Goal: Task Accomplishment & Management: Manage account settings

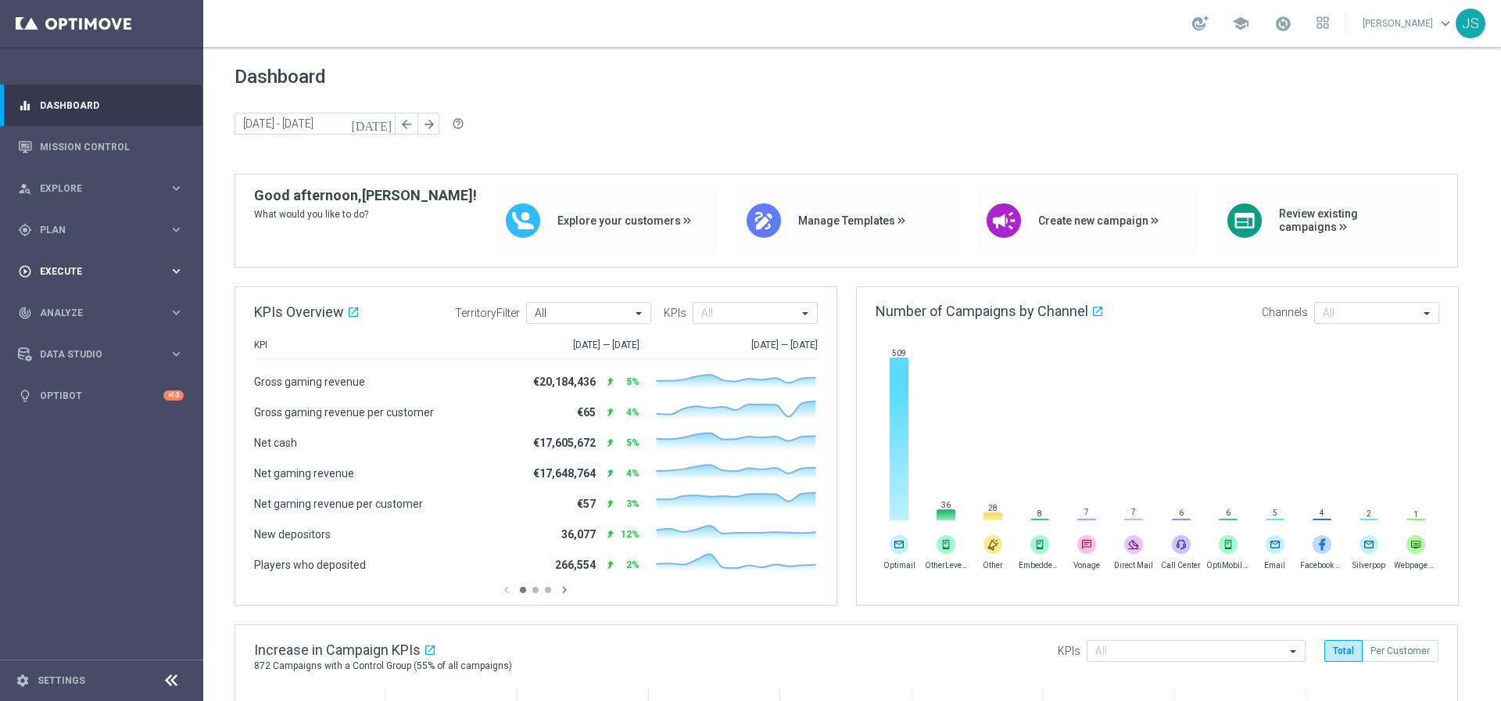
click at [169, 268] on icon "keyboard_arrow_right" at bounding box center [176, 271] width 15 height 15
click at [178, 217] on div "gps_fixed Plan keyboard_arrow_right" at bounding box center [101, 229] width 202 height 41
click at [165, 174] on div "person_search Explore keyboard_arrow_right" at bounding box center [101, 187] width 202 height 41
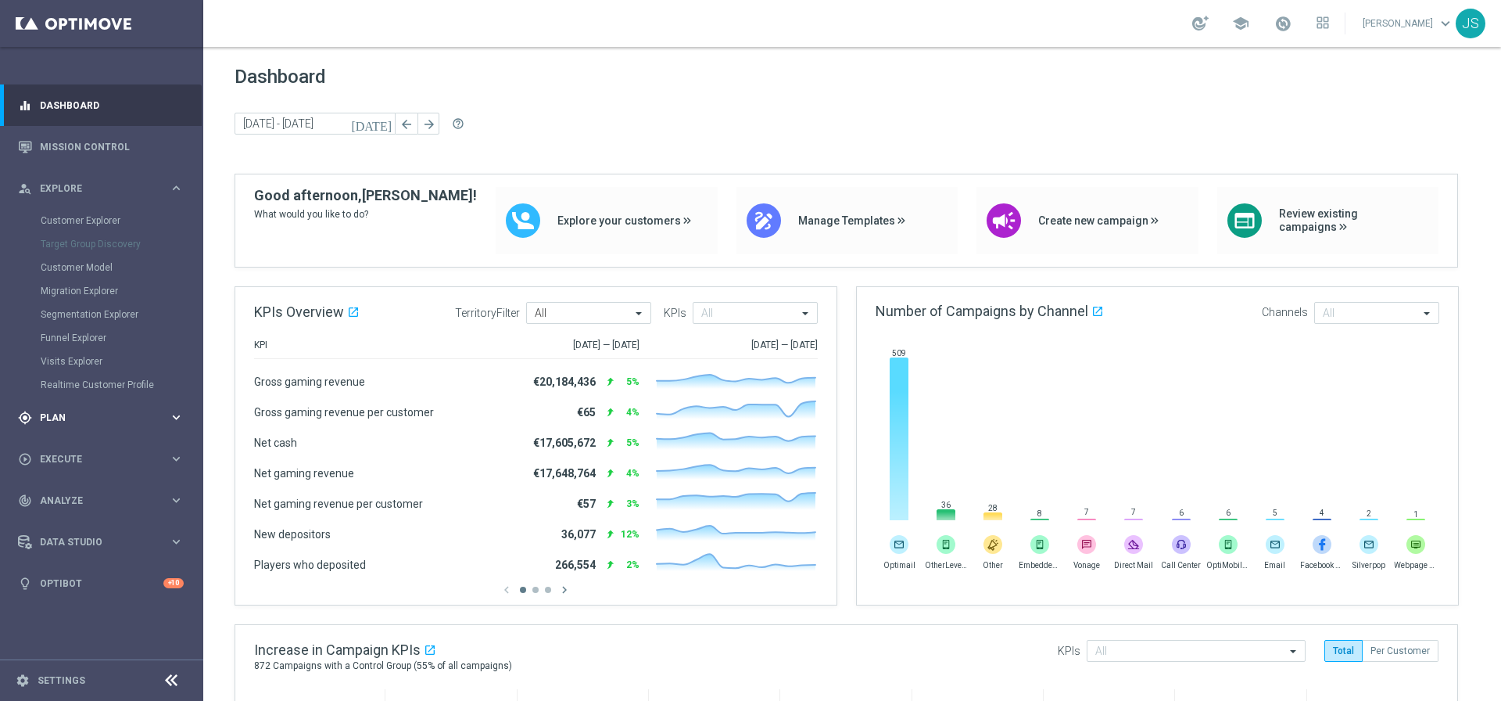
click at [169, 420] on icon "keyboard_arrow_right" at bounding box center [176, 417] width 15 height 15
click at [174, 397] on div "play_circle_outline Execute keyboard_arrow_right" at bounding box center [101, 411] width 202 height 41
click at [131, 260] on div "play_circle_outline Execute keyboard_arrow_right" at bounding box center [101, 270] width 202 height 41
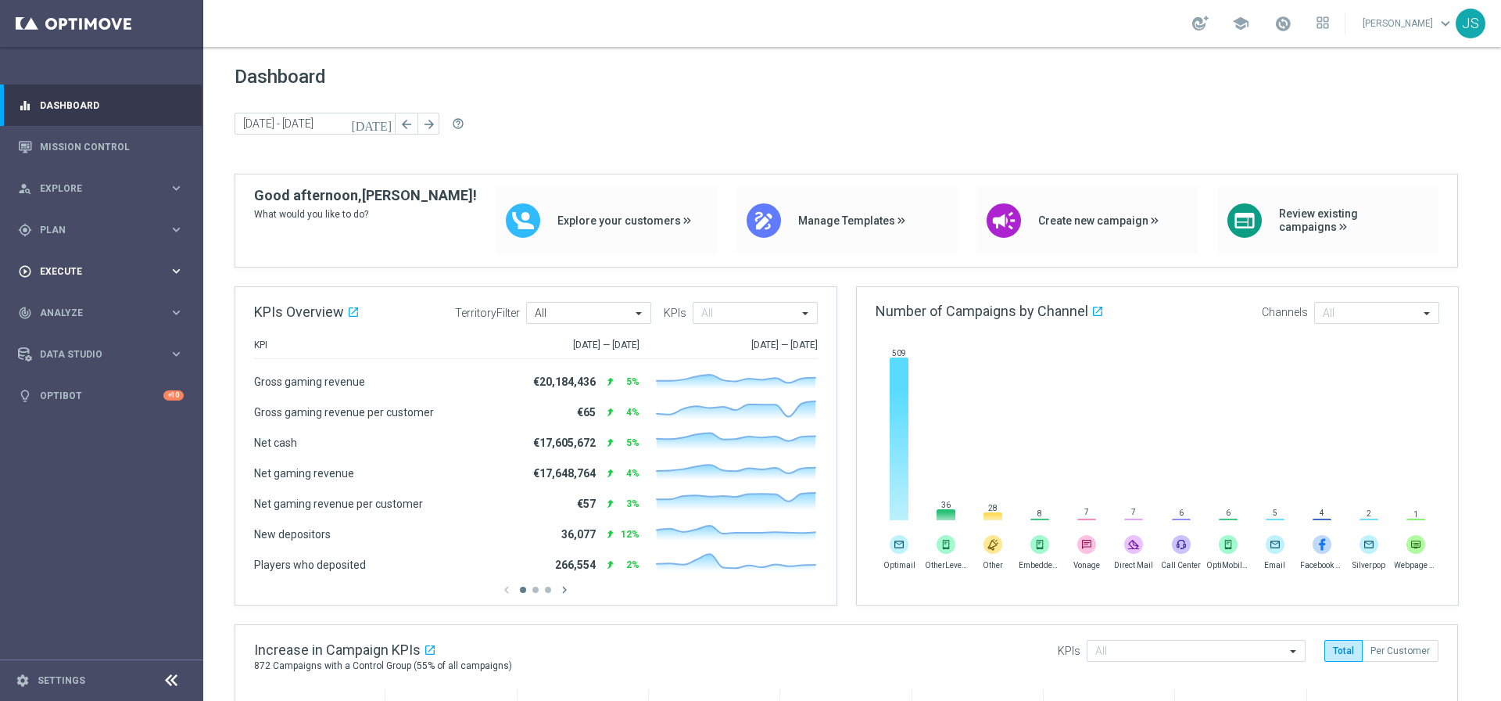
click at [131, 260] on div "play_circle_outline Execute keyboard_arrow_right" at bounding box center [101, 270] width 202 height 41
click at [164, 232] on span "Plan" at bounding box center [104, 229] width 129 height 9
click at [84, 304] on span "Templates" at bounding box center [97, 308] width 112 height 9
click at [74, 326] on link "Optimail" at bounding box center [105, 332] width 114 height 13
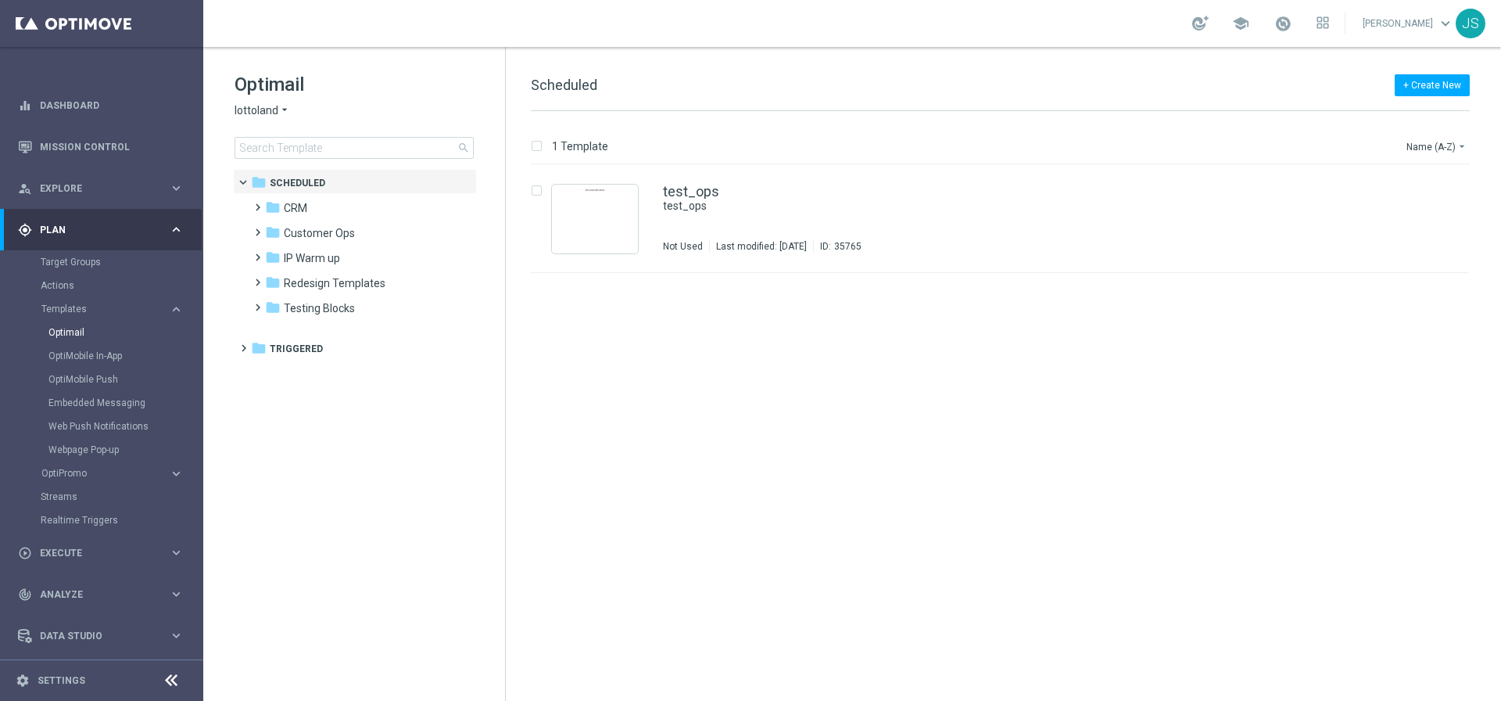
click at [332, 162] on div "Optimail lottoland arrow_drop_down × lottoland search folder 1 Folder folder Sc…" at bounding box center [354, 154] width 302 height 215
click at [332, 159] on div "Optimail lottoland arrow_drop_down × lottoland search folder 1 Folder folder Sc…" at bounding box center [354, 154] width 302 height 215
click at [332, 151] on input at bounding box center [354, 148] width 239 height 22
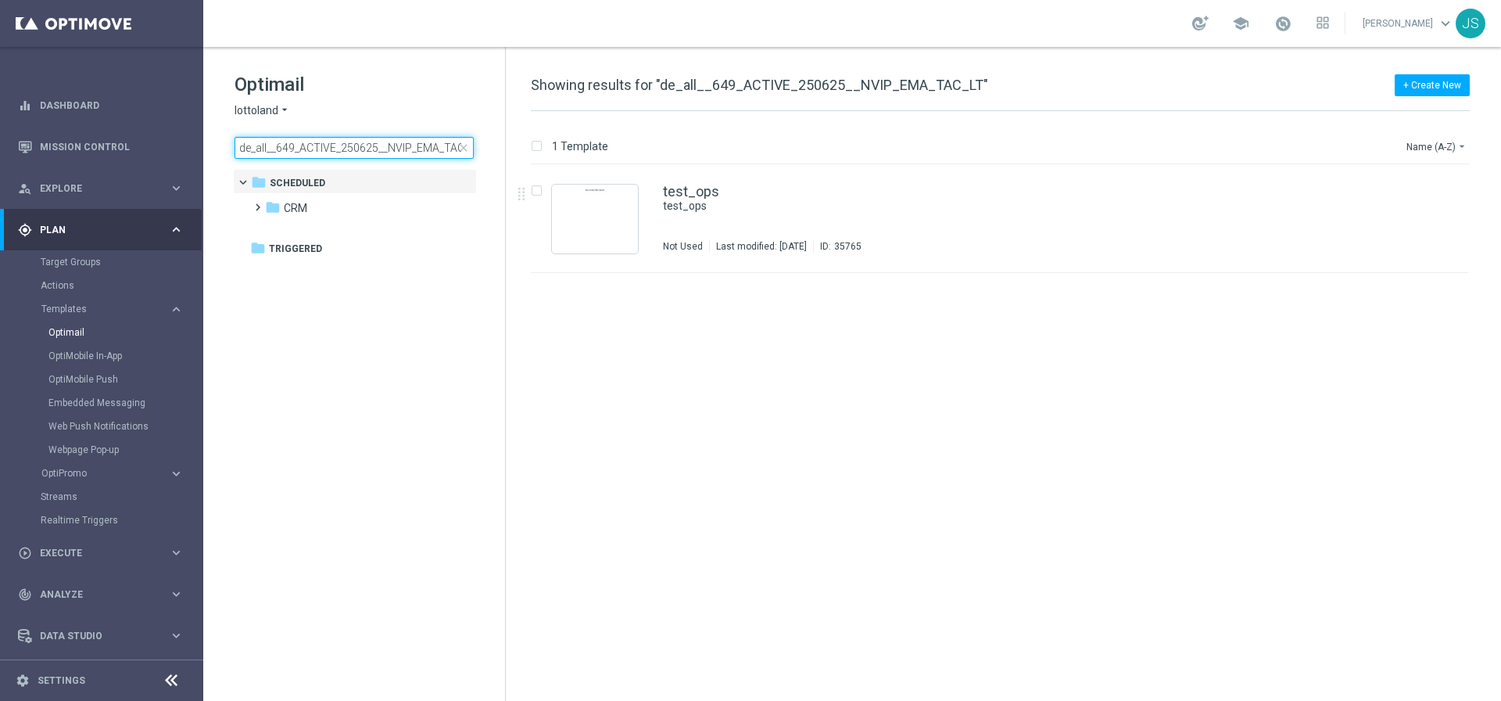
scroll to position [0, 16]
type input "de_all__649_ACTIVE_250625__NVIP_EMA_TAC_LT"
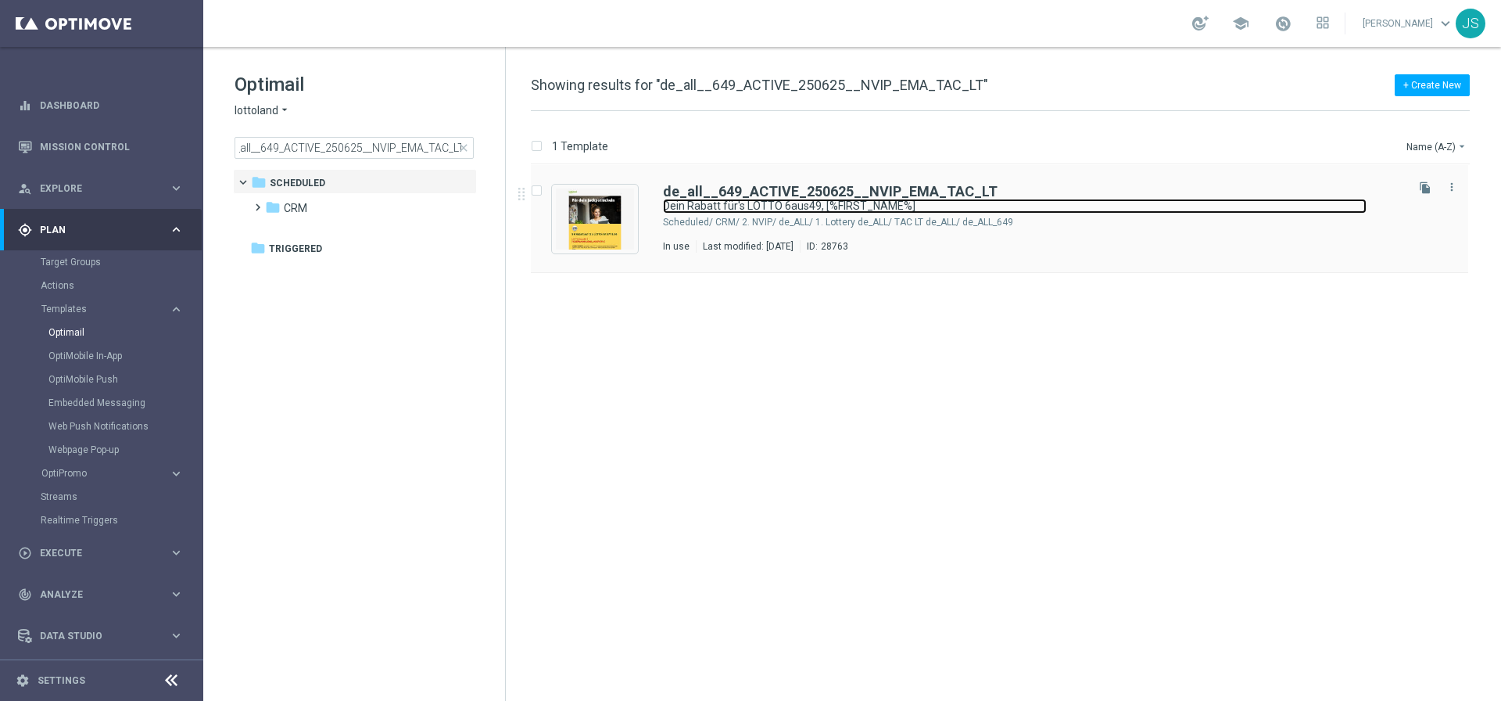
click at [705, 202] on link "Dein Rabatt für's LOTTO 6aus49, [%FIRST_NAME%]" at bounding box center [1015, 206] width 704 height 15
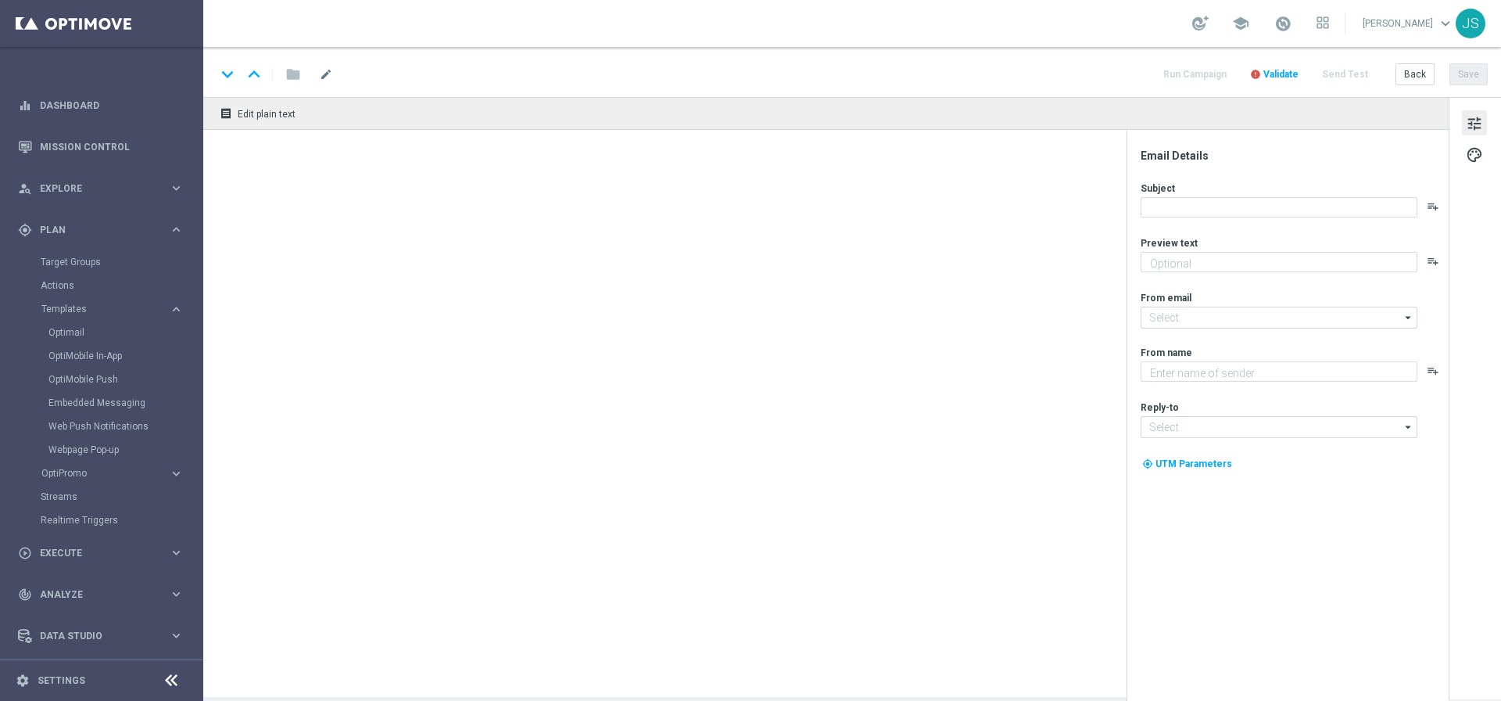
type textarea "5 € geschenkt."
type textarea "Lottoland"
type input "[EMAIL_ADDRESS][DOMAIN_NAME]"
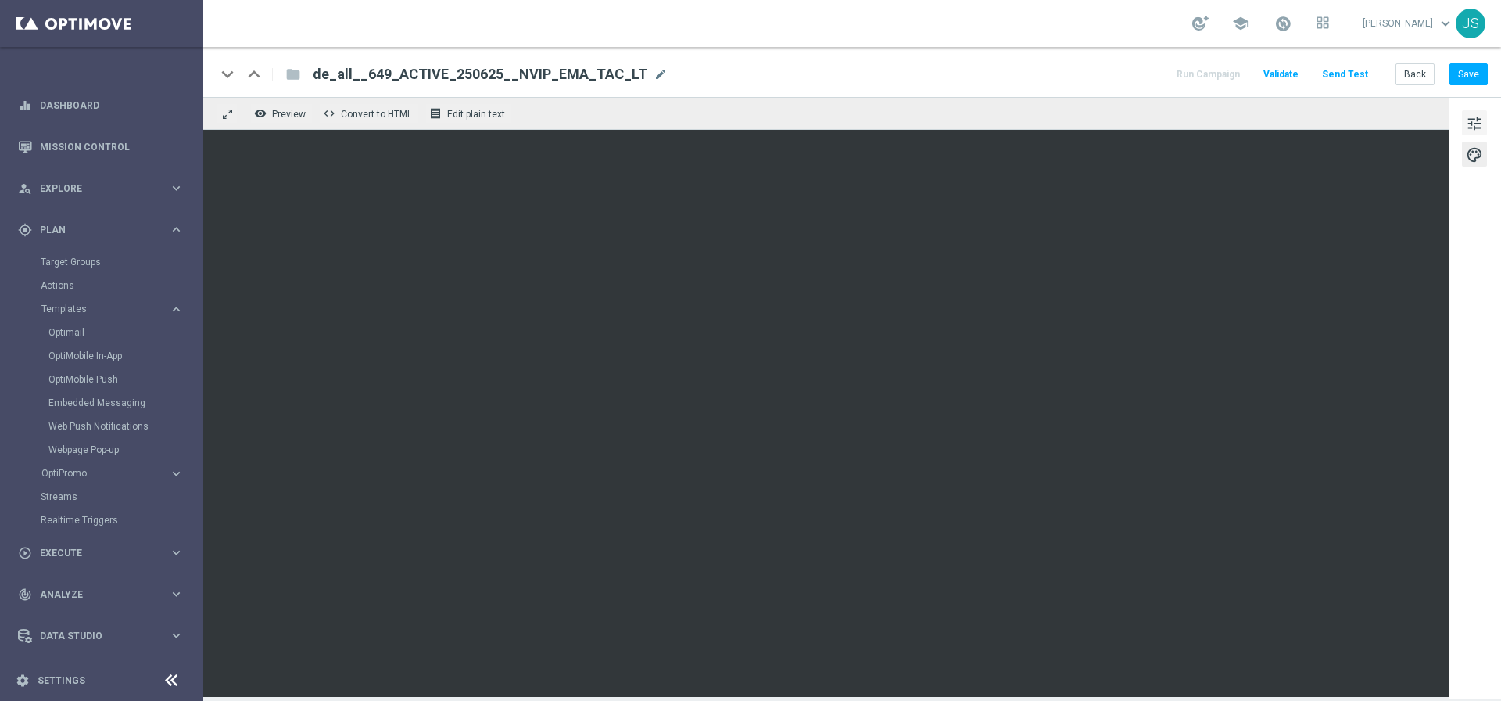
click at [1480, 128] on span "tune" at bounding box center [1474, 123] width 17 height 20
click at [1482, 124] on span "tune" at bounding box center [1474, 123] width 17 height 20
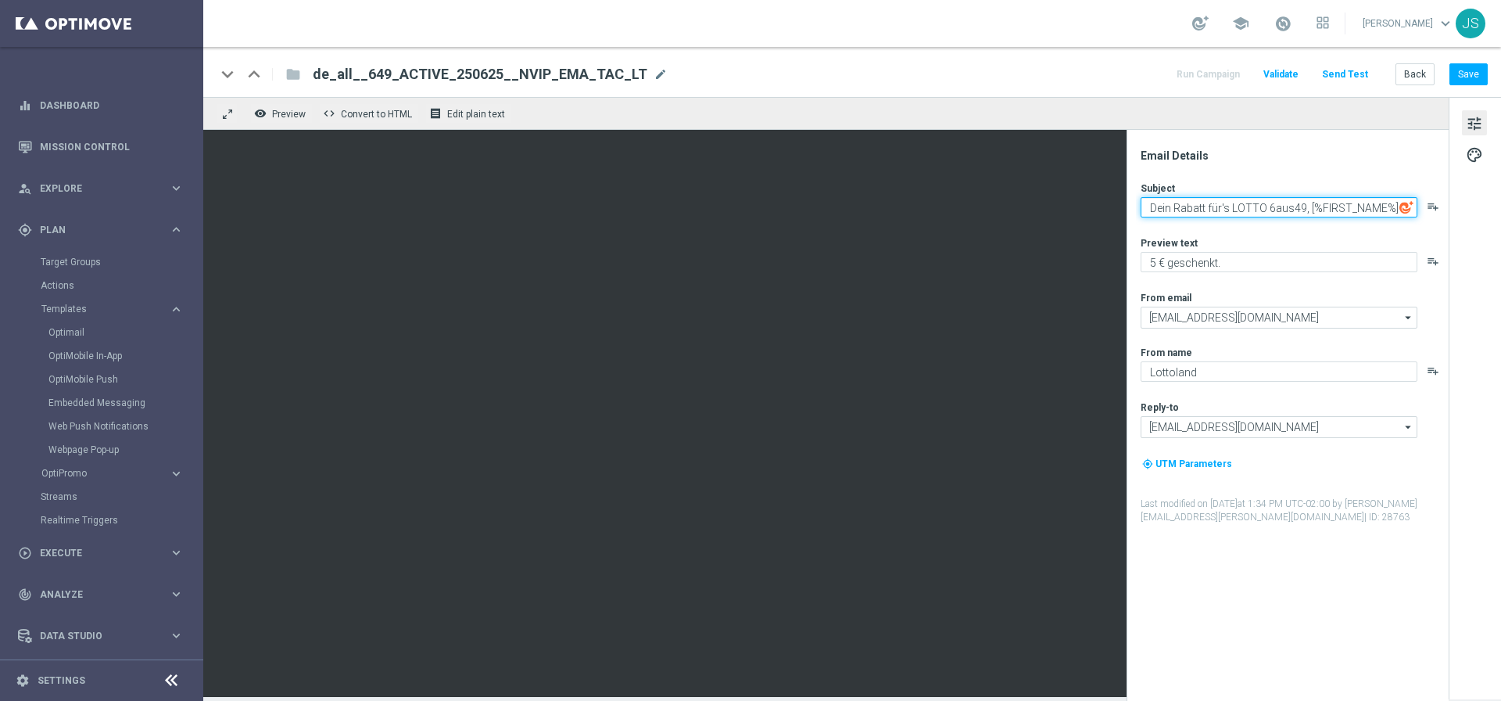
click at [1257, 206] on textarea "Dein Rabatt für's LOTTO 6aus49, [%FIRST_NAME%]" at bounding box center [1279, 207] width 277 height 20
click at [1215, 200] on textarea "Dein Rabatt für's LOTTO 6aus49, [%FIRST_NAME%]" at bounding box center [1279, 207] width 277 height 20
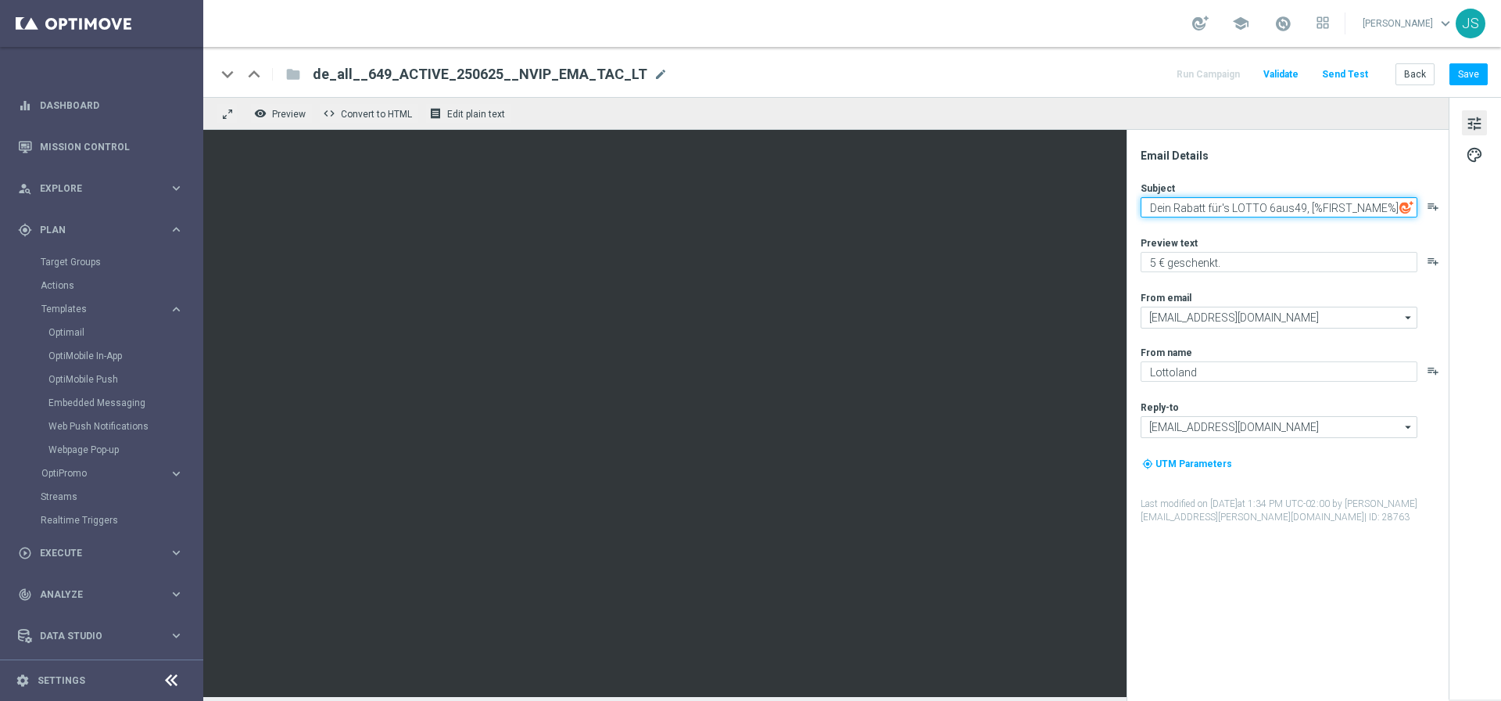
click at [1215, 200] on textarea "Dein Rabatt für's LOTTO 6aus49, [%FIRST_NAME%]" at bounding box center [1279, 207] width 277 height 20
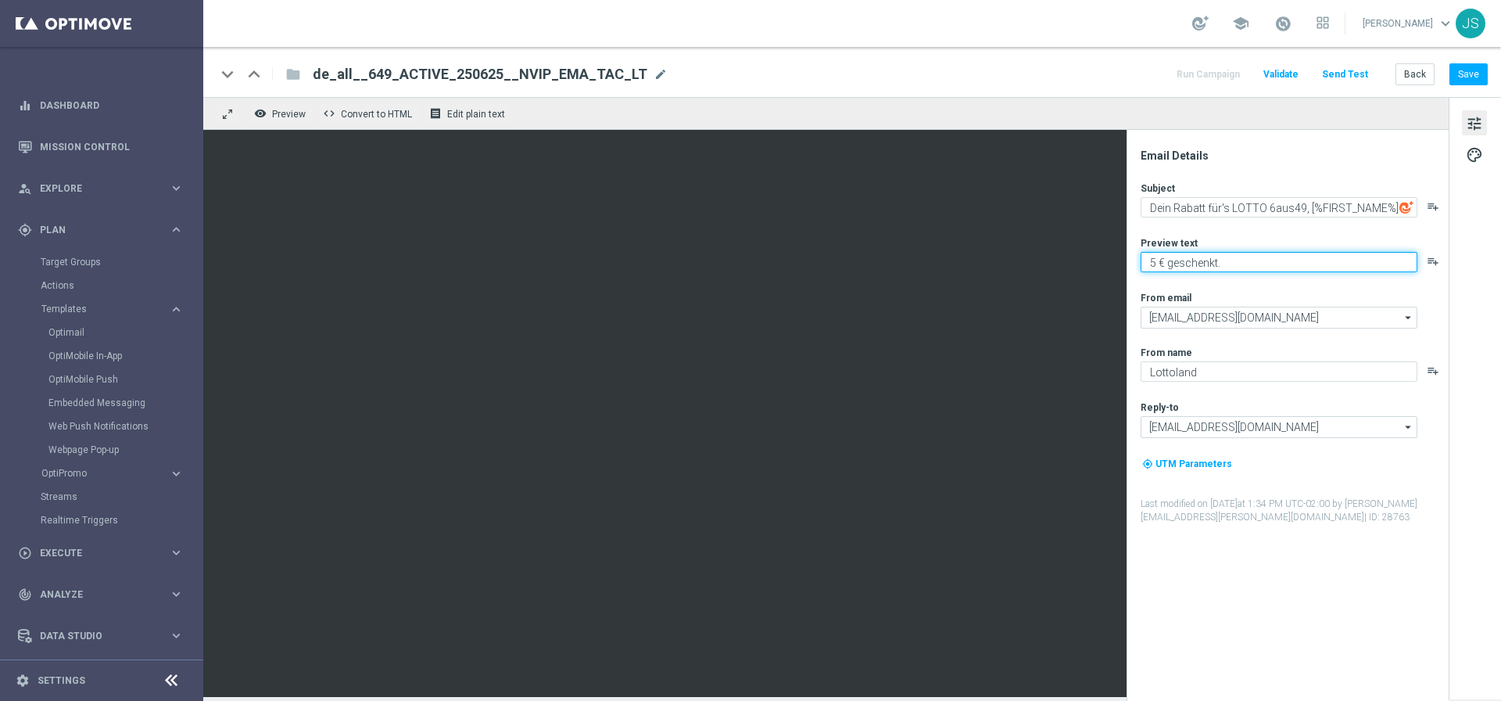
click at [1240, 253] on textarea "5 € geschenkt." at bounding box center [1279, 262] width 277 height 20
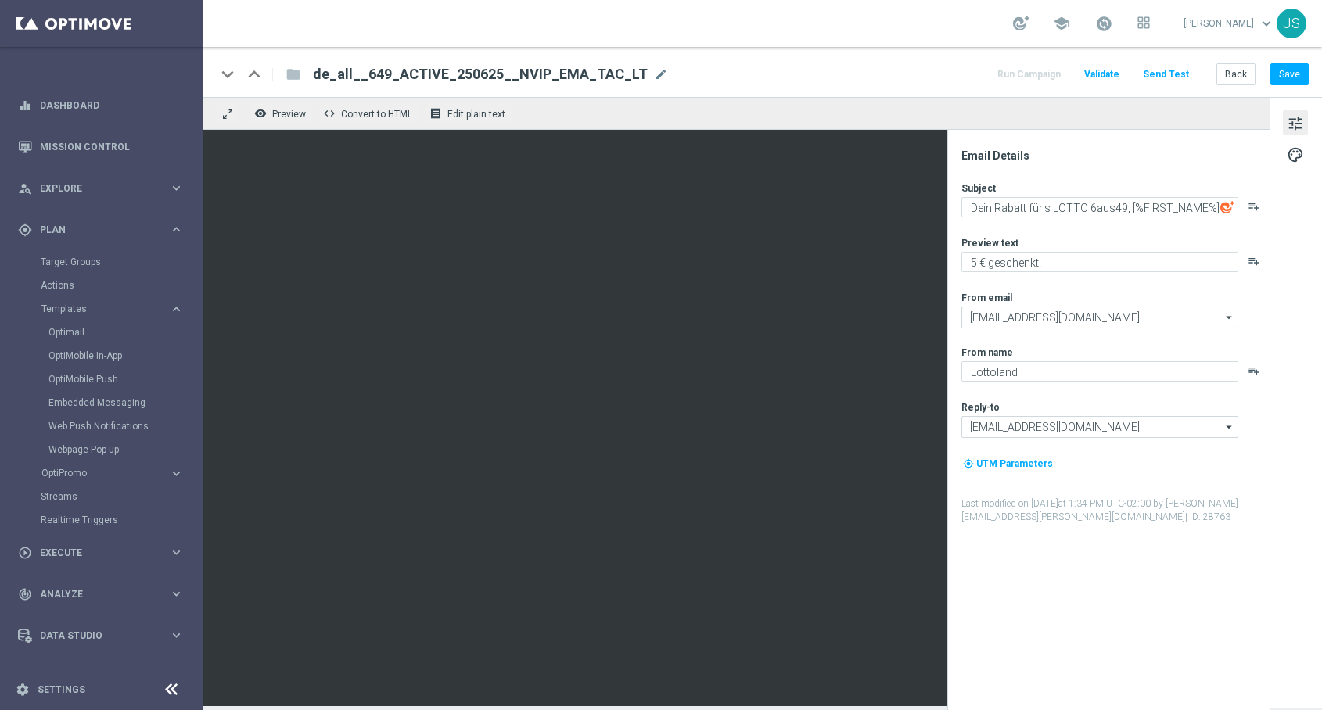
click at [1300, 127] on span "tune" at bounding box center [1294, 123] width 17 height 20
click at [1295, 147] on span "palette" at bounding box center [1294, 155] width 17 height 20
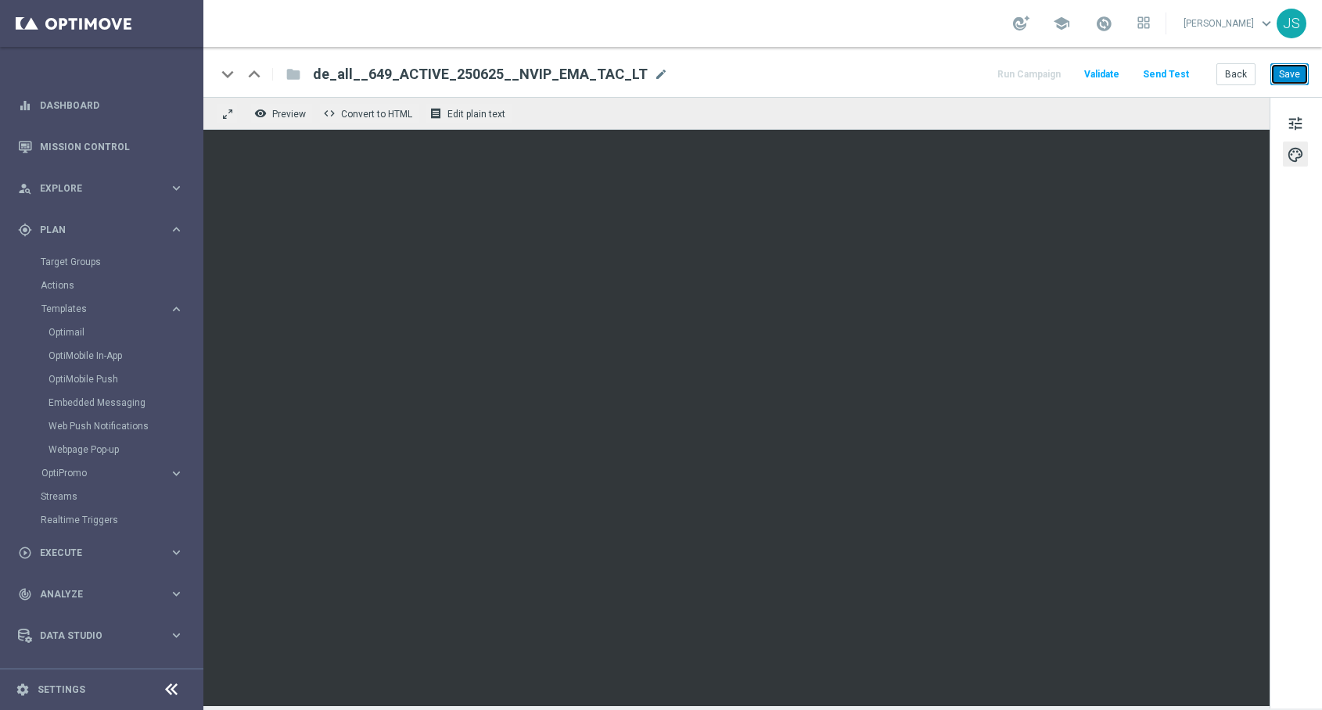
click at [1291, 77] on button "Save" at bounding box center [1289, 74] width 38 height 22
click at [654, 74] on span "mode_edit" at bounding box center [661, 74] width 14 height 14
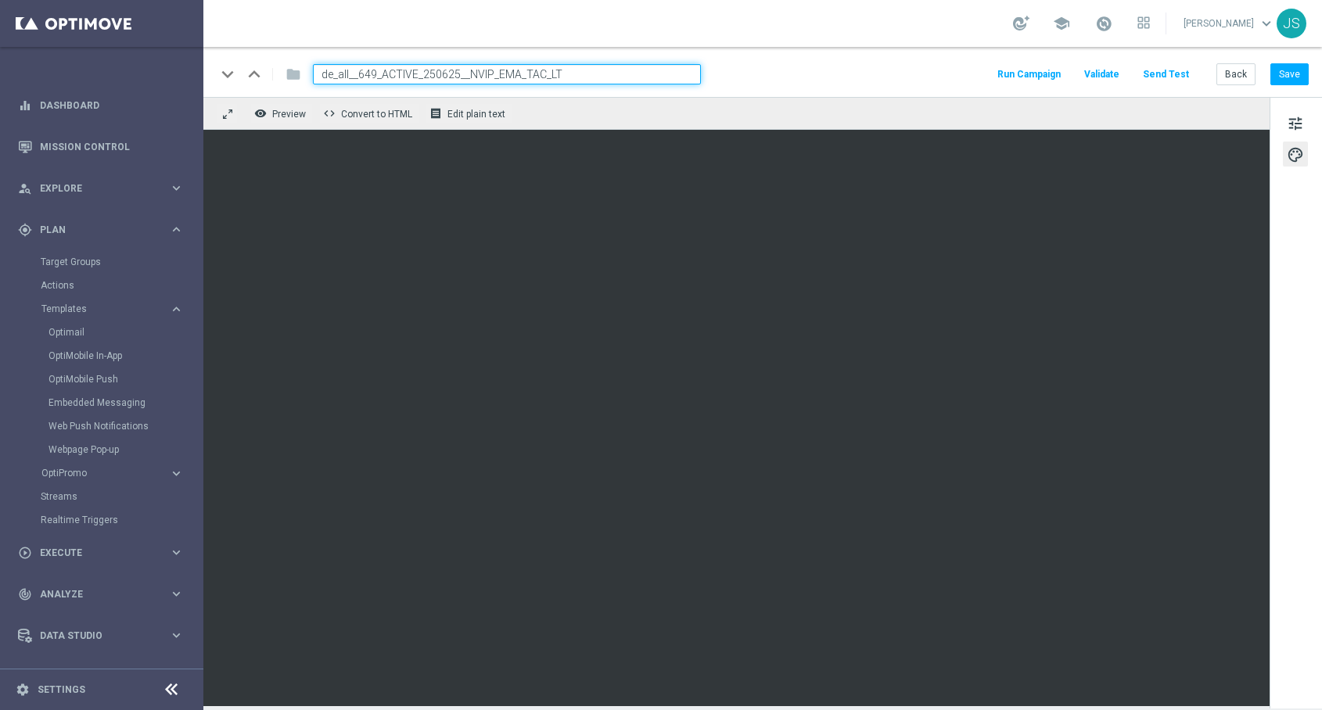
click at [631, 74] on input "de_all__649_ACTIVE_250625__NVIP_EMA_TAC_LT" at bounding box center [507, 74] width 388 height 20
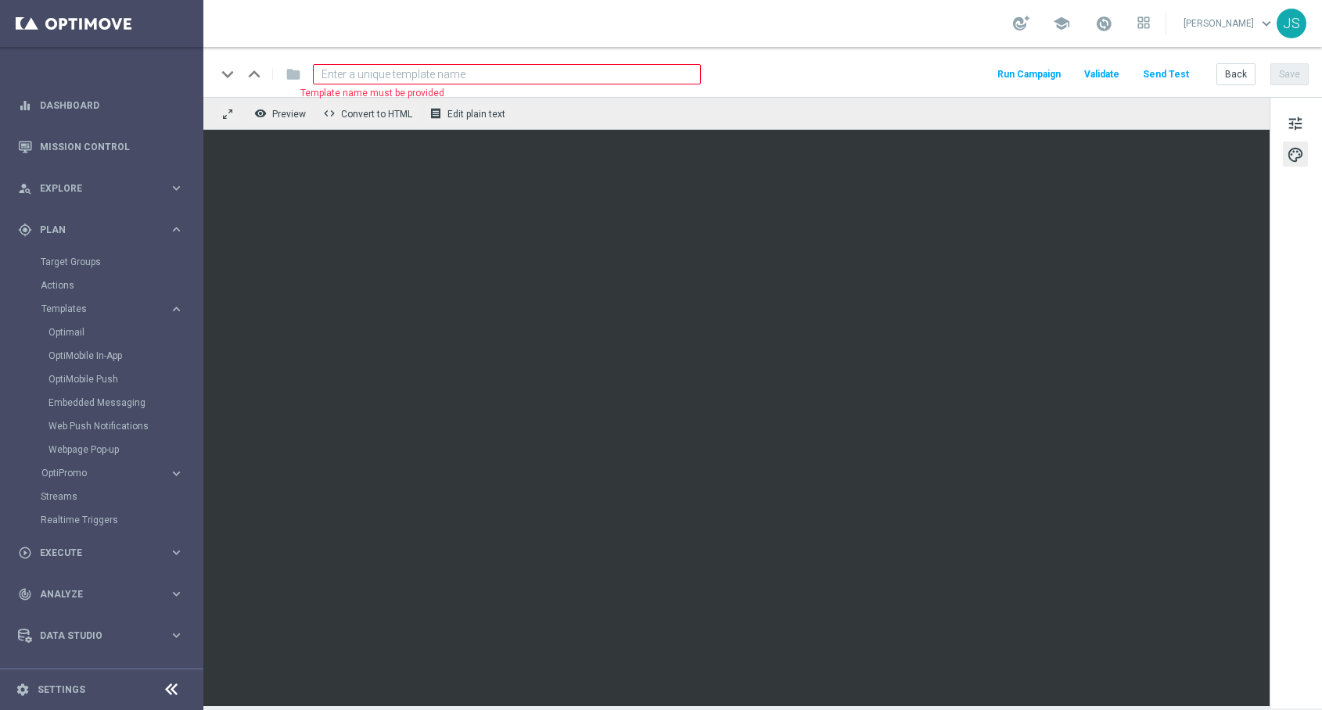
paste input "DE_ALL__649_ACTIVE_250917__NVIP_EMA_TAC_LT"
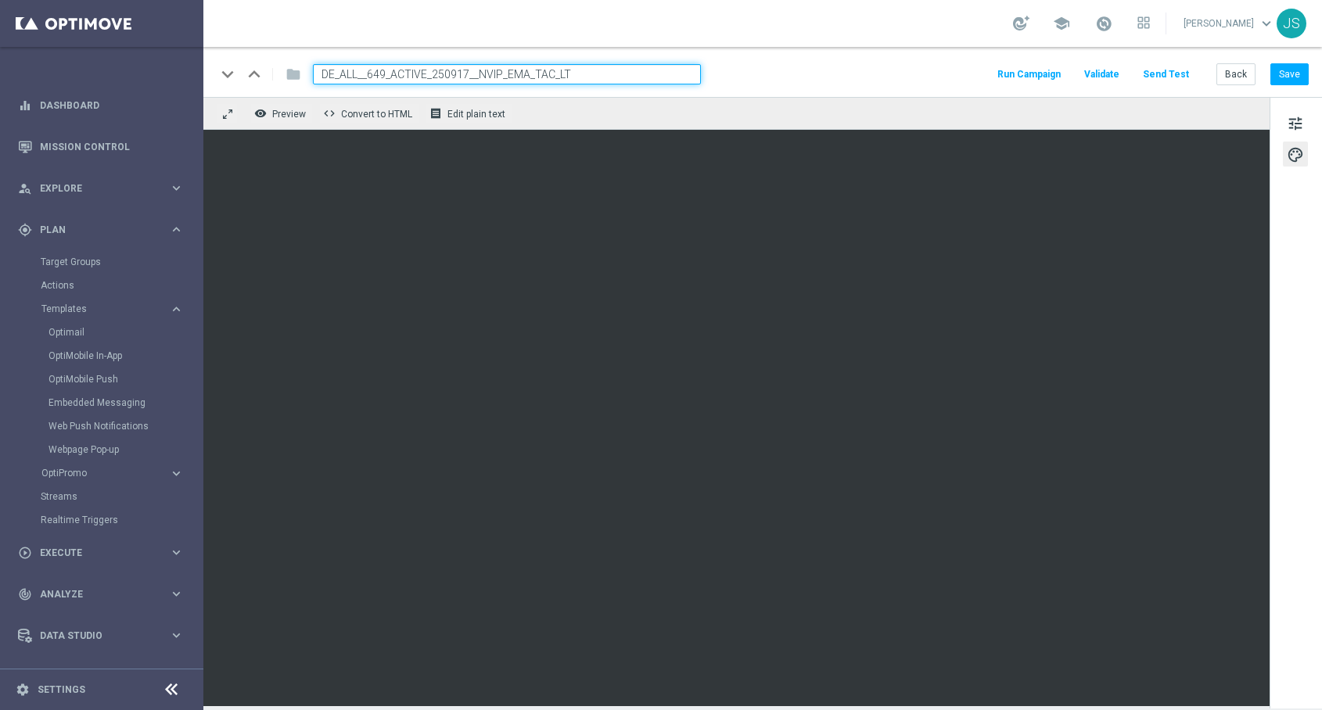
type input "DE_ALL__649_ACTIVE_250917__NVIP_EMA_TAC_LT"
click at [887, 112] on div "remove_red_eye Preview code Convert to HTML receipt Edit plain text" at bounding box center [736, 113] width 1066 height 33
click at [1285, 77] on button "Save" at bounding box center [1289, 74] width 38 height 22
click at [780, 77] on div "keyboard_arrow_down keyboard_arrow_up folder DE_ALL__649_ACTIVE_250917__NVIP_EM…" at bounding box center [762, 74] width 1092 height 20
click at [675, 71] on input "DE_ALL__649_ACTIVE_250917__NVIP_EMA_TAC_LT" at bounding box center [507, 74] width 388 height 20
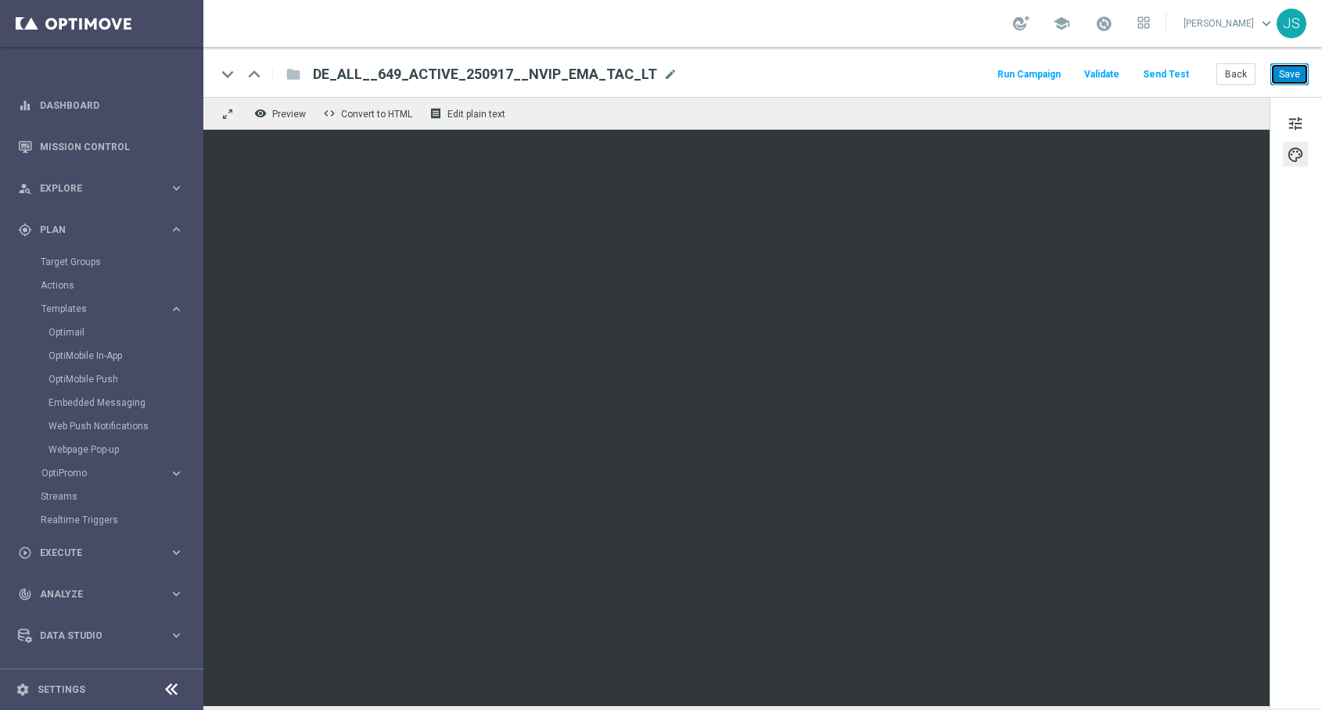
click at [1287, 75] on button "Save" at bounding box center [1289, 74] width 38 height 22
click at [1164, 74] on button "Send Test" at bounding box center [1165, 74] width 51 height 21
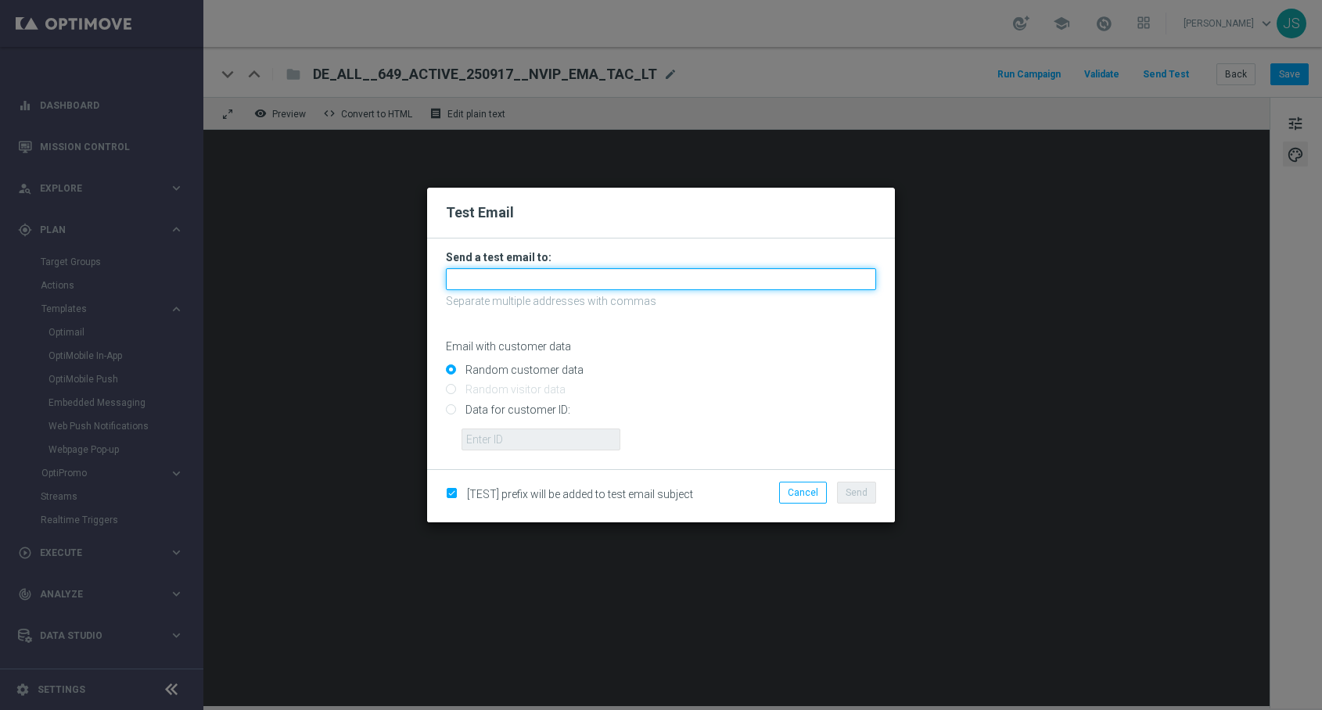
click at [712, 271] on input "text" at bounding box center [661, 279] width 430 height 22
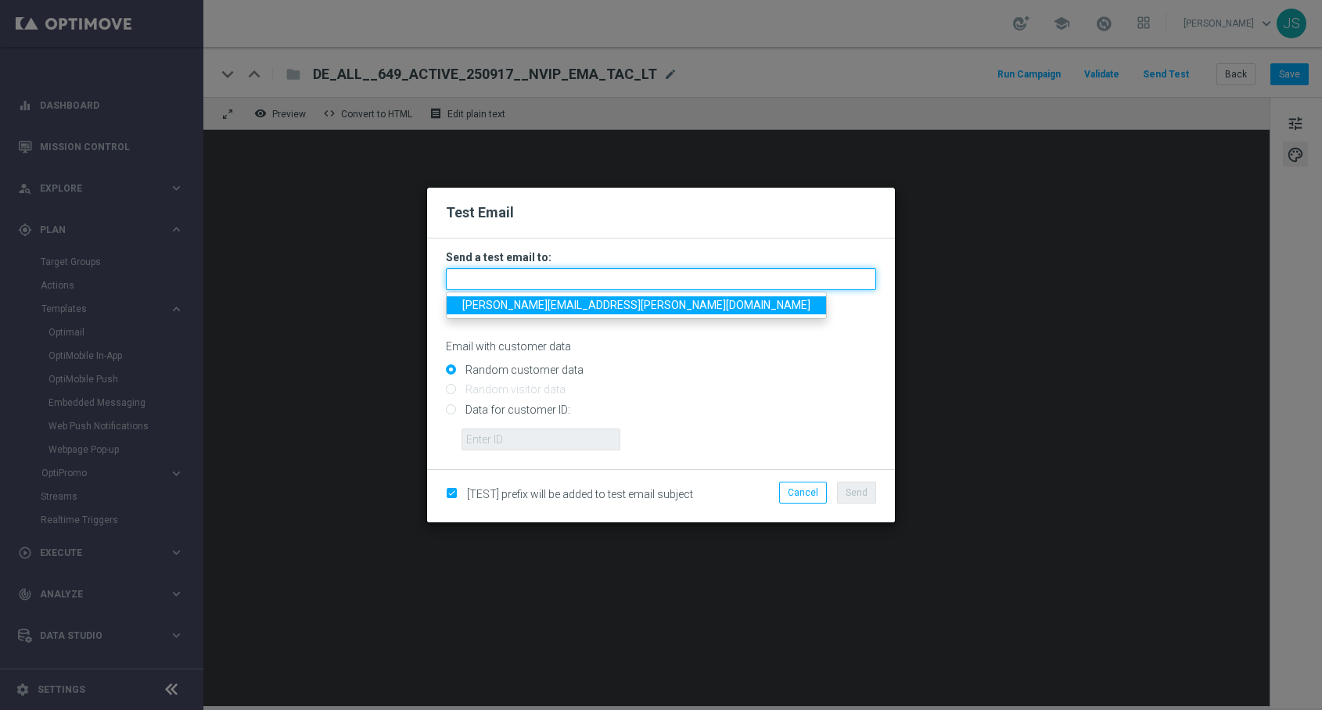
type input "jessica.schmitt@lottoland.com"
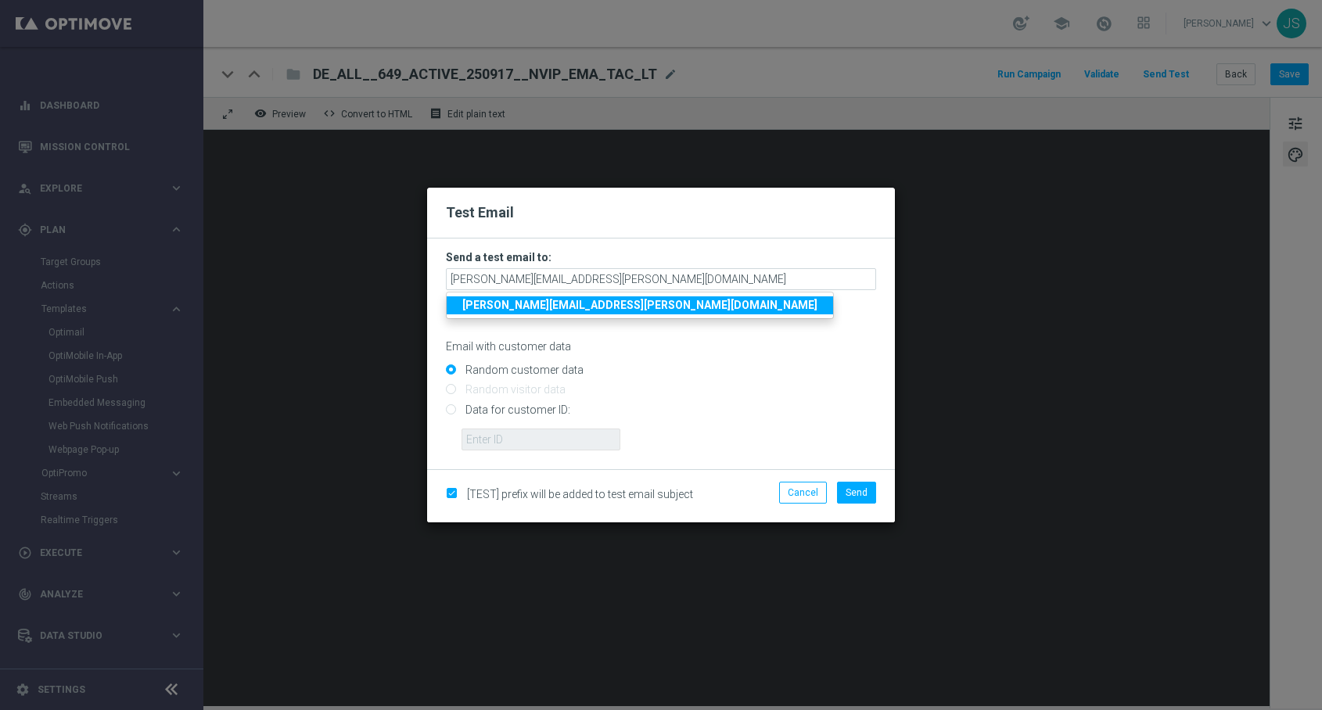
click at [611, 408] on input "Data for customer ID:" at bounding box center [661, 416] width 430 height 22
radio input "true"
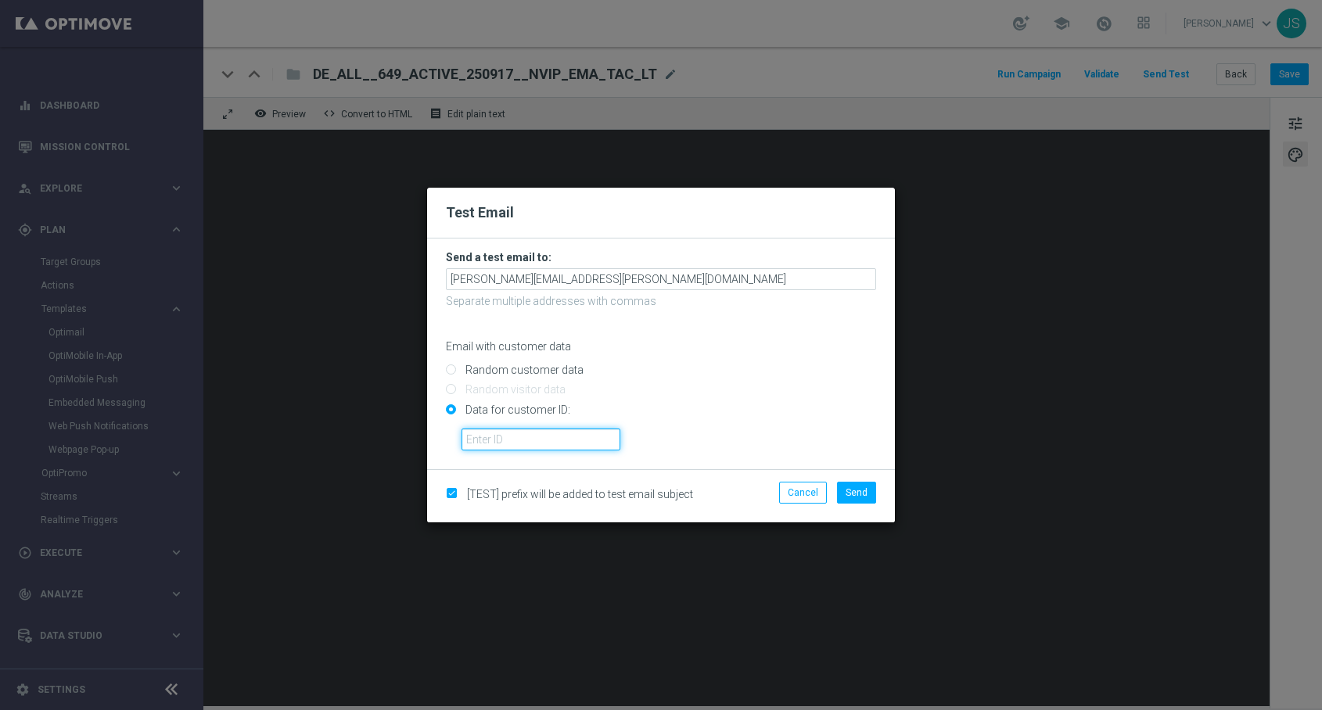
click at [550, 439] on input "text" at bounding box center [540, 440] width 159 height 22
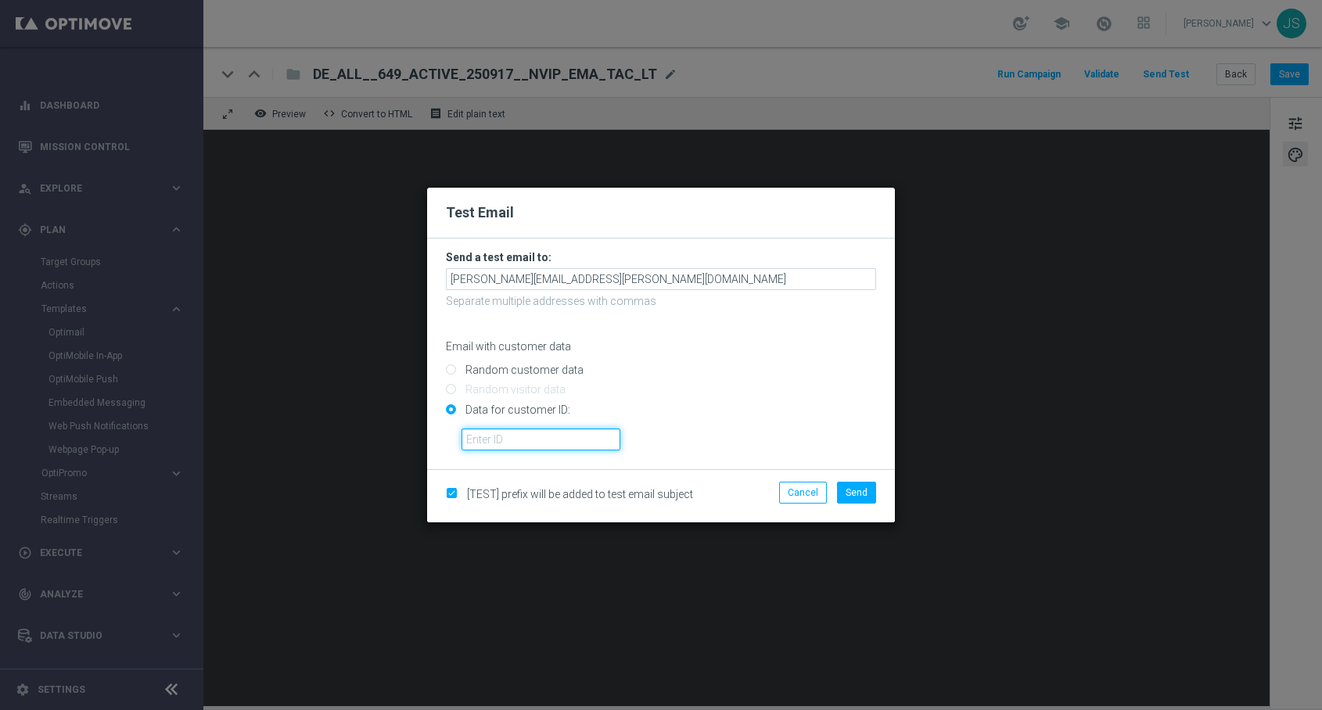
paste input "224495972"
type input "224495972"
click at [855, 492] on span "Send" at bounding box center [856, 492] width 22 height 11
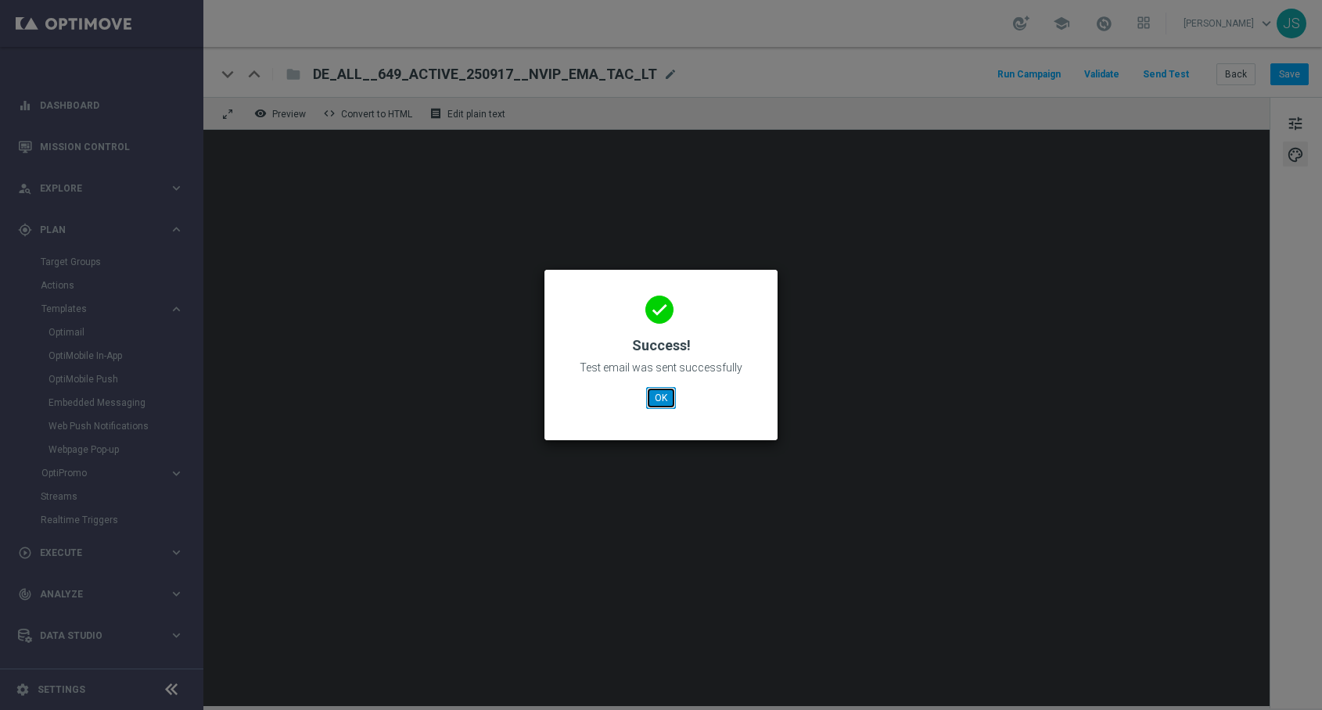
click at [669, 404] on button "OK" at bounding box center [661, 398] width 30 height 22
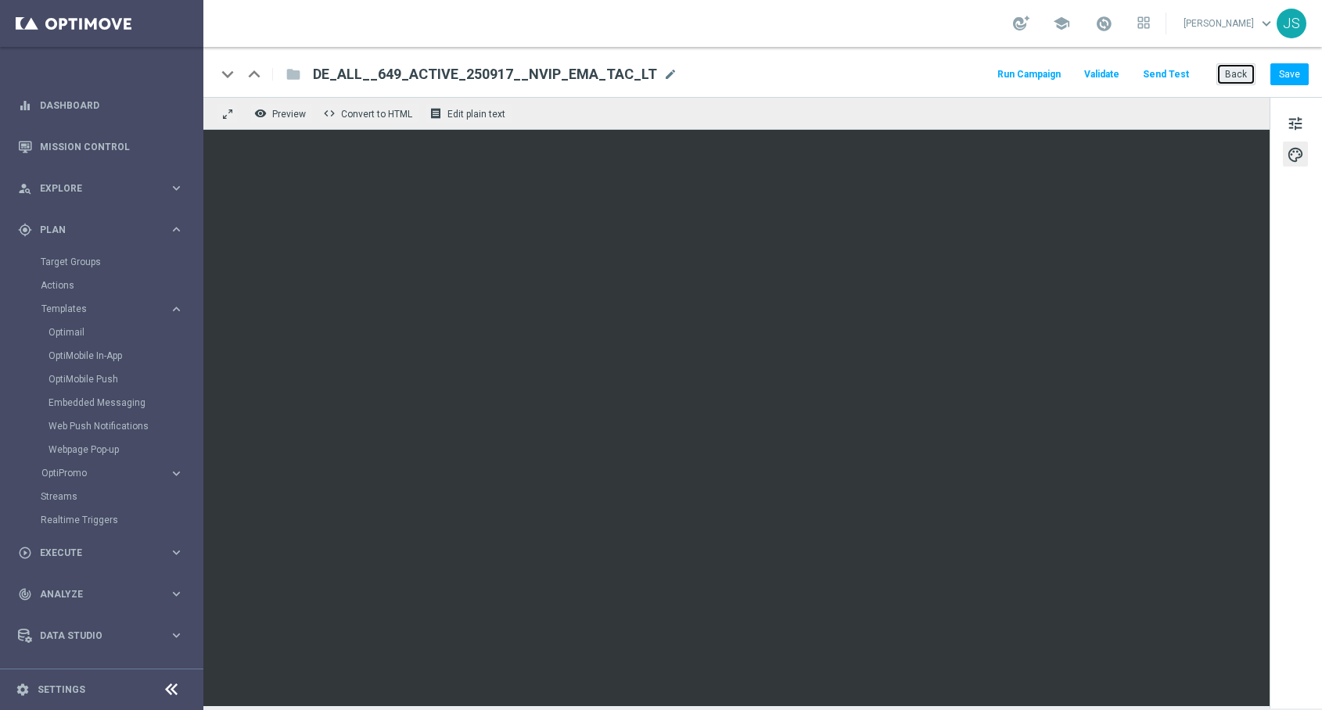
click at [1230, 77] on button "Back" at bounding box center [1235, 74] width 39 height 22
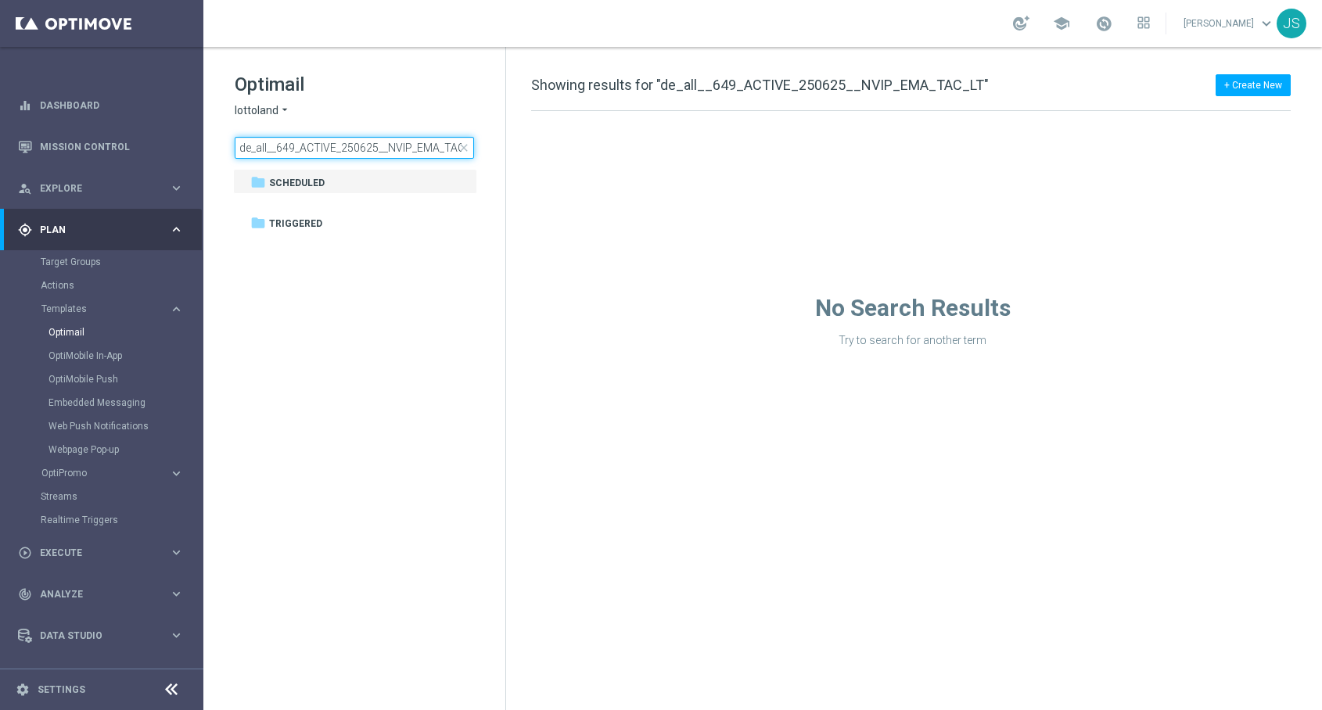
click at [432, 148] on input "de_all__649_ACTIVE_250625__NVIP_EMA_TAC_LT" at bounding box center [354, 148] width 239 height 22
click at [461, 147] on span "close" at bounding box center [463, 148] width 13 height 13
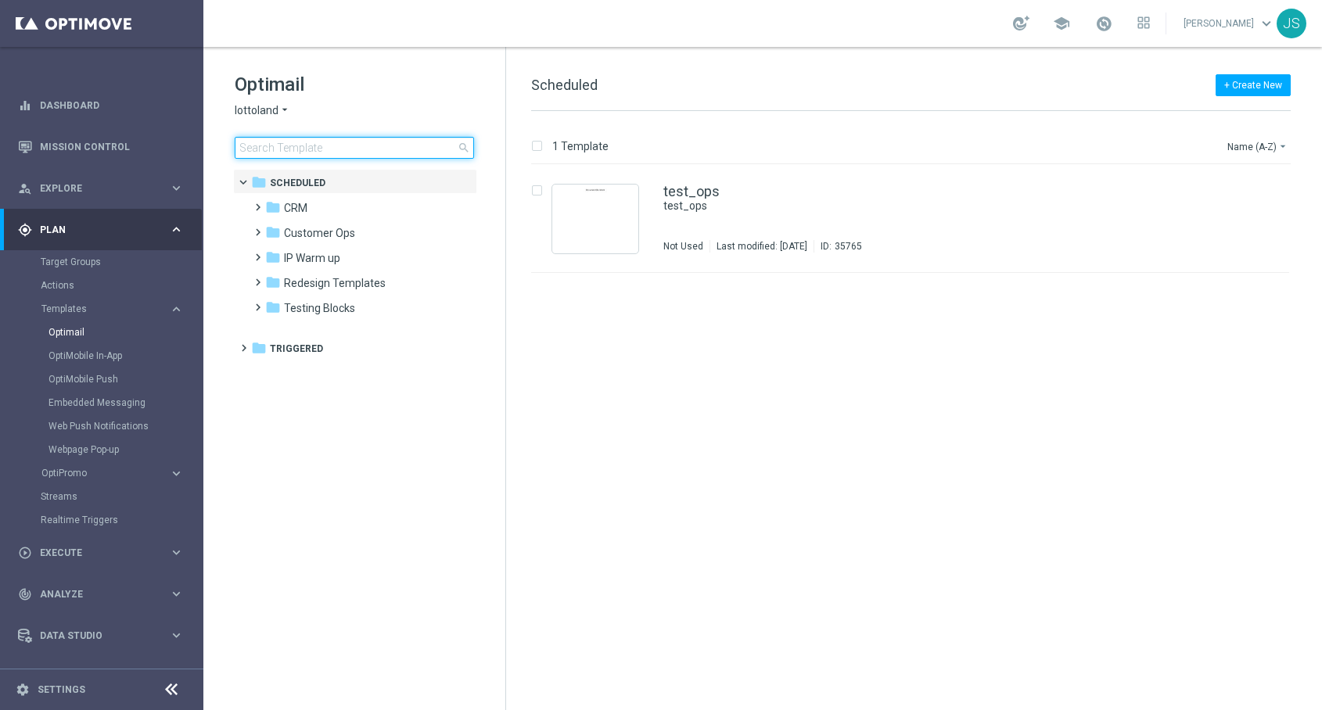
click at [263, 145] on input at bounding box center [354, 148] width 239 height 22
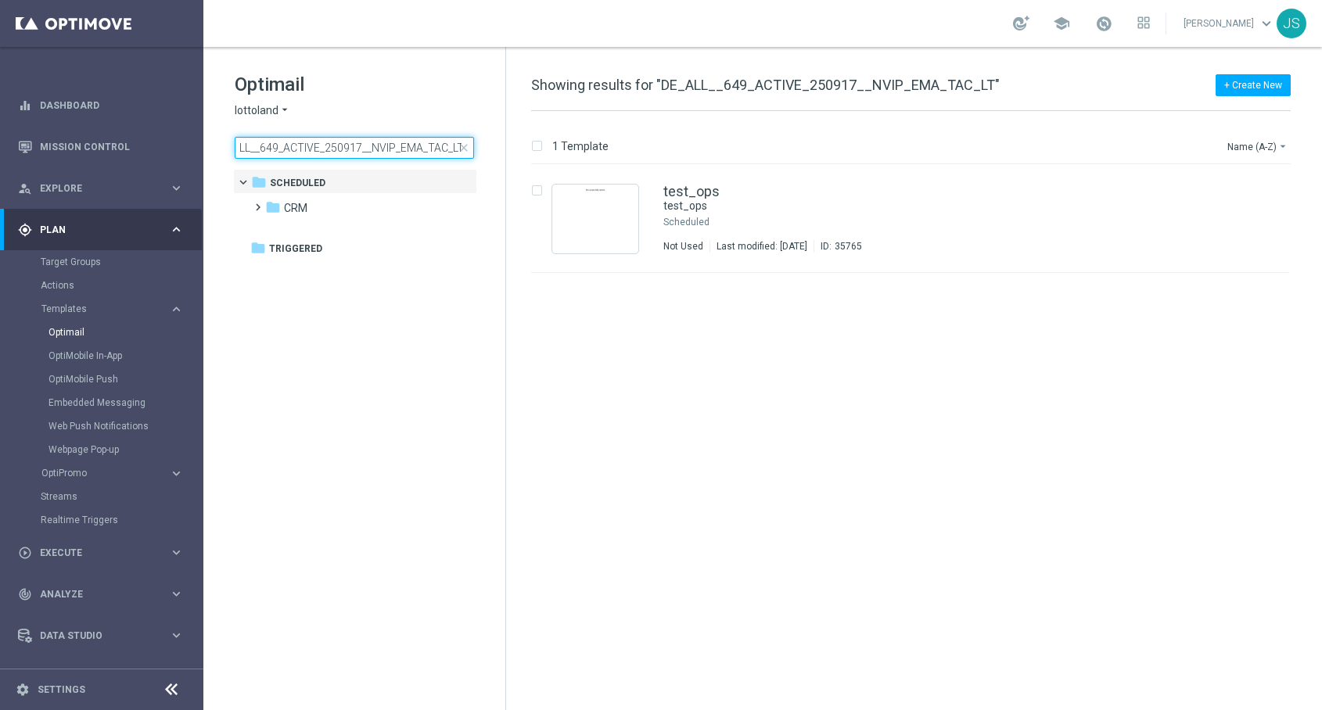
type input "DE_ALL__649_ACTIVE_250917__NVIP_EMA_TAC_LT"
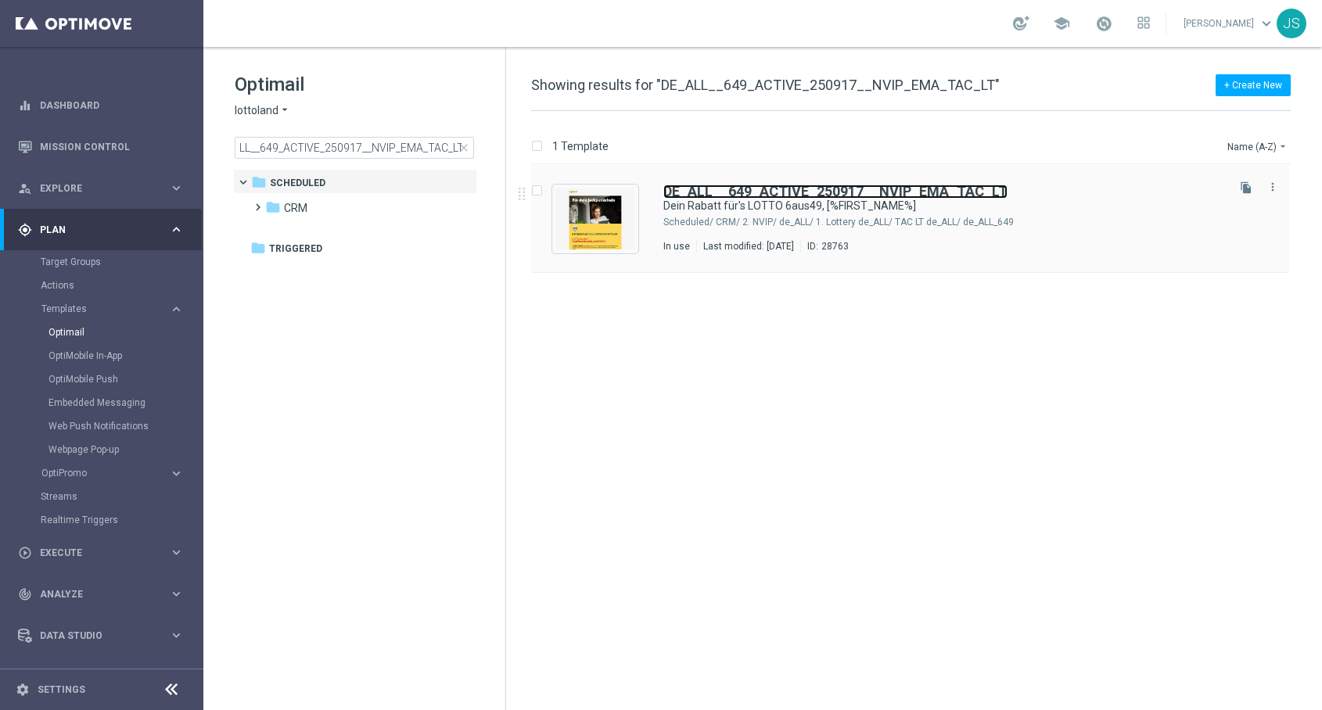
click at [859, 184] on b "DE_ALL__649_ACTIVE_250917__NVIP_EMA_TAC_LT" at bounding box center [835, 191] width 344 height 16
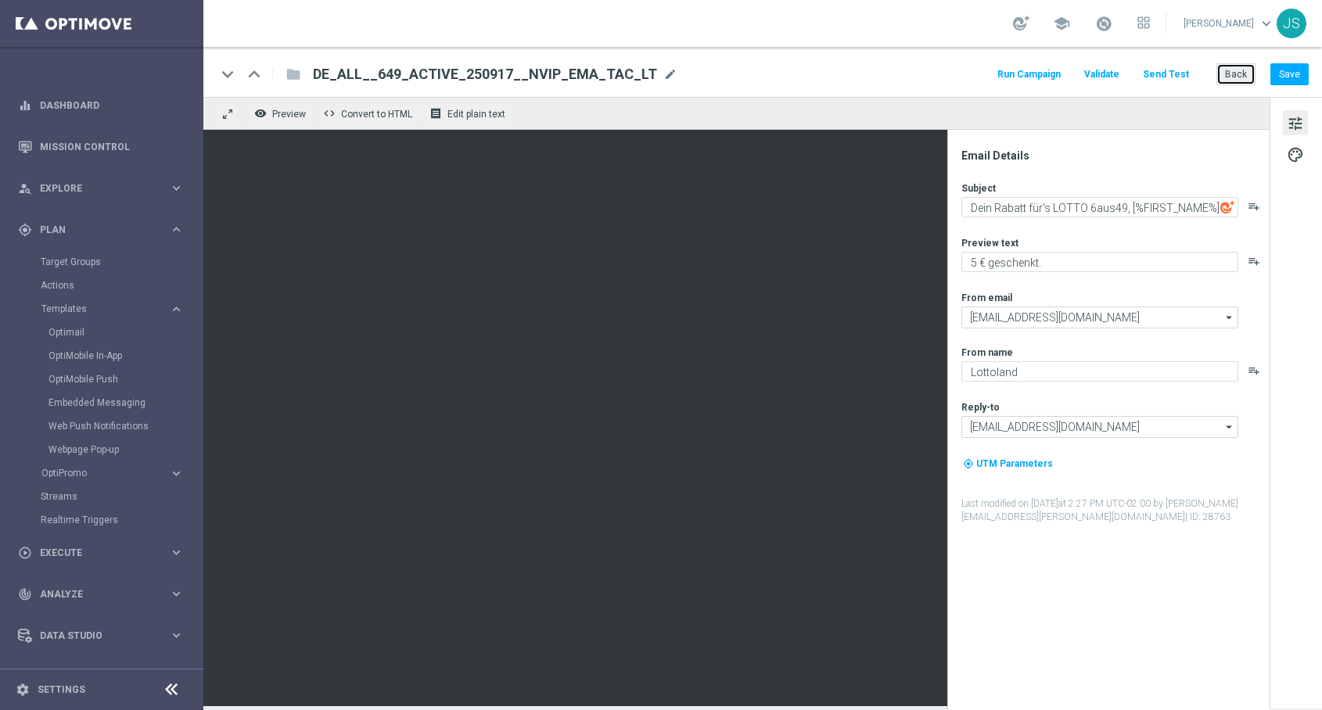
click at [1250, 74] on button "Back" at bounding box center [1235, 74] width 39 height 22
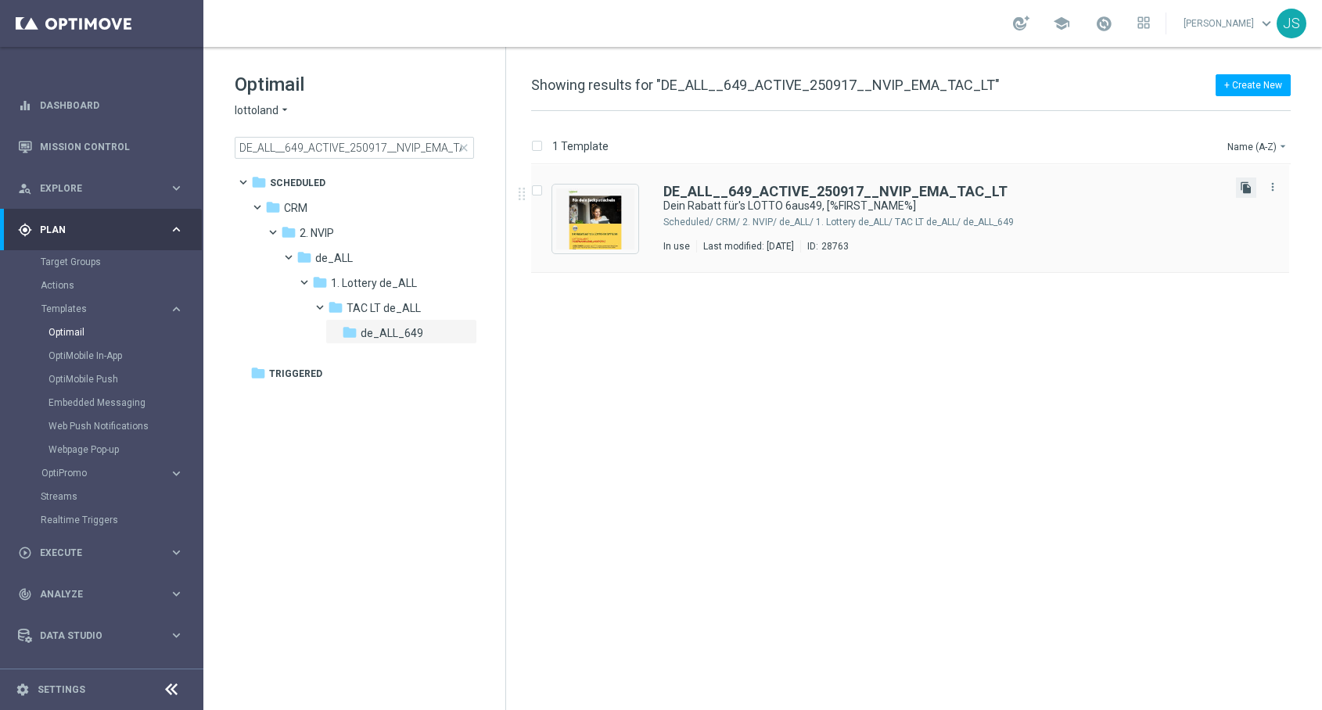
click at [1244, 188] on icon "file_copy" at bounding box center [1245, 187] width 13 height 13
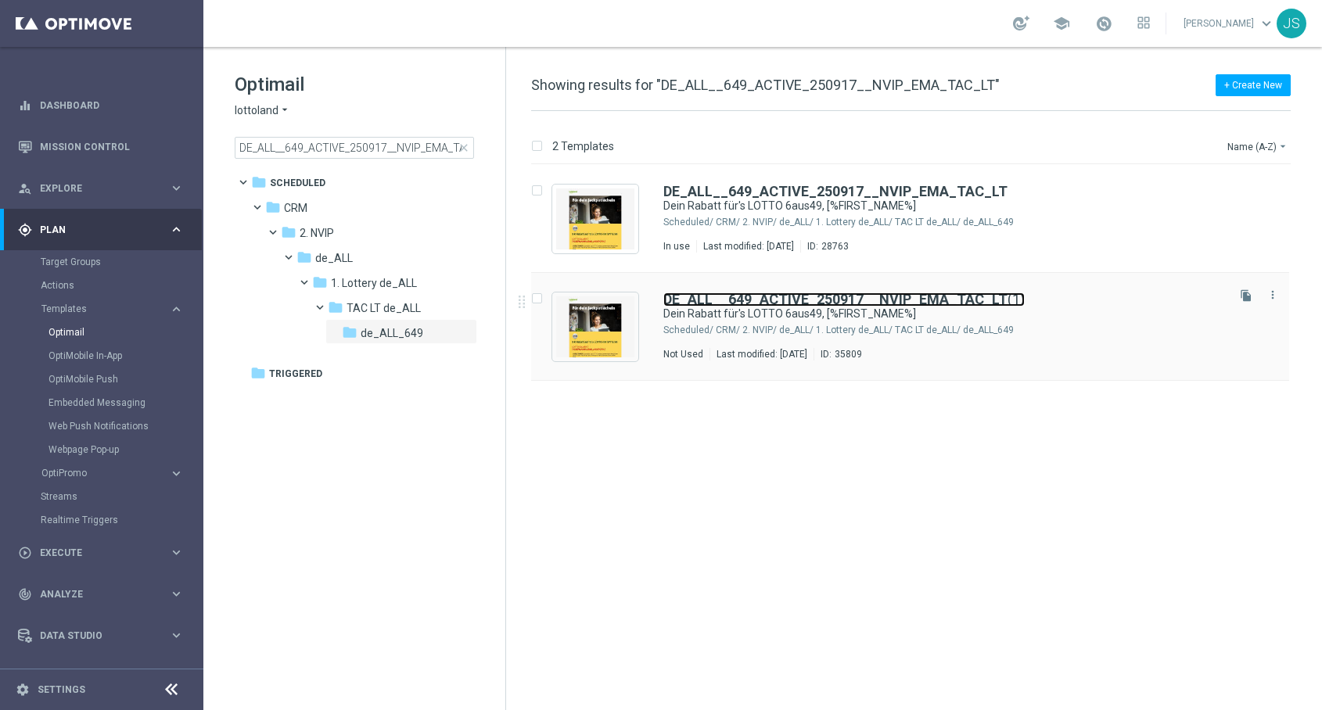
click at [920, 305] on b "DE_ALL__649_ACTIVE_250917__NVIP_EMA_TAC_LT" at bounding box center [835, 299] width 344 height 16
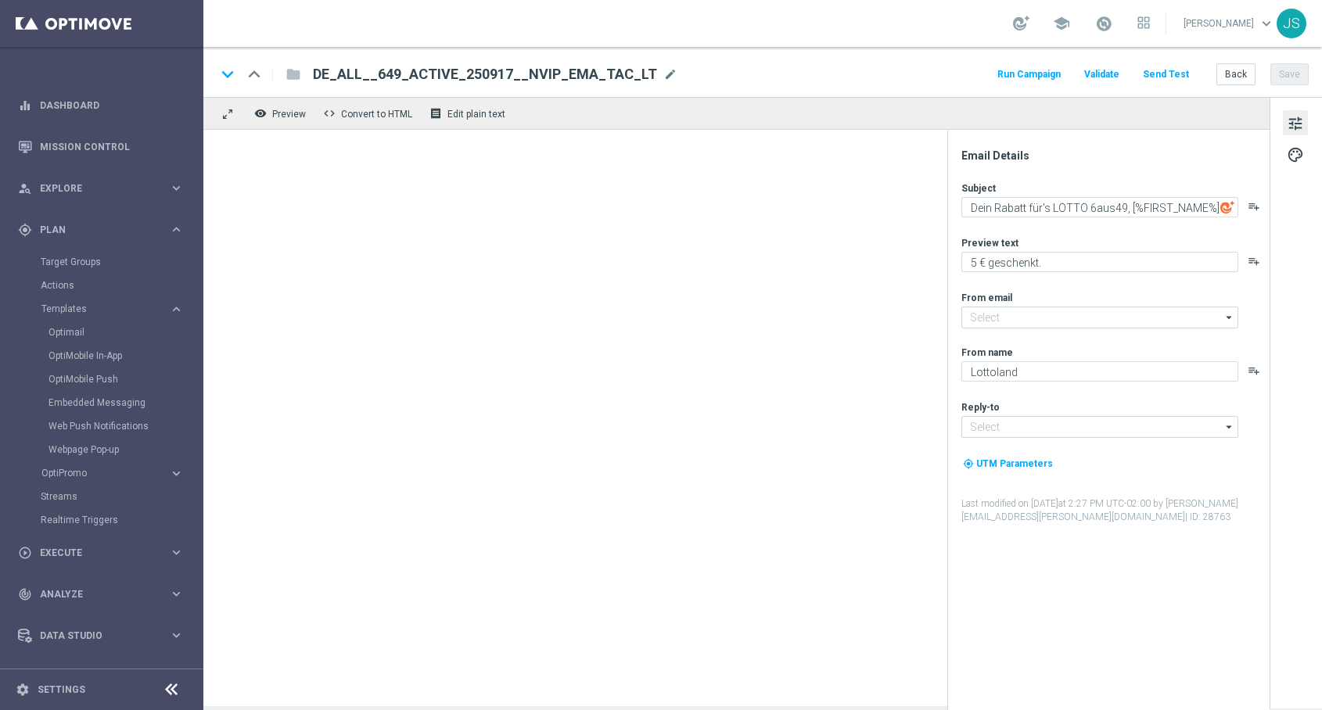
type input "[EMAIL_ADDRESS][DOMAIN_NAME]"
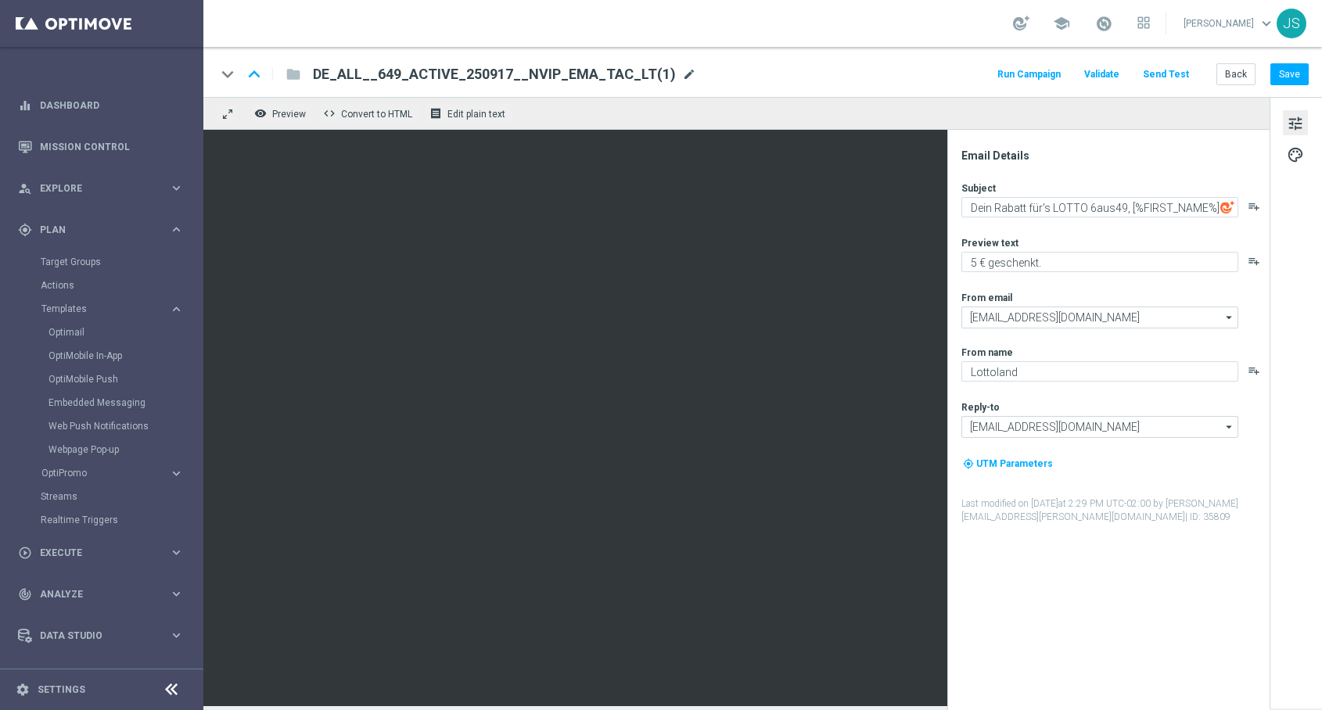
click at [682, 76] on span "mode_edit" at bounding box center [689, 74] width 14 height 14
click at [674, 65] on div "DE_ALL__649_ACTIVE_250917__NVIP_EMA_TAC_LT(1) mode_edit" at bounding box center [504, 74] width 383 height 20
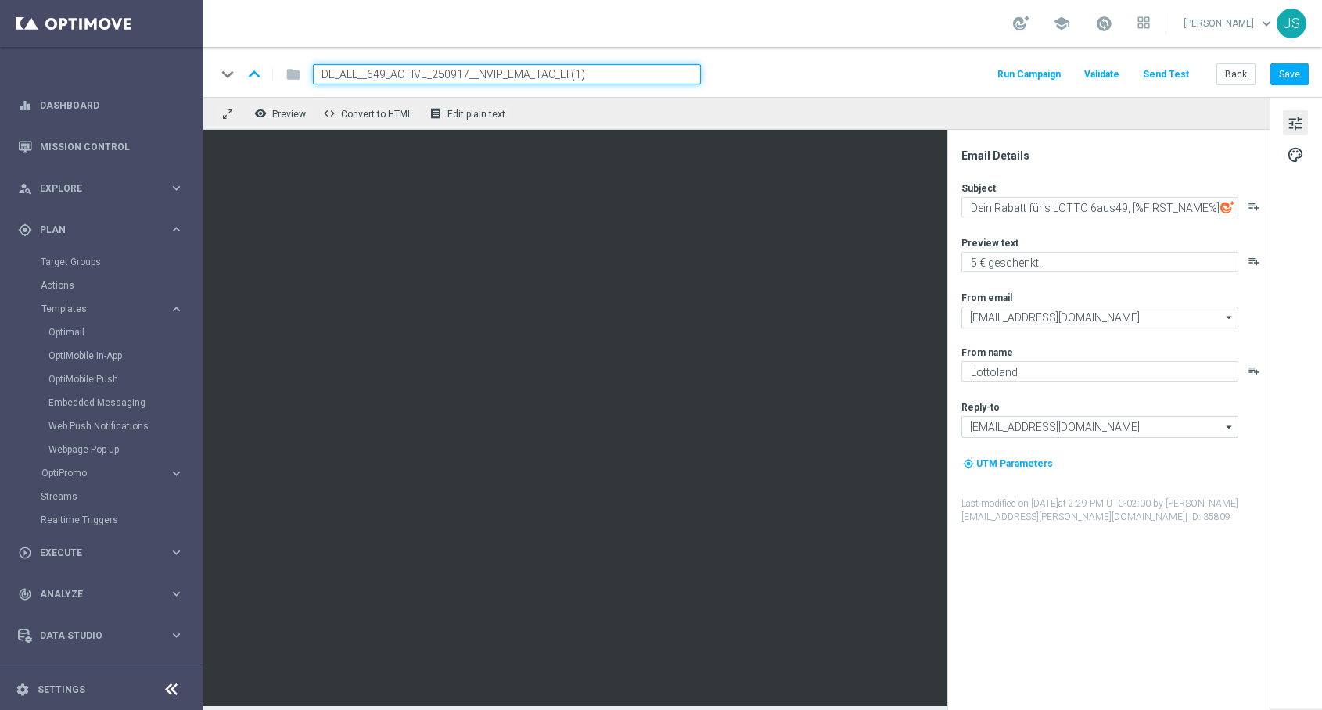
click at [658, 67] on input "DE_ALL__649_ACTIVE_250917__NVIP_EMA_TAC_LT(1)" at bounding box center [507, 74] width 388 height 20
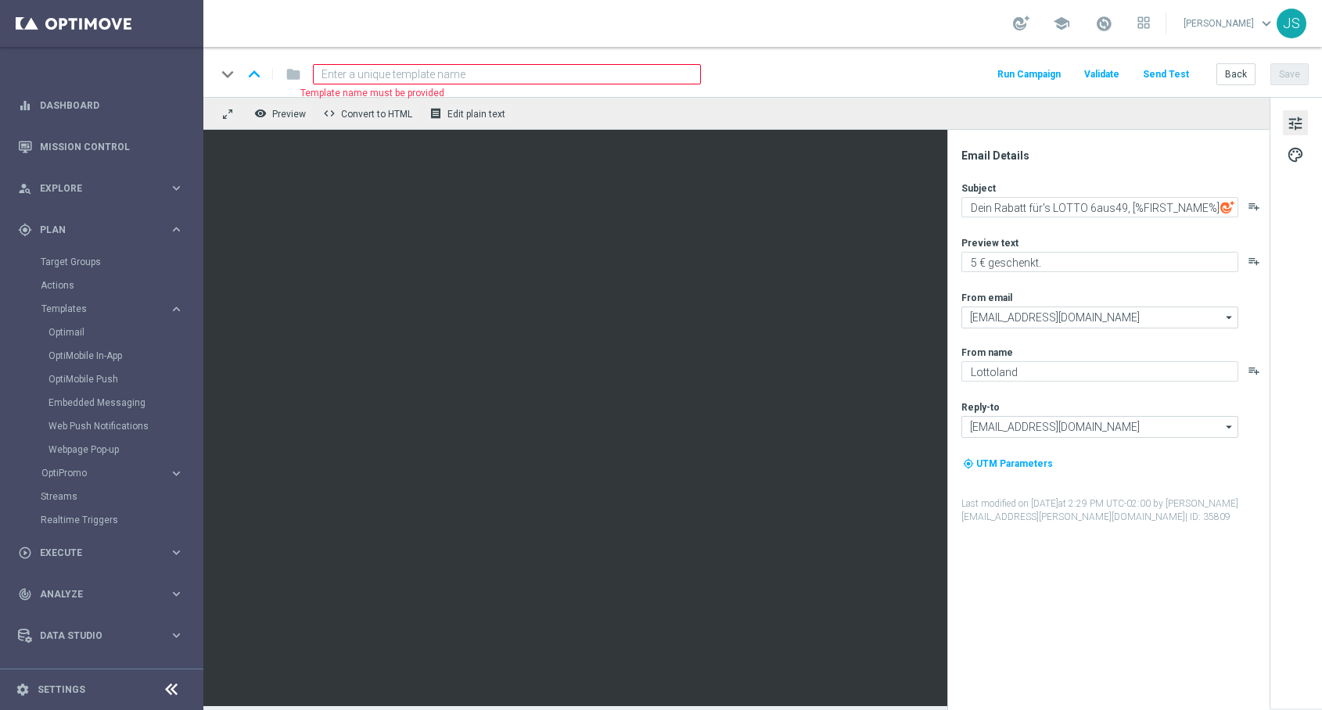
paste input "DE_ALL__649_REACTIVED_250917__NVIP_EMA_TAC_LT"
type input "DE_ALL__649_REACTIVED_250917__NVIP_EMA_TAC_LT"
click at [1297, 74] on button "Save" at bounding box center [1289, 74] width 38 height 22
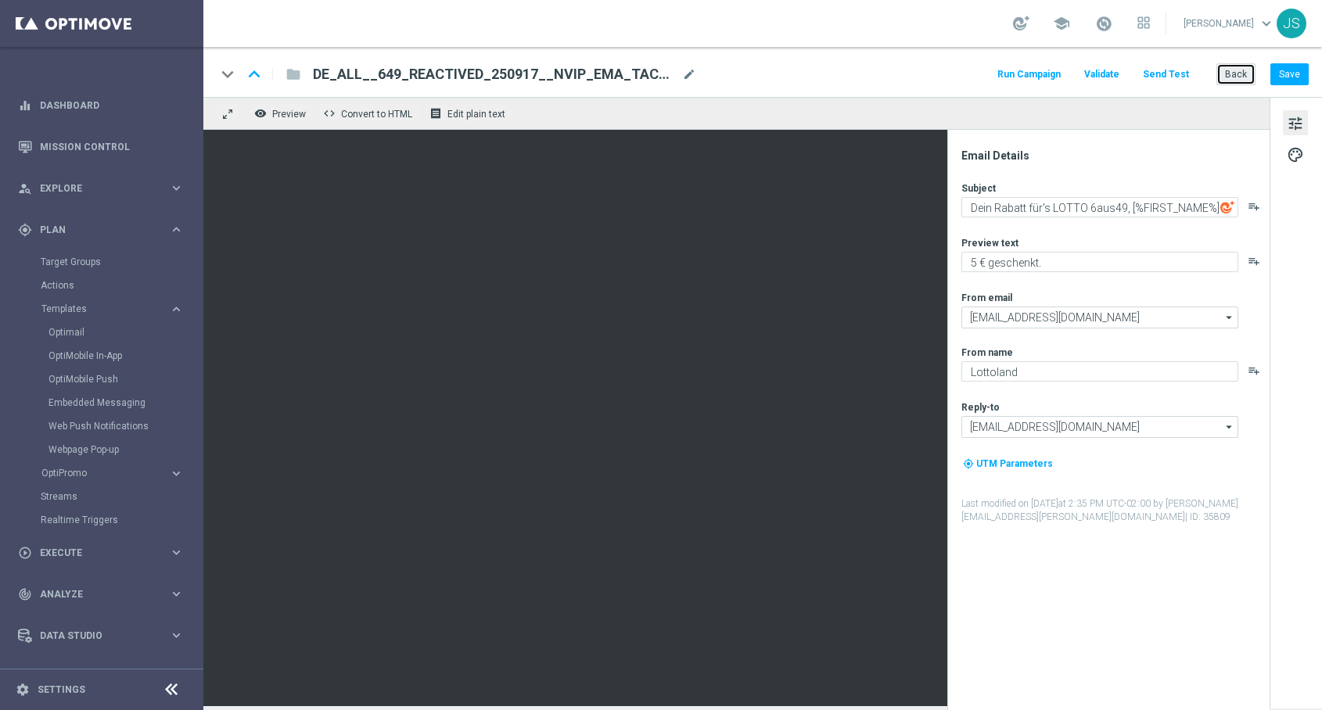
click at [1231, 79] on button "Back" at bounding box center [1235, 74] width 39 height 22
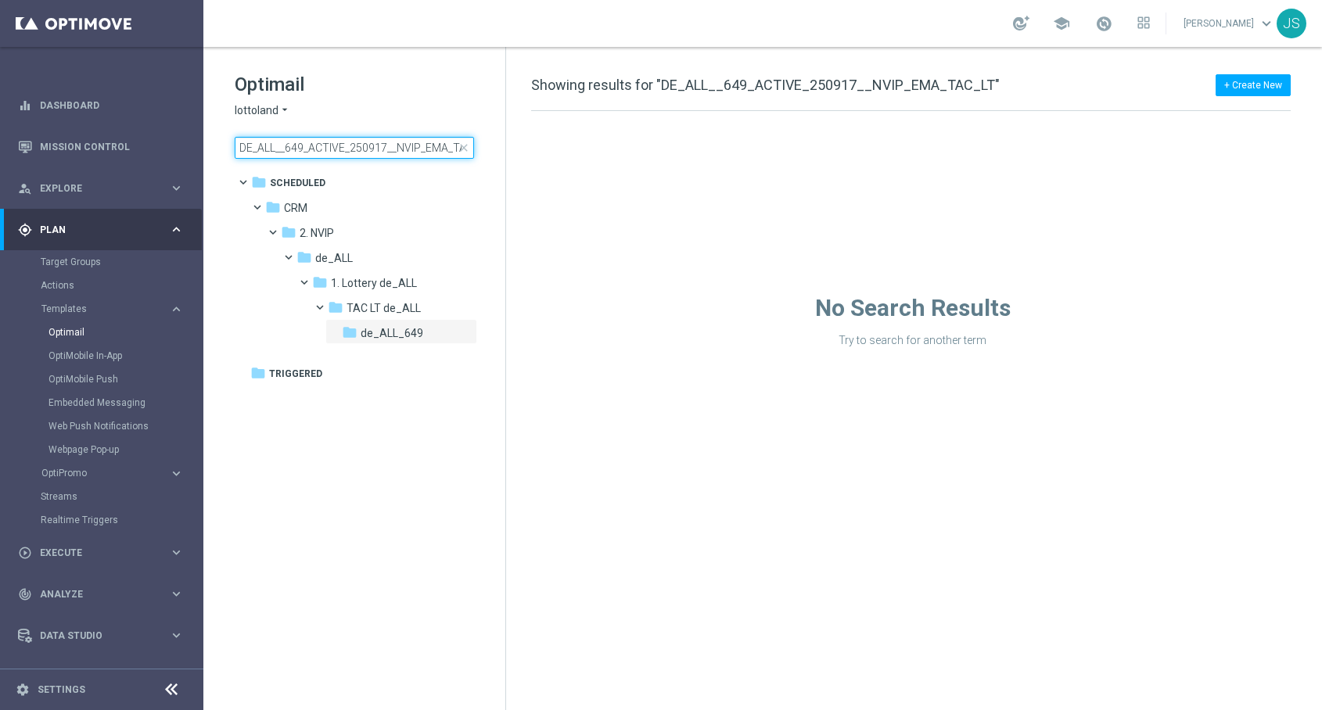
click at [418, 142] on input "DE_ALL__649_ACTIVE_250917__NVIP_EMA_TAC_LT" at bounding box center [354, 148] width 239 height 22
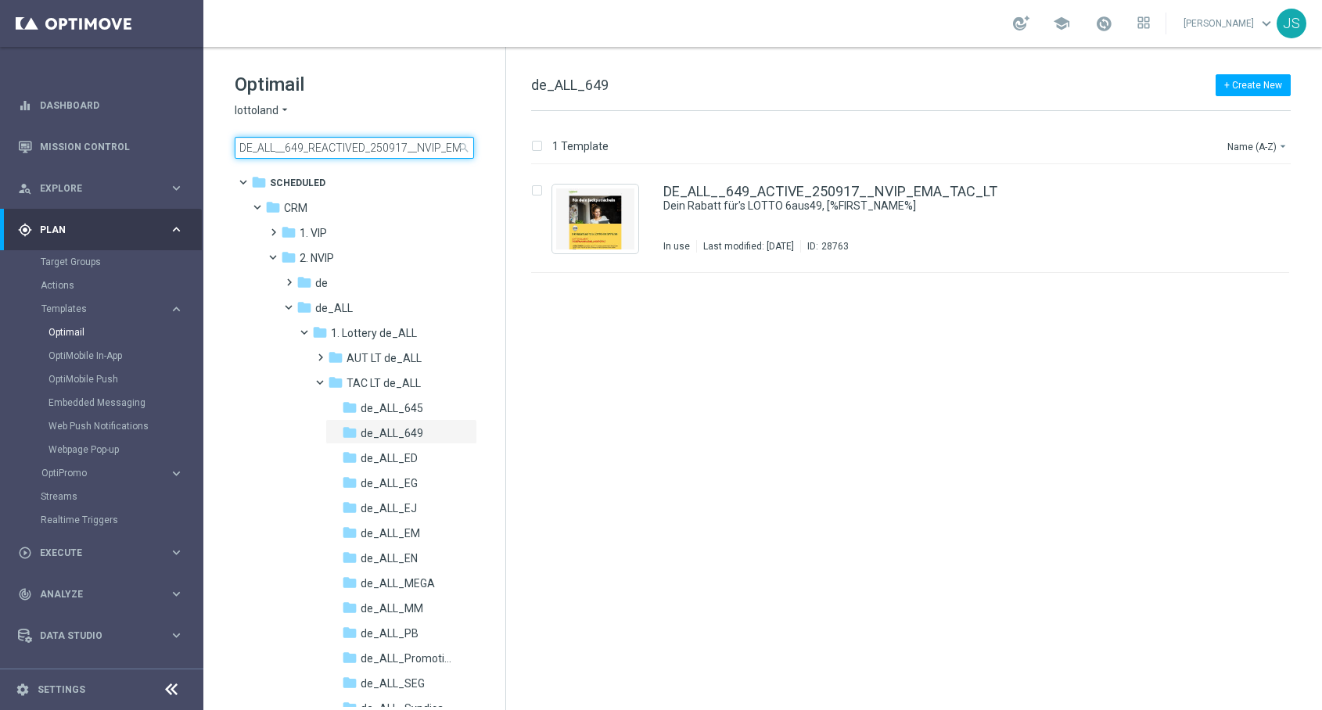
scroll to position [0, 45]
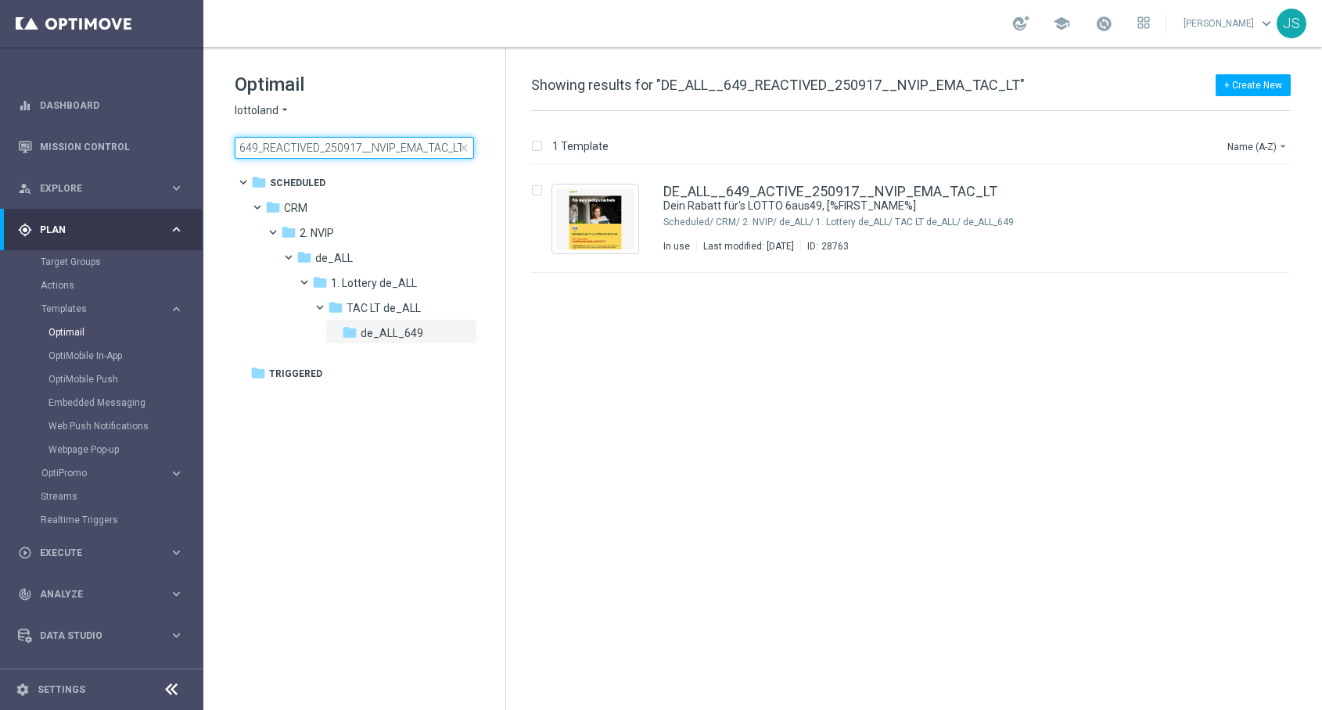
type input "DE_ALL__649_REACTIVED_250917__NVIP_EMA_TAC_LT"
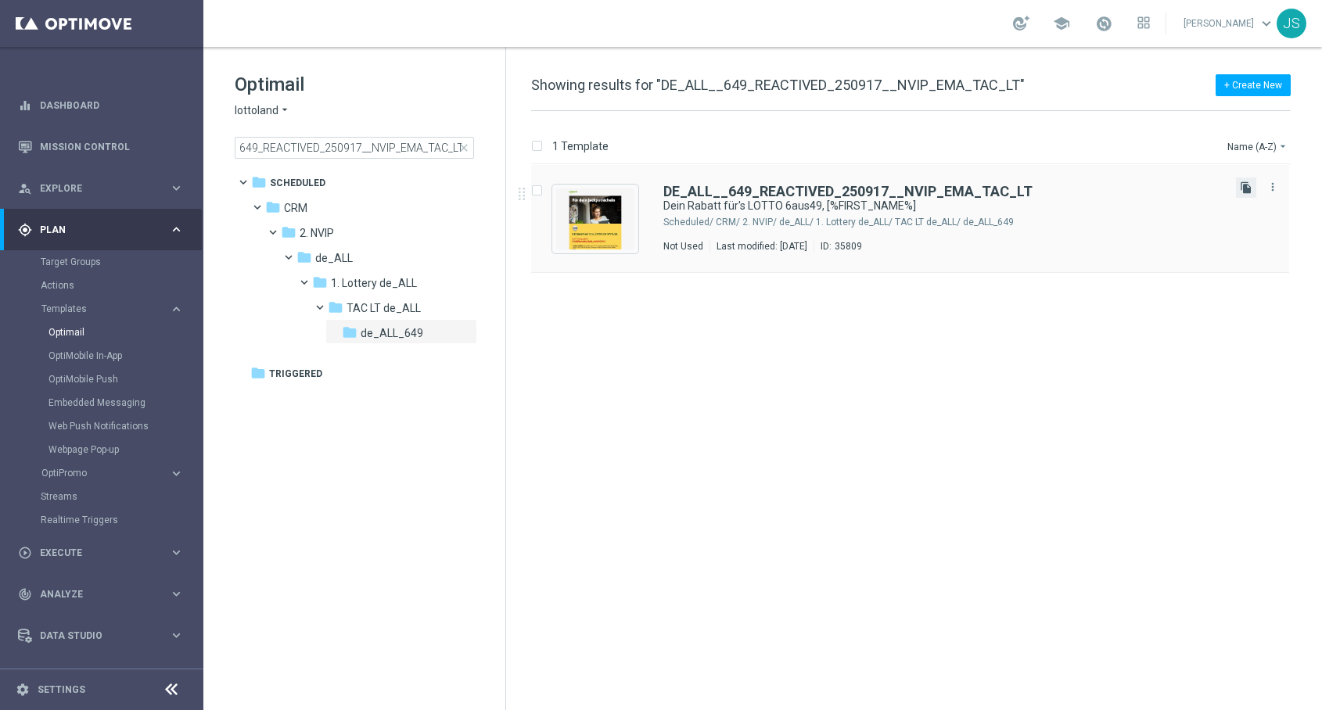
click at [1250, 191] on icon "file_copy" at bounding box center [1245, 187] width 13 height 13
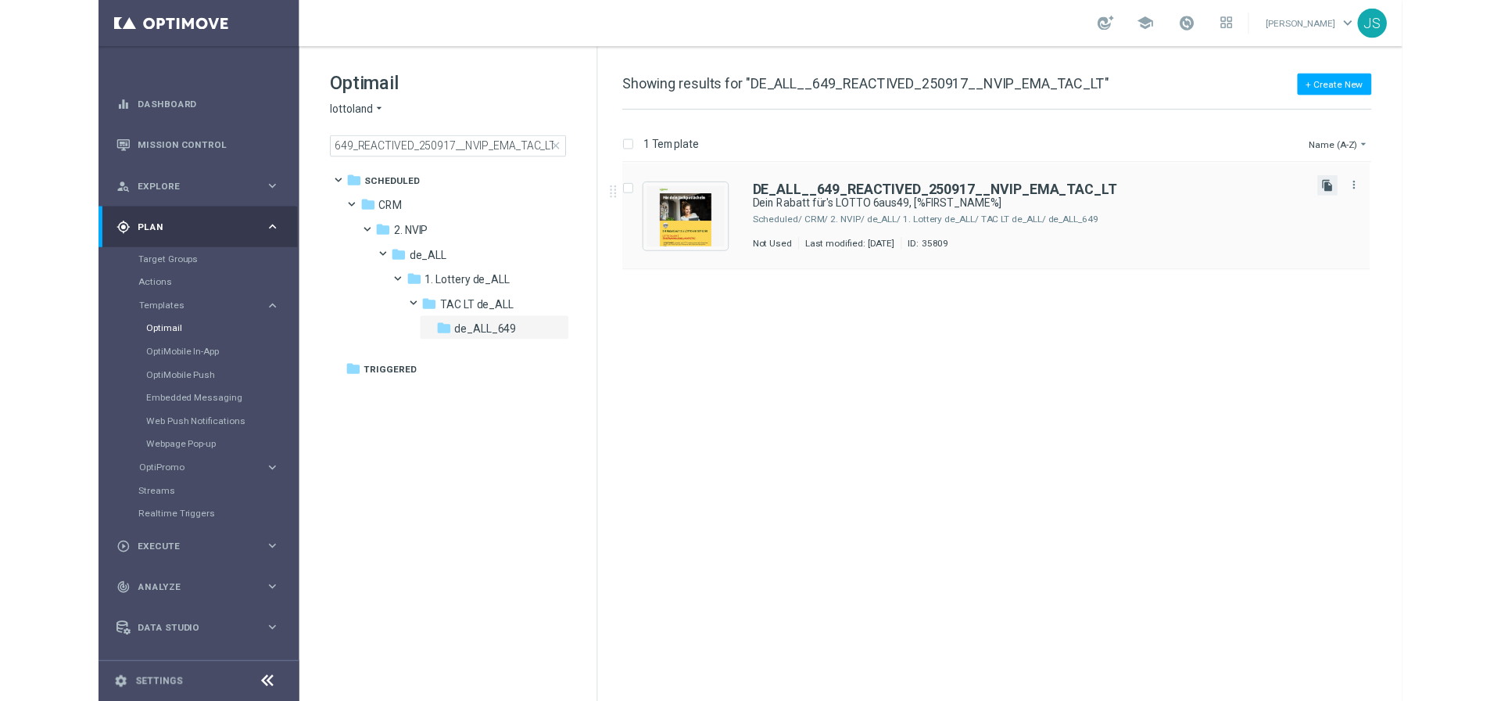
scroll to position [0, 0]
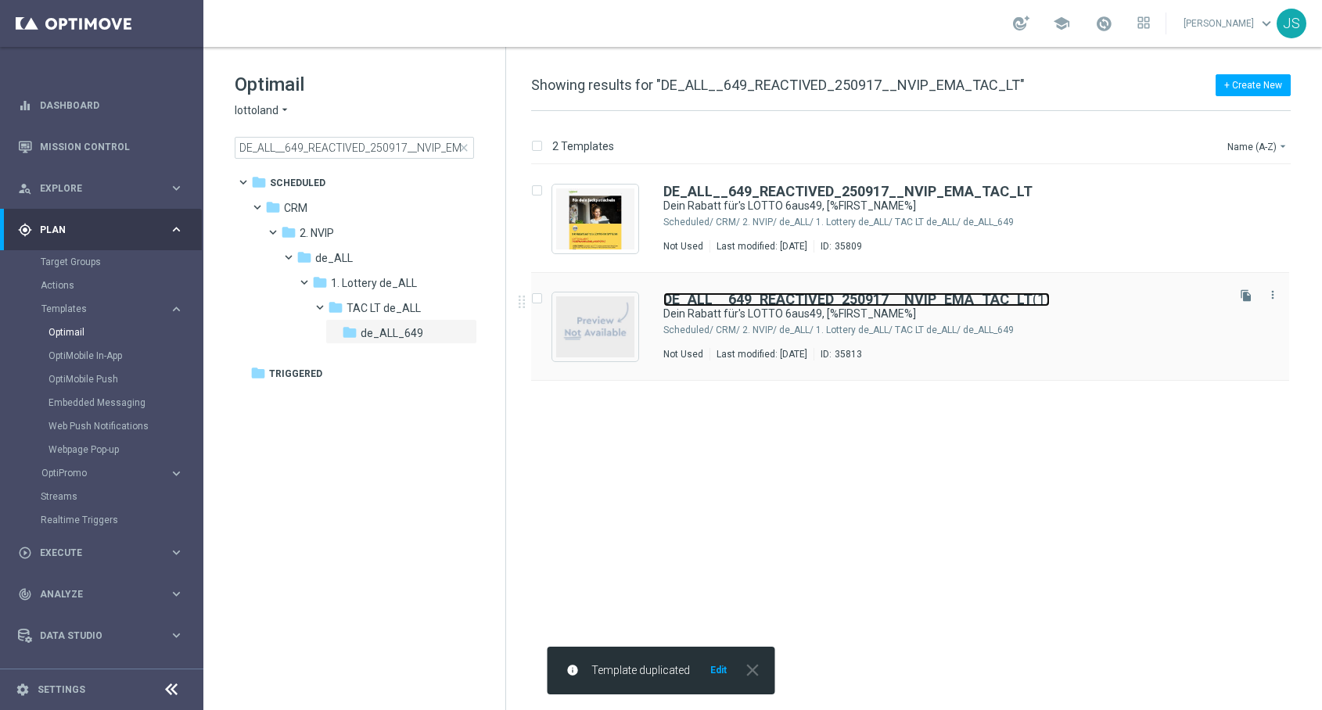
click at [970, 295] on b "DE_ALL__649_REACTIVED_250917__NVIP_EMA_TAC_LT" at bounding box center [847, 299] width 369 height 16
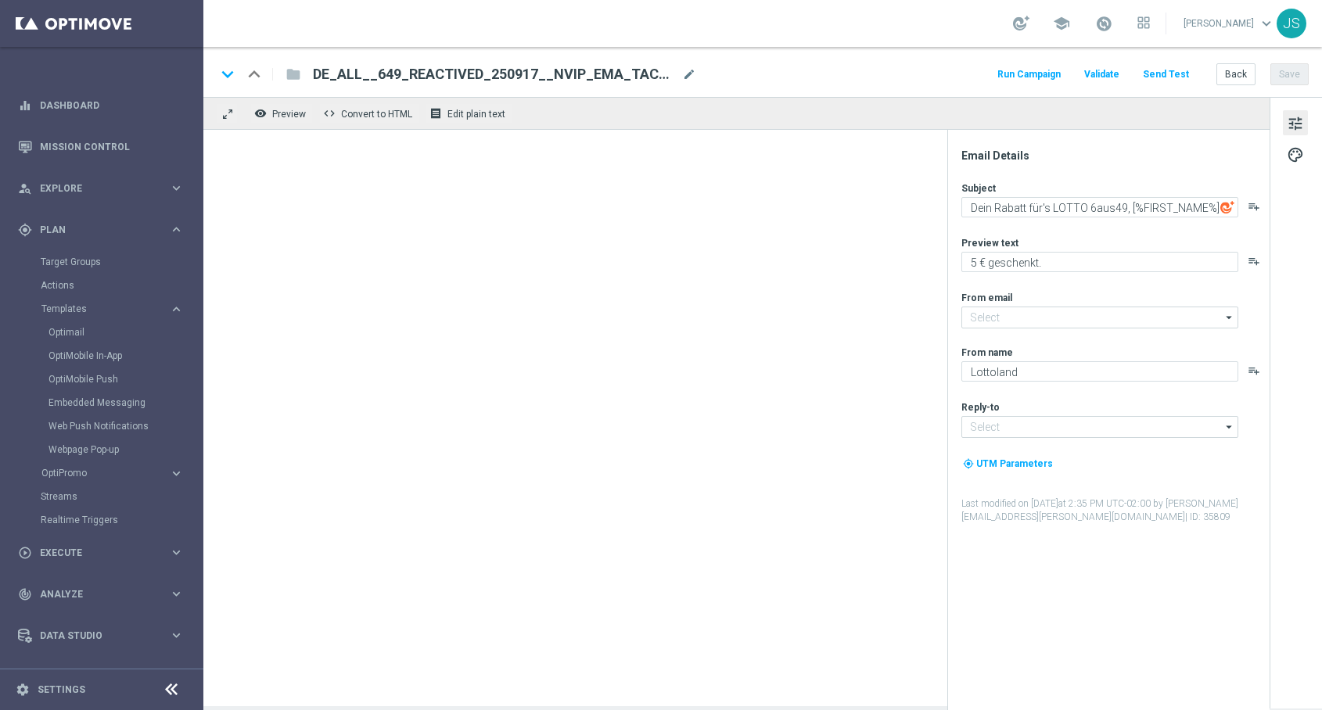
type input "[EMAIL_ADDRESS][DOMAIN_NAME]"
type input "DE_ALL__649_REACTIVED_250917__NVIP_EMA_TAC_LT(1)"
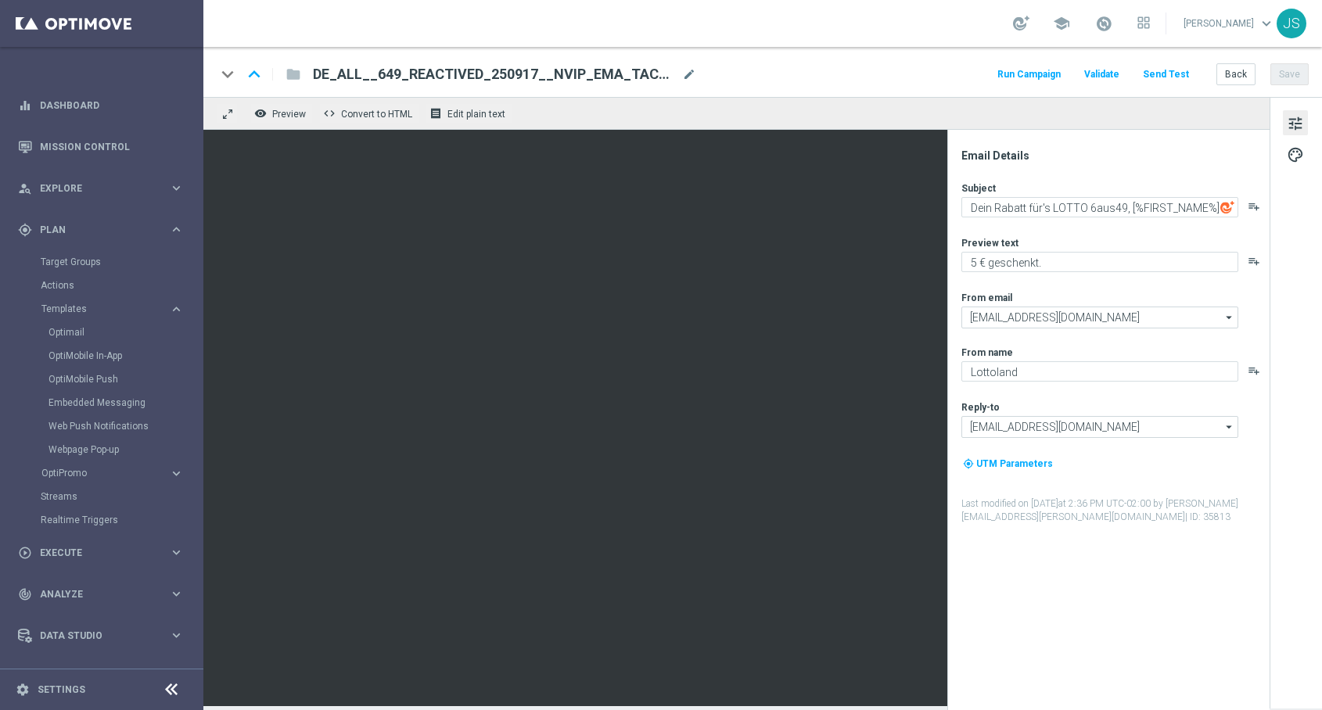
click at [658, 71] on span "DE_ALL__649_REACTIVED_250917__NVIP_EMA_TAC_LT(1)" at bounding box center [494, 74] width 363 height 19
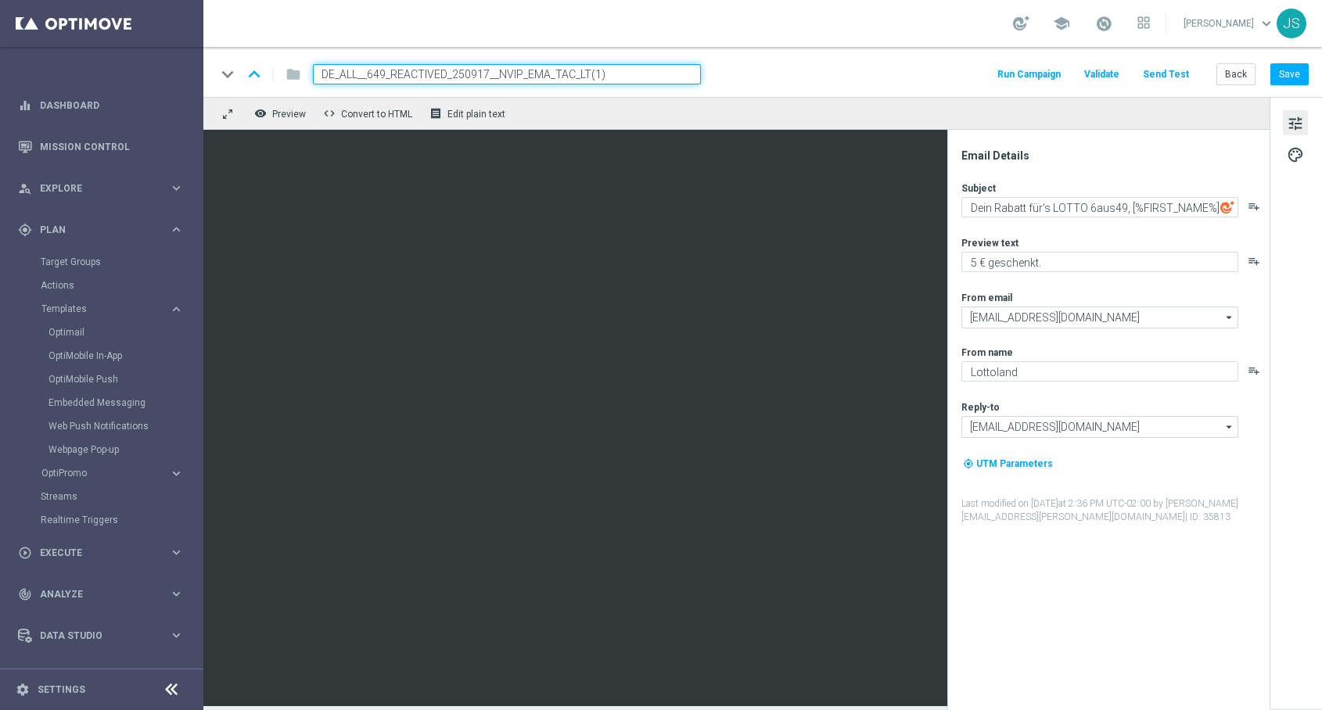
click at [578, 84] on input "DE_ALL__649_REACTIVED_250917__NVIP_EMA_TAC_LT(1)" at bounding box center [507, 74] width 388 height 20
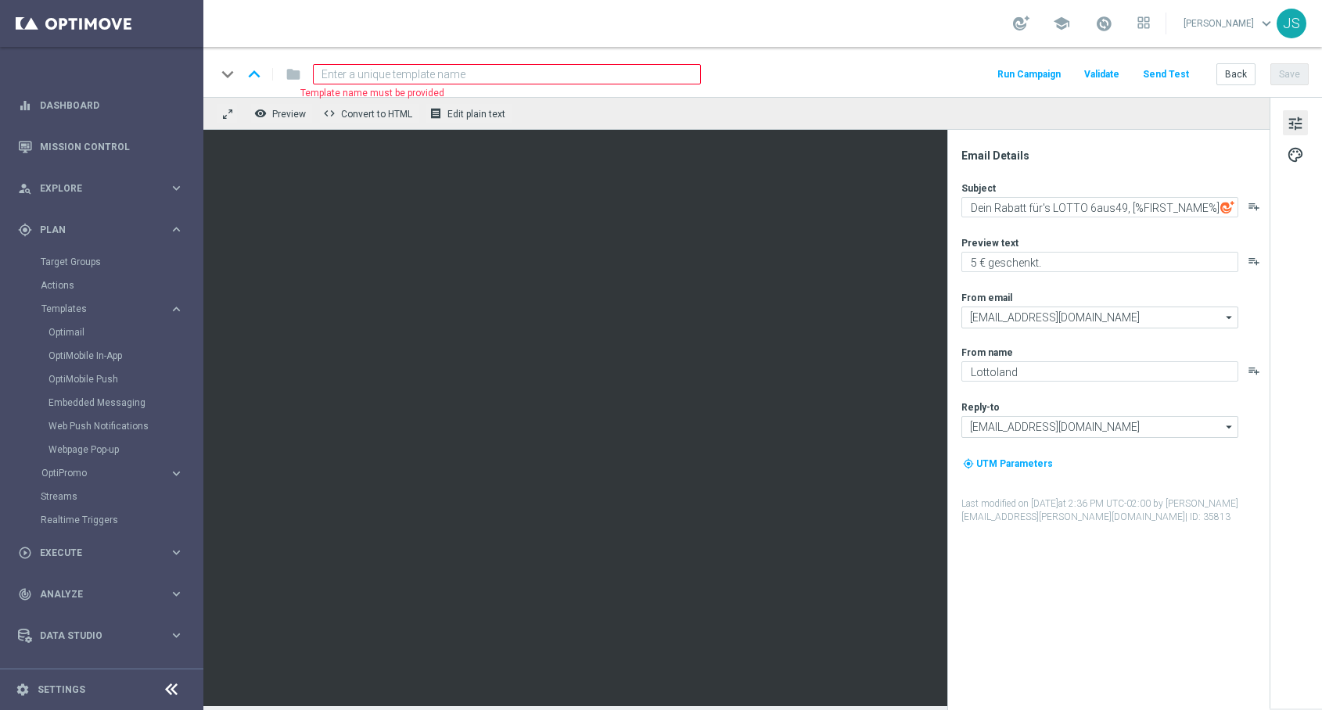
click at [621, 74] on input at bounding box center [507, 74] width 388 height 20
paste input
paste input "DE_ALL__649_CHURNED_250917__NVIP_EMA_TAC_LT"
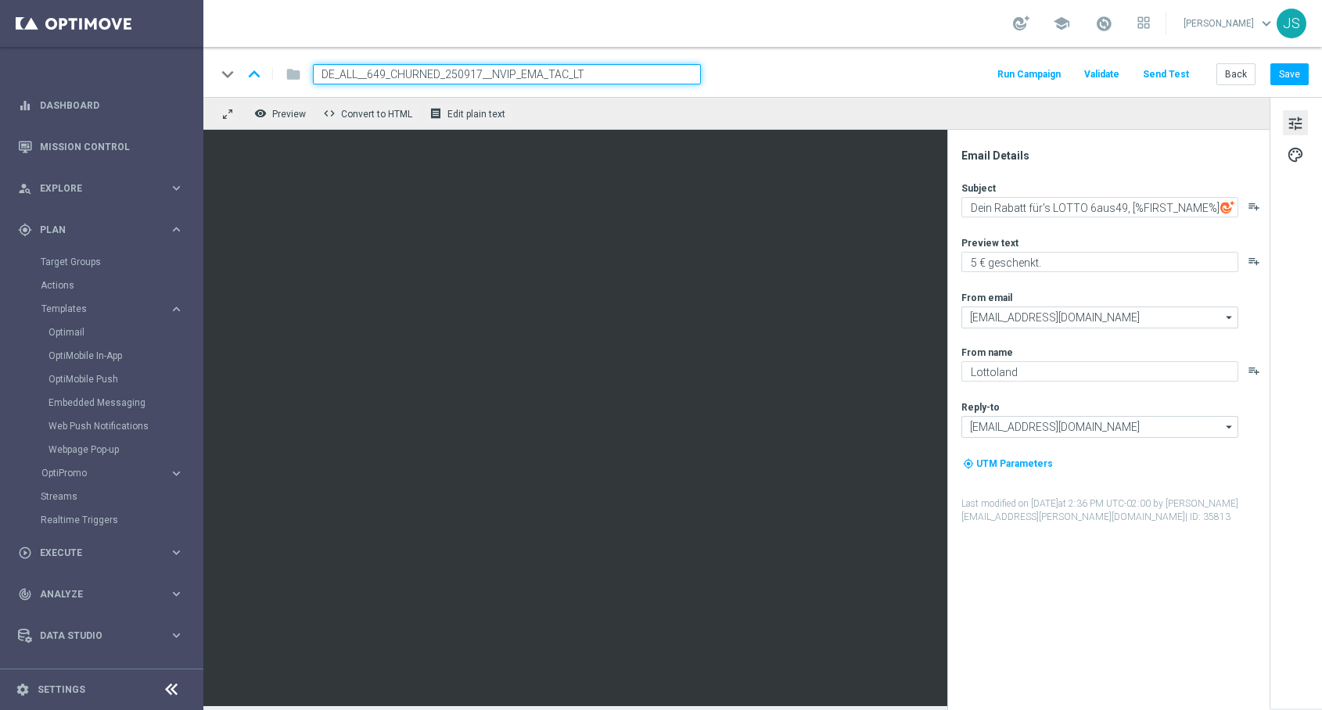
type input "DE_ALL__649_CHURNED_250917__NVIP_EMA_TAC_LT"
click at [832, 74] on div "keyboard_arrow_down keyboard_arrow_up folder DE_ALL__649_CHURNED_250917__NVIP_E…" at bounding box center [762, 74] width 1092 height 20
click at [832, 69] on div "keyboard_arrow_down keyboard_arrow_up folder DE_ALL__649_CHURNED_250917__NVIP_E…" at bounding box center [762, 74] width 1092 height 20
click at [660, 64] on input "DE_ALL__649_CHURNED_250917__NVIP_EMA_TAC_LT" at bounding box center [507, 74] width 388 height 20
click at [658, 71] on input "DE_ALL__649_CHURNED_250917__NVIP_EMA_TAC_LT" at bounding box center [507, 74] width 388 height 20
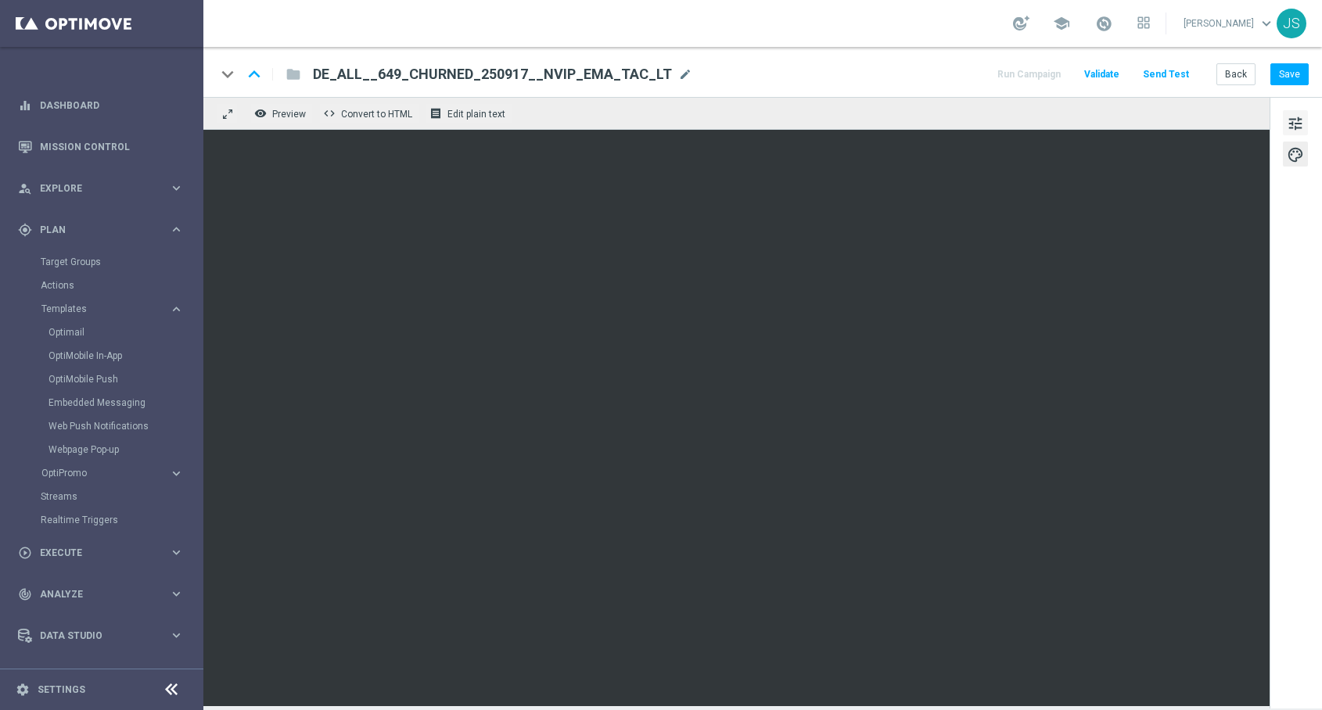
click at [1300, 118] on span "tune" at bounding box center [1294, 123] width 17 height 20
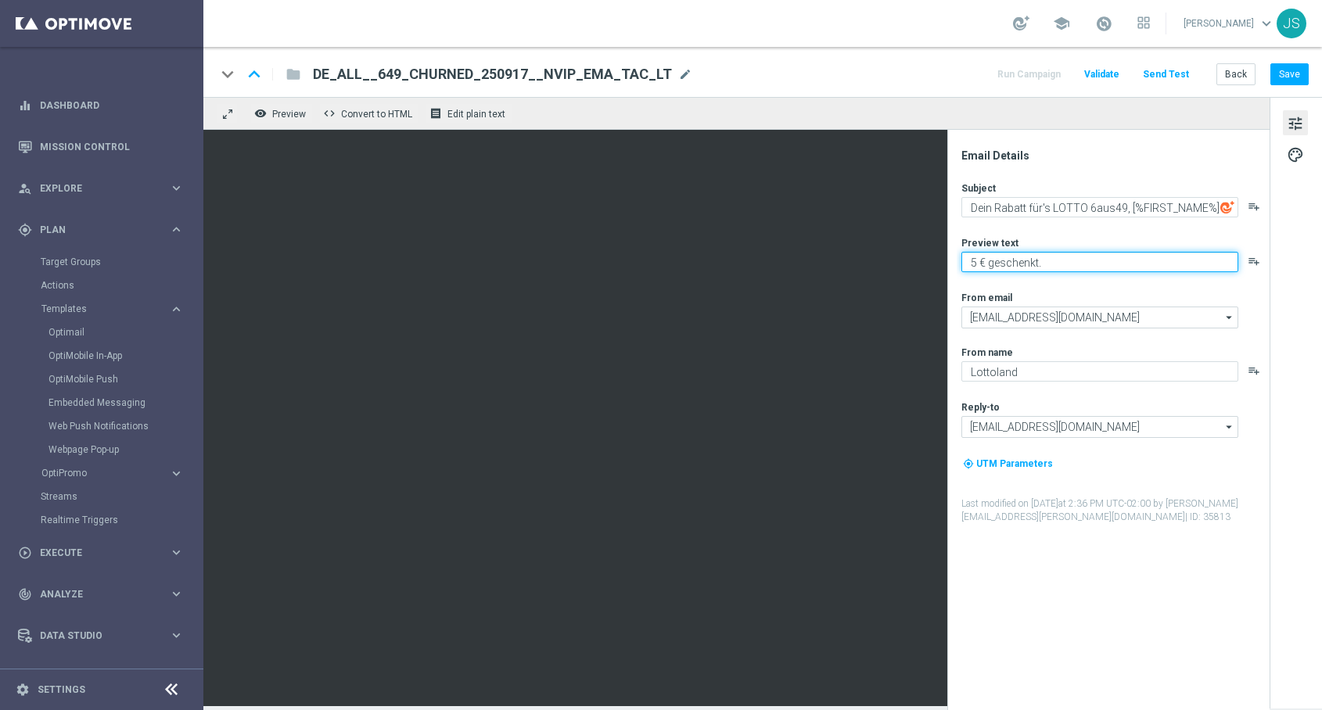
click at [977, 258] on textarea "5 € geschenkt." at bounding box center [1099, 262] width 277 height 20
type textarea "3 € geschenkt."
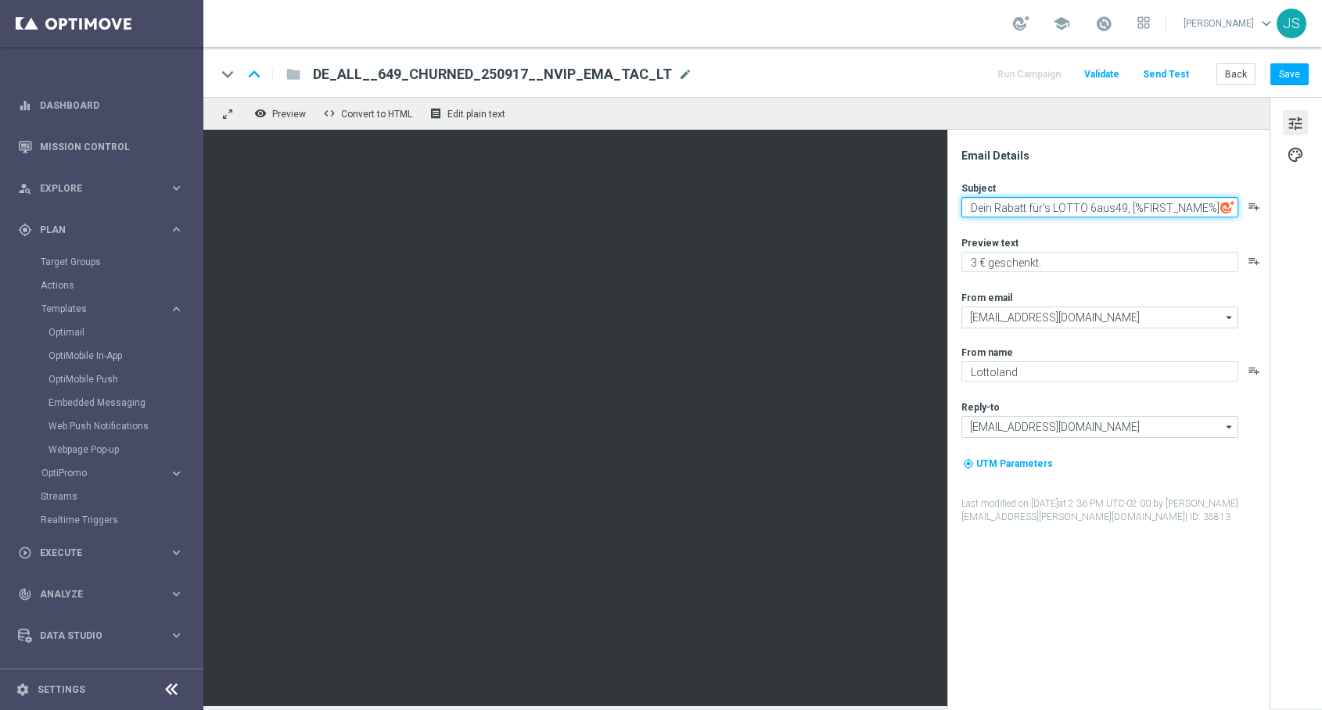
click at [1078, 198] on textarea "Dein Rabatt für's LOTTO 6aus49, [%FIRST_NAME%]" at bounding box center [1099, 207] width 277 height 20
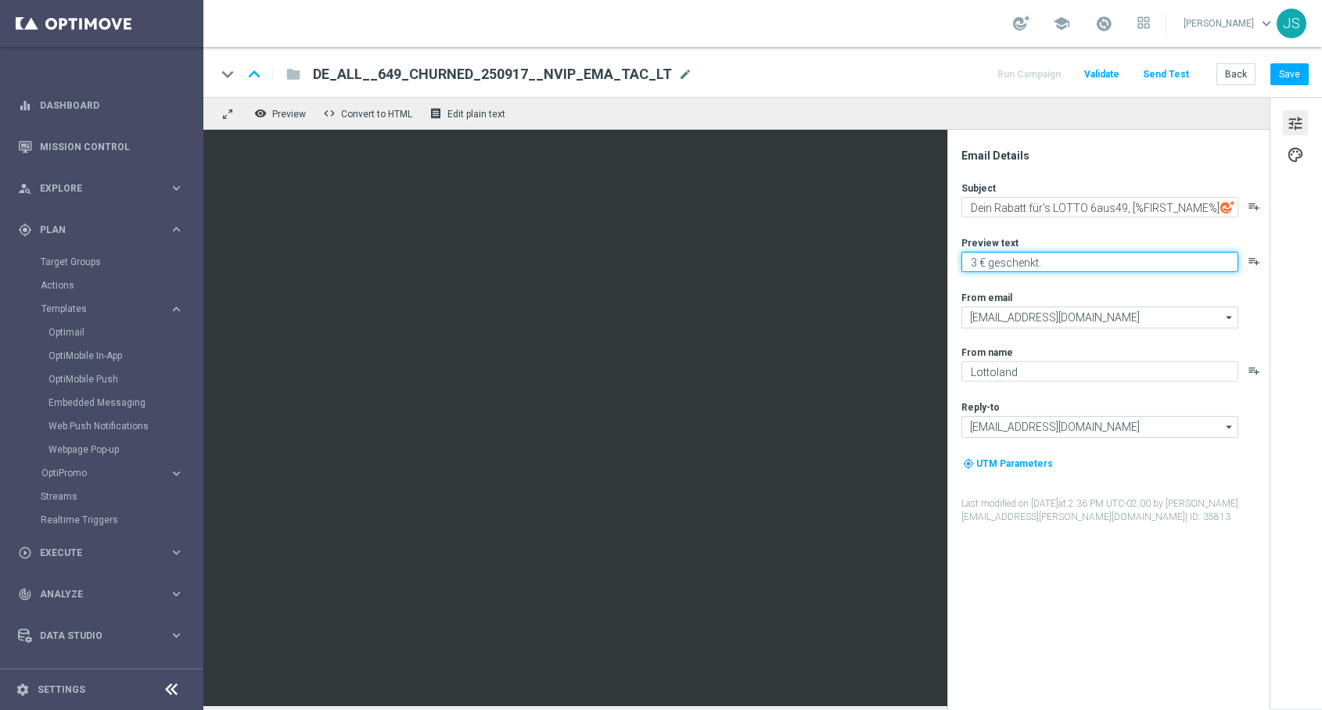
click at [1030, 262] on textarea "3 € geschenkt." at bounding box center [1099, 262] width 277 height 20
click at [1043, 264] on textarea "3 € geschenkt." at bounding box center [1099, 262] width 277 height 20
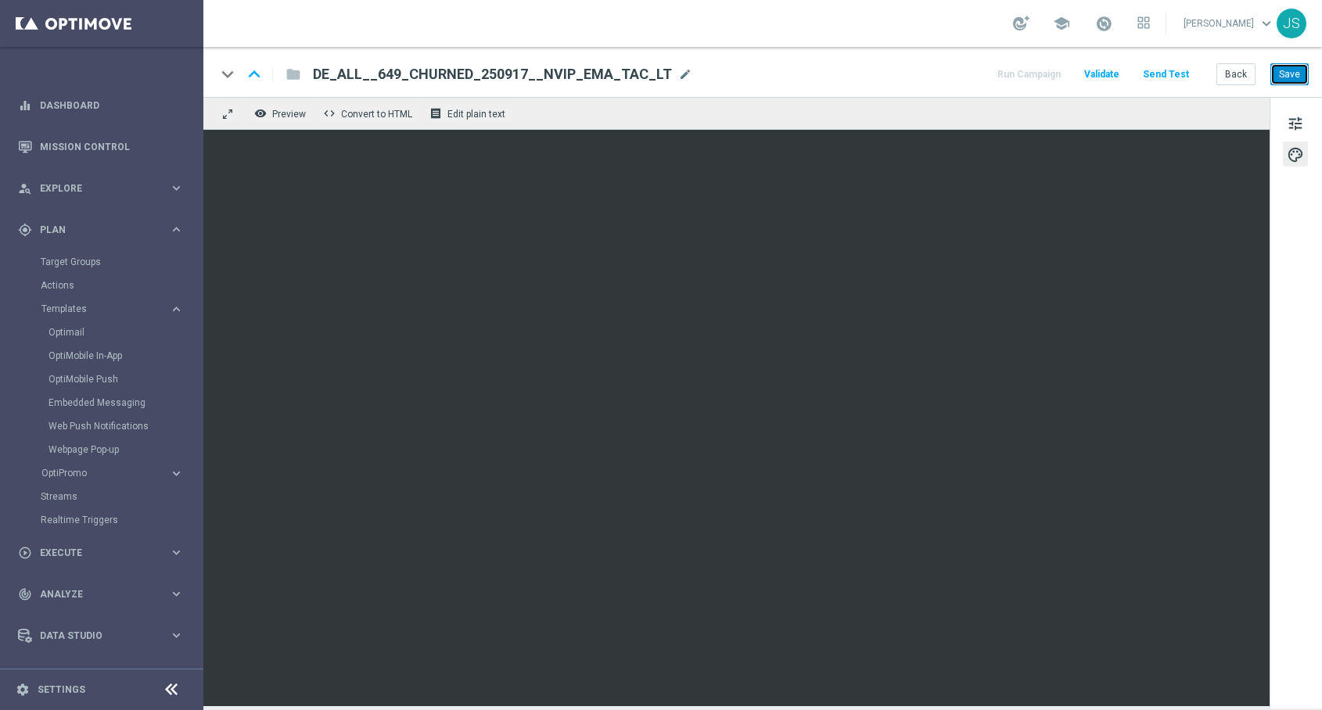
click at [1290, 77] on button "Save" at bounding box center [1289, 74] width 38 height 22
click at [1155, 77] on button "Send Test" at bounding box center [1165, 74] width 51 height 21
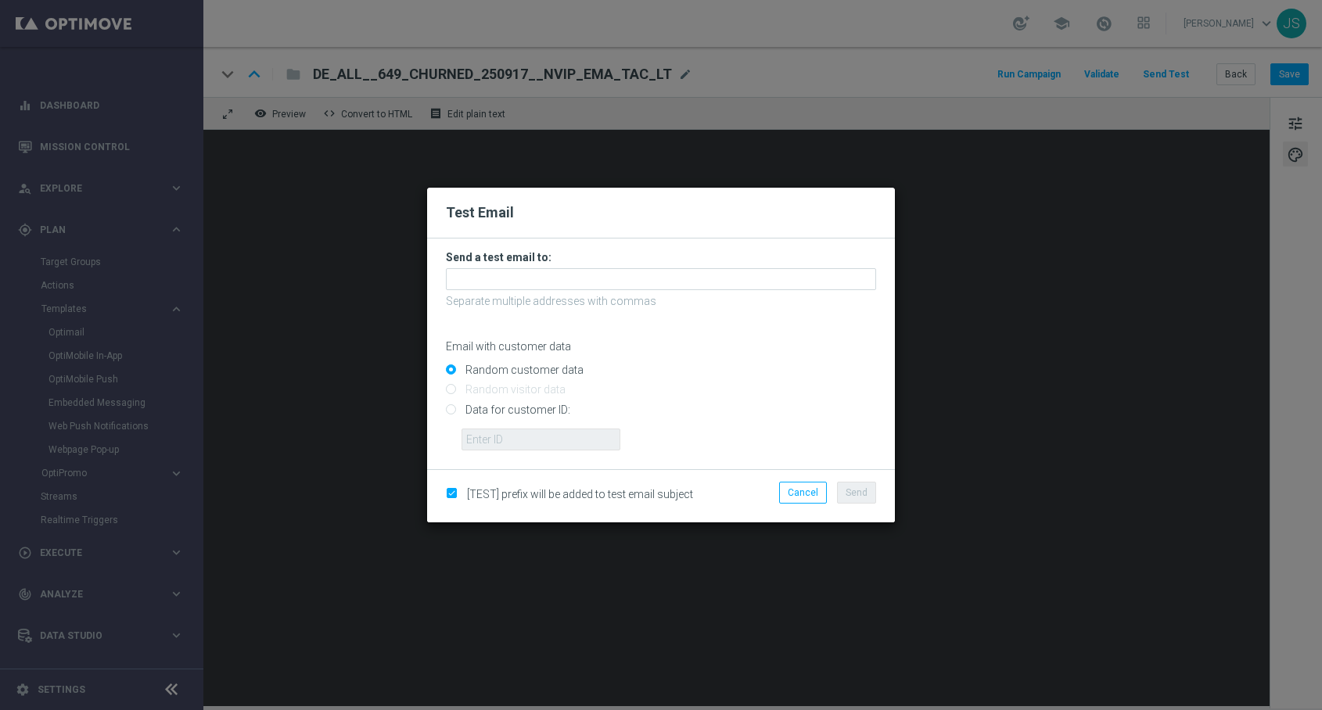
click at [581, 260] on h3 "Send a test email to:" at bounding box center [661, 257] width 430 height 14
click at [581, 264] on h3 "Send a test email to:" at bounding box center [661, 257] width 430 height 14
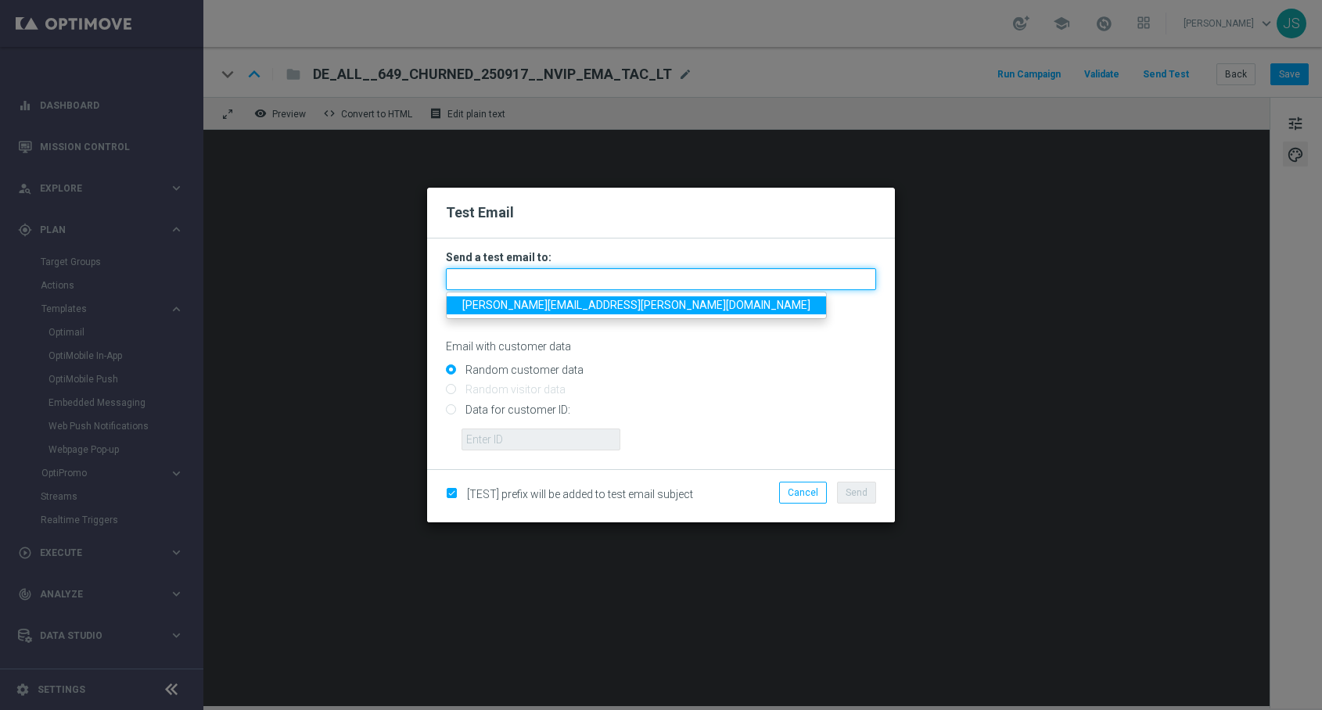
click at [578, 269] on input "text" at bounding box center [661, 279] width 430 height 22
type input "jessica.schmitt@lottoland.com"
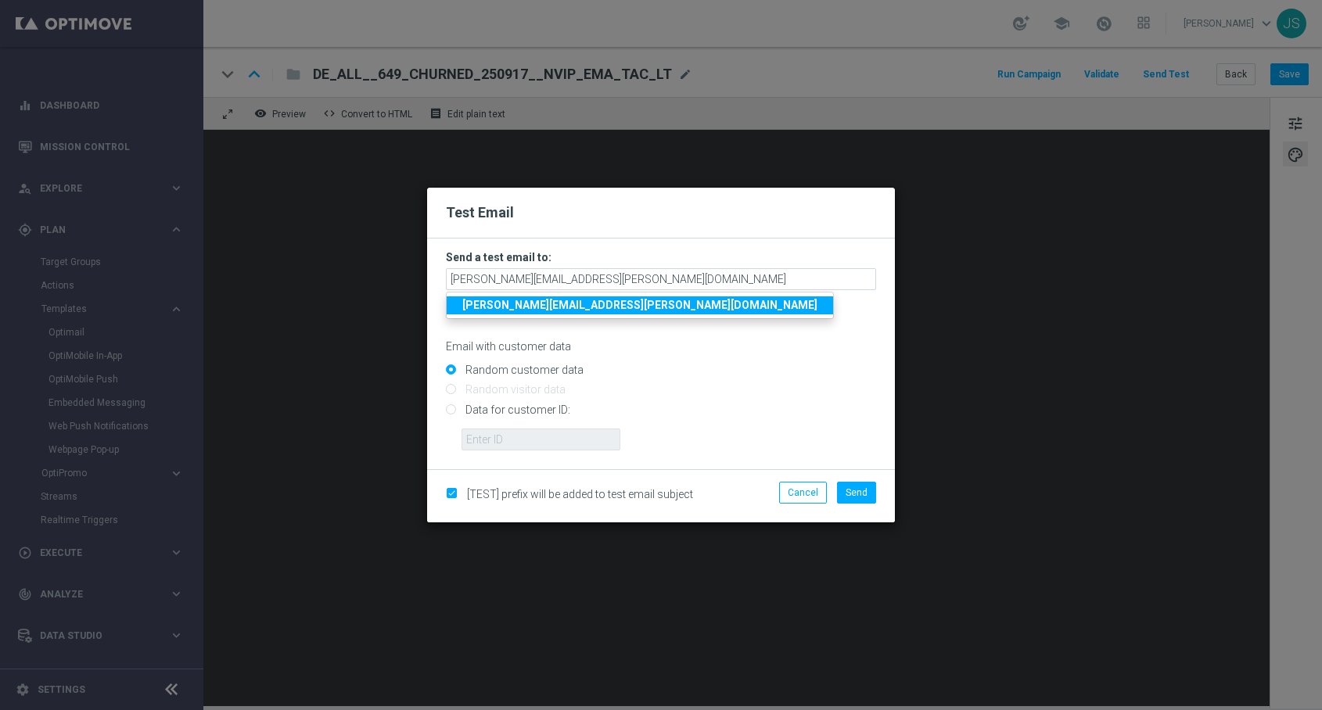
click at [552, 423] on input "Data for customer ID:" at bounding box center [661, 416] width 430 height 22
radio input "true"
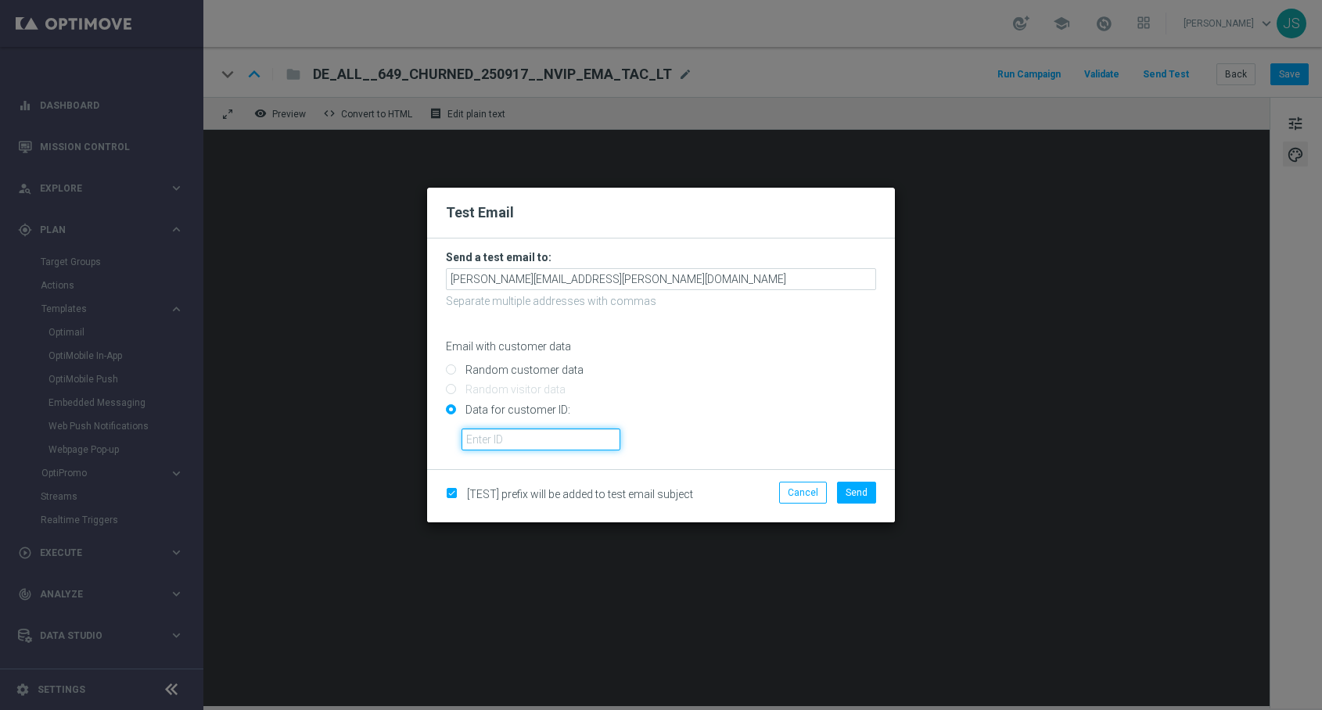
click at [542, 436] on input "text" at bounding box center [540, 440] width 159 height 22
click at [543, 449] on input "text" at bounding box center [540, 440] width 159 height 22
paste input "224495972"
type input "224495972"
click at [853, 494] on span "Send" at bounding box center [856, 492] width 22 height 11
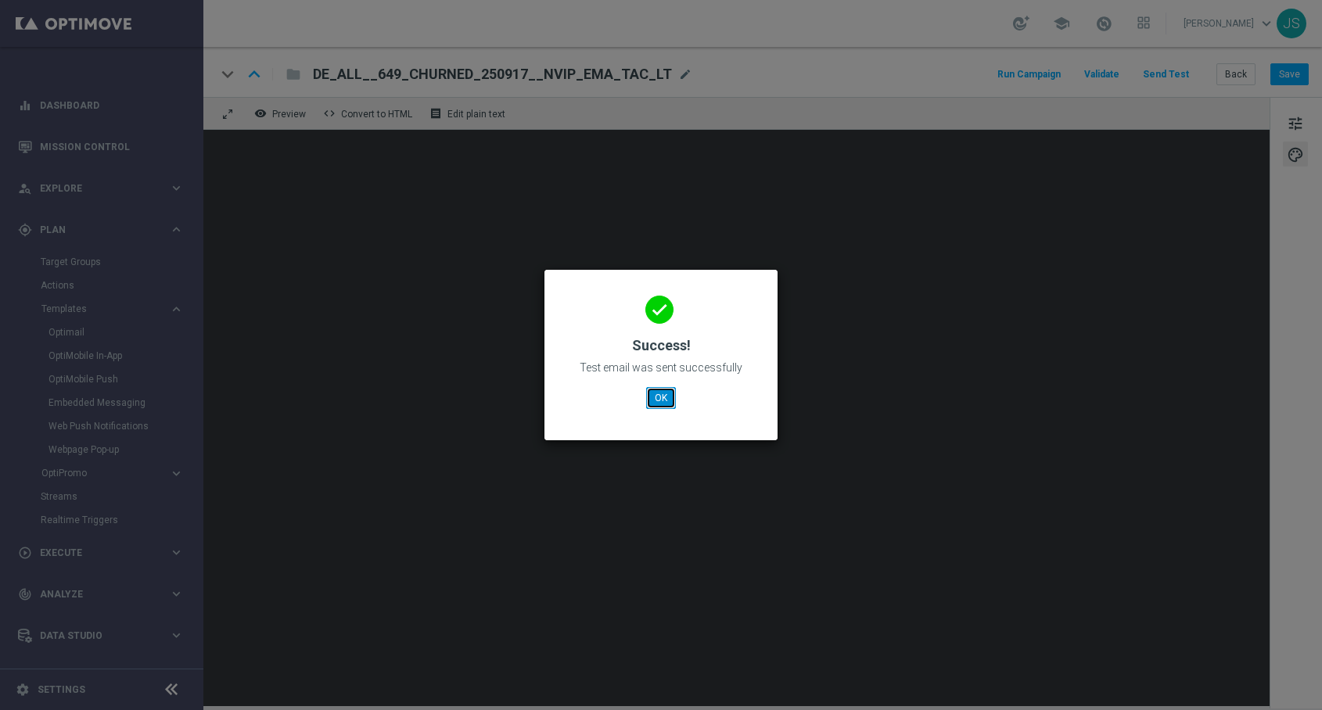
click at [648, 398] on button "OK" at bounding box center [661, 398] width 30 height 22
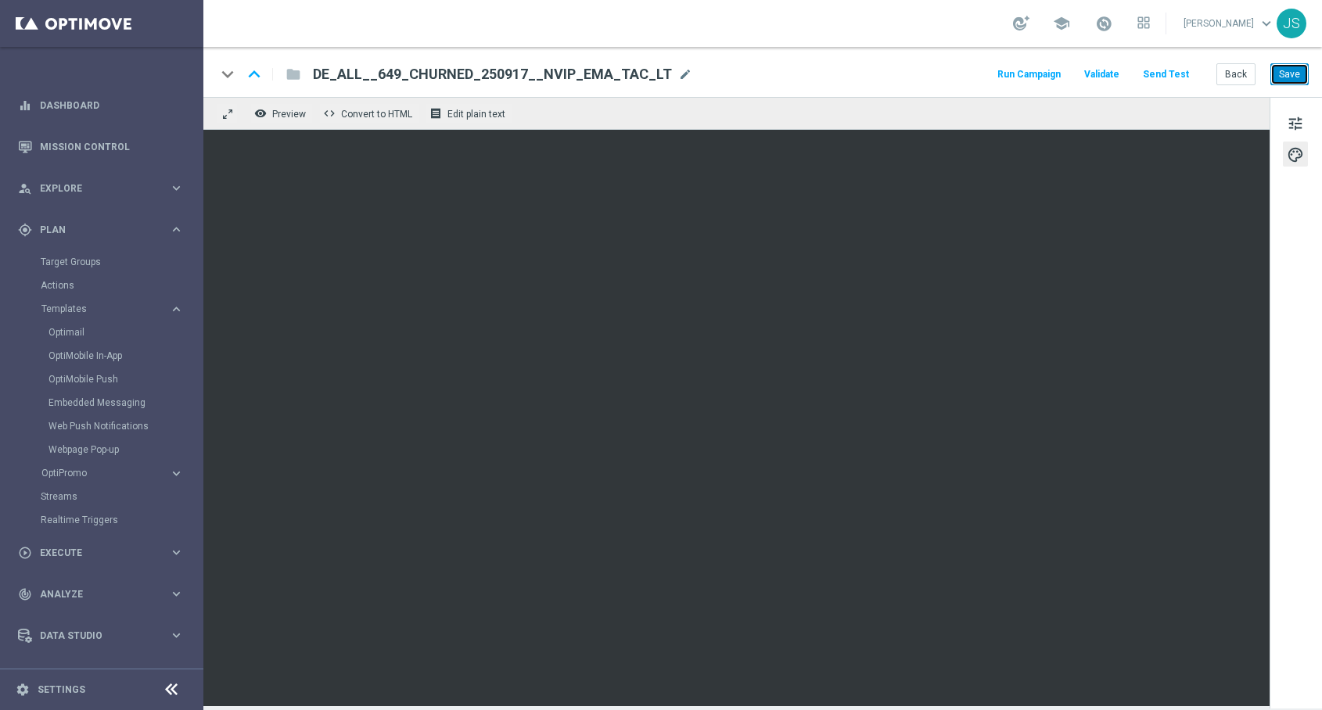
click at [1292, 71] on button "Save" at bounding box center [1289, 74] width 38 height 22
click at [1232, 79] on button "Back" at bounding box center [1235, 74] width 39 height 22
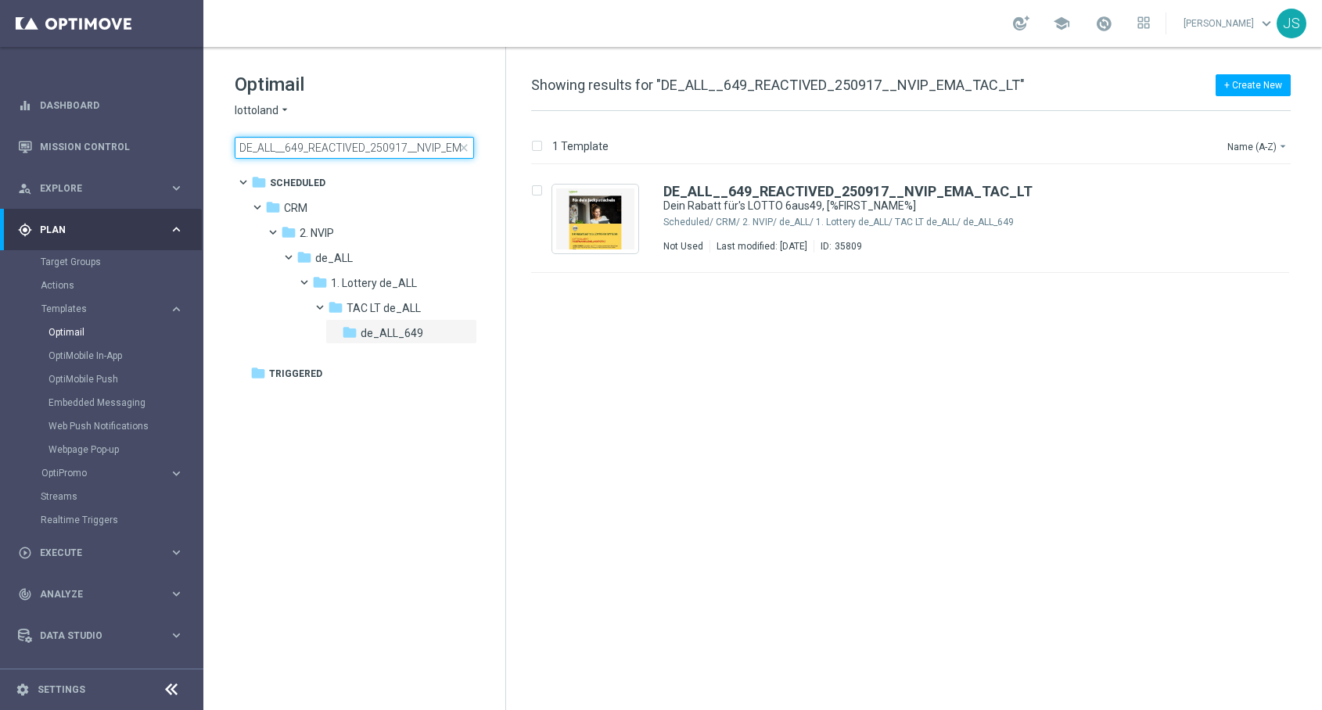
click at [413, 146] on input "DE_ALL__649_REACTIVED_250917__NVIP_EMA_TAC_LT" at bounding box center [354, 148] width 239 height 22
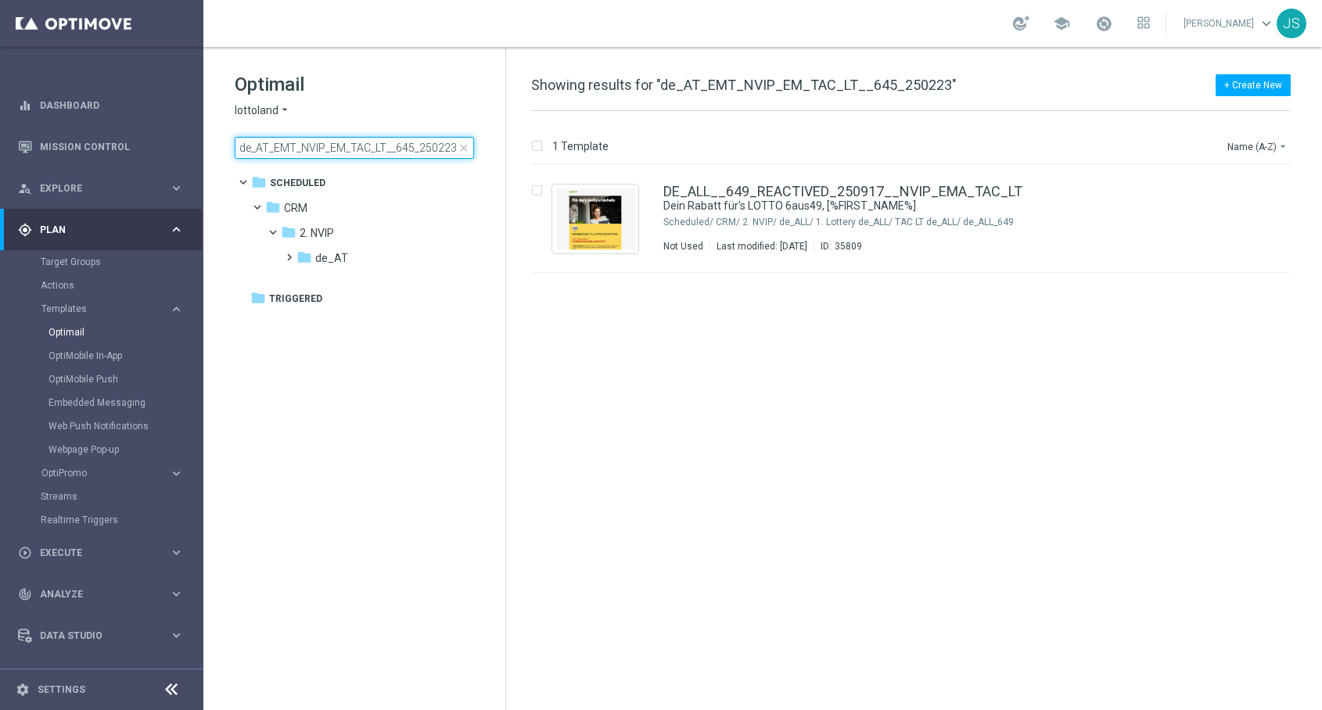
type input "de_AT_EMT_NVIP_EM_TAC_LT__645_250223"
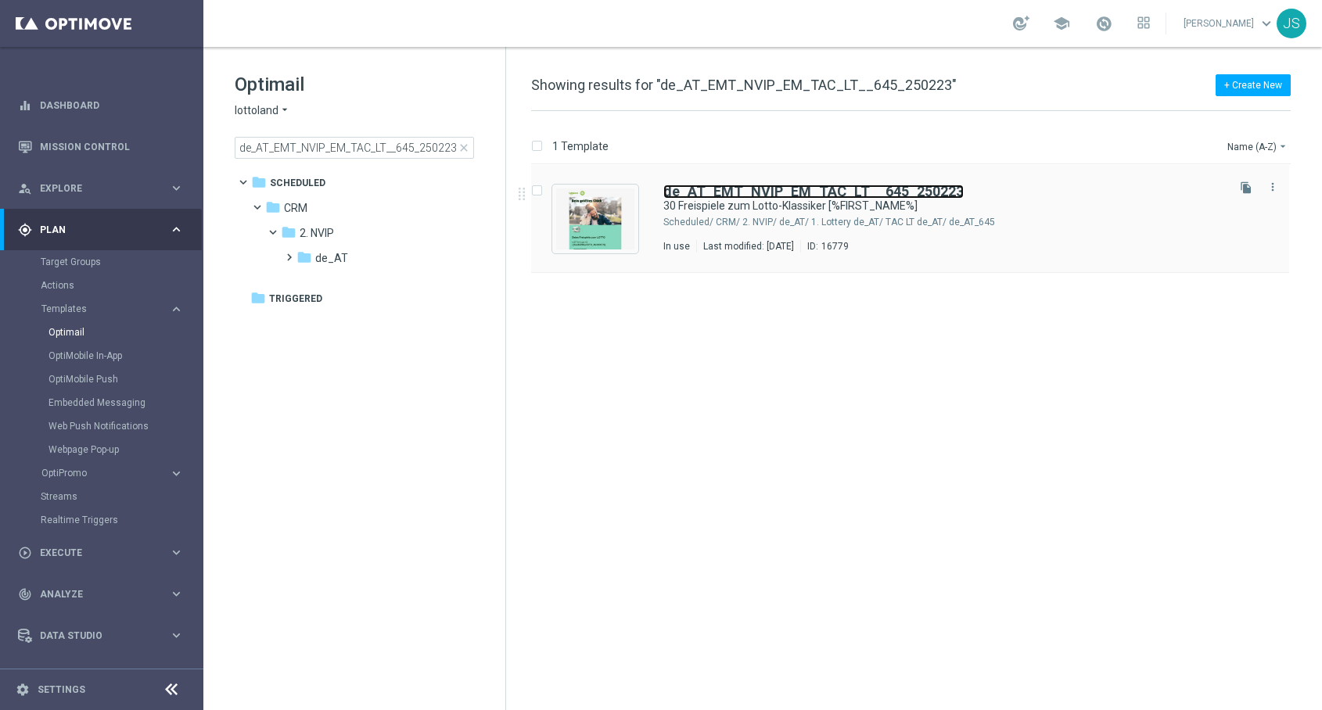
click at [764, 193] on b "de_AT_EMT_NVIP_EM_TAC_LT__645_250223" at bounding box center [813, 191] width 300 height 16
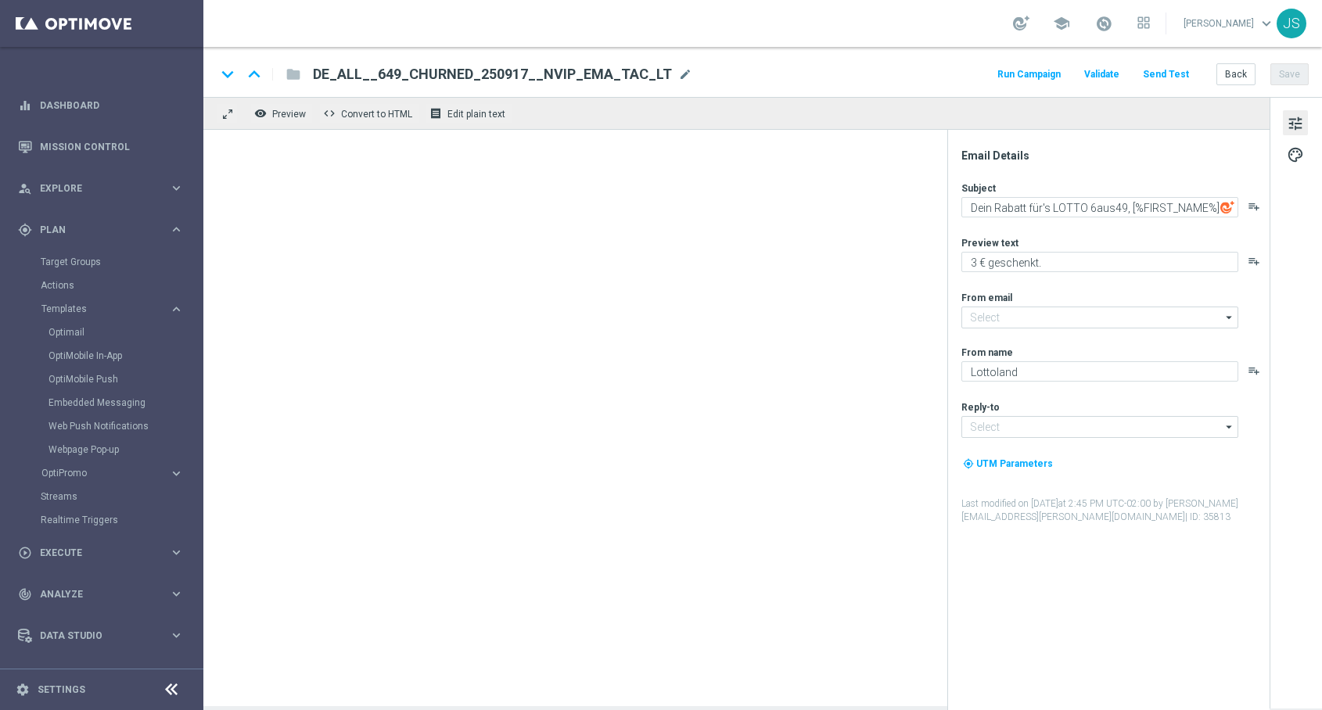
type input "[EMAIL_ADDRESS][DOMAIN_NAME]"
type textarea "30 Freispiele zum Lotto-Klassiker [%FIRST_NAME%]"
type textarea "Dein größtes Glück"
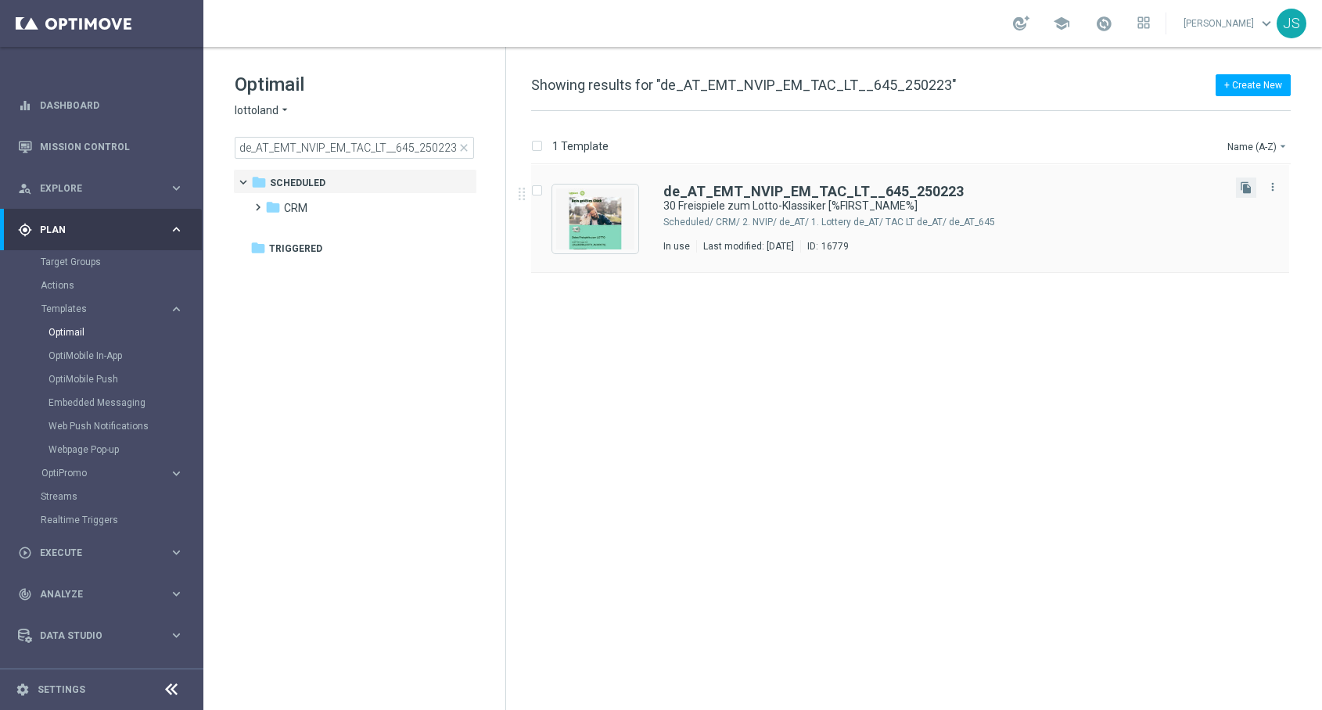
click at [1236, 186] on button "file_copy" at bounding box center [1246, 188] width 20 height 20
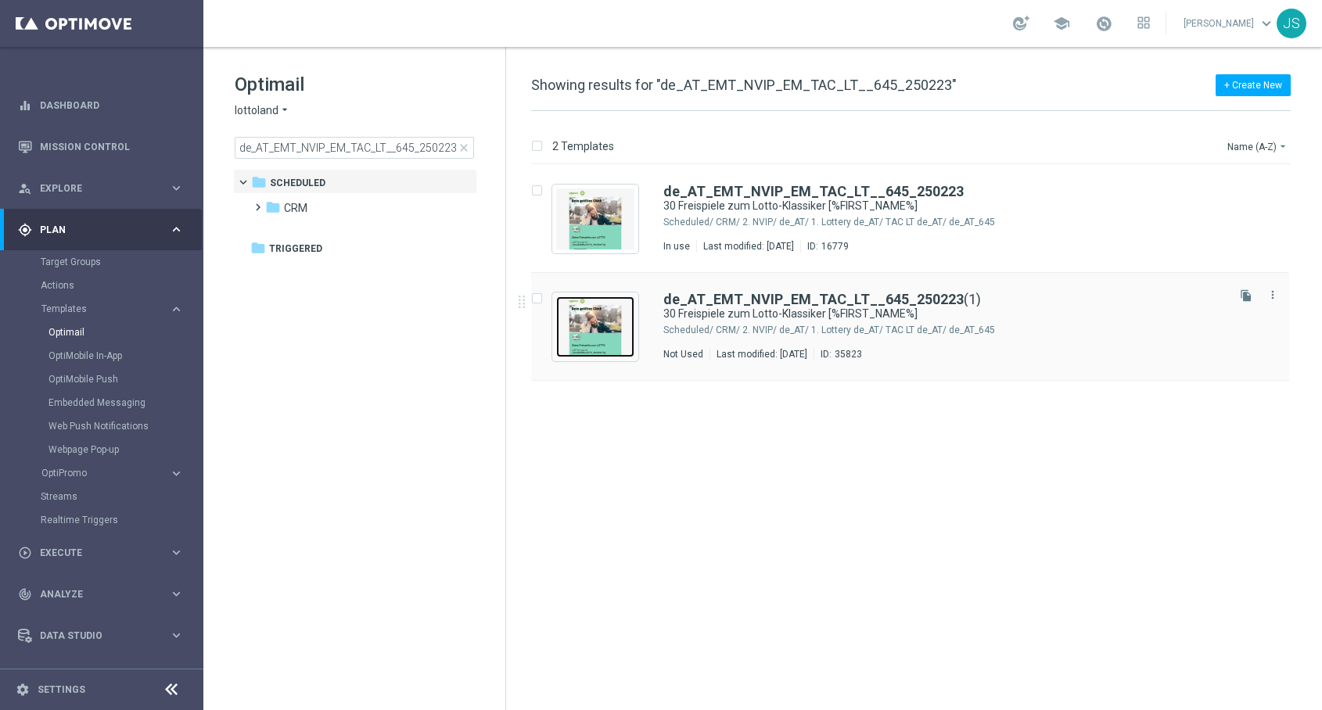
click at [597, 336] on img "Press SPACE to select this row." at bounding box center [595, 326] width 78 height 61
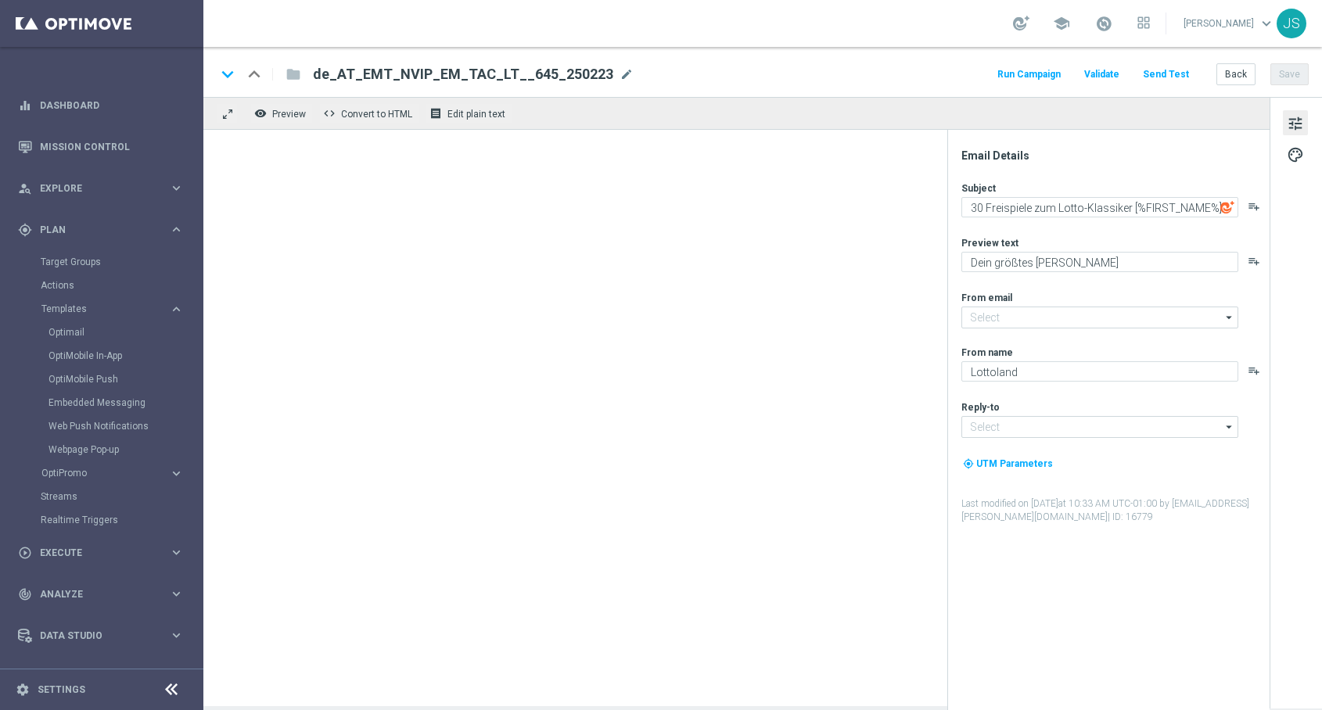
type input "[EMAIL_ADDRESS][DOMAIN_NAME]"
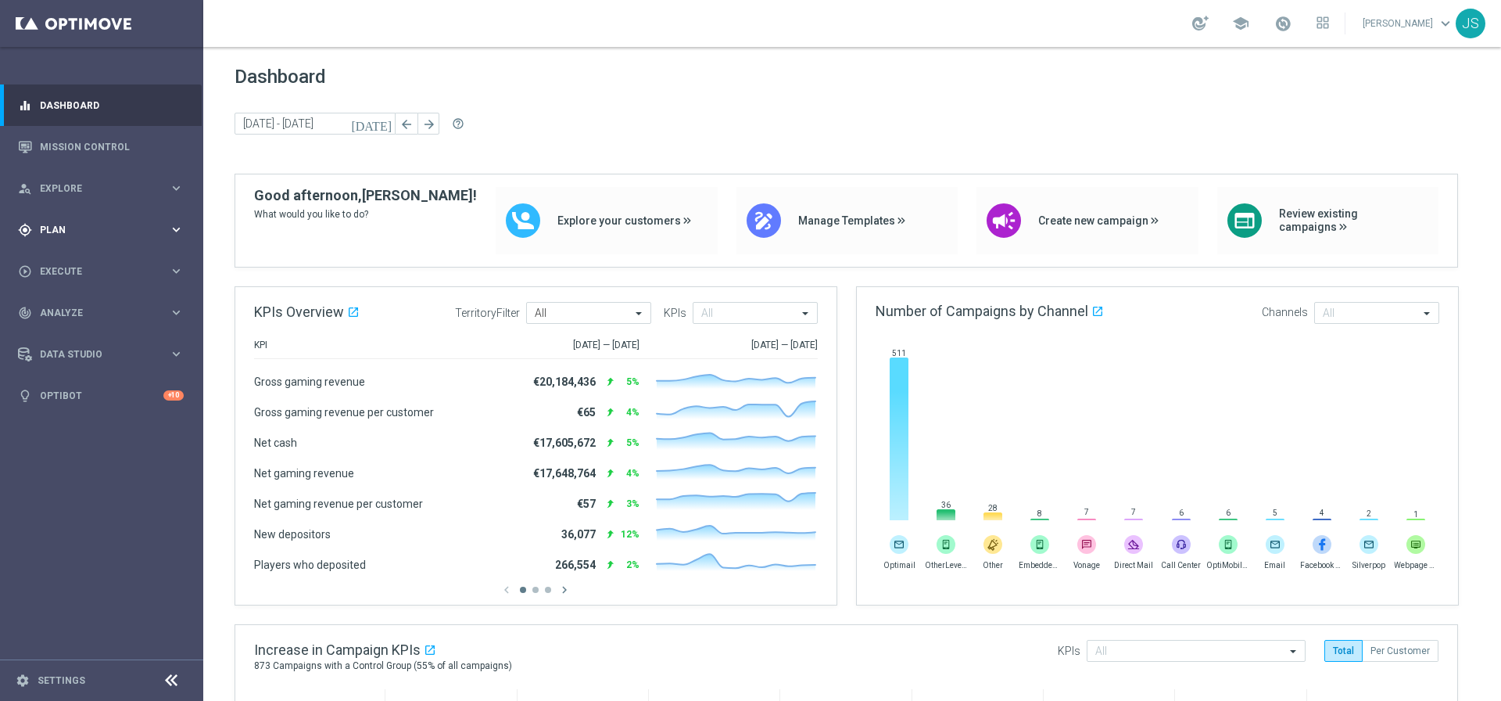
click at [86, 215] on div "gps_fixed Plan keyboard_arrow_right" at bounding box center [101, 229] width 202 height 41
click at [85, 303] on button "Templates keyboard_arrow_right" at bounding box center [113, 309] width 144 height 13
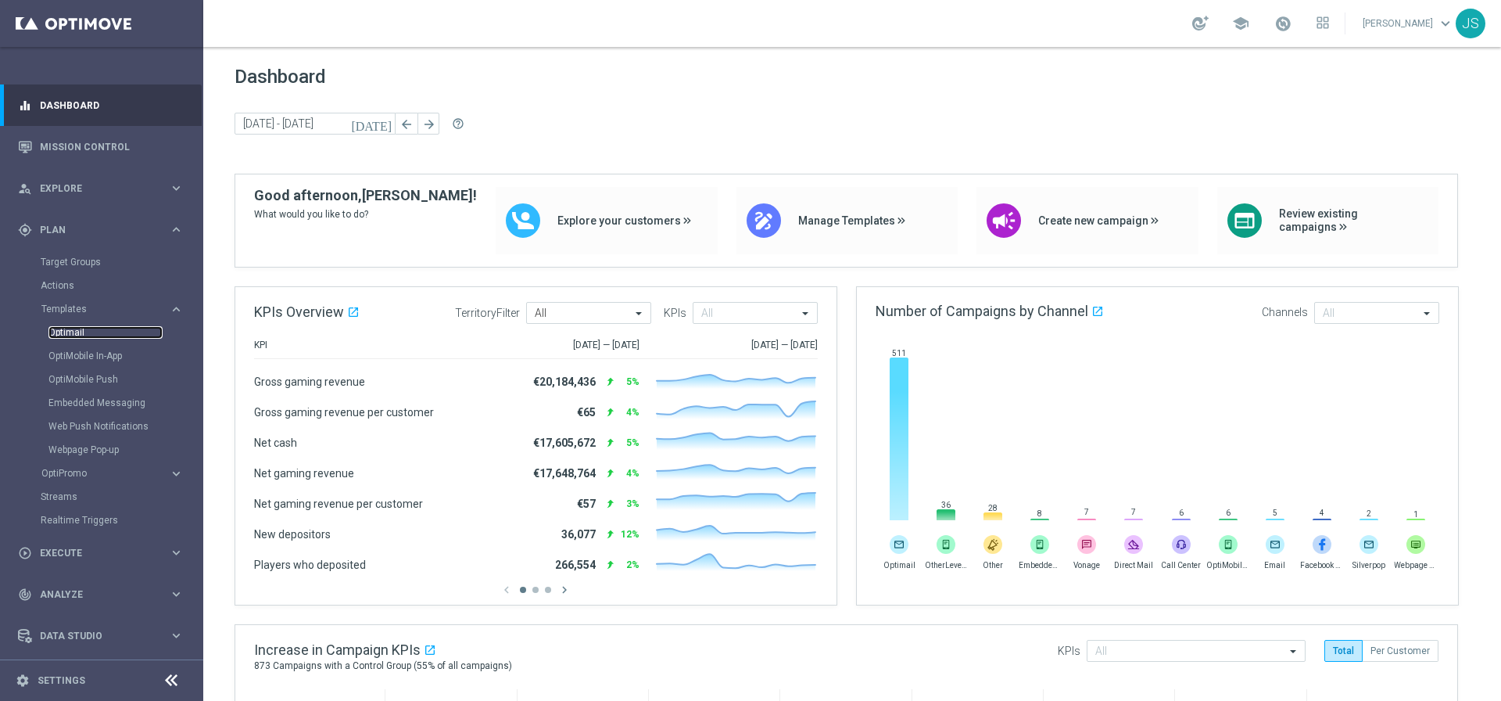
click at [84, 329] on link "Optimail" at bounding box center [105, 332] width 114 height 13
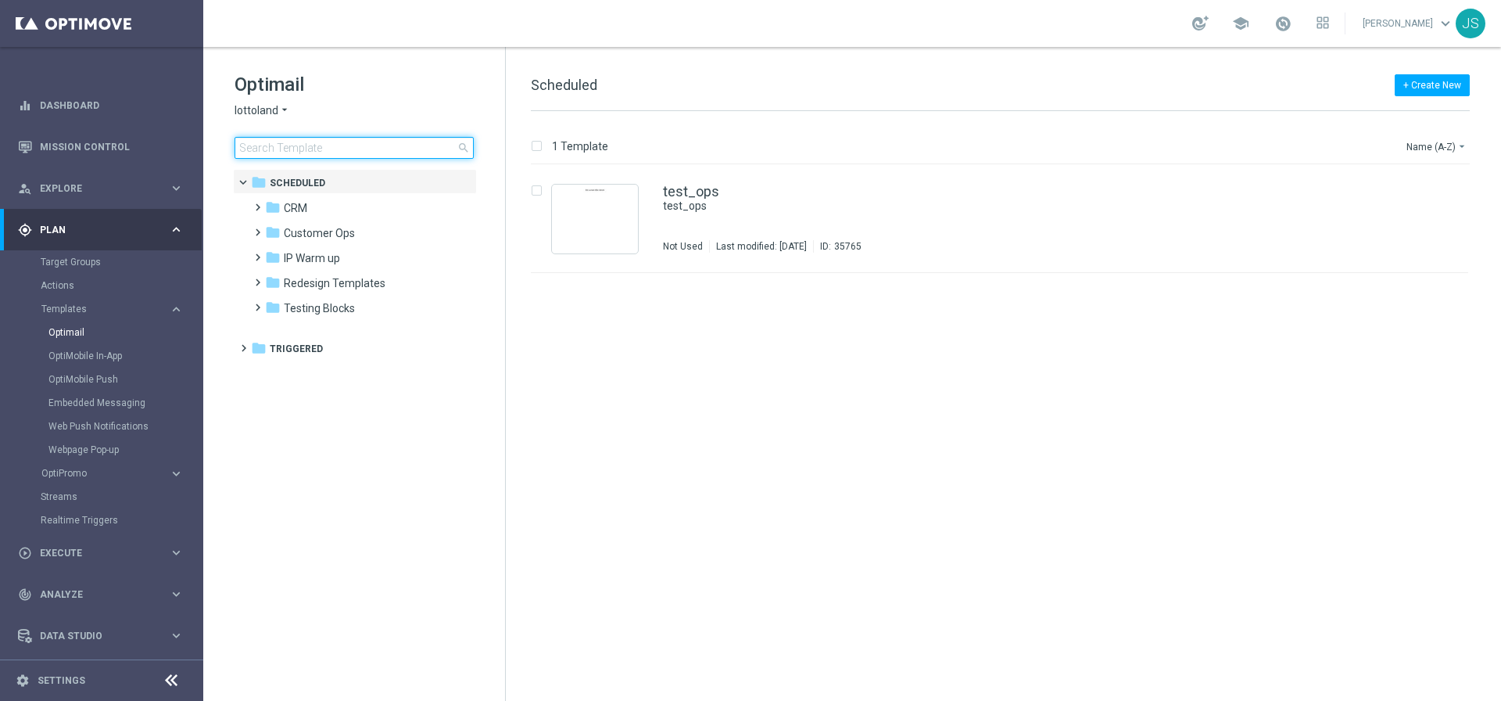
click at [328, 156] on input at bounding box center [354, 148] width 239 height 22
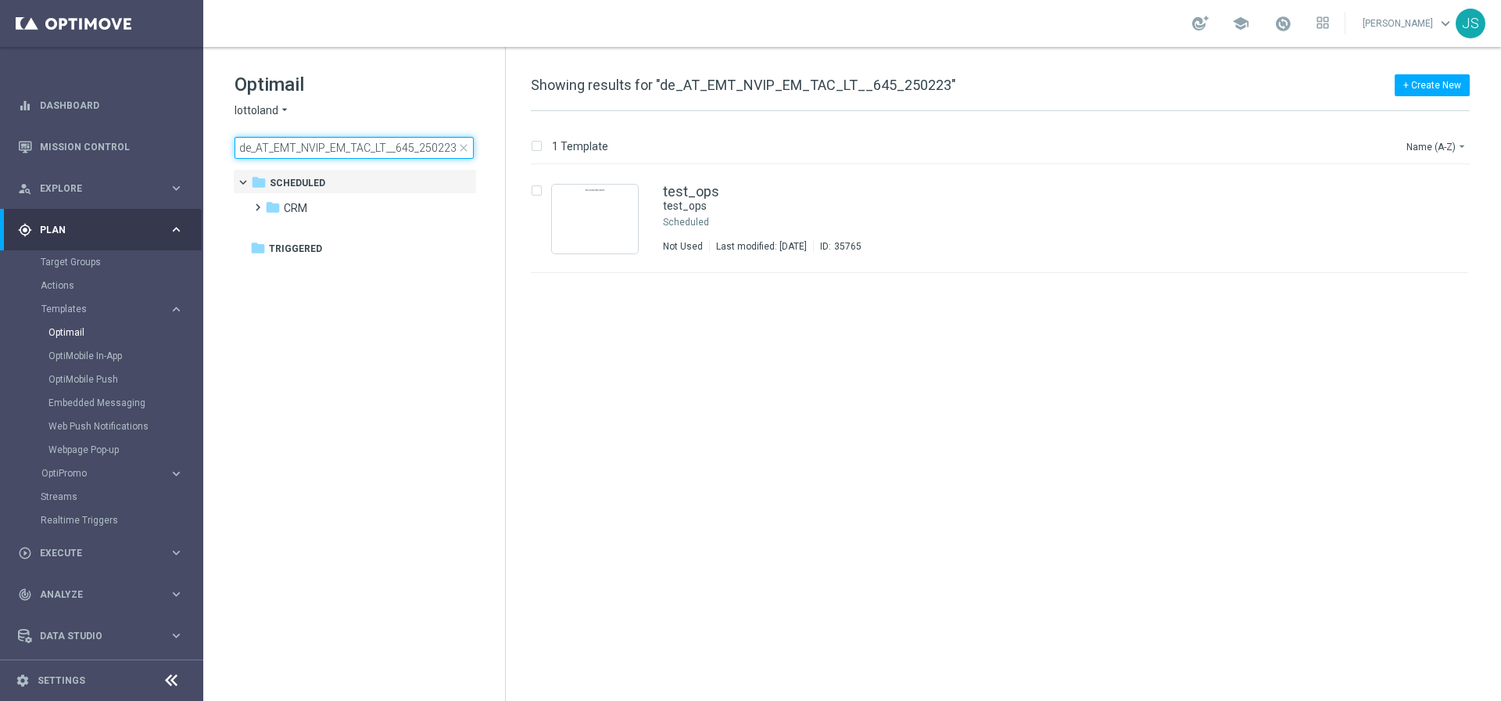
type input "de_AT_EMT_NVIP_EM_TAC_LT__645_250223"
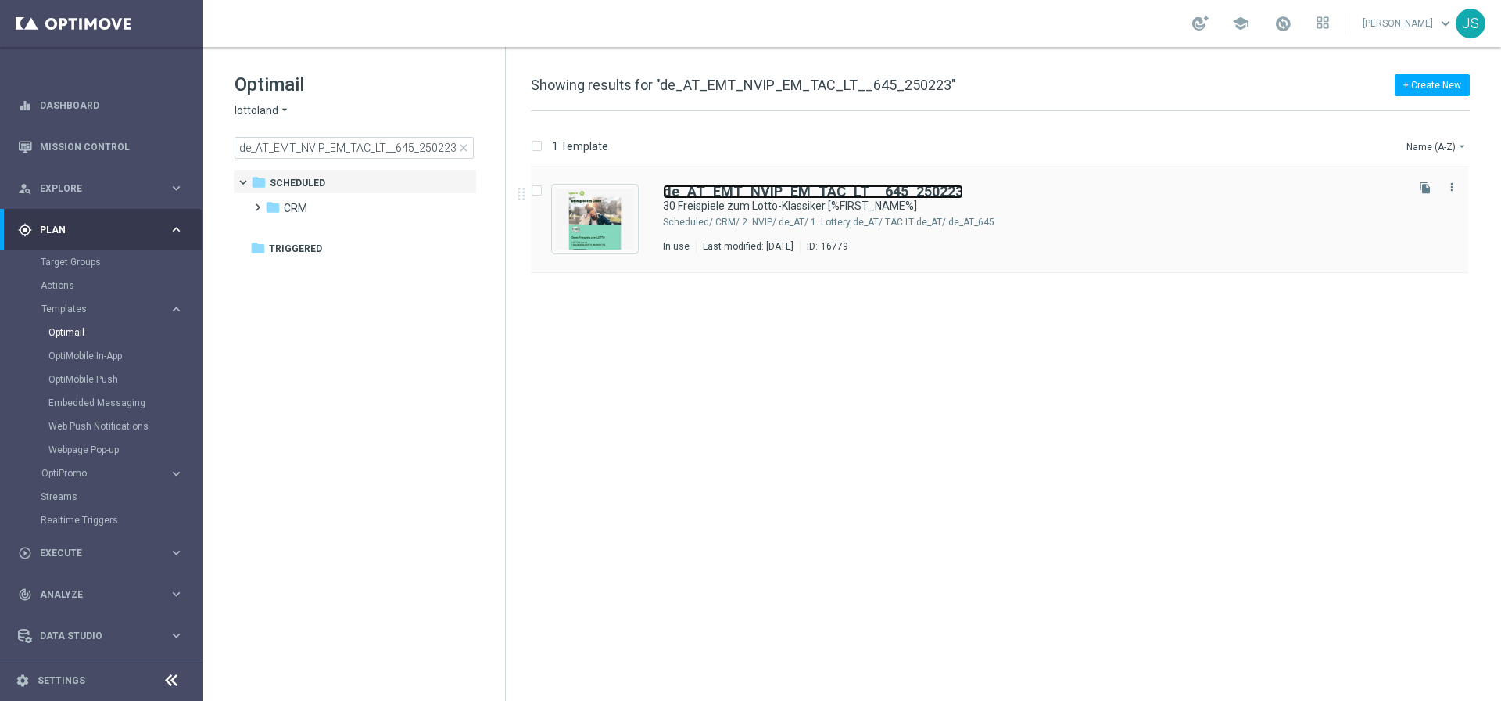
click at [737, 189] on b "de_AT_EMT_NVIP_EM_TAC_LT__645_250223" at bounding box center [813, 191] width 300 height 16
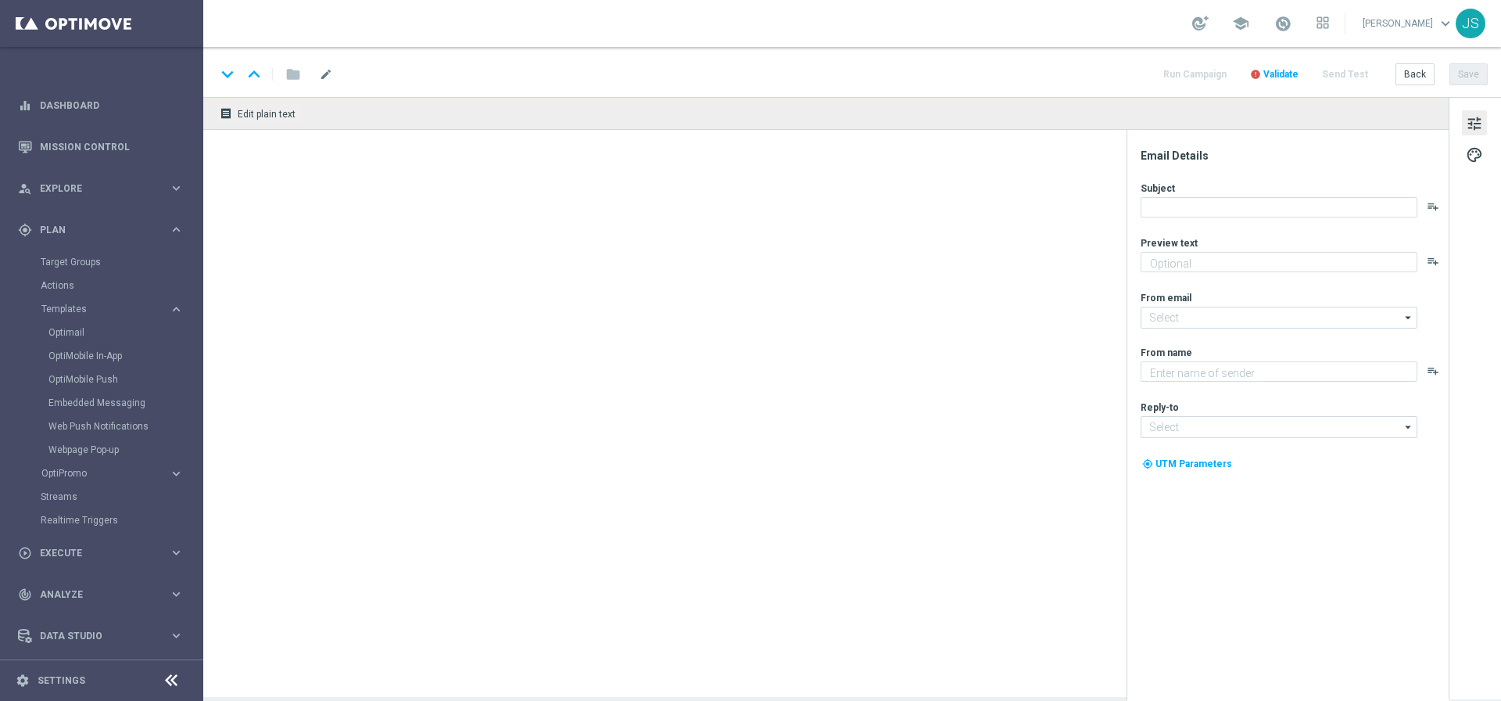
type textarea "Dein größtes Glück"
type input "mail@crm.lottoland.com"
type textarea "Lottoland"
type input "service@lottoland.com"
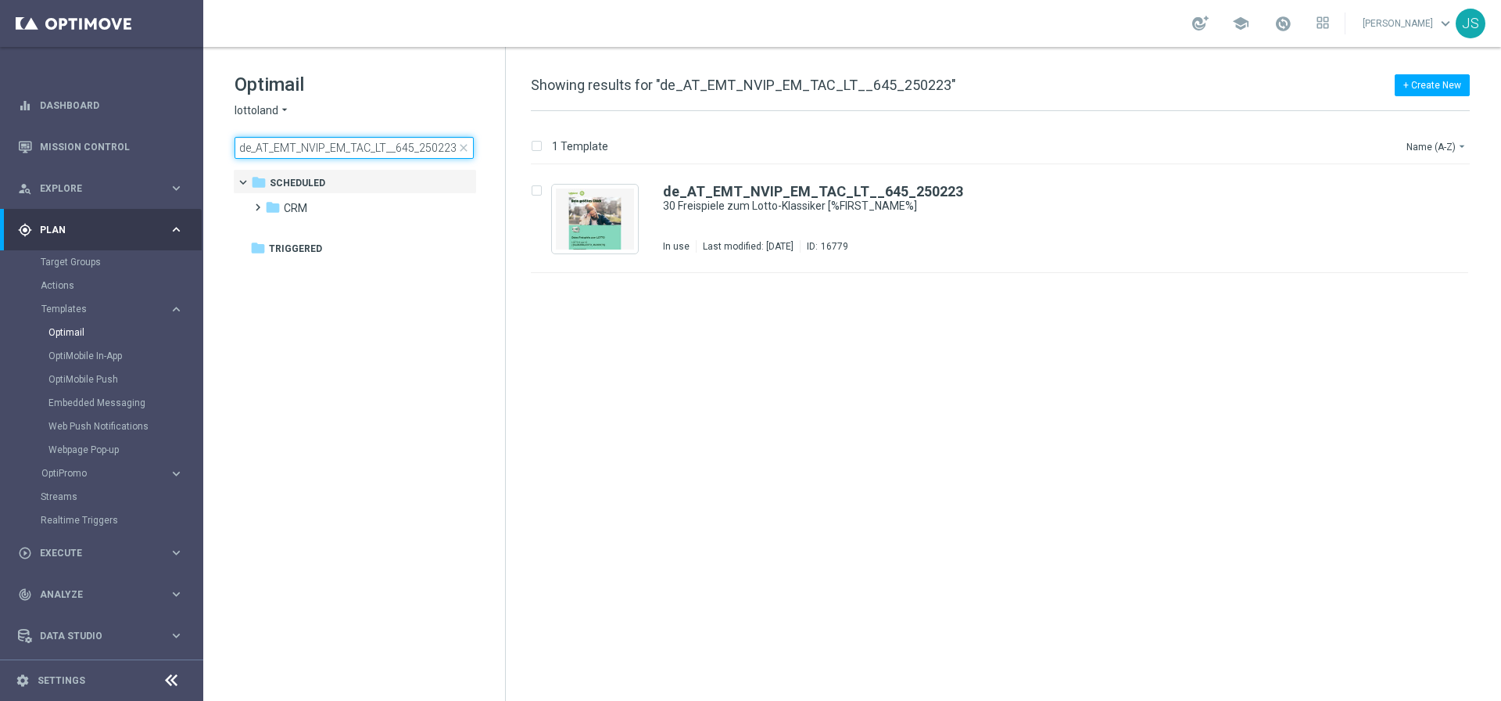
click at [429, 154] on input "de_AT_EMT_NVIP_EM_TAC_LT__645_250223" at bounding box center [354, 148] width 239 height 22
type input "LP_ DEALL_SEP_LOTTOCASHBACK"
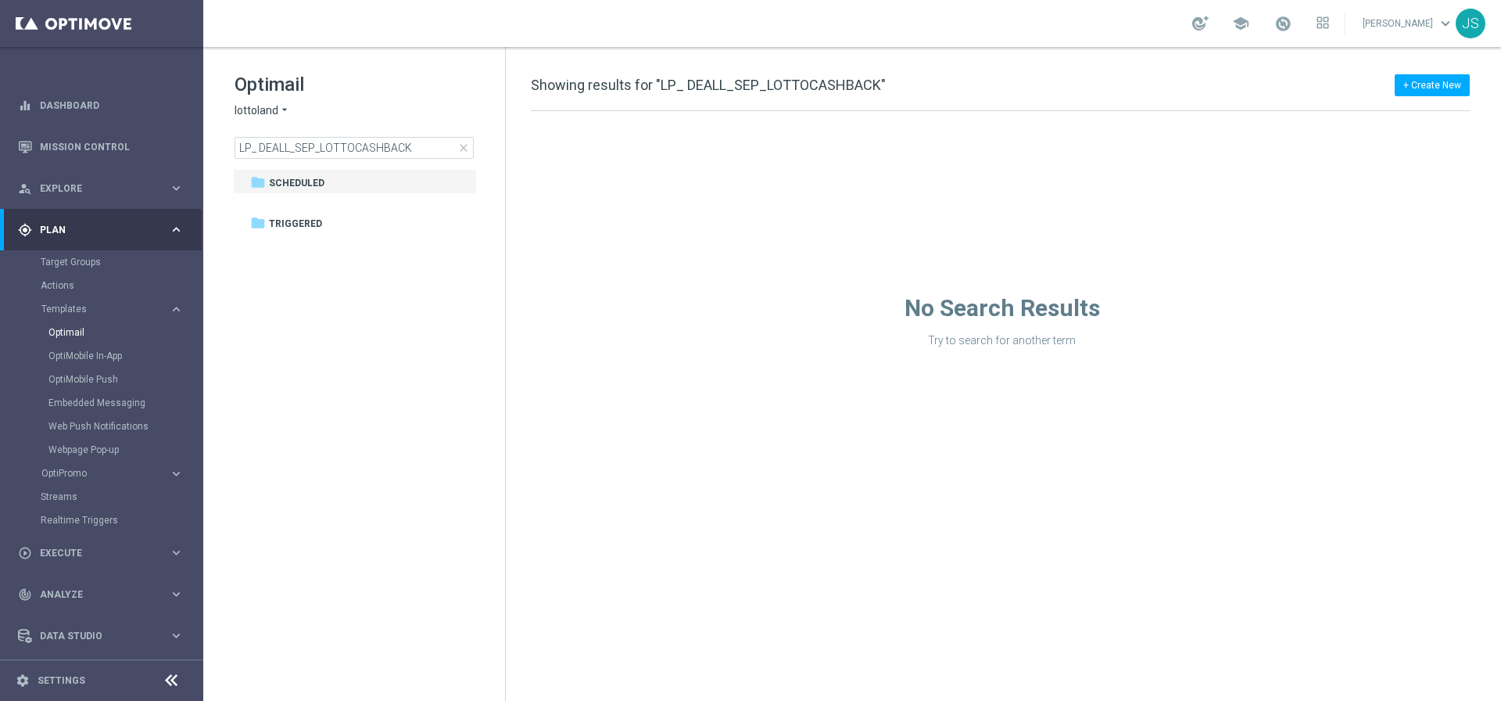
click at [406, 163] on div "Optimail lottoland arrow_drop_down × lottoland LP_ DEALL_SEP_LOTTOCASHBACK clos…" at bounding box center [354, 154] width 302 height 215
click at [452, 158] on input "LP_ DEALL_SEP_LOTTOCASHBACK" at bounding box center [354, 148] width 239 height 22
click at [467, 156] on input "LP_ DEALL_SEP_LOTTOCASHBACK" at bounding box center [354, 148] width 239 height 22
click at [467, 149] on span "close" at bounding box center [463, 148] width 13 height 13
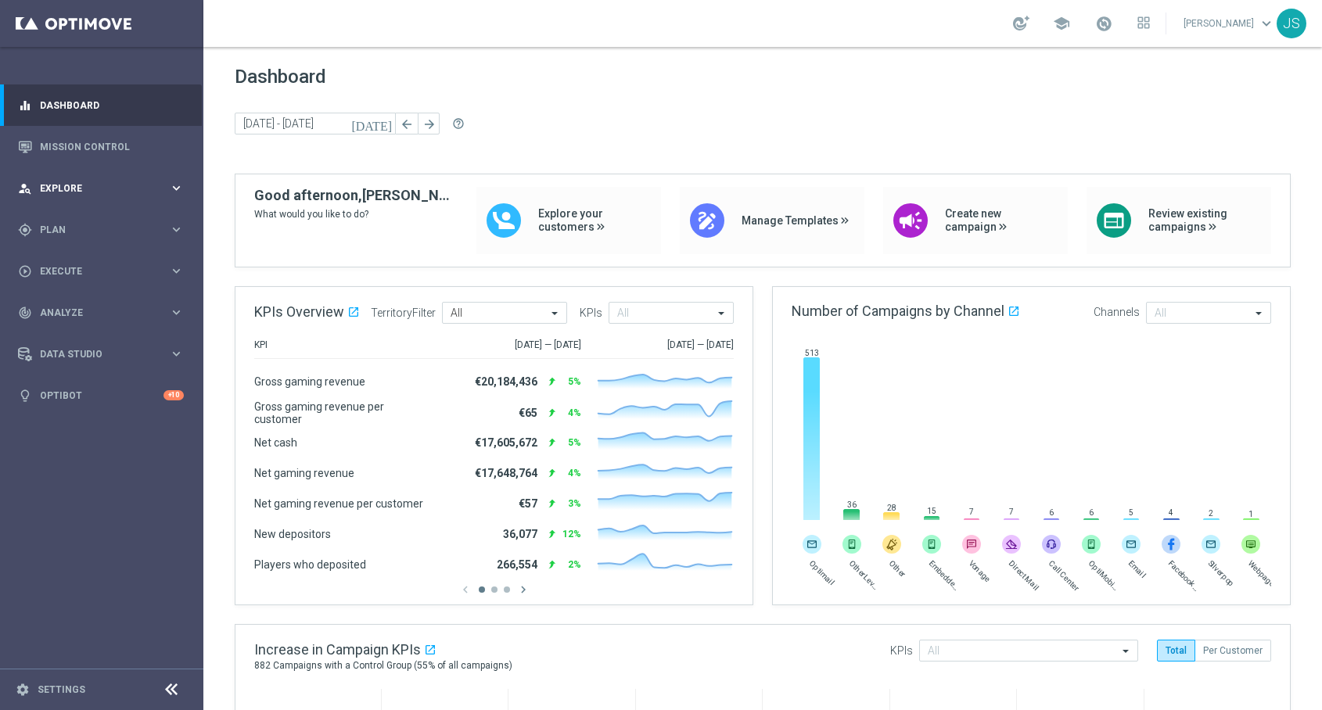
click at [141, 185] on span "Explore" at bounding box center [104, 188] width 129 height 9
click at [114, 418] on span "Plan" at bounding box center [104, 417] width 129 height 9
click at [114, 418] on div "play_circle_outline Execute" at bounding box center [93, 412] width 151 height 14
click at [103, 225] on span "Plan" at bounding box center [104, 229] width 129 height 9
click at [77, 303] on button "Templates keyboard_arrow_right" at bounding box center [113, 309] width 144 height 13
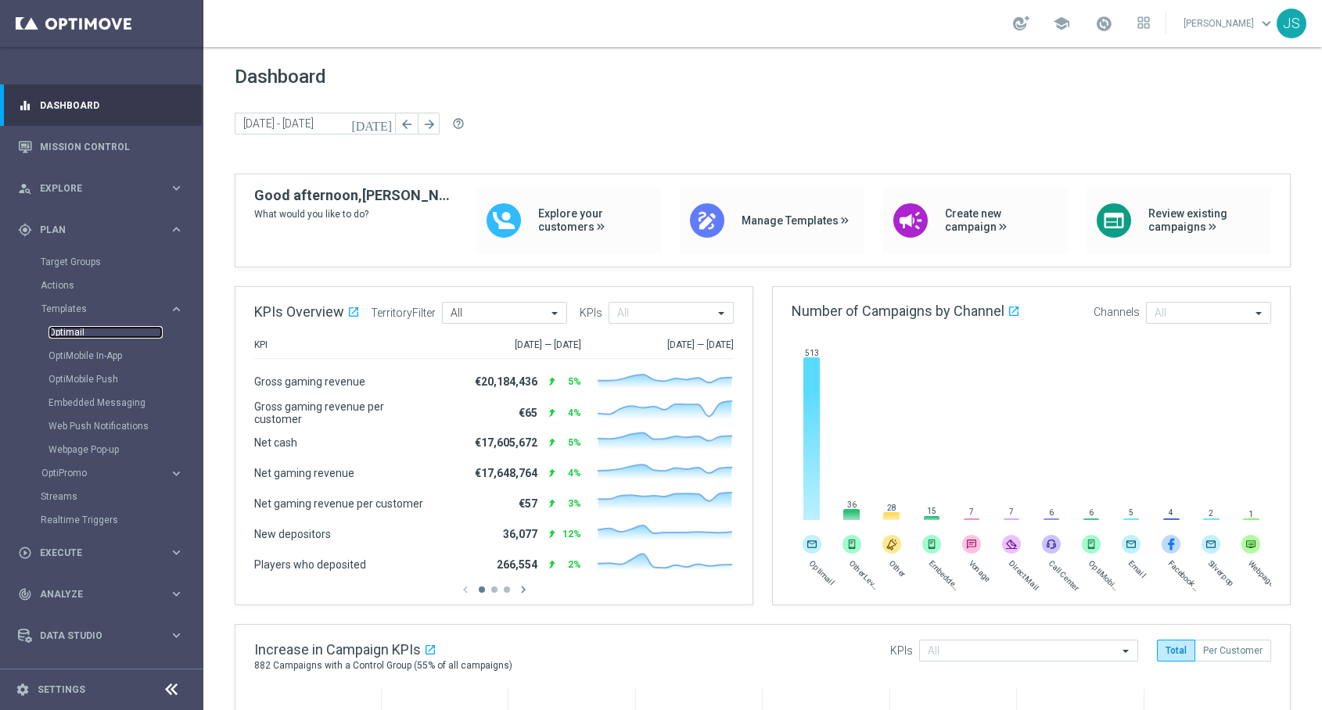
click at [76, 334] on link "Optimail" at bounding box center [105, 332] width 114 height 13
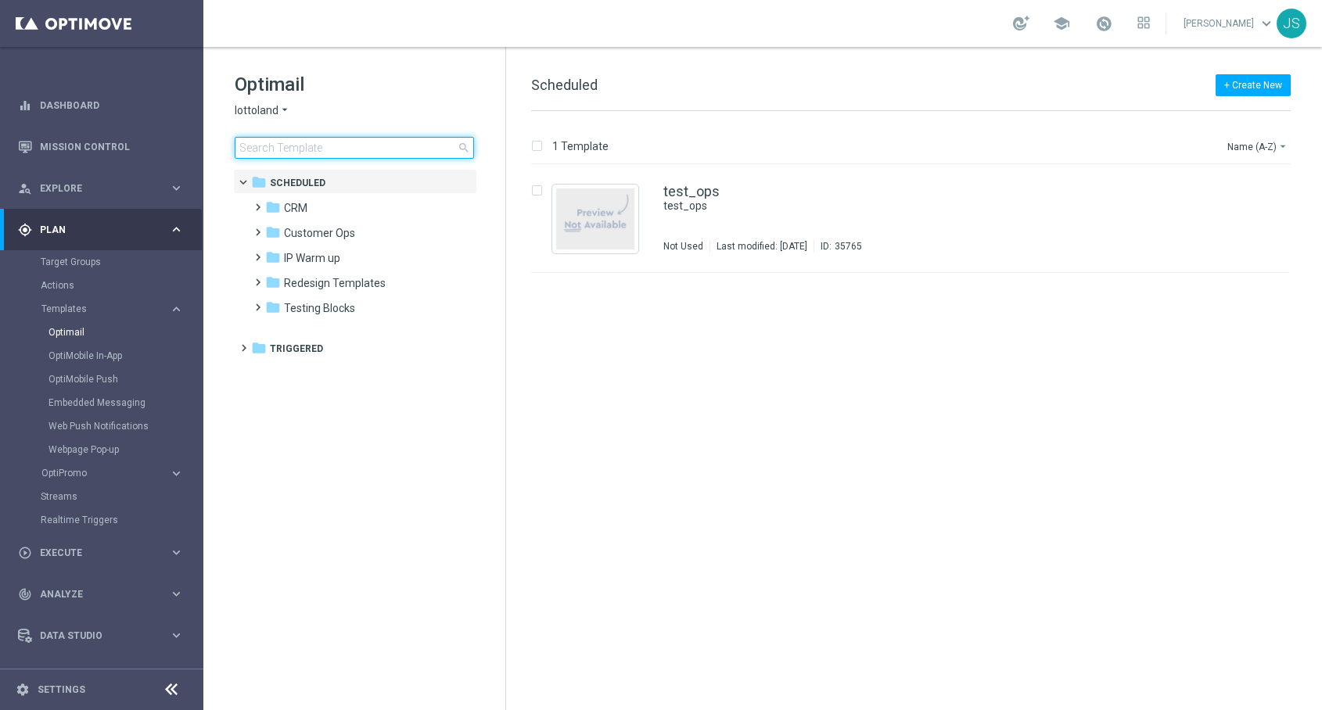
click at [375, 148] on input at bounding box center [354, 148] width 239 height 22
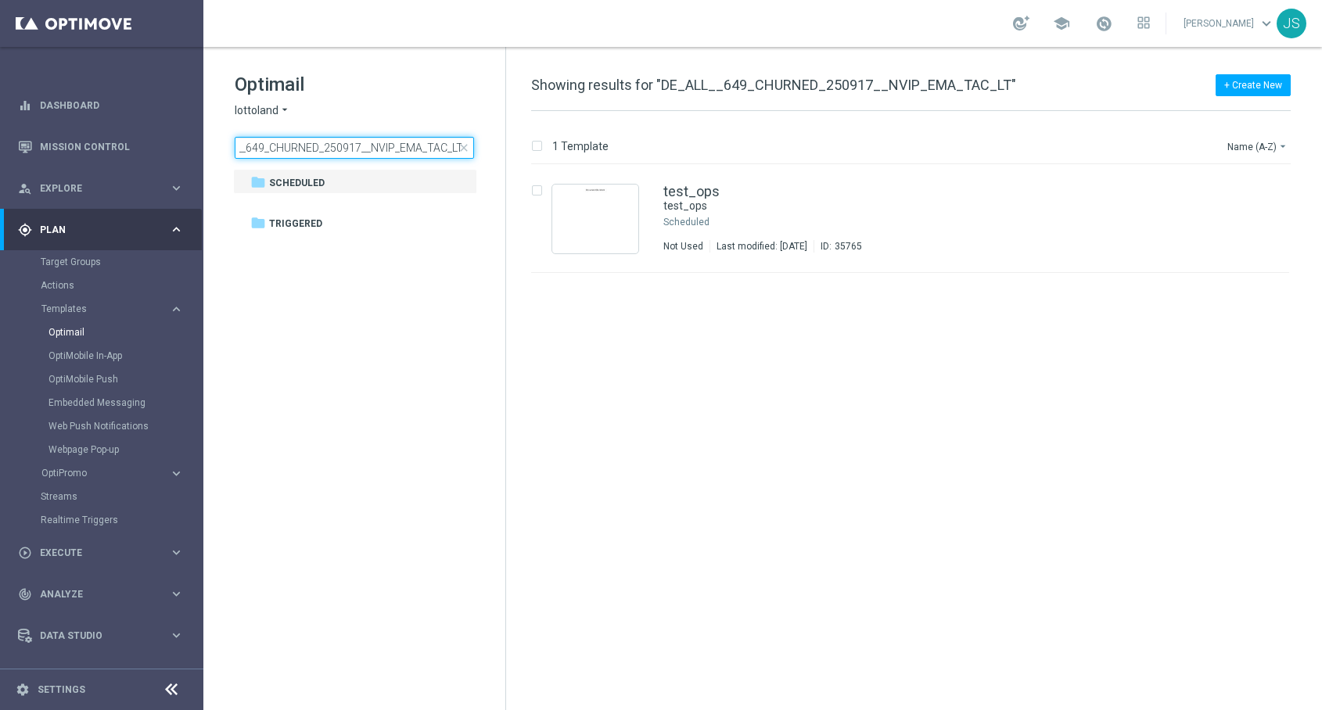
type input "DE_ALL__649_CHURNED_250917__NVIP_EMA_TAC_LT"
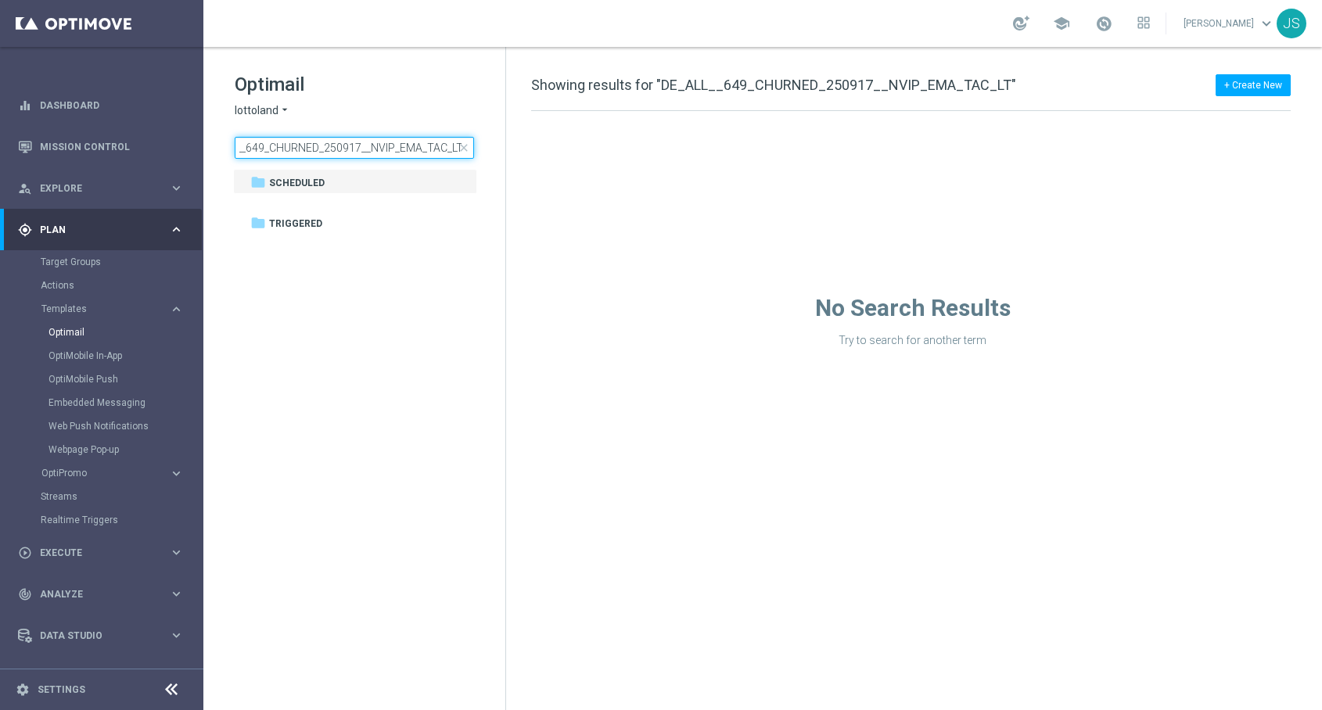
click at [384, 146] on input "DE_ALL__649_CHURNED_250917__NVIP_EMA_TAC_LT" at bounding box center [354, 148] width 239 height 22
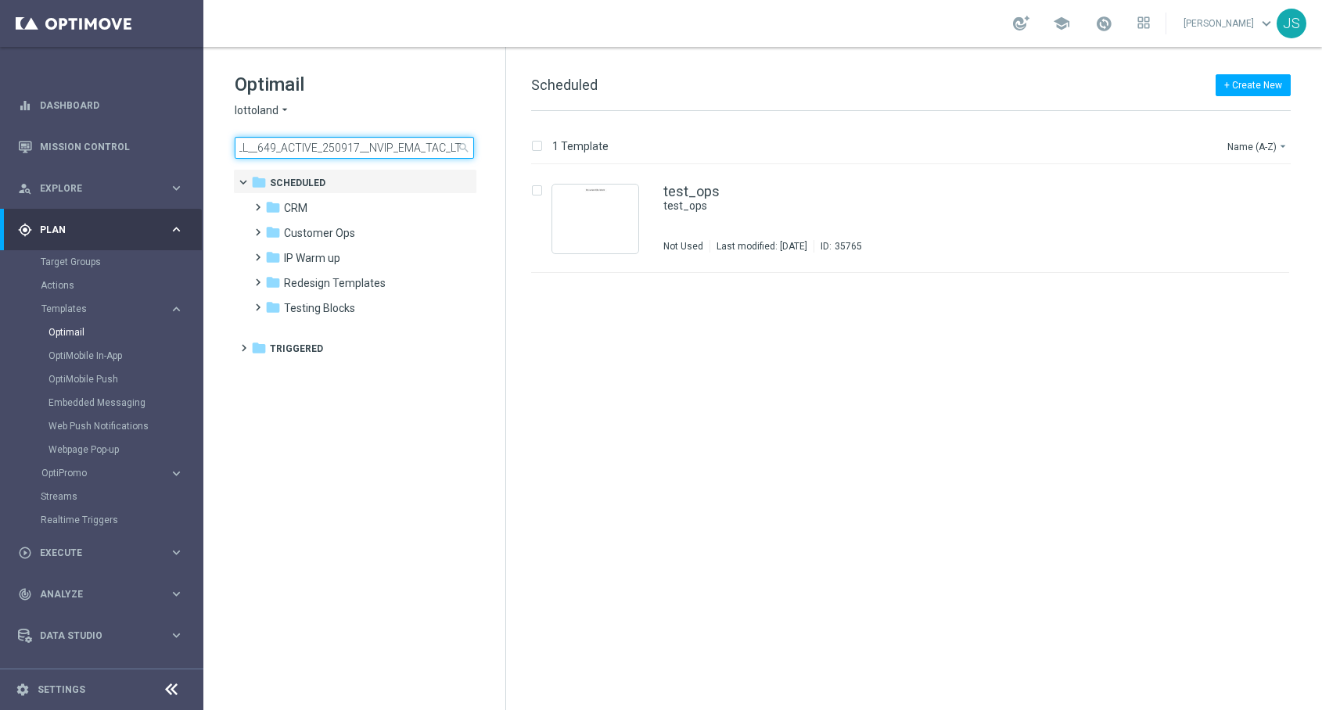
scroll to position [0, 25]
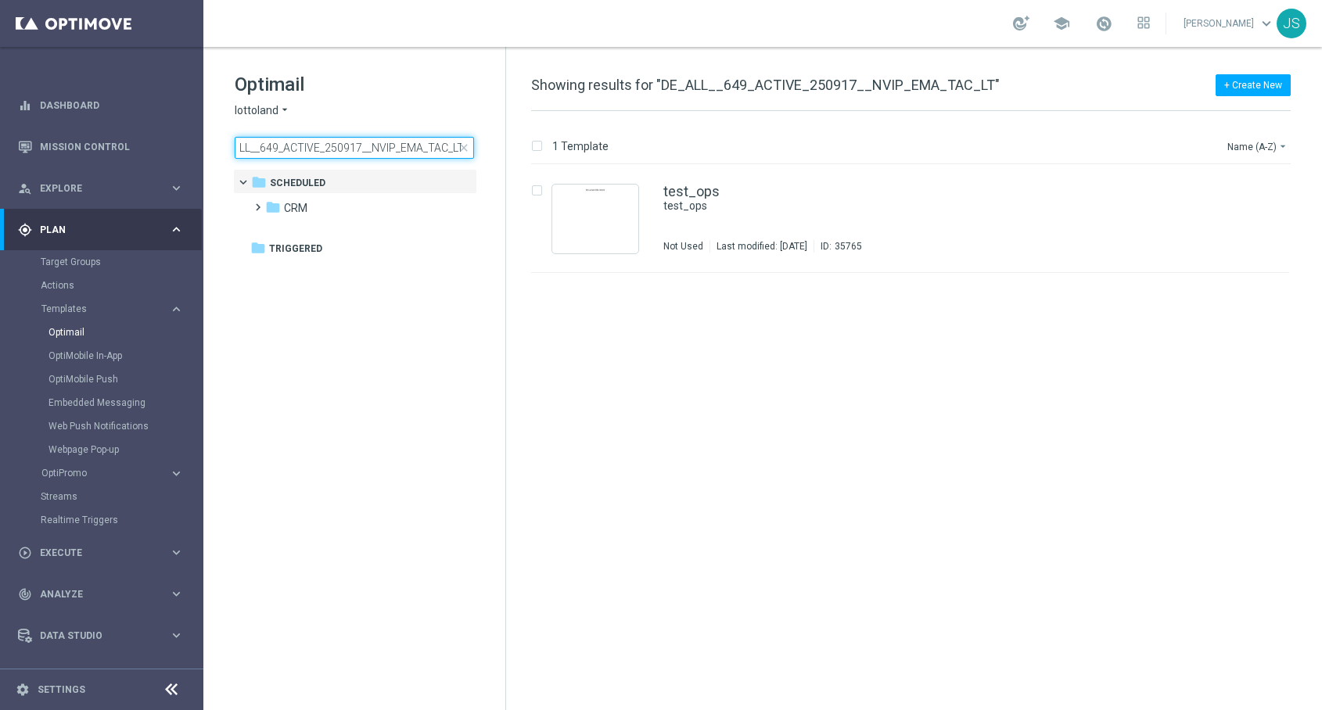
type input "DE_ALL__649_ACTIVE_250917__NVIP_EMA_TAC_LT"
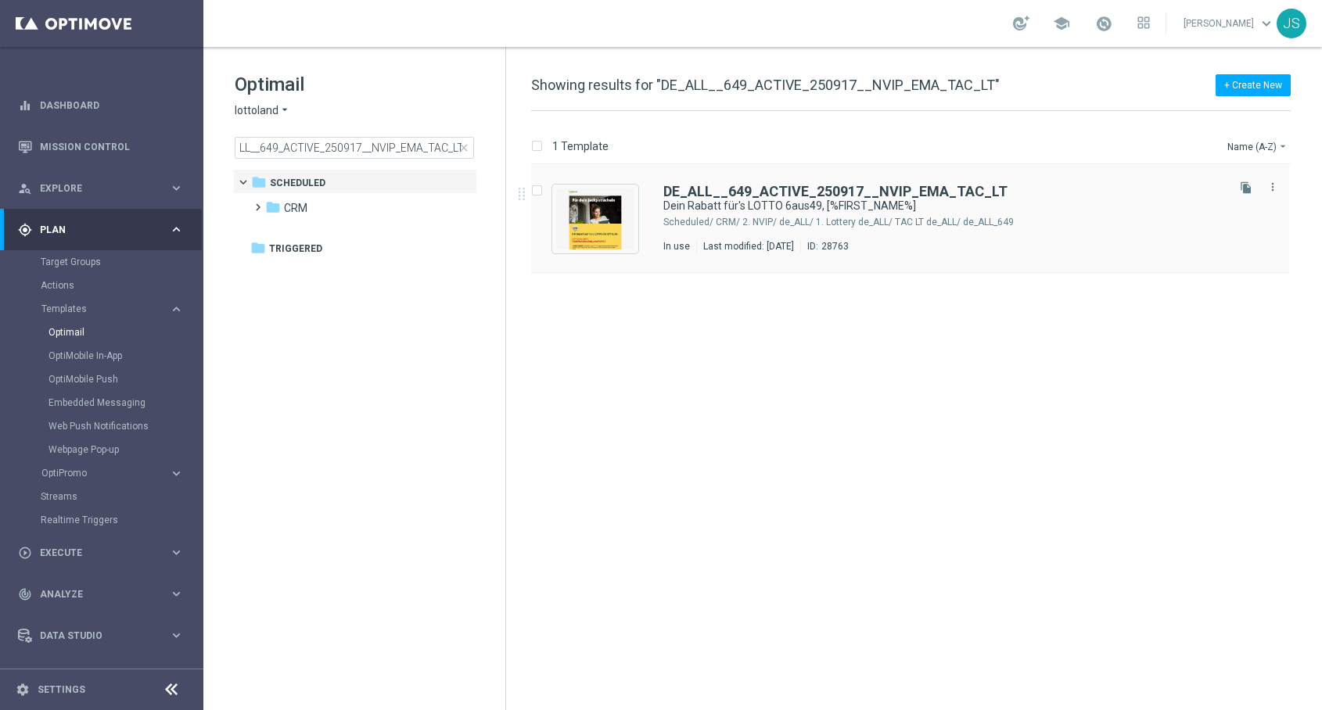
click at [1053, 240] on div "In use Last modified: Tuesday, September 16, 2025 ID: 28763" at bounding box center [943, 246] width 560 height 13
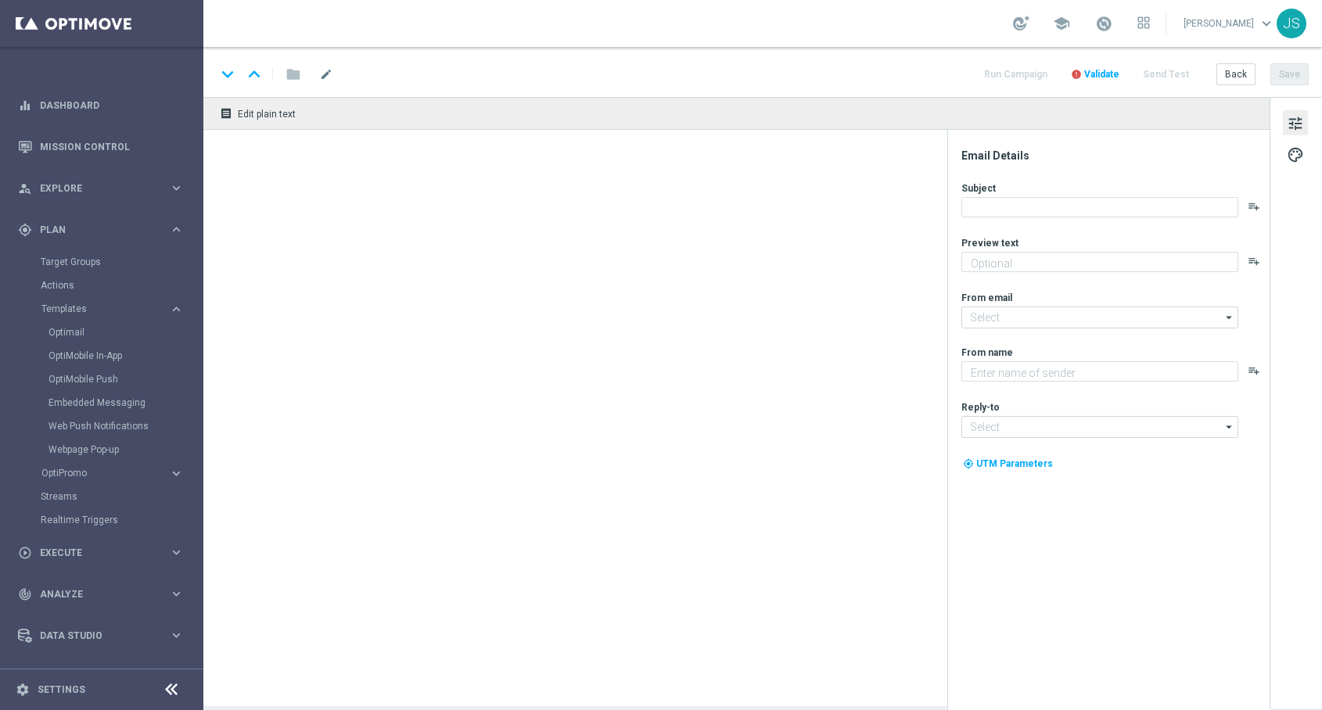
type textarea "5 € geschenkt."
type input "[EMAIL_ADDRESS][DOMAIN_NAME]"
type textarea "Lottoland"
type input "[EMAIL_ADDRESS][DOMAIN_NAME]"
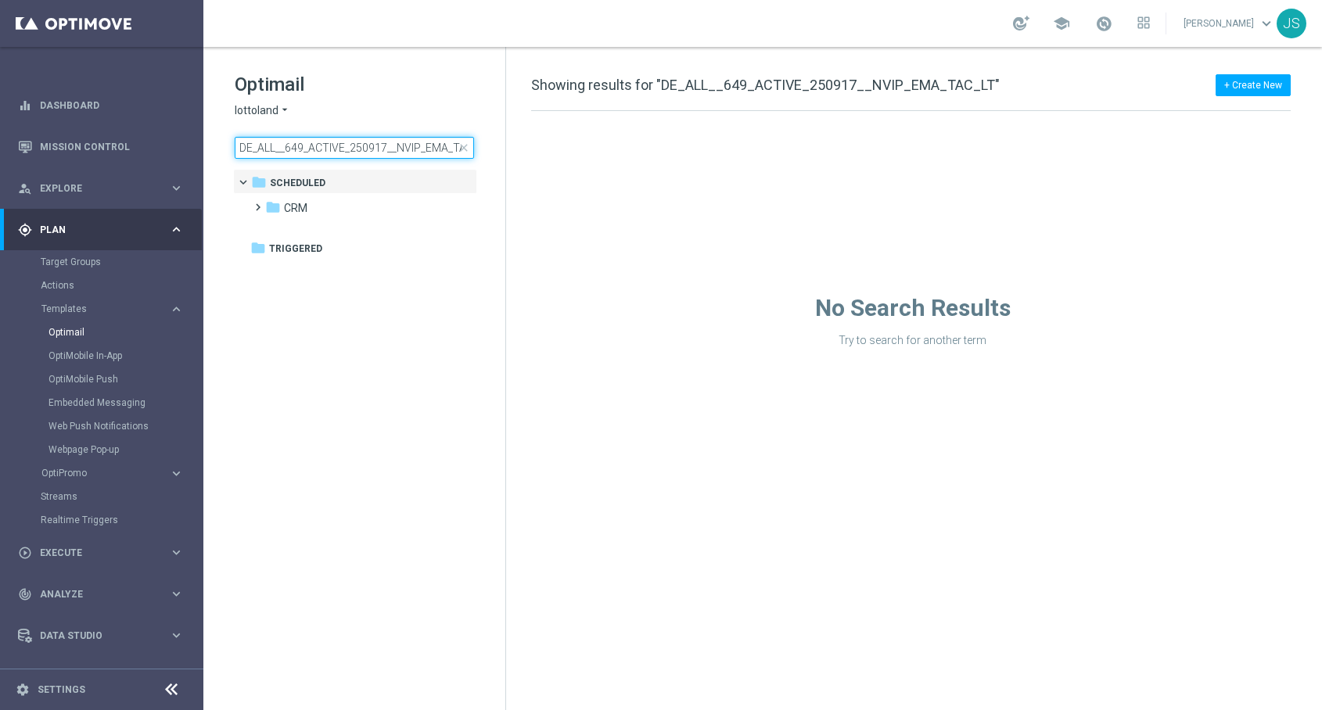
click at [333, 149] on input "DE_ALL__649_ACTIVE_250917__NVIP_EMA_TAC_LT" at bounding box center [354, 148] width 239 height 22
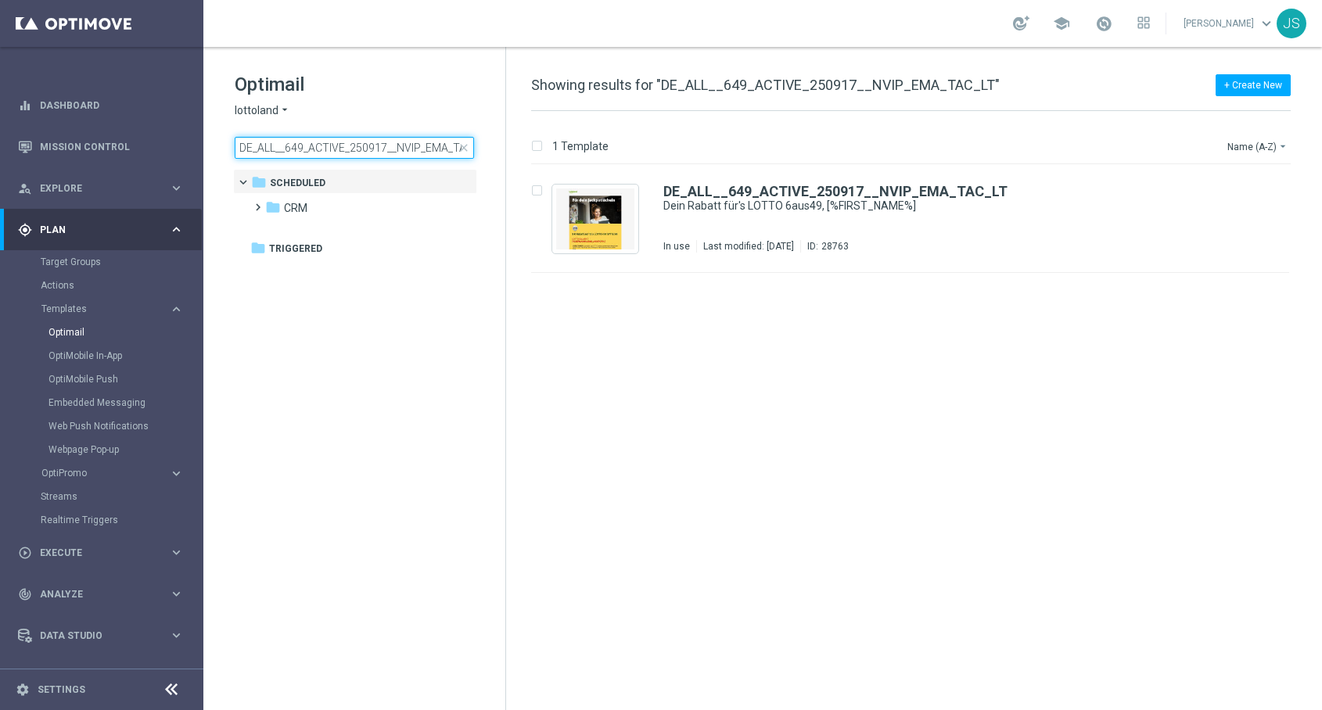
click at [333, 149] on input "DE_ALL__649_ACTIVE_250917__NVIP_EMA_TAC_LT" at bounding box center [354, 148] width 239 height 22
type input "DE_ALL__649_REACTIVED_250917__NVIP_EMA_TAC_LT"
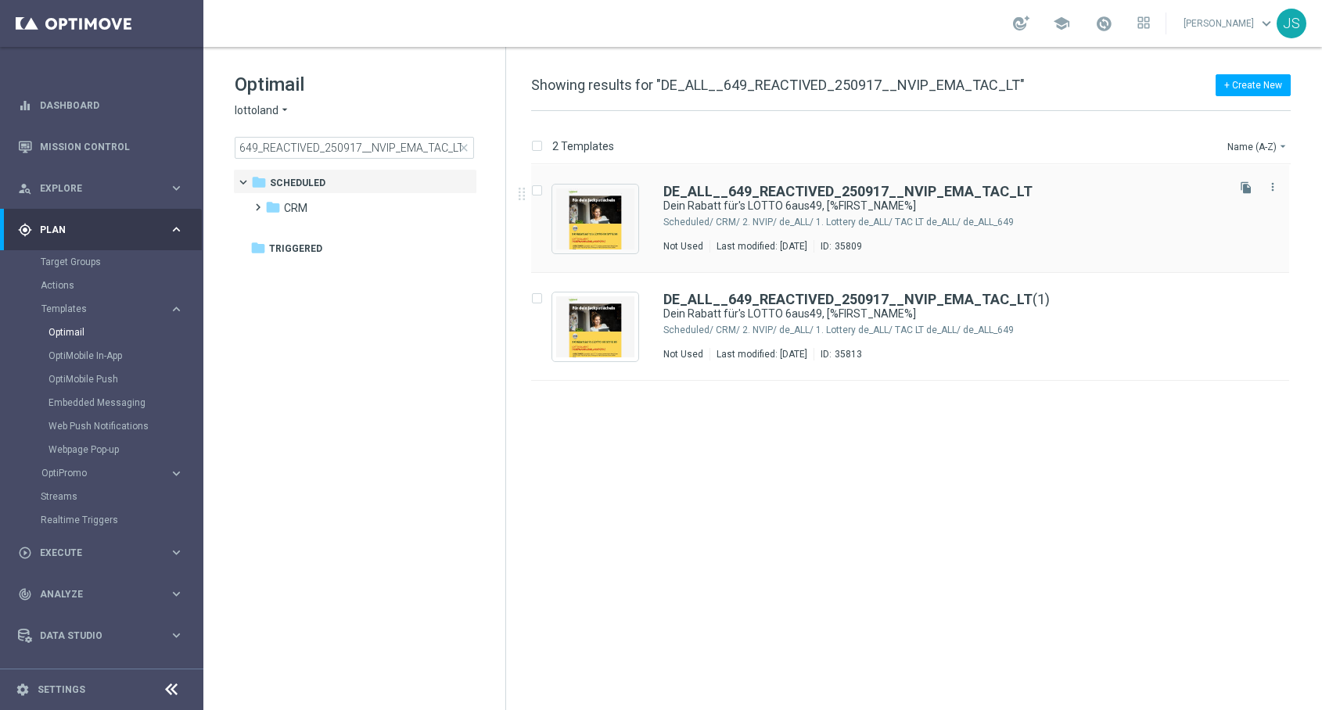
click at [839, 213] on div "DE_ALL__649_REACTIVED_250917__NVIP_EMA_TAC_LT Dein Rabatt für's LOTTO 6aus49, […" at bounding box center [943, 219] width 560 height 68
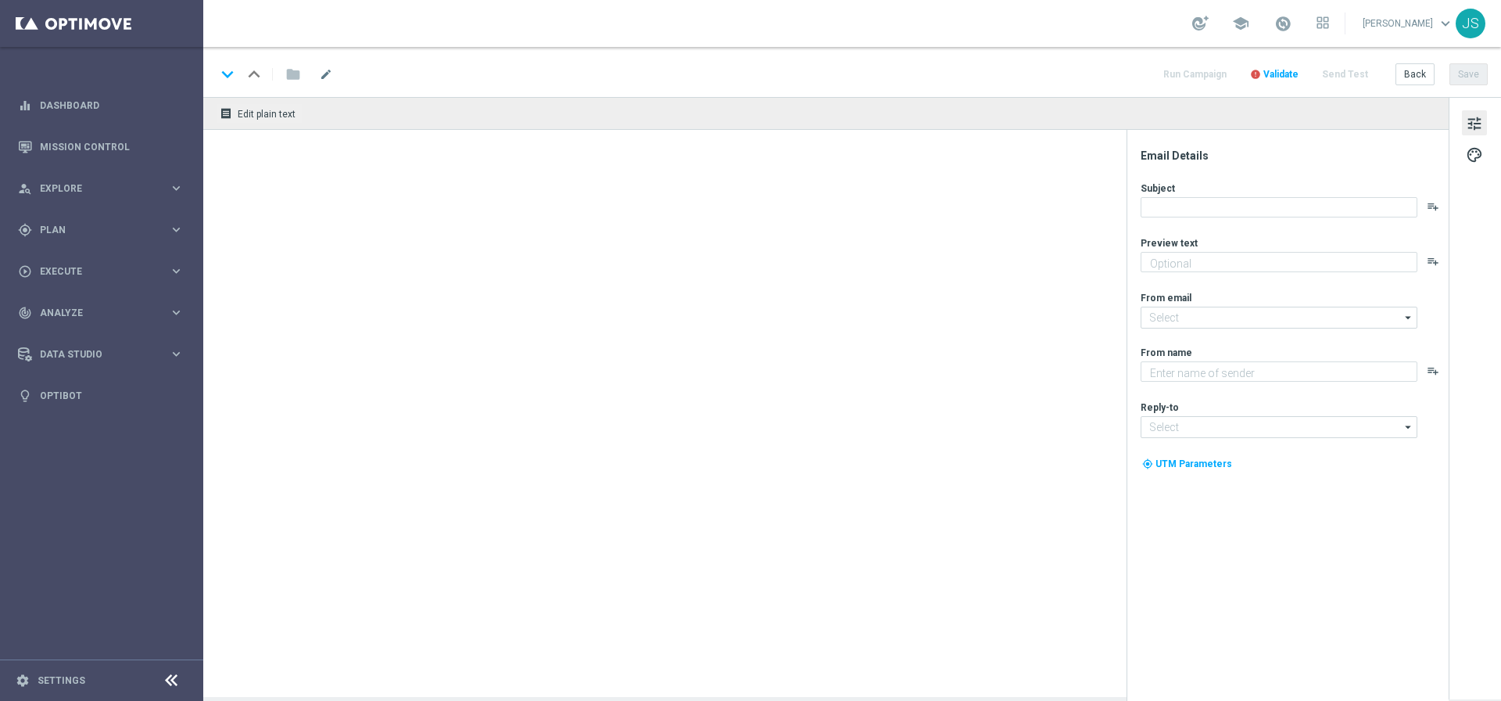
type textarea "5 € geschenkt."
type textarea "Lottoland"
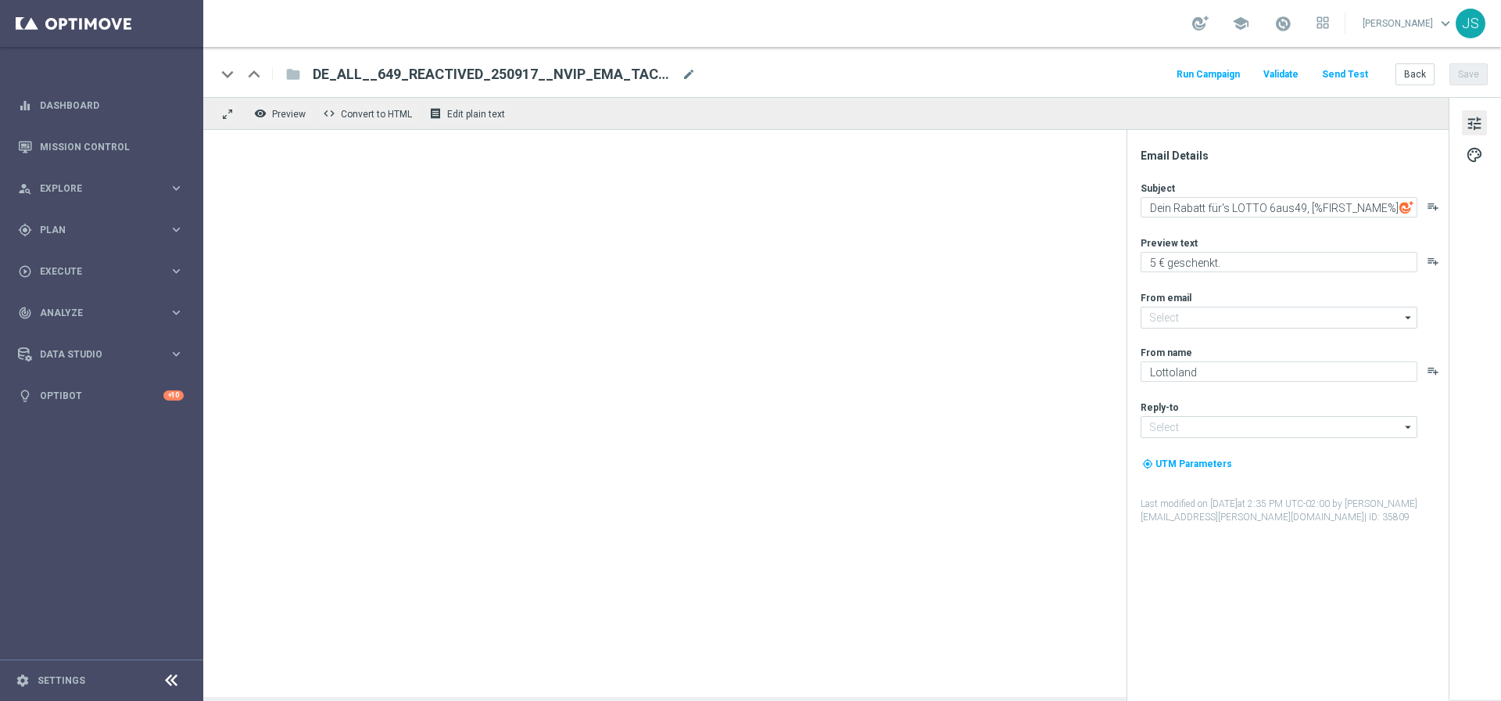
type input "[EMAIL_ADDRESS][DOMAIN_NAME]"
type textarea "5 € geschenkt."
type input "[EMAIL_ADDRESS][DOMAIN_NAME]"
type textarea "Lottoland"
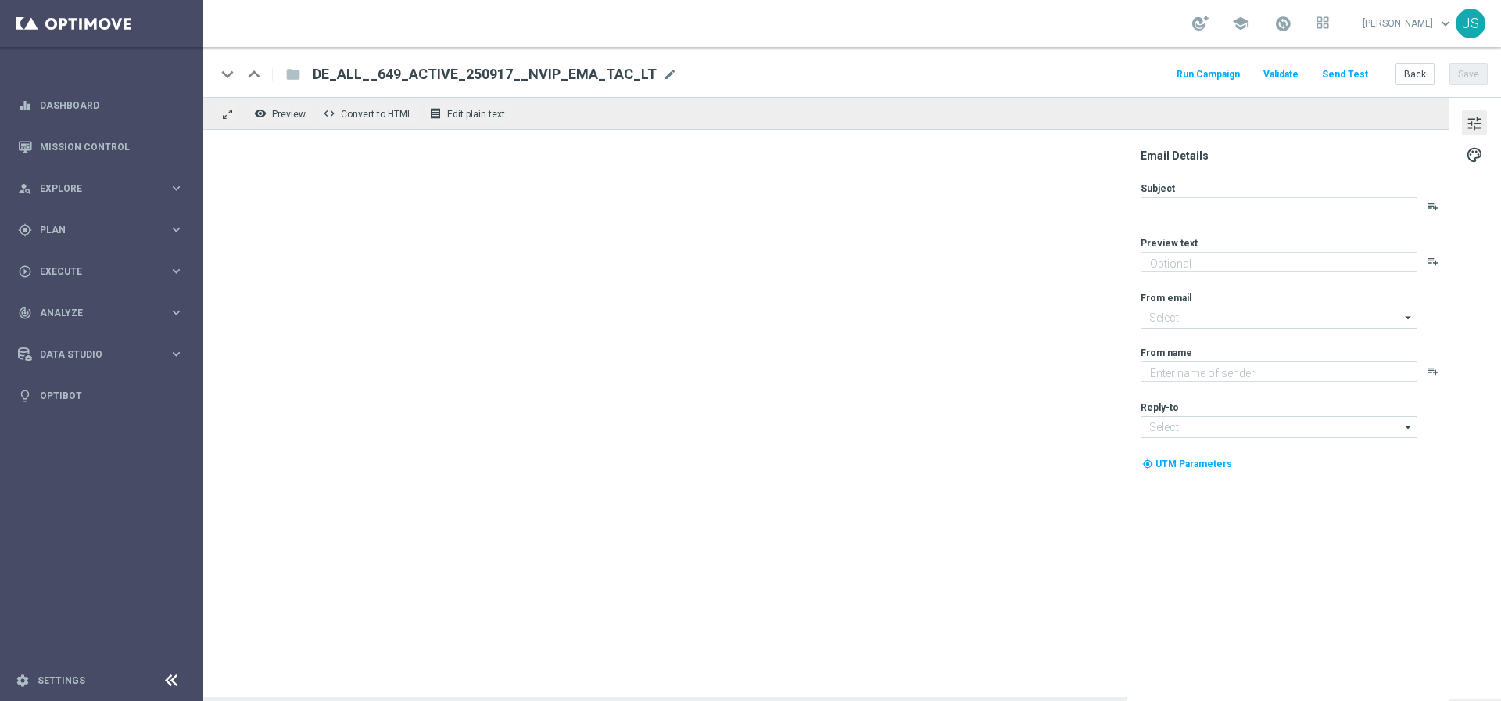
type input "[EMAIL_ADDRESS][DOMAIN_NAME]"
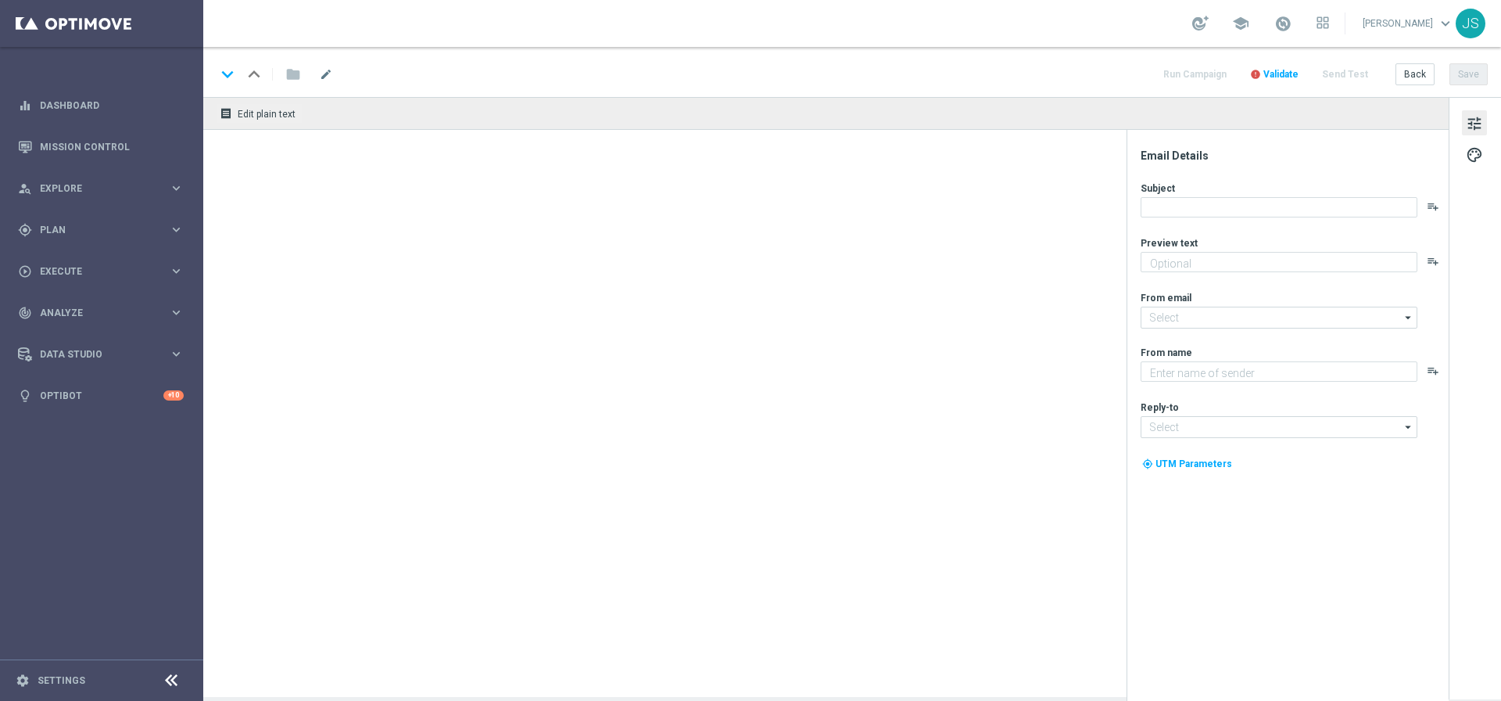
type textarea "5 € geschenkt."
type textarea "Lottoland"
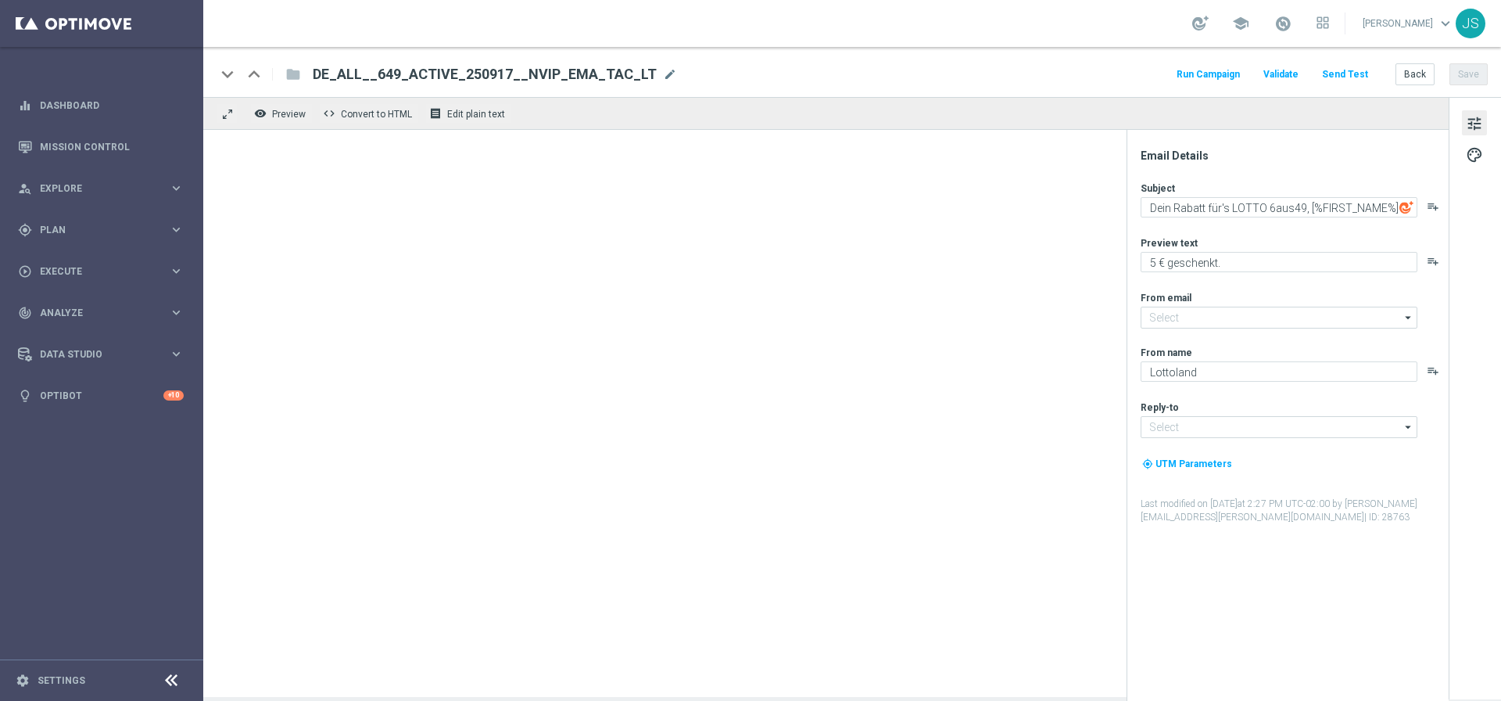
type input "[EMAIL_ADDRESS][DOMAIN_NAME]"
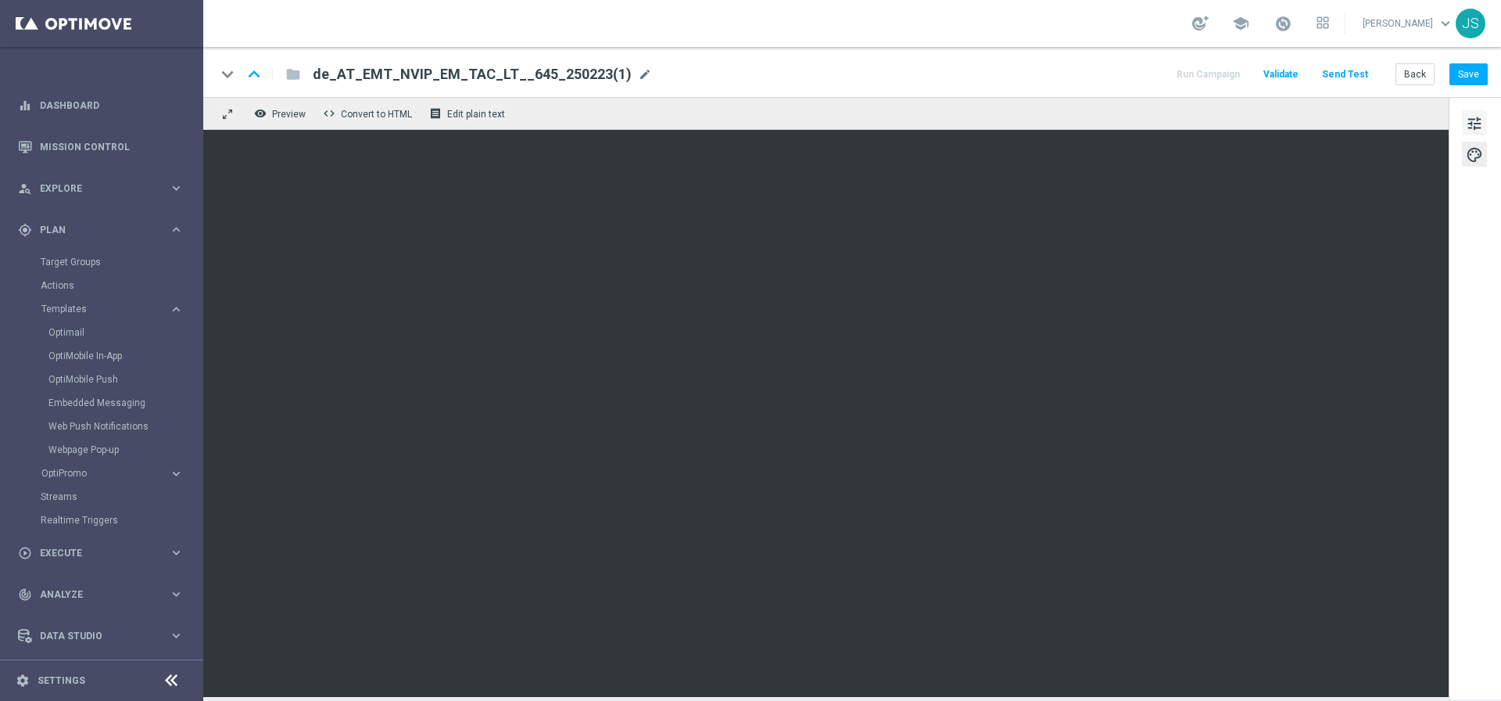
click at [1471, 124] on span "tune" at bounding box center [1474, 123] width 17 height 20
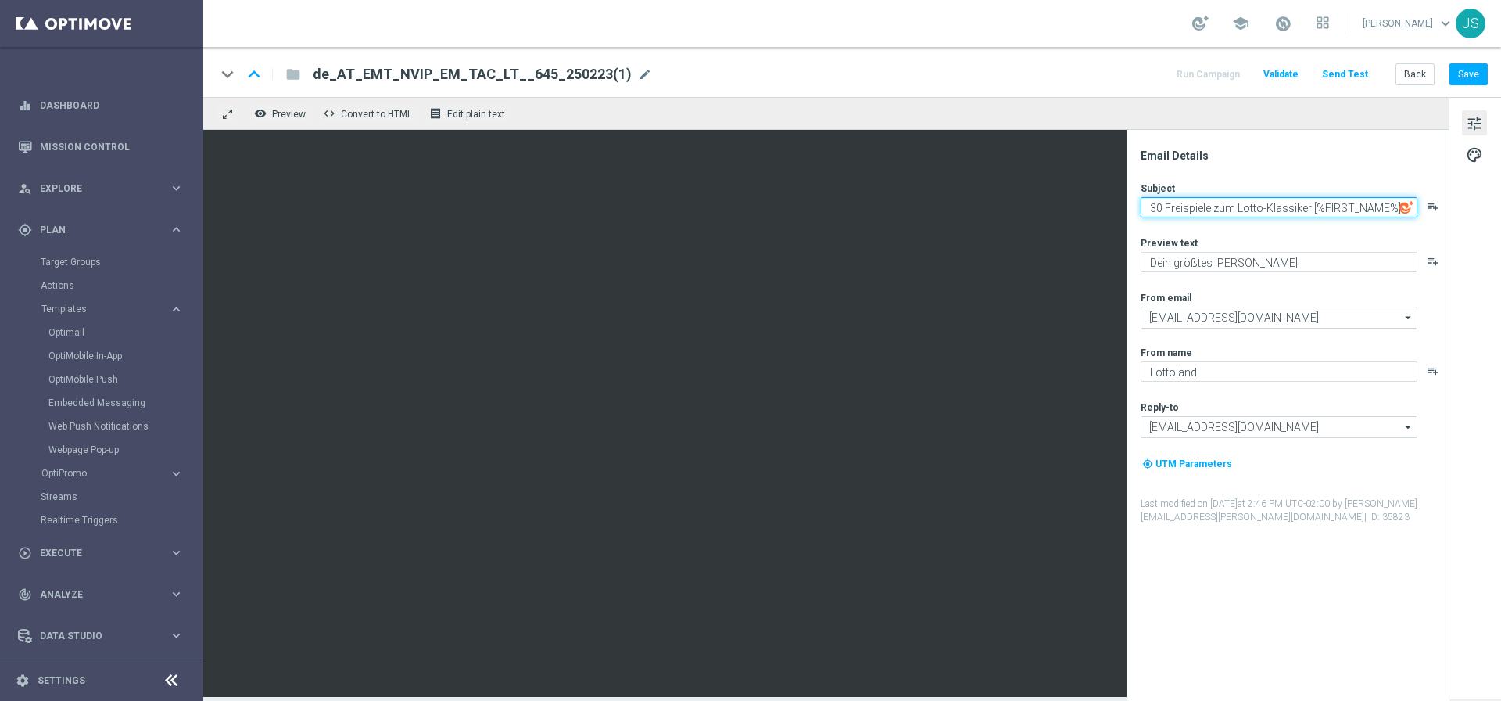
click at [1232, 216] on textarea "30 Freispiele zum Lotto-Klassiker [%FIRST_NAME%]" at bounding box center [1279, 207] width 277 height 20
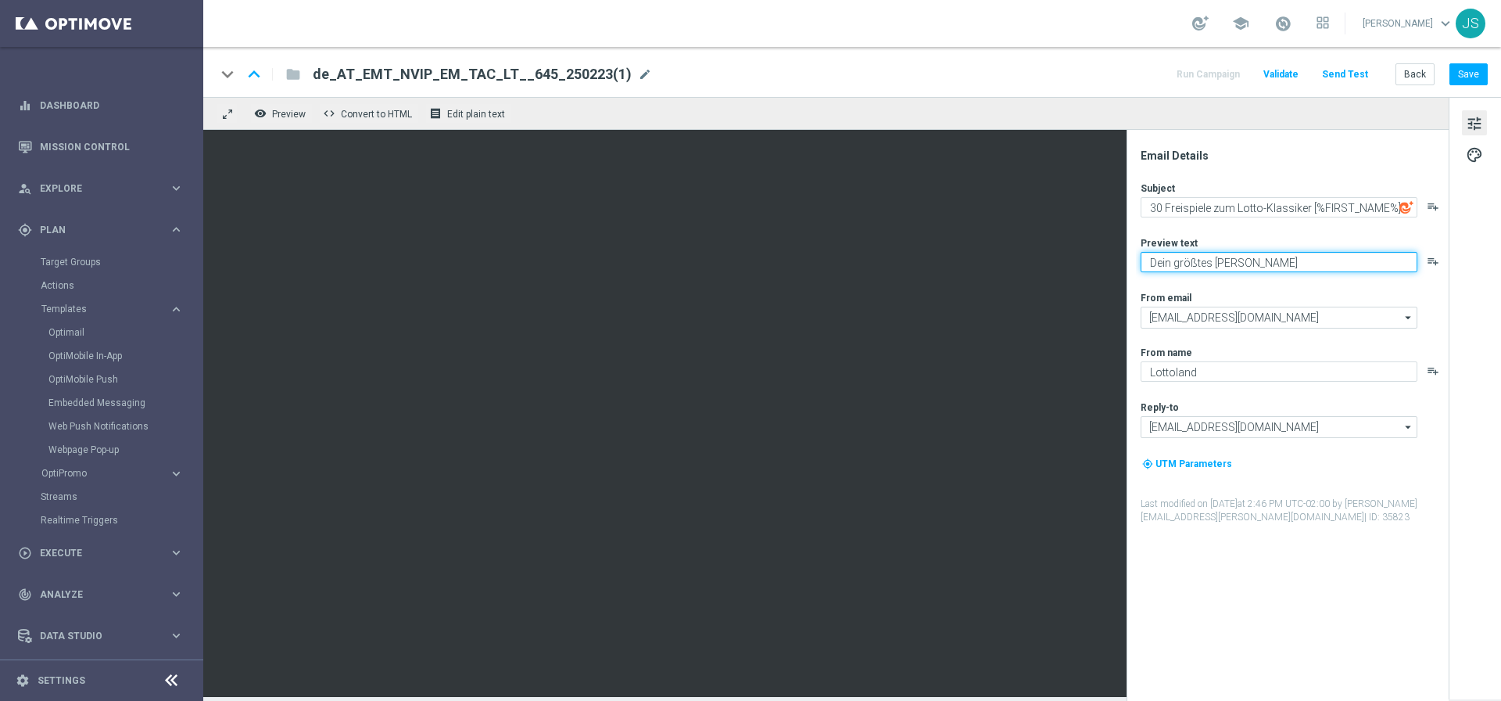
click at [1271, 252] on textarea "Dein größtes Glück" at bounding box center [1279, 262] width 277 height 20
click at [1412, 77] on button "Back" at bounding box center [1415, 74] width 39 height 22
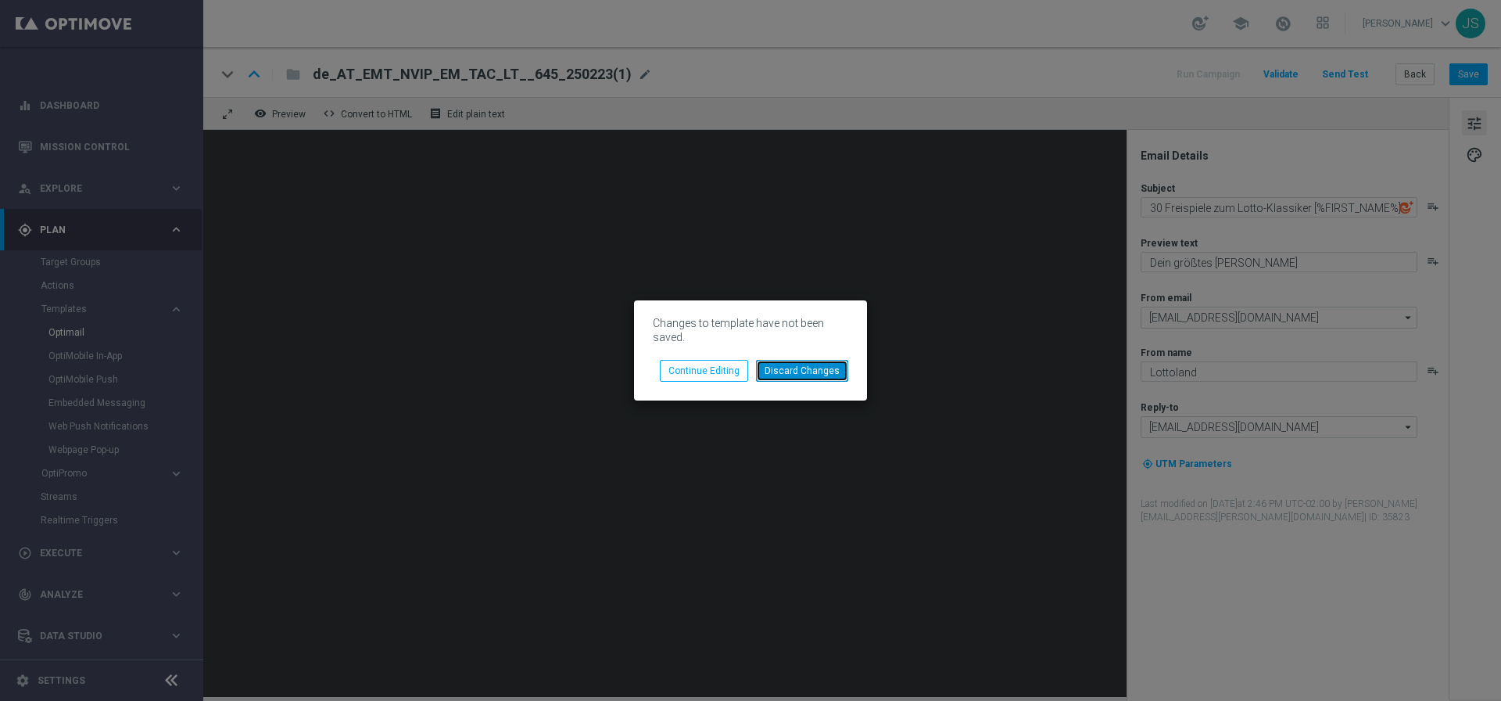
click at [778, 378] on button "Discard Changes" at bounding box center [802, 371] width 92 height 22
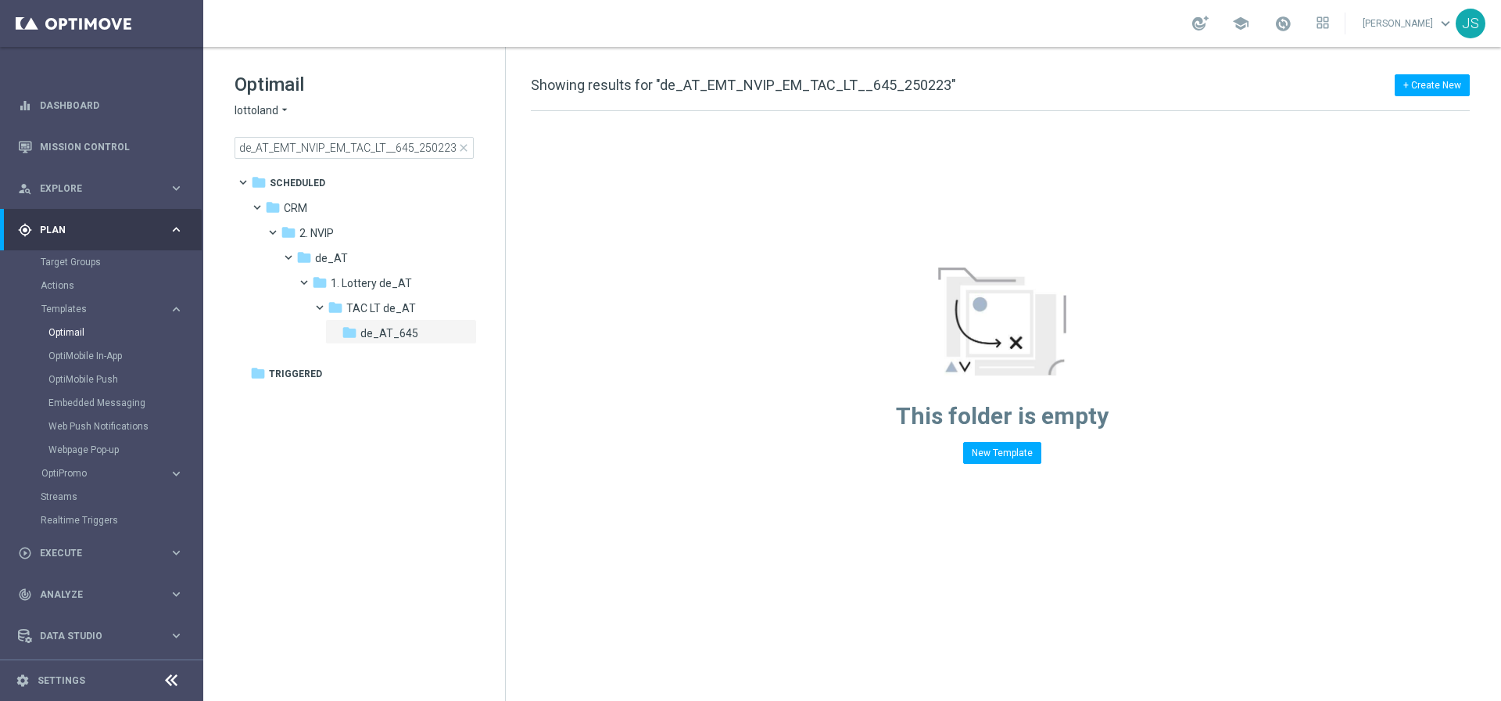
click at [464, 147] on span "close" at bounding box center [463, 148] width 13 height 13
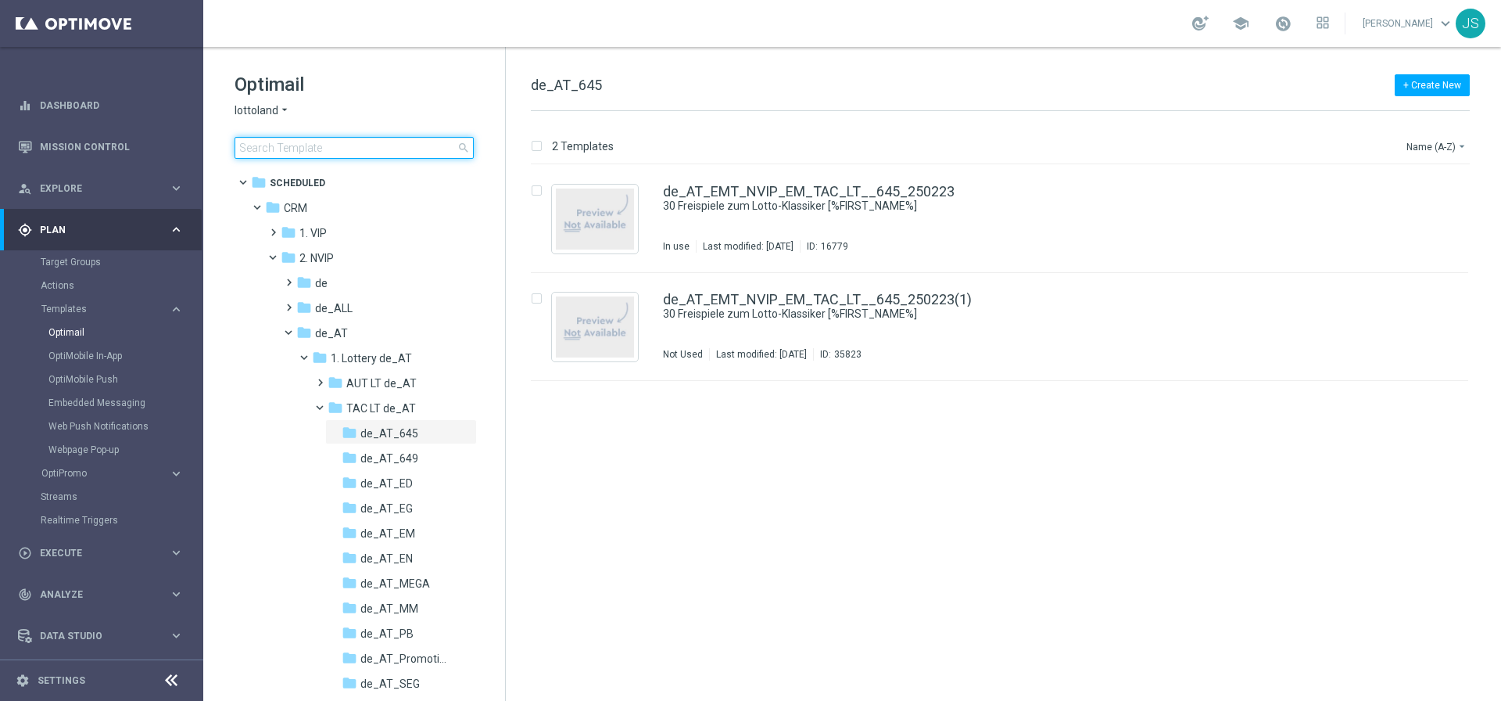
click at [421, 149] on input at bounding box center [354, 148] width 239 height 22
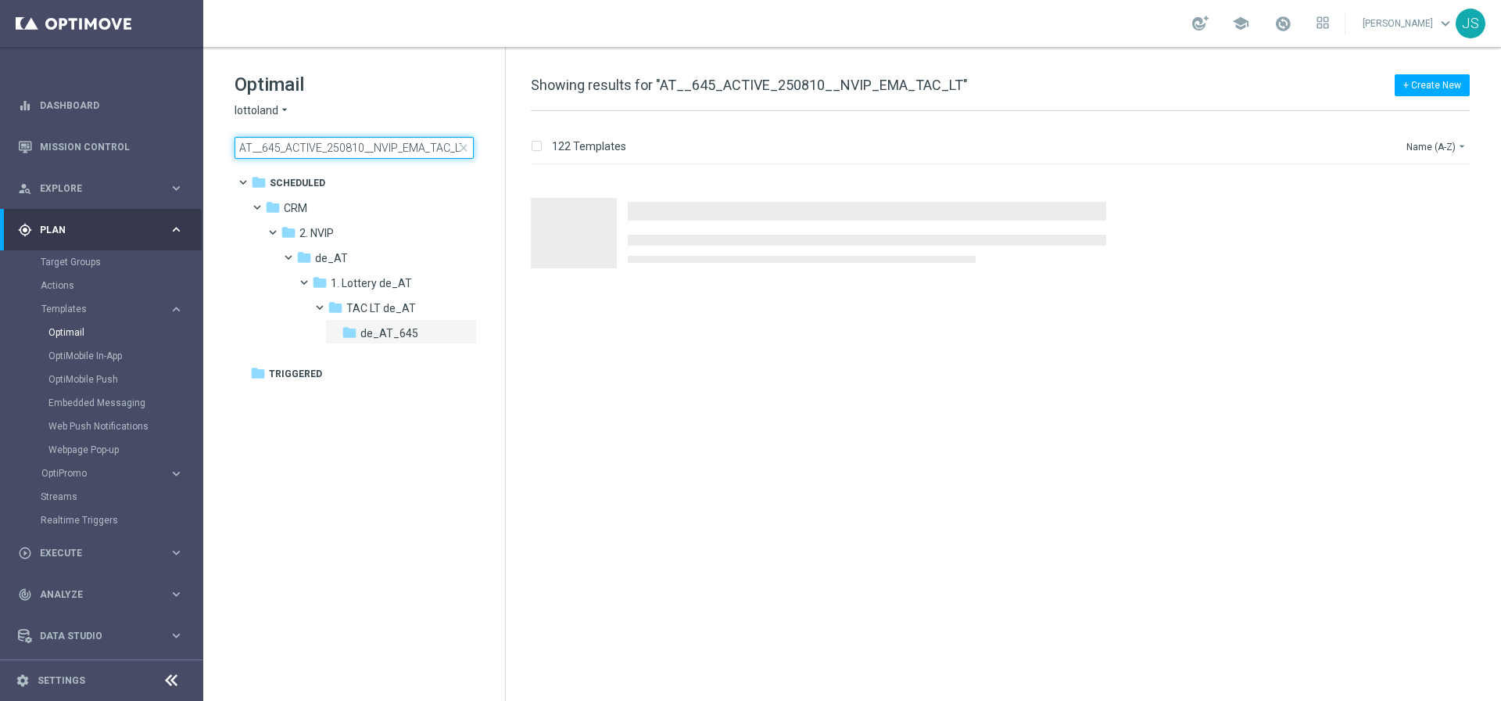
scroll to position [0, 2]
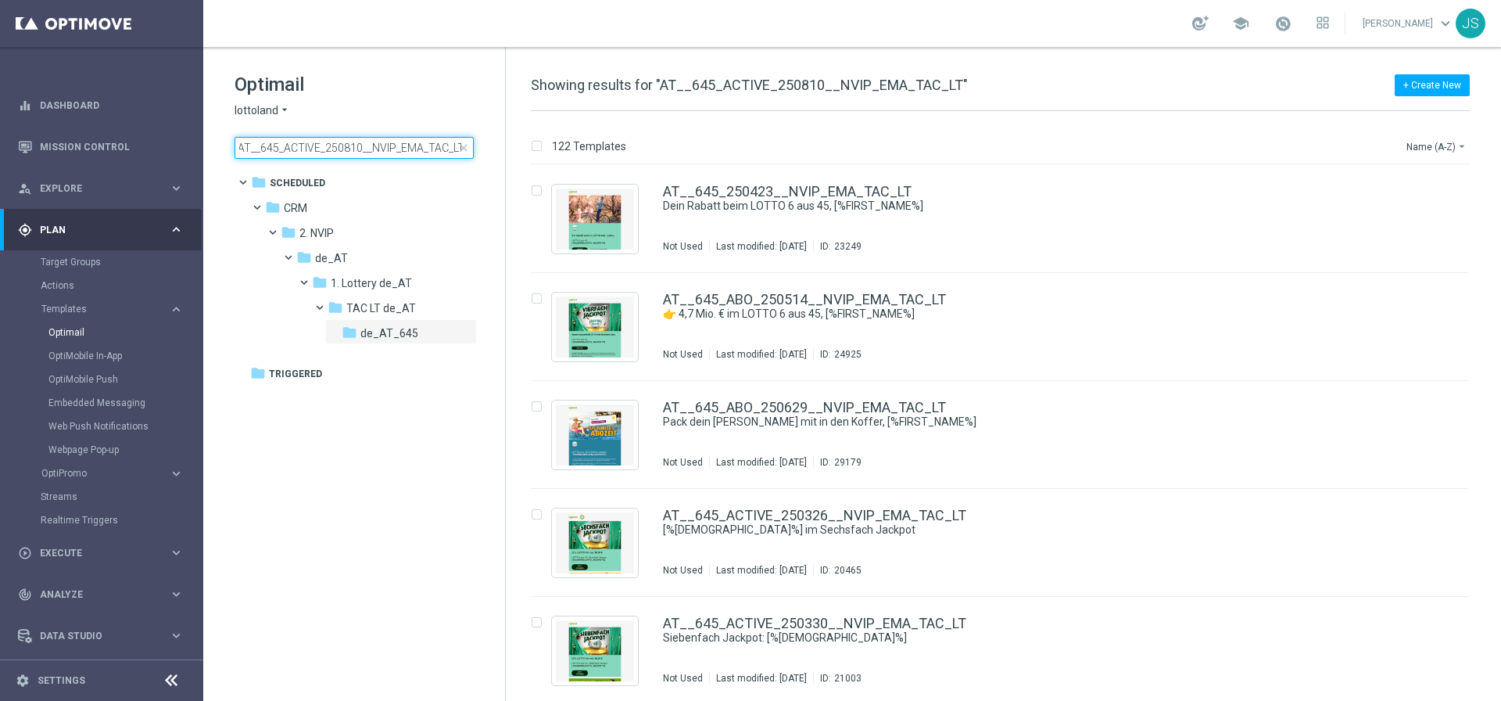
type input "AT__645_ACTIVE_250810__NVIP_EMA_TAC_LT"
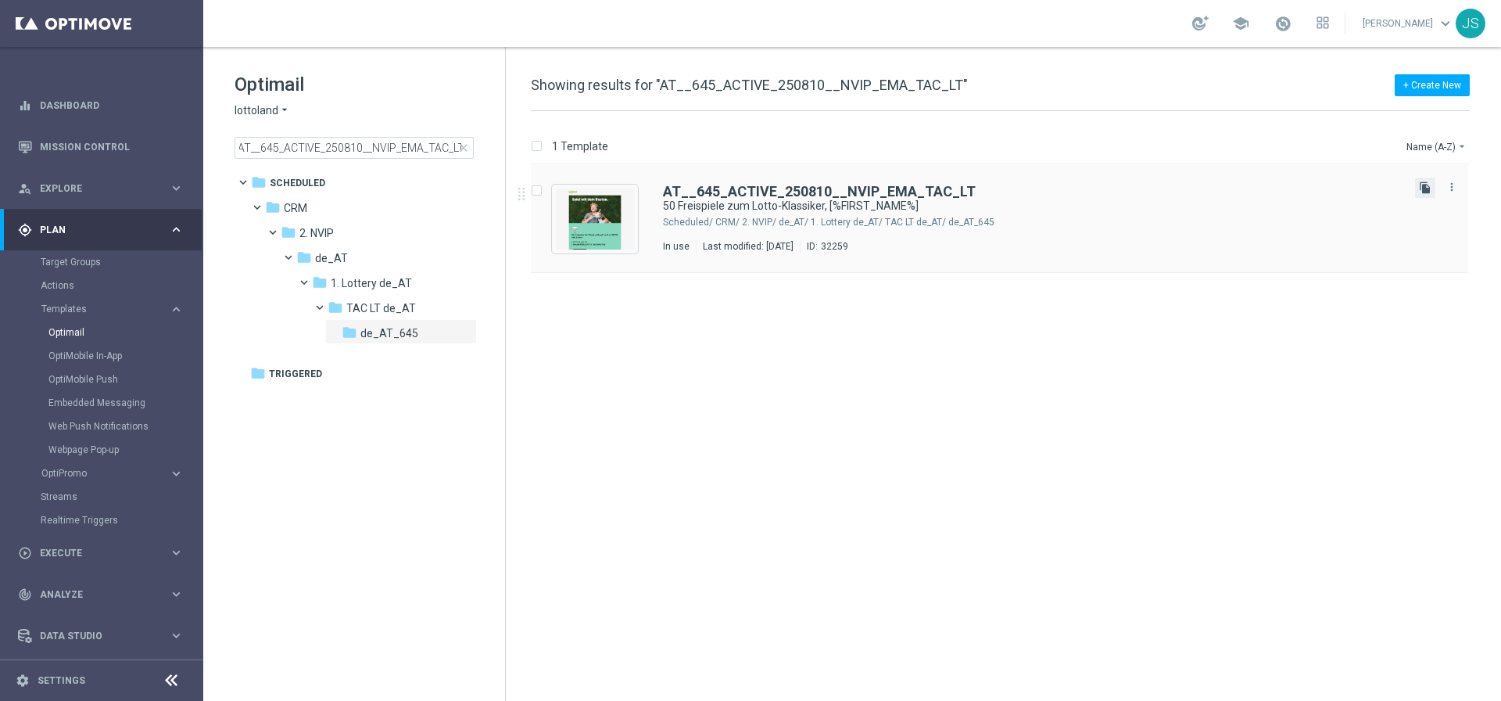
click at [1431, 189] on icon "file_copy" at bounding box center [1425, 187] width 13 height 13
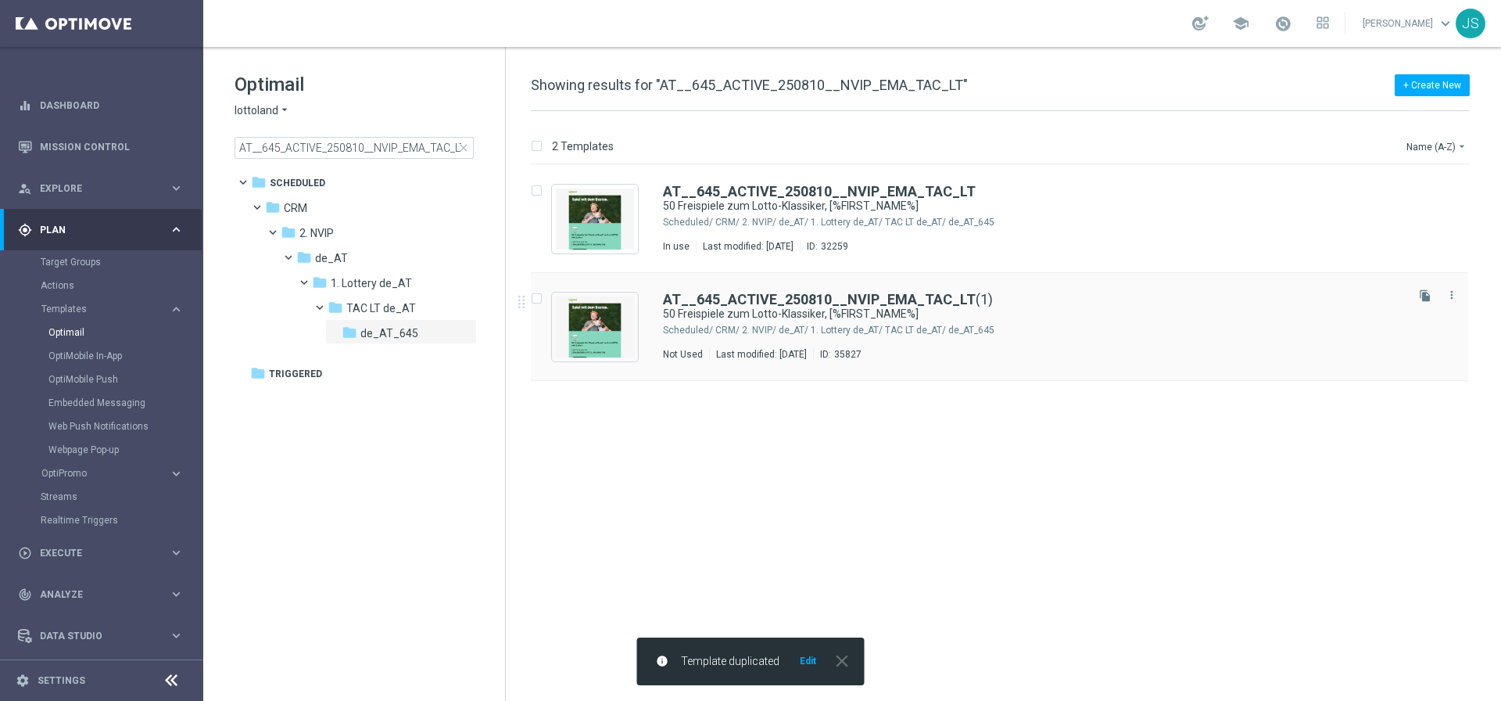
click at [716, 331] on div "CRM/ 2. NVIP/ de_AT/ 1. Lottery de_AT/ TAC LT de_AT/ de_AT_645" at bounding box center [1059, 330] width 687 height 13
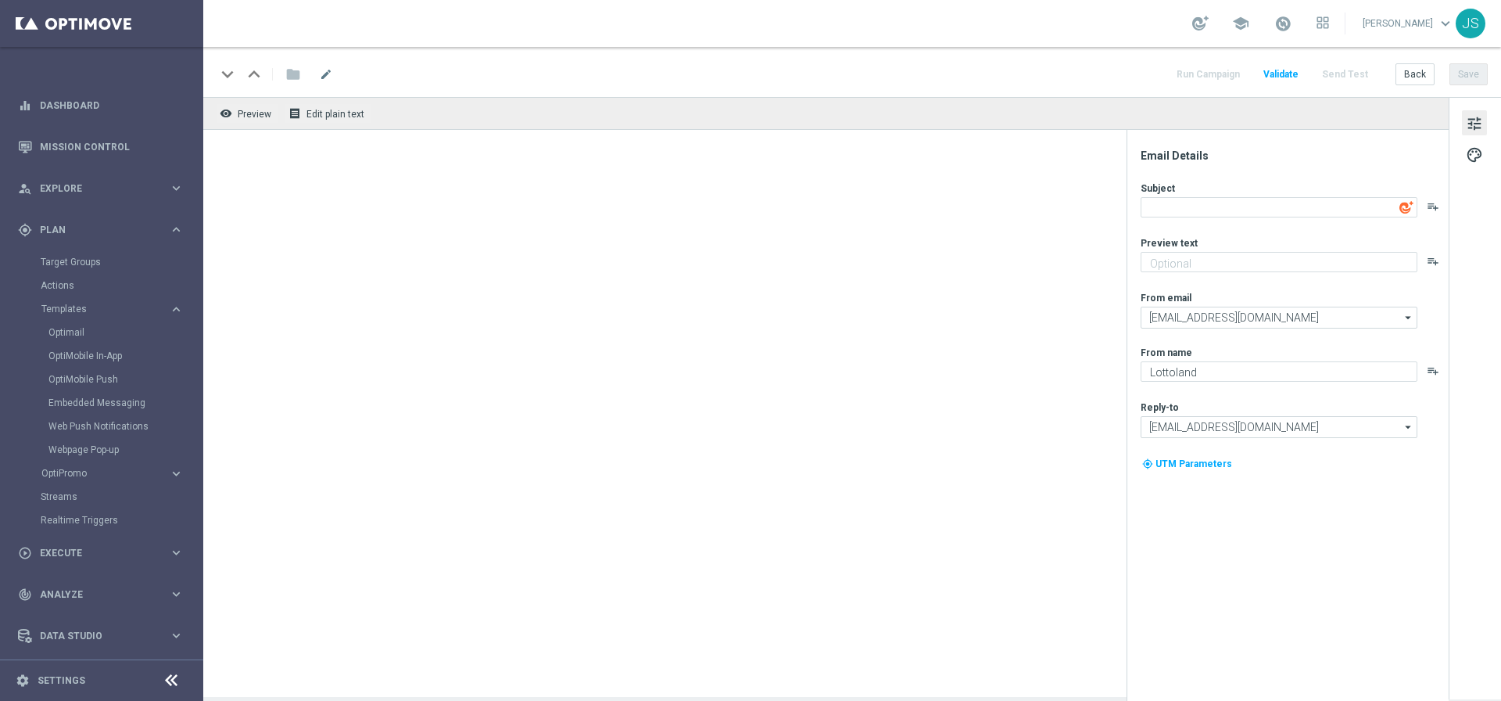
type textarea "50 Freispiele zum Lotto-Klassiker, [%FIRST_NAME%]"
type textarea "Dein Extra zum LOTTO 6 aus 45."
type input "[EMAIL_ADDRESS][DOMAIN_NAME]"
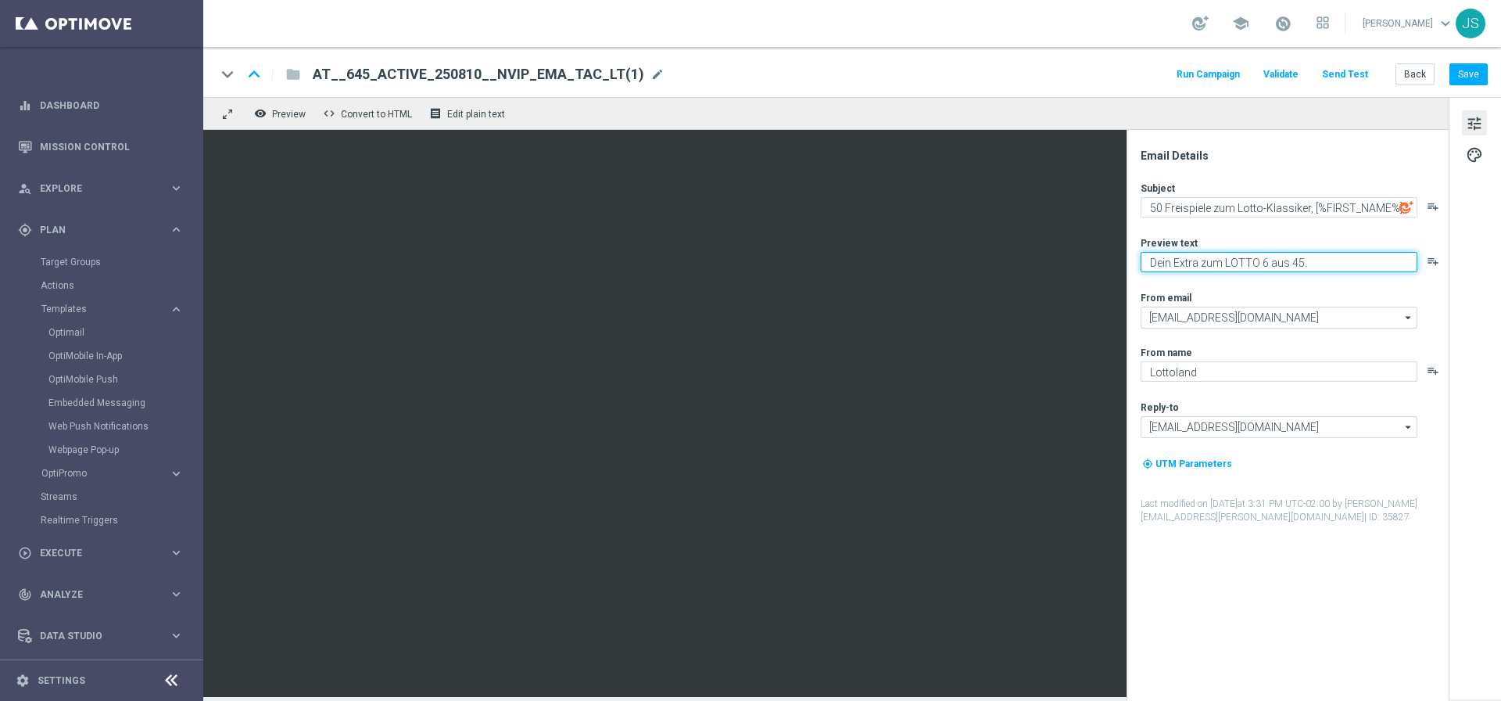
click at [1221, 264] on textarea "Dein Extra zum LOTTO 6 aus 45." at bounding box center [1279, 262] width 277 height 20
click at [1211, 332] on div "Subject 50 Freispiele zum Lotto-Klassiker, [%FIRST_NAME%] playlist_add Preview …" at bounding box center [1294, 352] width 307 height 343
click at [1485, 144] on button "palette" at bounding box center [1474, 154] width 25 height 25
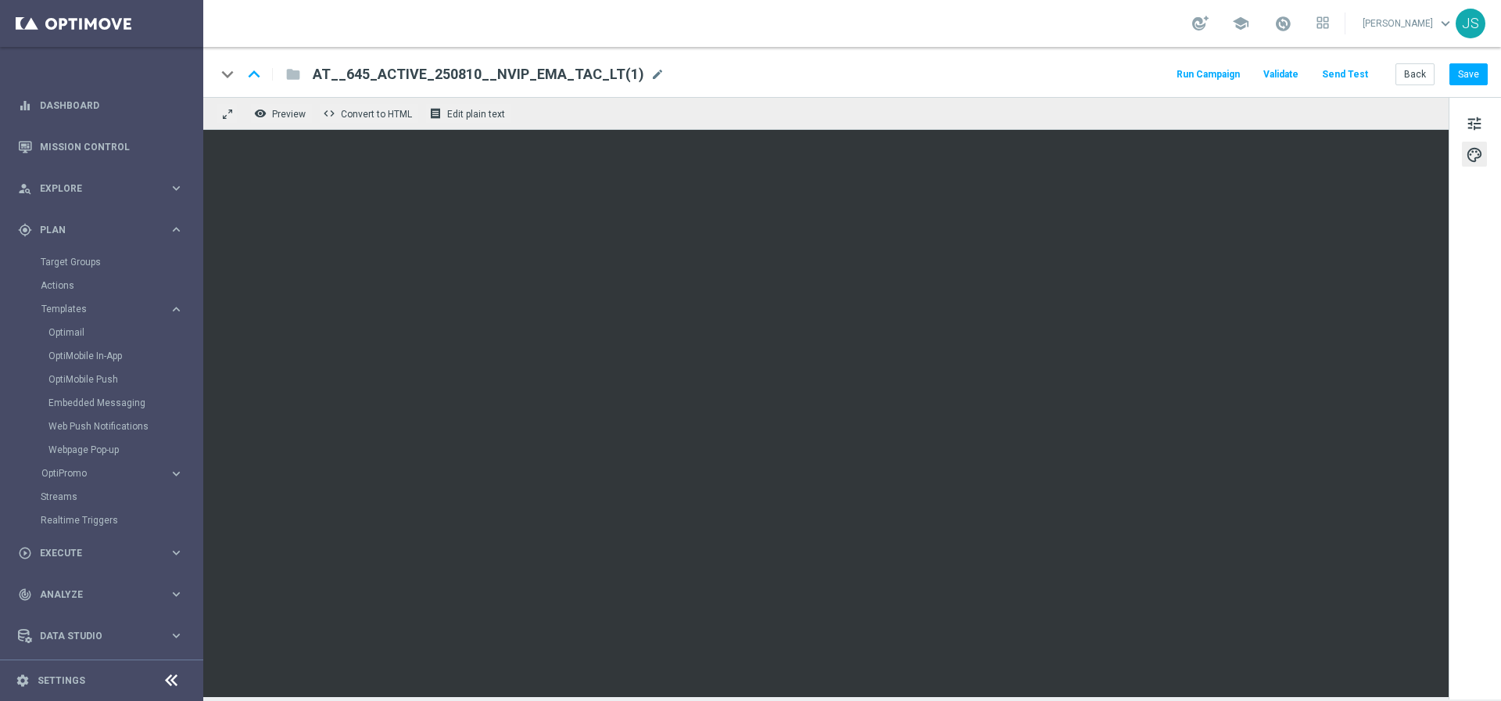
click at [1485, 151] on button "palette" at bounding box center [1474, 154] width 25 height 25
click at [1469, 125] on span "tune" at bounding box center [1474, 123] width 17 height 20
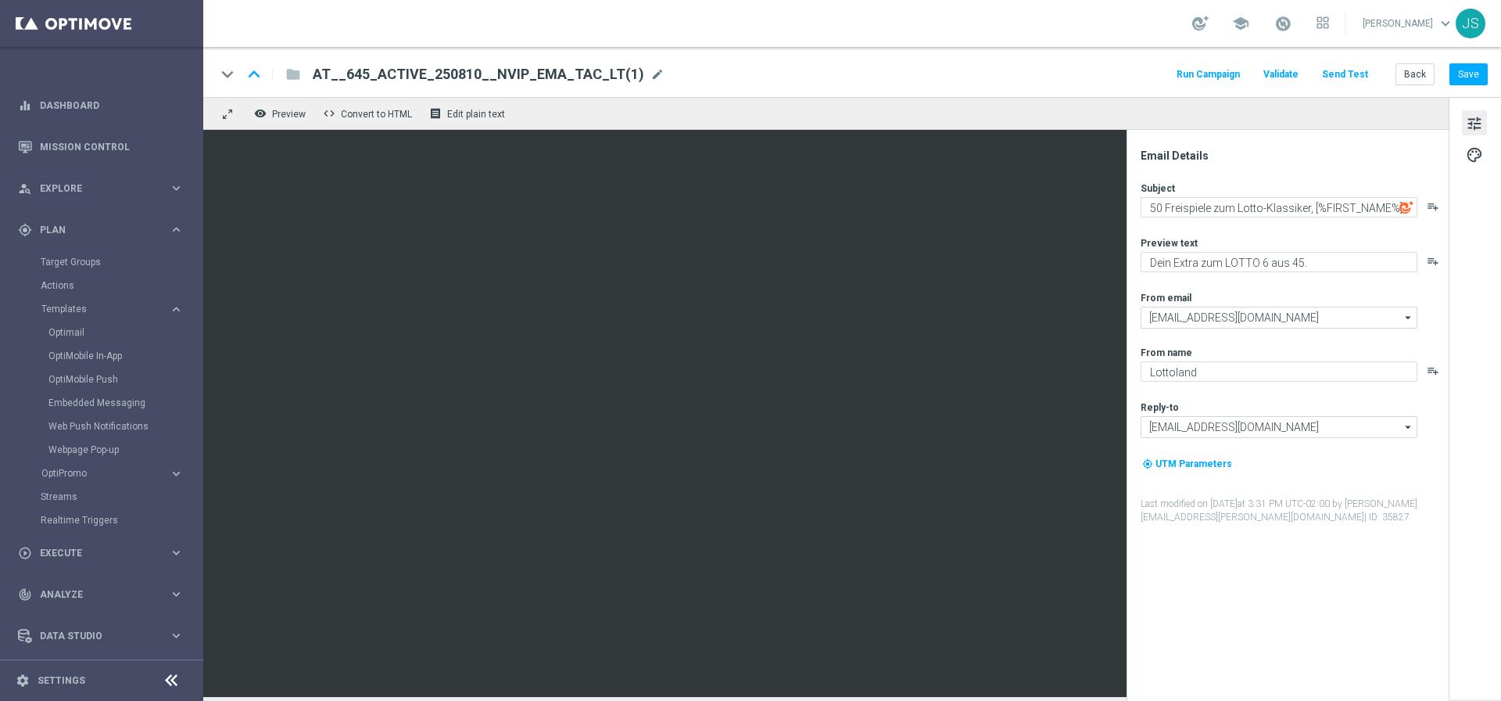
click at [1476, 130] on span "tune" at bounding box center [1474, 123] width 17 height 20
click at [1469, 154] on span "palette" at bounding box center [1474, 155] width 17 height 20
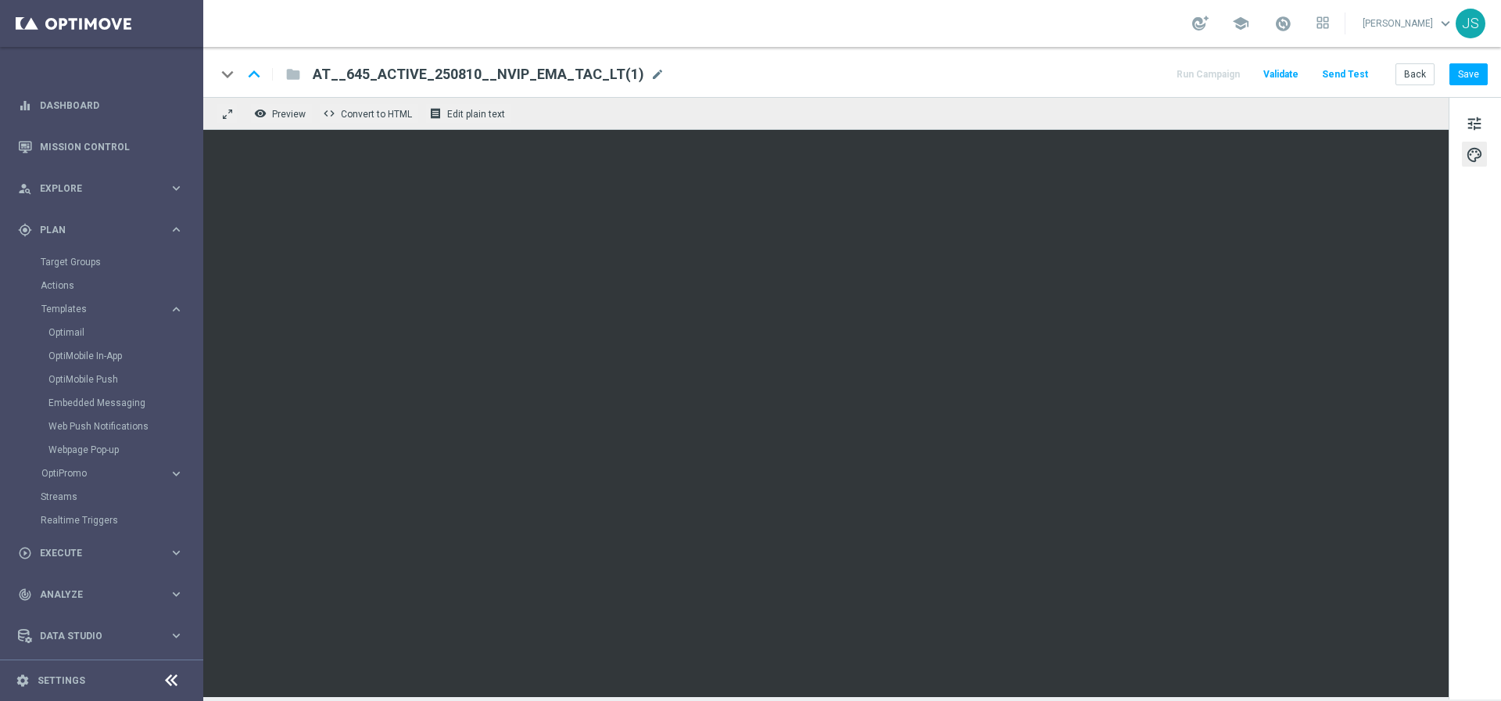
click at [1475, 590] on div "tune palette" at bounding box center [1475, 398] width 52 height 602
click at [1453, 77] on button "Save" at bounding box center [1469, 74] width 38 height 22
click at [1460, 75] on button "Save" at bounding box center [1469, 74] width 38 height 22
click at [1354, 74] on button "Send Test" at bounding box center [1345, 74] width 51 height 21
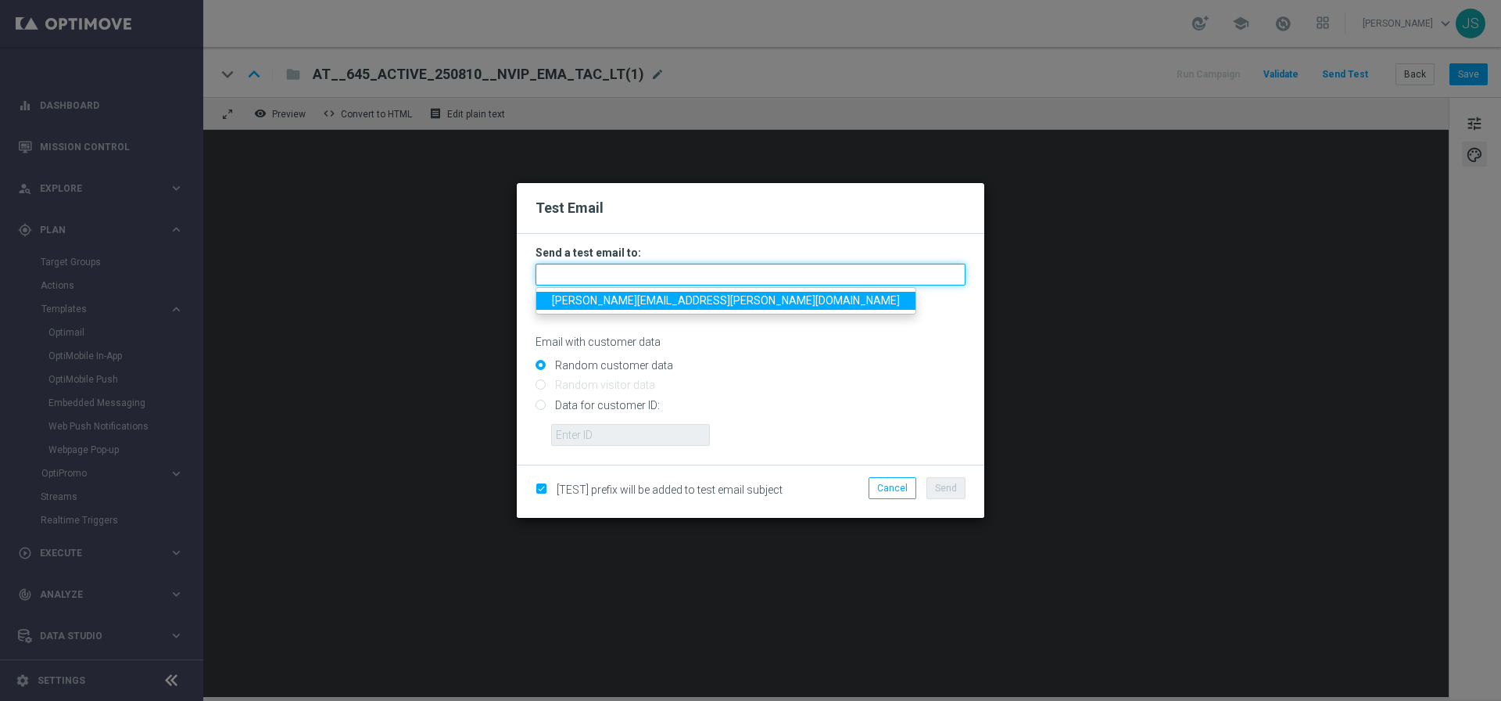
click at [700, 265] on input "text" at bounding box center [751, 275] width 430 height 22
type input "[PERSON_NAME][EMAIL_ADDRESS][PERSON_NAME][DOMAIN_NAME]"
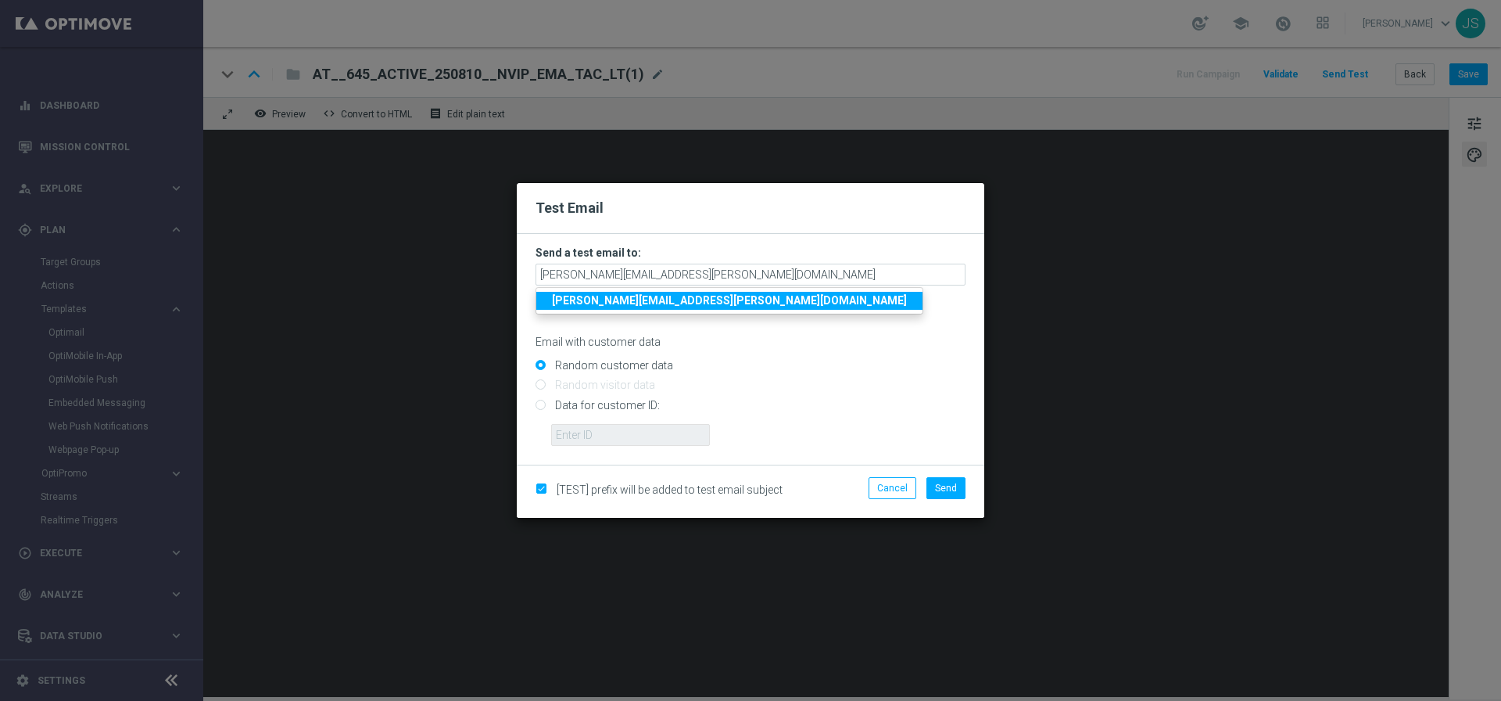
click at [858, 369] on input "Random customer data" at bounding box center [751, 372] width 430 height 22
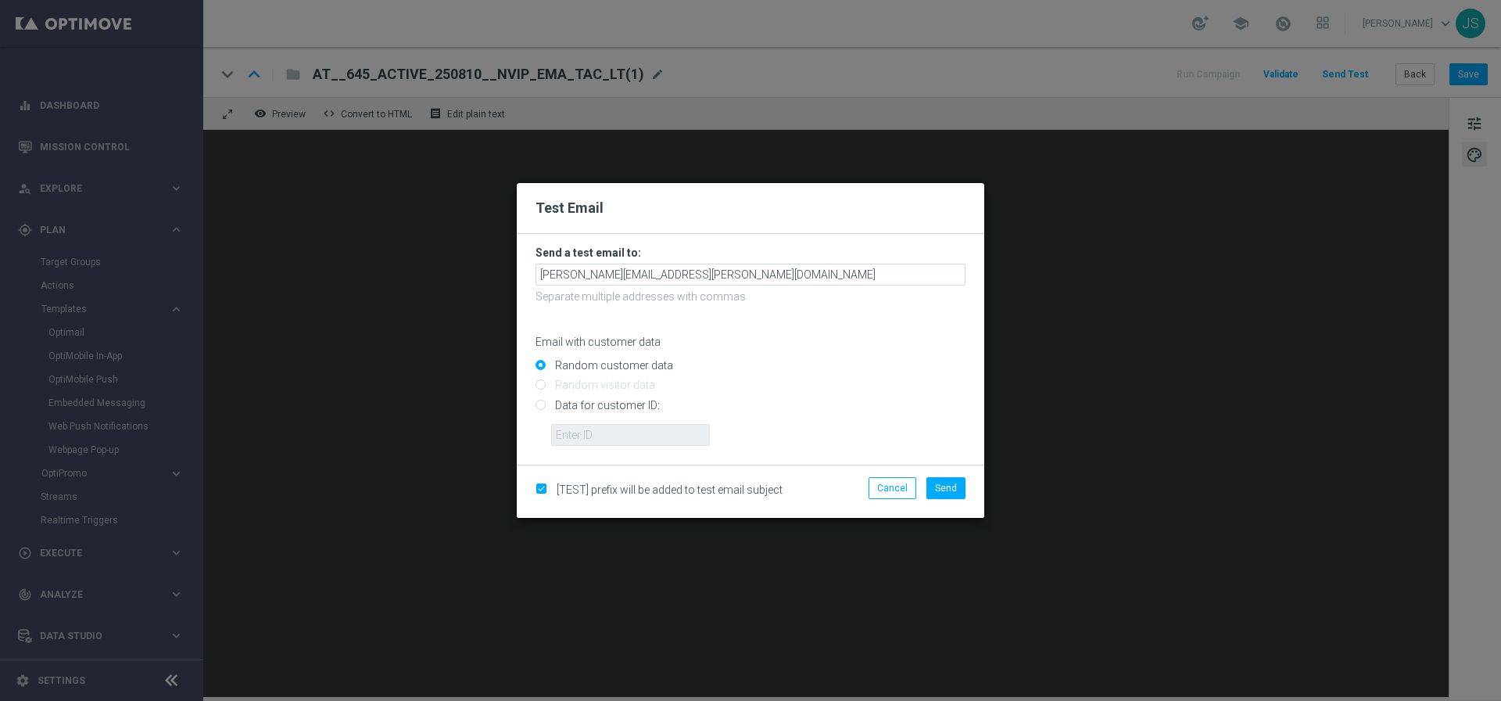
click at [579, 409] on input "Data for customer ID:" at bounding box center [751, 411] width 430 height 22
radio input "true"
click at [580, 439] on input "text" at bounding box center [630, 435] width 159 height 22
click at [579, 439] on input "text" at bounding box center [630, 435] width 159 height 22
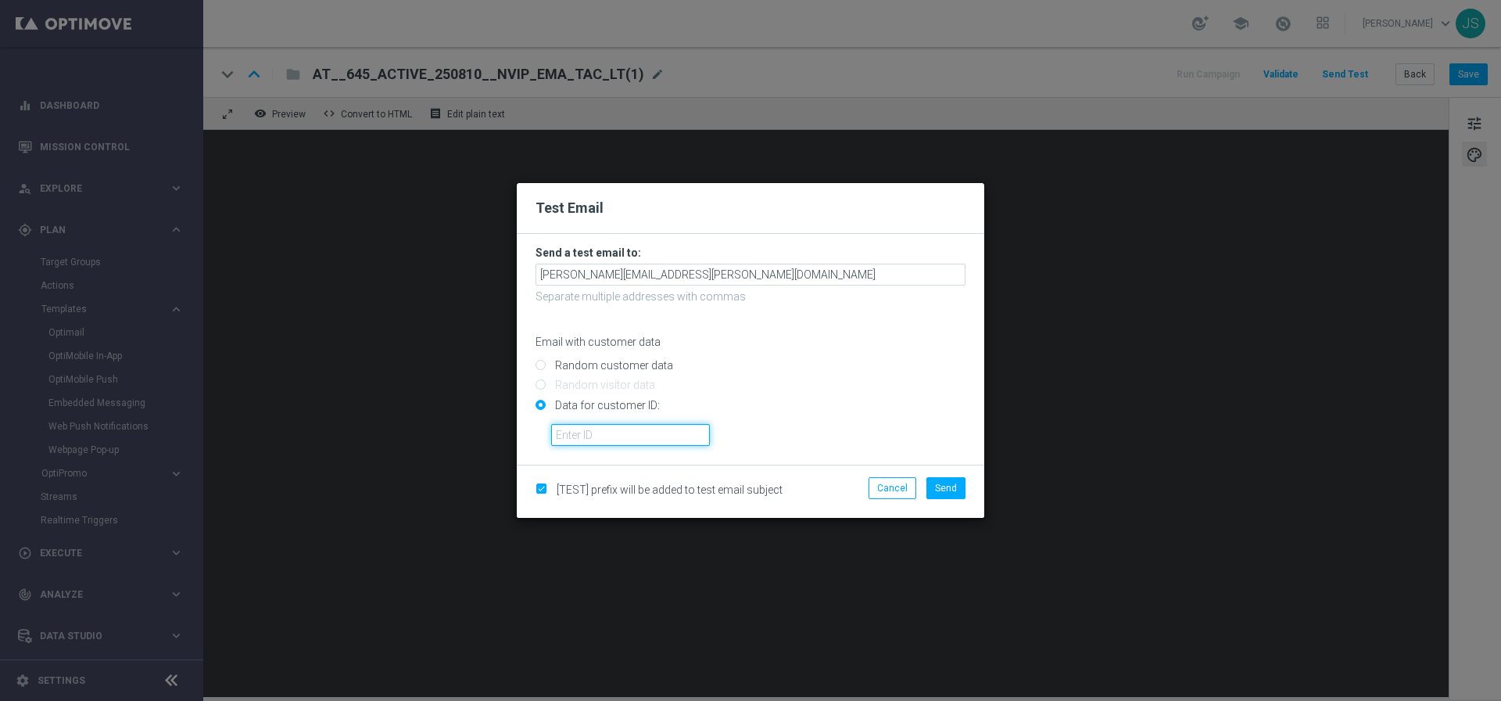
click at [579, 439] on input "text" at bounding box center [630, 435] width 159 height 22
paste input "224495972"
type input "224495972"
click at [939, 486] on span "Send" at bounding box center [946, 487] width 22 height 11
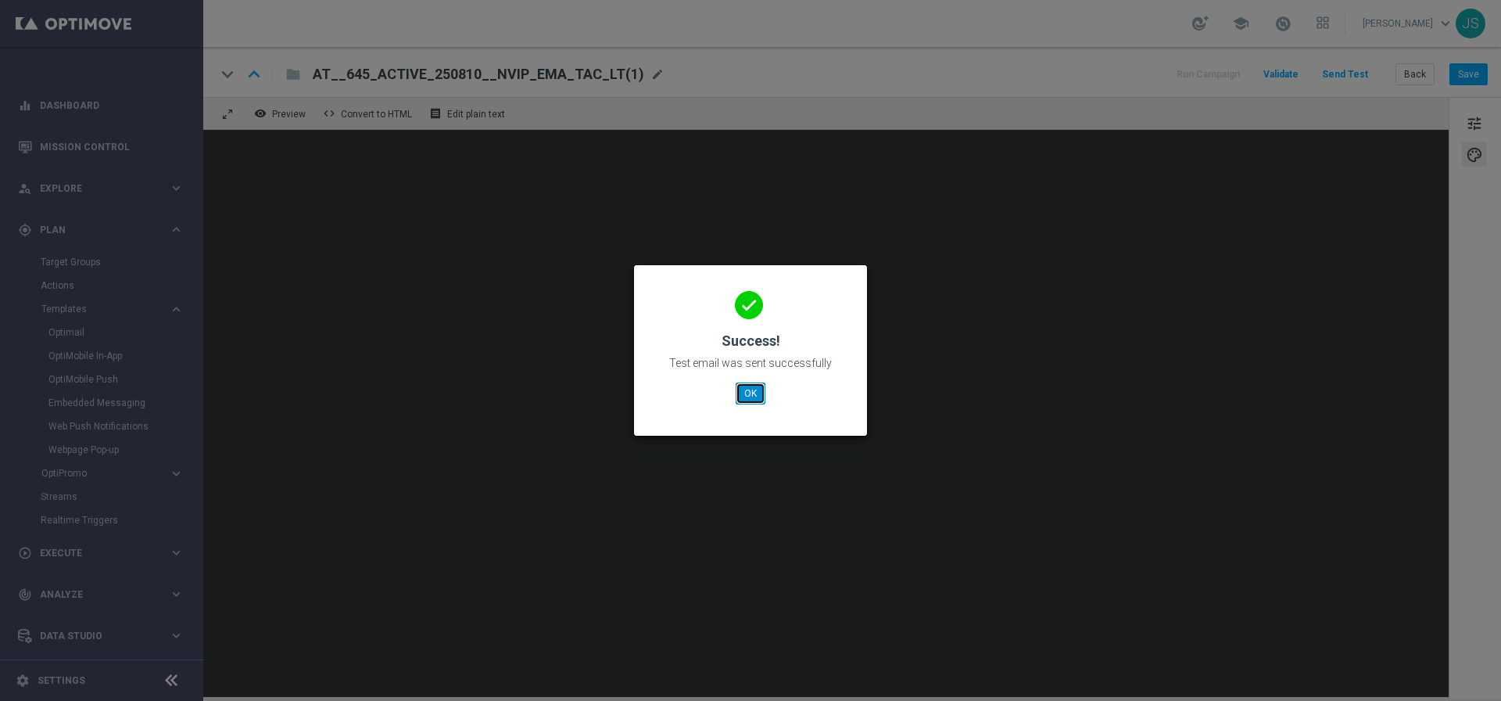
click at [755, 393] on button "OK" at bounding box center [751, 393] width 30 height 22
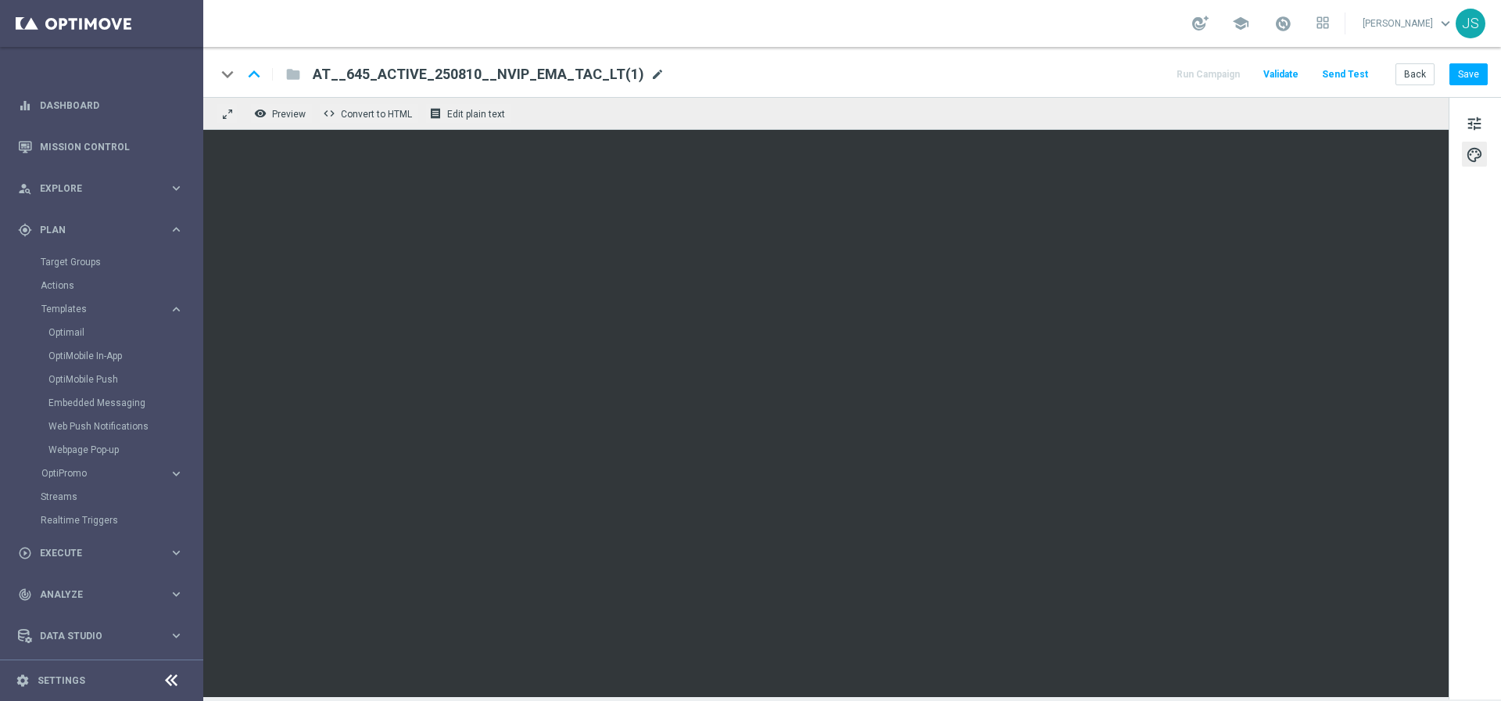
click at [651, 75] on span "mode_edit" at bounding box center [658, 74] width 14 height 14
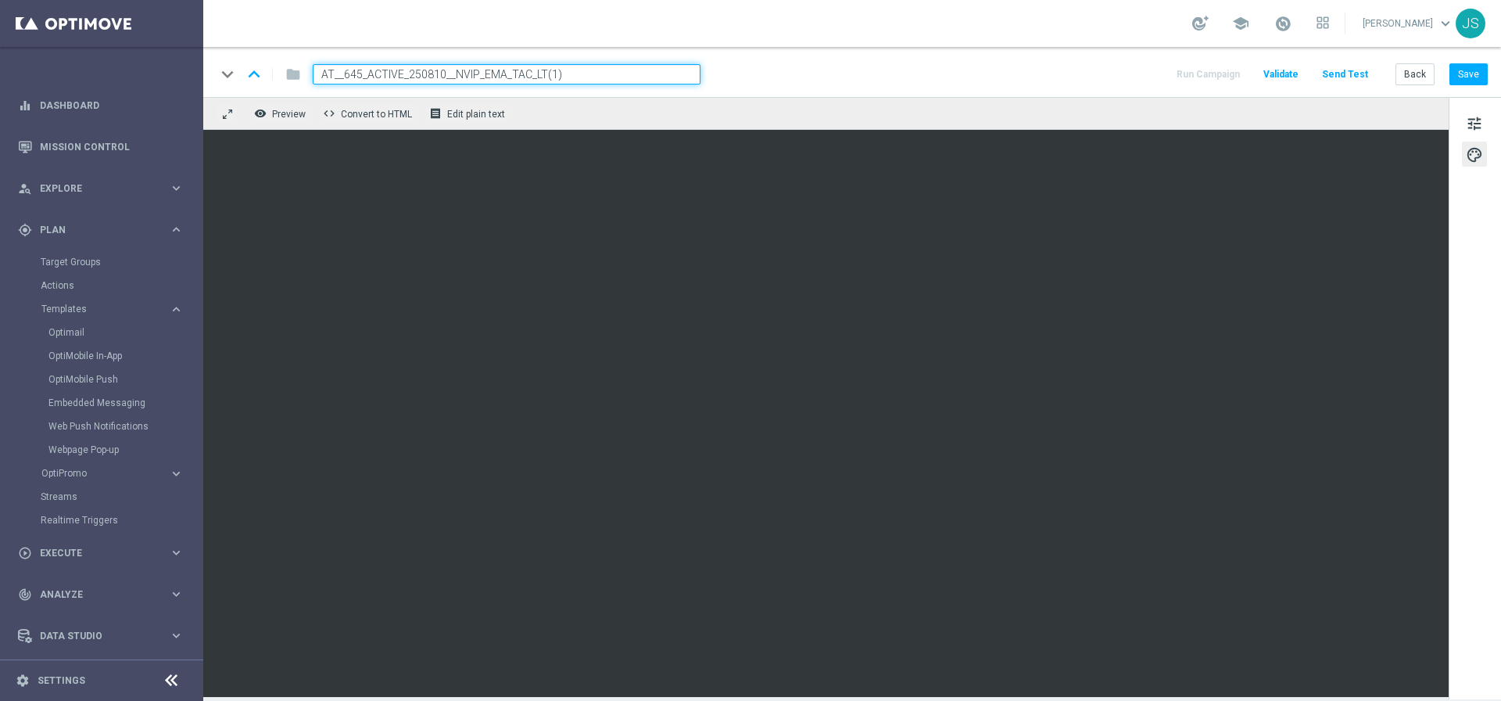
click at [644, 75] on input "AT__645_ACTIVE_250810__NVIP_EMA_TAC_LT(1)" at bounding box center [507, 74] width 388 height 20
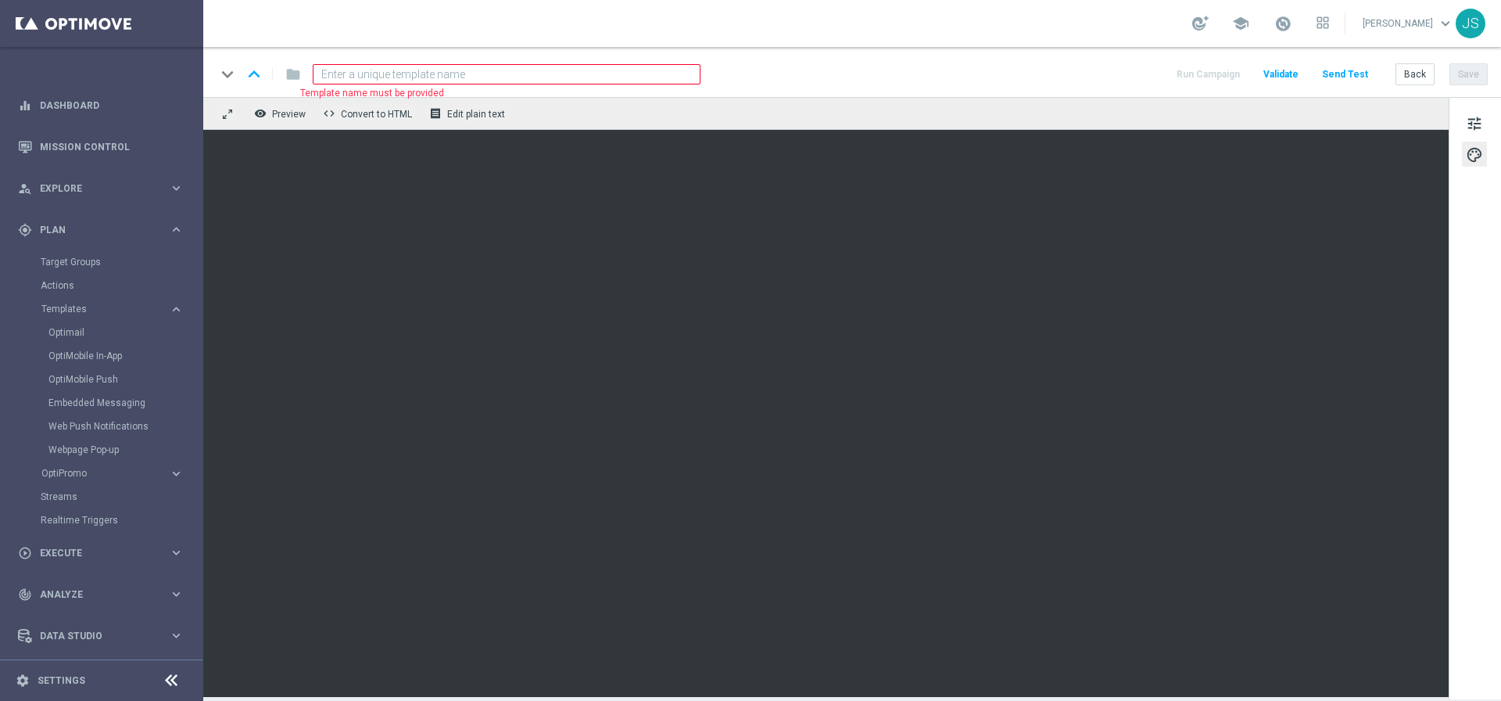
paste input "AT__645_ACTIVE_250916__NVIP_EMA_TAC_LT"
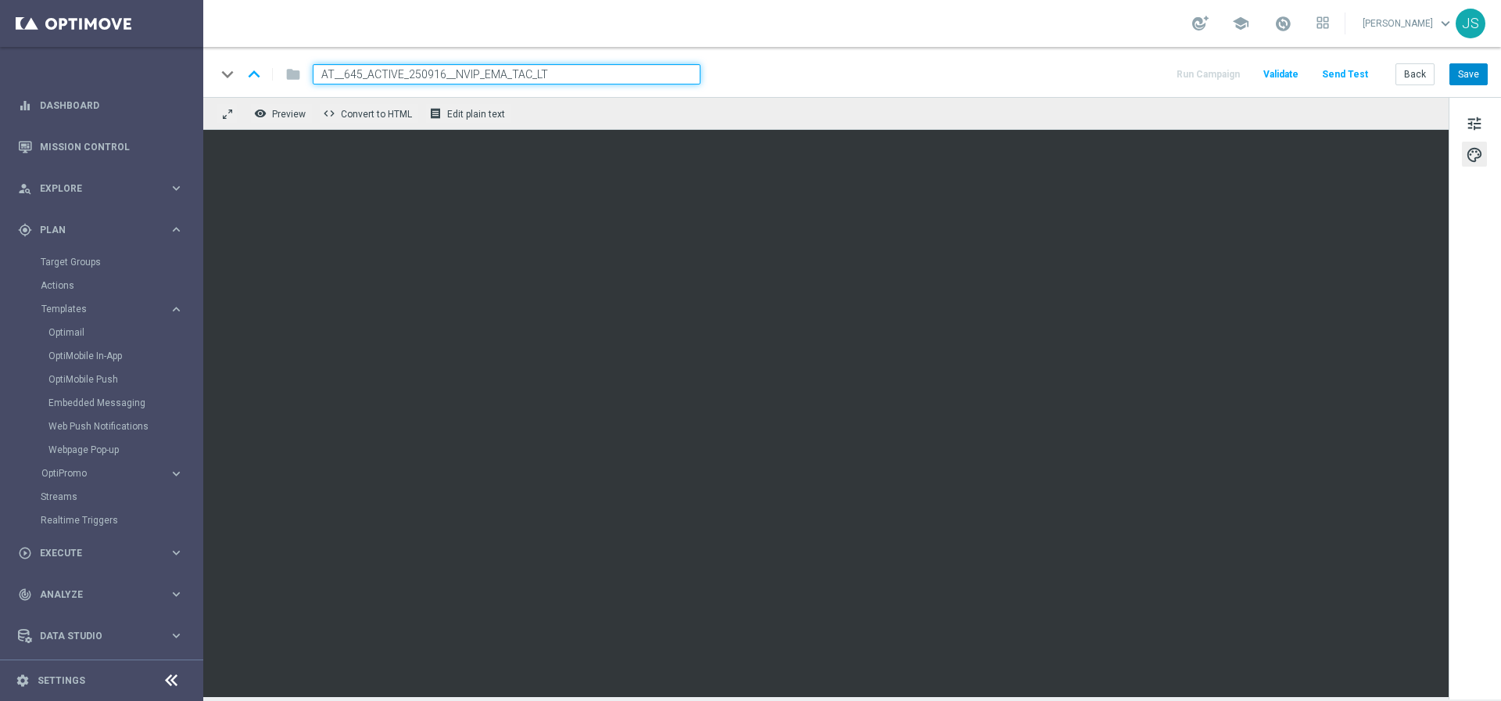
type input "AT__645_ACTIVE_250916__NVIP_EMA_TAC_LT"
click at [1472, 72] on button "Save" at bounding box center [1469, 74] width 38 height 22
click at [1461, 76] on button "Save" at bounding box center [1469, 74] width 38 height 22
click at [1348, 70] on button "Send Test" at bounding box center [1345, 74] width 51 height 21
click at [1354, 75] on button "Send Test" at bounding box center [1345, 74] width 51 height 21
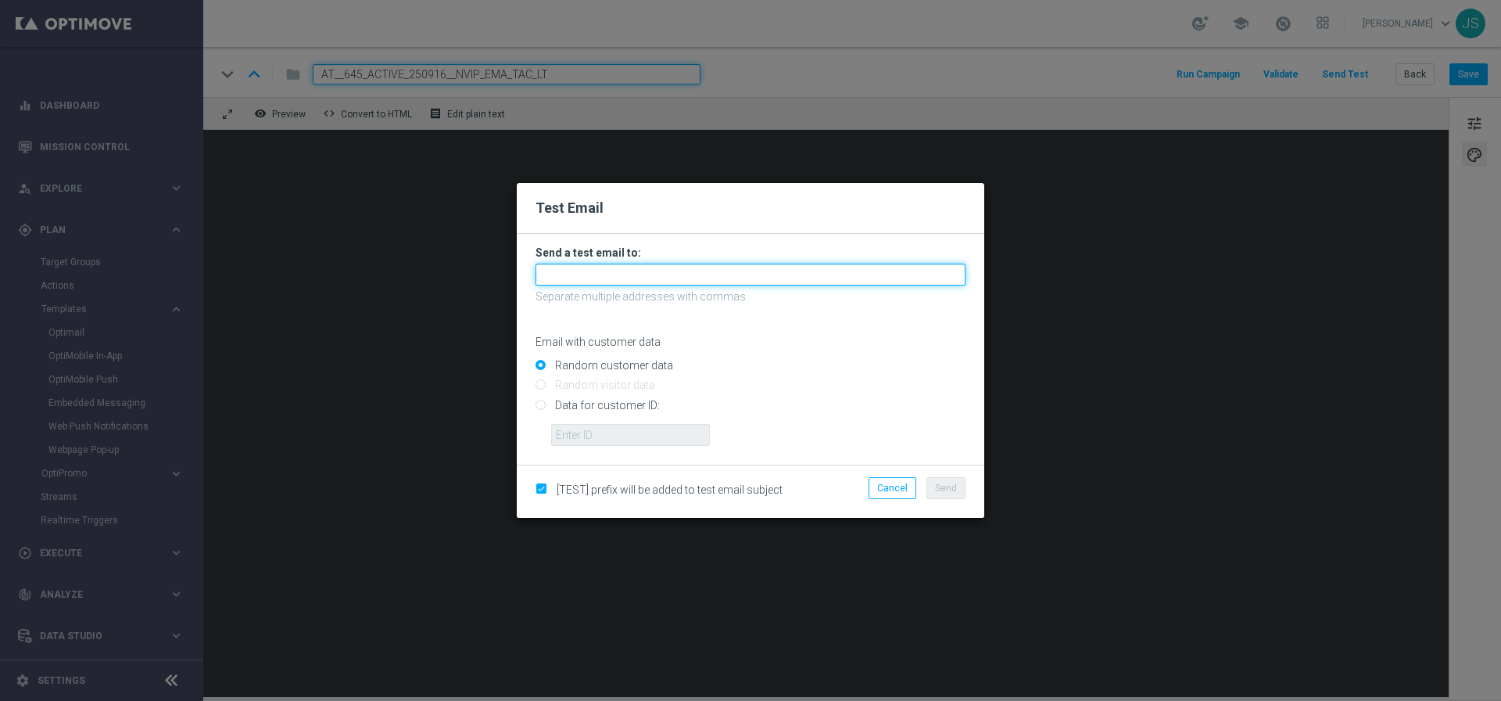
click at [708, 268] on input "text" at bounding box center [751, 275] width 430 height 22
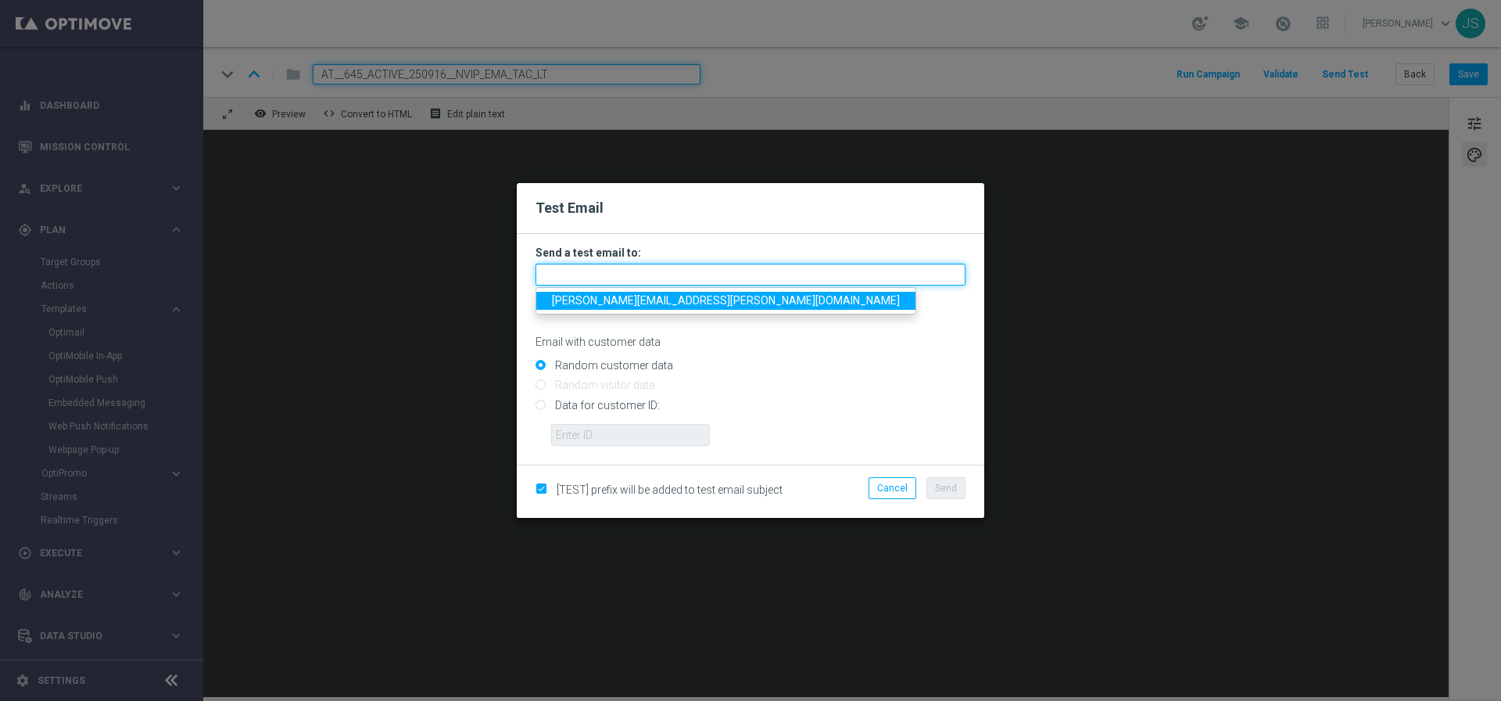
type input "[PERSON_NAME][EMAIL_ADDRESS][PERSON_NAME][DOMAIN_NAME]"
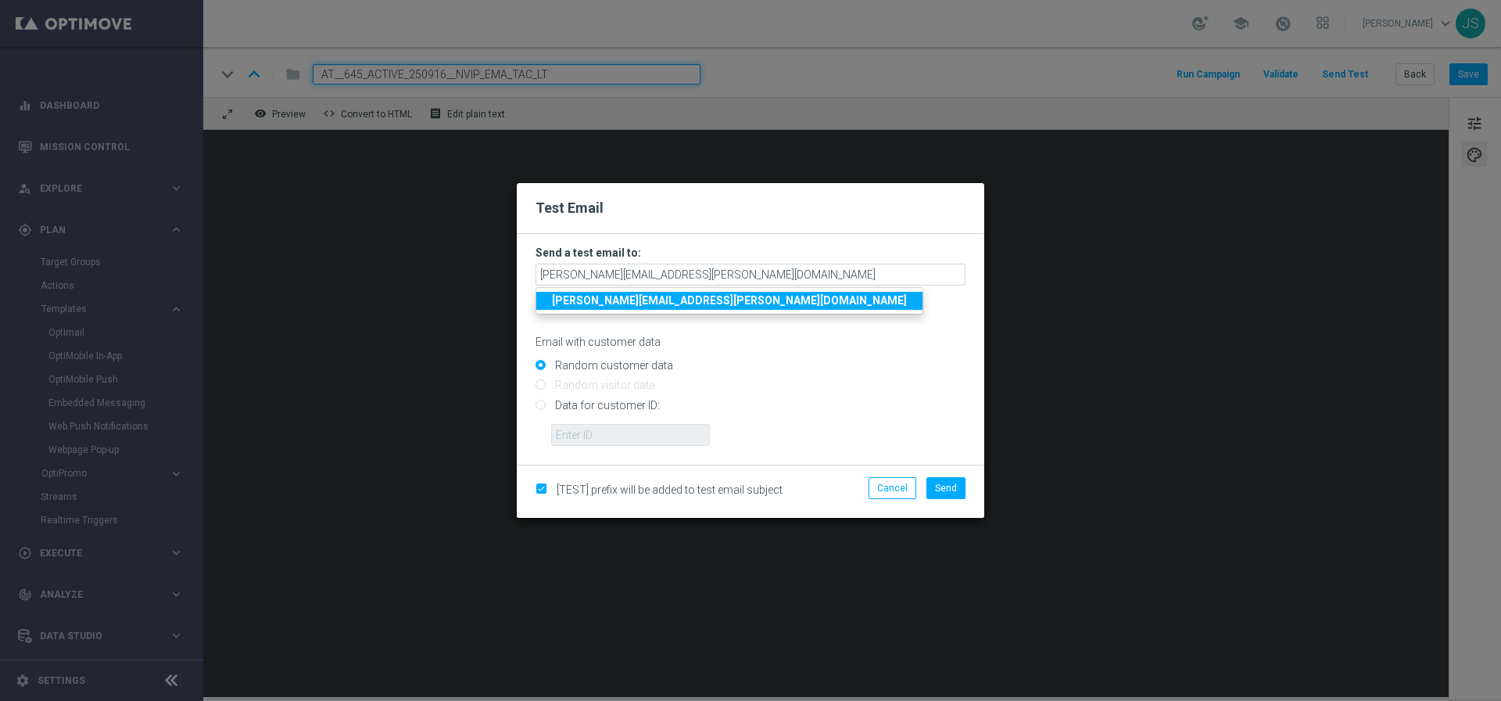
click at [657, 300] on strong "[PERSON_NAME][EMAIL_ADDRESS][PERSON_NAME][DOMAIN_NAME]" at bounding box center [729, 300] width 355 height 13
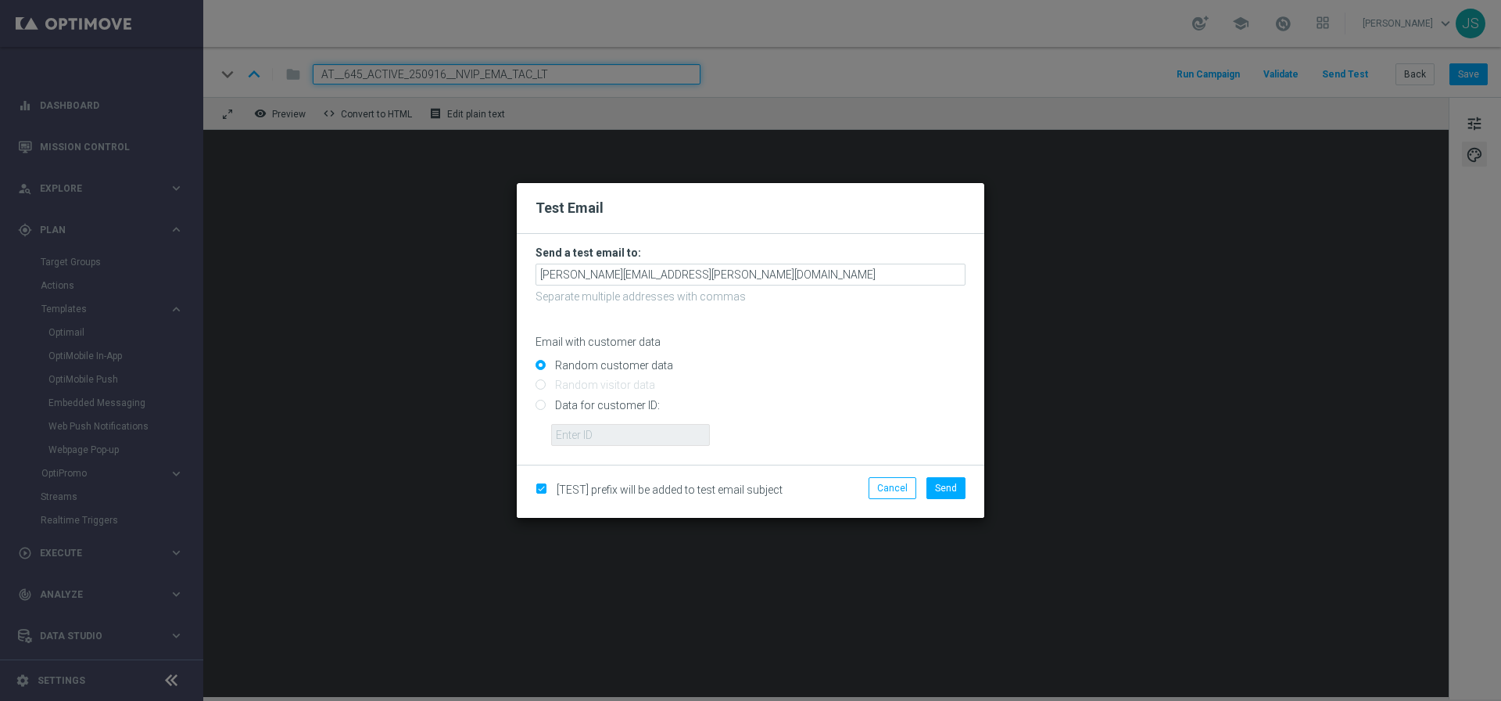
click at [587, 404] on input "Data for customer ID:" at bounding box center [751, 411] width 430 height 22
radio input "true"
click at [586, 426] on input "text" at bounding box center [630, 435] width 159 height 22
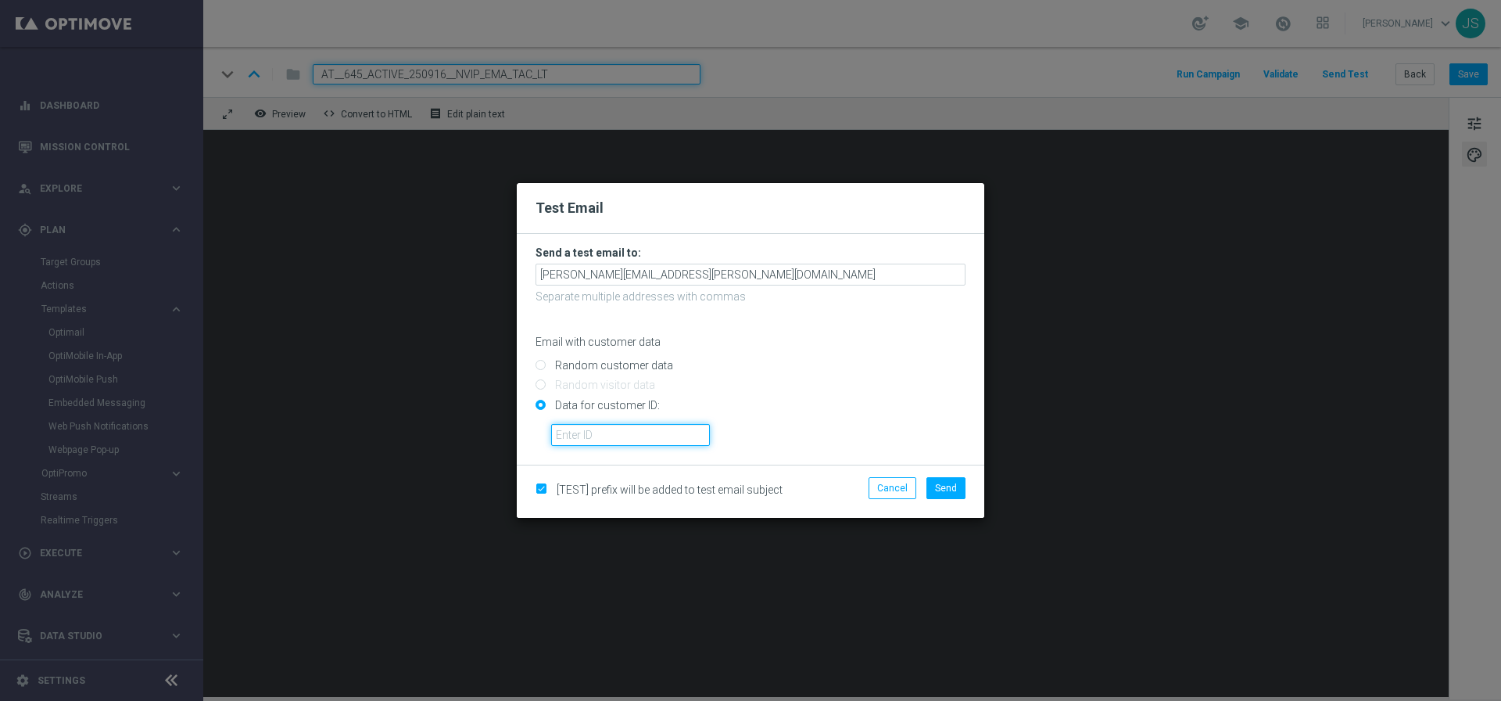
paste input "224495972"
type input "224495972"
click at [935, 489] on button "Send" at bounding box center [946, 488] width 39 height 22
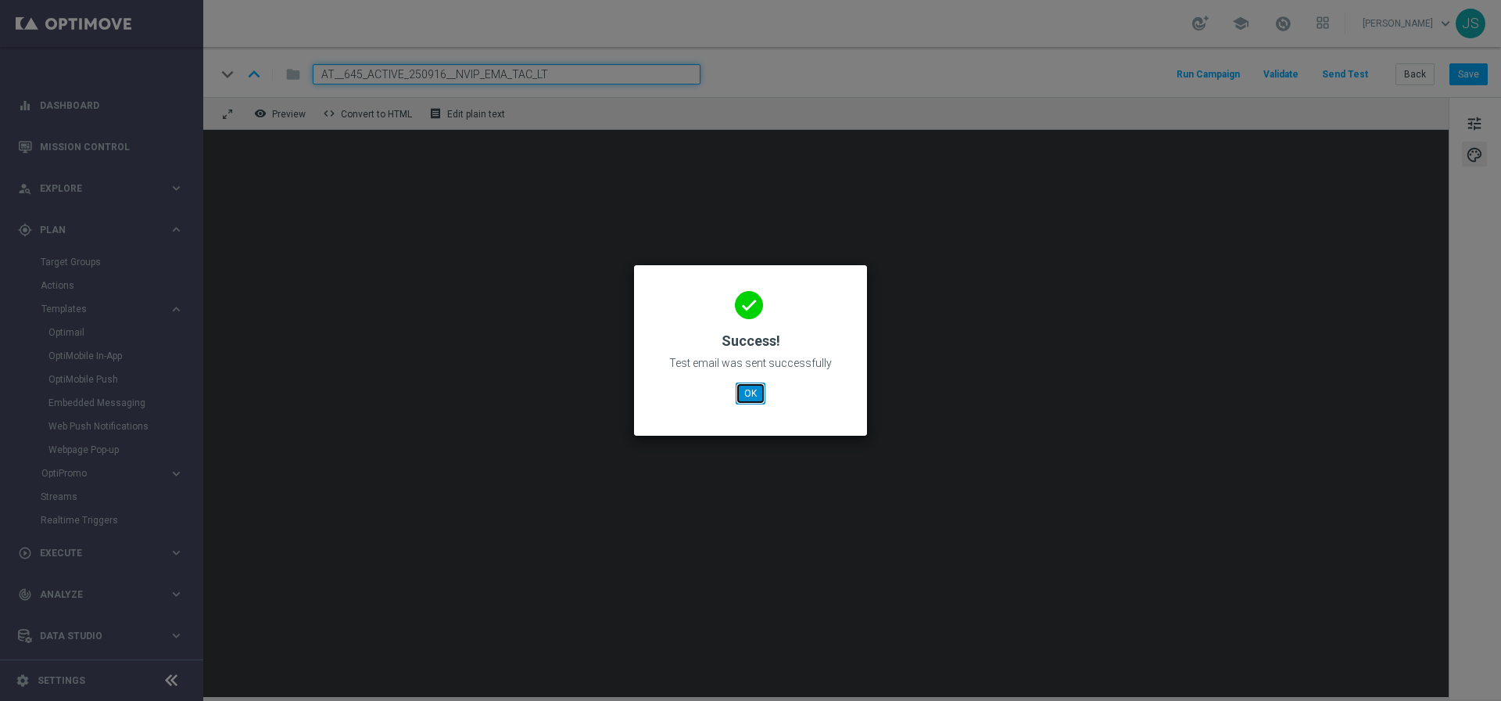
click at [750, 396] on button "OK" at bounding box center [751, 393] width 30 height 22
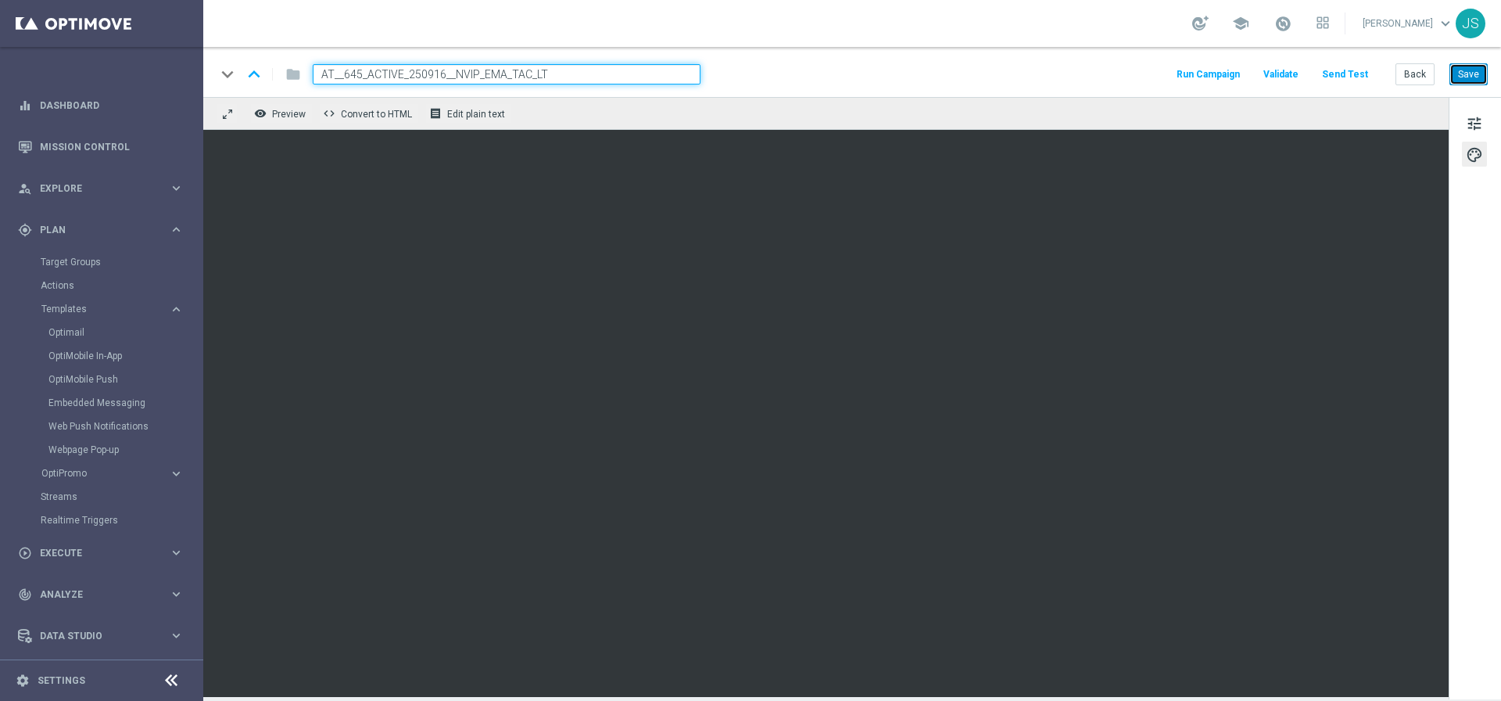
click at [1480, 82] on button "Save" at bounding box center [1469, 74] width 38 height 22
click at [1426, 74] on button "Back" at bounding box center [1415, 74] width 39 height 22
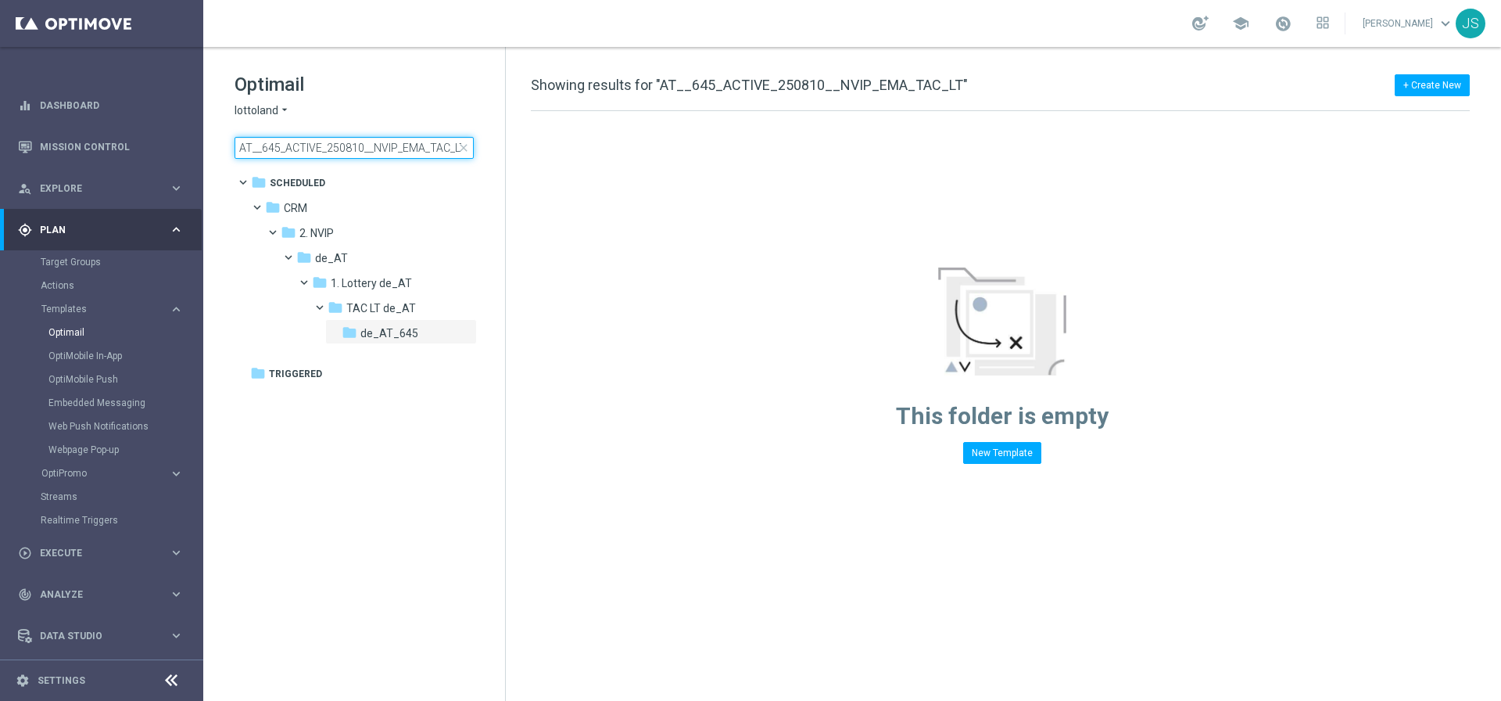
click at [415, 150] on input "AT__645_ACTIVE_250810__NVIP_EMA_TAC_LT" at bounding box center [354, 148] width 239 height 22
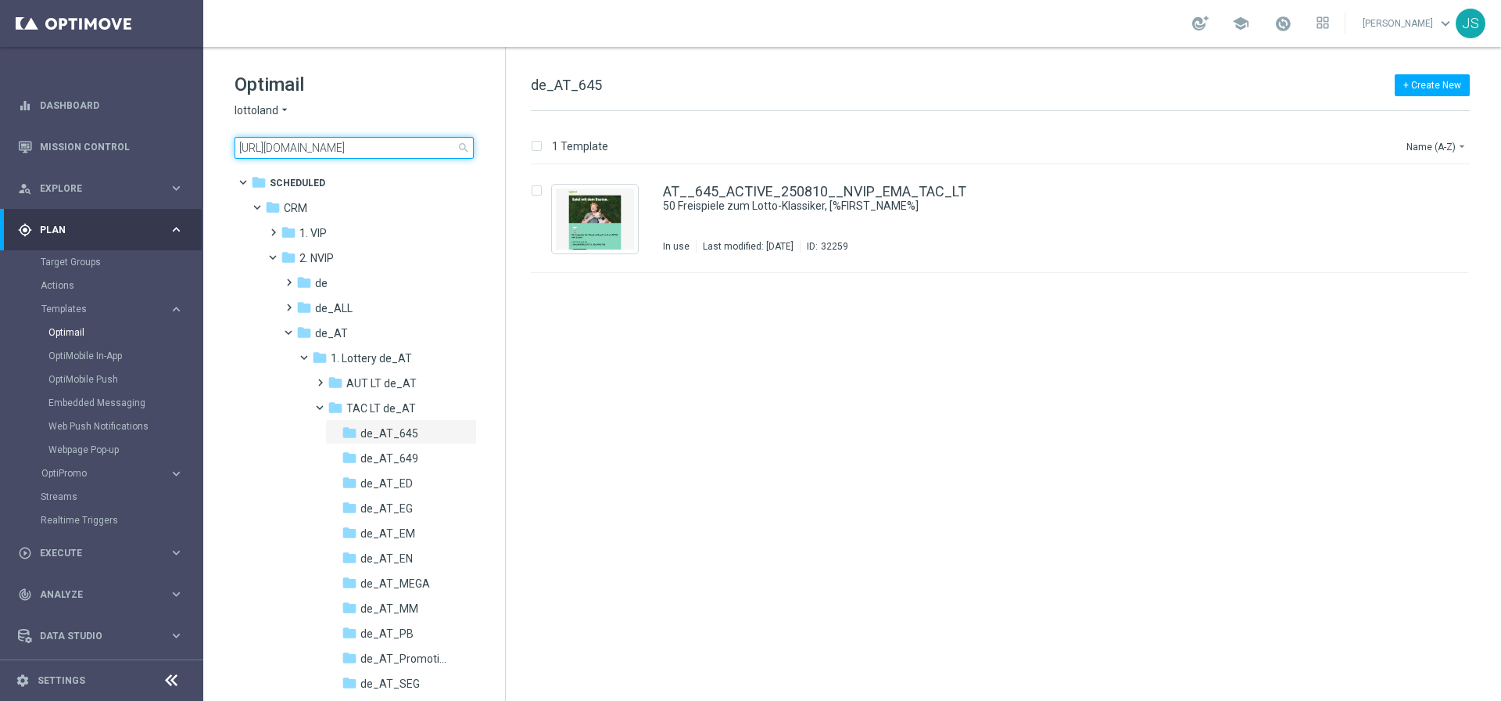
scroll to position [0, 1176]
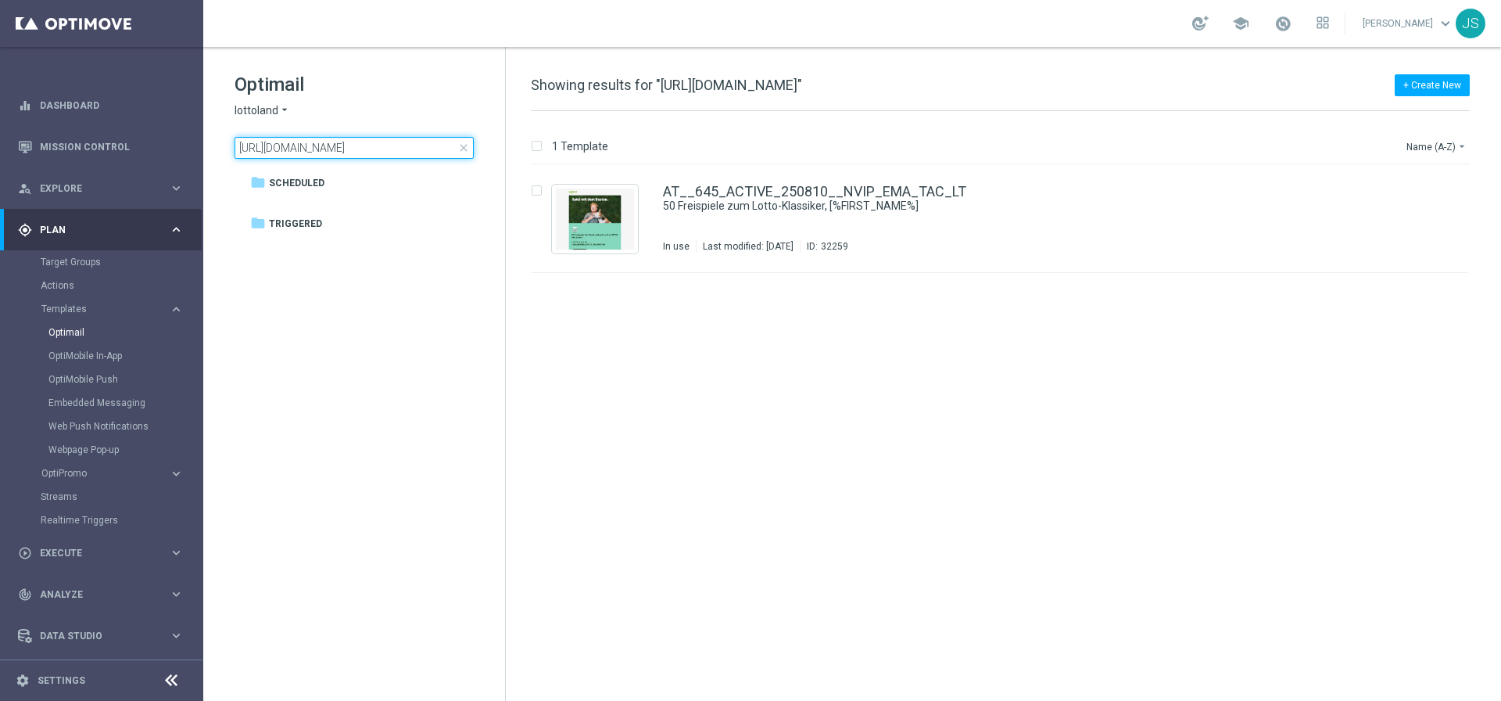
type input "https://lottoland.optimove.net/#/category/One-to-One_Campaigns/templates/optima…"
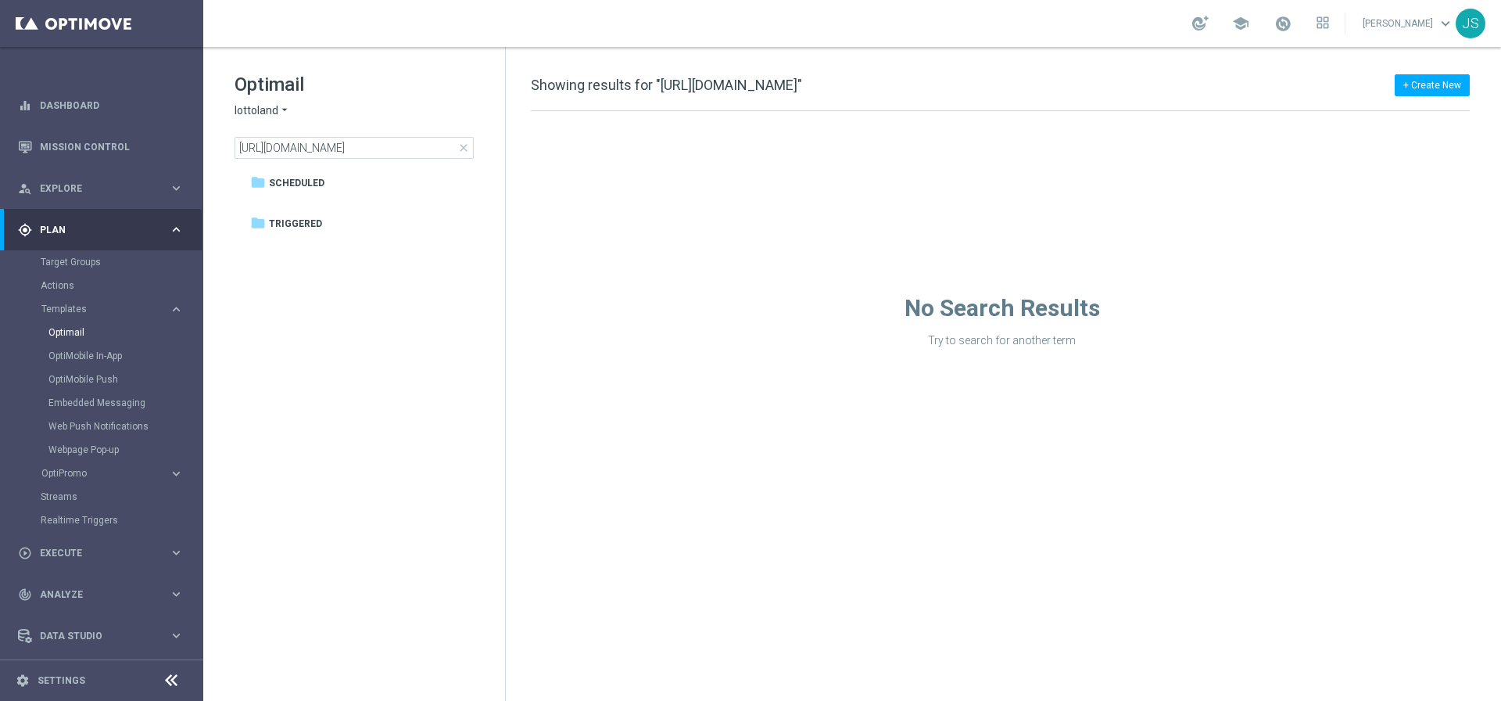
click at [462, 146] on span "close" at bounding box center [463, 148] width 13 height 13
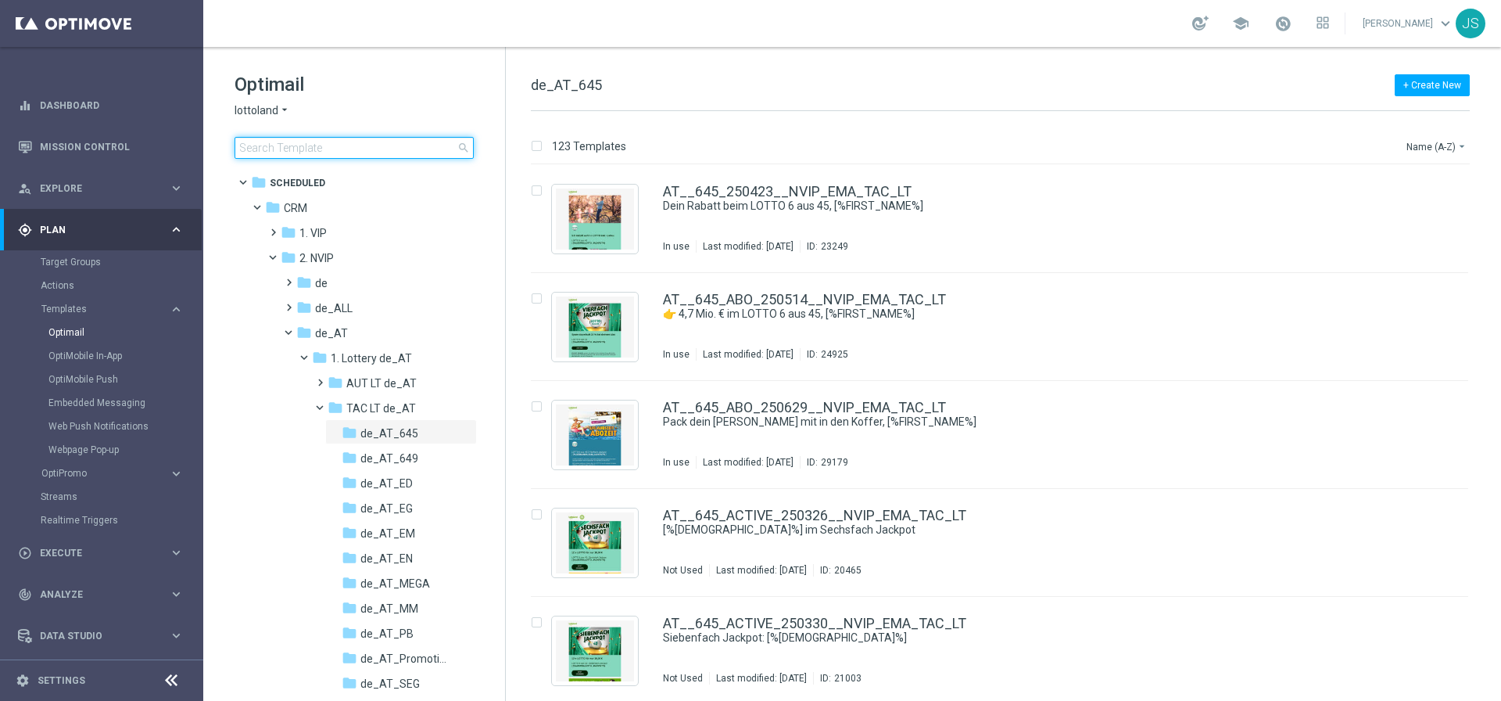
click at [311, 142] on input at bounding box center [354, 148] width 239 height 22
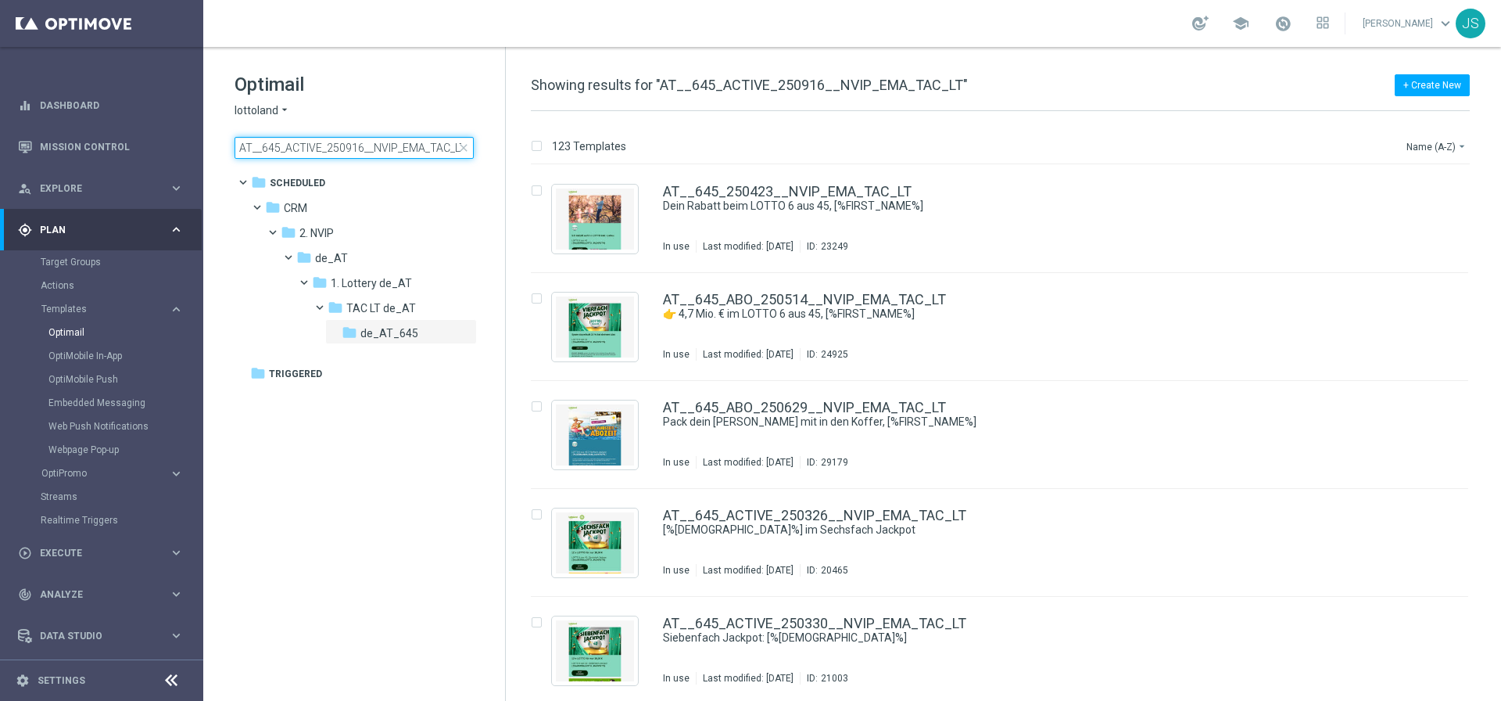
scroll to position [0, 2]
type input "AT__645_ACTIVE_250916__NVIP_EMA_TAC_LT"
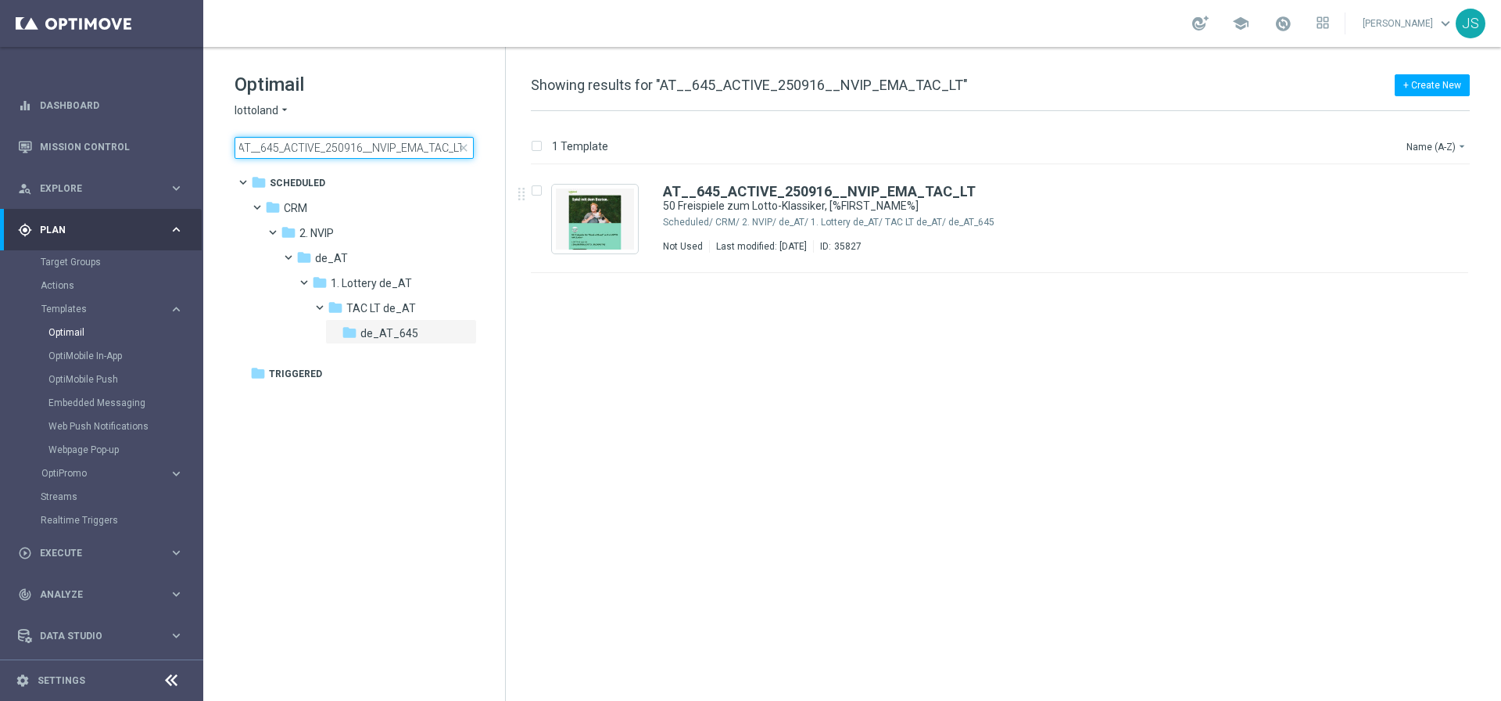
scroll to position [0, 0]
click at [1453, 194] on button "more_vert" at bounding box center [1452, 187] width 16 height 19
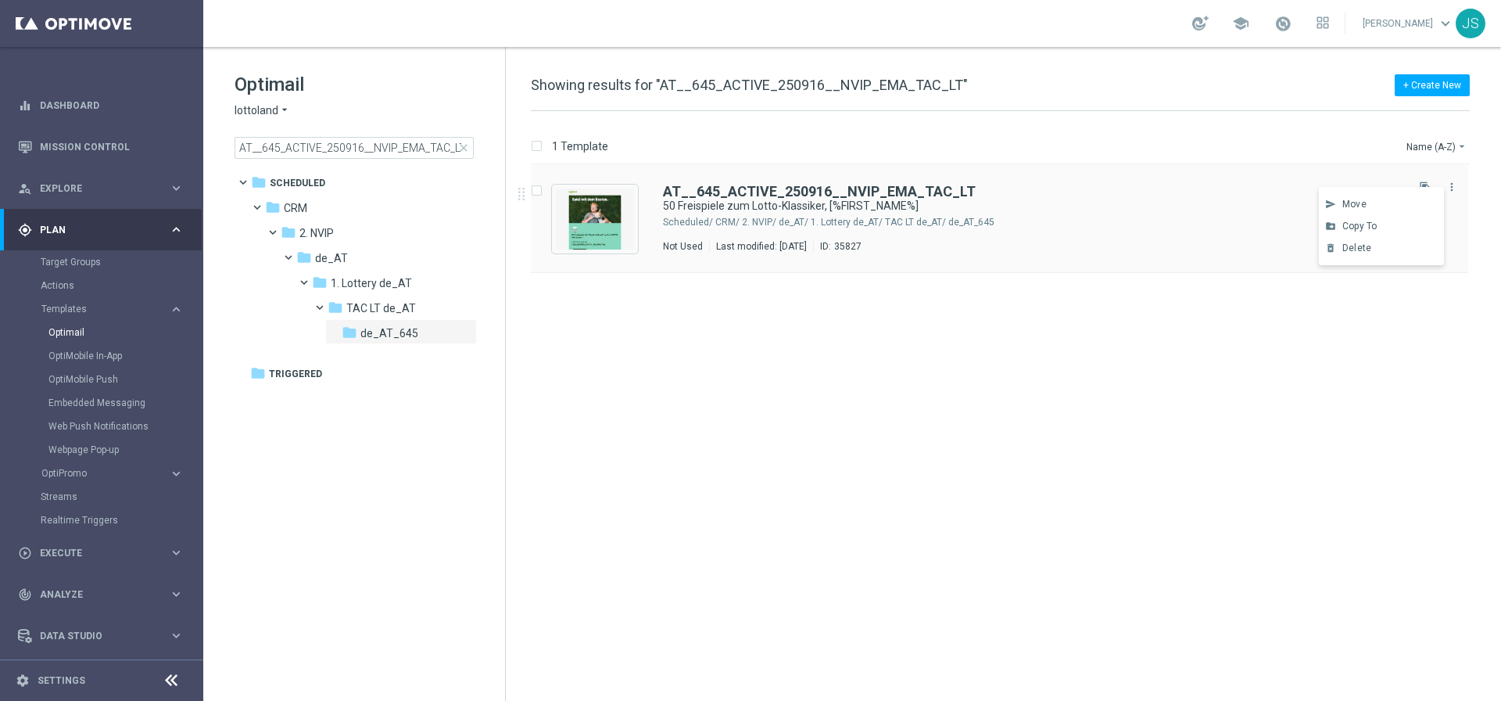
click at [1125, 235] on div "AT__645_ACTIVE_250916__NVIP_EMA_TAC_LT 50 Freispiele zum Lotto-Klassiker, [%FIR…" at bounding box center [1033, 219] width 740 height 68
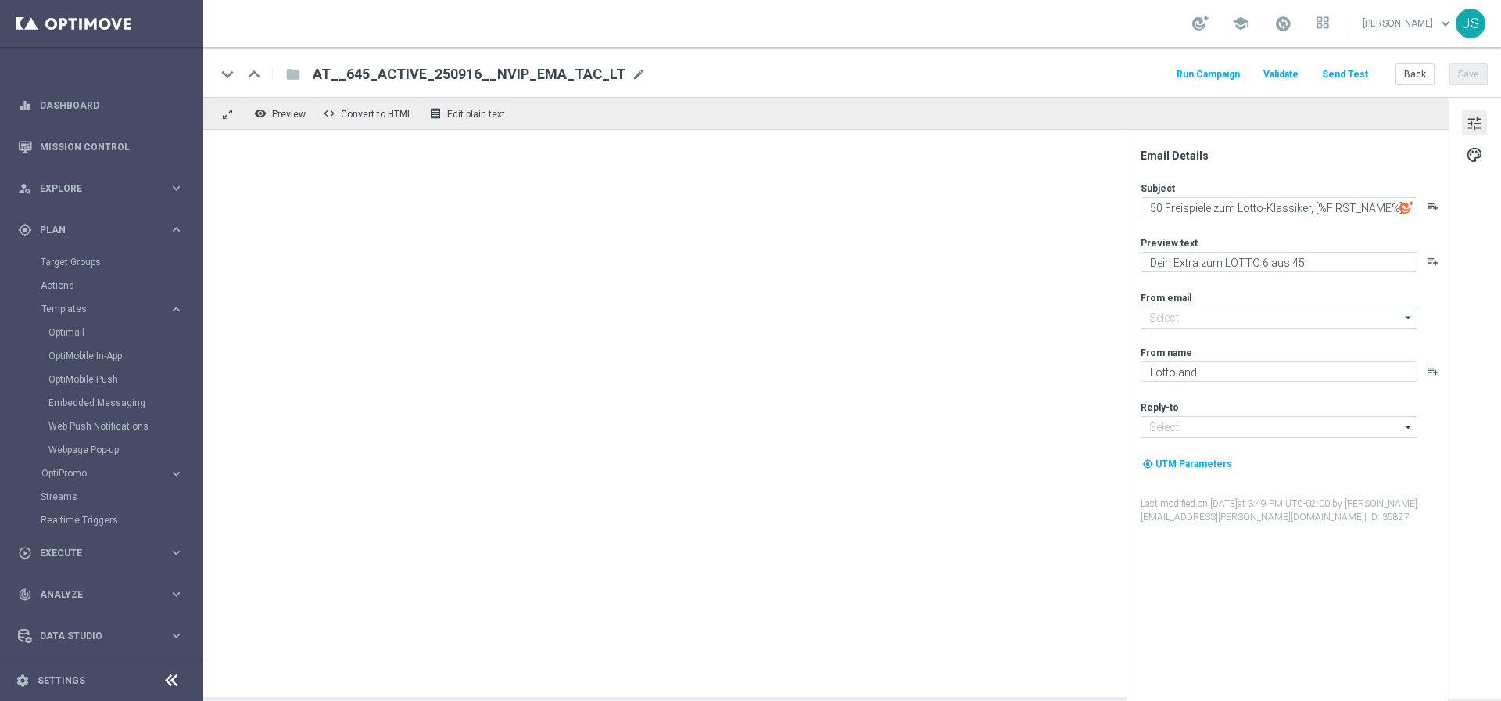
type input "[EMAIL_ADDRESS][DOMAIN_NAME]"
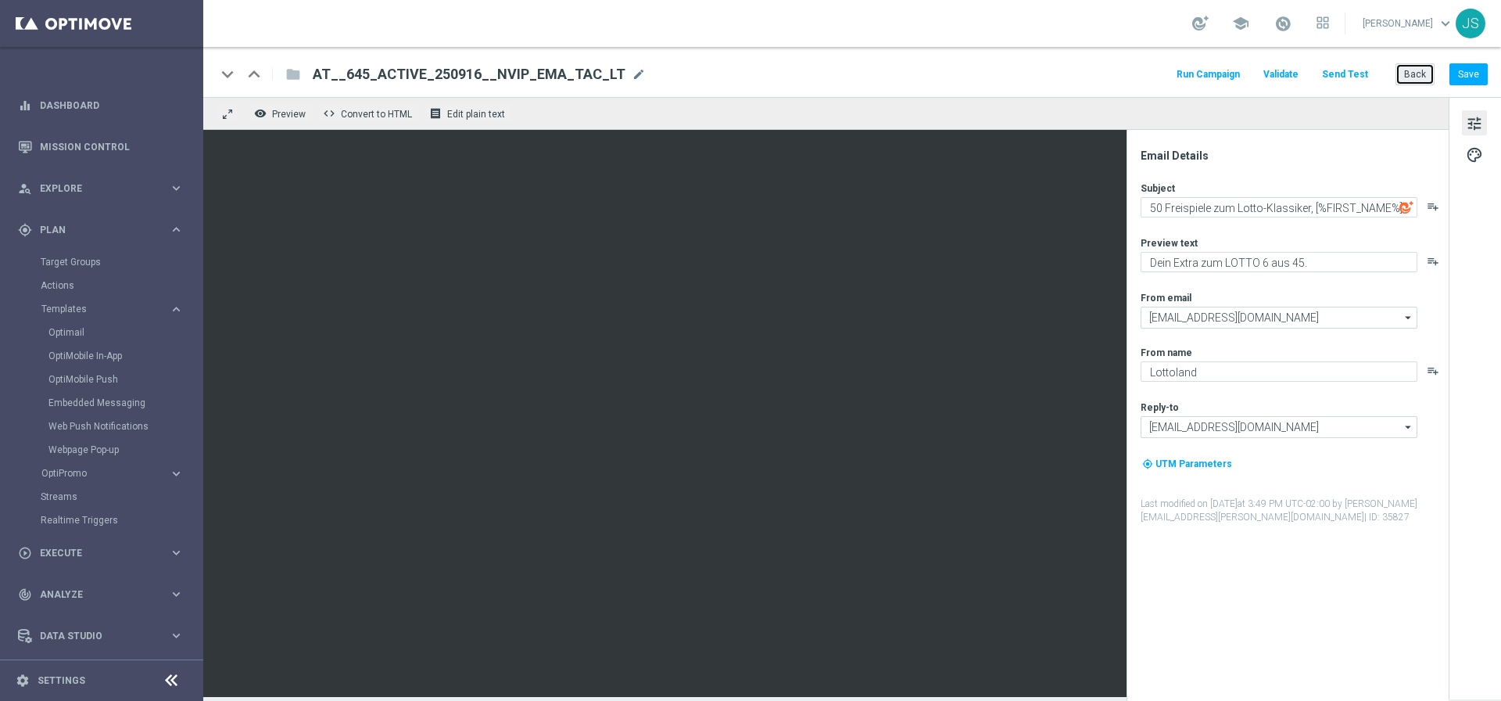
click at [1406, 83] on button "Back" at bounding box center [1415, 74] width 39 height 22
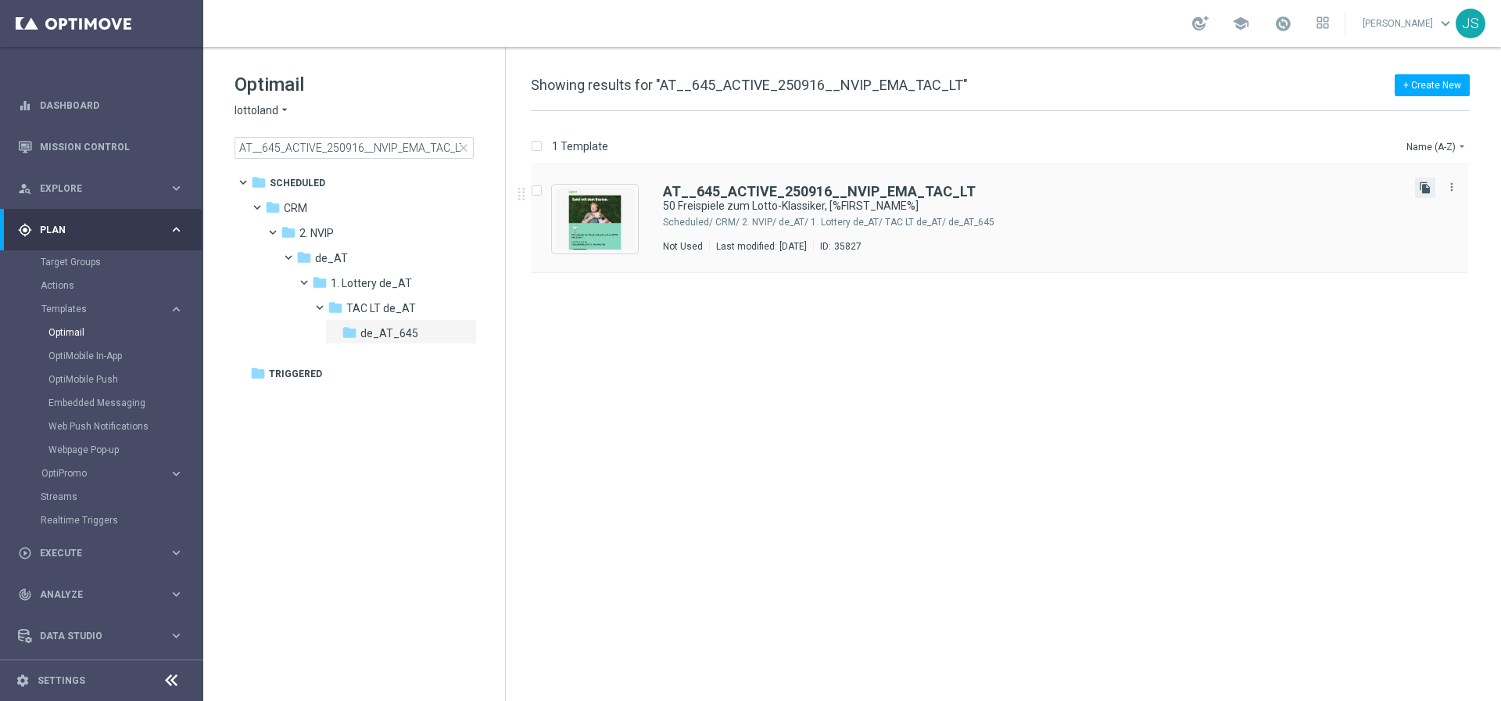
click at [1422, 188] on icon "file_copy" at bounding box center [1425, 187] width 13 height 13
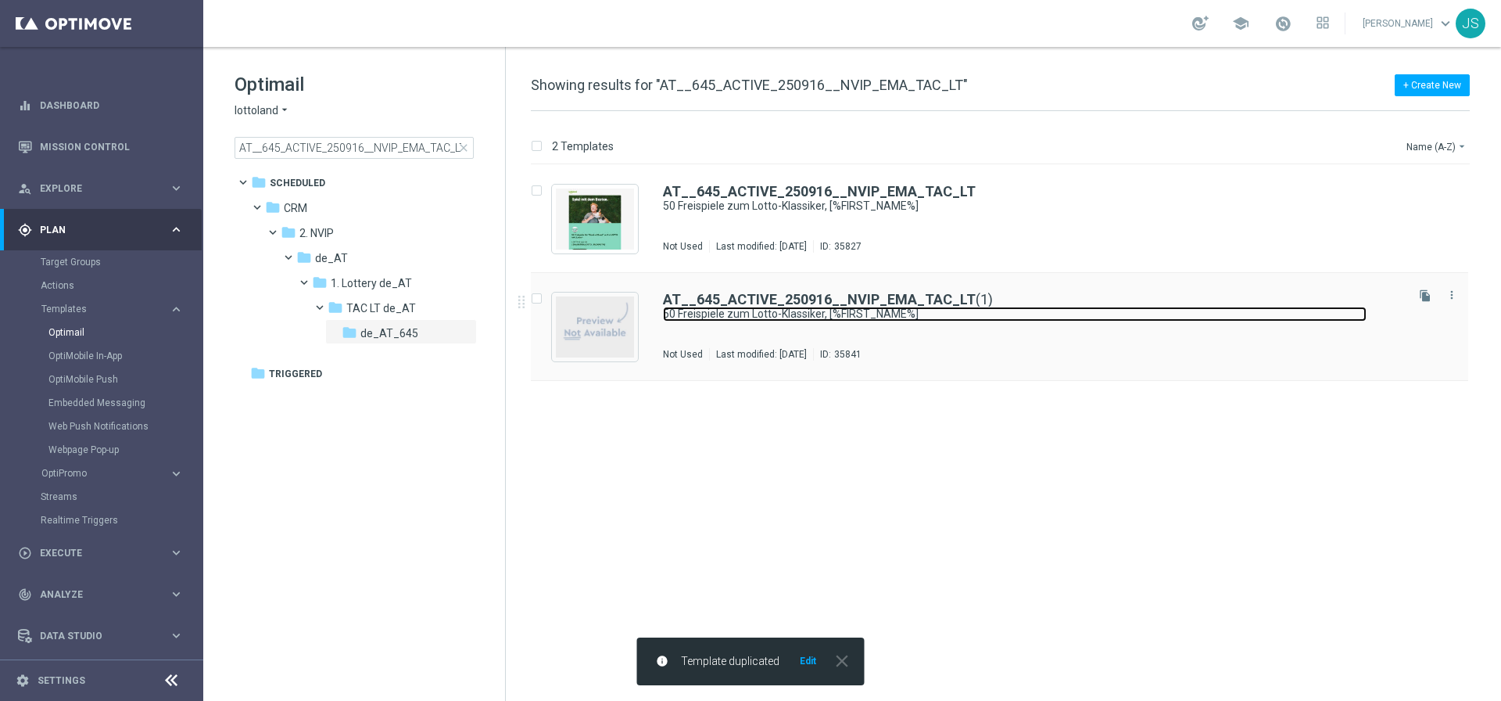
click at [1017, 314] on link "50 Freispiele zum Lotto-Klassiker, [%FIRST_NAME%]" at bounding box center [1015, 314] width 704 height 15
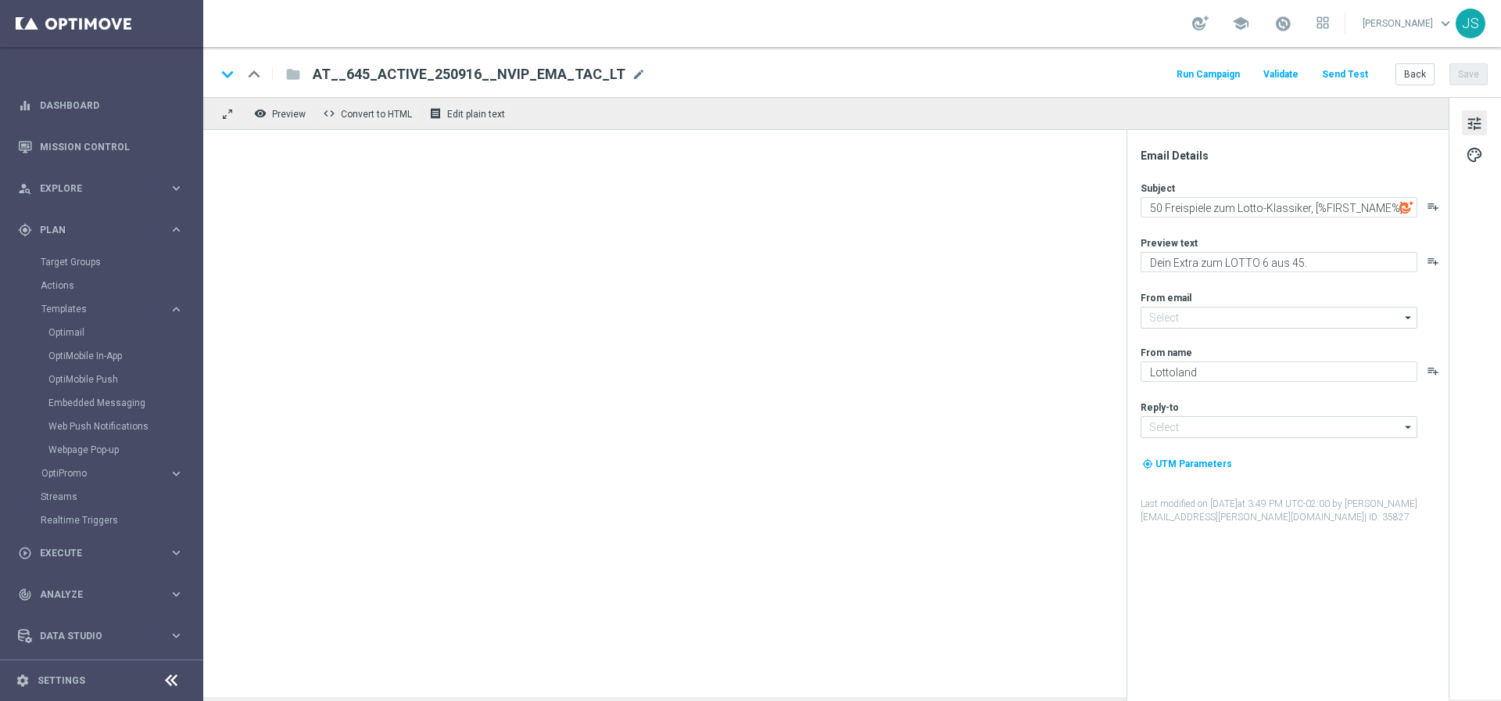
type input "[EMAIL_ADDRESS][DOMAIN_NAME]"
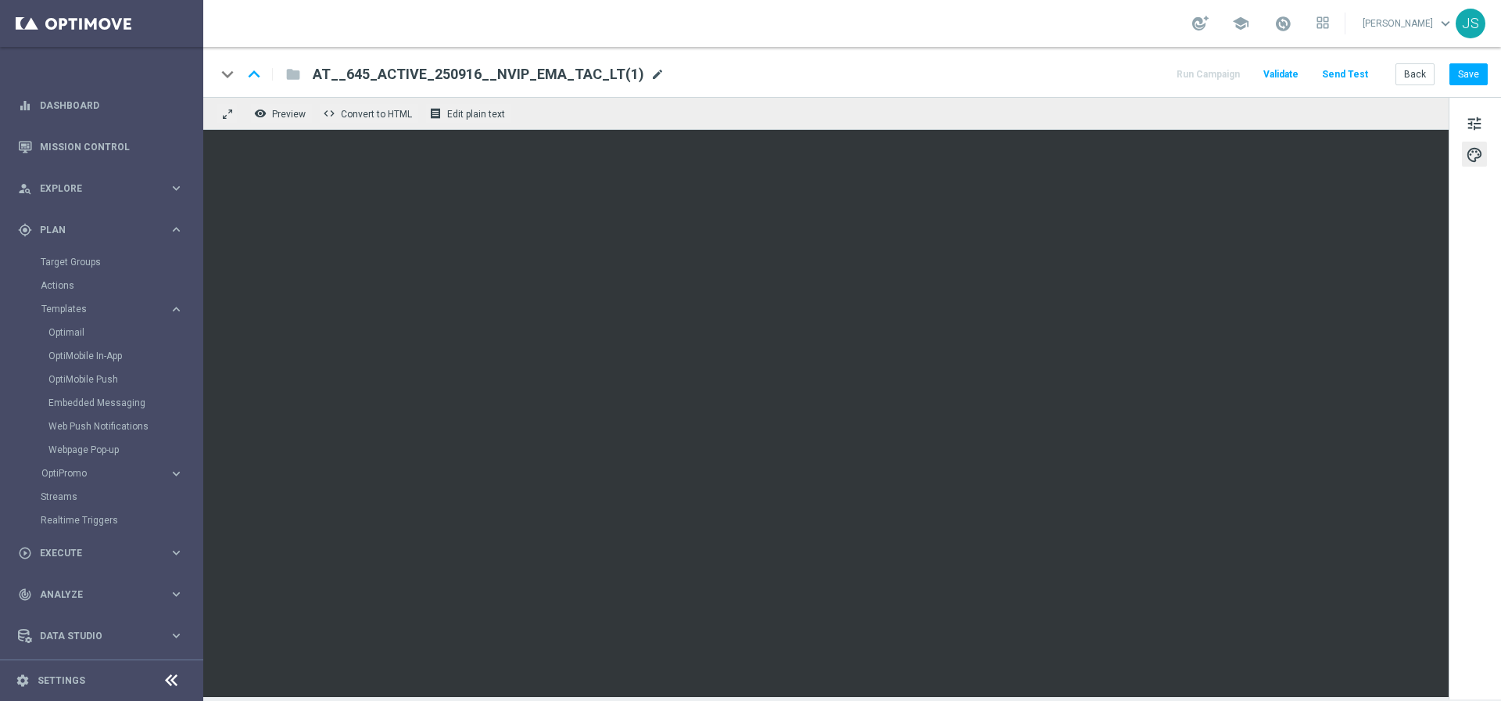
click at [651, 76] on span "mode_edit" at bounding box center [658, 74] width 14 height 14
click at [651, 72] on span "mode_edit" at bounding box center [658, 74] width 14 height 14
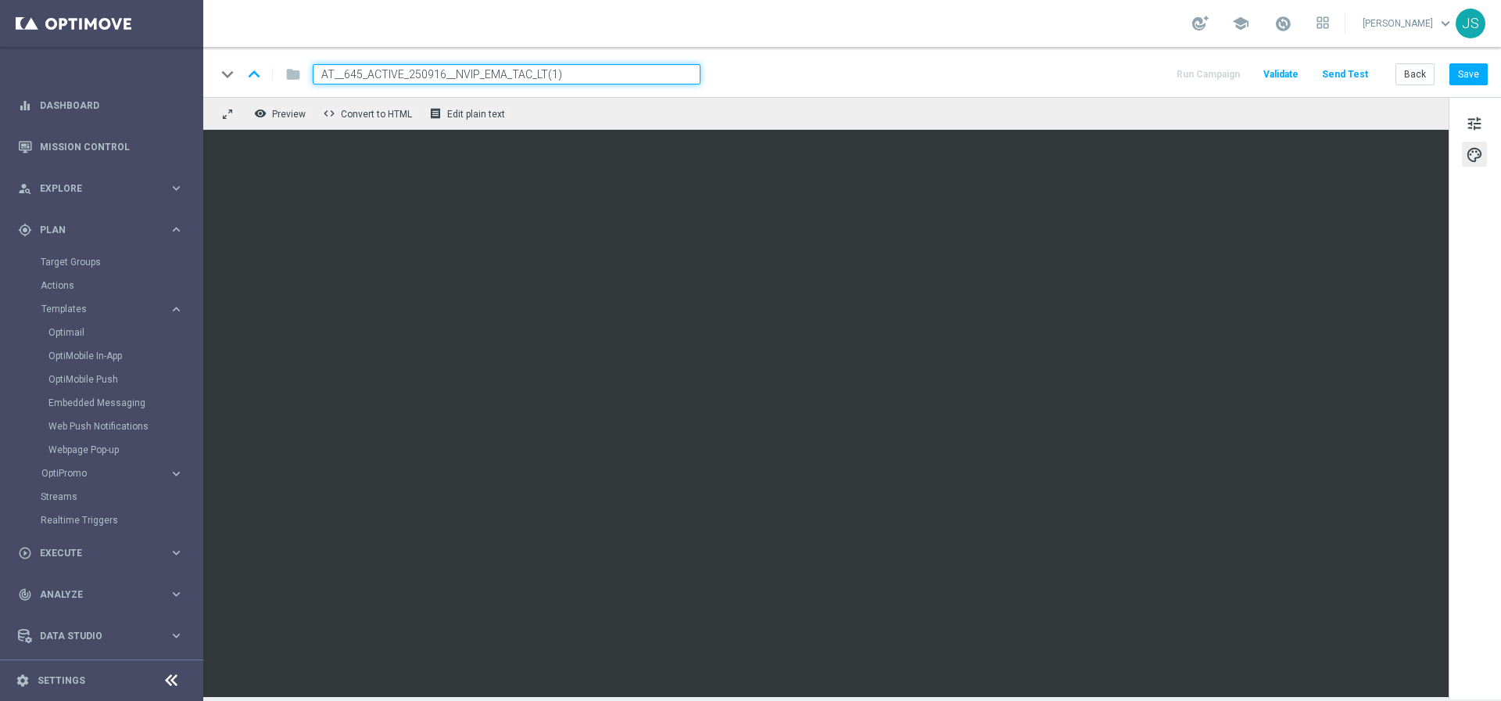
click at [632, 74] on input "AT__645_ACTIVE_250916__NVIP_EMA_TAC_LT(1)" at bounding box center [507, 74] width 388 height 20
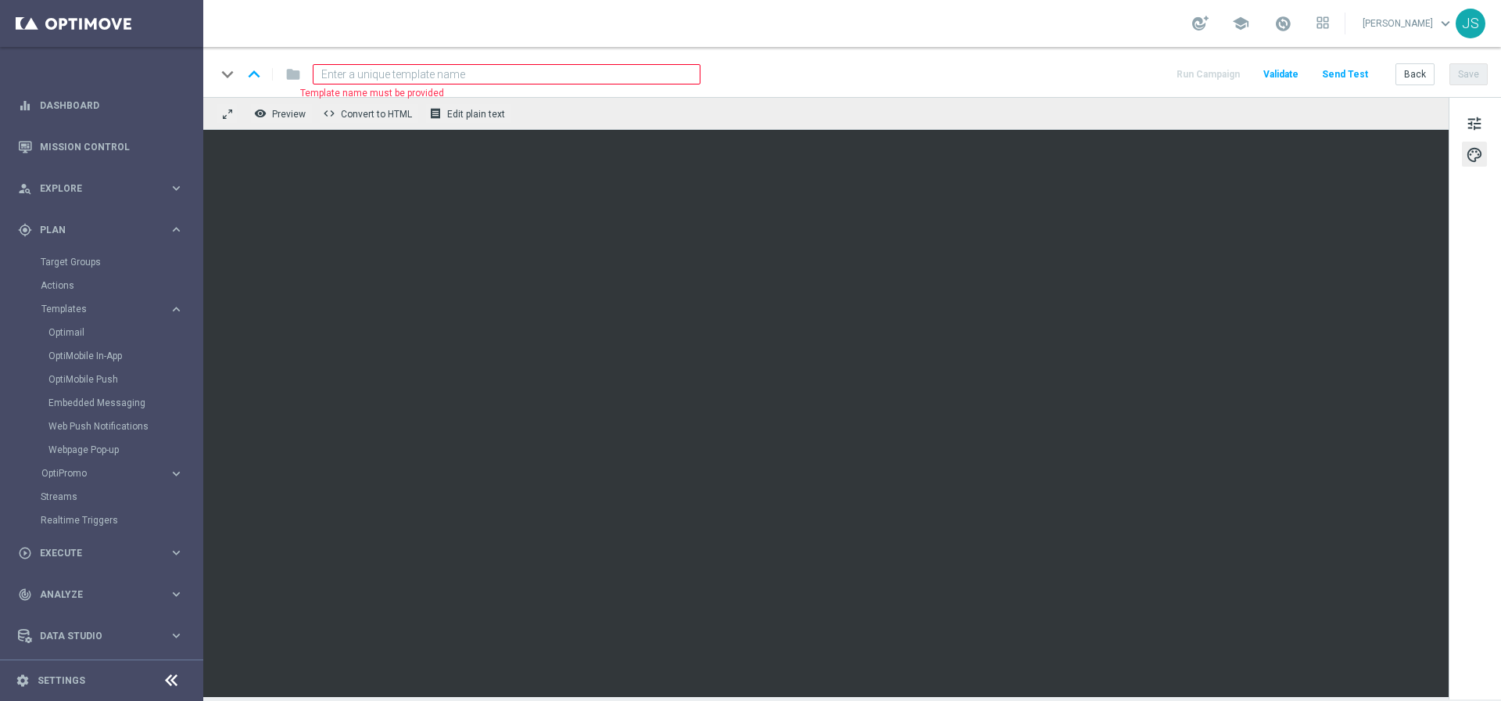
paste input
paste input "AT__645_ACTIVE_250916__NVIP_EMA_TAC_LT"
type input "AT__645_ACTIVE_250916__NVIP_EMA_TAC_LT"
click at [561, 71] on input "AT__645_ACTIVE_250916__NVIP_EMA_TAC_LT" at bounding box center [507, 74] width 388 height 20
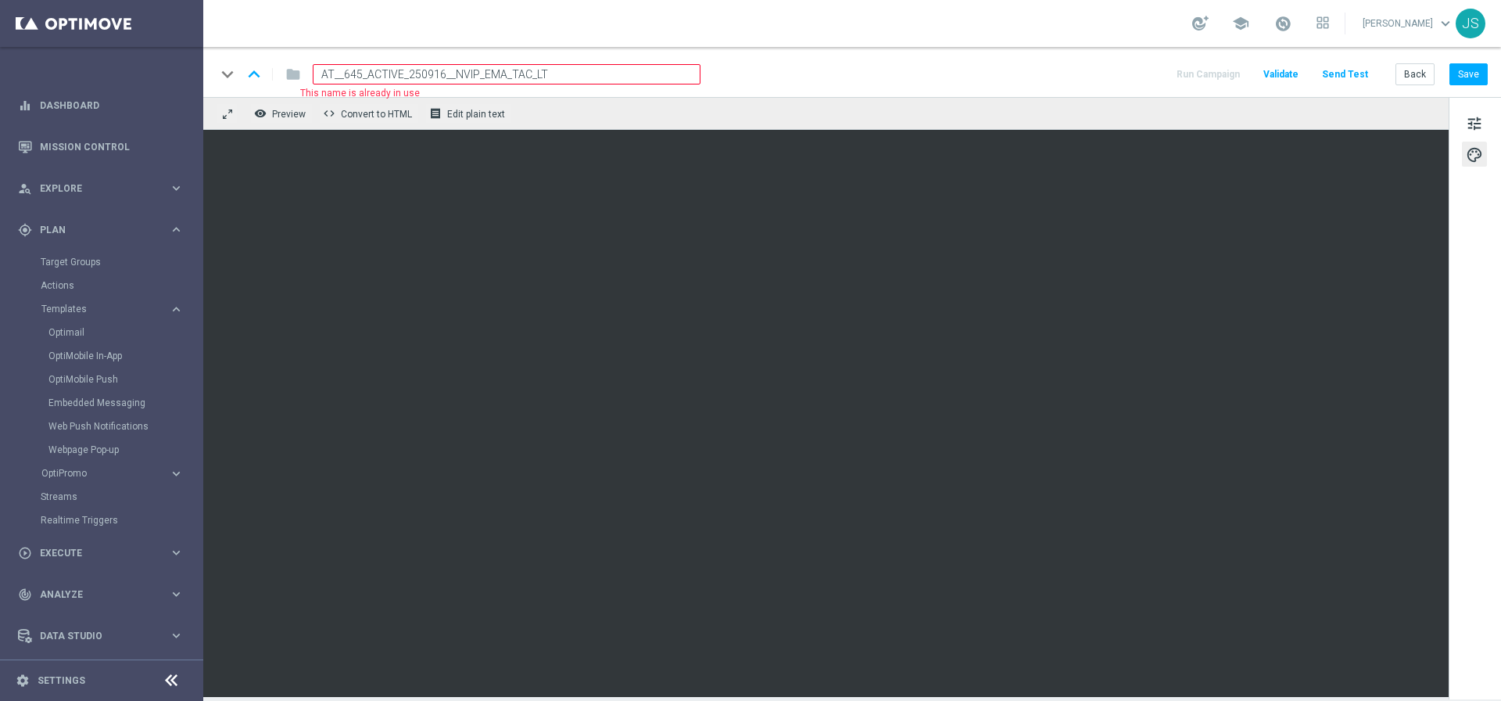
click at [561, 71] on input "AT__645_ACTIVE_250916__NVIP_EMA_TAC_LT" at bounding box center [507, 74] width 388 height 20
paste input "AT__645_CHURNED_250917__NVIP_EMA_TAC_LT"
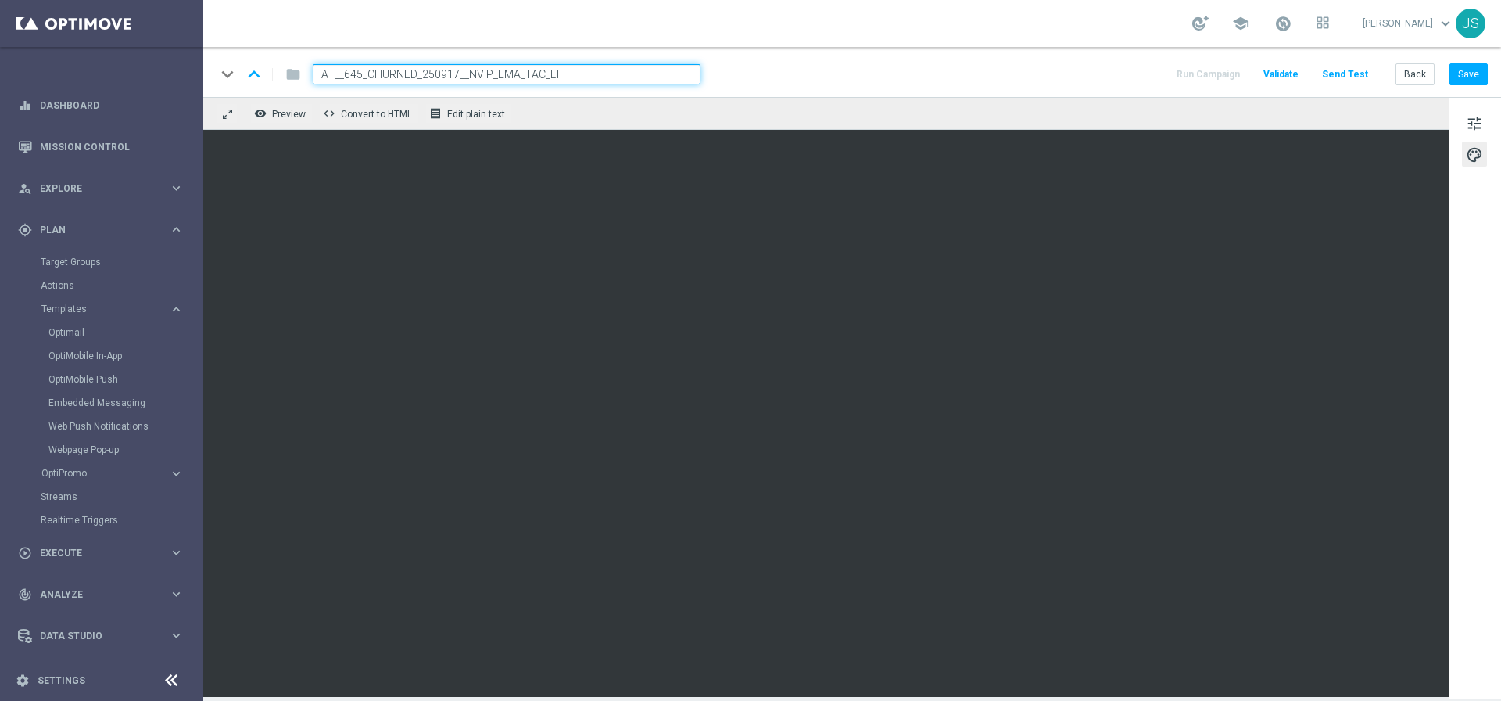
type input "AT__645_CHURNED_250917__NVIP_EMA_TAC_LT"
click at [804, 104] on div "remove_red_eye Preview code Convert to HTML receipt Edit plain text" at bounding box center [826, 113] width 1246 height 33
click at [812, 73] on div "keyboard_arrow_down keyboard_arrow_up folder AT__645_CHURNED_250917__NVIP_EMA_T…" at bounding box center [852, 74] width 1272 height 20
click at [800, 79] on div "keyboard_arrow_down keyboard_arrow_up folder AT__645_CHURNED_250917__NVIP_EMA_T…" at bounding box center [852, 74] width 1272 height 20
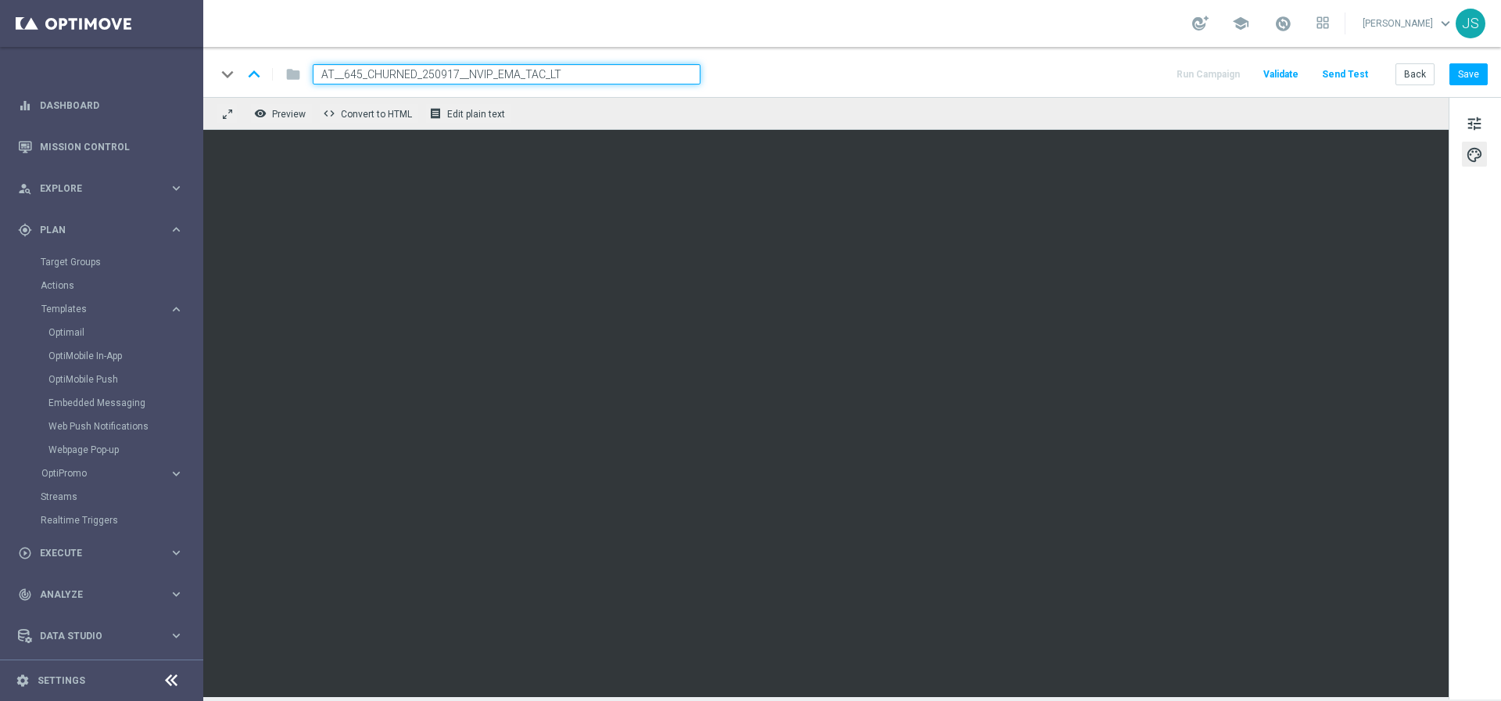
click at [794, 64] on div "keyboard_arrow_down keyboard_arrow_up folder AT__645_CHURNED_250917__NVIP_EMA_T…" at bounding box center [852, 74] width 1272 height 20
click at [784, 95] on div "keyboard_arrow_down keyboard_arrow_up folder AT__645_CHURNED_250917__NVIP_EMA_T…" at bounding box center [852, 72] width 1298 height 50
click at [784, 124] on div "remove_red_eye Preview code Convert to HTML receipt Edit plain text" at bounding box center [826, 113] width 1246 height 33
click at [774, 77] on div "keyboard_arrow_down keyboard_arrow_up folder AT__645_CHURNED_250917__NVIP_EMA_T…" at bounding box center [852, 74] width 1272 height 20
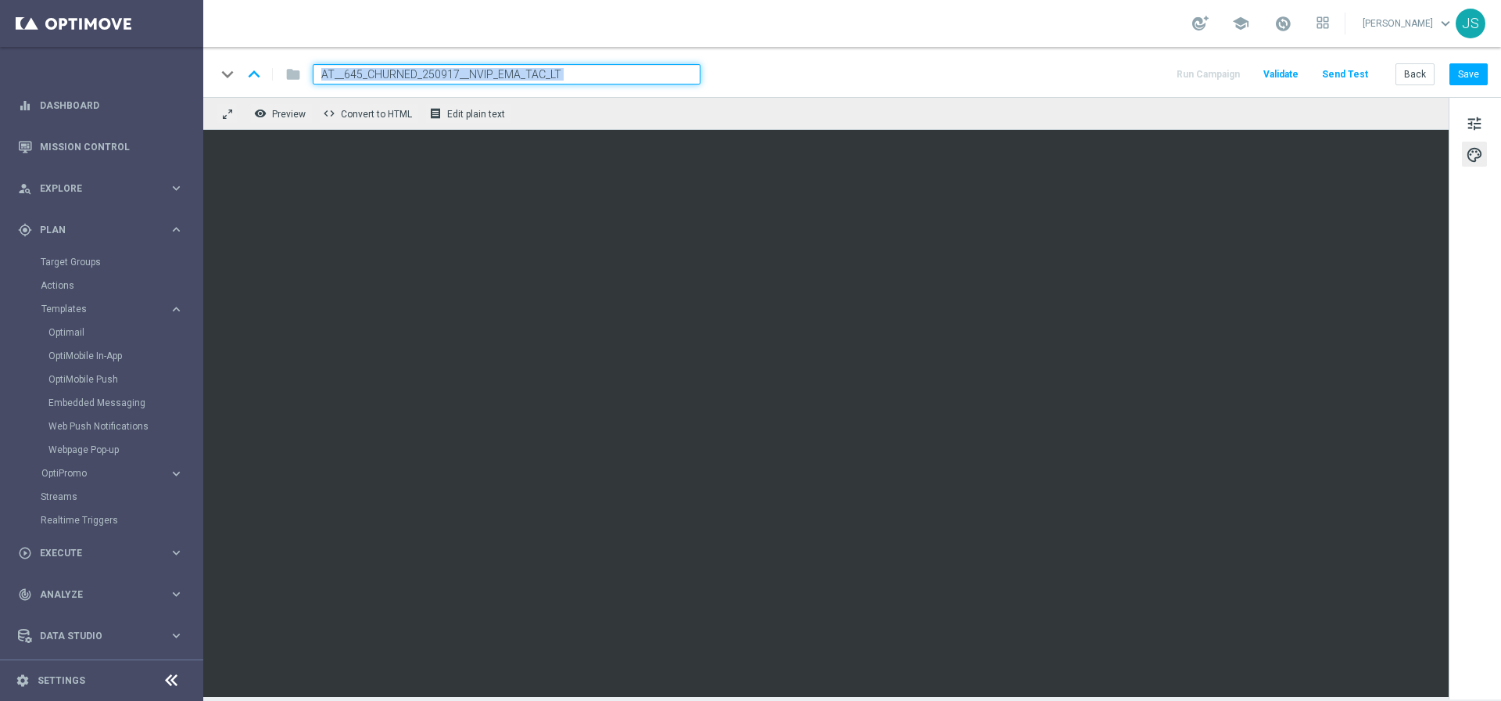
click at [774, 77] on div "keyboard_arrow_down keyboard_arrow_up folder AT__645_CHURNED_250917__NVIP_EMA_T…" at bounding box center [852, 74] width 1272 height 20
click at [797, 52] on div "keyboard_arrow_down keyboard_arrow_up folder AT__645_CHURNED_250917__NVIP_EMA_T…" at bounding box center [852, 72] width 1298 height 50
click at [789, 56] on div "keyboard_arrow_down keyboard_arrow_up folder AT__645_CHURNED_250917__NVIP_EMA_T…" at bounding box center [852, 72] width 1298 height 50
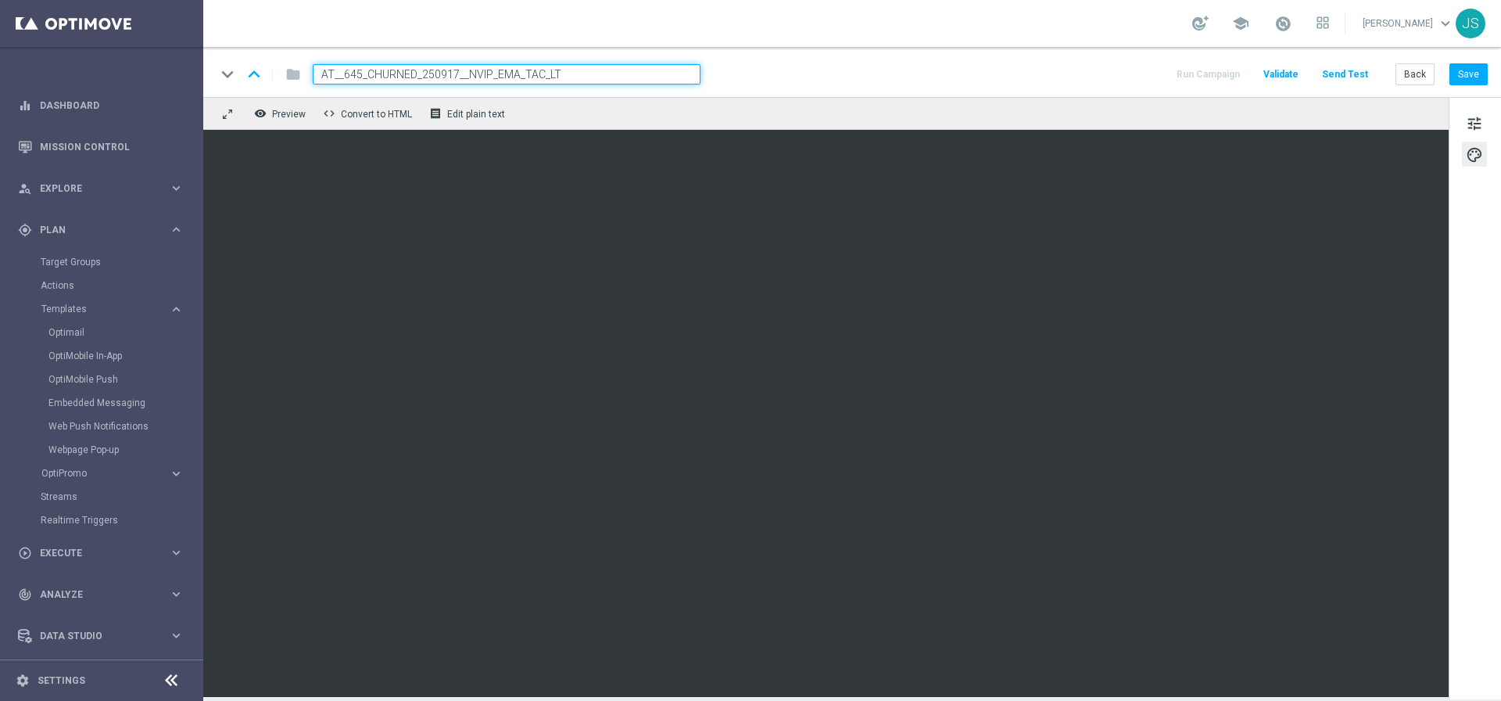
click at [864, 67] on div "keyboard_arrow_down keyboard_arrow_up folder AT__645_CHURNED_250917__NVIP_EMA_T…" at bounding box center [852, 74] width 1272 height 20
click at [643, 73] on input "AT__645_CHURNED_250917__NVIP_EMA_TAC_LT" at bounding box center [507, 74] width 388 height 20
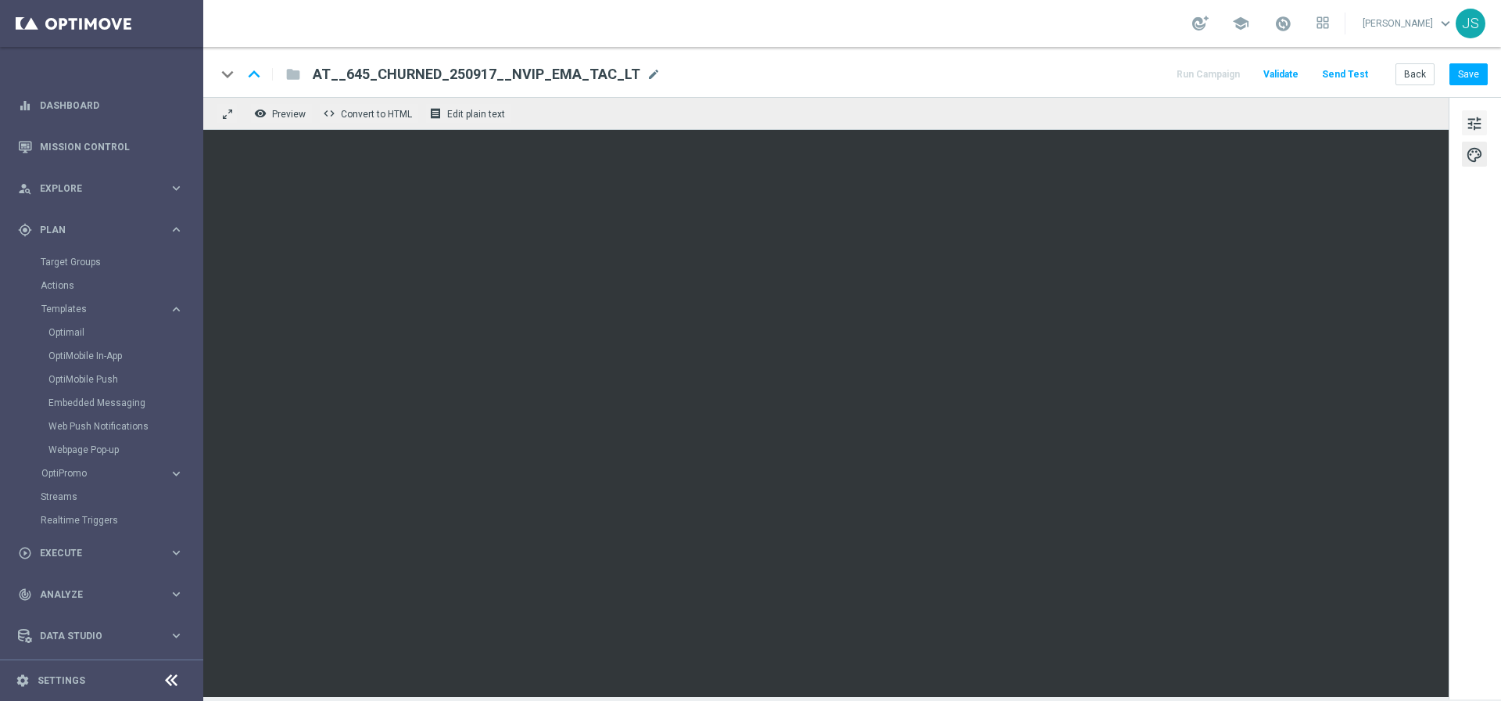
click at [1487, 119] on button "tune" at bounding box center [1474, 122] width 25 height 25
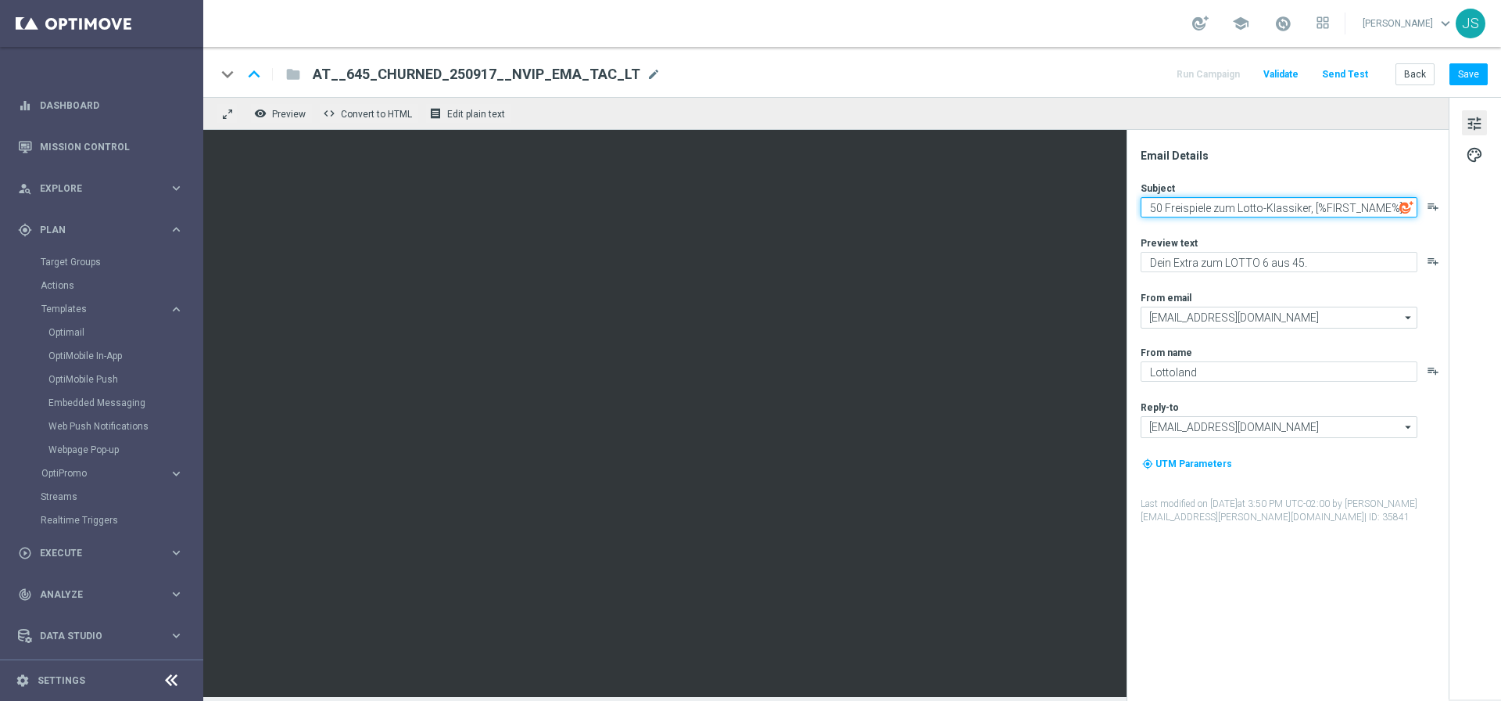
click at [1158, 208] on textarea "50 Freispiele zum Lotto-Klassiker, [%FIRST_NAME%]" at bounding box center [1279, 207] width 277 height 20
type textarea "30 Freispiele zum Lotto-Klassiker, [%FIRST_NAME%]"
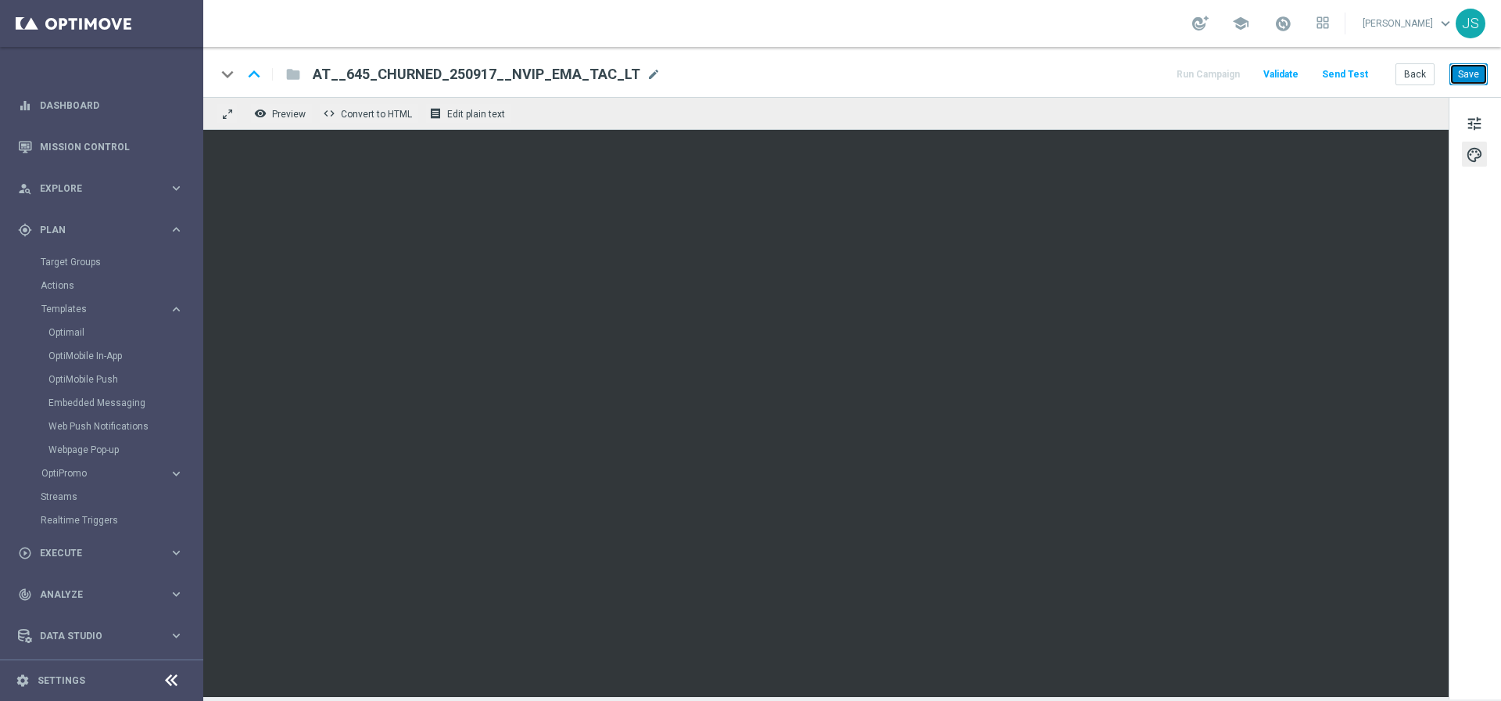
click at [1455, 72] on button "Save" at bounding box center [1469, 74] width 38 height 22
click at [1355, 73] on button "Send Test" at bounding box center [1345, 74] width 51 height 21
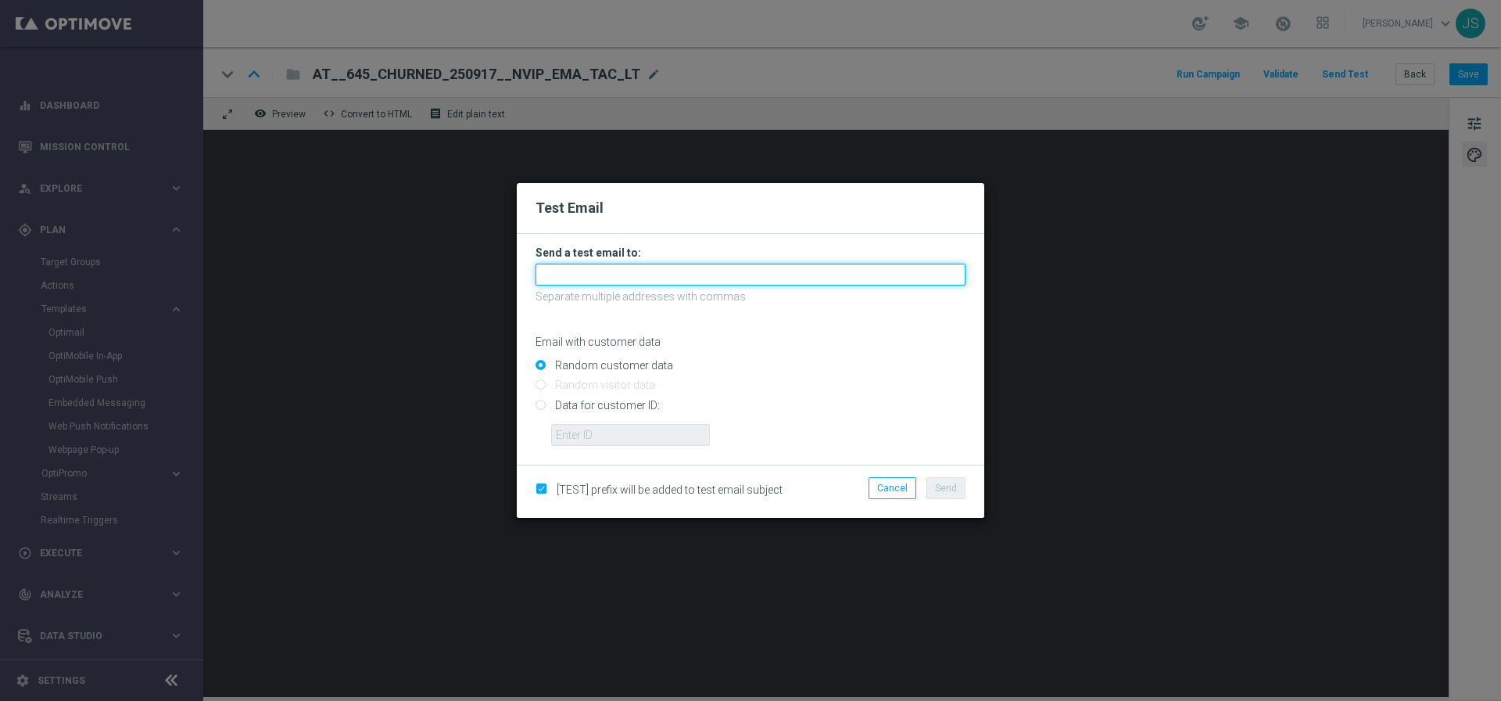
click at [723, 282] on input "text" at bounding box center [751, 275] width 430 height 22
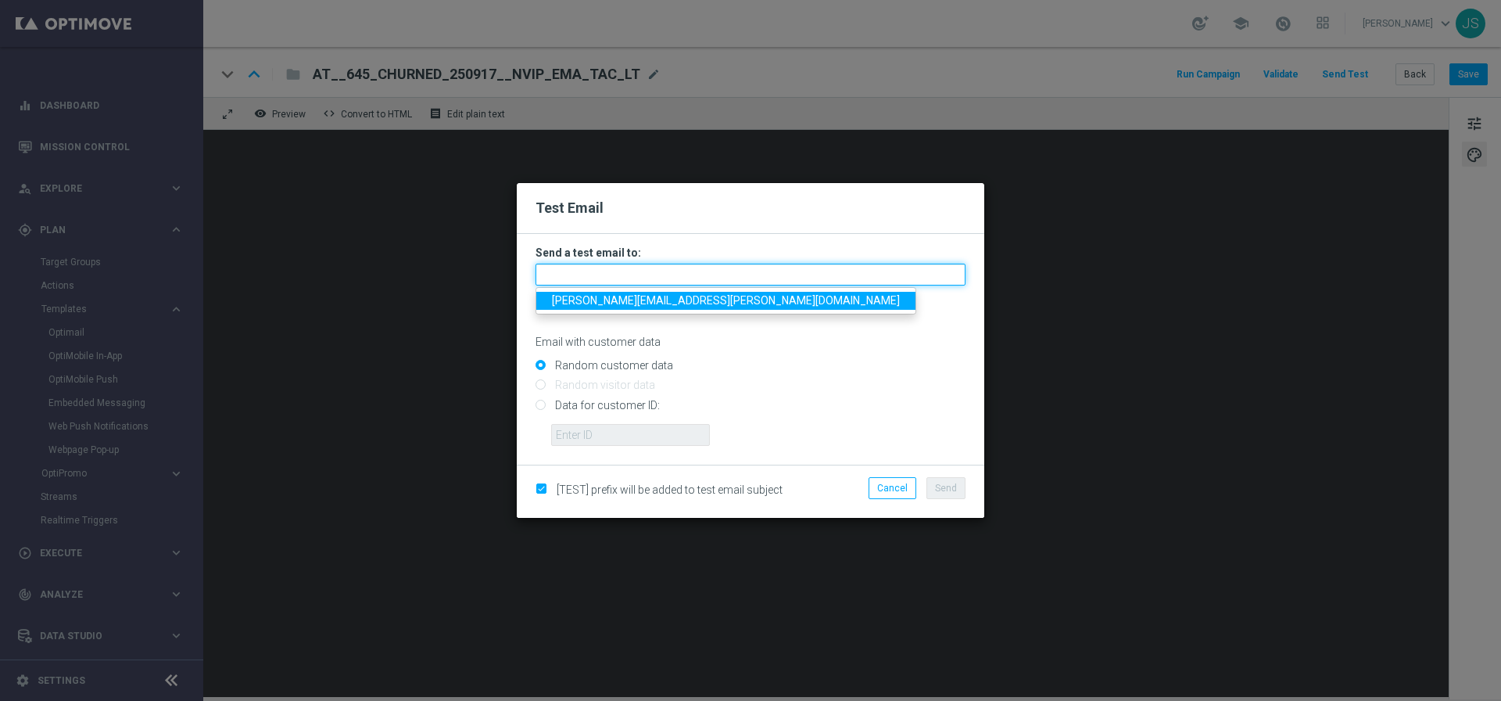
type input "[PERSON_NAME][EMAIL_ADDRESS][PERSON_NAME][DOMAIN_NAME]"
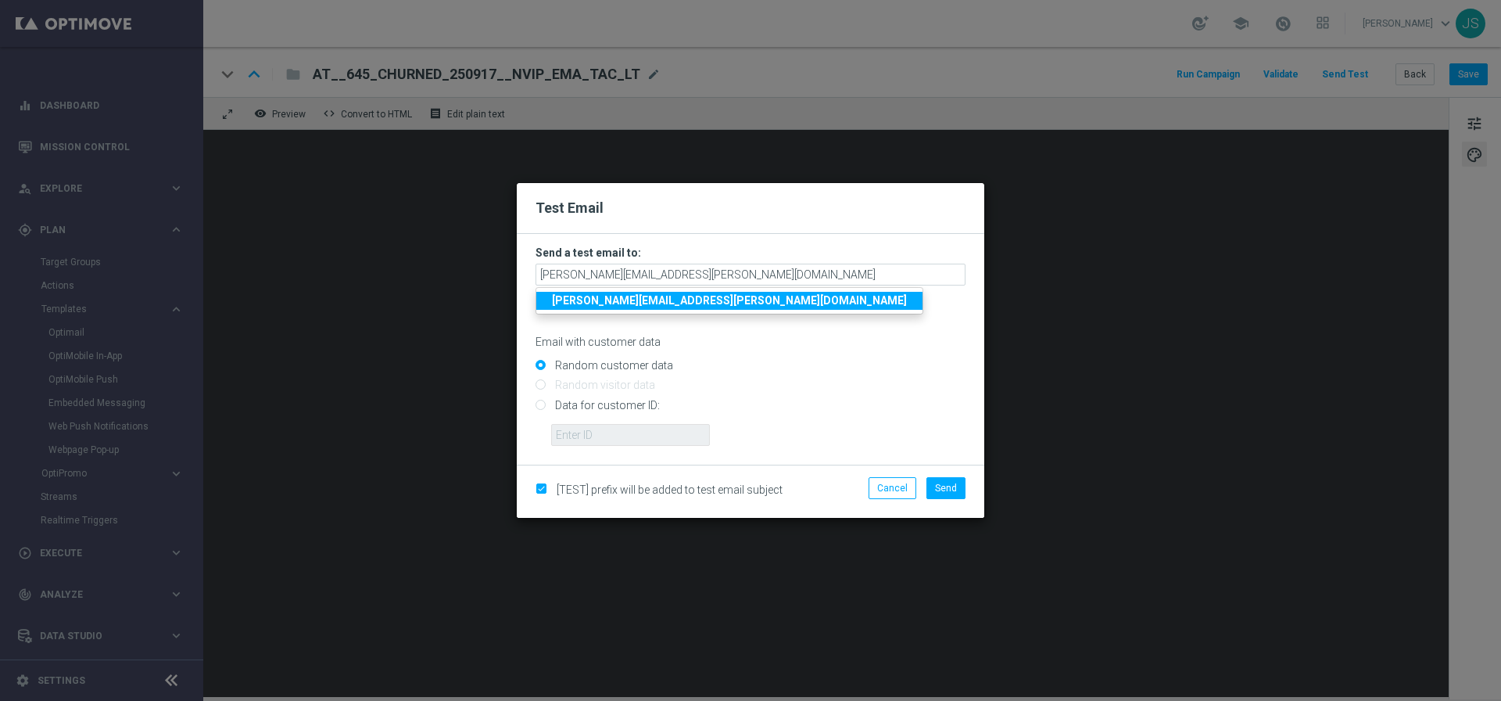
click at [712, 304] on link "[PERSON_NAME][EMAIL_ADDRESS][PERSON_NAME][DOMAIN_NAME]" at bounding box center [729, 301] width 386 height 18
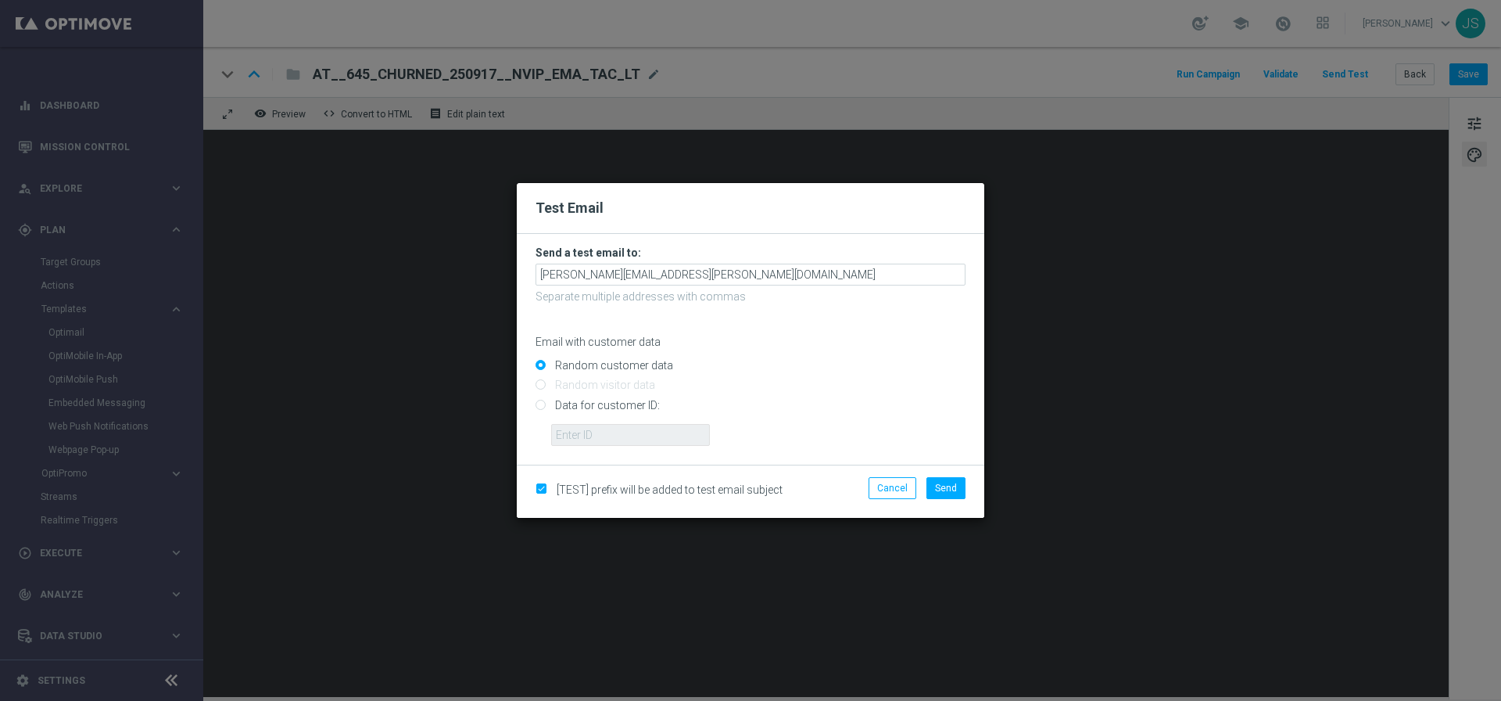
click at [594, 418] on input "Data for customer ID:" at bounding box center [751, 411] width 430 height 22
radio input "true"
click at [600, 436] on input "text" at bounding box center [630, 435] width 159 height 22
paste input "https://lottoland.optimove.net/#/category/One-to-One_Campaigns/templates/optima…"
type input "https://lottoland.optimove.net/#/category/One-to-One_Campaigns/templates/optima…"
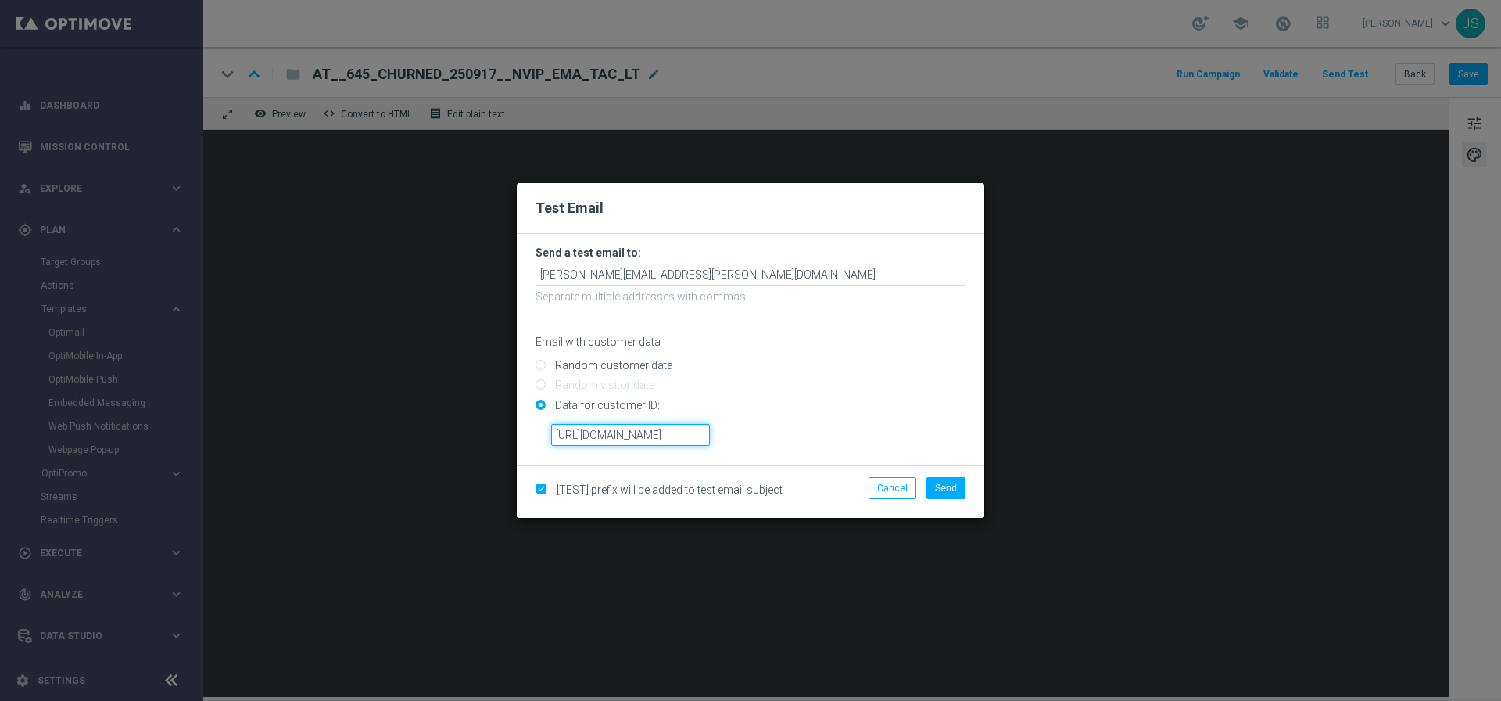
scroll to position [0, 1252]
click at [622, 438] on input "https://lottoland.optimove.net/#/category/One-to-One_Campaigns/templates/optima…" at bounding box center [630, 435] width 159 height 22
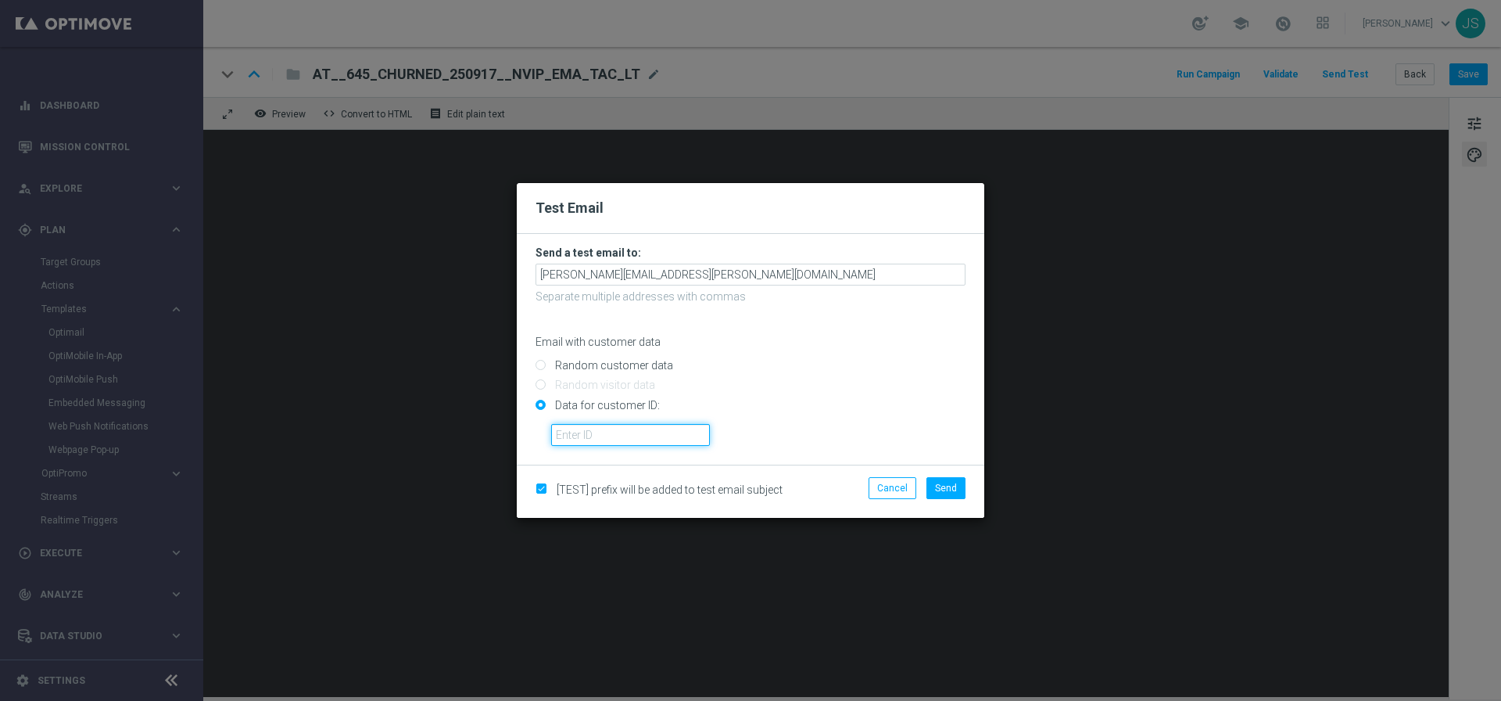
scroll to position [0, 0]
paste input "224495972"
type input "224495972"
click at [945, 482] on span "Send" at bounding box center [946, 487] width 22 height 11
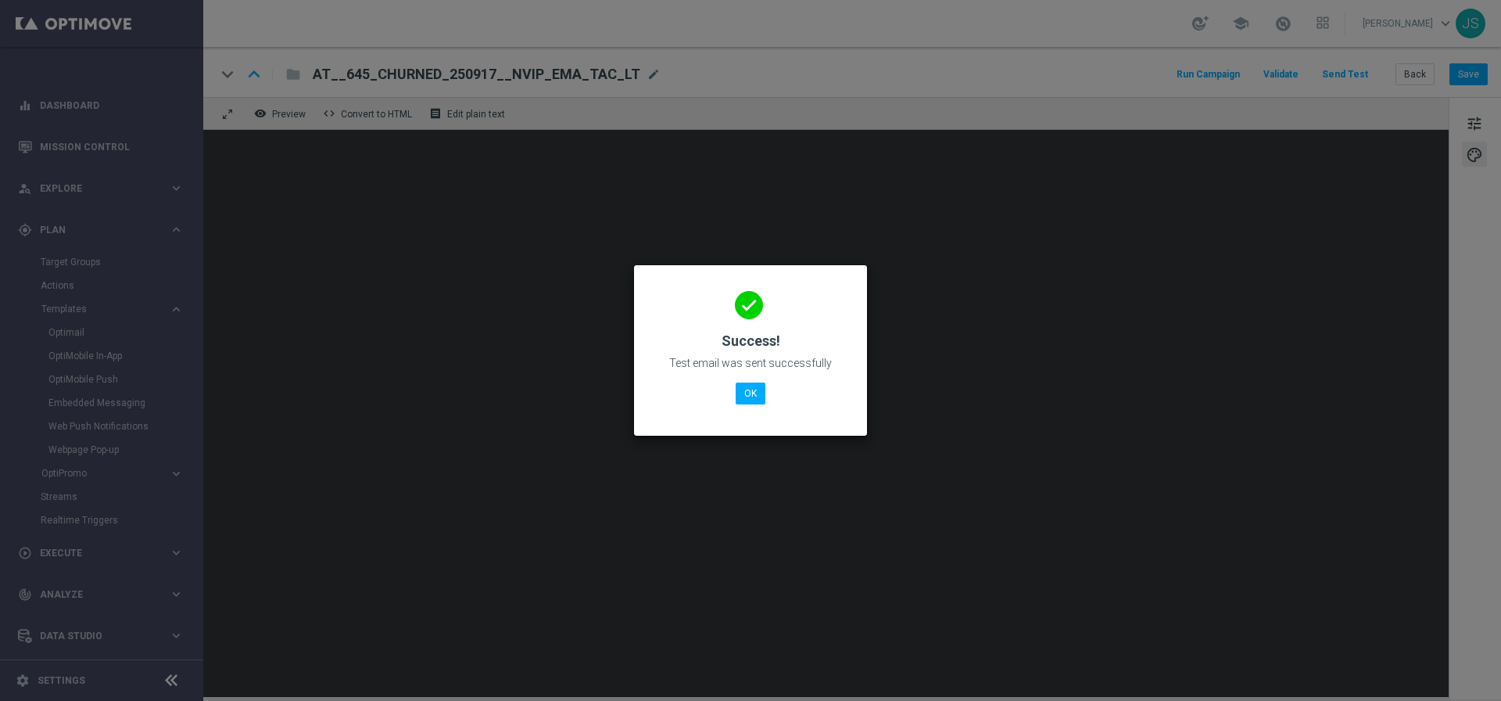
click at [946, 492] on modal-container "done Success! Test email was sent successfully OK" at bounding box center [750, 350] width 1501 height 701
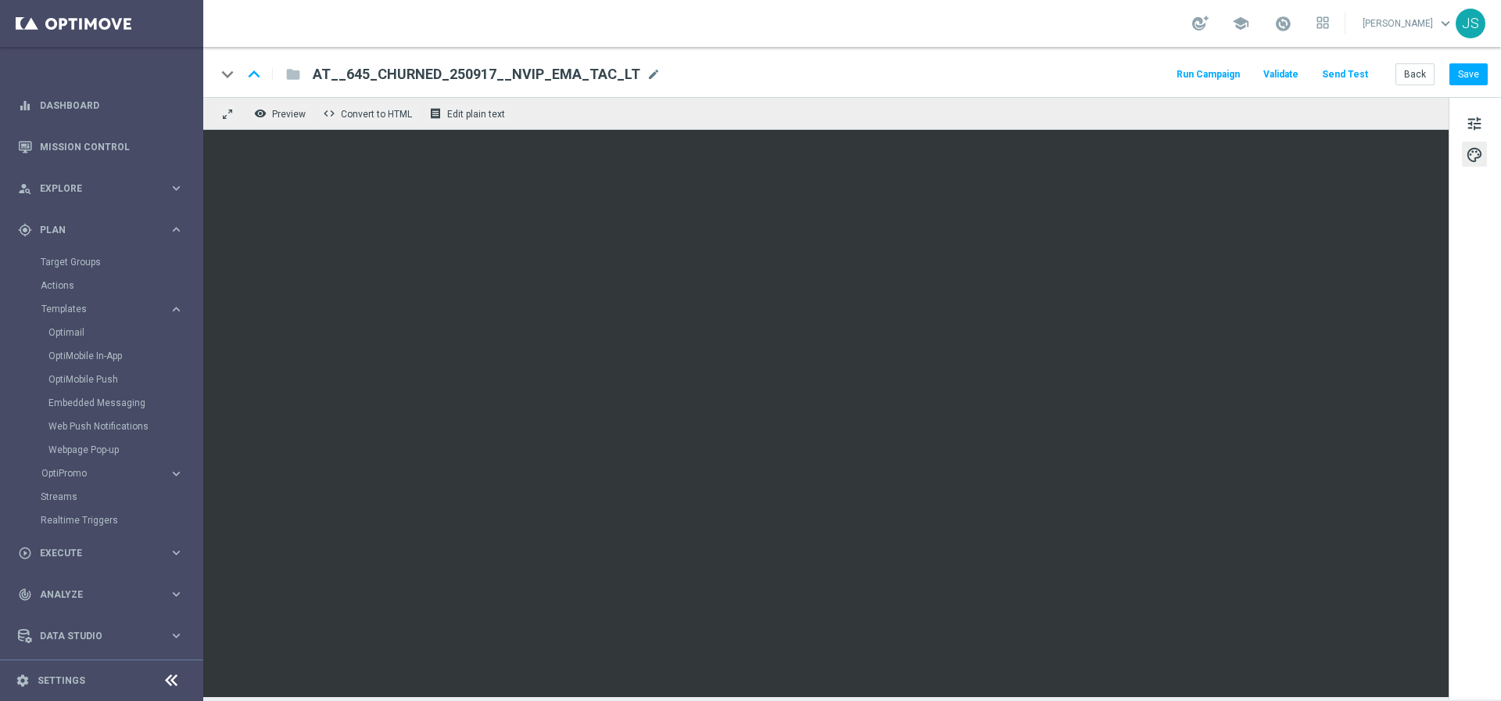
click at [1350, 75] on button "Send Test" at bounding box center [1345, 74] width 51 height 21
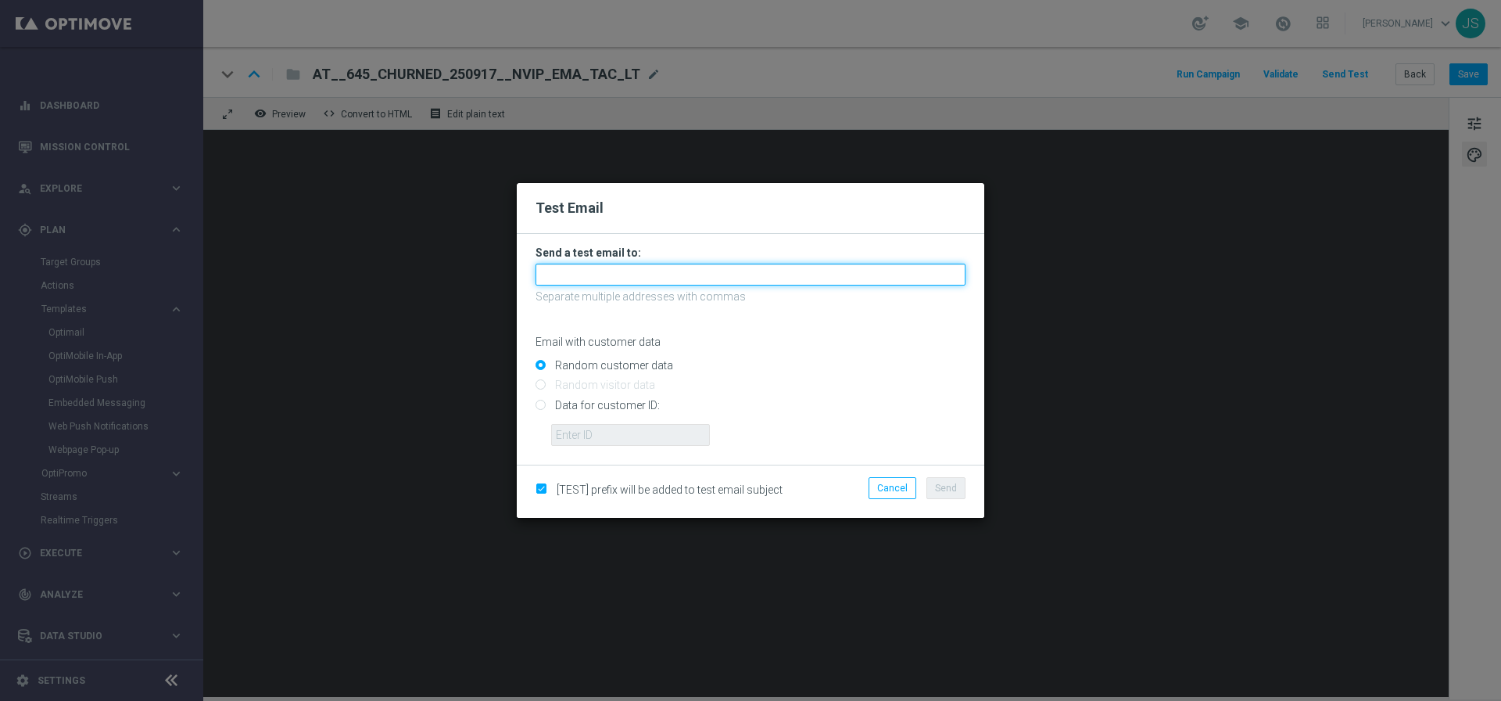
click at [764, 272] on input "text" at bounding box center [751, 275] width 430 height 22
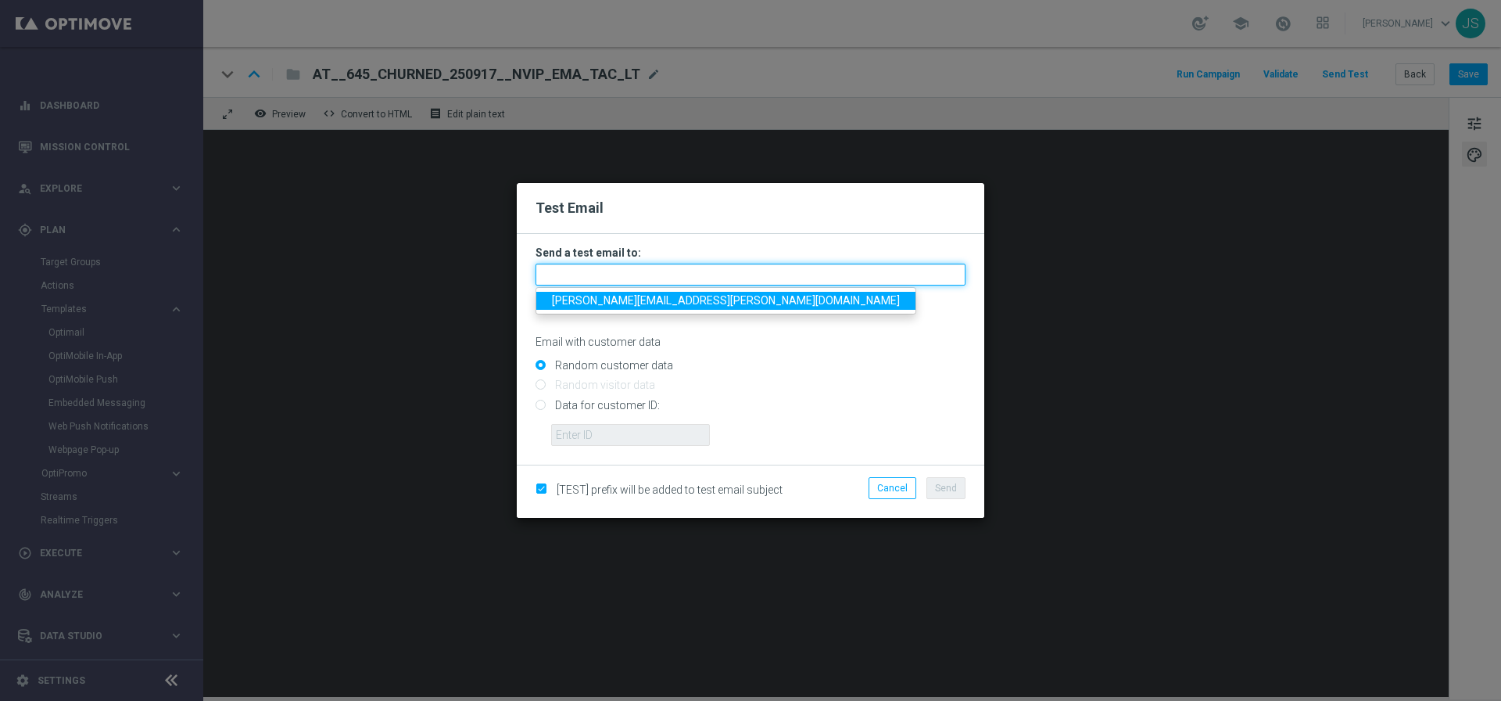
type input "[PERSON_NAME][EMAIL_ADDRESS][PERSON_NAME][DOMAIN_NAME]"
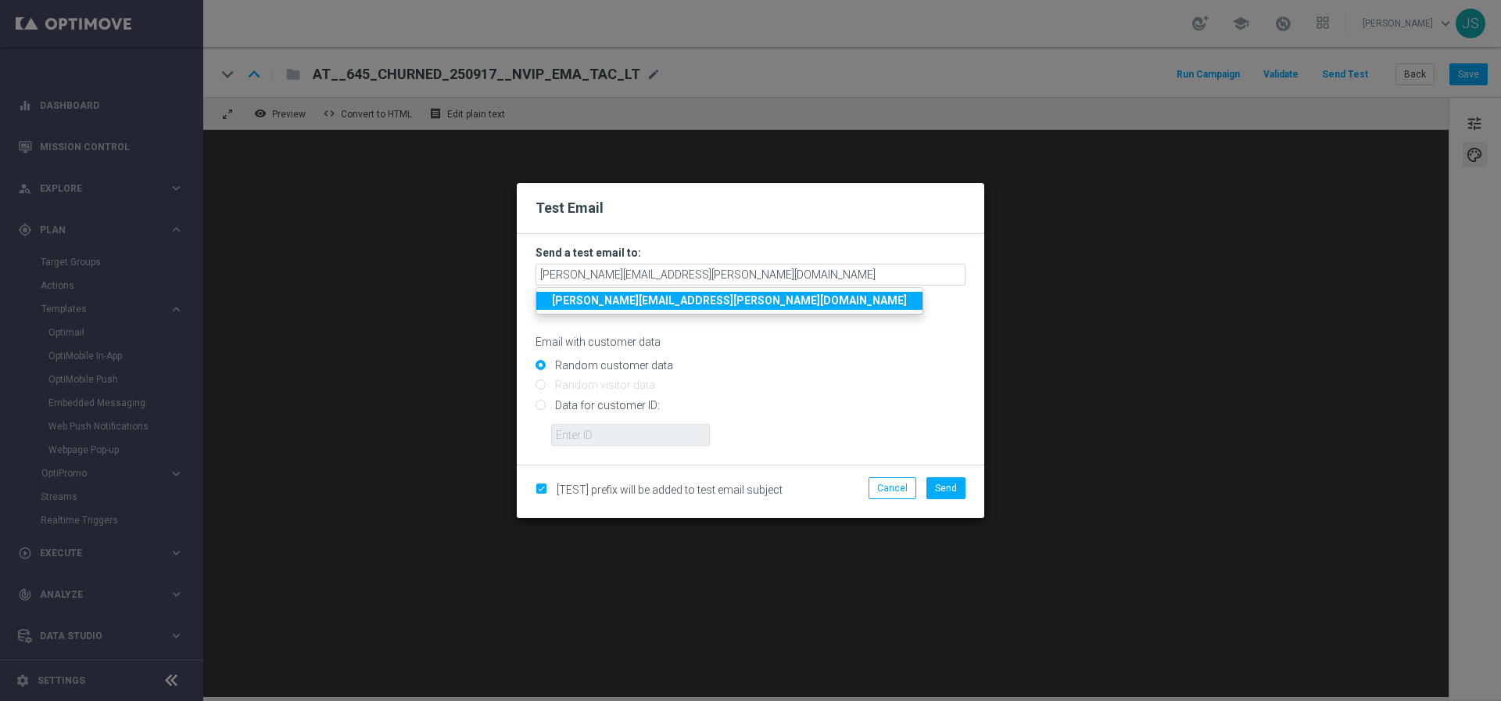
click at [683, 300] on strong "[PERSON_NAME][EMAIL_ADDRESS][PERSON_NAME][DOMAIN_NAME]" at bounding box center [729, 300] width 355 height 13
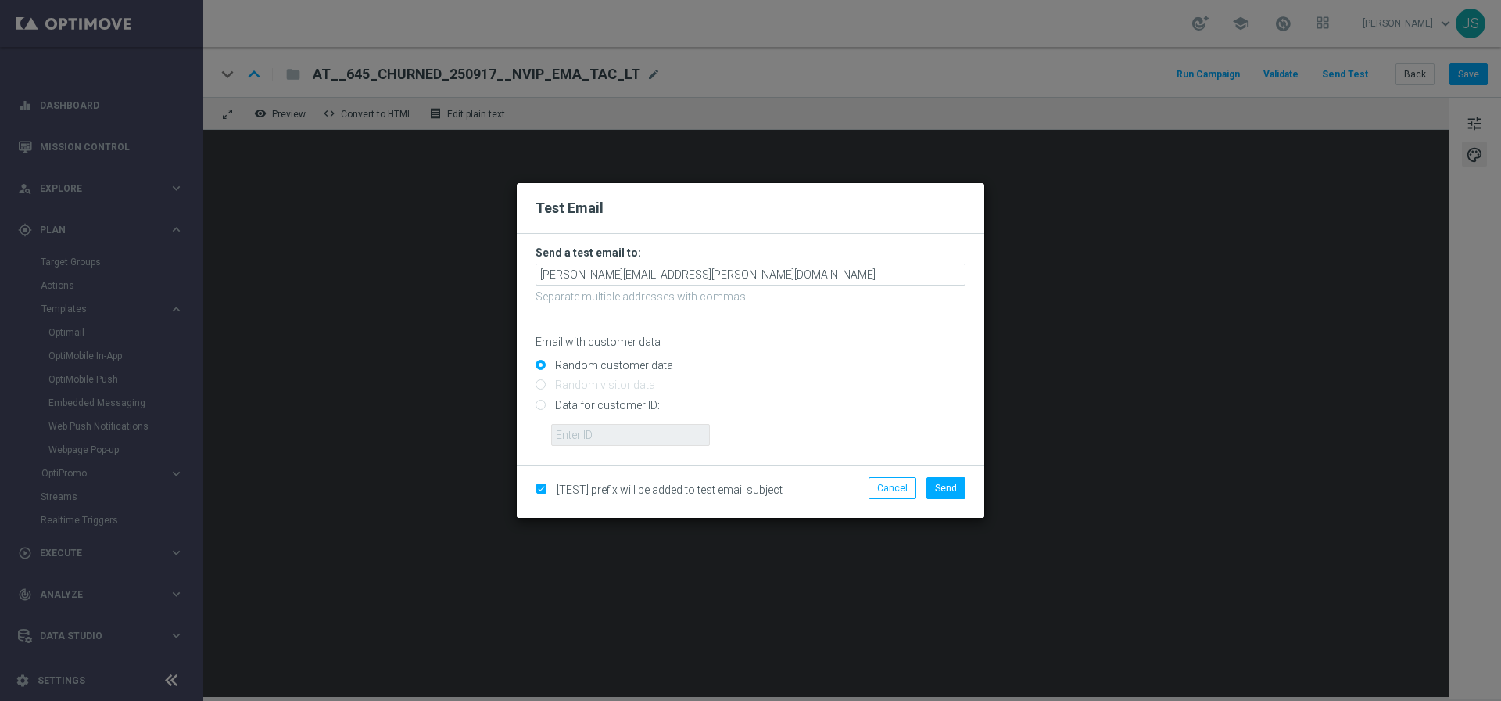
click at [574, 405] on input "Data for customer ID:" at bounding box center [751, 411] width 430 height 22
radio input "true"
click at [625, 441] on input "text" at bounding box center [630, 435] width 159 height 22
paste input "224495972"
type input "224495972"
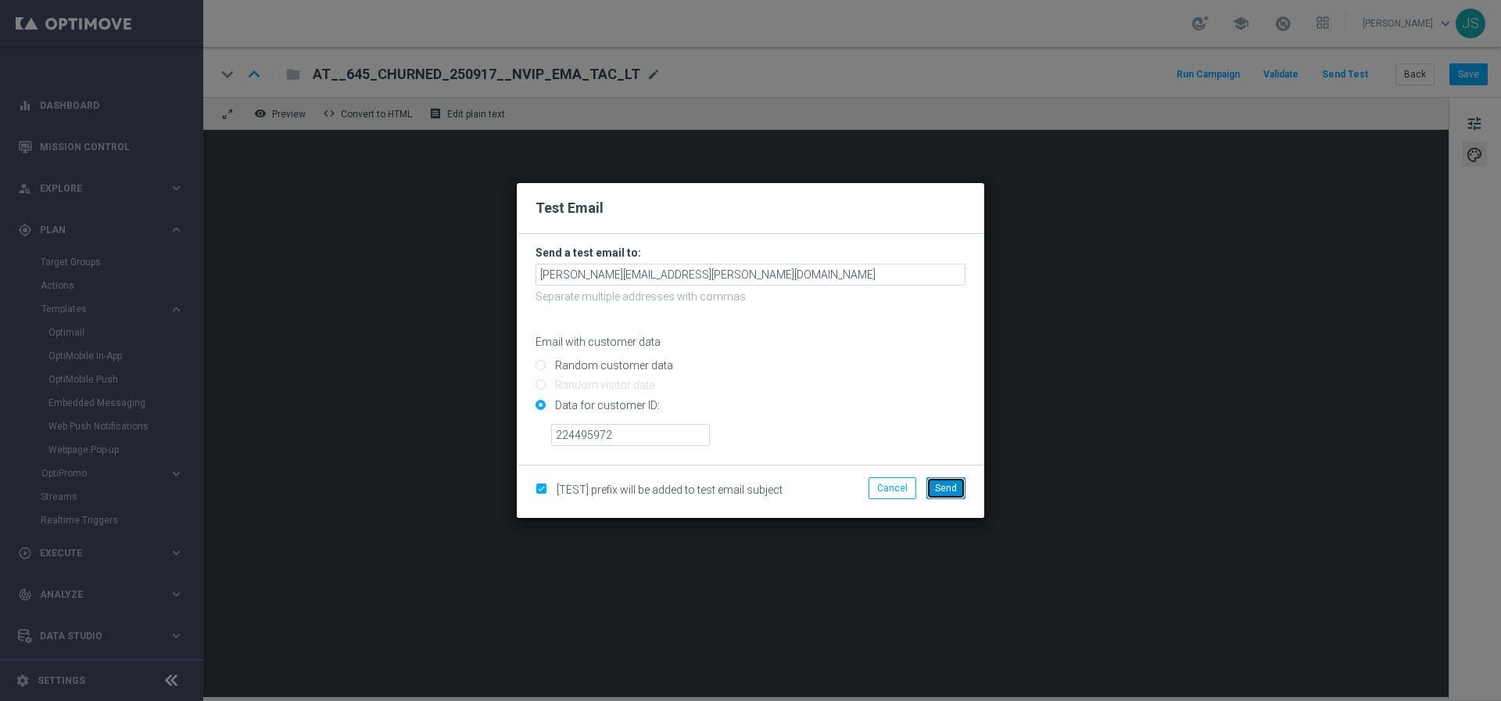
click at [940, 490] on span "Send" at bounding box center [946, 487] width 22 height 11
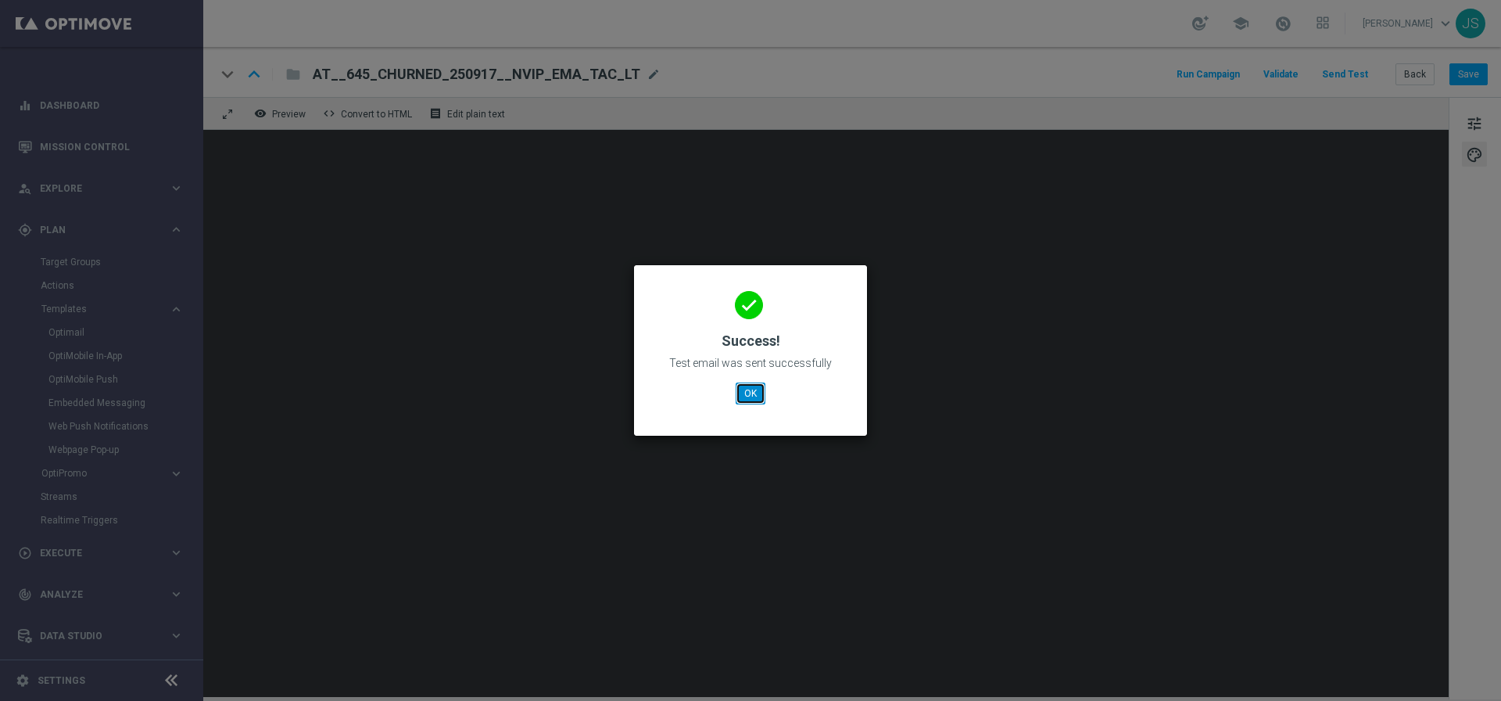
click at [754, 395] on button "OK" at bounding box center [751, 393] width 30 height 22
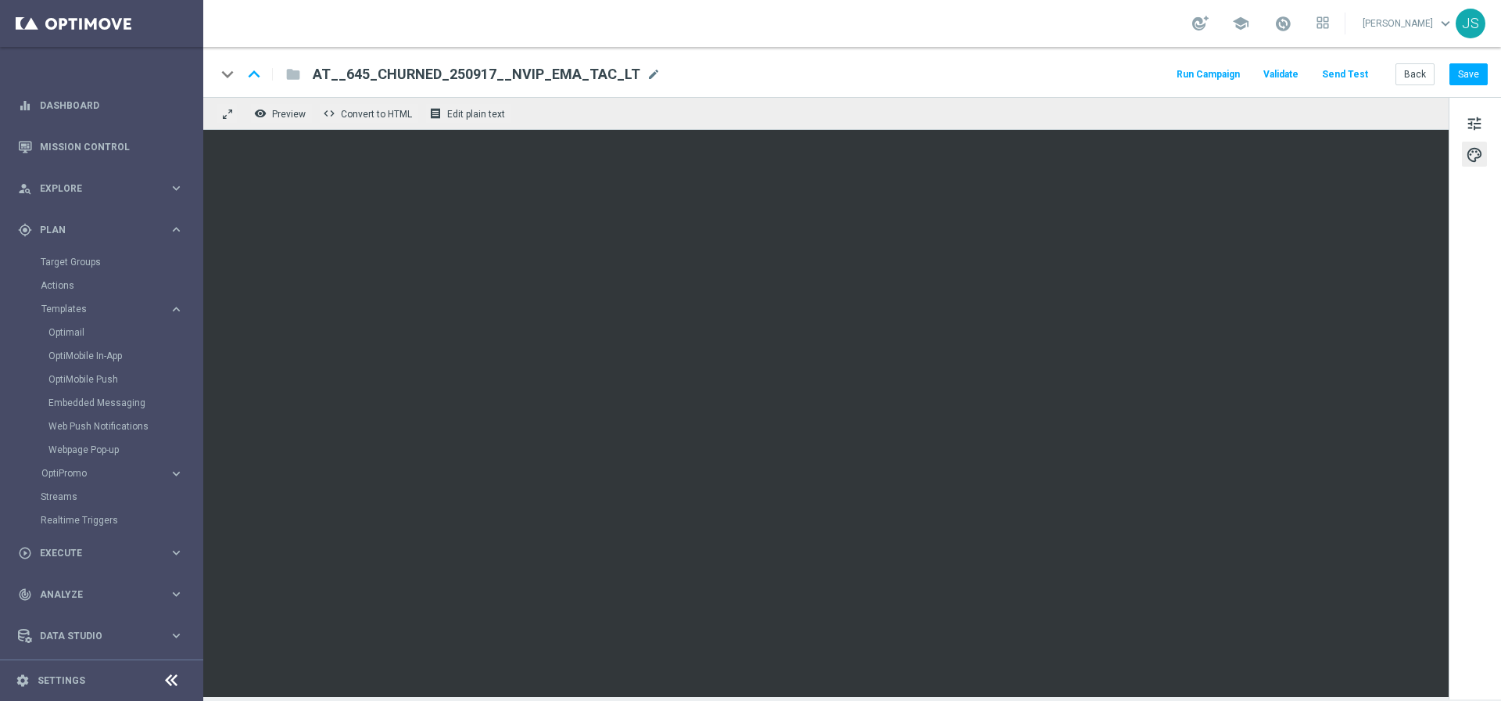
click at [1361, 68] on button "Send Test" at bounding box center [1345, 74] width 51 height 21
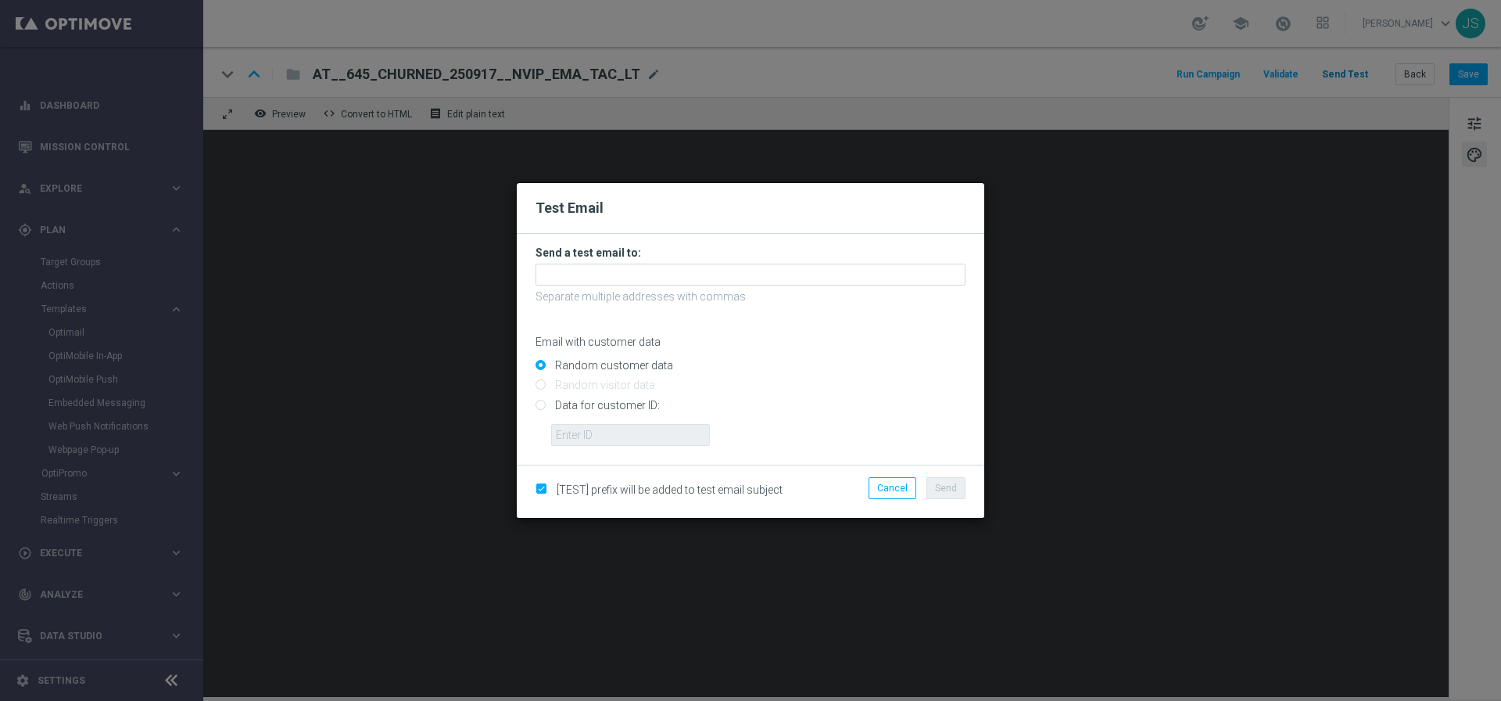
click at [1361, 68] on modal-container "Test Email Send a test email to: Separate multiple addresses with commas Email …" at bounding box center [750, 350] width 1501 height 701
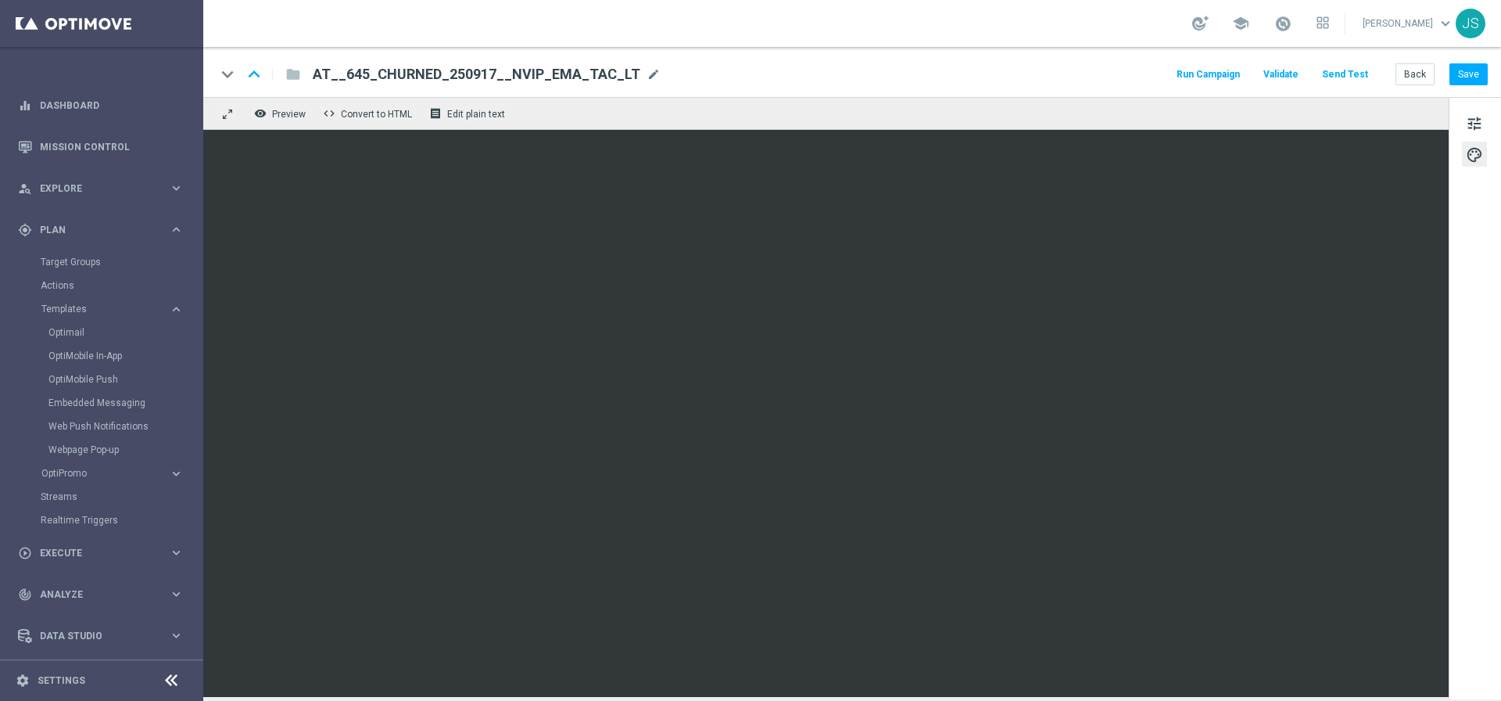
click at [1361, 68] on button "Send Test" at bounding box center [1345, 74] width 51 height 21
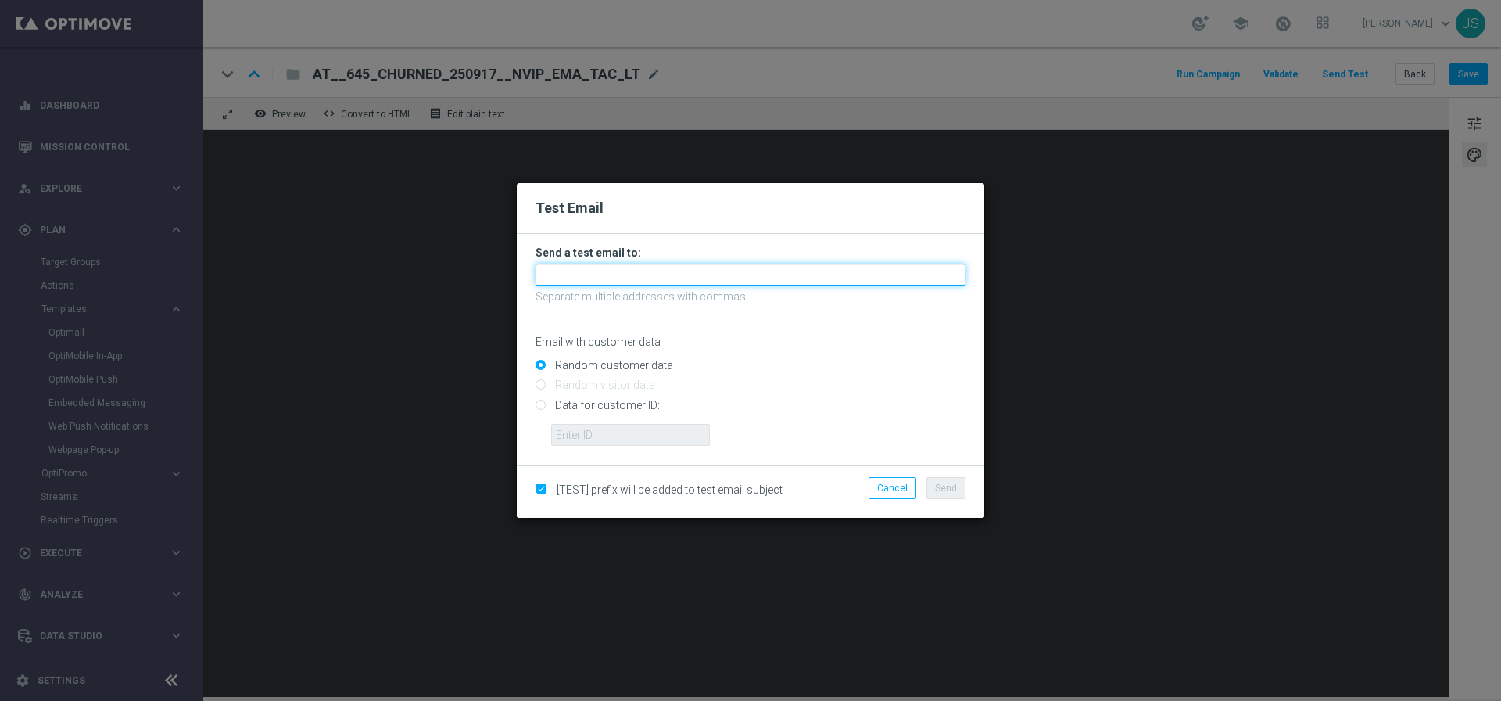
click at [724, 278] on input "text" at bounding box center [751, 275] width 430 height 22
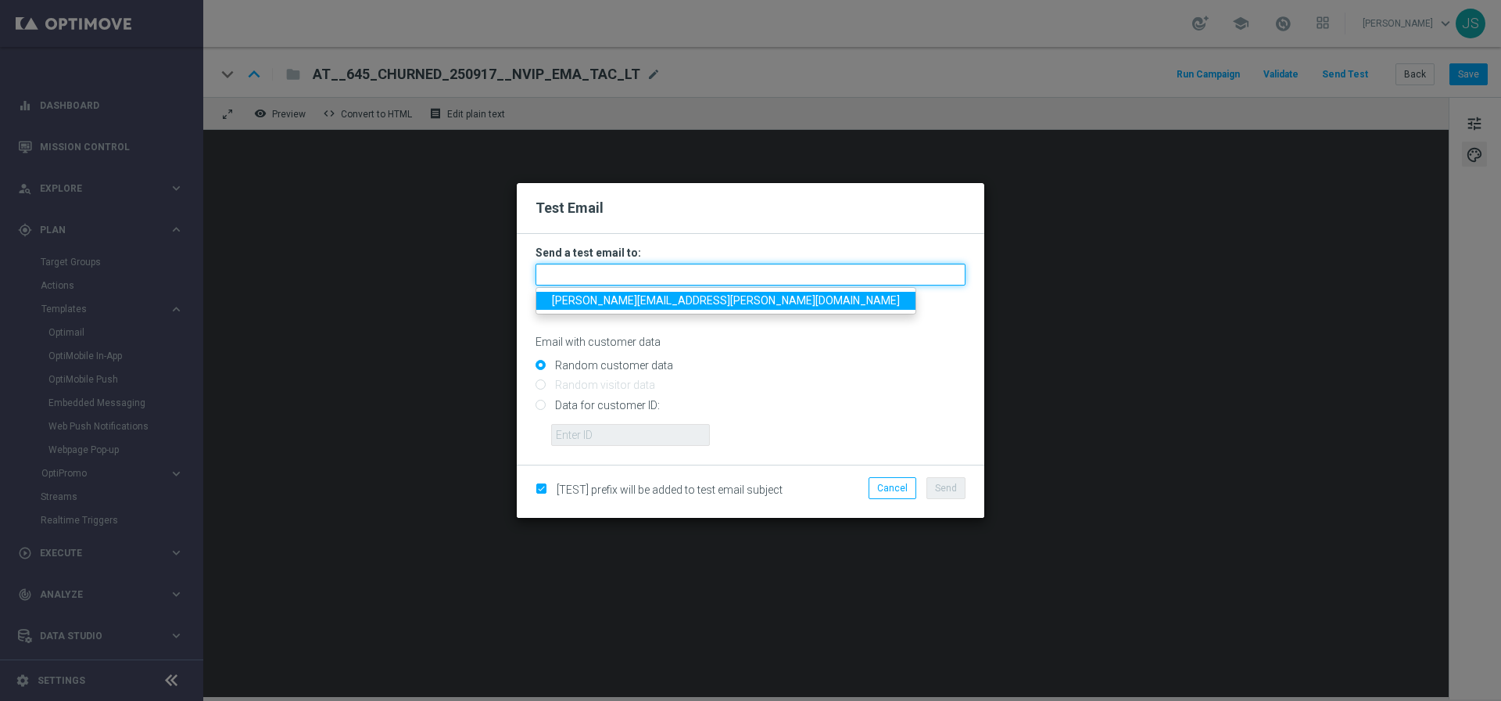
type input "jessica.schmitt@lottoland.com"
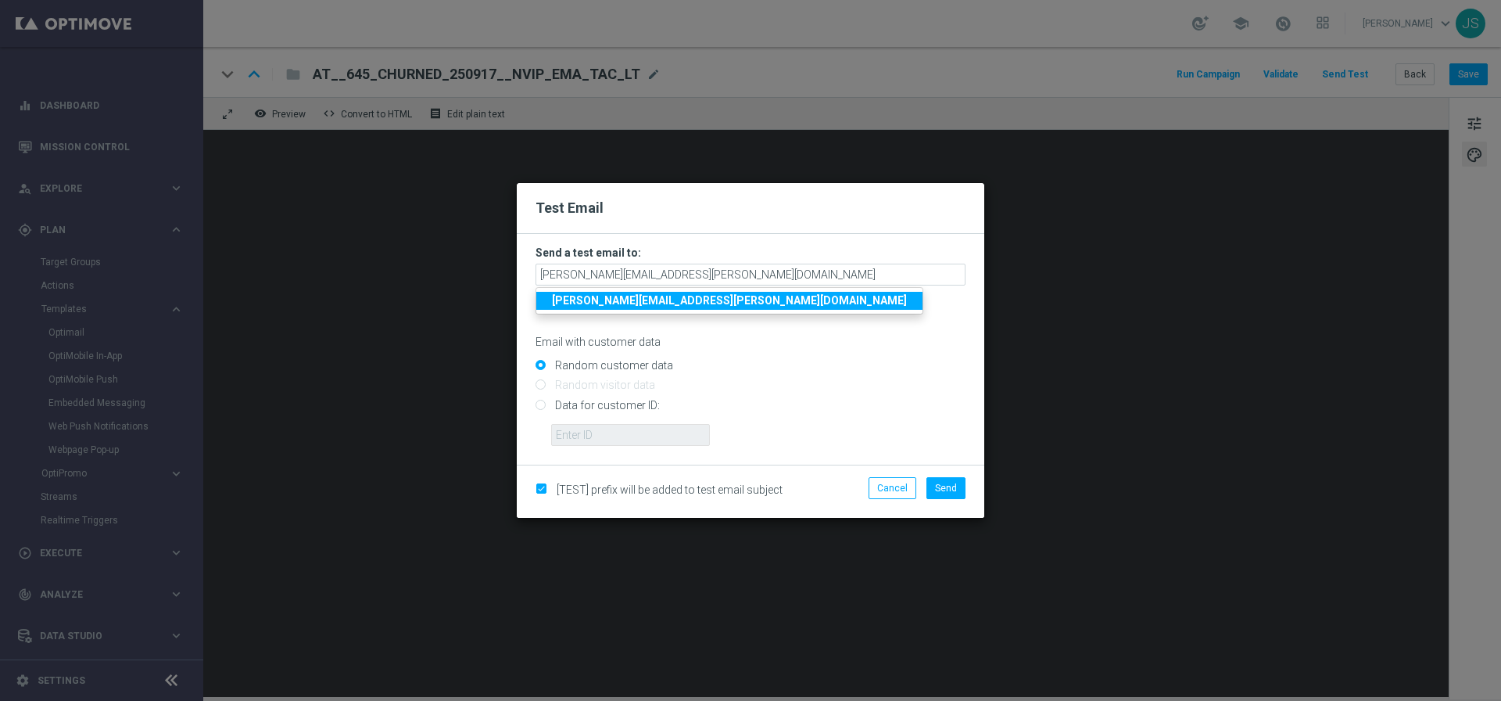
click at [694, 305] on strong "jessica.schmitt@lottoland.com" at bounding box center [729, 300] width 355 height 13
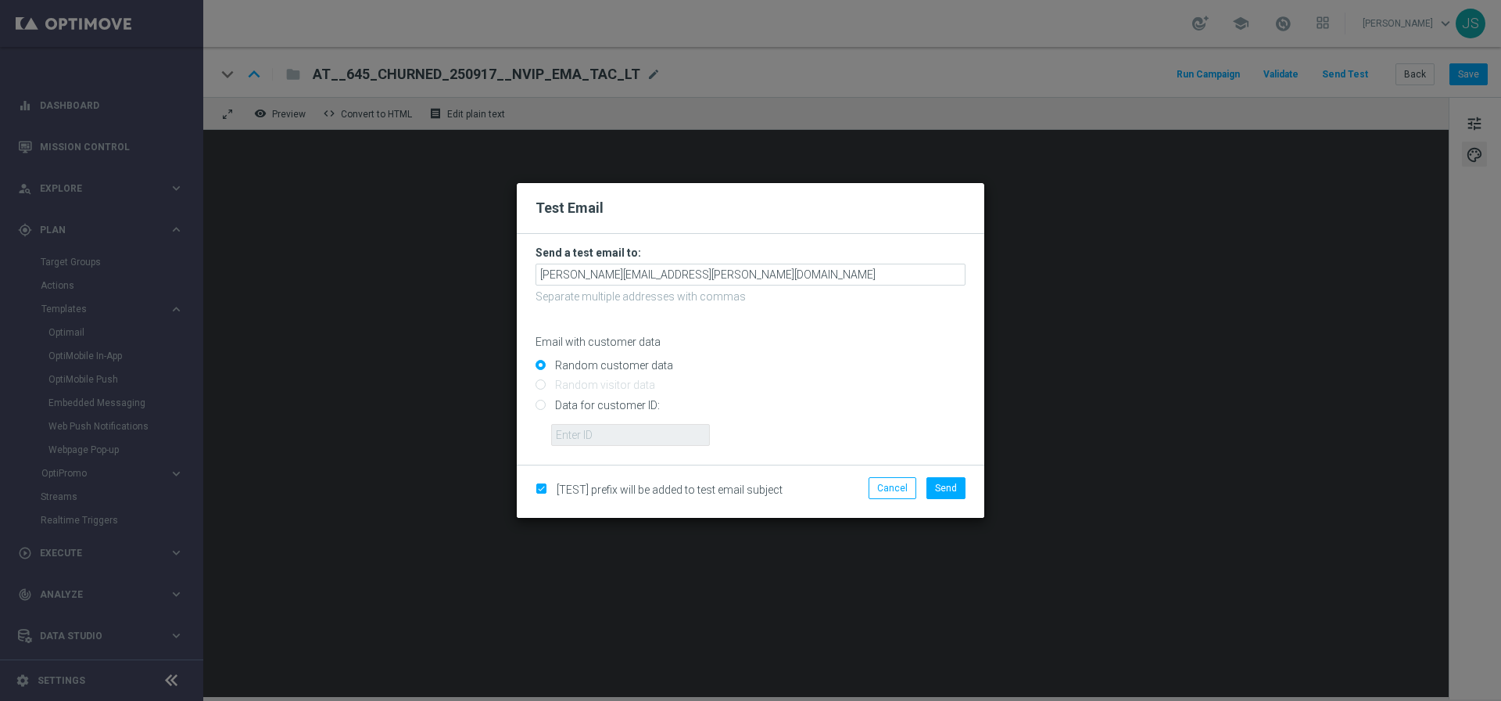
click at [636, 411] on input "Data for customer ID:" at bounding box center [751, 411] width 430 height 22
radio input "true"
click at [622, 437] on input "text" at bounding box center [630, 435] width 159 height 22
paste input "224495972"
type input "224495972"
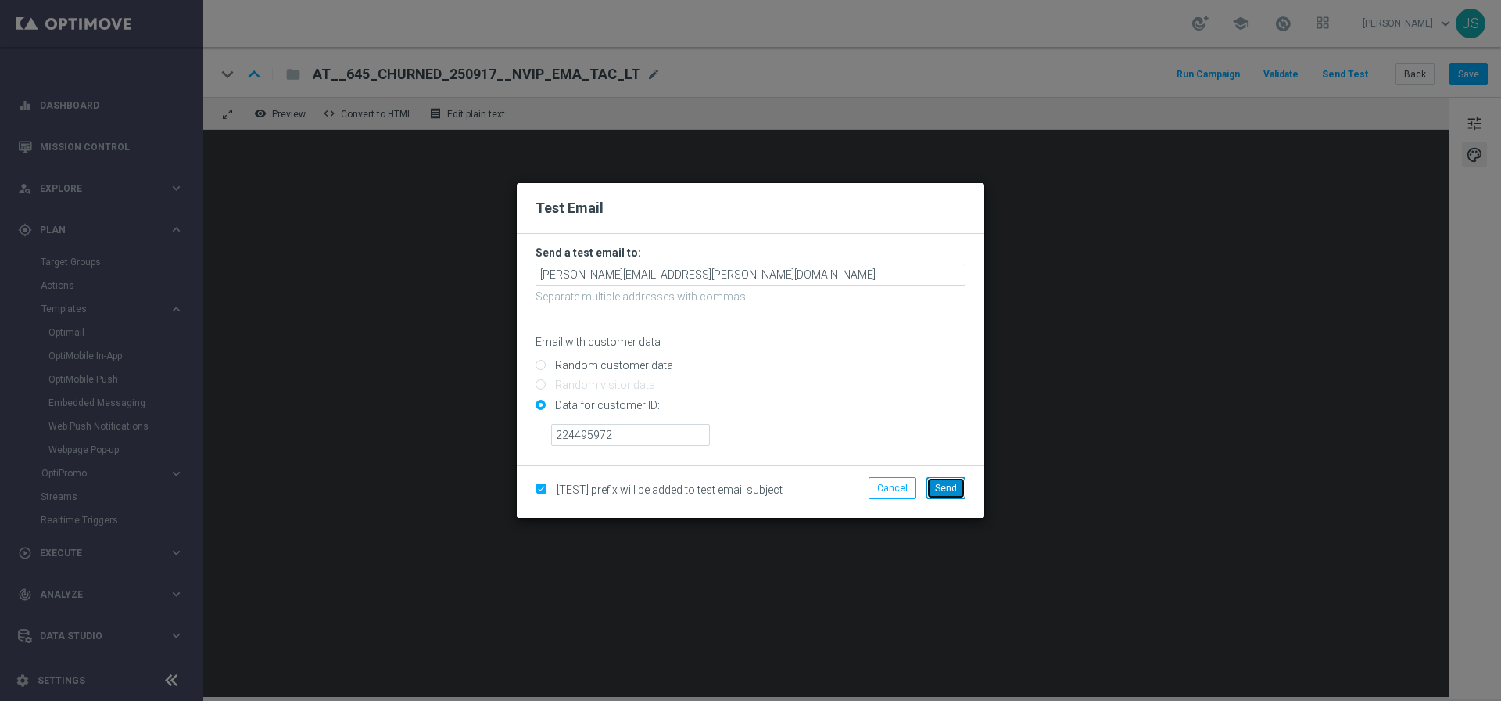
click at [937, 484] on span "Send" at bounding box center [946, 487] width 22 height 11
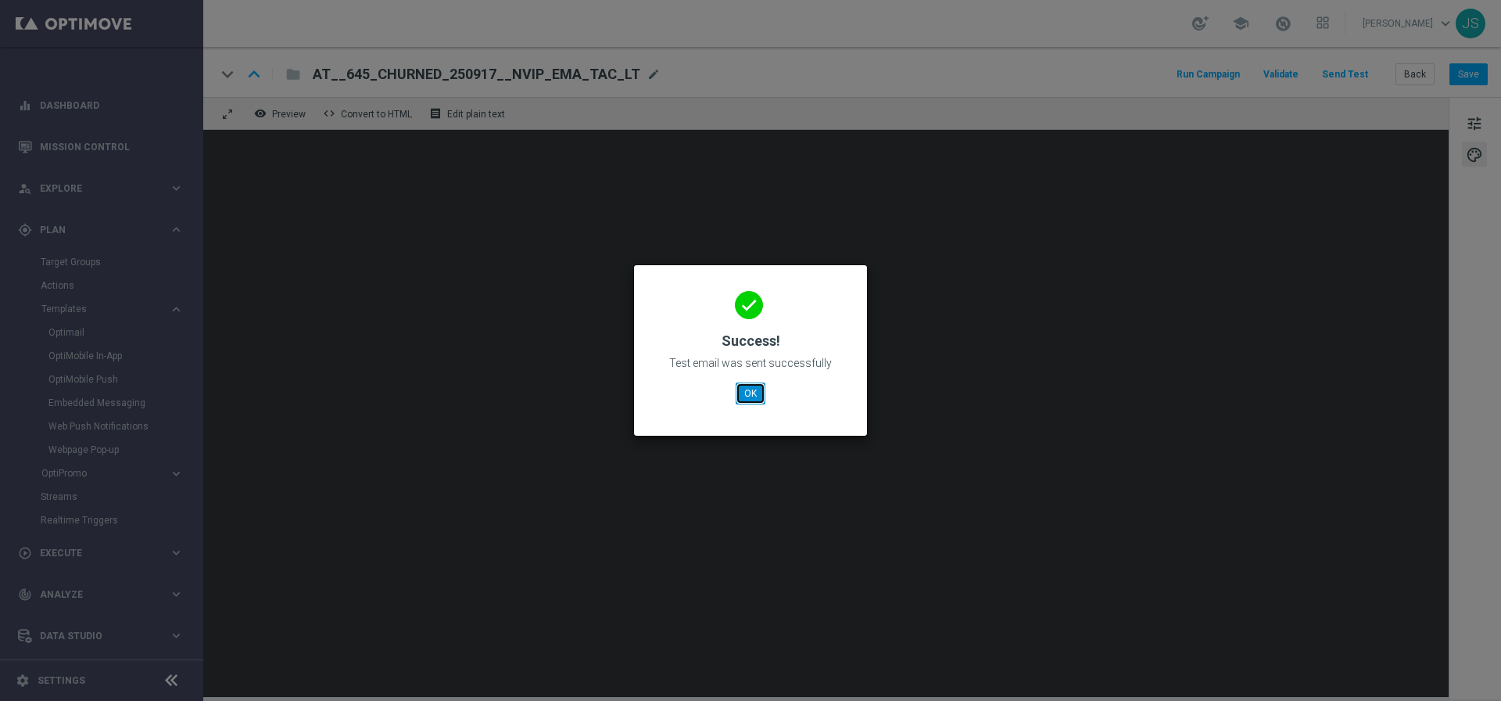
click at [747, 404] on button "OK" at bounding box center [751, 393] width 30 height 22
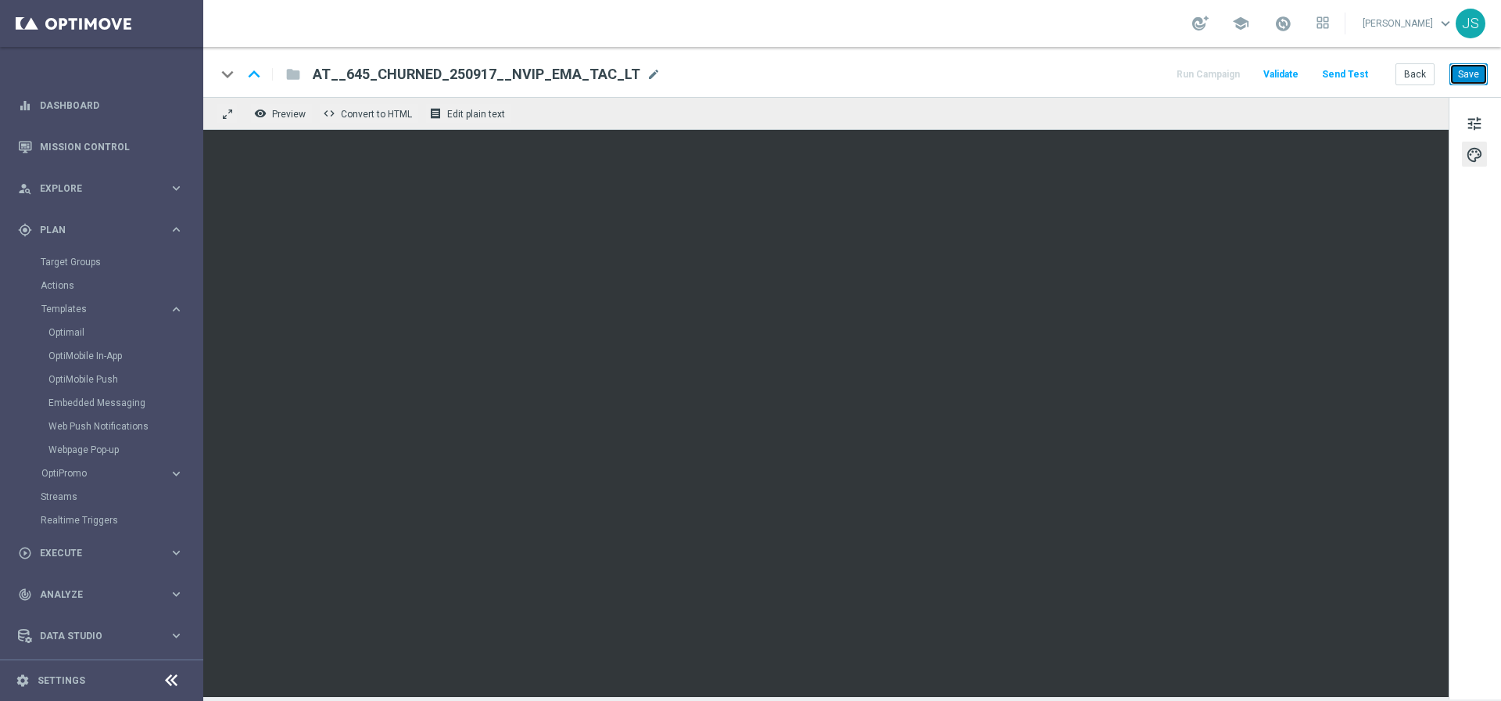
click at [1458, 74] on button "Save" at bounding box center [1469, 74] width 38 height 22
click at [1354, 81] on button "Send Test" at bounding box center [1345, 74] width 51 height 21
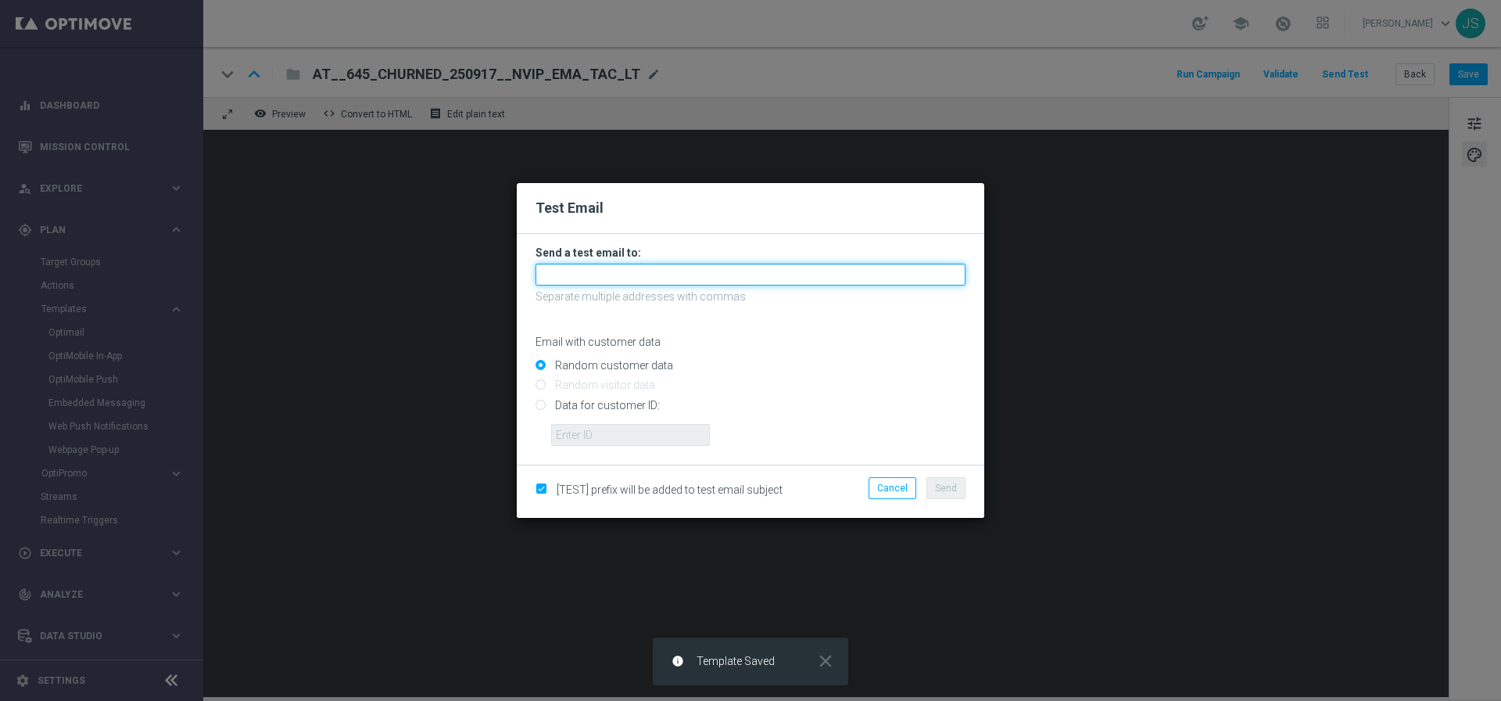
click at [675, 267] on input "text" at bounding box center [751, 275] width 430 height 22
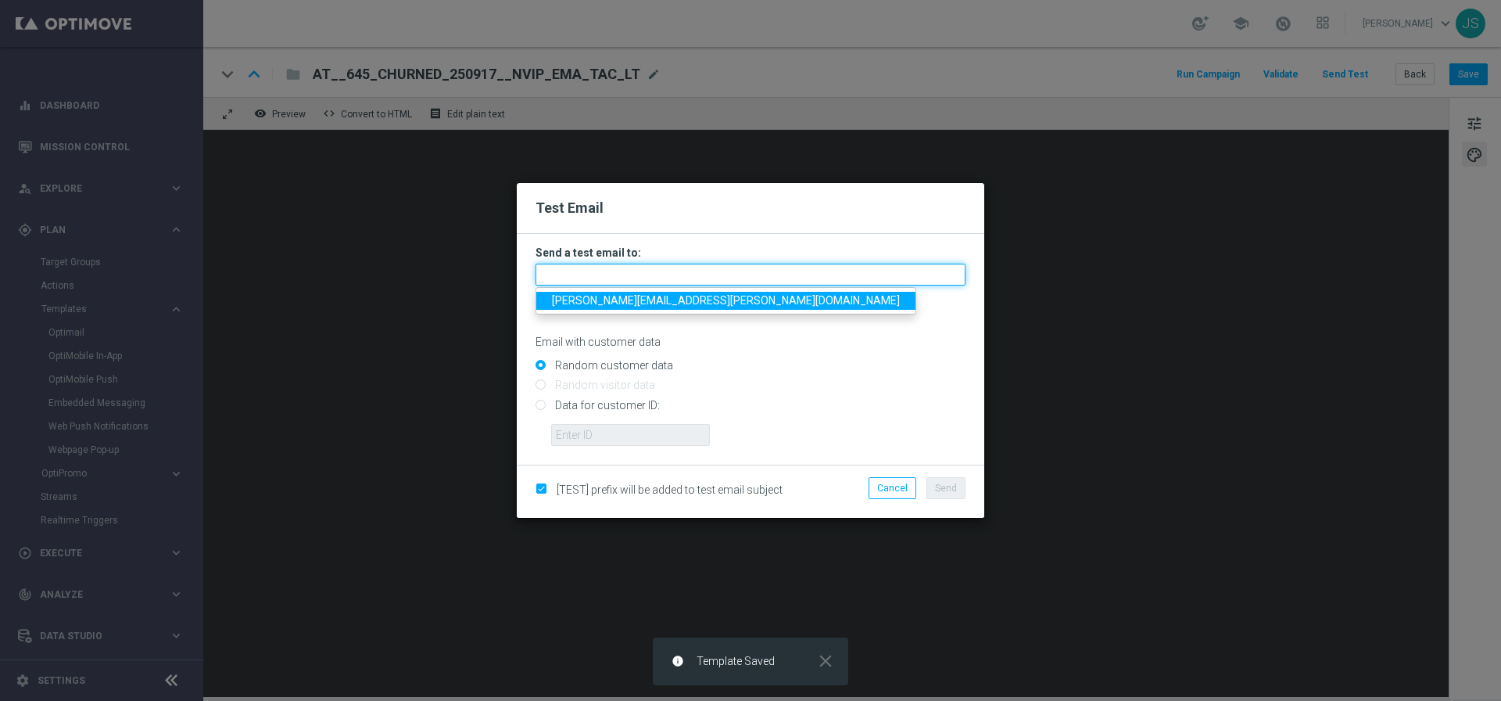
type input "jessica.schmitt@lottoland.com"
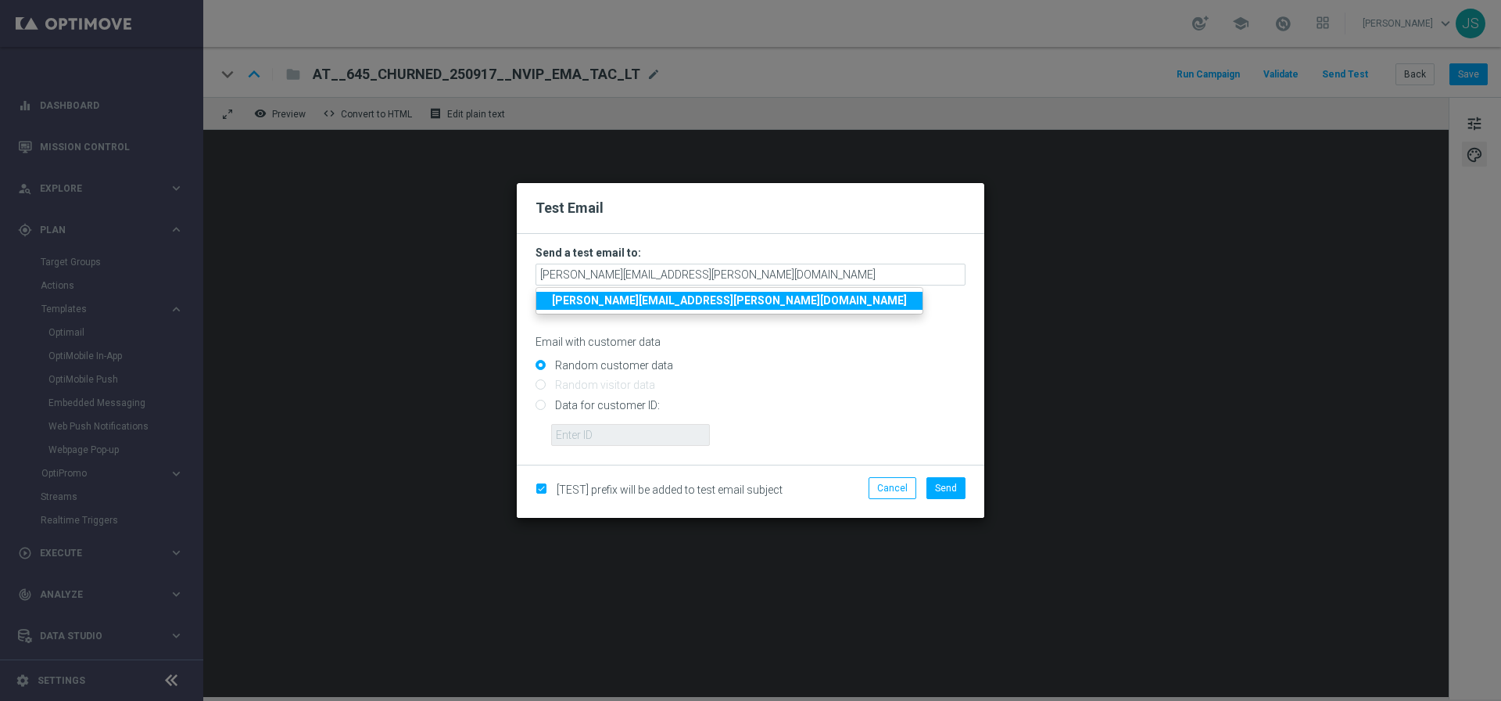
click at [582, 404] on input "Data for customer ID:" at bounding box center [751, 411] width 430 height 22
radio input "true"
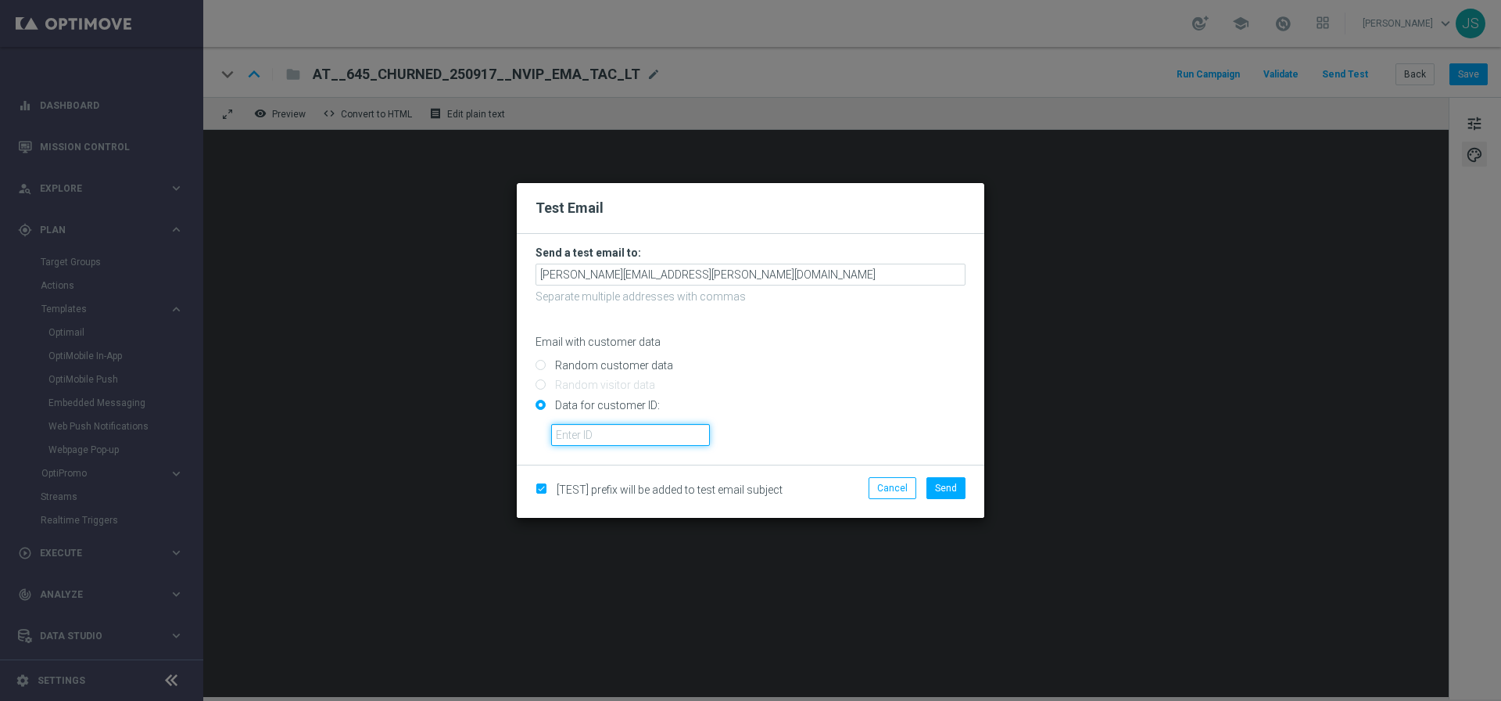
click at [592, 432] on input "text" at bounding box center [630, 435] width 159 height 22
paste input "691VE7QZUTUC45IK8KE6U9W"
type input "691VE7QZUTUC45IK8KE6U9W"
paste input "224495972"
type input "224495972"
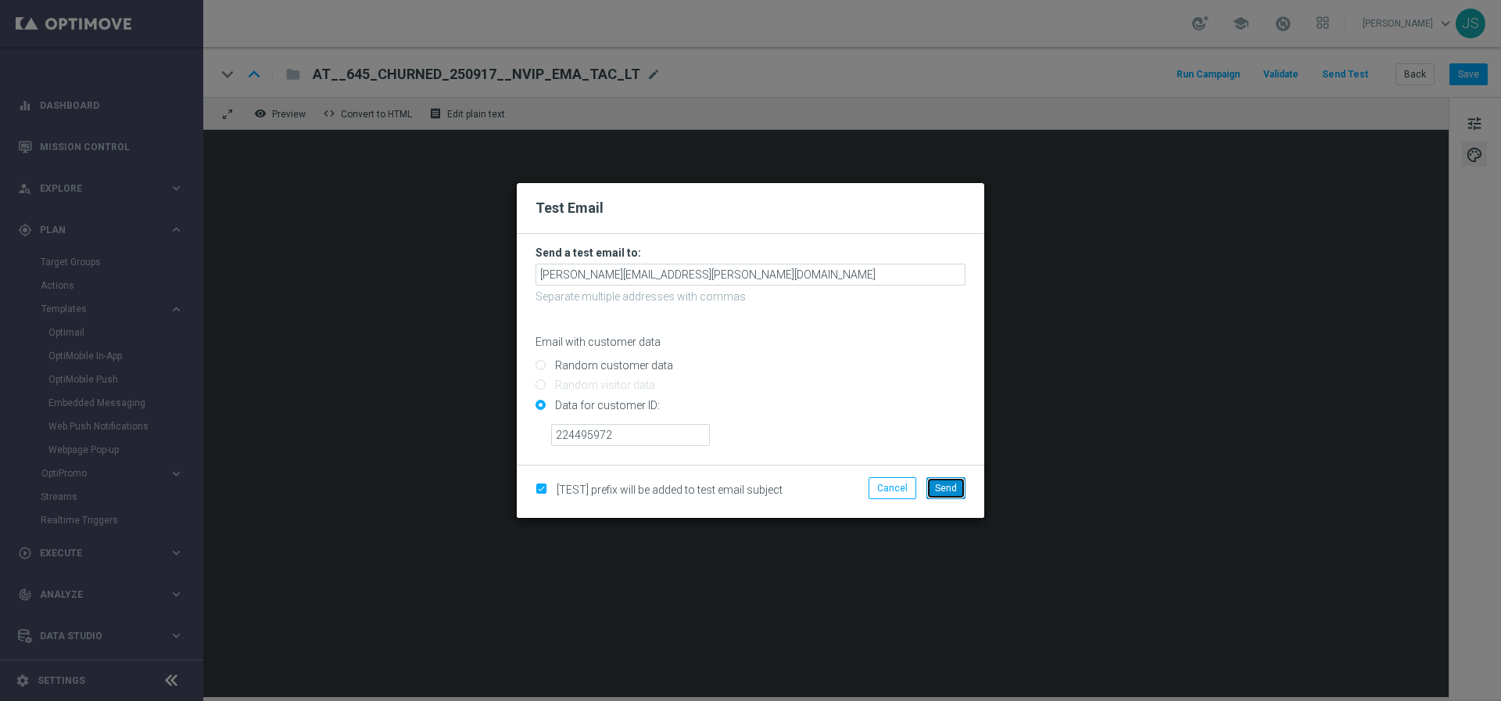
click at [953, 485] on span "Send" at bounding box center [946, 487] width 22 height 11
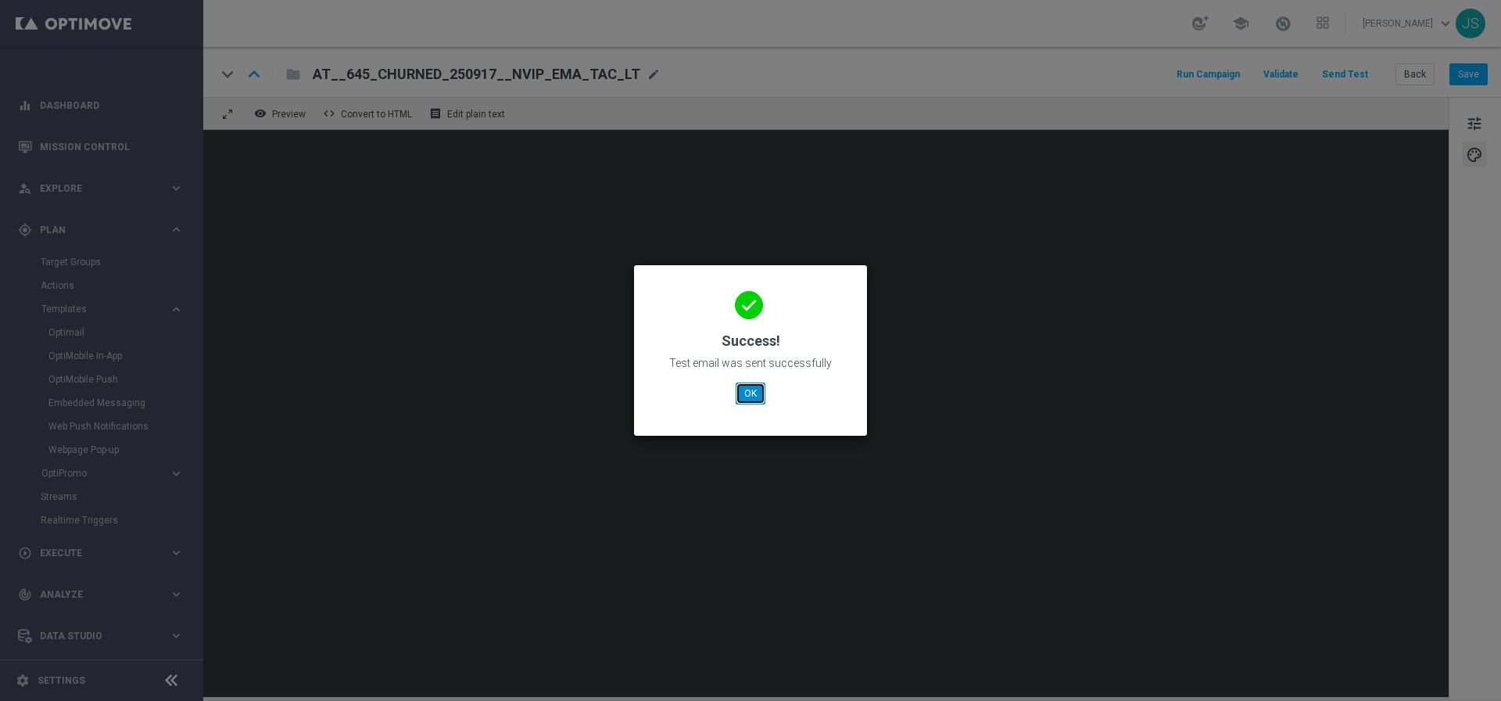
click at [755, 394] on button "OK" at bounding box center [751, 393] width 30 height 22
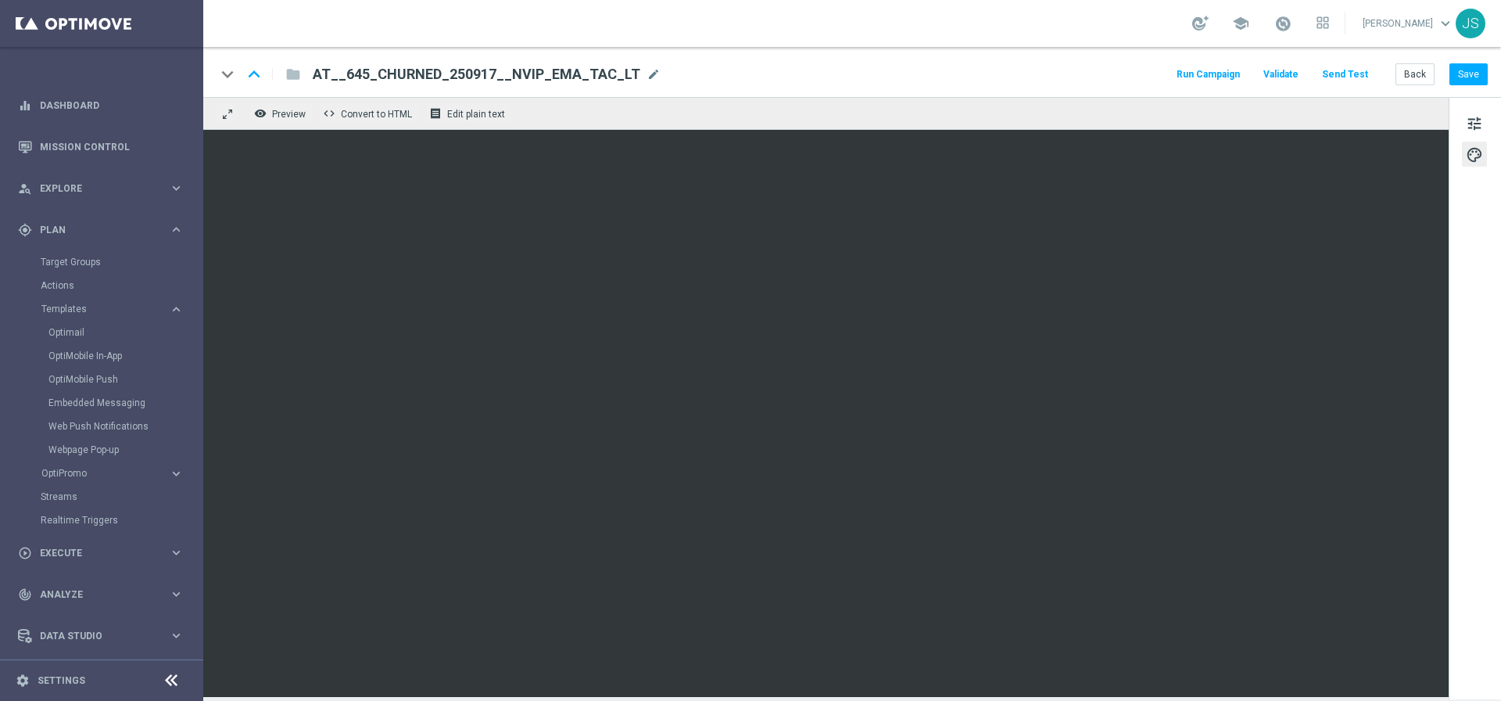
click at [1354, 75] on button "Send Test" at bounding box center [1345, 74] width 51 height 21
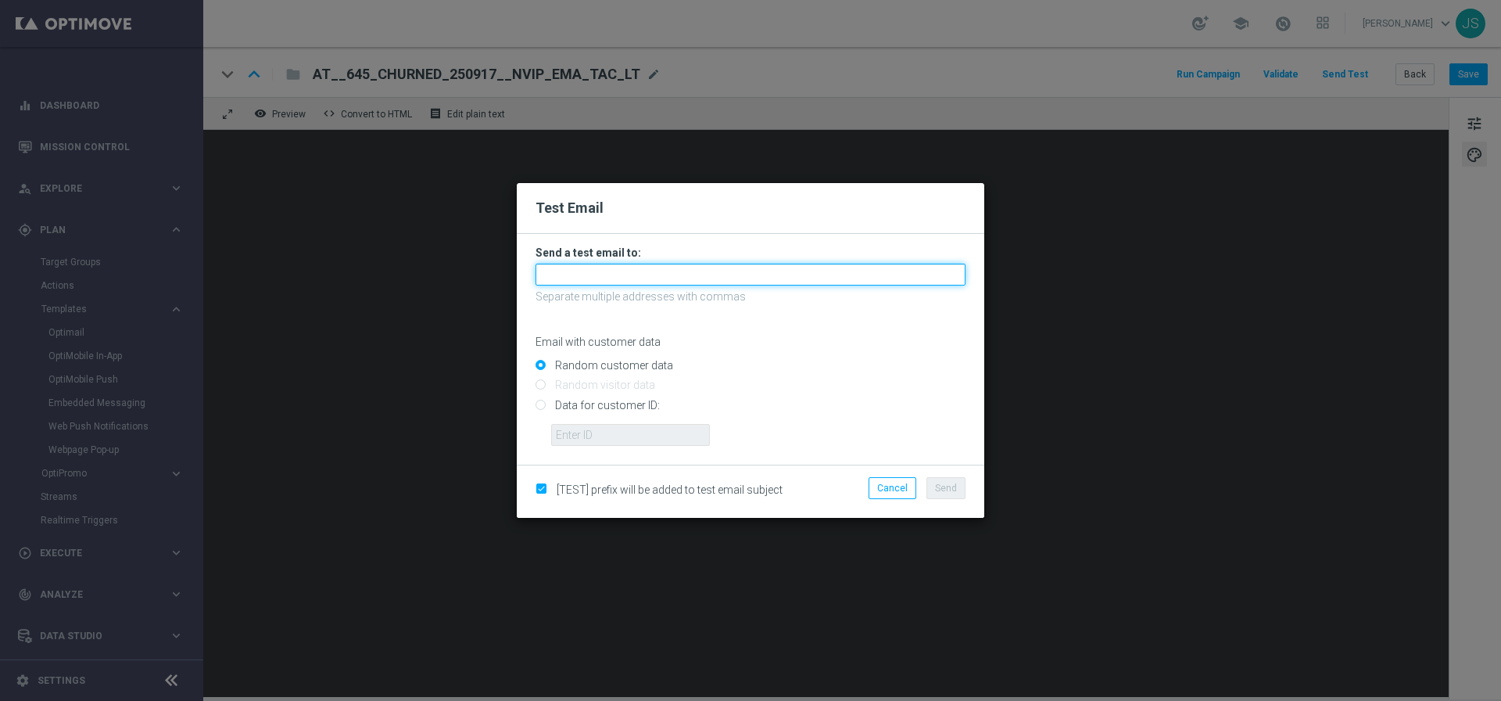
click at [773, 271] on input "text" at bounding box center [751, 275] width 430 height 22
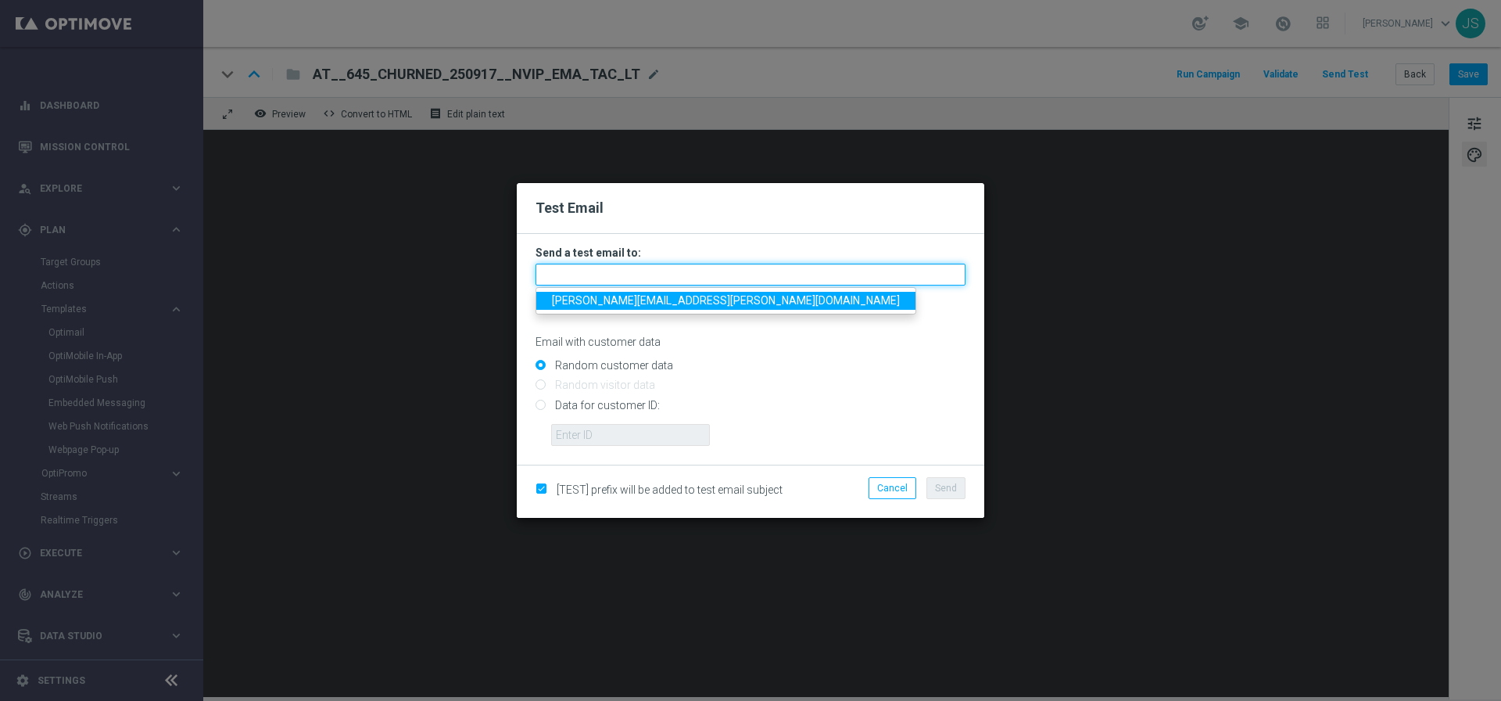
type input "jessica.schmitt@lottoland.com"
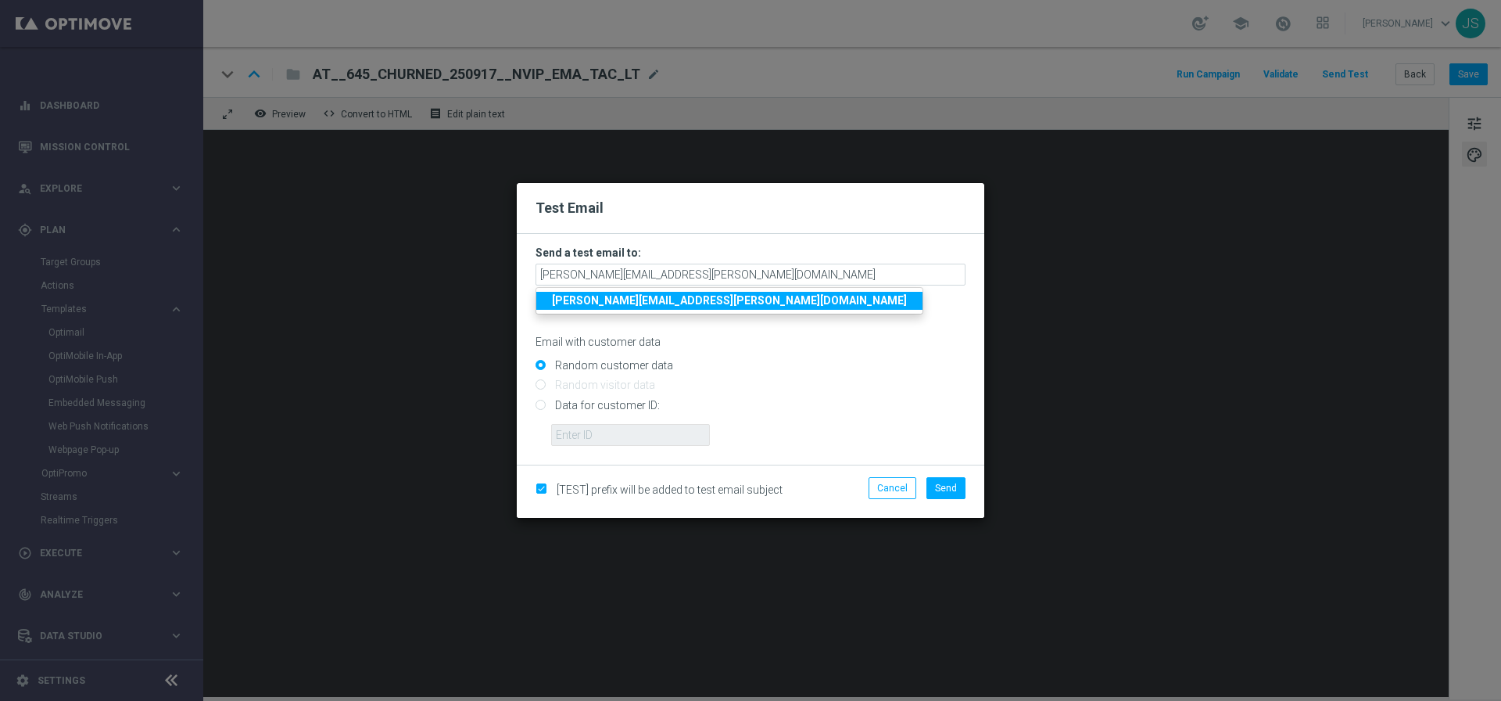
click at [590, 402] on input "Data for customer ID:" at bounding box center [751, 411] width 430 height 22
radio input "true"
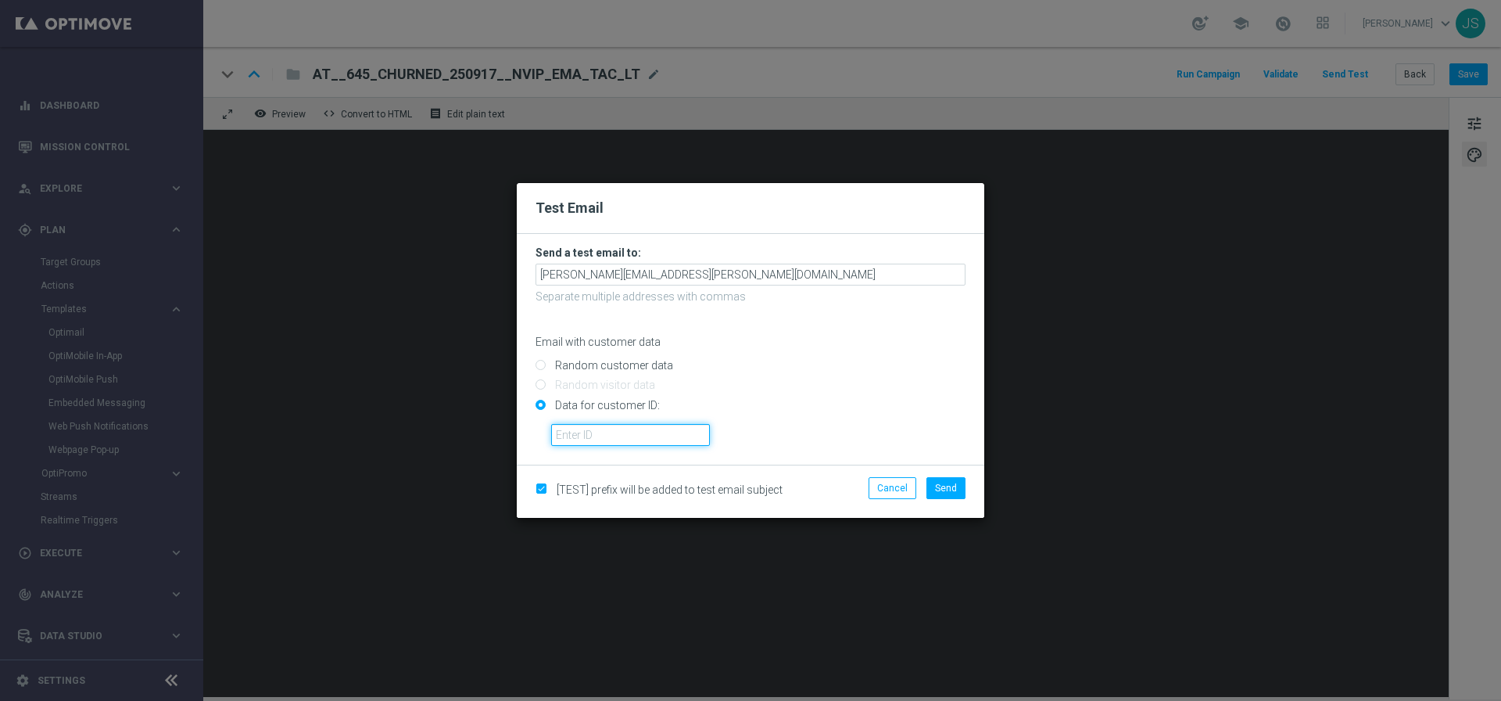
click at [668, 427] on input "text" at bounding box center [630, 435] width 159 height 22
paste input "224495972"
type input "224495972"
click at [956, 487] on span "Send" at bounding box center [946, 487] width 22 height 11
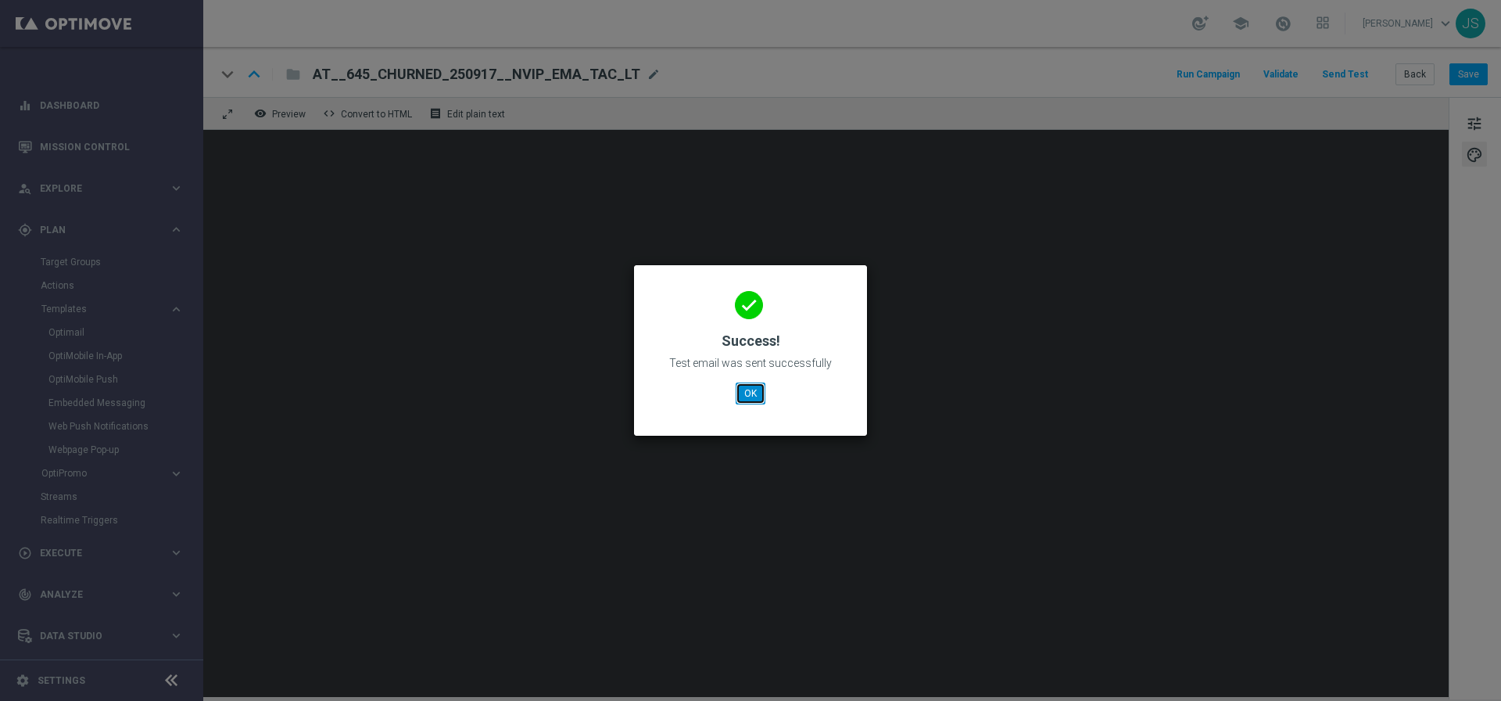
click at [748, 391] on button "OK" at bounding box center [751, 393] width 30 height 22
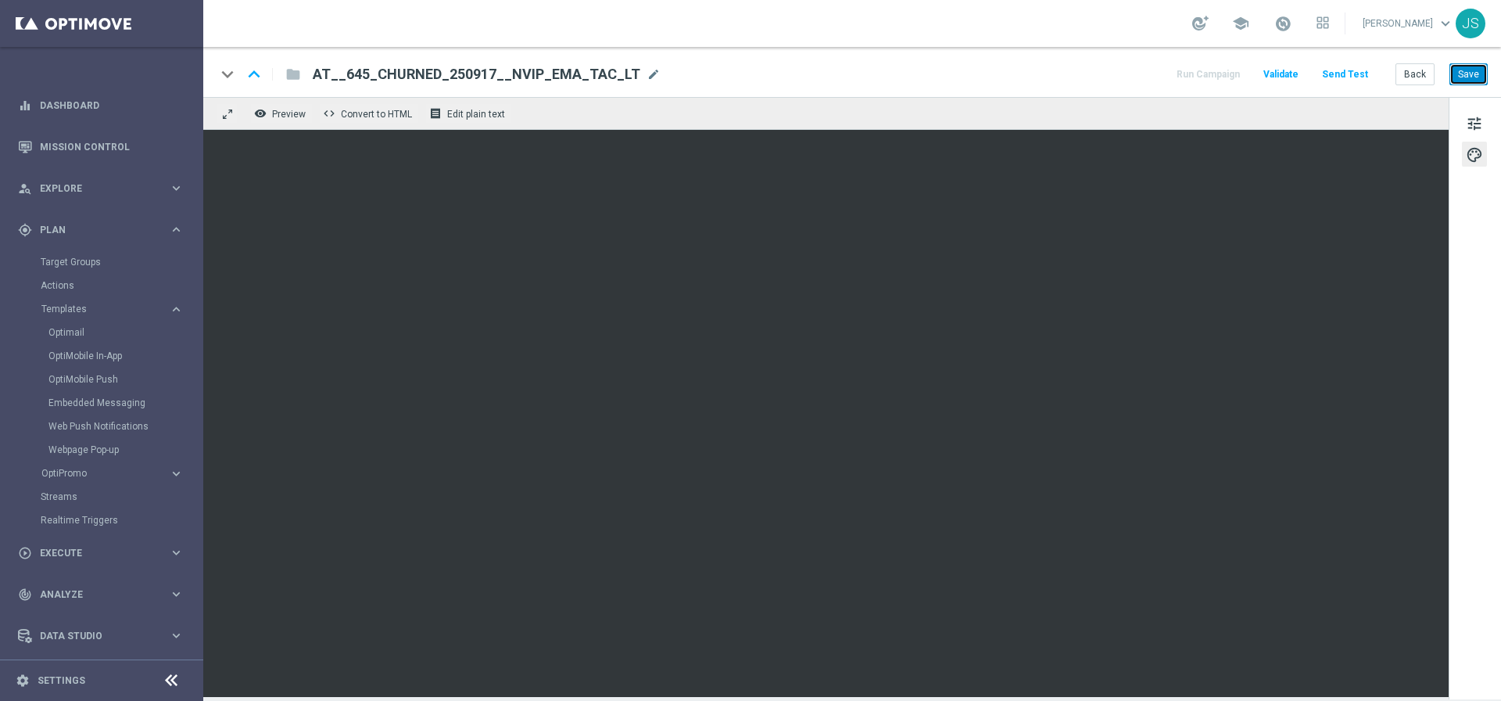
click at [1470, 67] on button "Save" at bounding box center [1469, 74] width 38 height 22
click at [1344, 79] on button "Send Test" at bounding box center [1345, 74] width 51 height 21
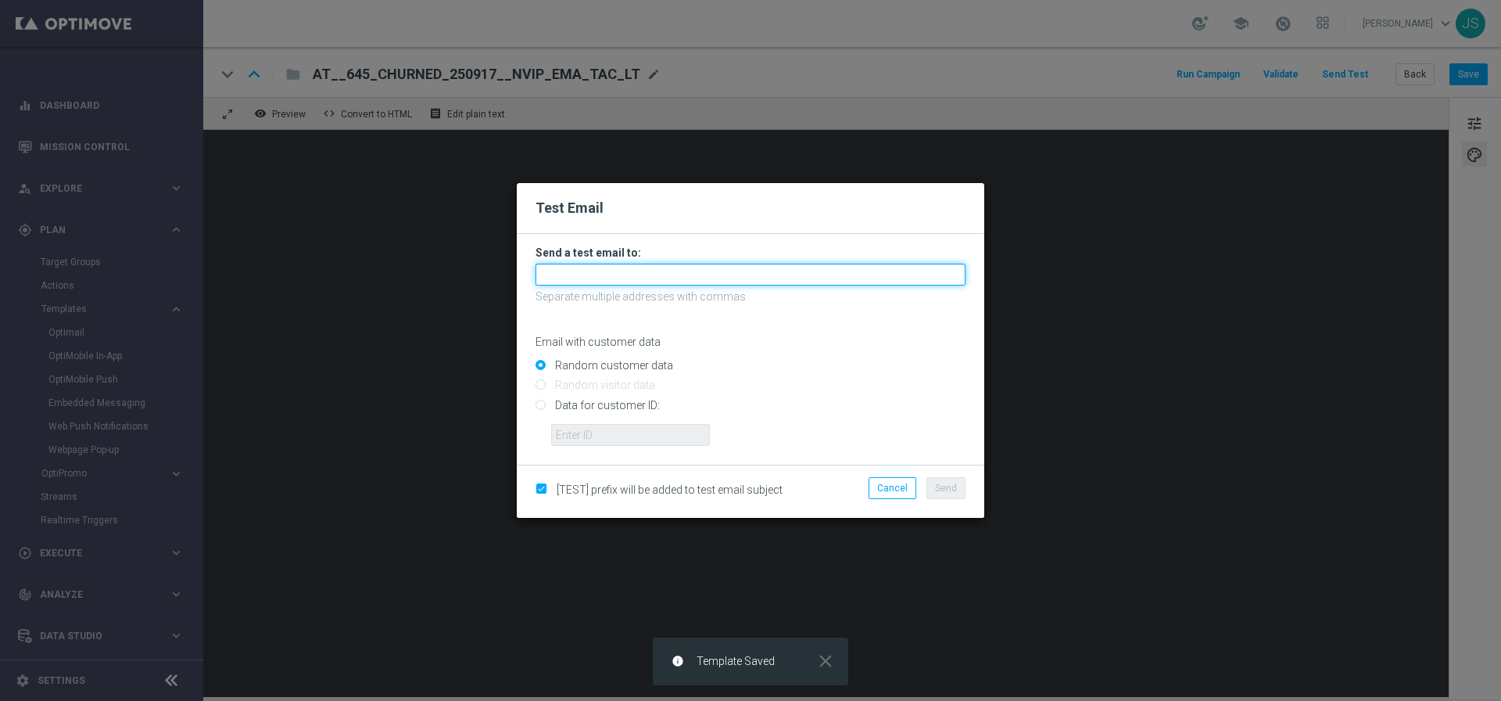
click at [736, 271] on input "text" at bounding box center [751, 275] width 430 height 22
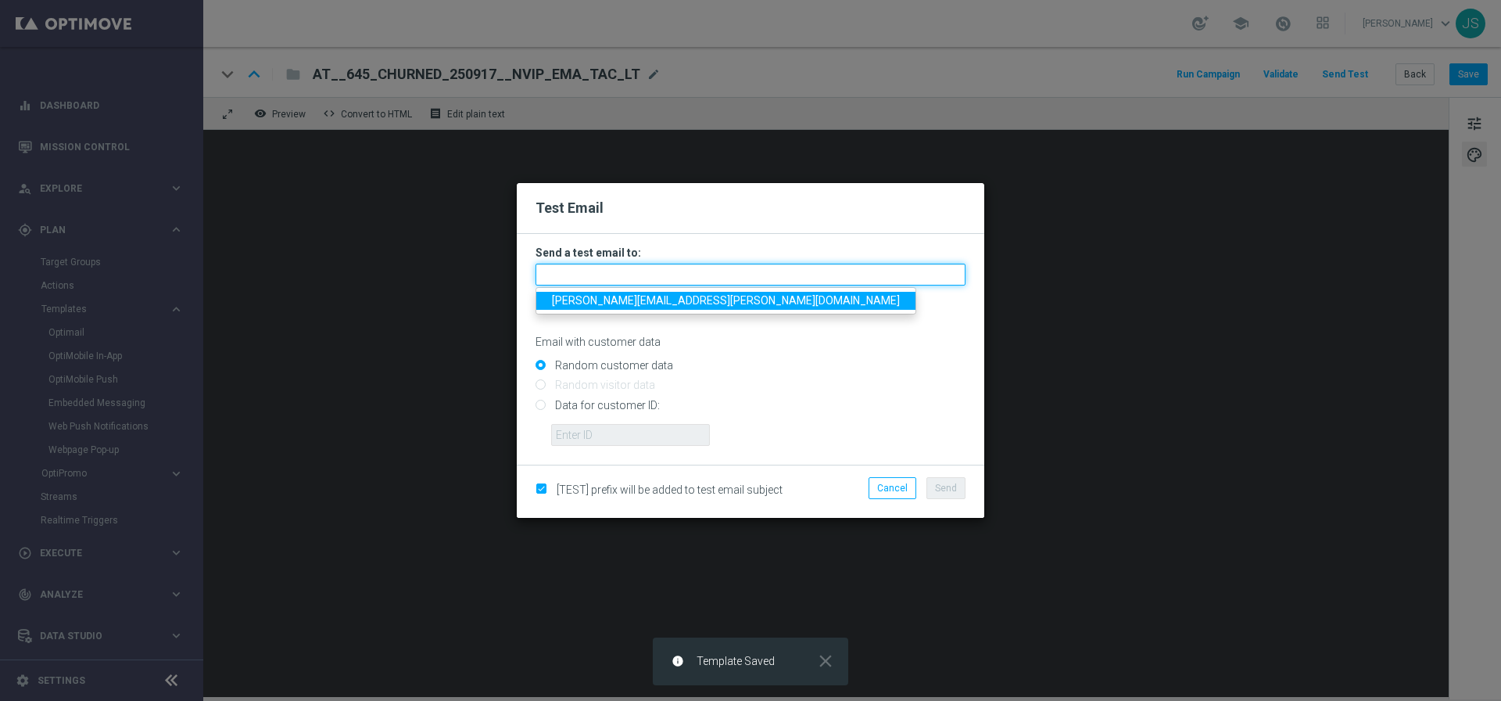
type input "jessica.schmitt@lottoland.com"
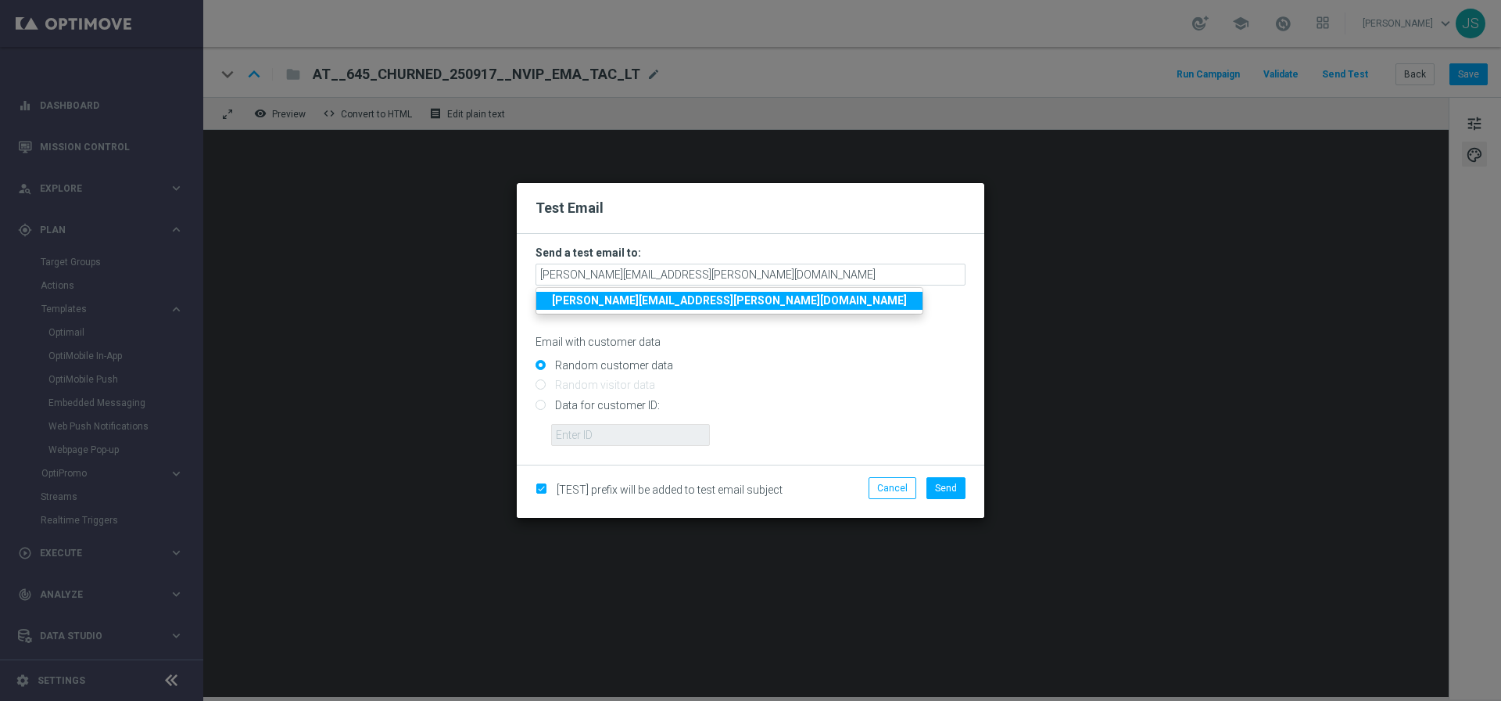
click at [617, 411] on input "Data for customer ID:" at bounding box center [751, 411] width 430 height 22
radio input "true"
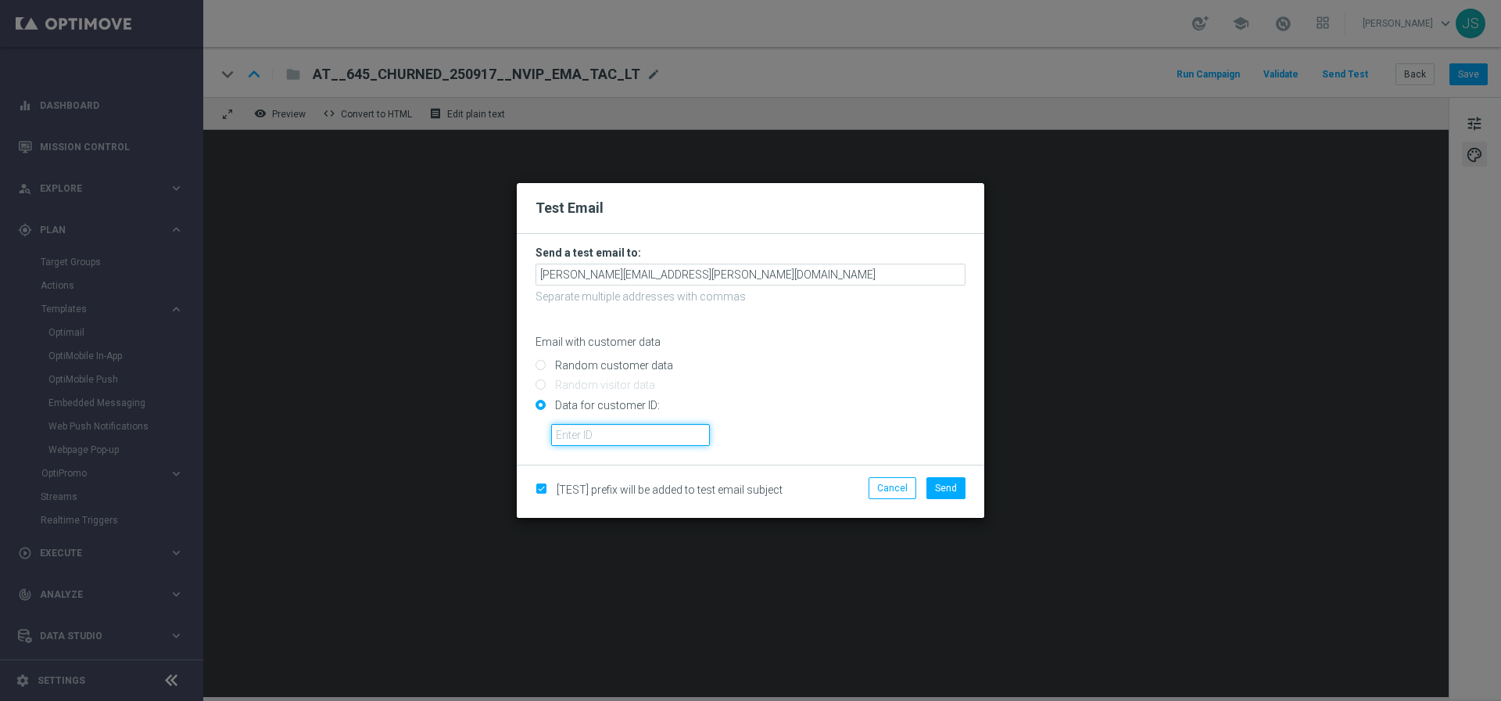
click at [615, 444] on input "text" at bounding box center [630, 435] width 159 height 22
paste input "https://www.lottoland.at/warenkorb?tickets=clear,A6V3S0101000c01000000A00000000…"
type input "https://www.lottoland.at/warenkorb?tickets=clear,A6V3S0101000c01000000A00000000…"
click at [615, 444] on input "https://www.lottoland.at/warenkorb?tickets=clear,A6V3S0101000c01000000A00000000…" at bounding box center [630, 435] width 159 height 22
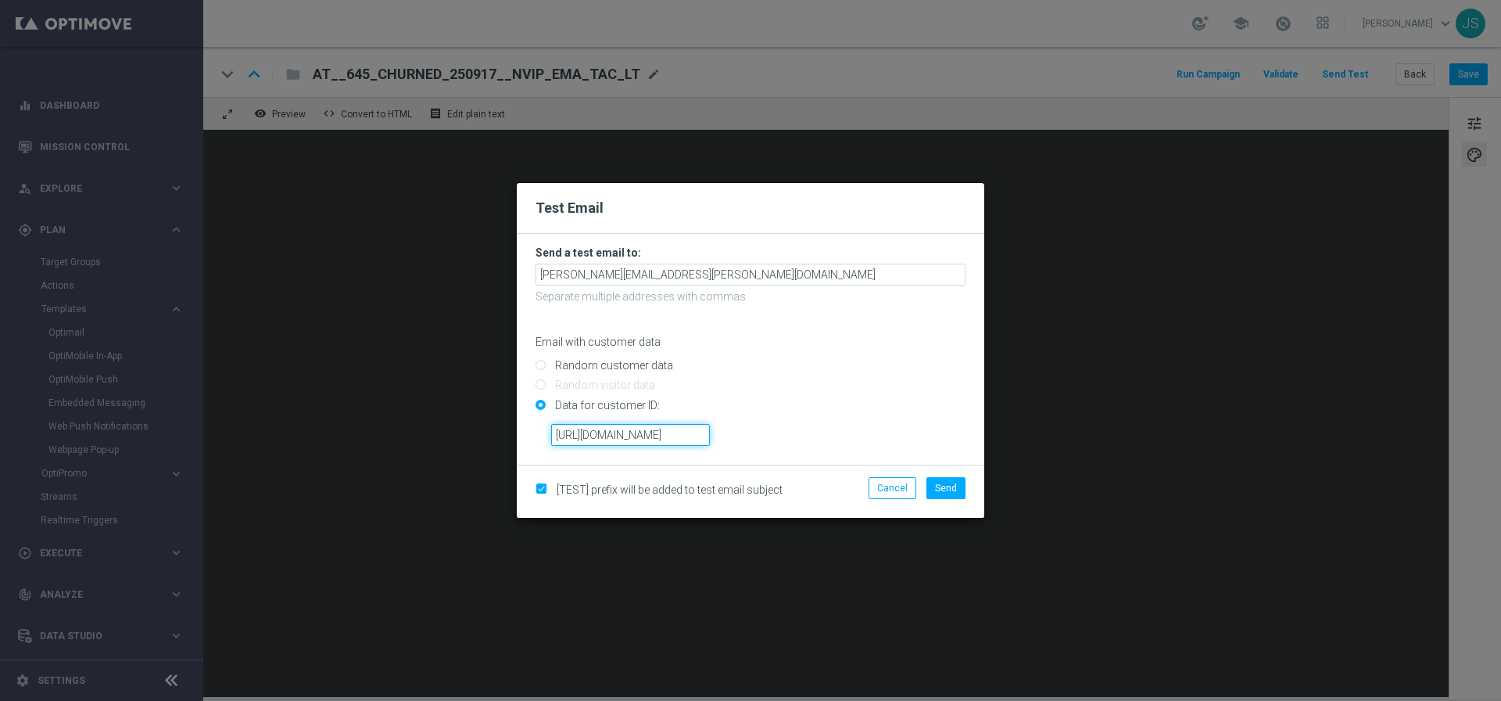
click at [615, 444] on input "https://www.lottoland.at/warenkorb?tickets=clear,A6V3S0101000c01000000A00000000…" at bounding box center [630, 435] width 159 height 22
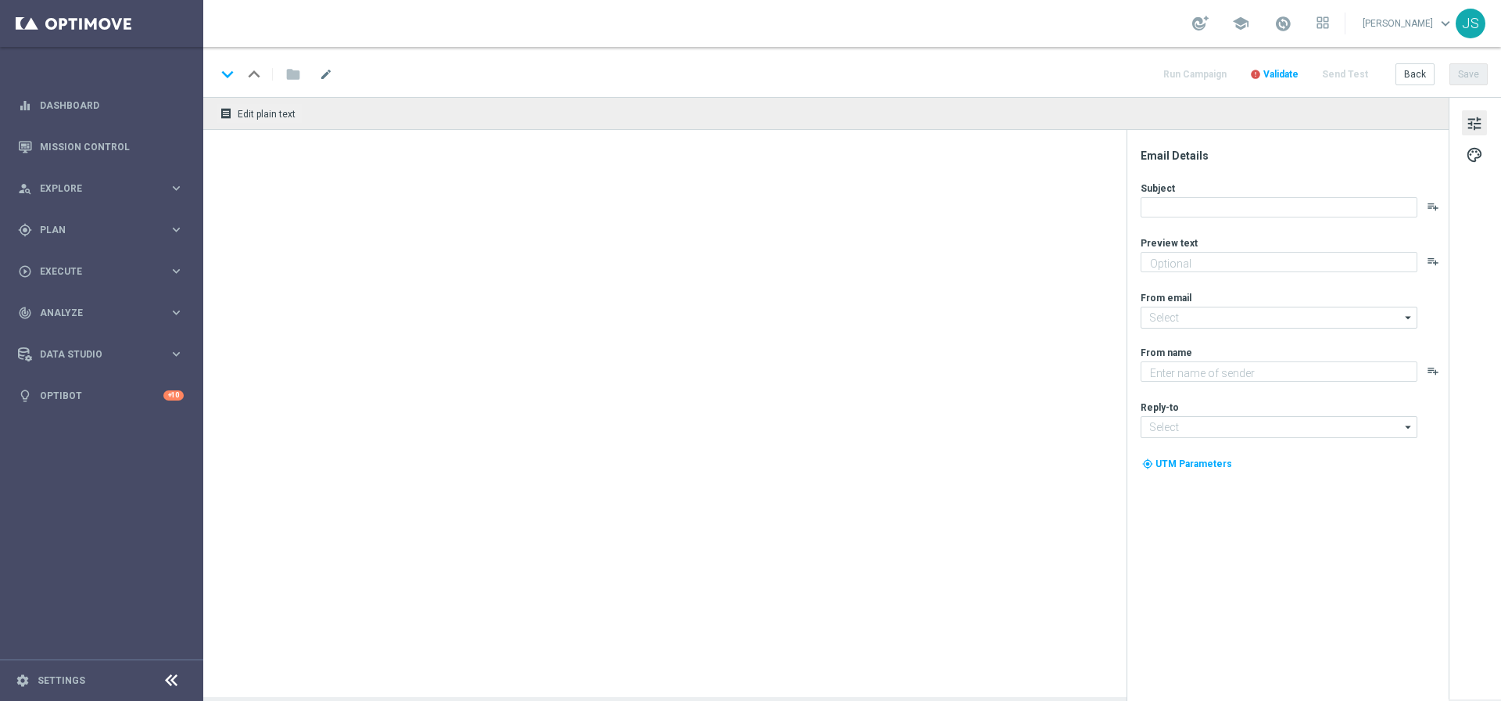
type textarea "Dein Extra zum LOTTO 6 aus 45."
type textarea "Lottoland"
type input "[EMAIL_ADDRESS][DOMAIN_NAME]"
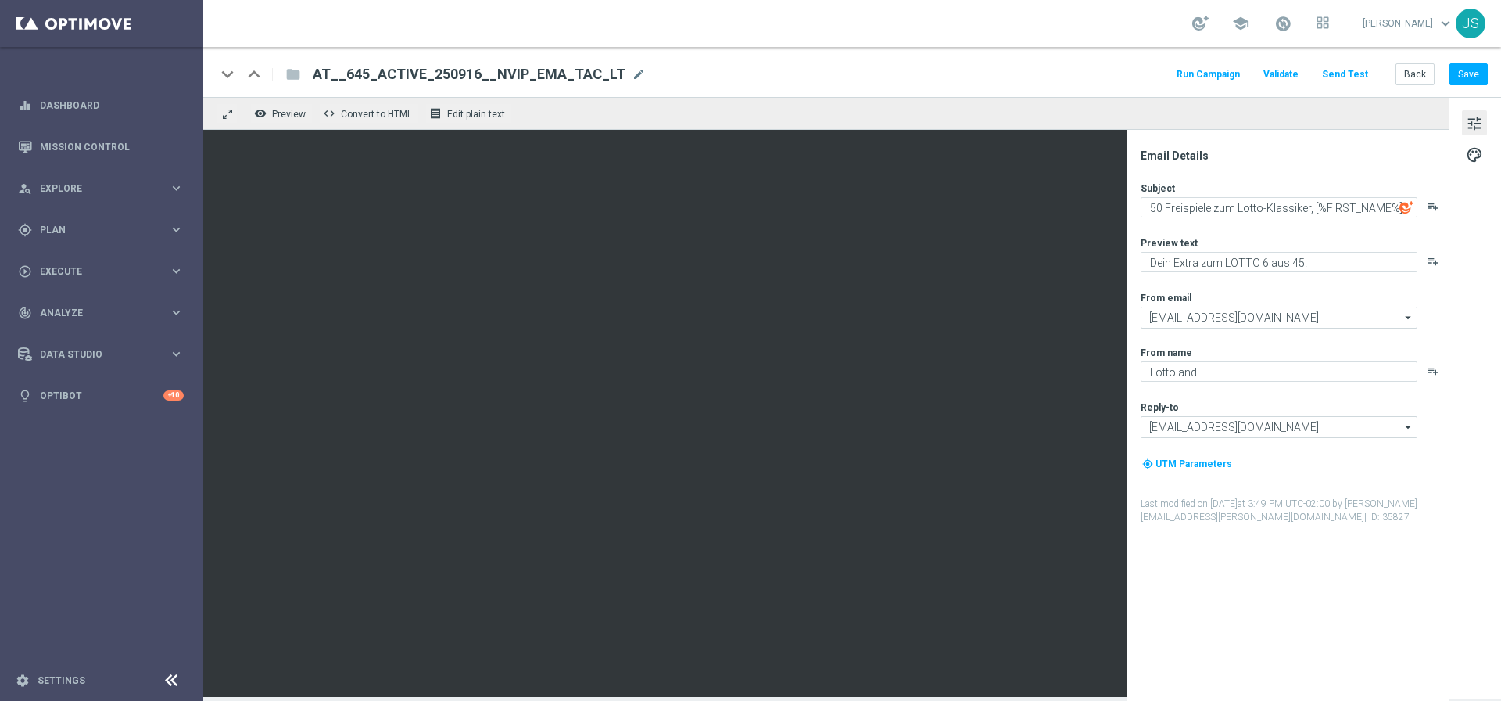
click at [1359, 78] on button "Send Test" at bounding box center [1345, 74] width 51 height 21
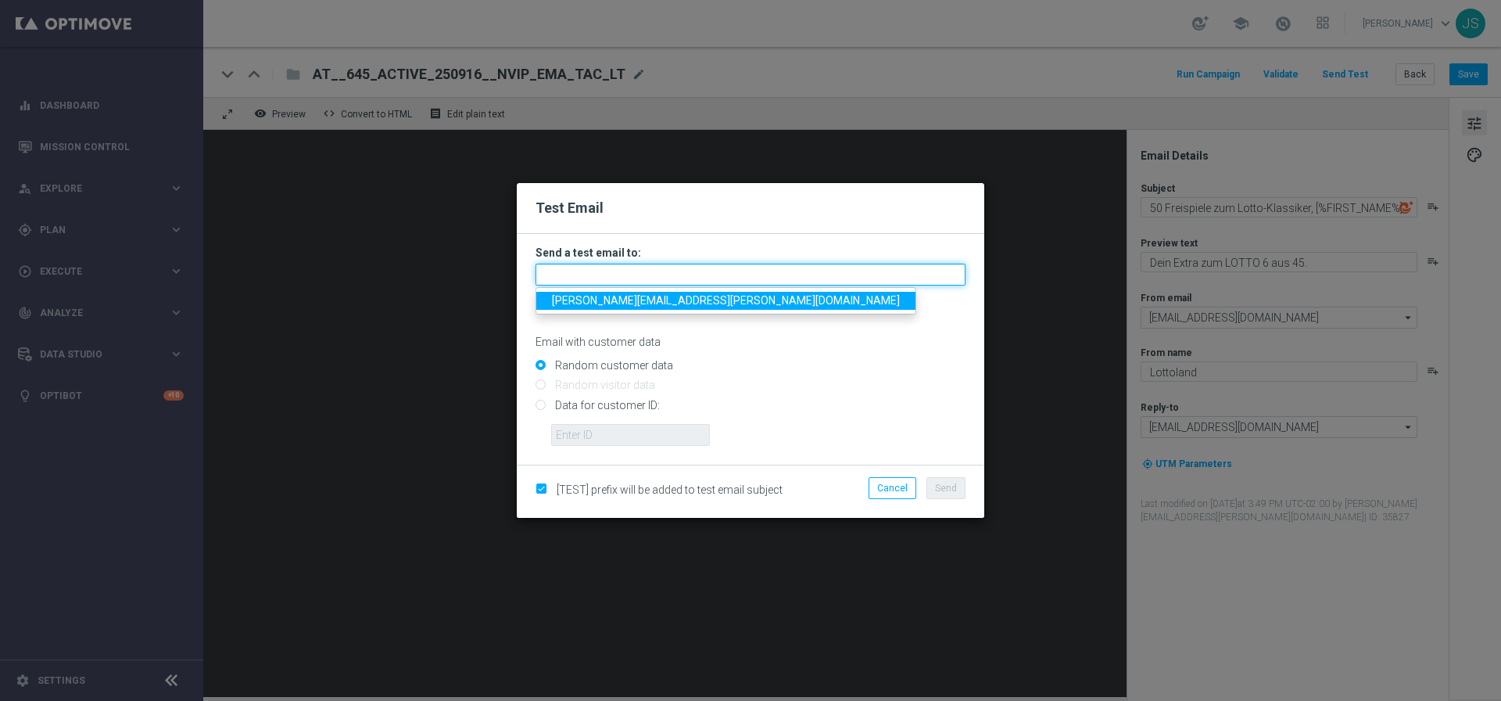
click at [592, 272] on input "text" at bounding box center [751, 275] width 430 height 22
type input "[PERSON_NAME][EMAIL_ADDRESS][PERSON_NAME][DOMAIN_NAME]"
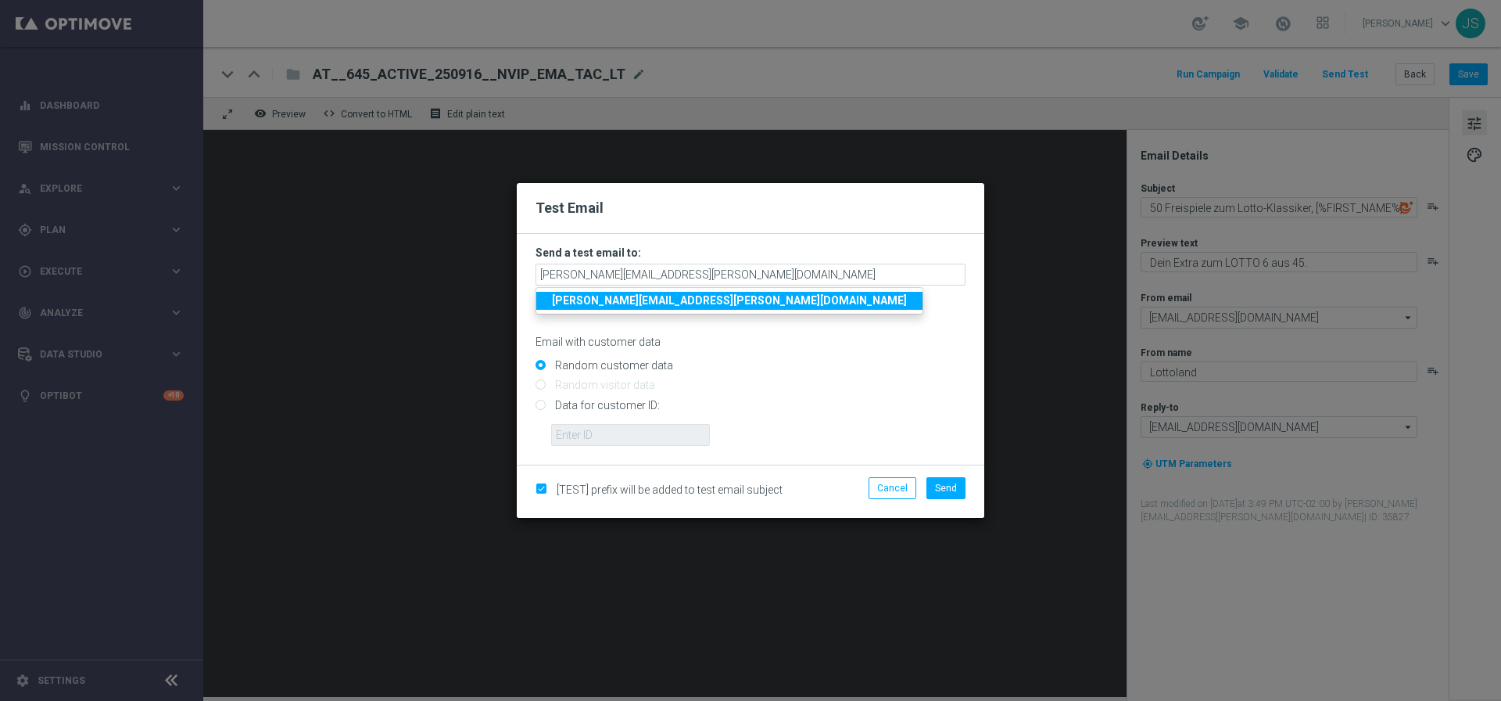
click at [680, 306] on strong "[PERSON_NAME][EMAIL_ADDRESS][PERSON_NAME][DOMAIN_NAME]" at bounding box center [729, 300] width 355 height 13
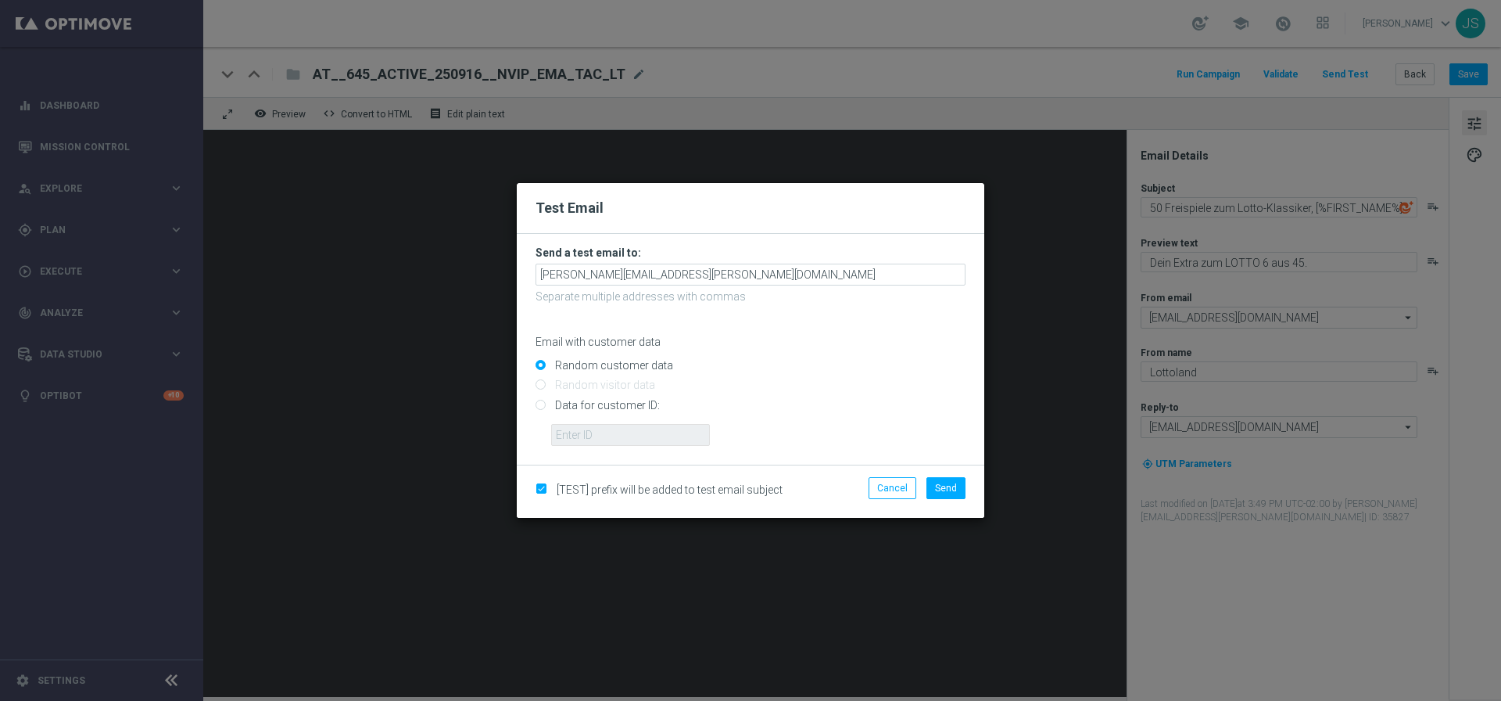
click at [580, 403] on input "Data for customer ID:" at bounding box center [751, 411] width 430 height 22
radio input "true"
click at [585, 428] on input "text" at bounding box center [630, 435] width 159 height 22
paste input "224495972"
type input "224495972"
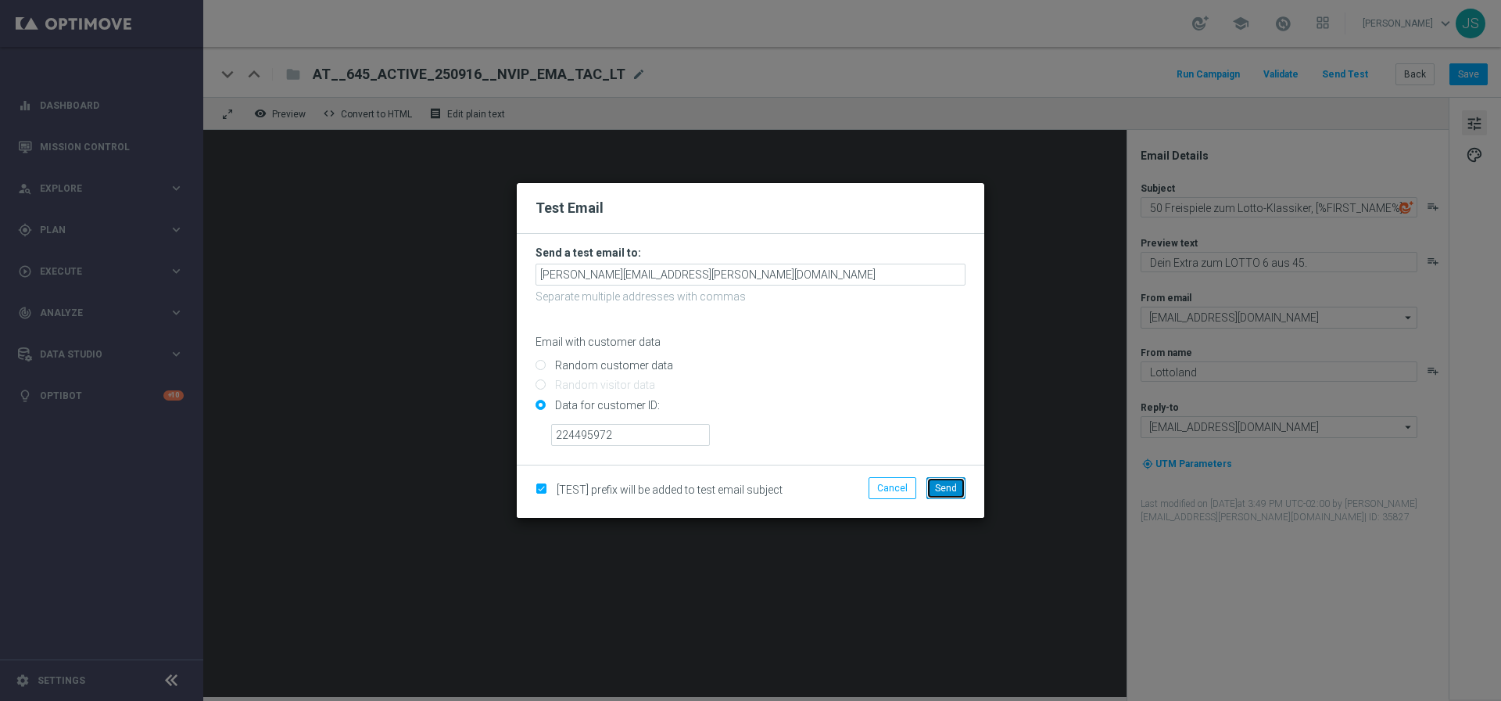
click at [943, 484] on span "Send" at bounding box center [946, 487] width 22 height 11
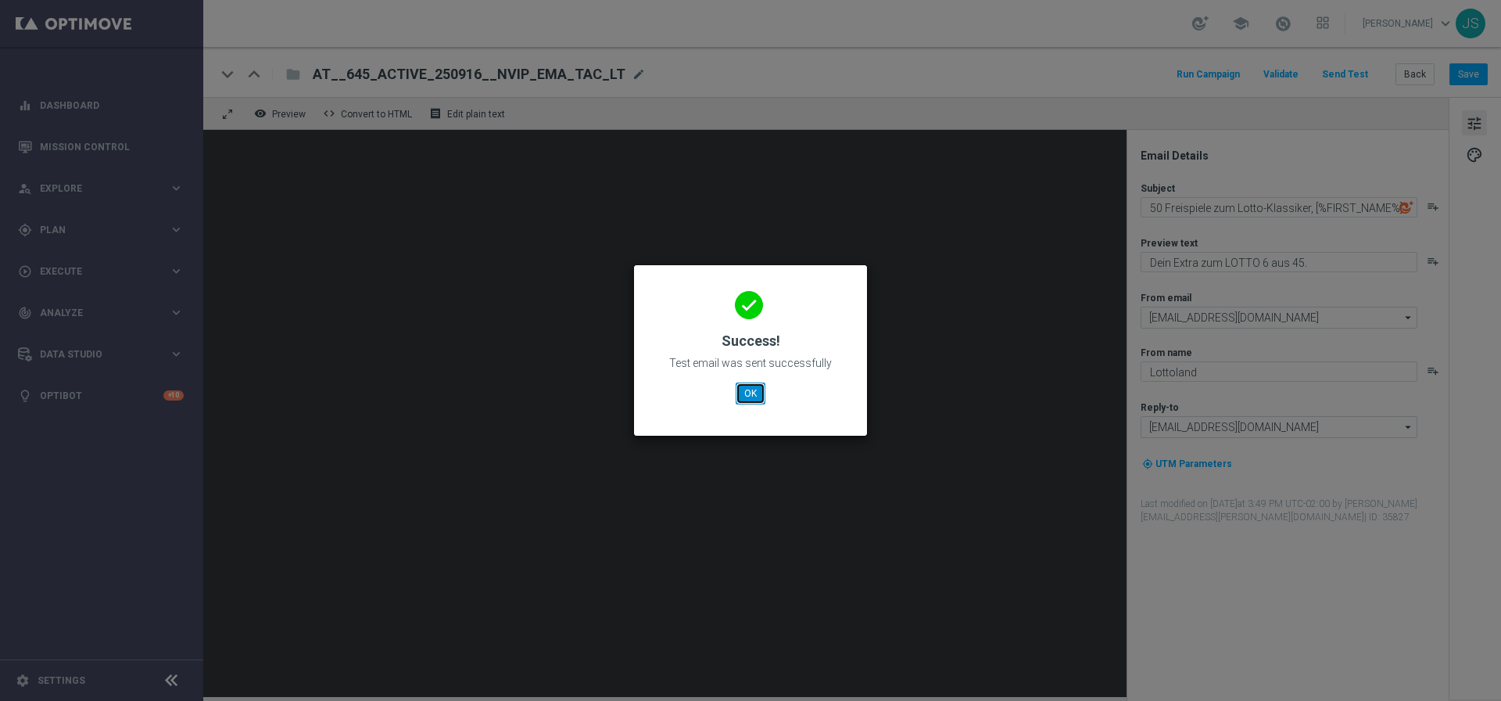
click at [753, 396] on button "OK" at bounding box center [751, 393] width 30 height 22
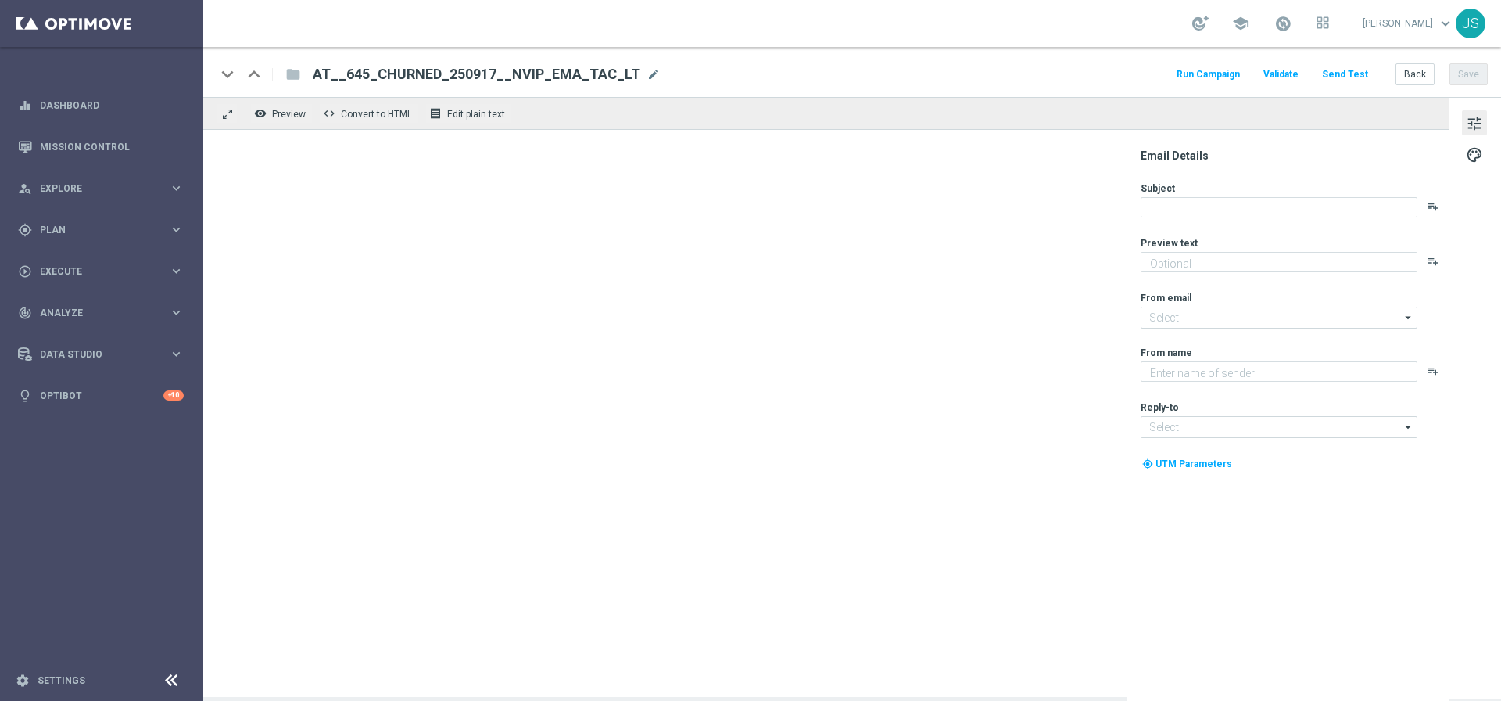
type textarea "Dein Extra zum LOTTO 6 aus 45."
type input "[EMAIL_ADDRESS][DOMAIN_NAME]"
type textarea "Lottoland"
type input "[EMAIL_ADDRESS][DOMAIN_NAME]"
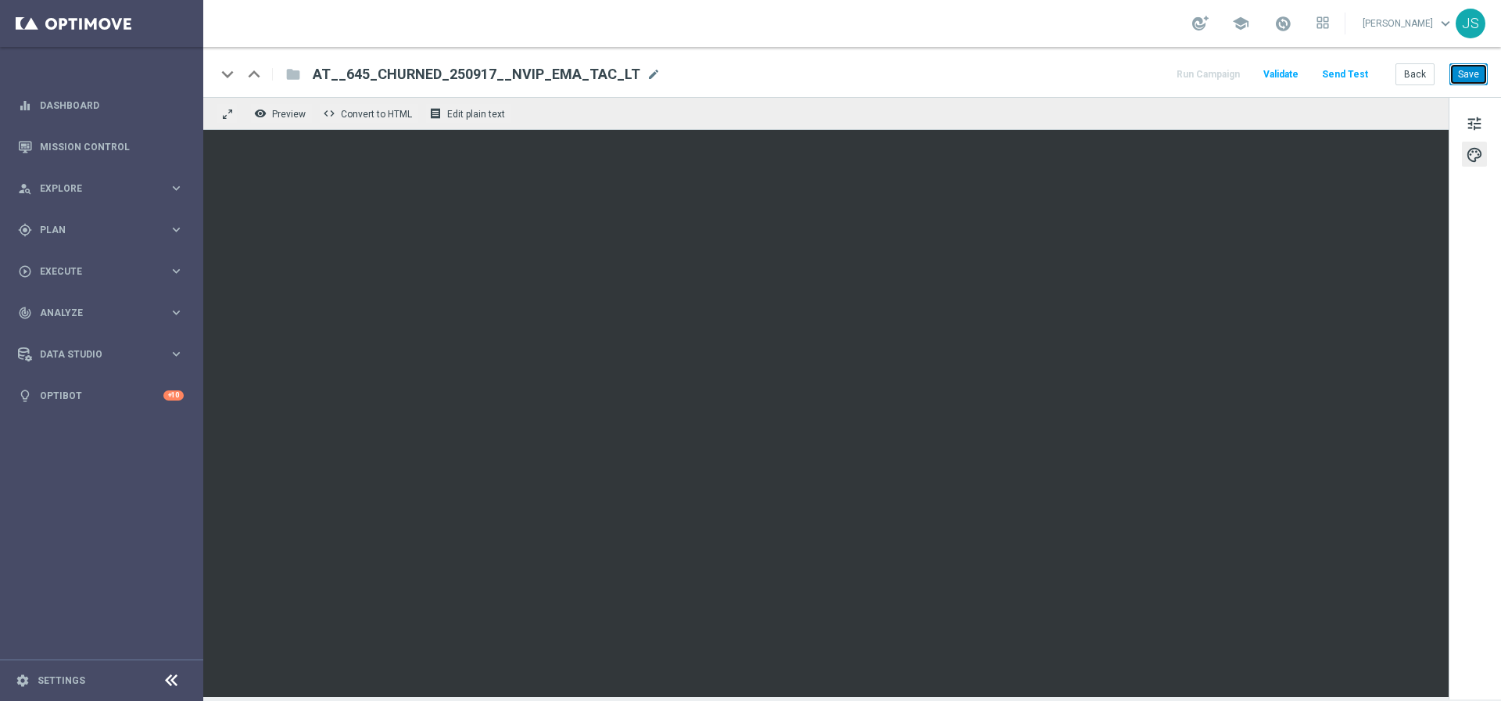
click at [1473, 74] on button "Save" at bounding box center [1469, 74] width 38 height 22
click at [1483, 66] on button "Save" at bounding box center [1469, 74] width 38 height 22
click at [1352, 70] on button "Send Test" at bounding box center [1345, 74] width 51 height 21
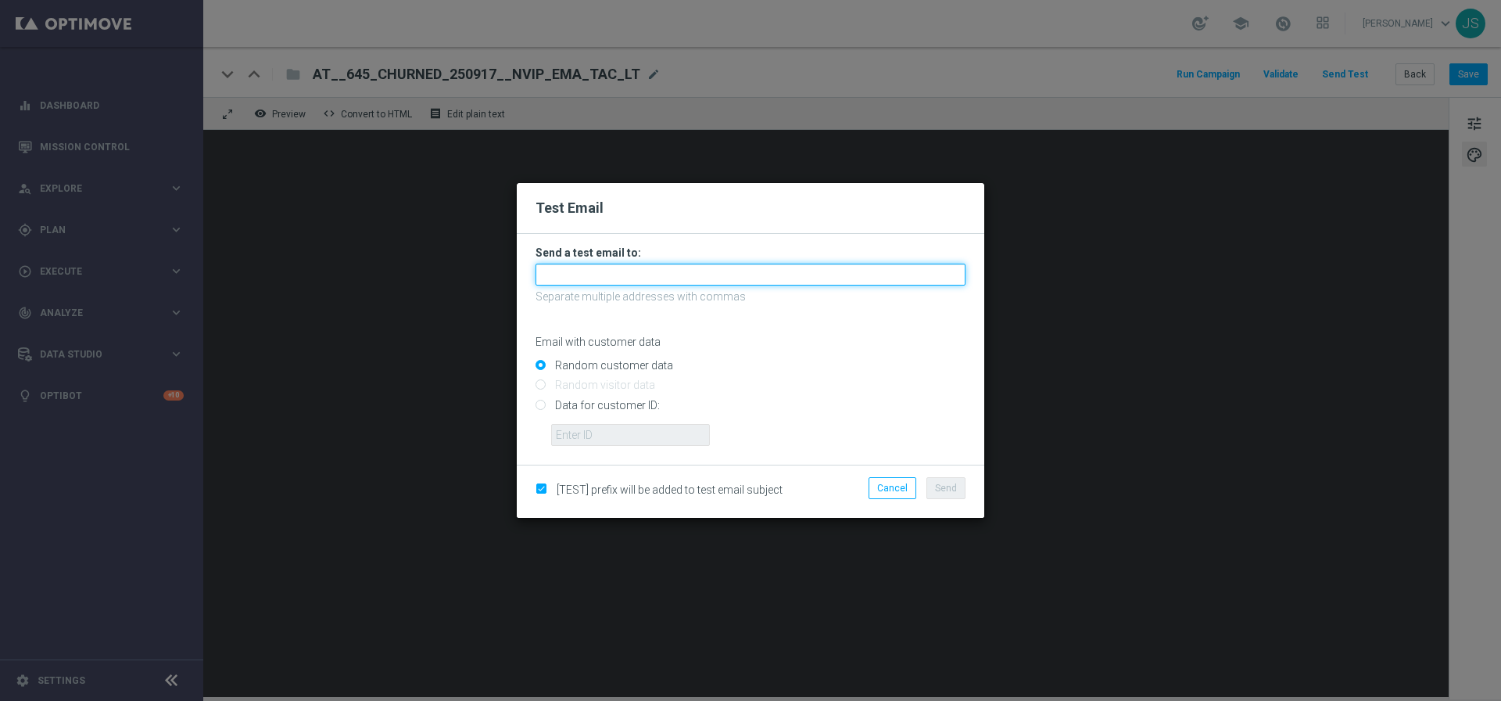
click at [780, 278] on input "text" at bounding box center [751, 275] width 430 height 22
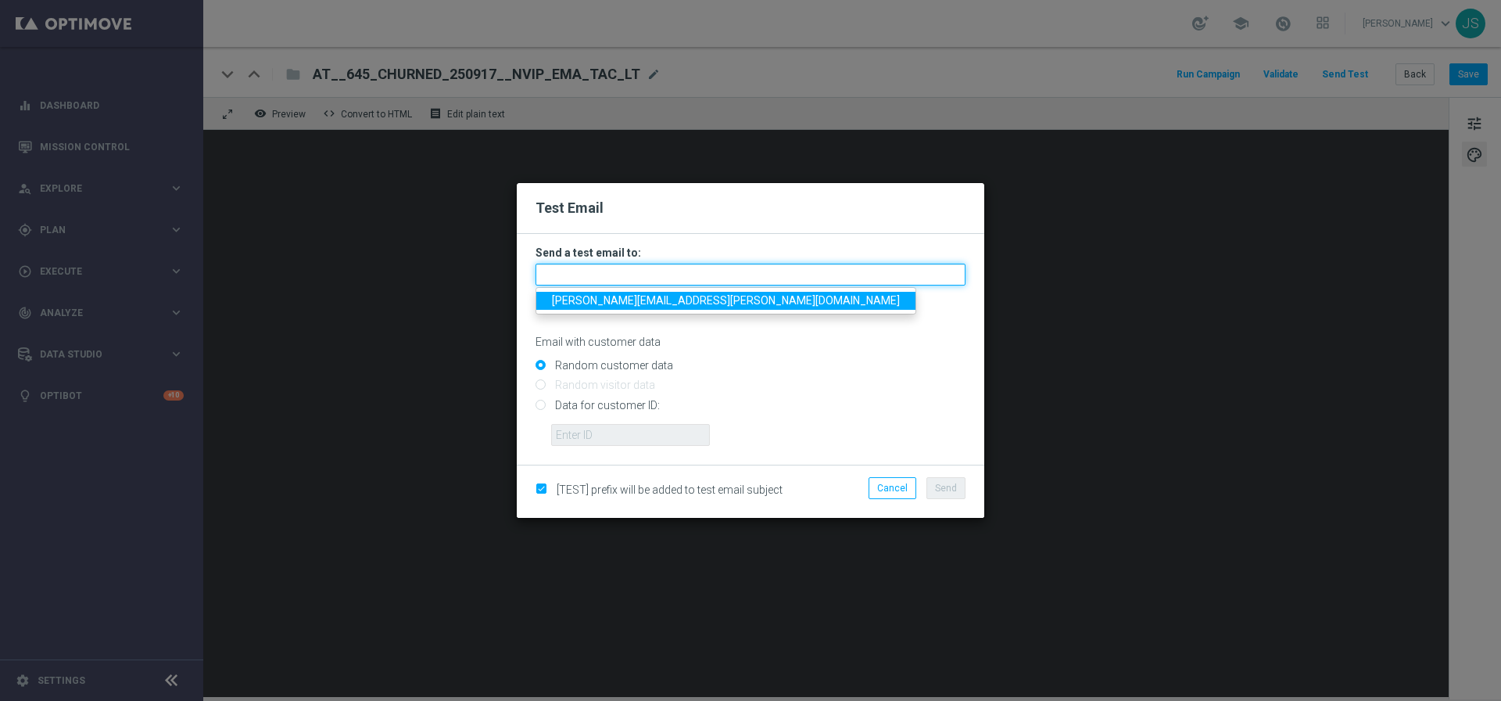
type input "[PERSON_NAME][EMAIL_ADDRESS][PERSON_NAME][DOMAIN_NAME]"
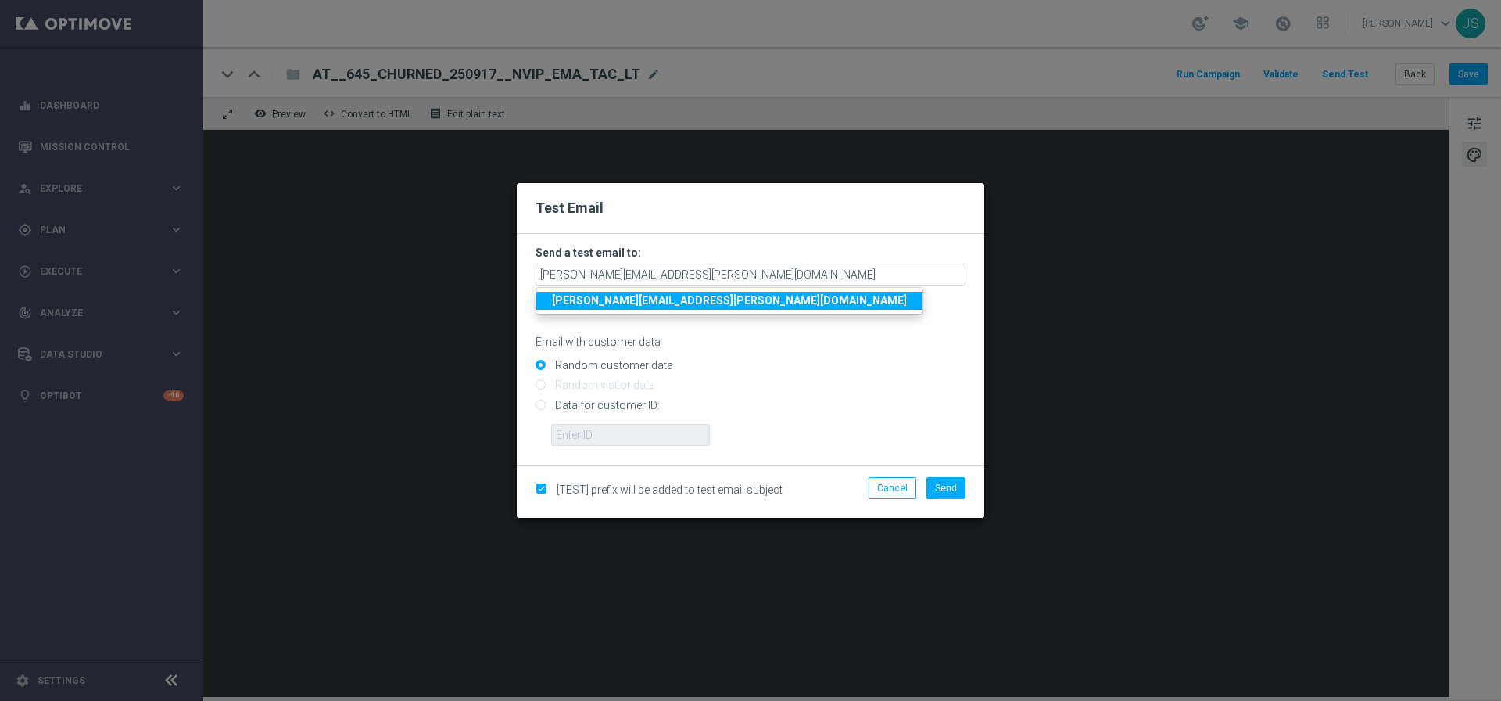
click at [689, 311] on ul "[PERSON_NAME][EMAIL_ADDRESS][PERSON_NAME][DOMAIN_NAME]" at bounding box center [730, 300] width 388 height 27
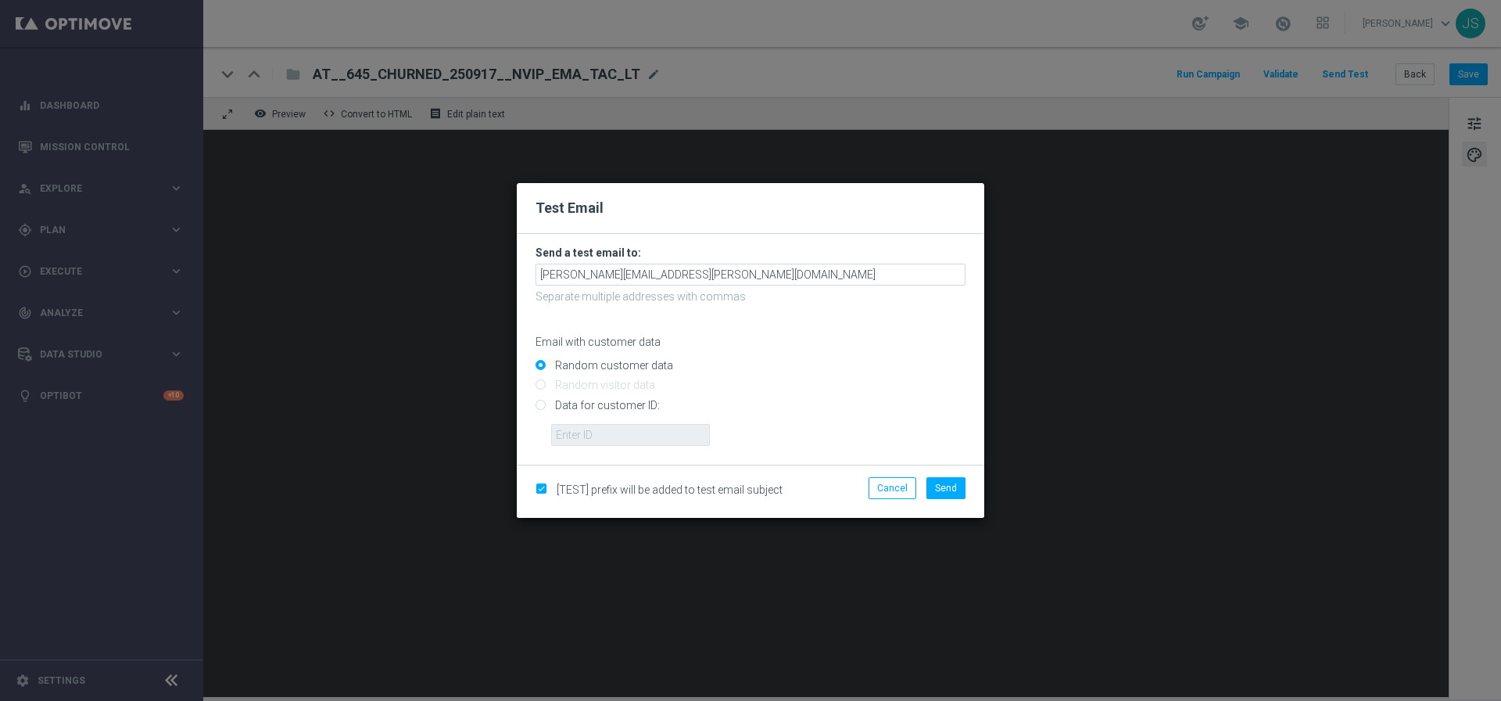
click at [552, 409] on input "Data for customer ID:" at bounding box center [751, 411] width 430 height 22
radio input "true"
click at [583, 429] on input "text" at bounding box center [630, 435] width 159 height 22
click at [651, 431] on input "text" at bounding box center [630, 435] width 159 height 22
paste input "224495972"
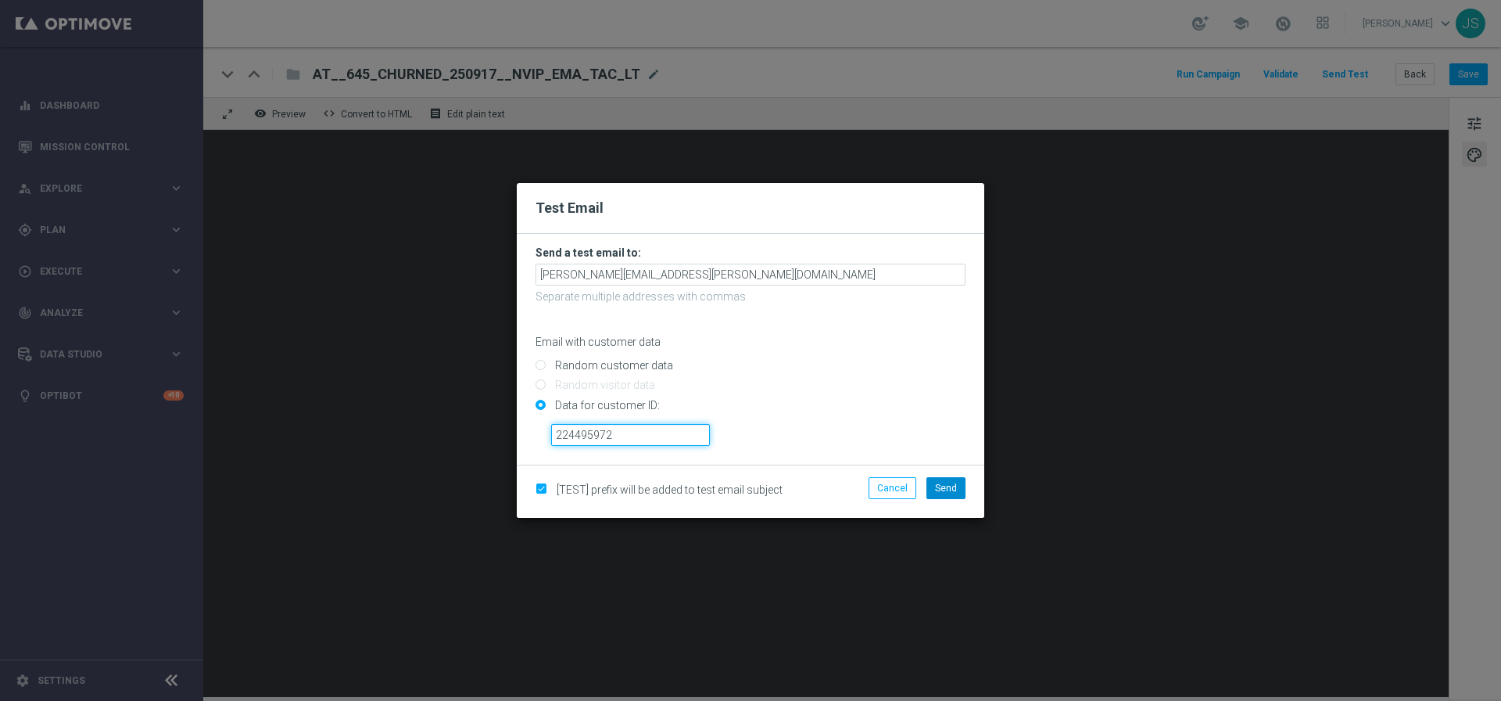
type input "224495972"
click at [934, 492] on button "Send" at bounding box center [946, 488] width 39 height 22
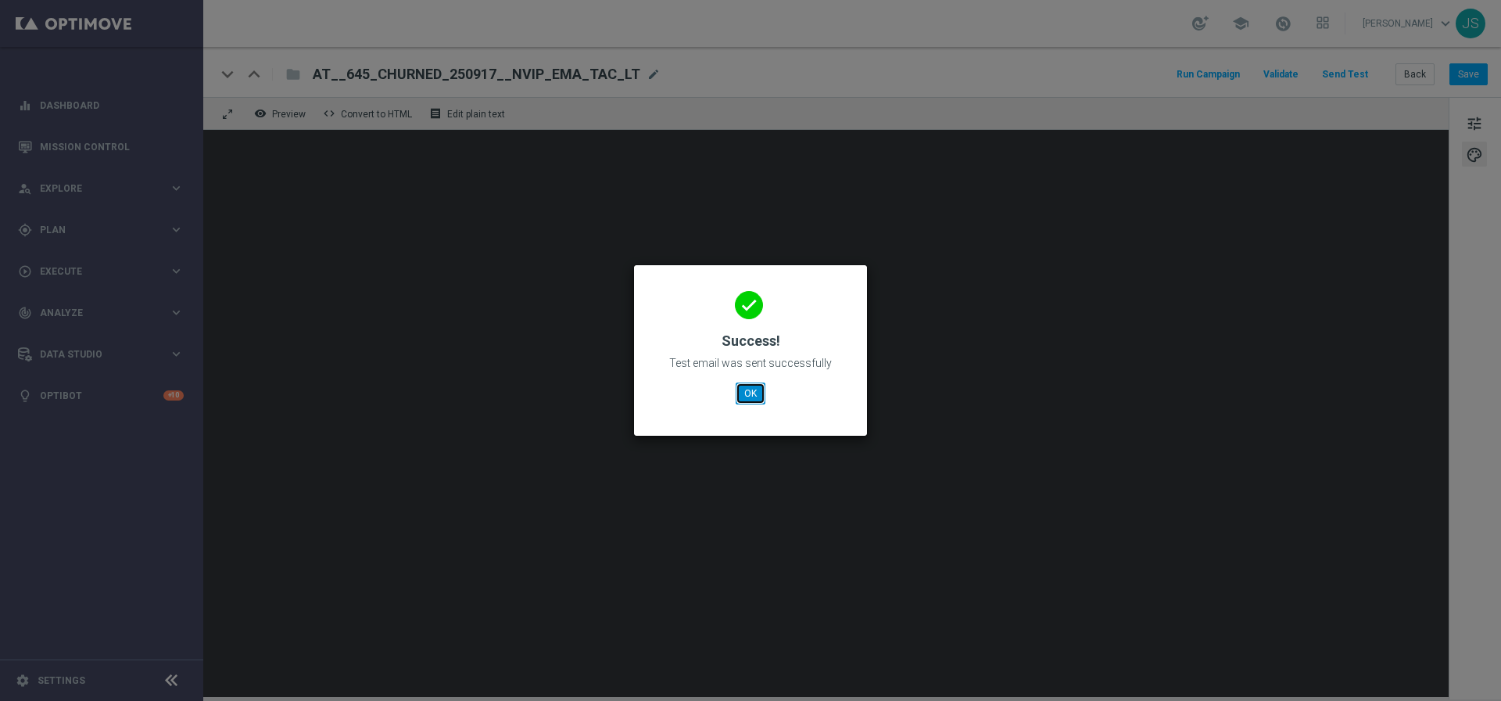
click at [759, 398] on button "OK" at bounding box center [751, 393] width 30 height 22
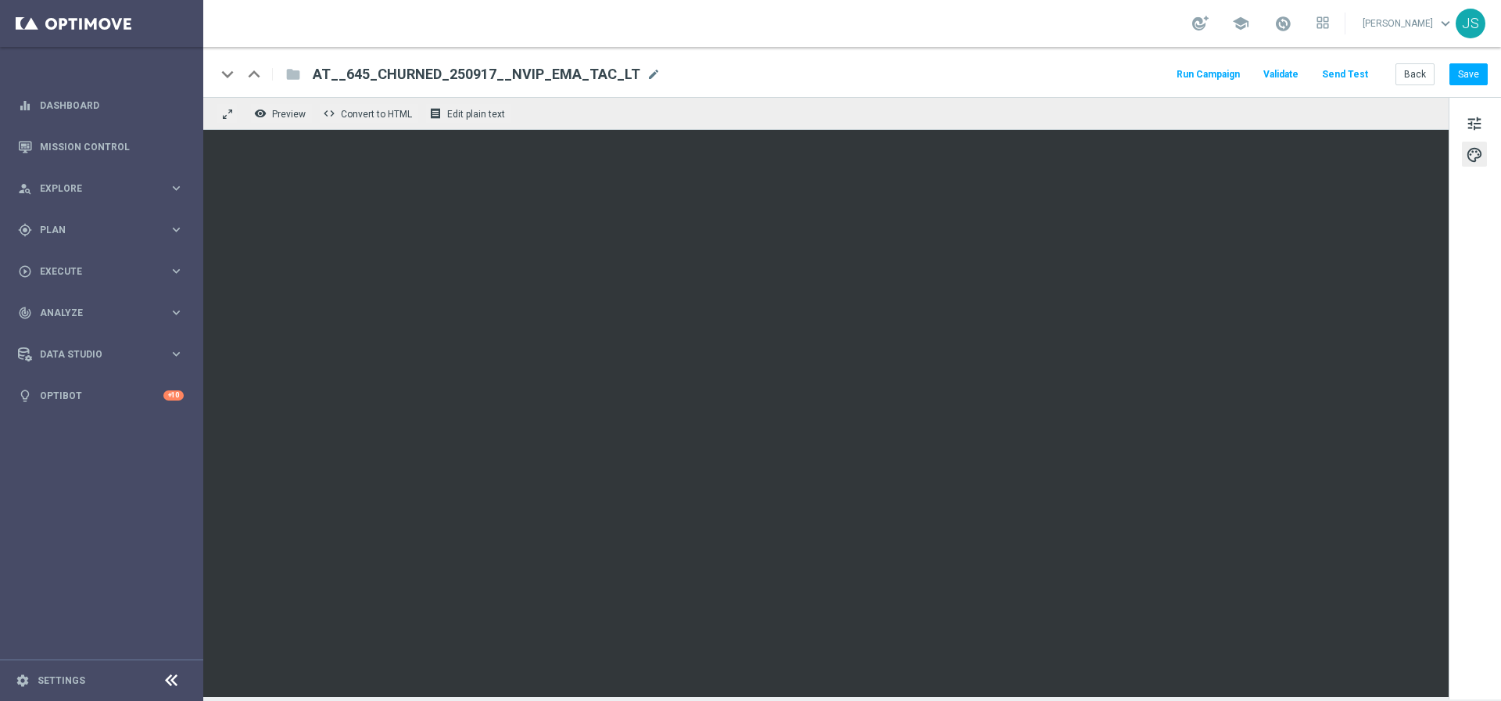
click at [1339, 70] on button "Send Test" at bounding box center [1345, 74] width 51 height 21
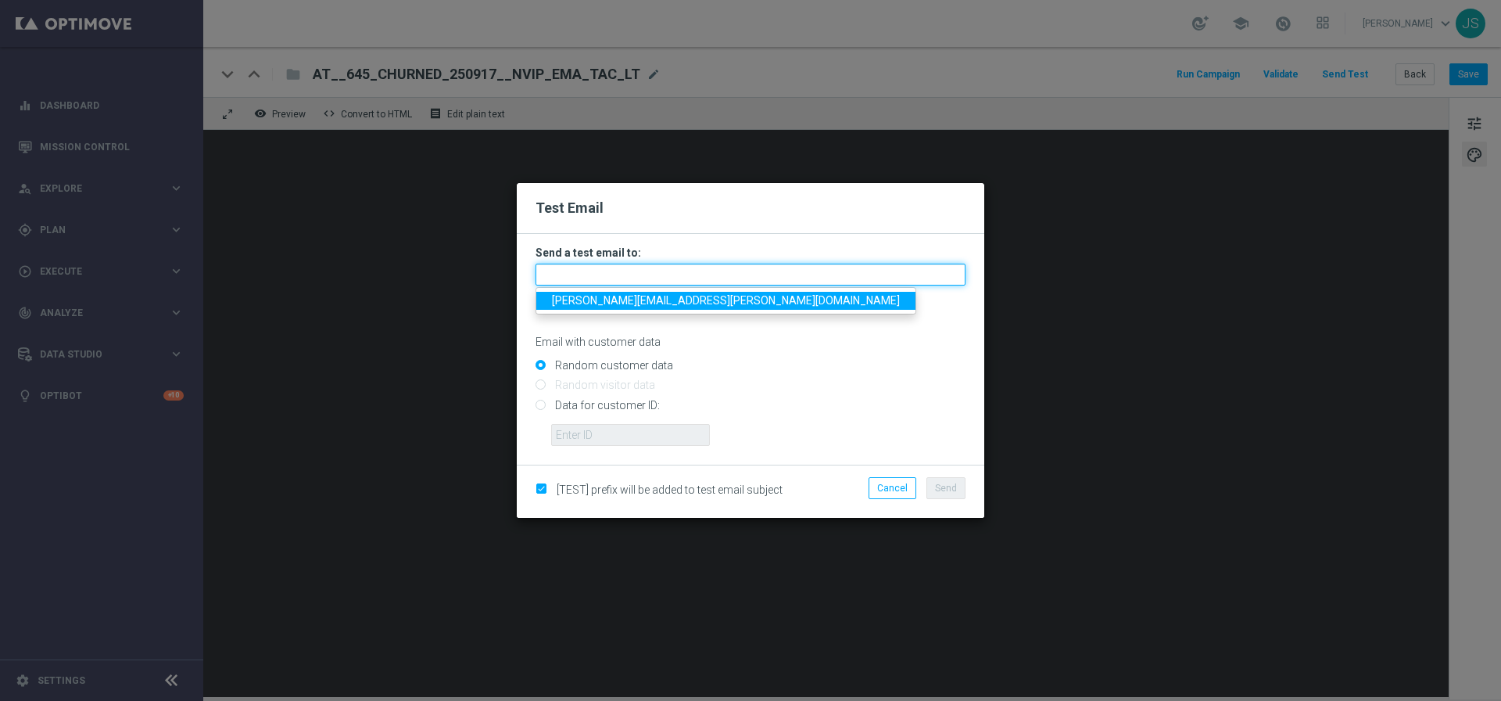
click at [748, 279] on input "text" at bounding box center [751, 275] width 430 height 22
type input "jessica.schmitt@lottoland.com"
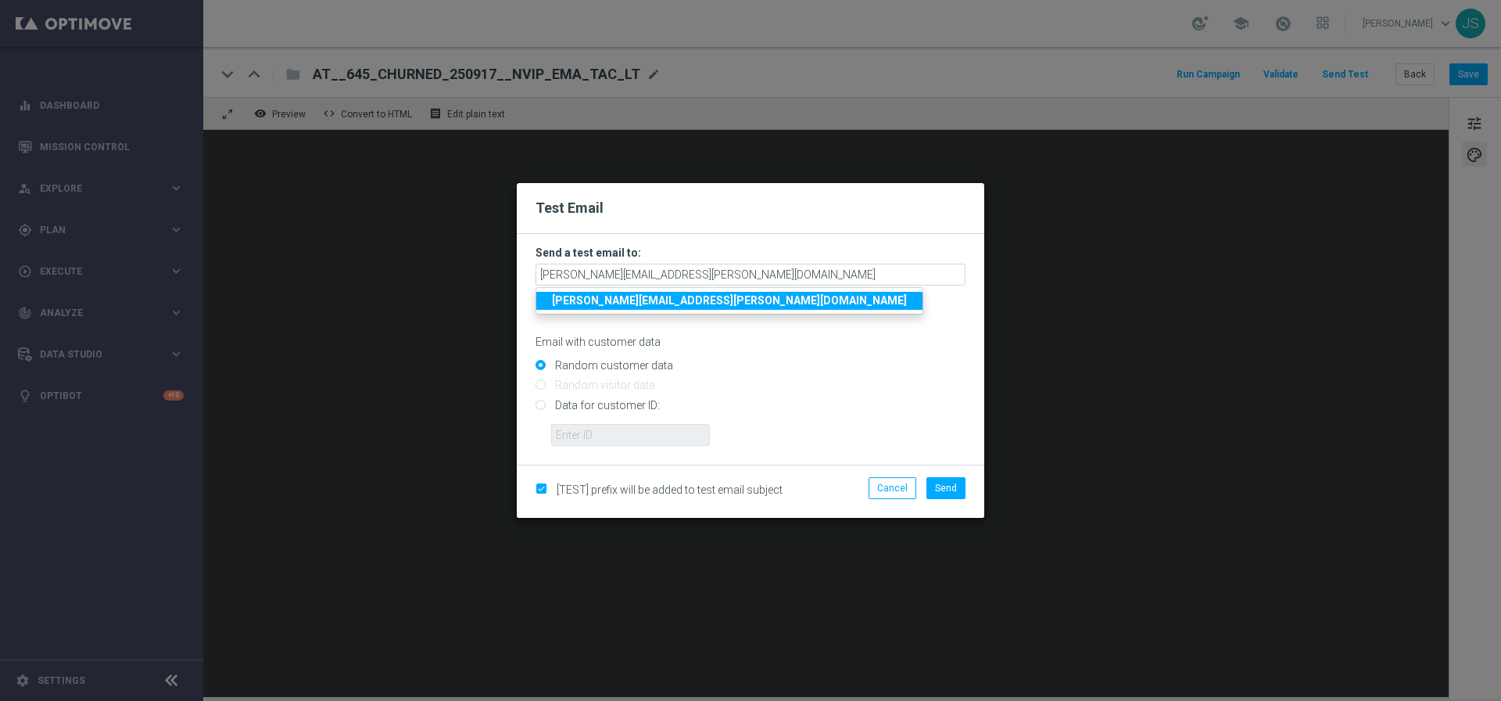
click at [608, 294] on strong "jessica.schmitt@lottoland.com" at bounding box center [729, 300] width 355 height 13
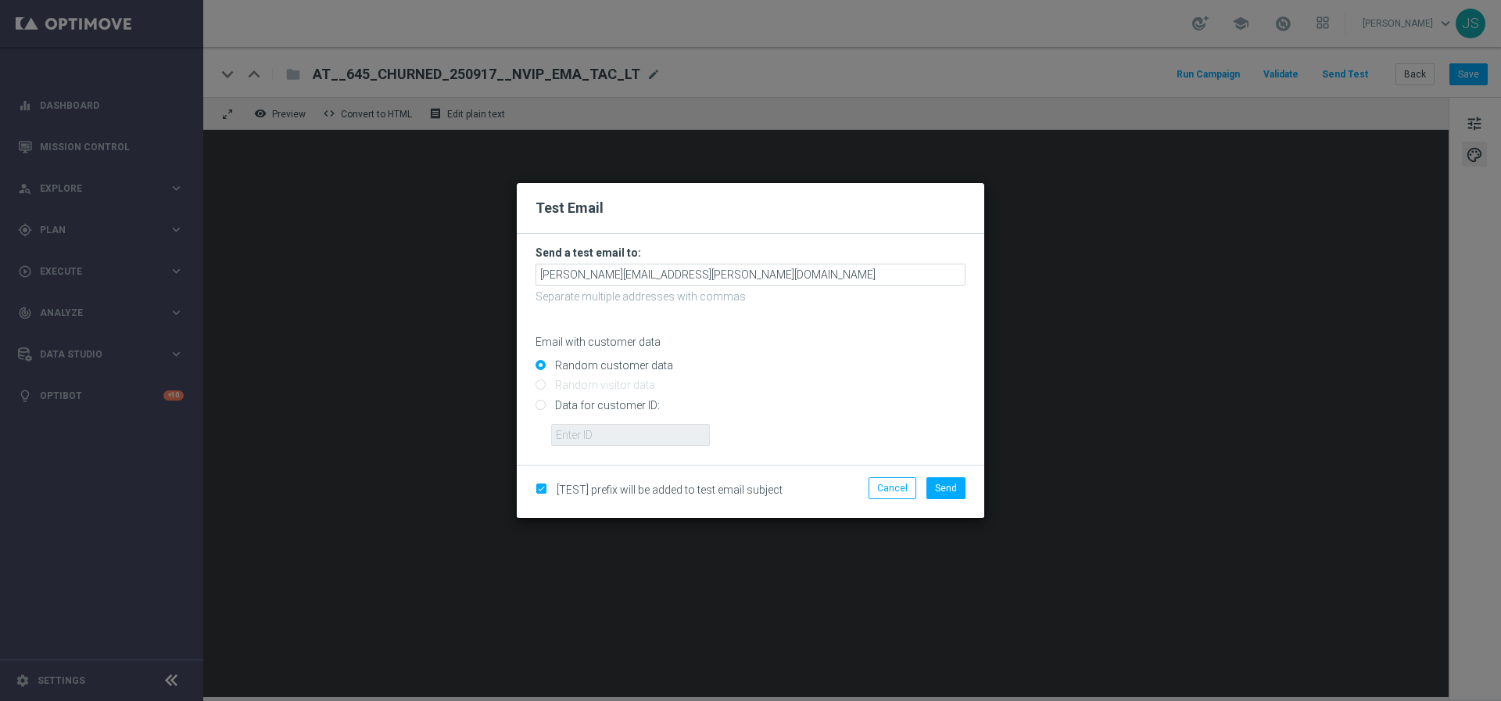
click at [561, 402] on input "Data for customer ID:" at bounding box center [751, 411] width 430 height 22
radio input "true"
click at [578, 446] on form "Send a test email to: jessica.schmitt@lottoland.com Separate multiple addresses…" at bounding box center [751, 349] width 468 height 231
click at [577, 444] on input "text" at bounding box center [630, 435] width 159 height 22
paste input "224495972"
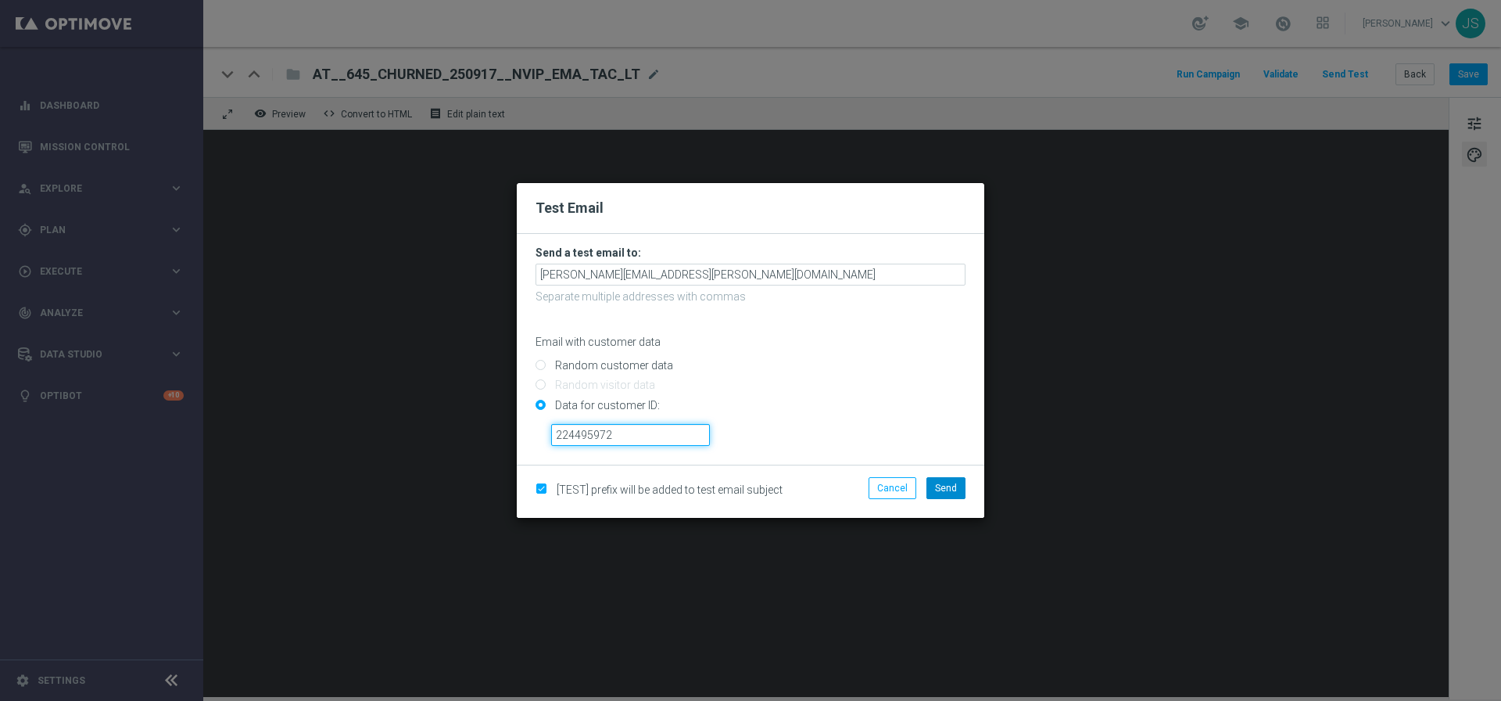
type input "224495972"
click at [951, 495] on button "Send" at bounding box center [946, 488] width 39 height 22
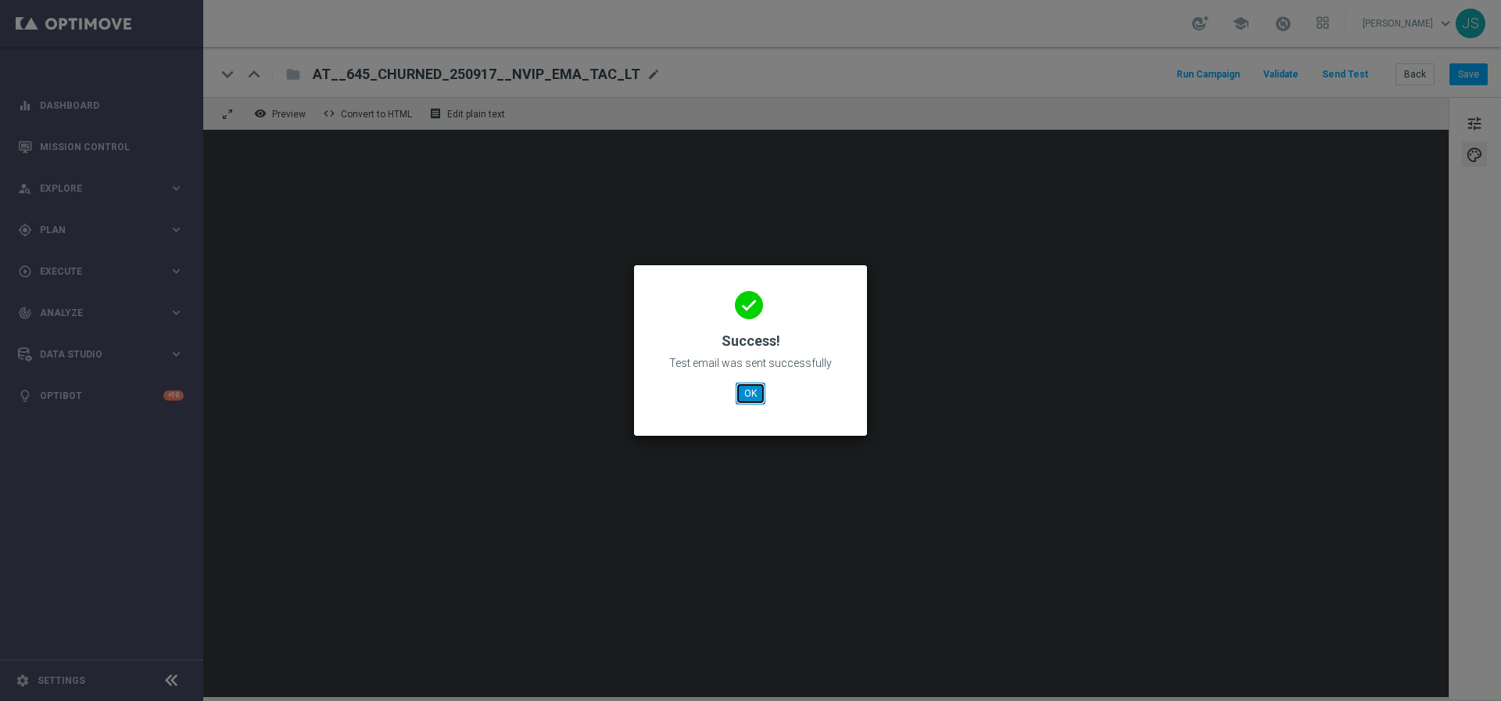
click at [744, 396] on button "OK" at bounding box center [751, 393] width 30 height 22
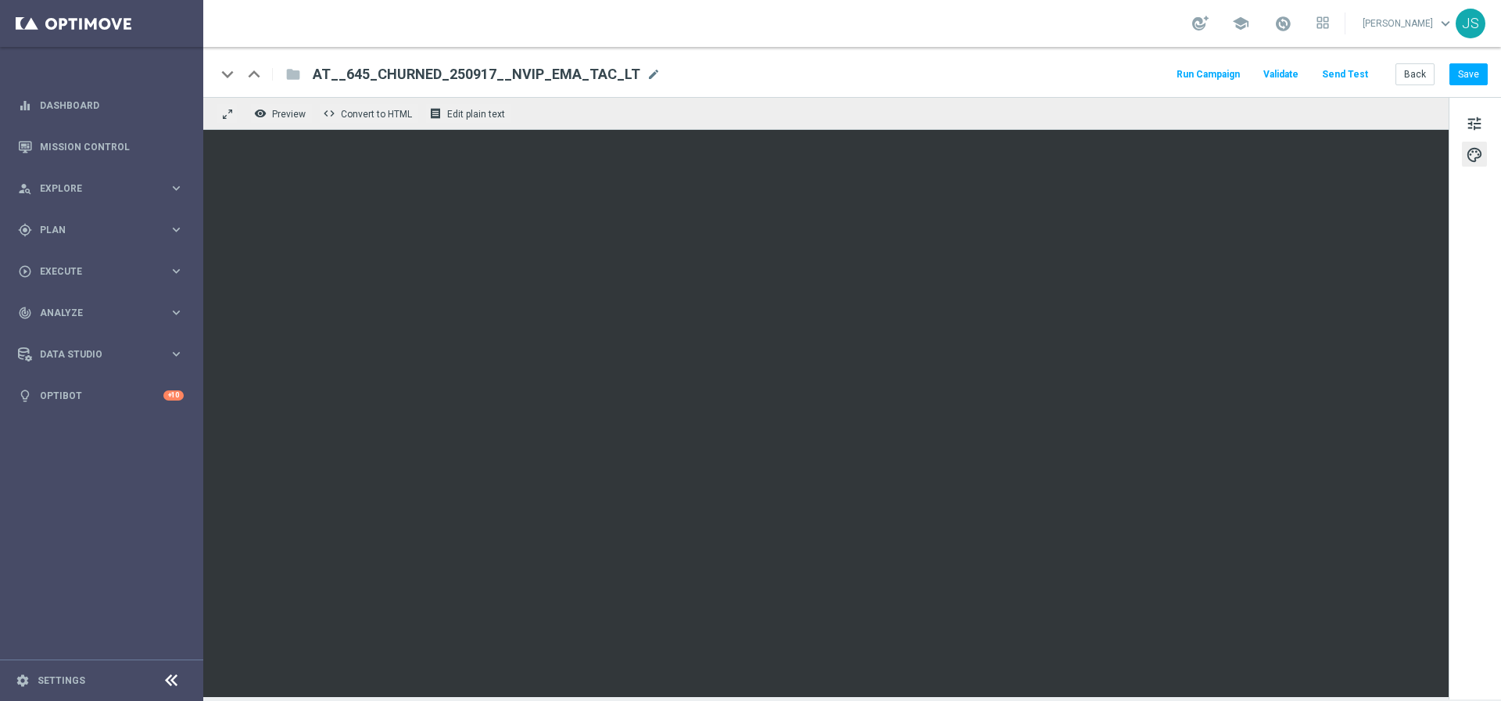
click at [1342, 70] on button "Send Test" at bounding box center [1345, 74] width 51 height 21
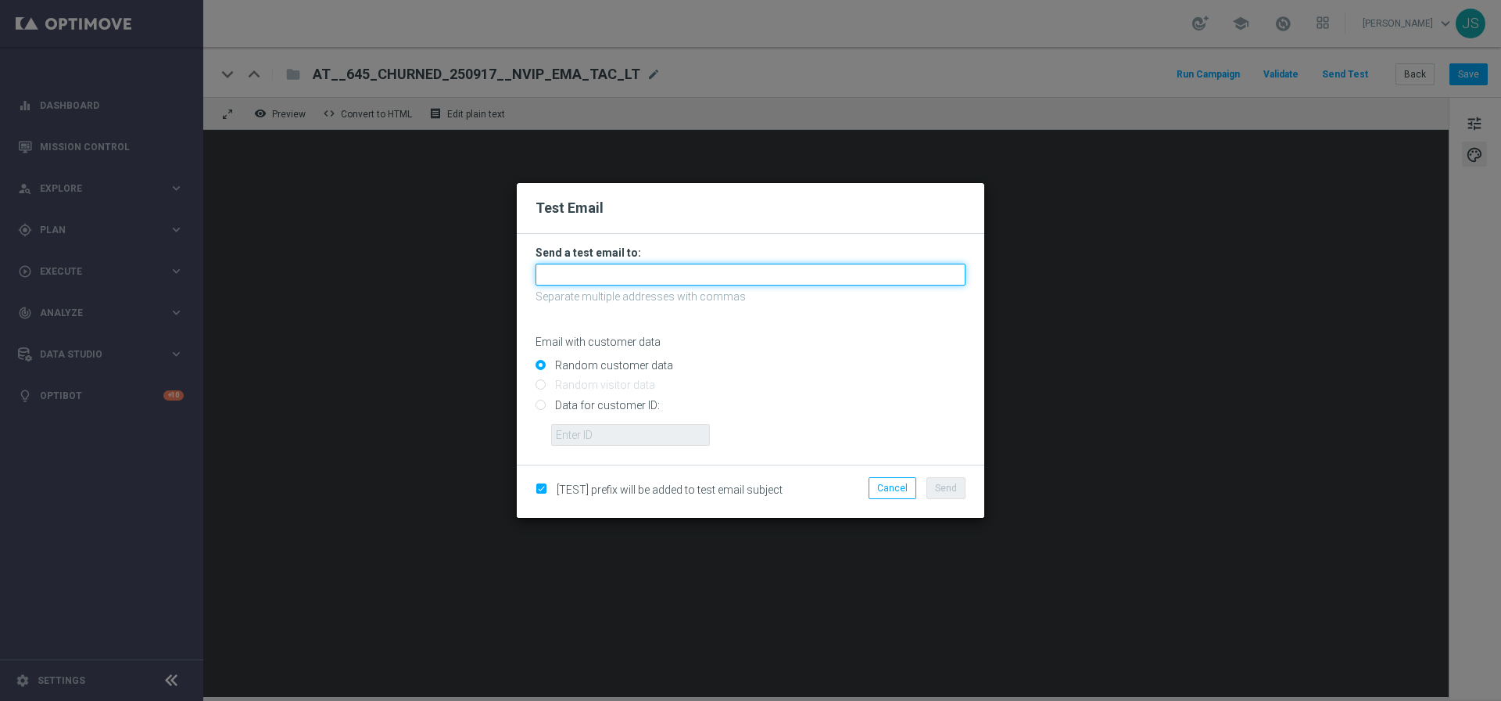
click at [845, 284] on input "text" at bounding box center [751, 275] width 430 height 22
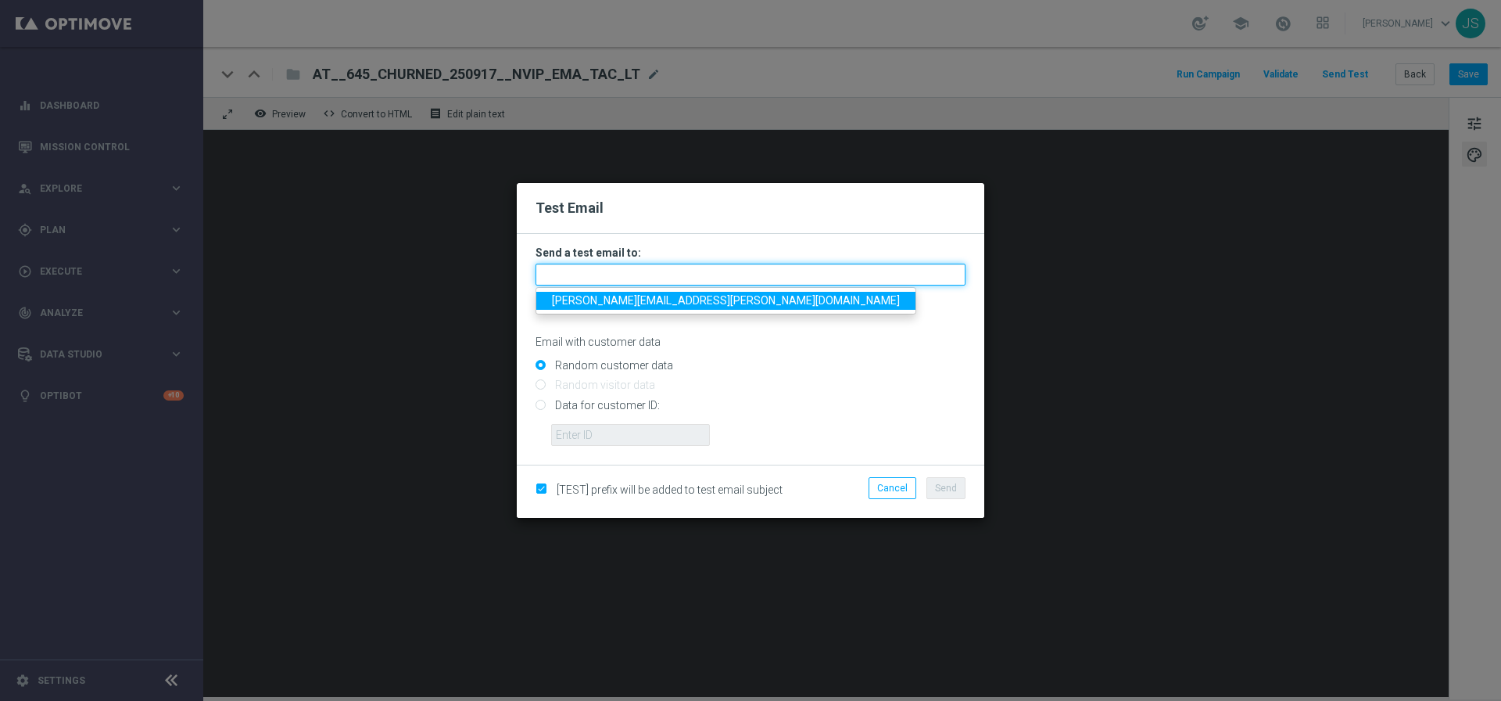
type input "jessica.schmitt@lottoland.com"
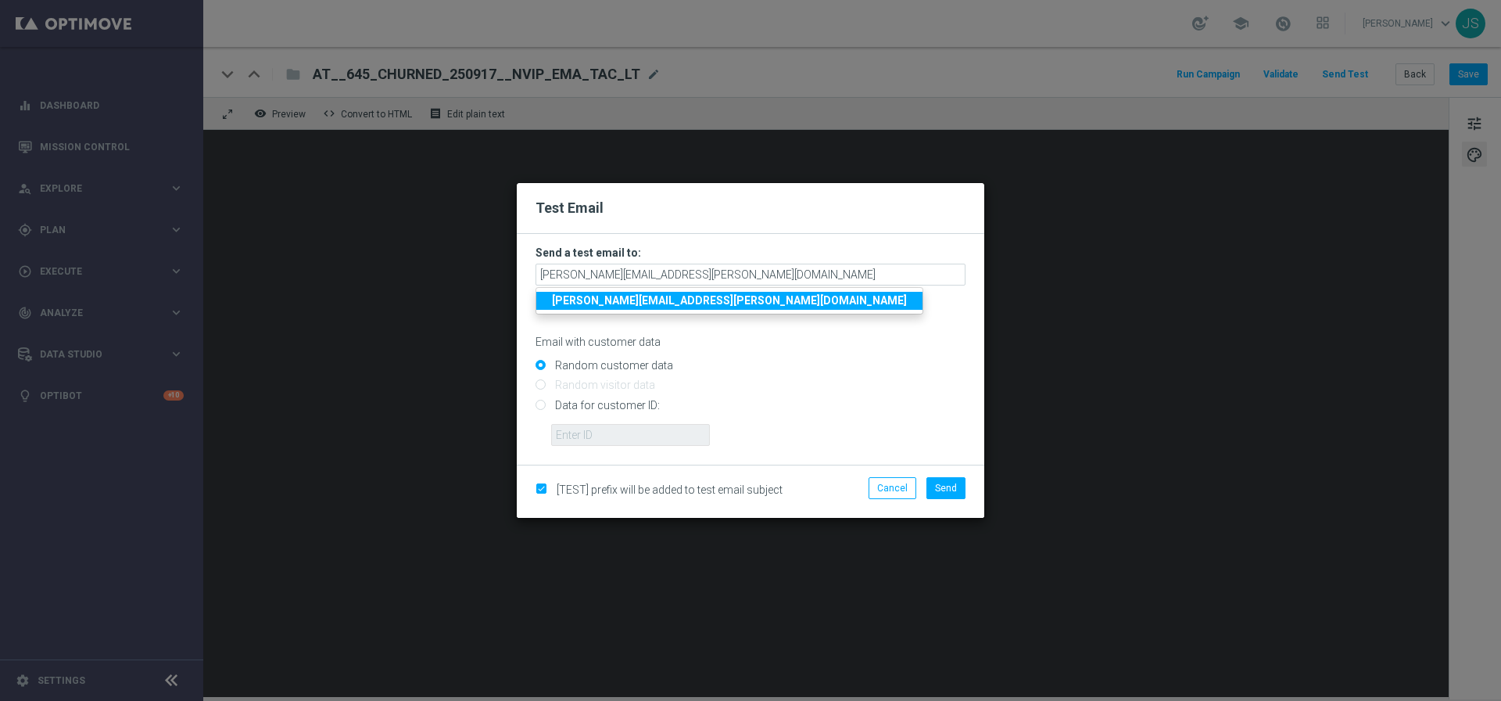
click at [673, 304] on strong "jessica.schmitt@lottoland.com" at bounding box center [729, 300] width 355 height 13
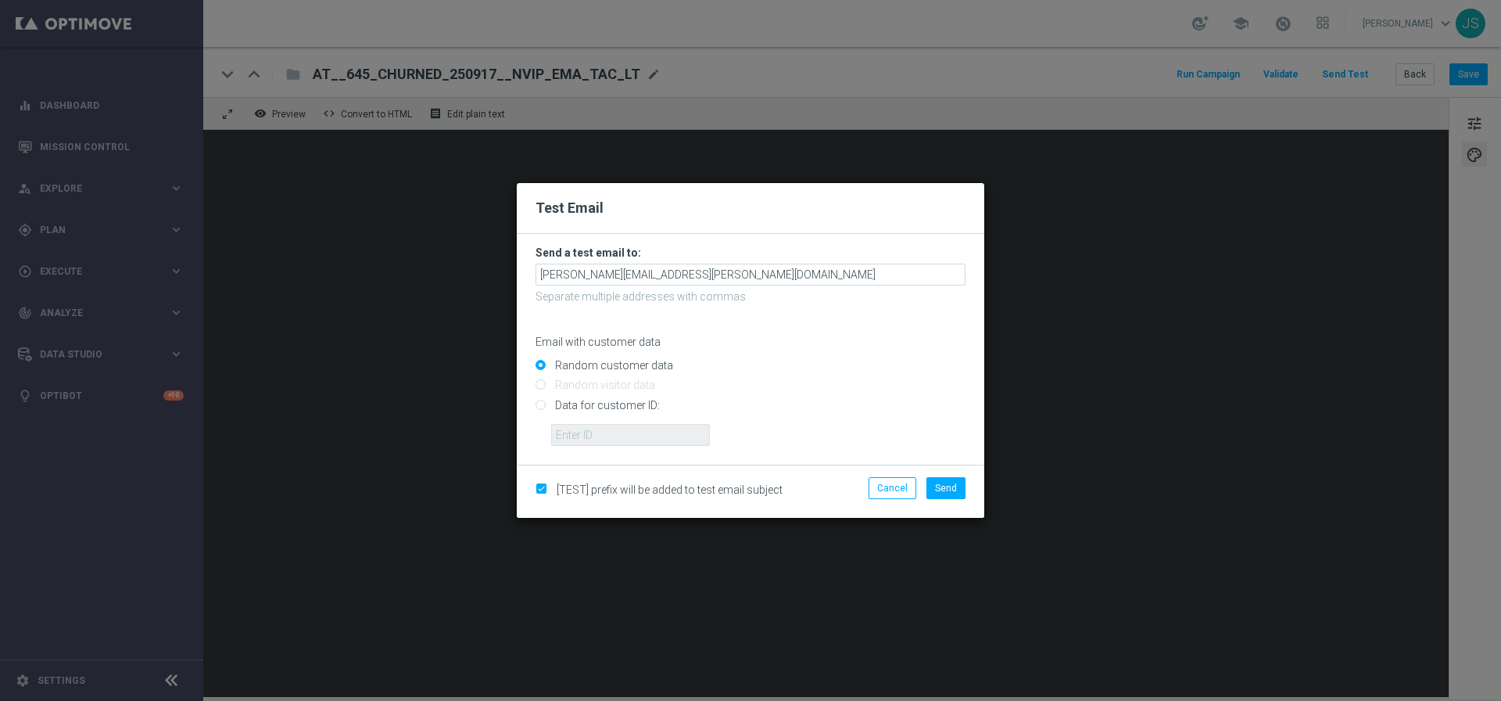
click at [588, 409] on input "Data for customer ID:" at bounding box center [751, 411] width 430 height 22
radio input "true"
click at [588, 428] on input "text" at bounding box center [630, 435] width 159 height 22
paste input "224495972"
type input "224495972"
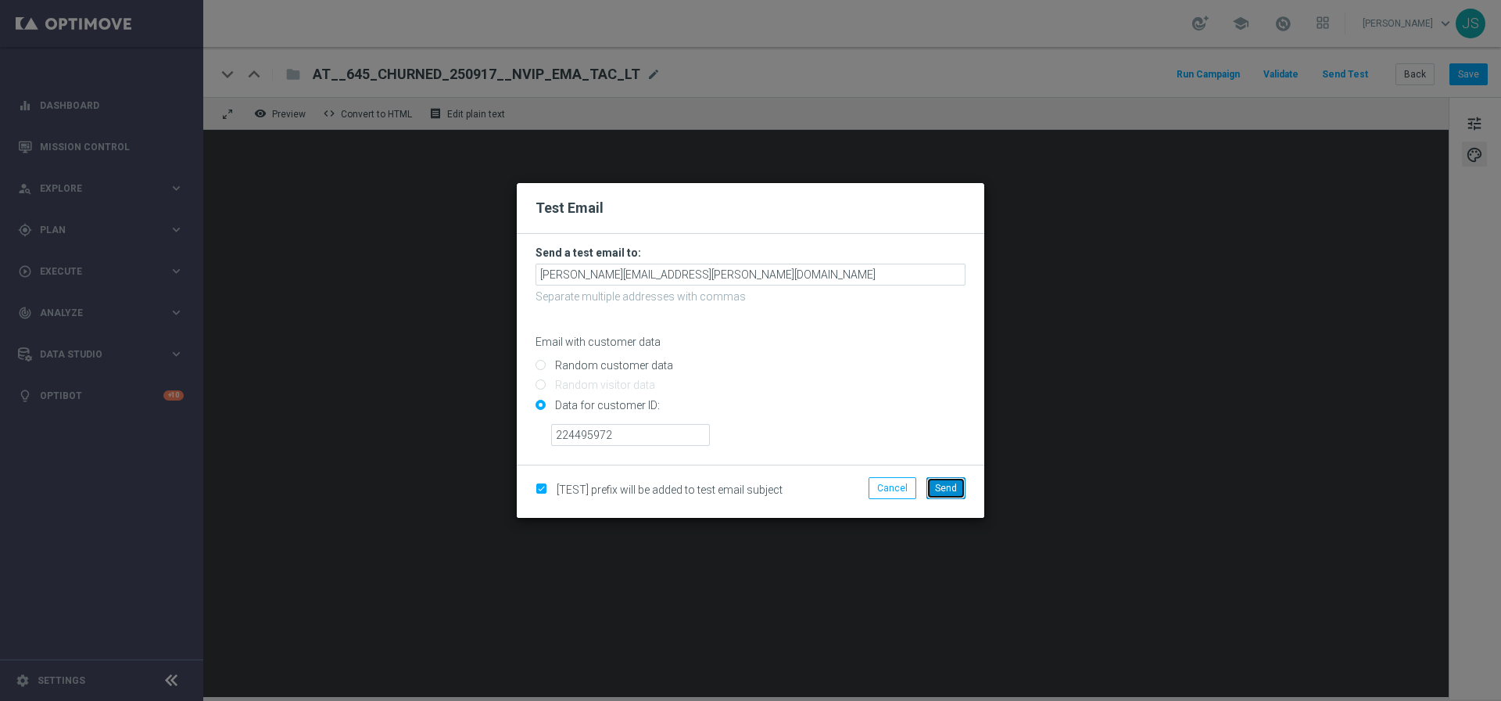
click at [943, 492] on span "Send" at bounding box center [946, 487] width 22 height 11
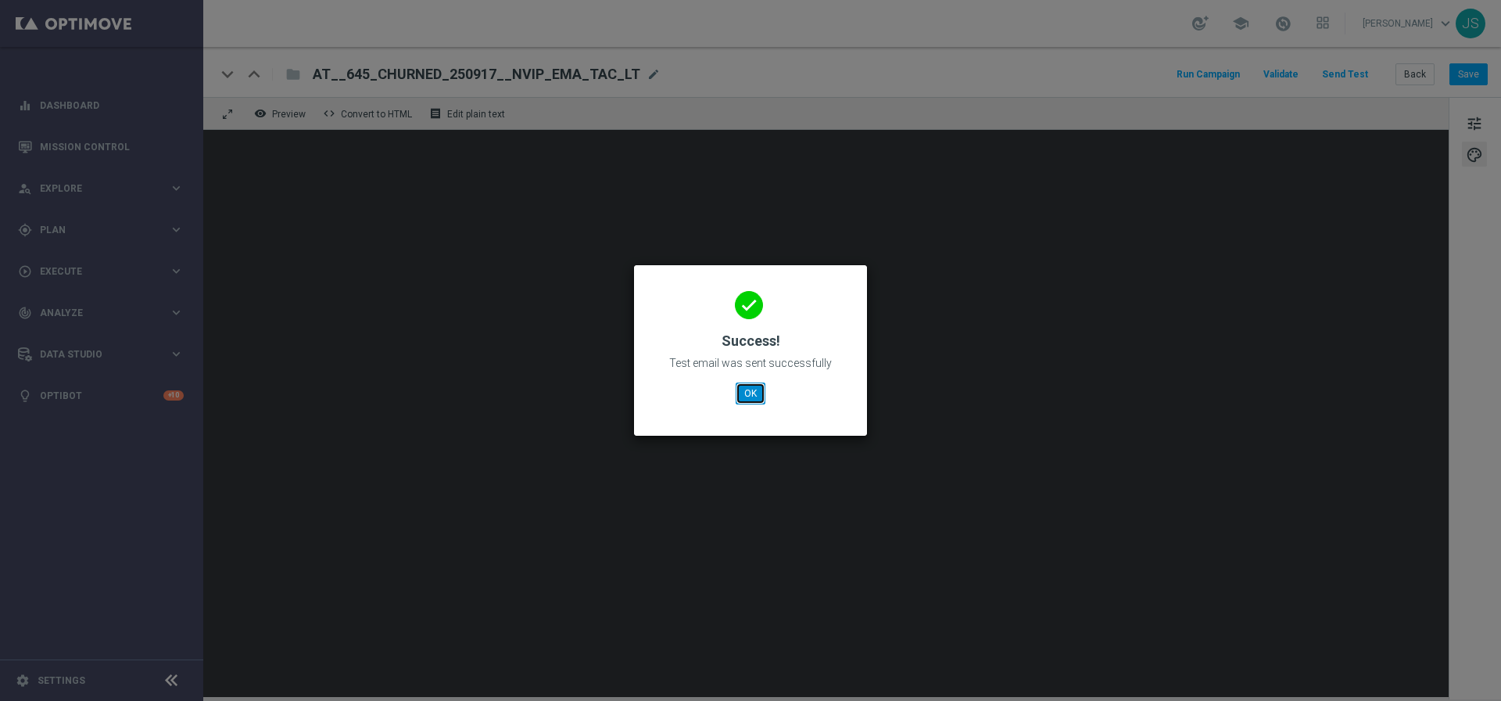
click at [757, 390] on button "OK" at bounding box center [751, 393] width 30 height 22
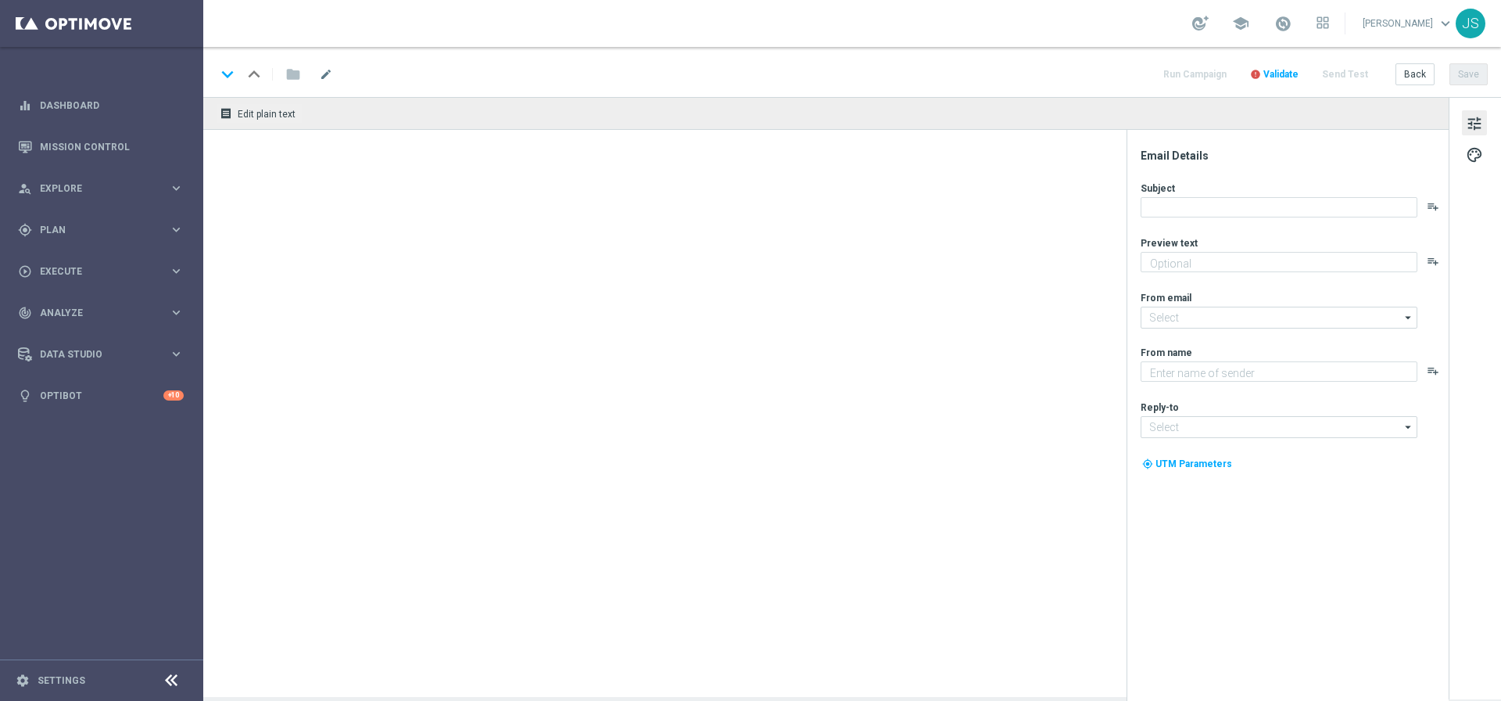
type textarea "Dein Extra zum LOTTO 6 aus 45."
type input "[EMAIL_ADDRESS][DOMAIN_NAME]"
type textarea "Lottoland"
type input "[EMAIL_ADDRESS][DOMAIN_NAME]"
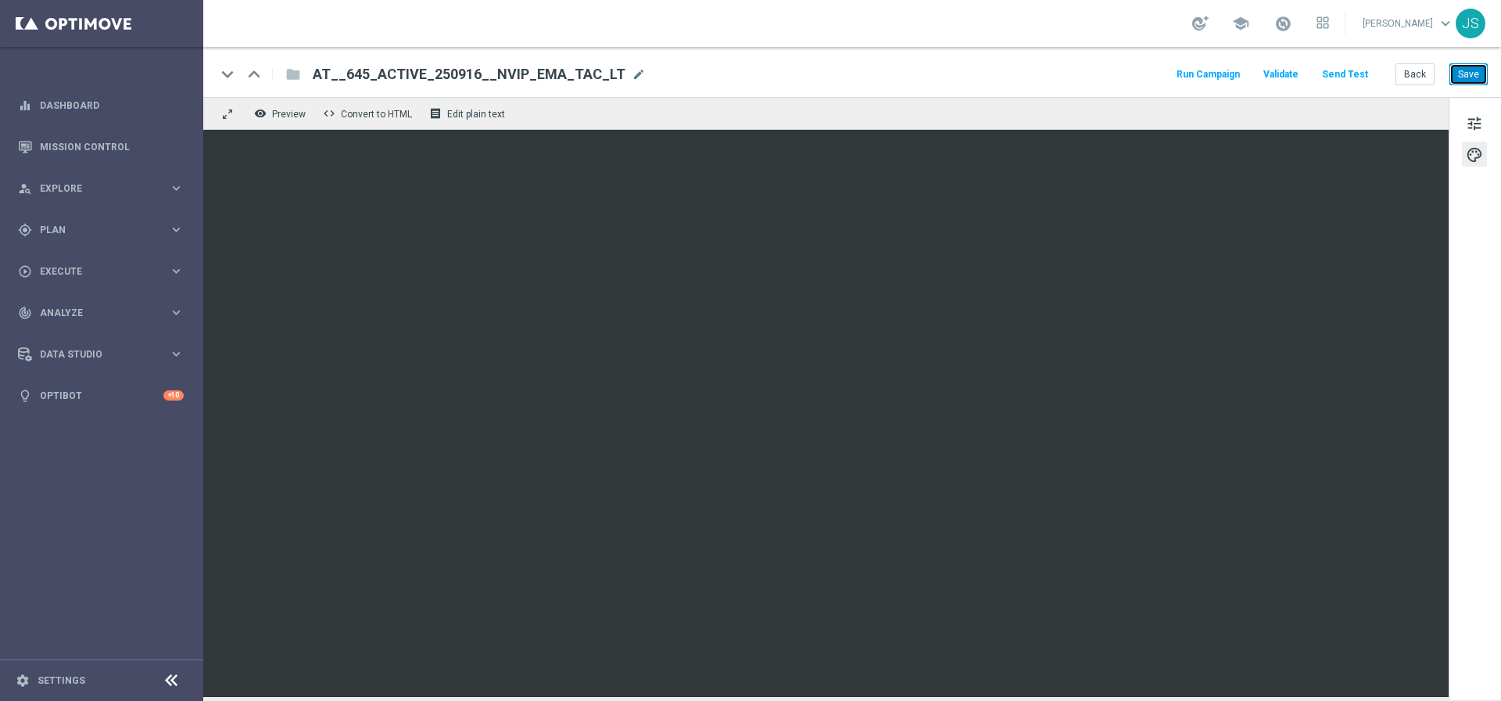
click at [1471, 73] on button "Save" at bounding box center [1469, 74] width 38 height 22
click at [1354, 73] on button "Send Test" at bounding box center [1345, 74] width 51 height 21
click at [1354, 74] on button "Send Test" at bounding box center [1345, 74] width 51 height 21
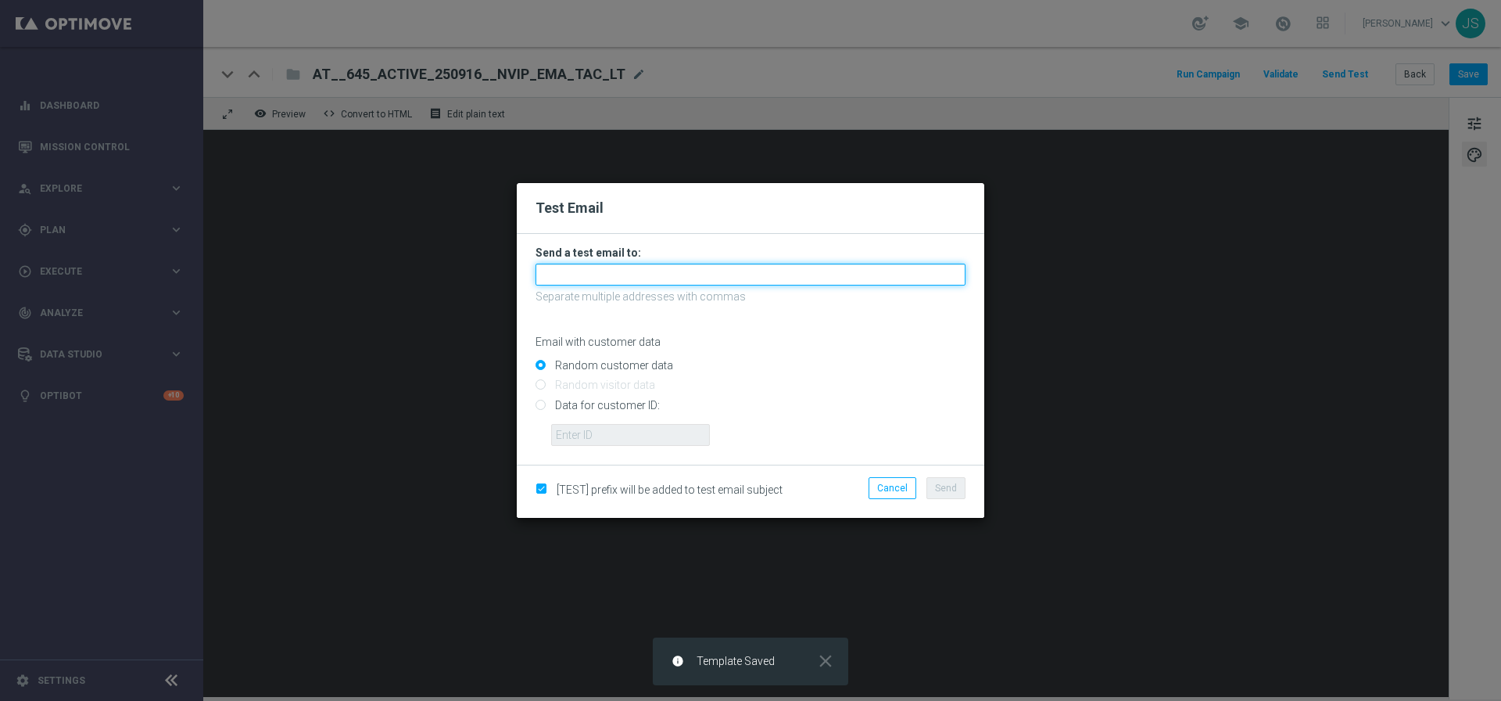
click at [673, 280] on input "text" at bounding box center [751, 275] width 430 height 22
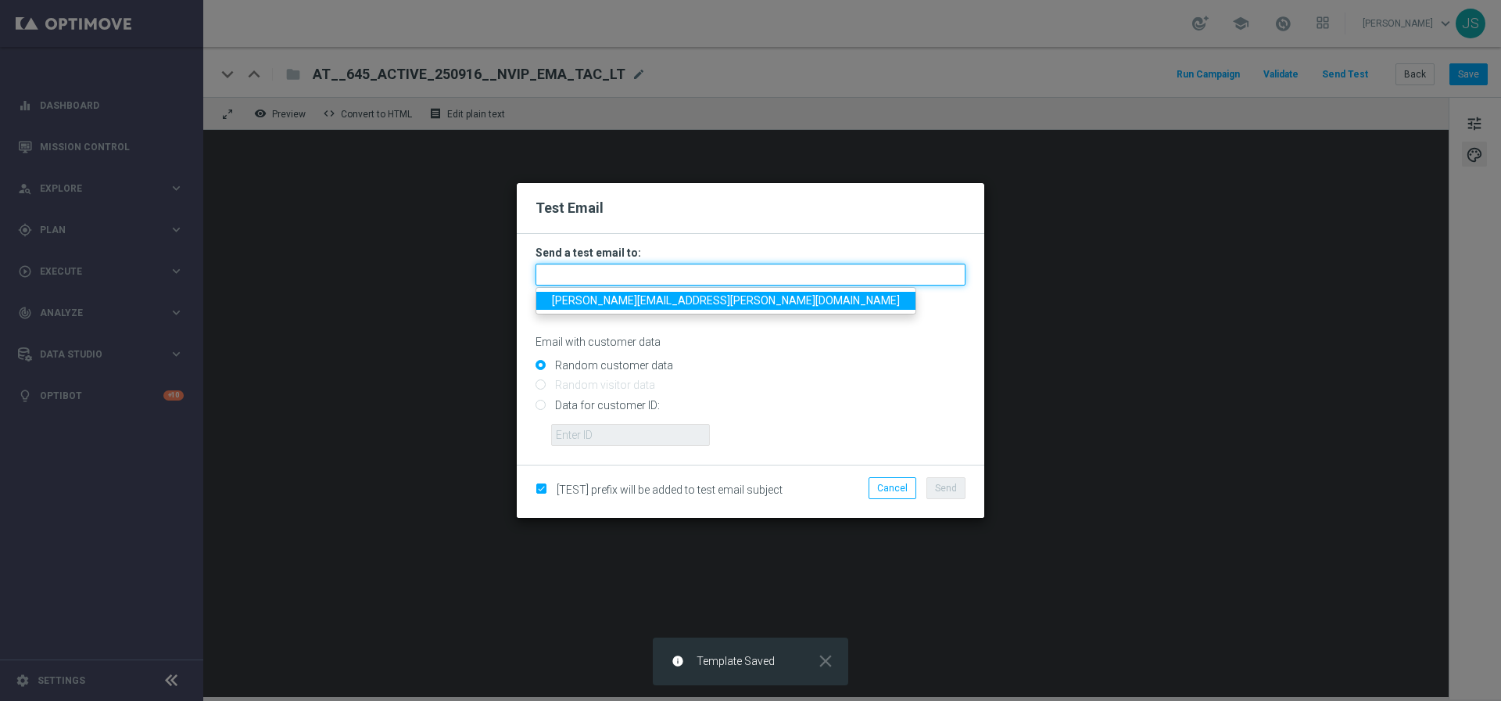
type input "[PERSON_NAME][EMAIL_ADDRESS][PERSON_NAME][DOMAIN_NAME]"
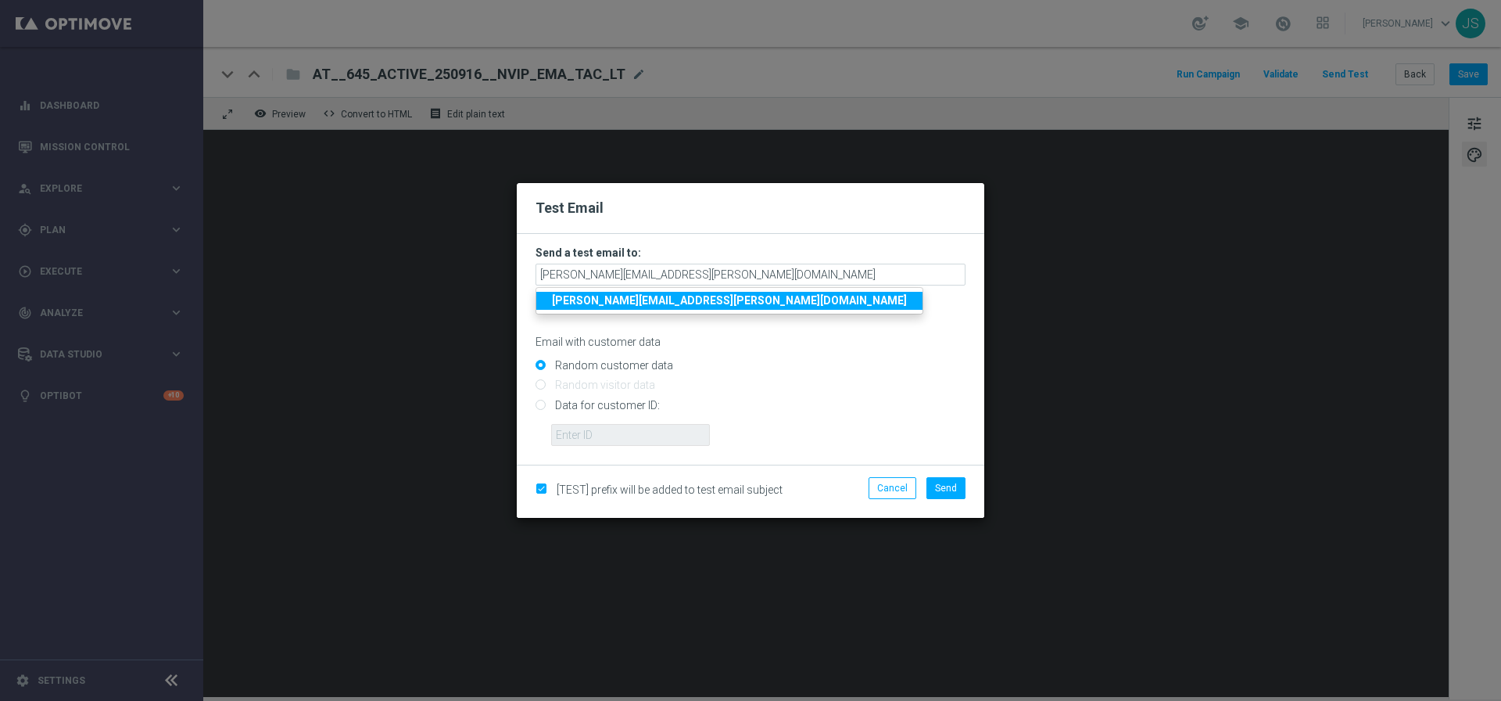
click at [674, 302] on strong "[PERSON_NAME][EMAIL_ADDRESS][PERSON_NAME][DOMAIN_NAME]" at bounding box center [729, 300] width 355 height 13
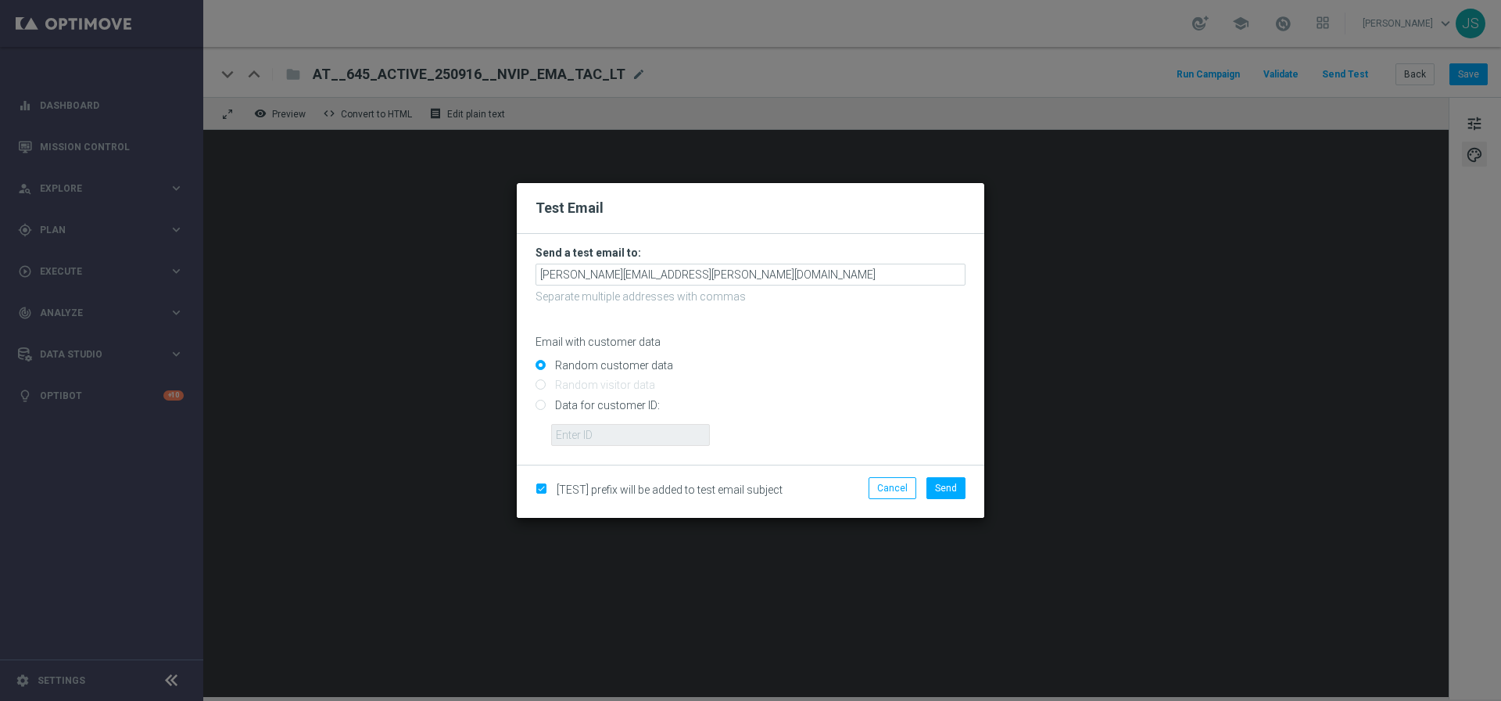
click at [612, 406] on input "Data for customer ID:" at bounding box center [751, 411] width 430 height 22
radio input "true"
click at [612, 428] on input "text" at bounding box center [630, 435] width 159 height 22
paste input "224495972"
type input "224495972"
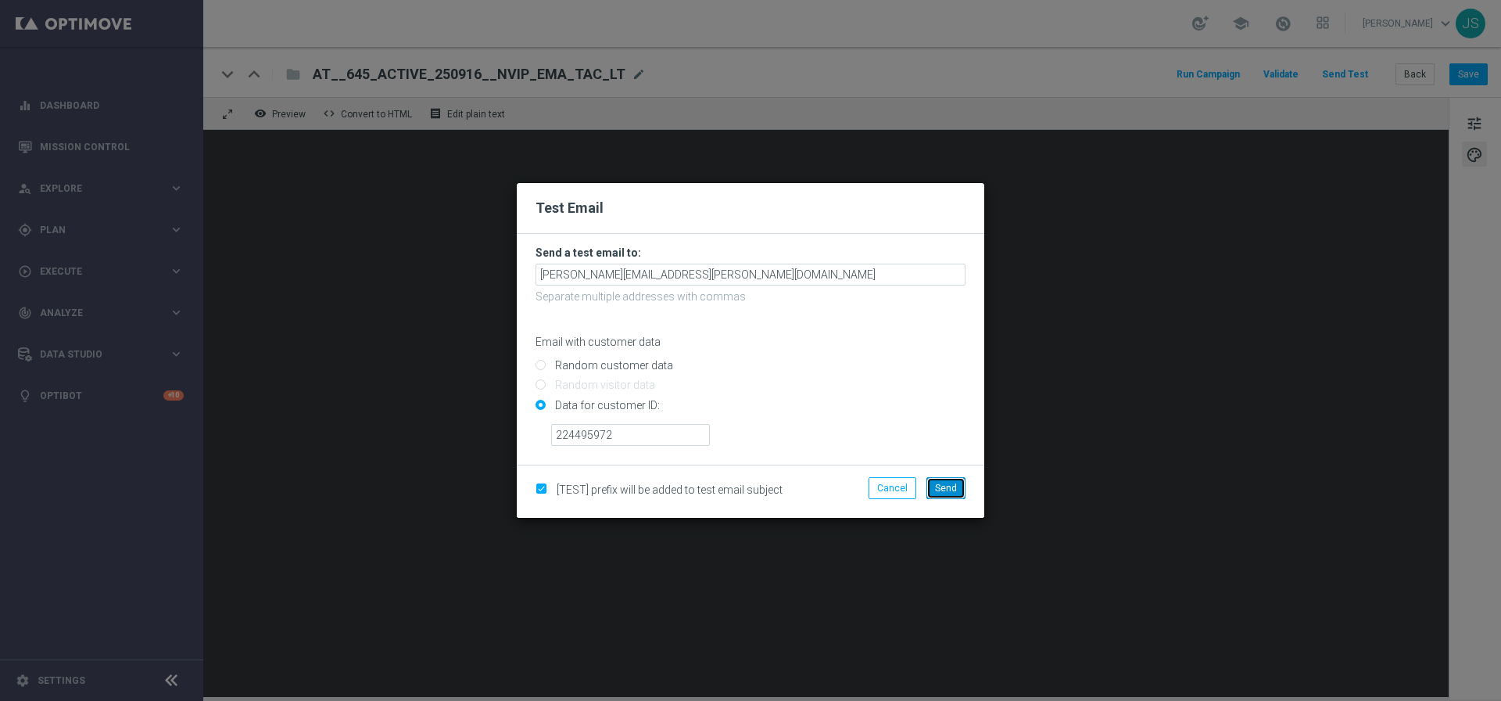
click at [944, 491] on span "Send" at bounding box center [946, 487] width 22 height 11
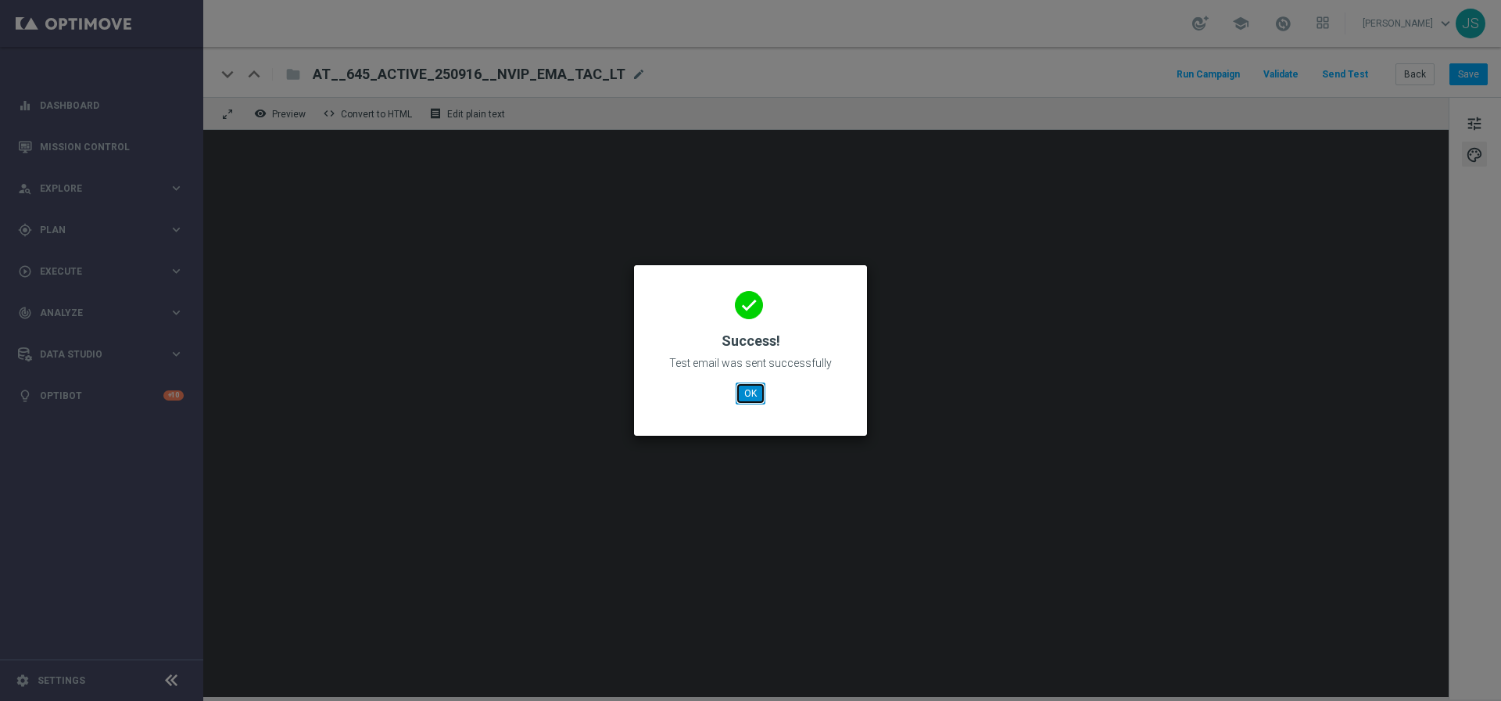
click at [746, 396] on button "OK" at bounding box center [751, 393] width 30 height 22
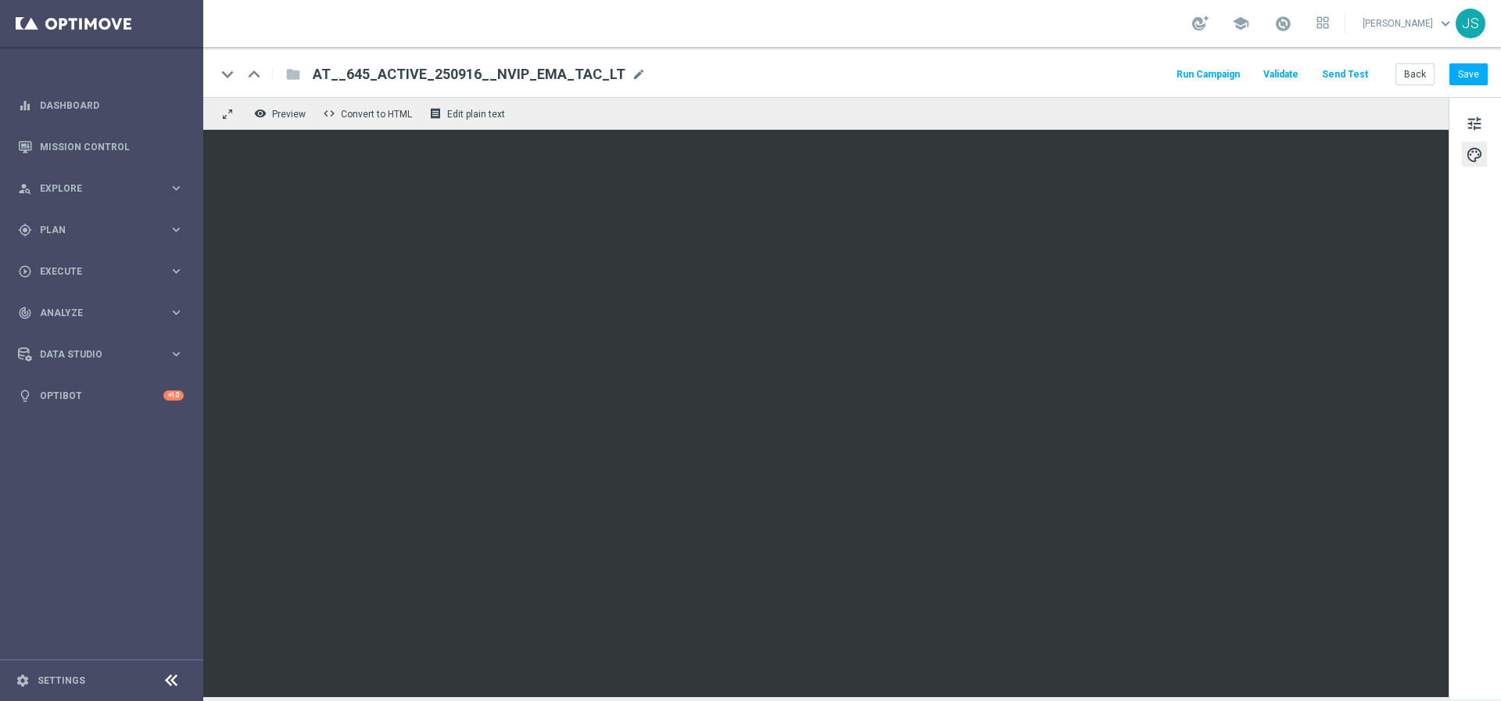
click at [1333, 69] on button "Send Test" at bounding box center [1345, 74] width 51 height 21
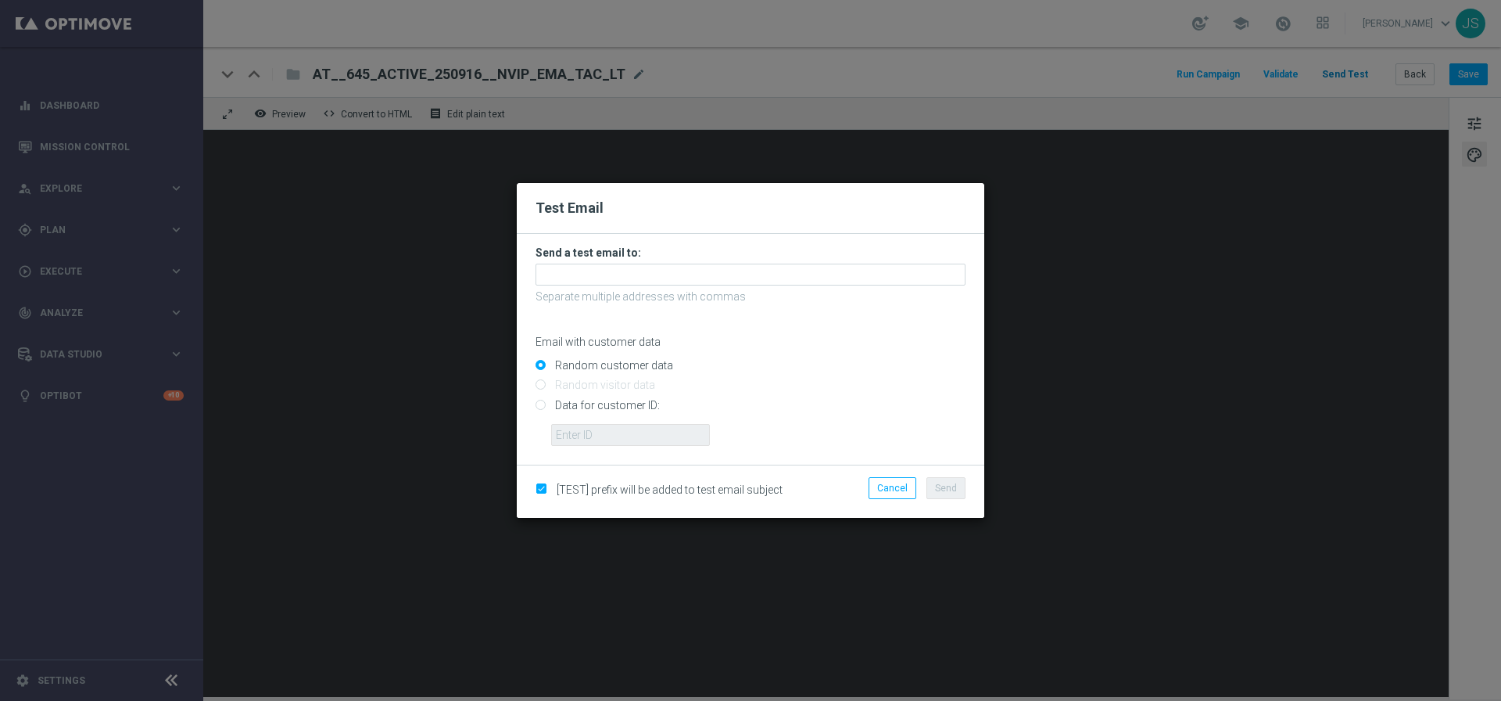
click at [1333, 69] on modal-container "Test Email Send a test email to: Separate multiple addresses with commas Email …" at bounding box center [750, 350] width 1501 height 701
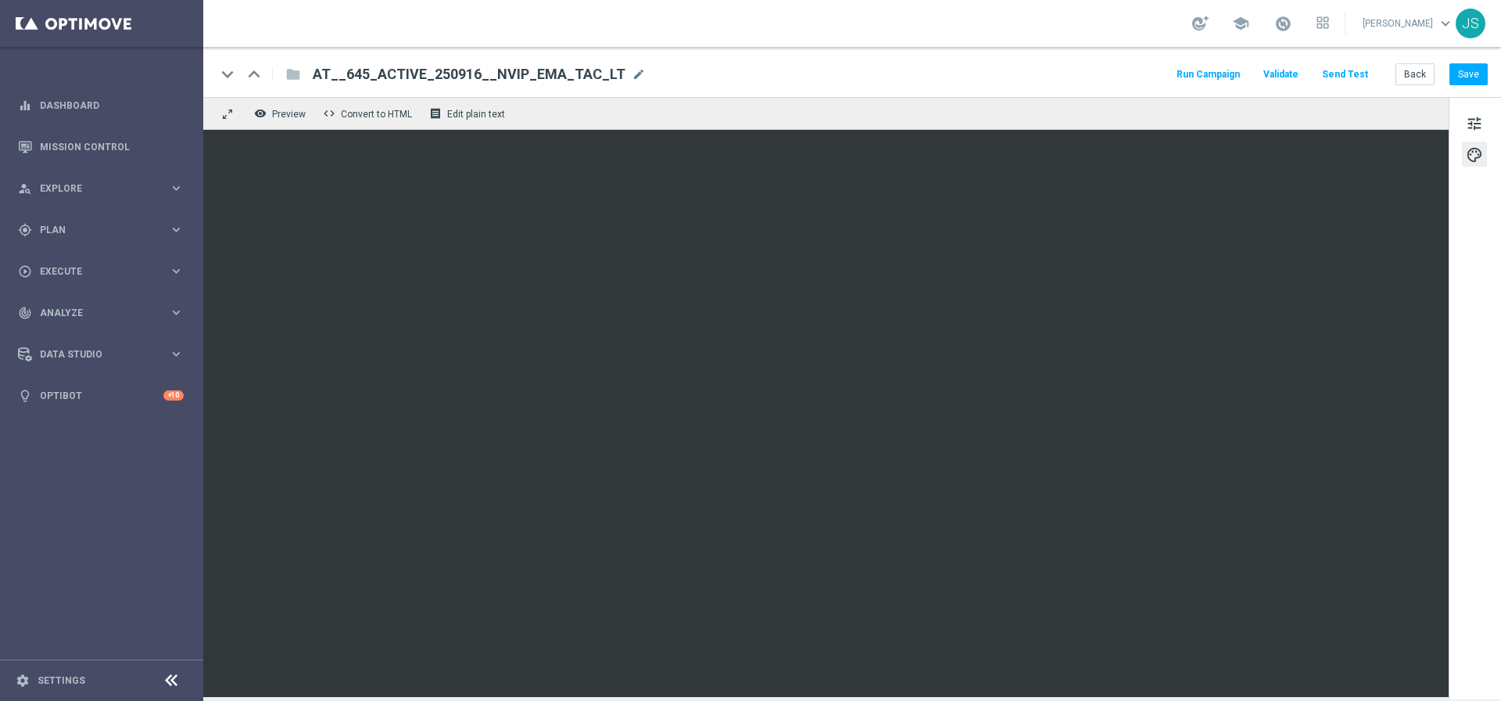
click at [1333, 69] on button "Send Test" at bounding box center [1345, 74] width 51 height 21
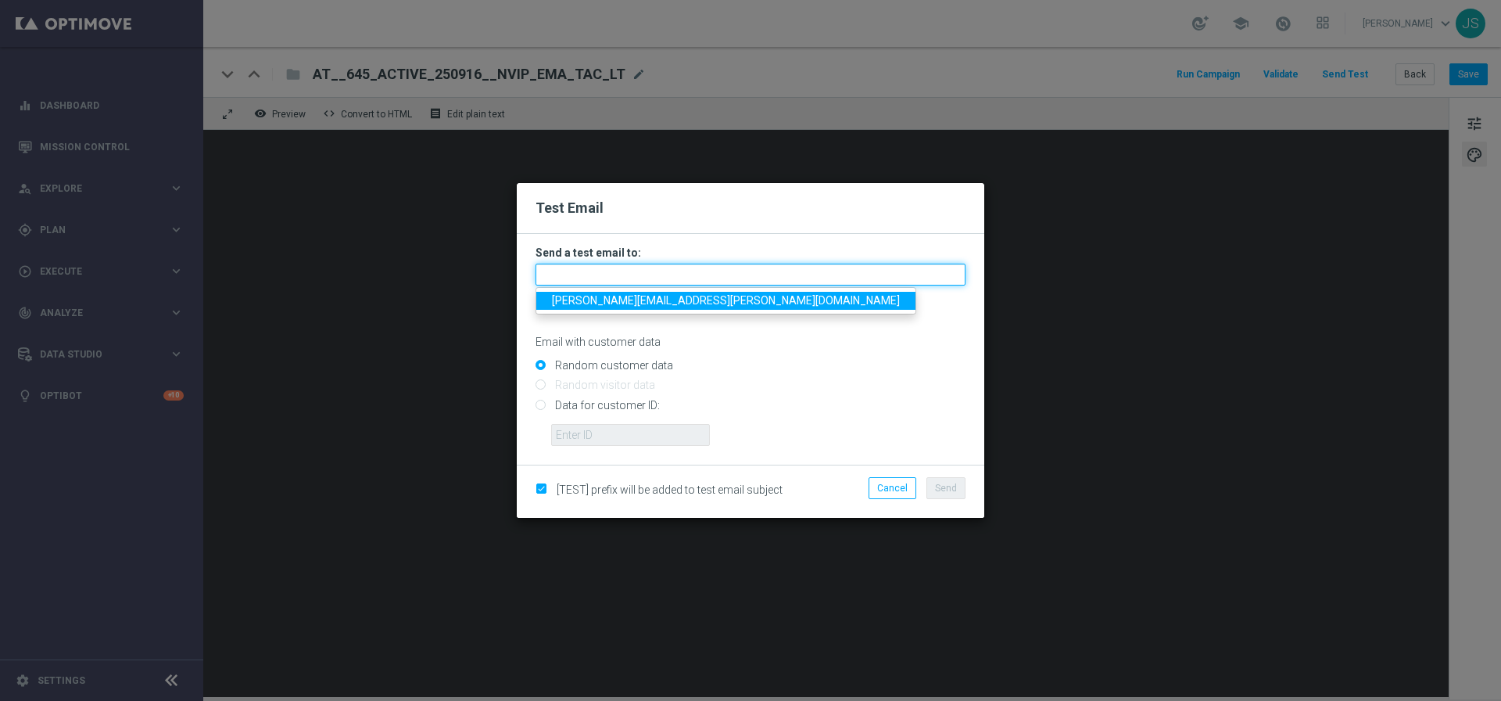
click at [810, 277] on input "text" at bounding box center [751, 275] width 430 height 22
type input "[PERSON_NAME][EMAIL_ADDRESS][PERSON_NAME][DOMAIN_NAME]"
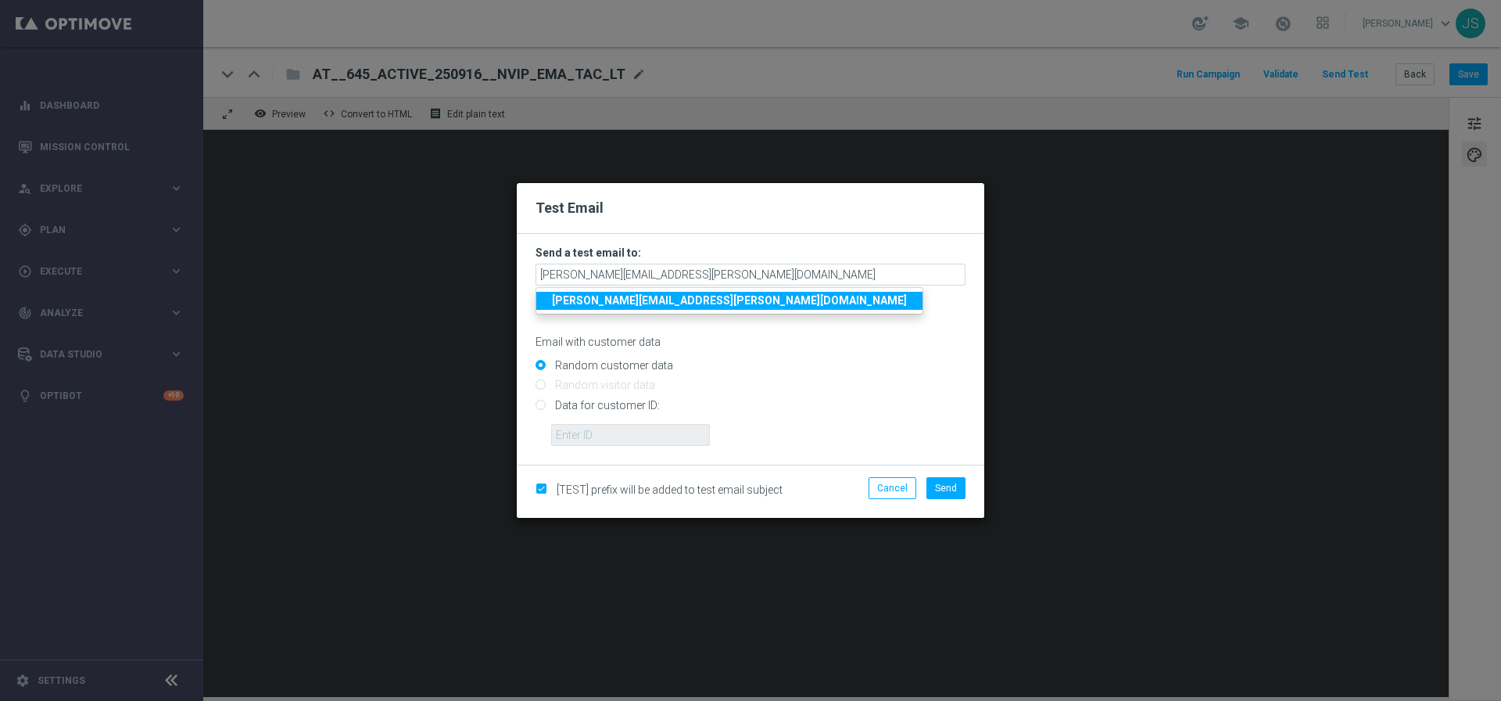
click at [678, 306] on link "[PERSON_NAME][EMAIL_ADDRESS][PERSON_NAME][DOMAIN_NAME]" at bounding box center [729, 301] width 386 height 18
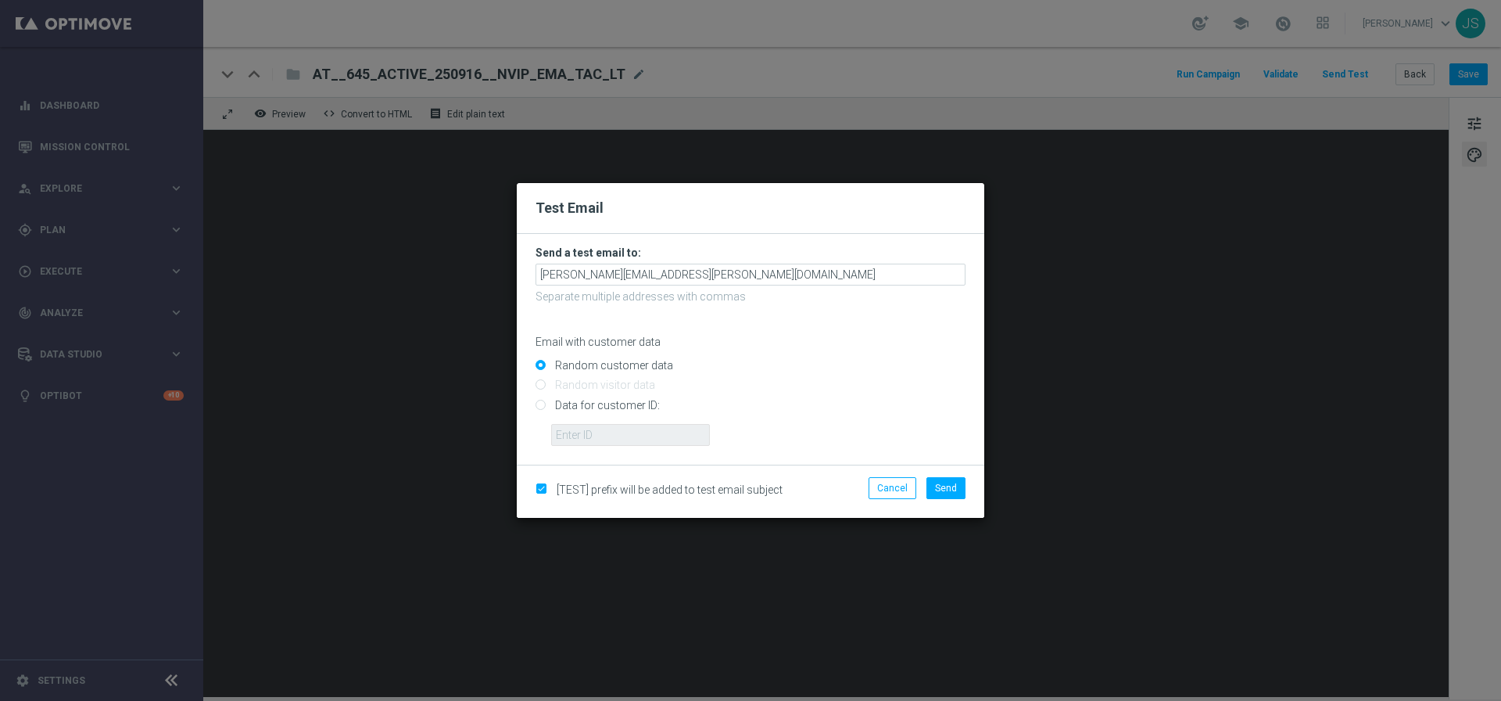
click at [590, 421] on input "Data for customer ID:" at bounding box center [751, 411] width 430 height 22
radio input "true"
click at [590, 426] on input "text" at bounding box center [630, 435] width 159 height 22
paste input "224495972"
type input "224495972"
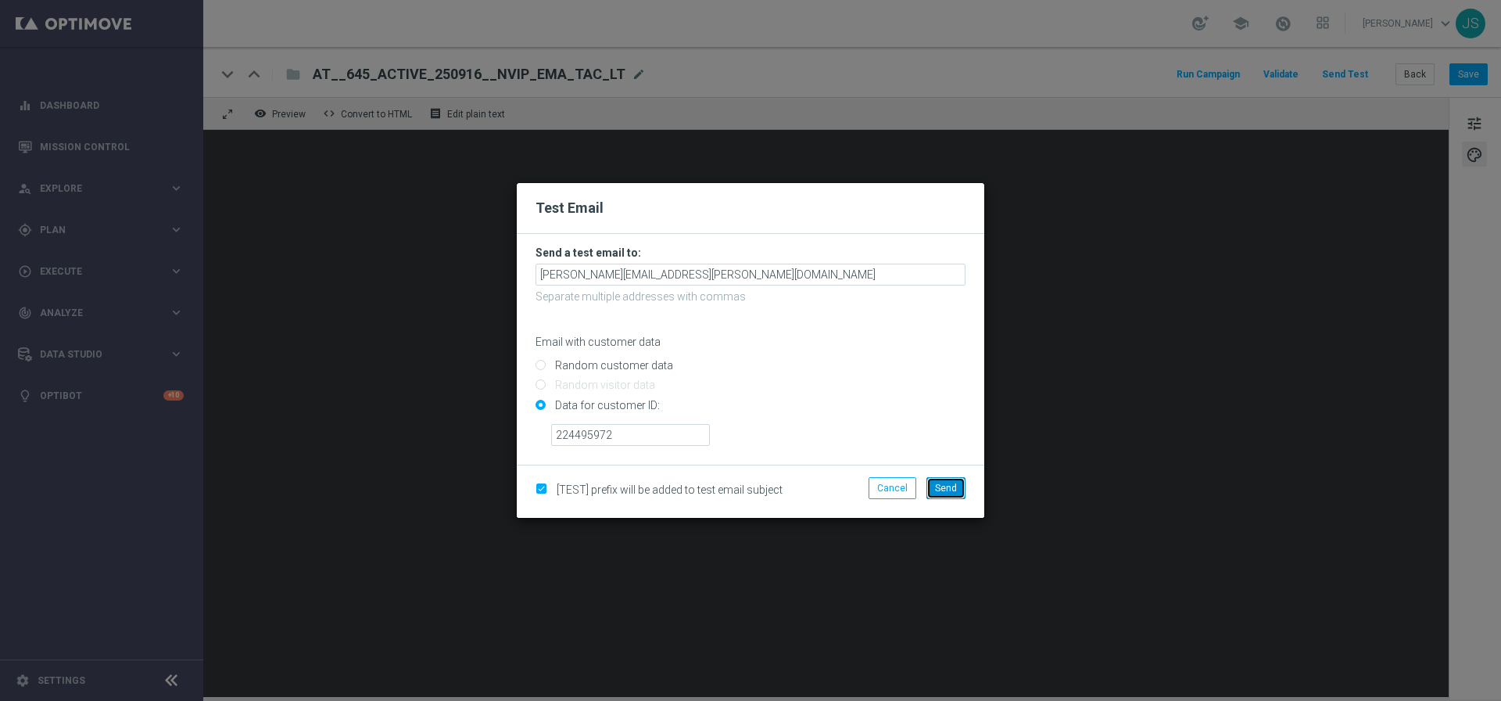
click at [950, 484] on span "Send" at bounding box center [946, 487] width 22 height 11
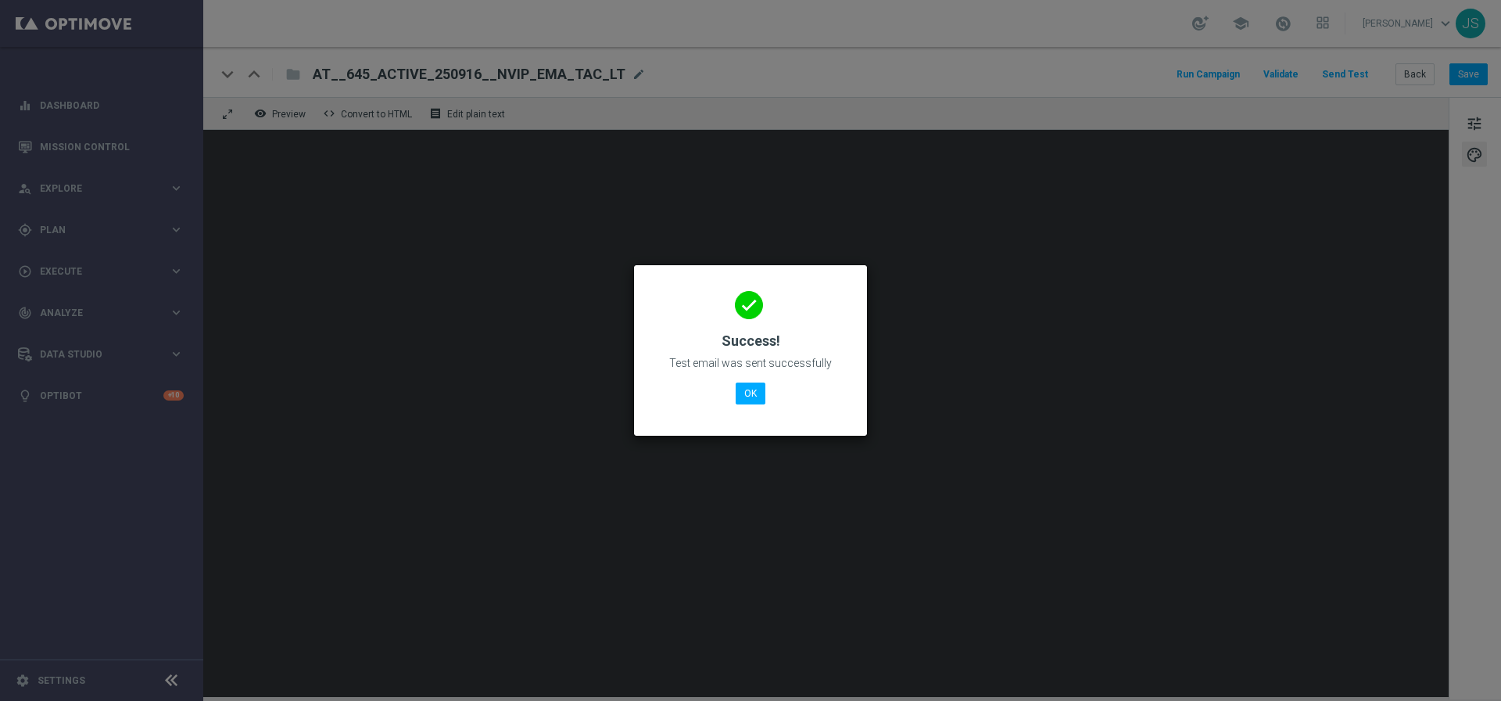
click at [754, 404] on div "done Success! Test email was sent successfully OK" at bounding box center [750, 348] width 195 height 136
click at [751, 391] on button "OK" at bounding box center [751, 393] width 30 height 22
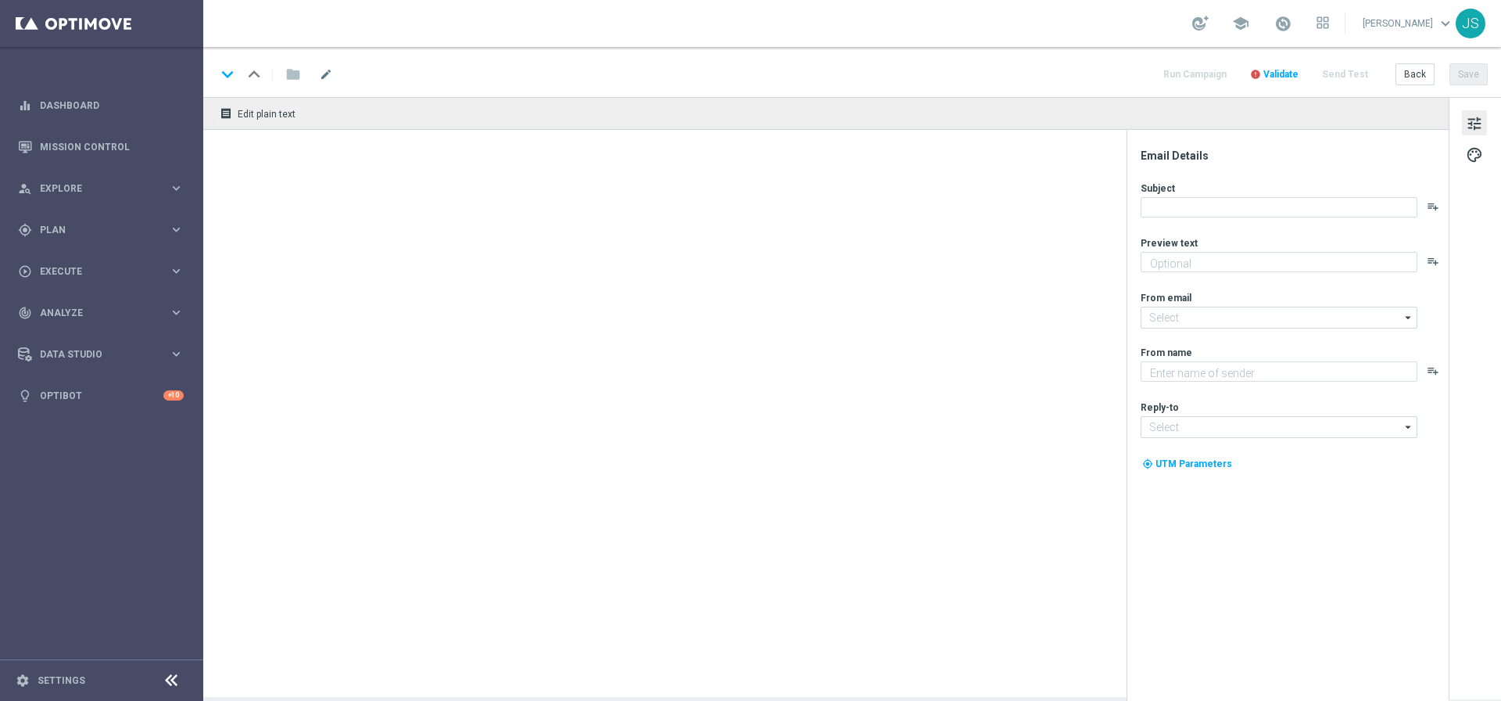
type textarea "5 € geschenkt."
type textarea "Lottoland"
type input "[EMAIL_ADDRESS][DOMAIN_NAME]"
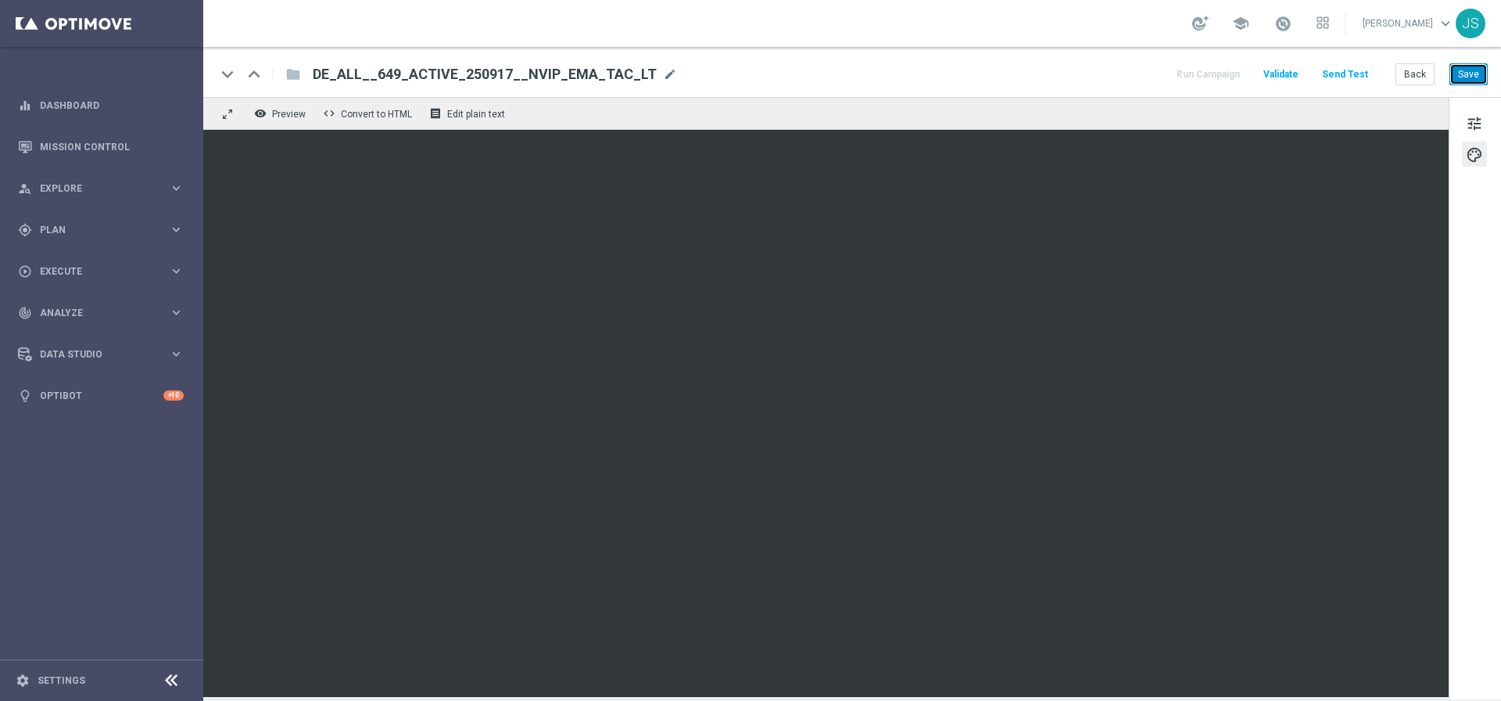
click at [1467, 75] on button "Save" at bounding box center [1469, 74] width 38 height 22
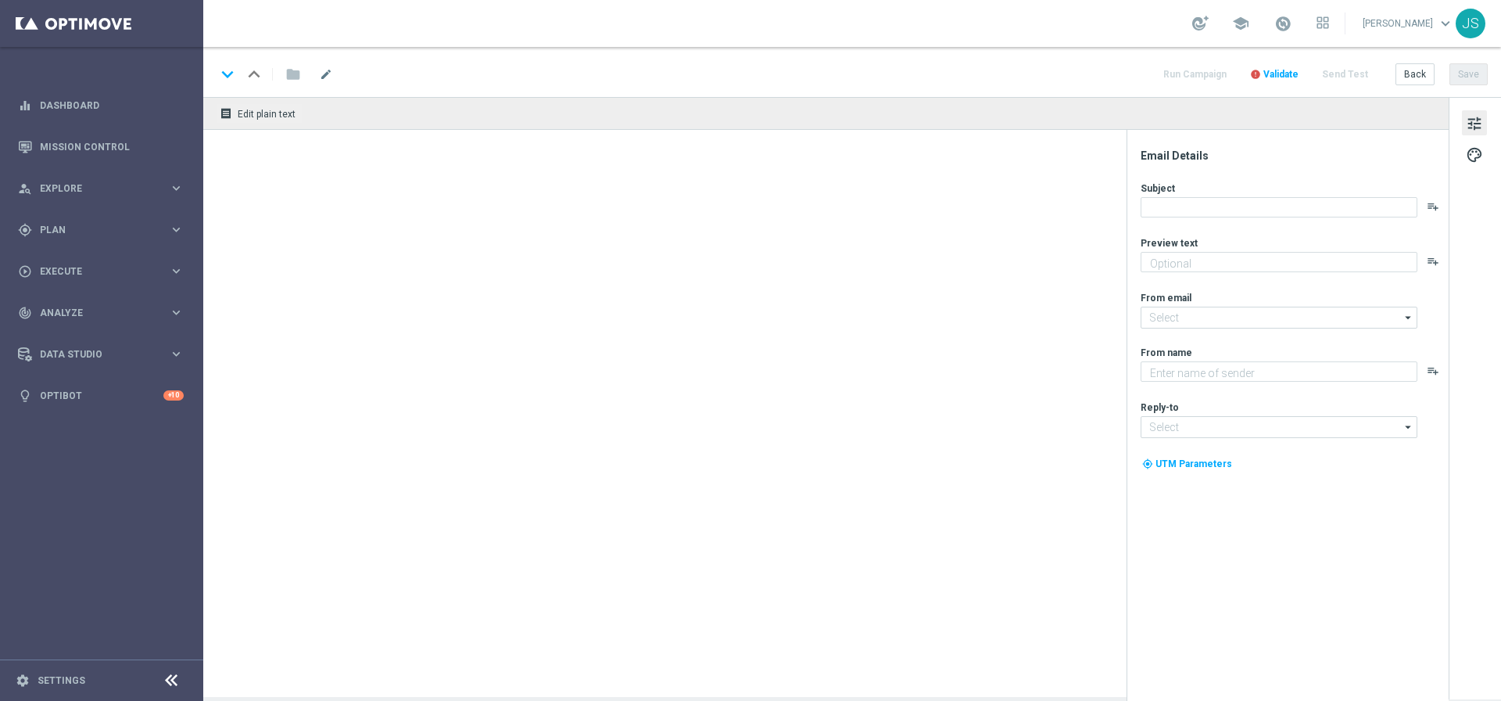
type textarea "3 € geschenkt."
type textarea "Lottoland"
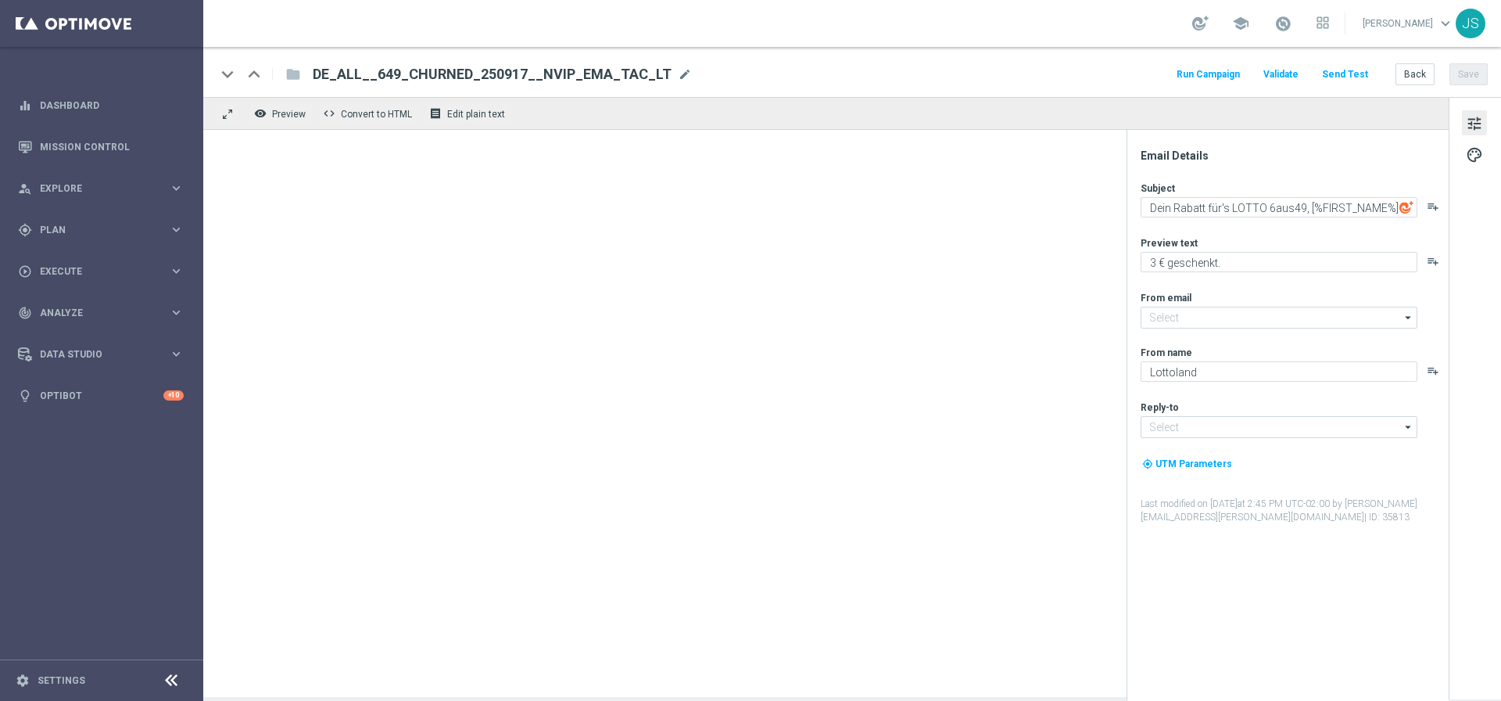
type input "[EMAIL_ADDRESS][DOMAIN_NAME]"
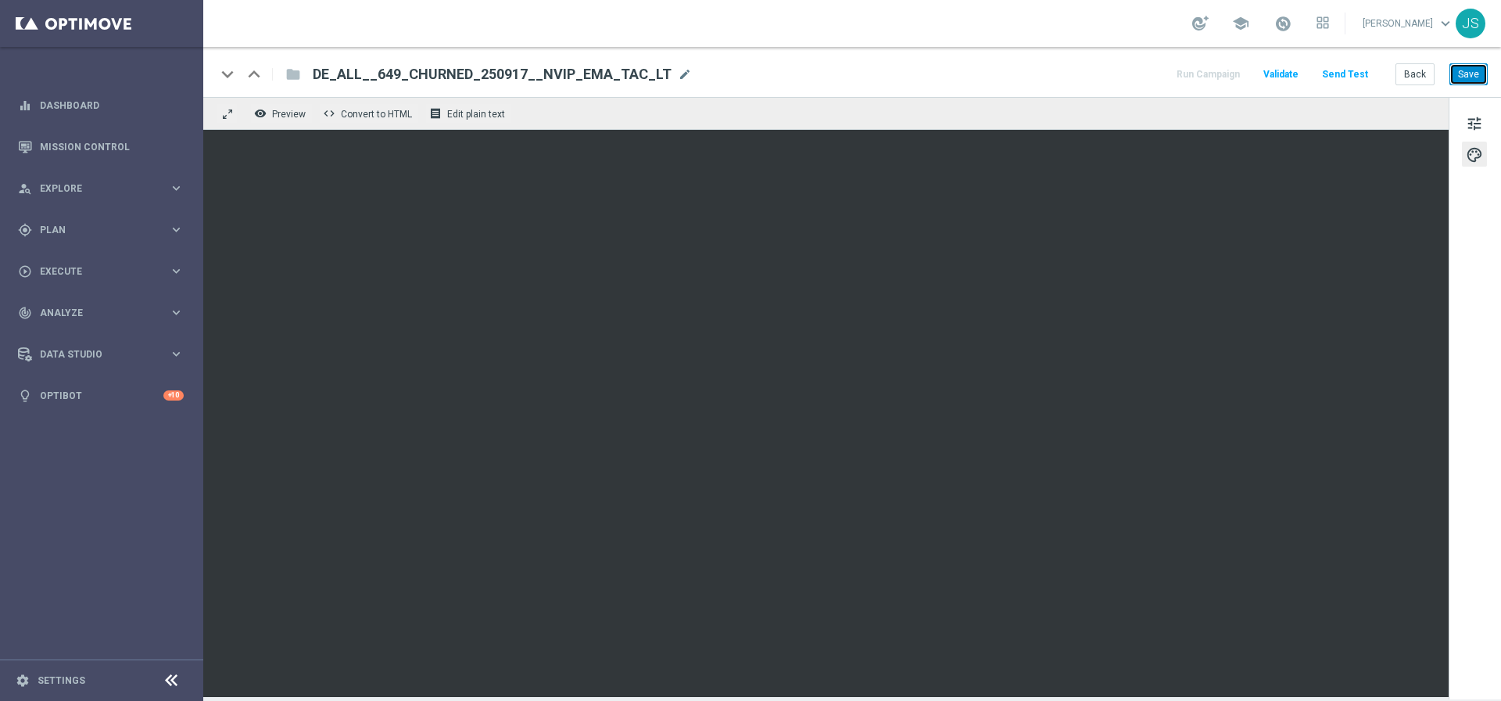
click at [1462, 78] on button "Save" at bounding box center [1469, 74] width 38 height 22
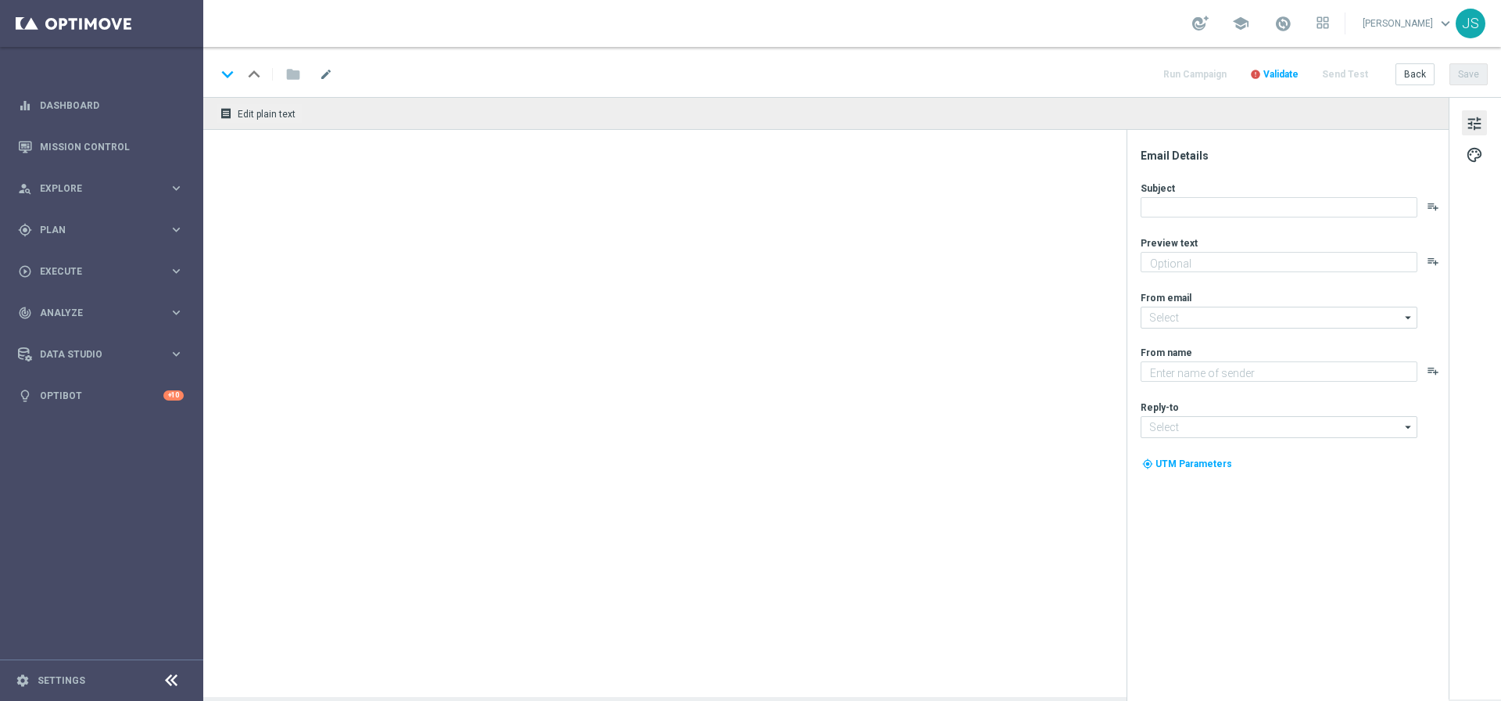
type textarea "5 € geschenkt."
type input "[EMAIL_ADDRESS][DOMAIN_NAME]"
type textarea "Lottoland"
type input "[EMAIL_ADDRESS][DOMAIN_NAME]"
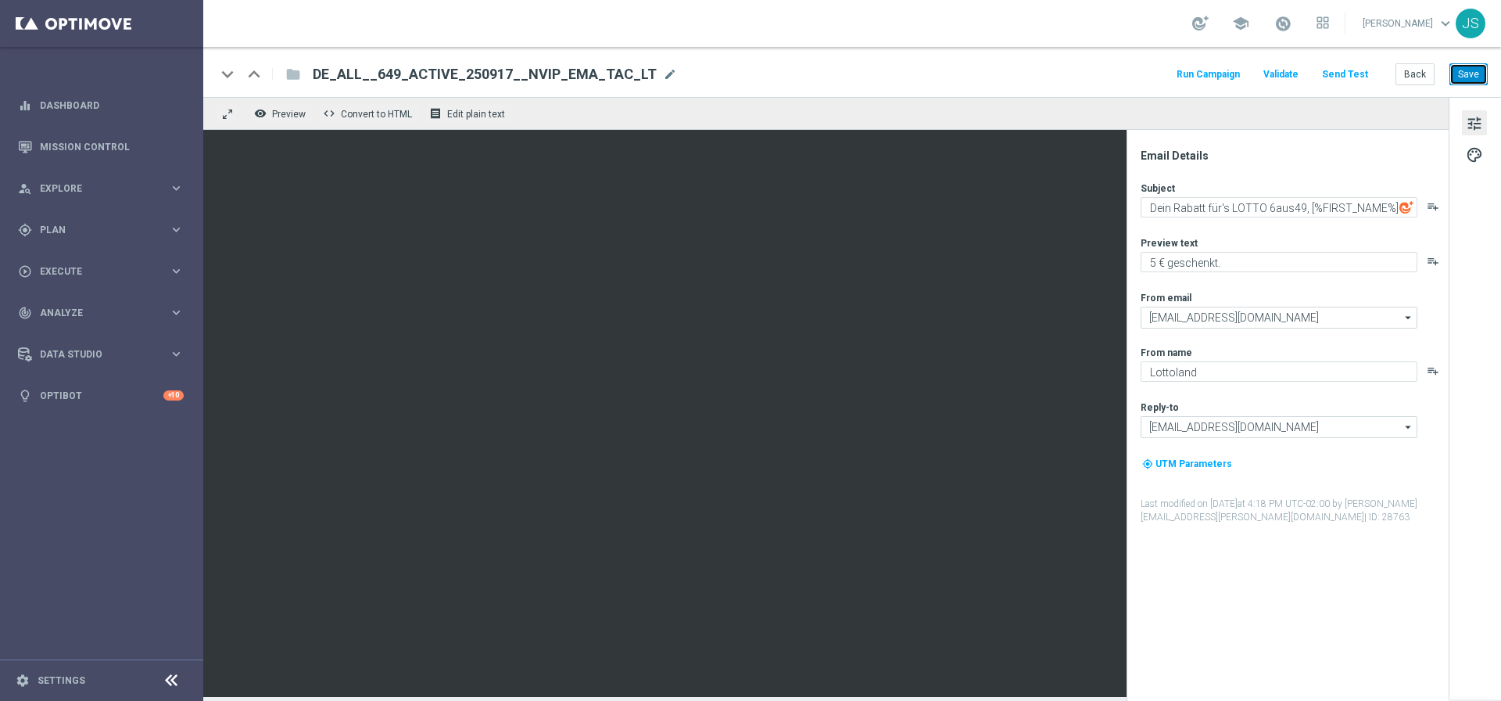
click at [1480, 67] on button "Save" at bounding box center [1469, 74] width 38 height 22
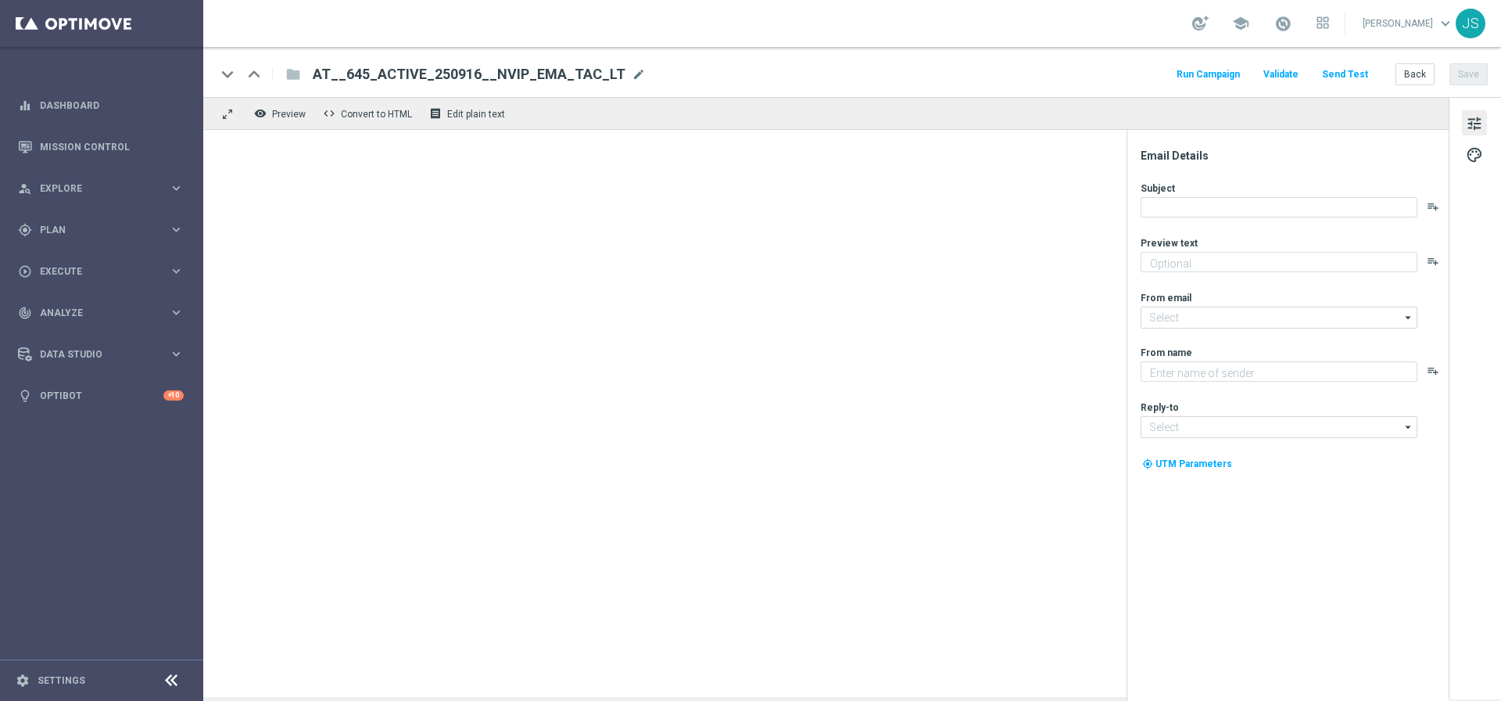
type textarea "Dein Extra zum LOTTO 6 aus 45."
type input "mail@crm.lottoland.com"
type textarea "Lottoland"
type input "service@lottoland.com"
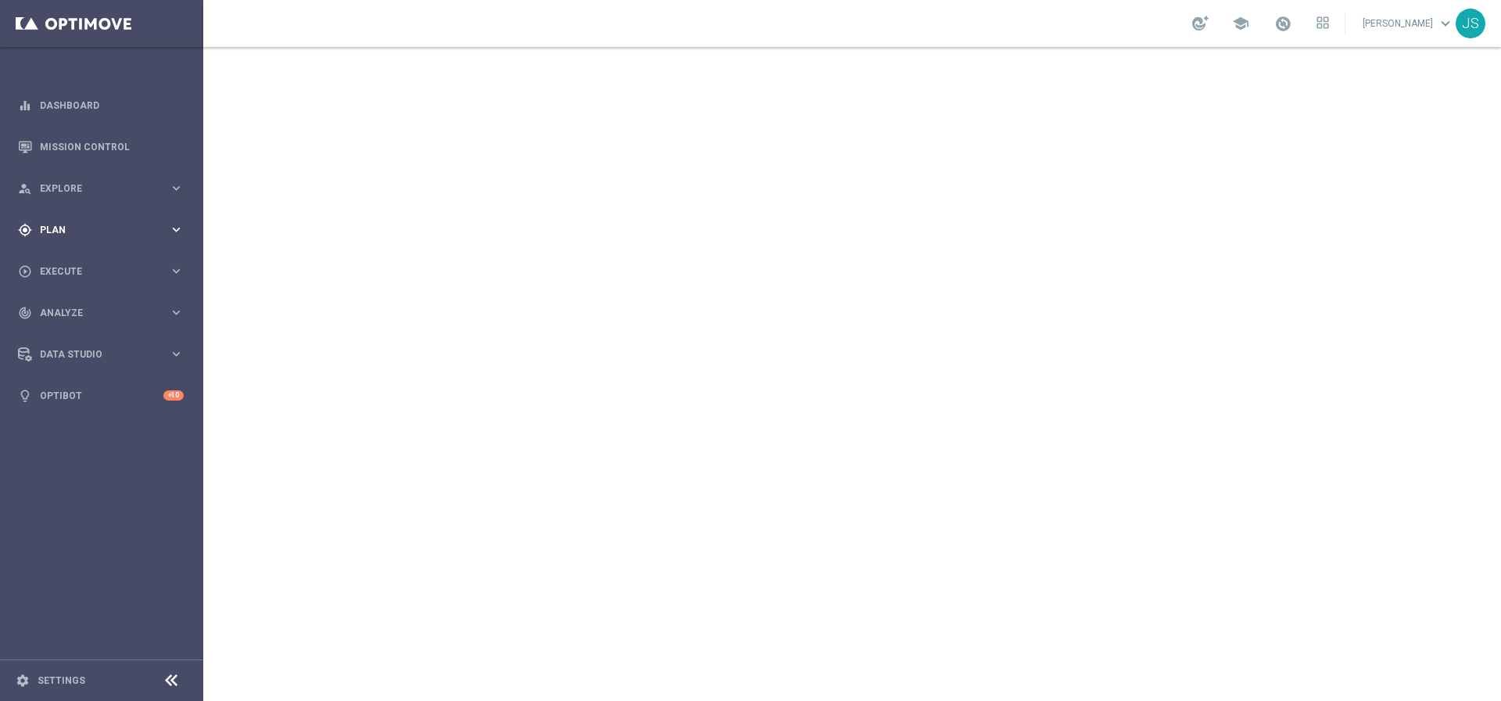
click at [50, 249] on div "gps_fixed Plan keyboard_arrow_right" at bounding box center [101, 229] width 202 height 41
click at [50, 265] on link "Target Groups" at bounding box center [102, 262] width 122 height 13
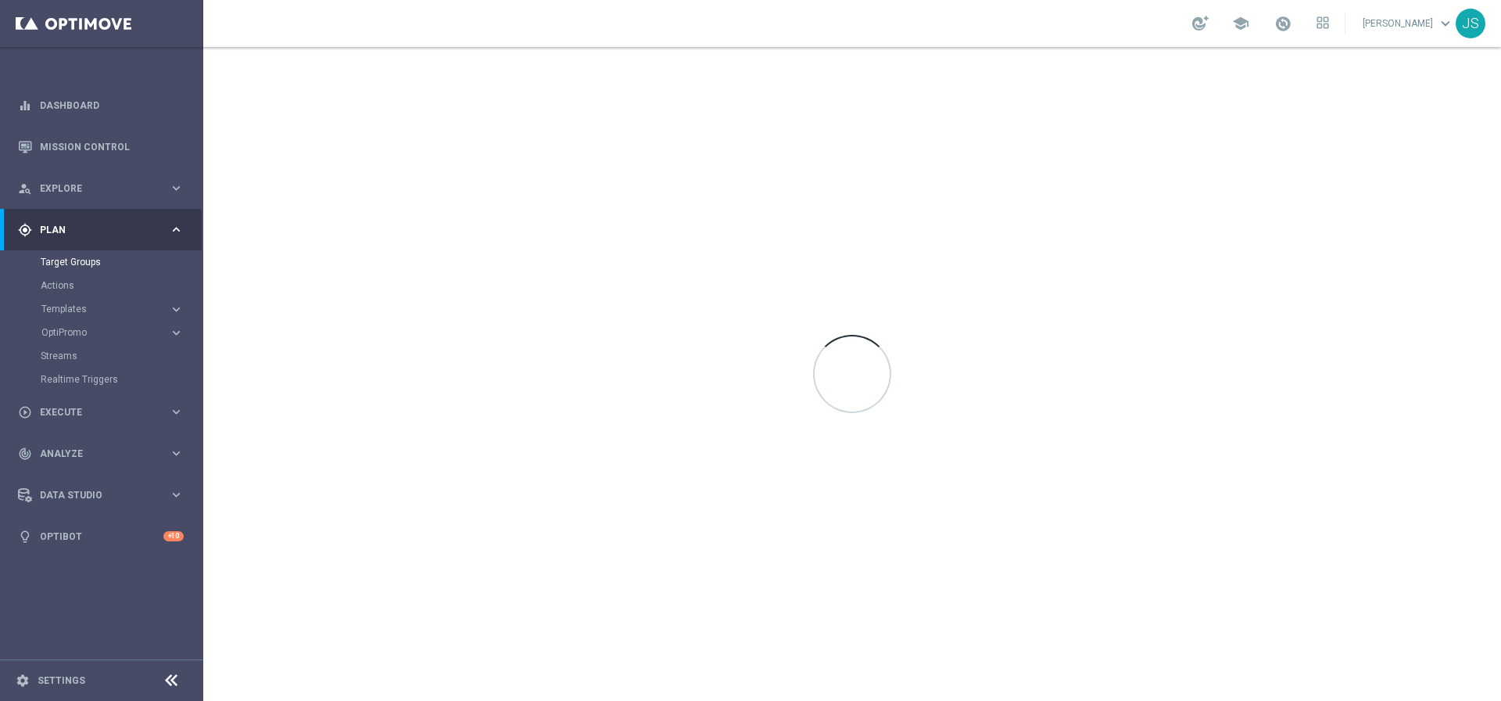
click at [50, 234] on div "gps_fixed Plan" at bounding box center [93, 230] width 151 height 14
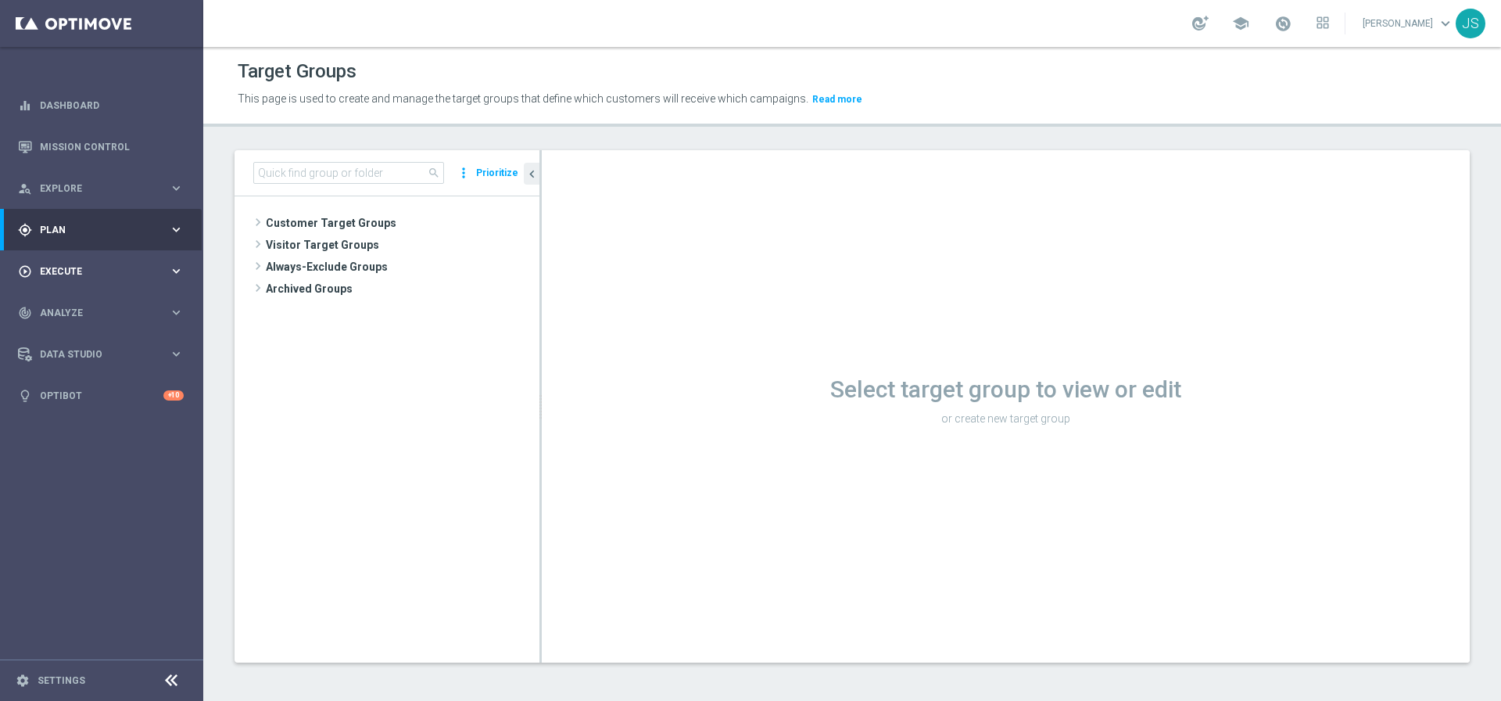
click at [56, 278] on div "play_circle_outline Execute keyboard_arrow_right" at bounding box center [101, 270] width 202 height 41
click at [56, 297] on link "Campaign Builder" at bounding box center [102, 303] width 122 height 13
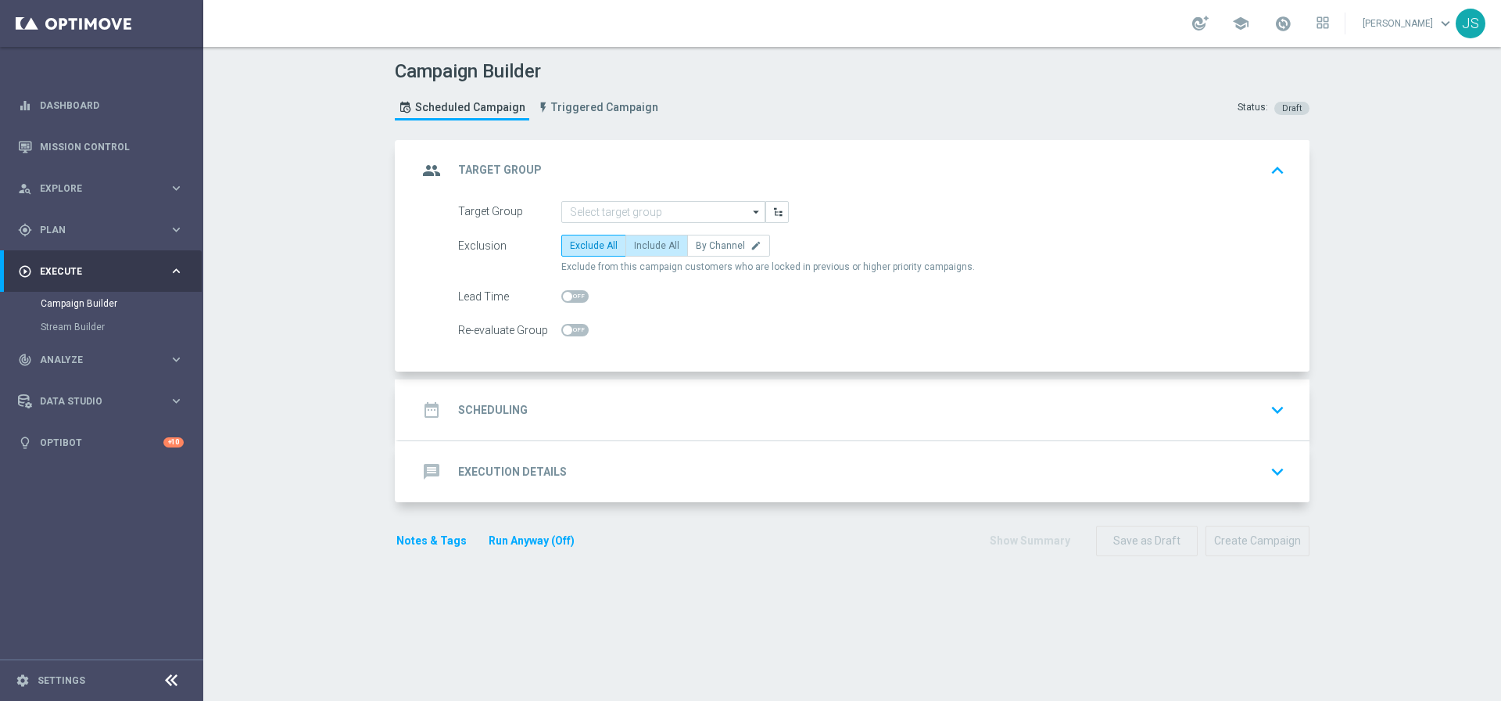
click at [633, 235] on label "Include All" at bounding box center [657, 246] width 63 height 22
click at [634, 243] on input "Include All" at bounding box center [639, 248] width 10 height 10
radio input "true"
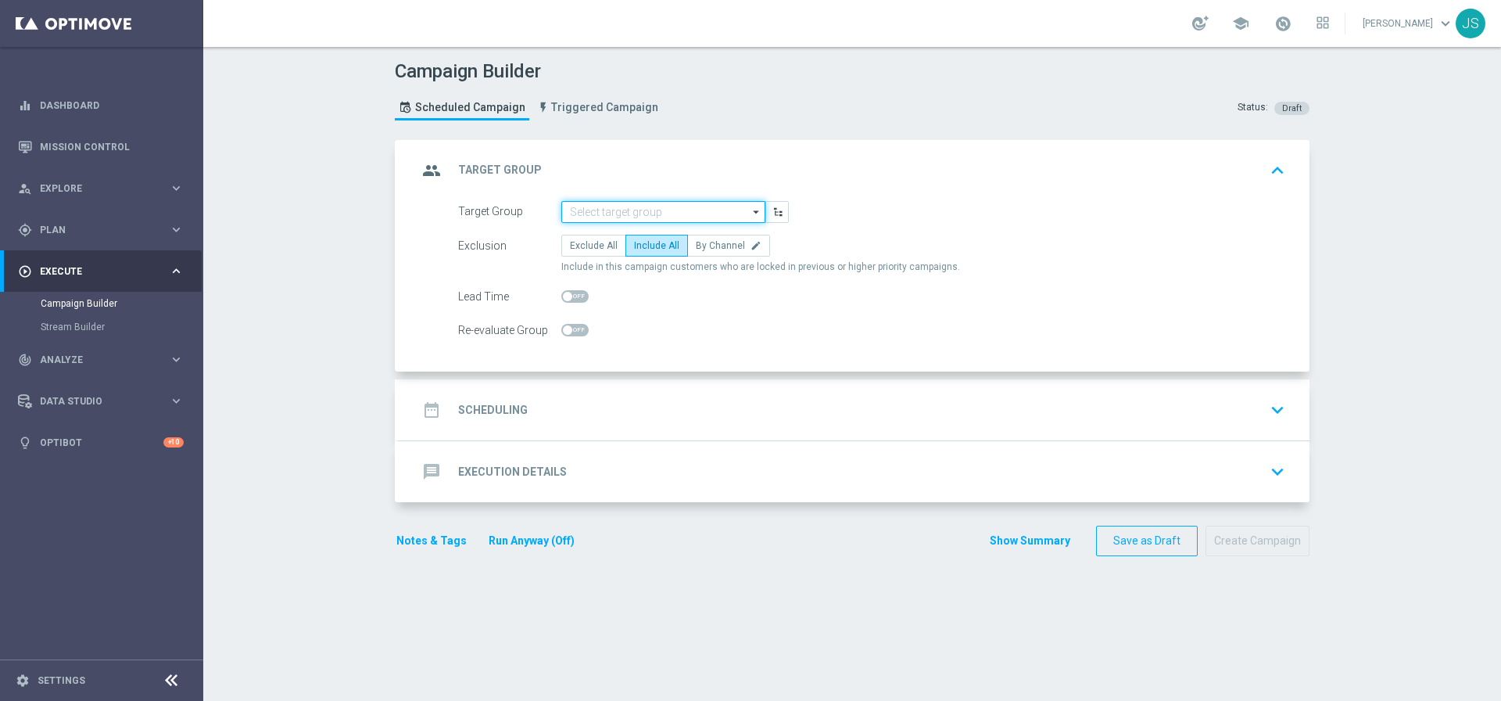
click at [630, 210] on input at bounding box center [663, 212] width 204 height 22
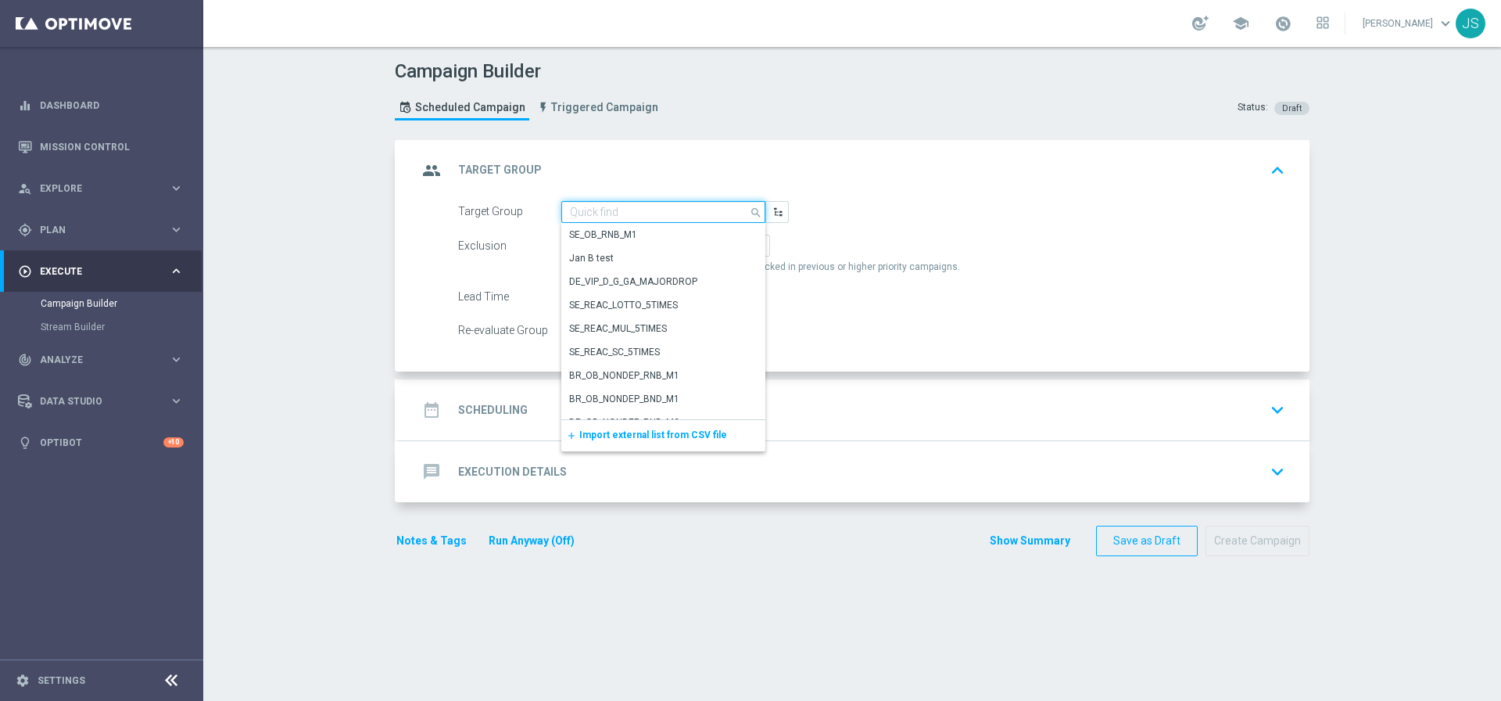
paste input "de_all_TGT_NVIP_EM_TAC_LT__ACTIVE_649"
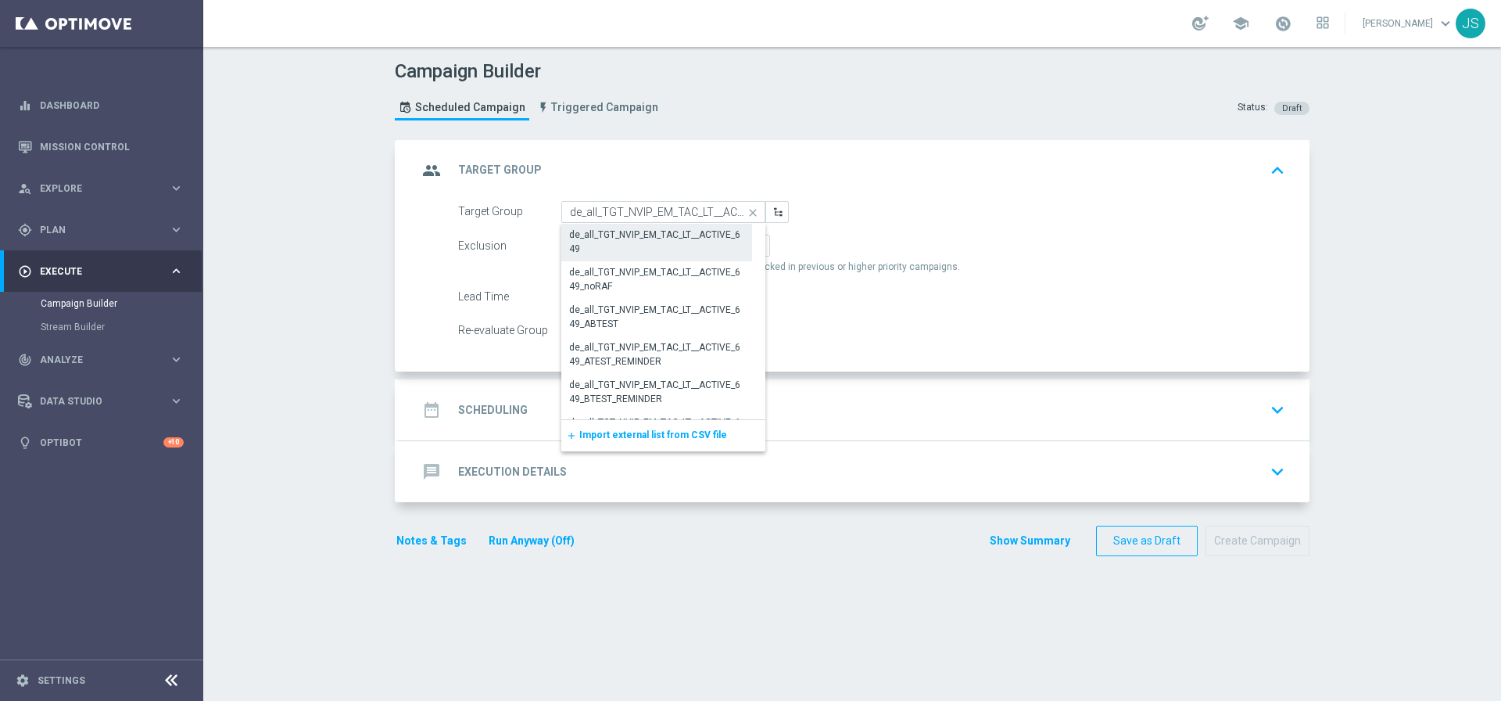
click at [654, 242] on div "de_all_TGT_NVIP_EM_TAC_LT__ACTIVE_649" at bounding box center [656, 242] width 175 height 28
type input "de_all_TGT_NVIP_EM_TAC_LT__ACTIVE_649"
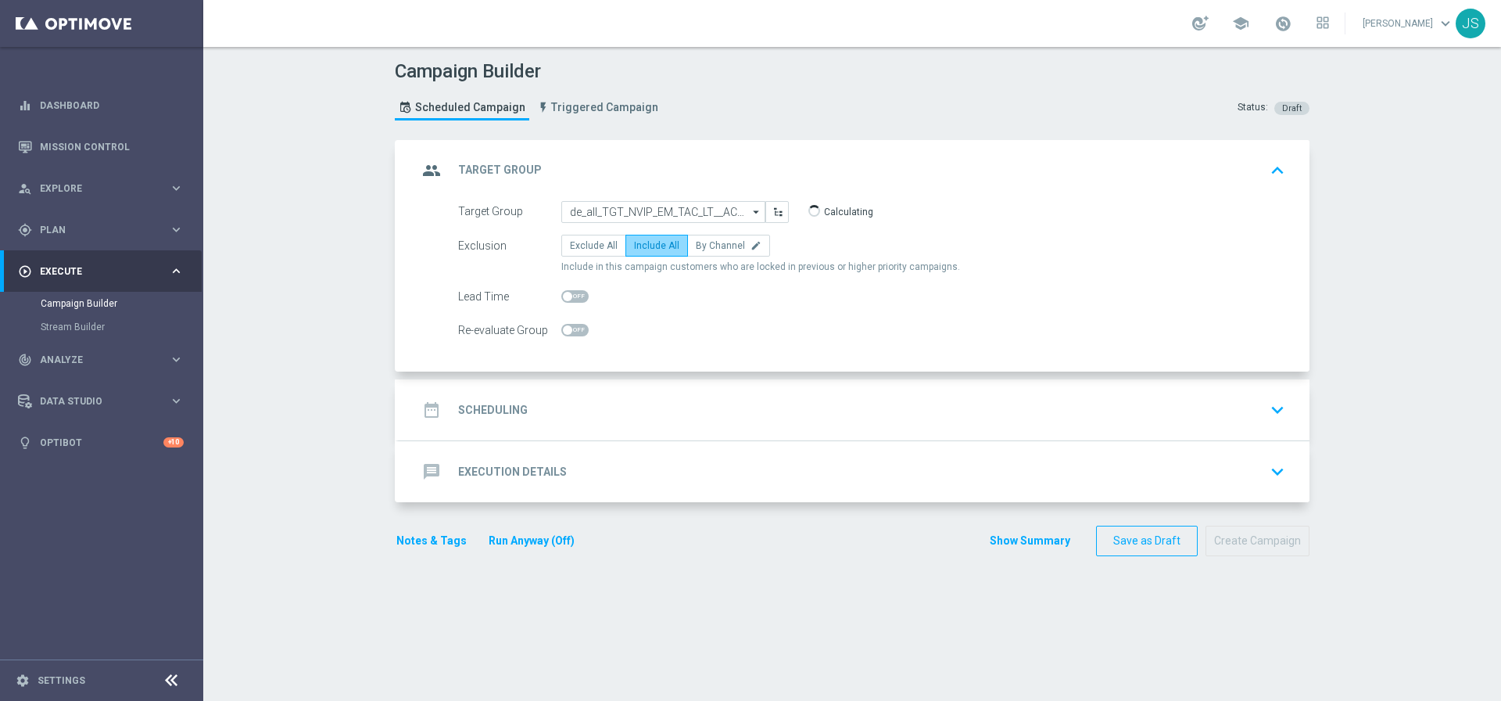
click at [644, 248] on span "Include All" at bounding box center [656, 245] width 45 height 11
click at [644, 248] on input "Include All" at bounding box center [639, 248] width 10 height 10
click at [579, 393] on div "date_range Scheduling keyboard_arrow_down" at bounding box center [854, 409] width 911 height 61
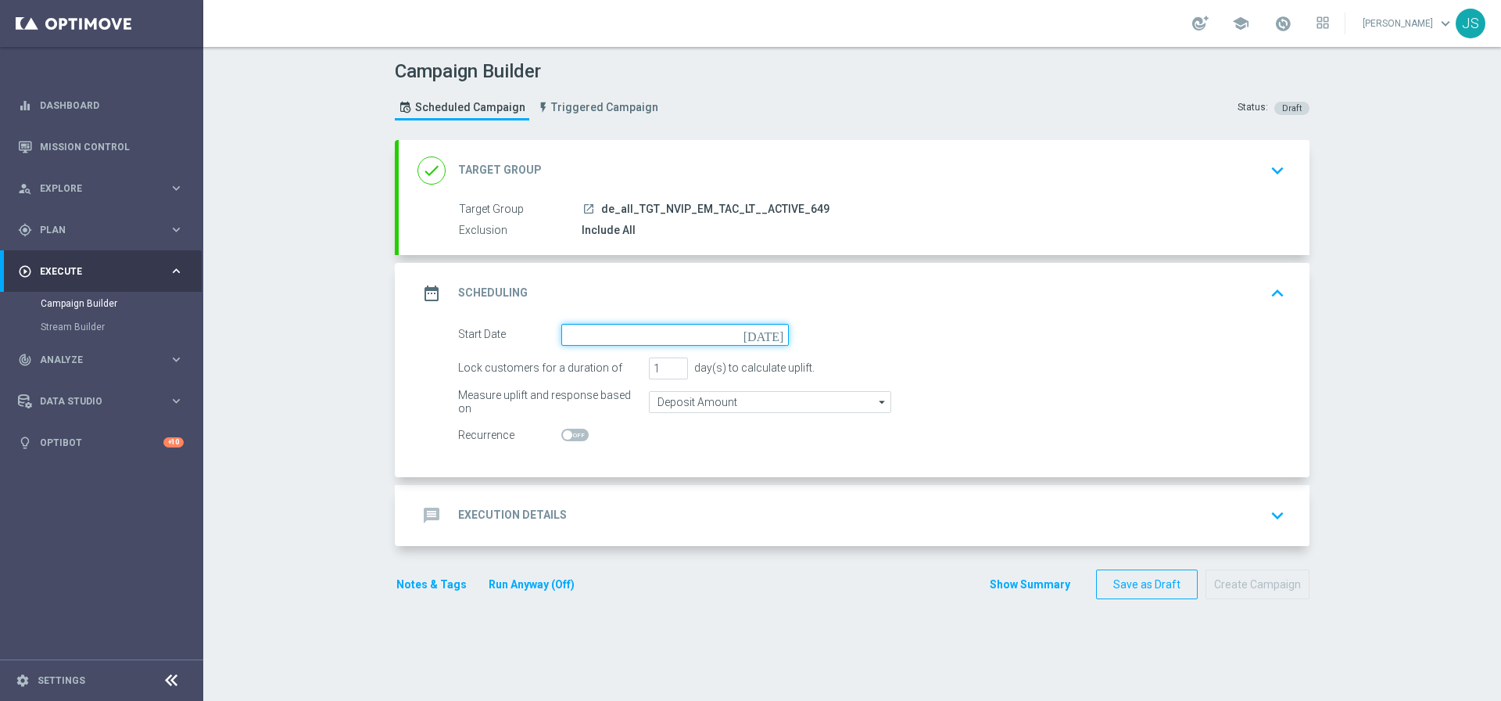
click at [591, 334] on input at bounding box center [675, 335] width 228 height 22
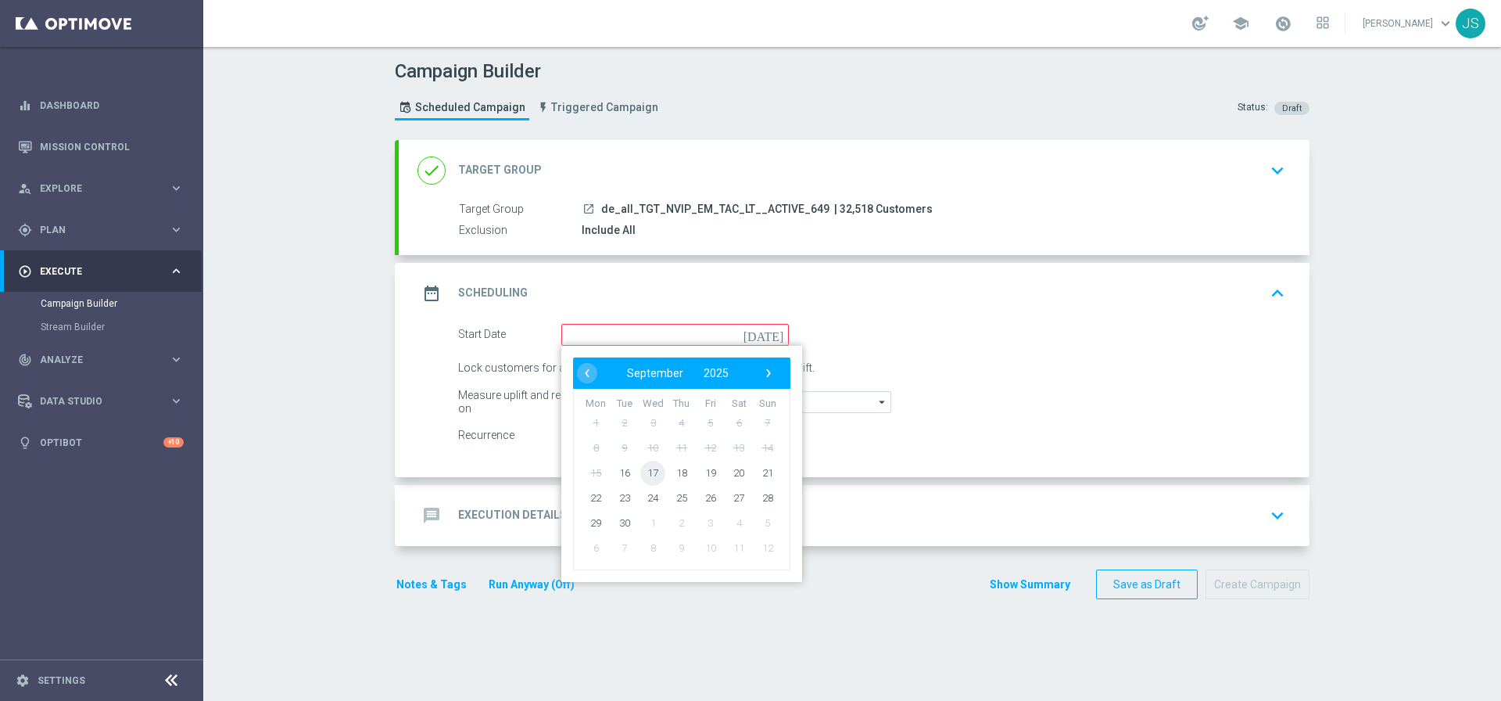
click at [645, 472] on span "17" at bounding box center [652, 472] width 25 height 25
type input "17 Sep 2025"
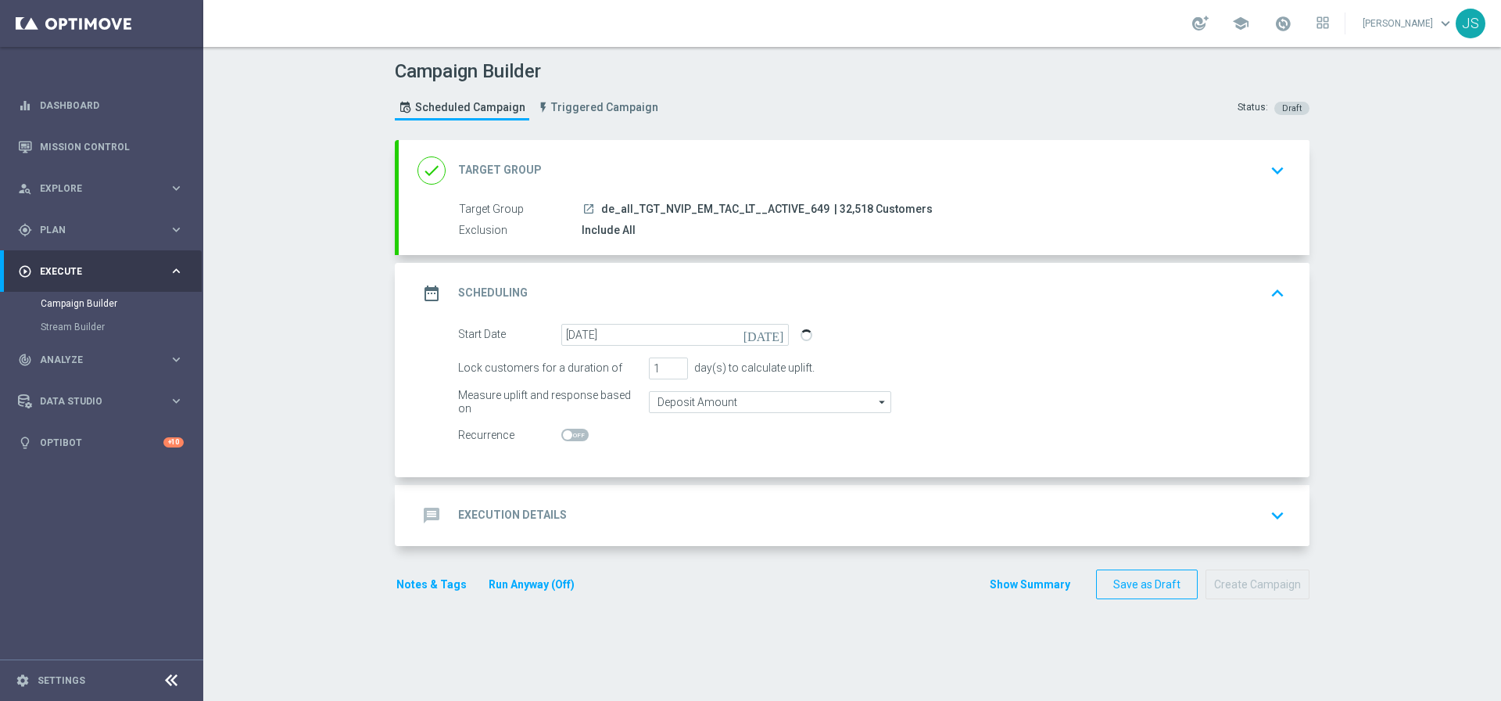
click at [1292, 524] on div "message Execution Details keyboard_arrow_down" at bounding box center [854, 515] width 911 height 61
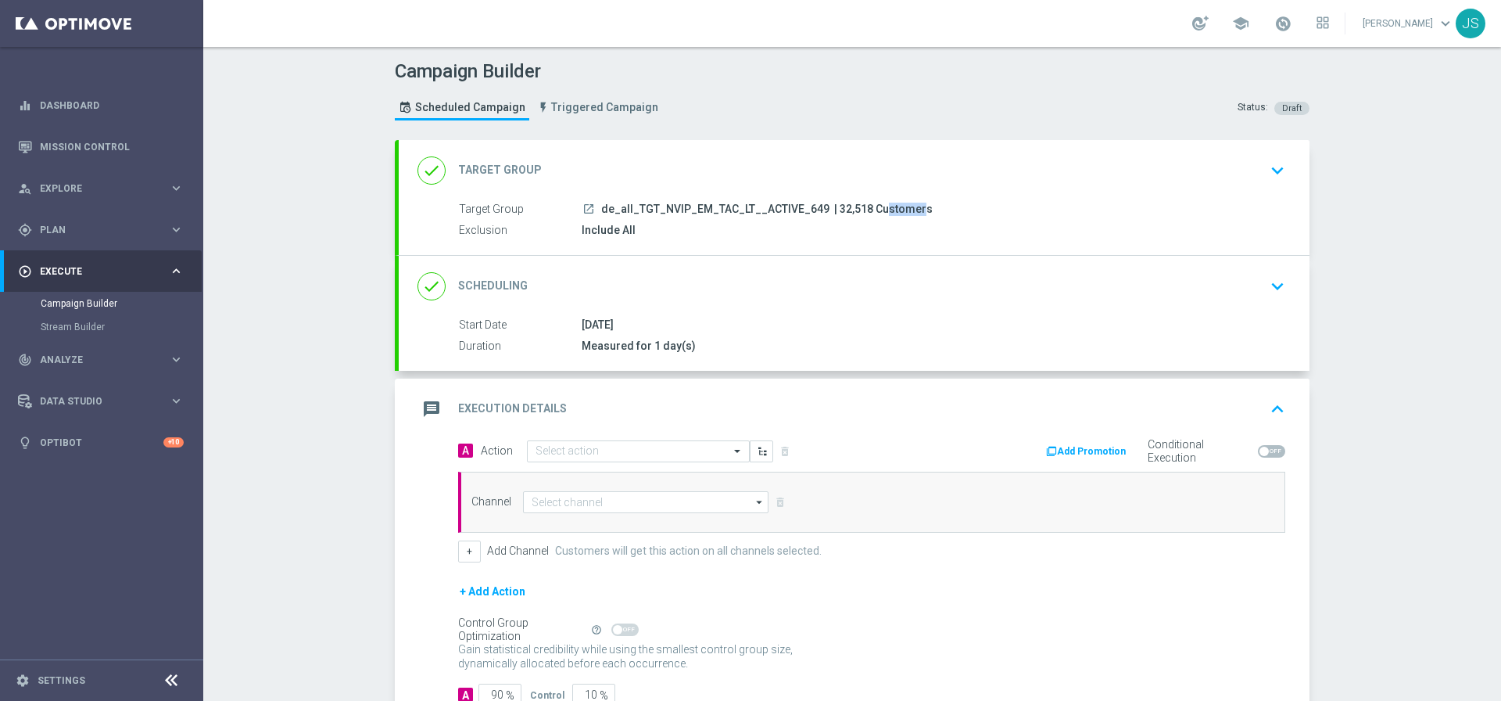
drag, startPoint x: 857, startPoint y: 207, endPoint x: 823, endPoint y: 207, distance: 33.6
click at [834, 207] on span "| 32,518 Customers" at bounding box center [883, 210] width 99 height 14
copy span "32,518"
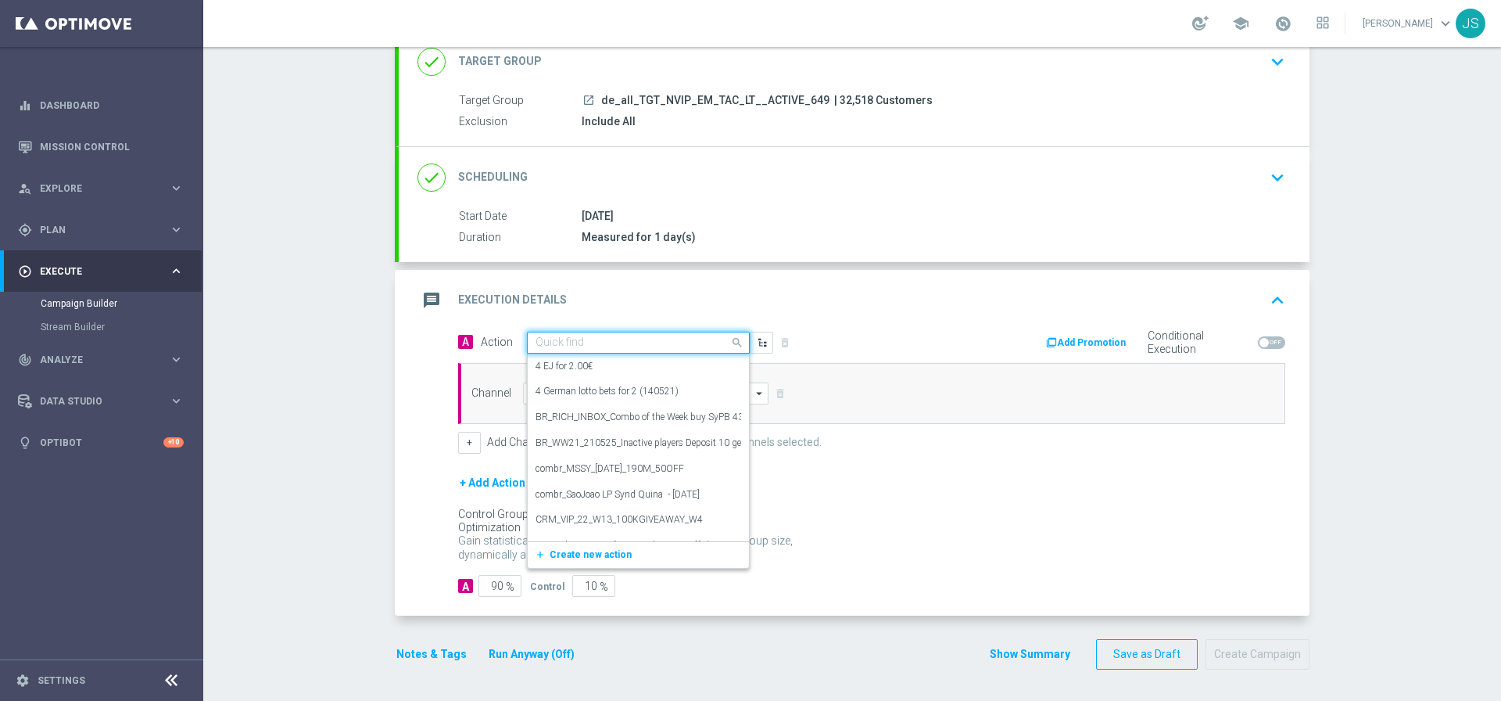
click at [616, 345] on input "text" at bounding box center [623, 342] width 174 height 13
paste input "12 lines 649 inkl S77 & S6 with 5€ off"
type input "12 lines 649 inkl S77 & S6 with 5€ off"
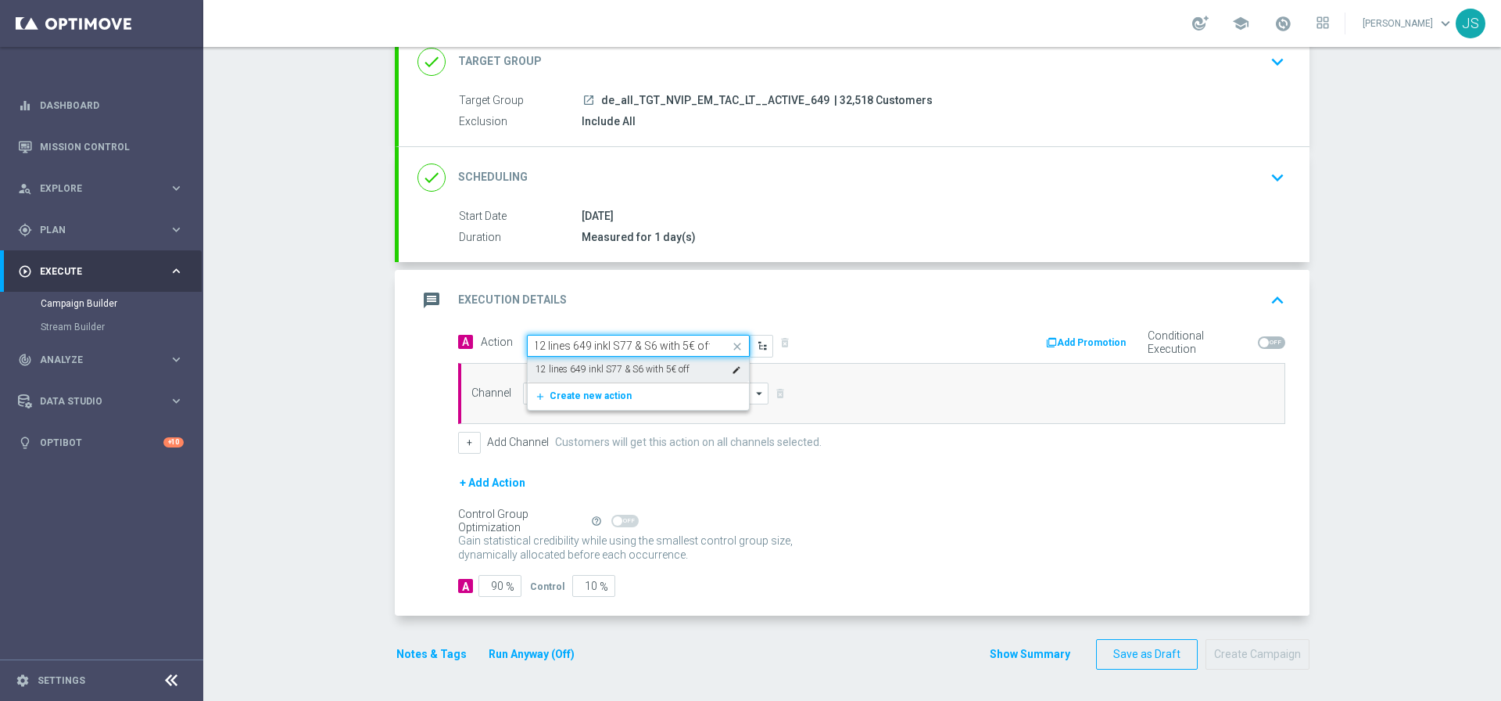
click at [701, 361] on div "12 lines 649 inkl S77 & S6 with 5€ off edit" at bounding box center [639, 370] width 206 height 26
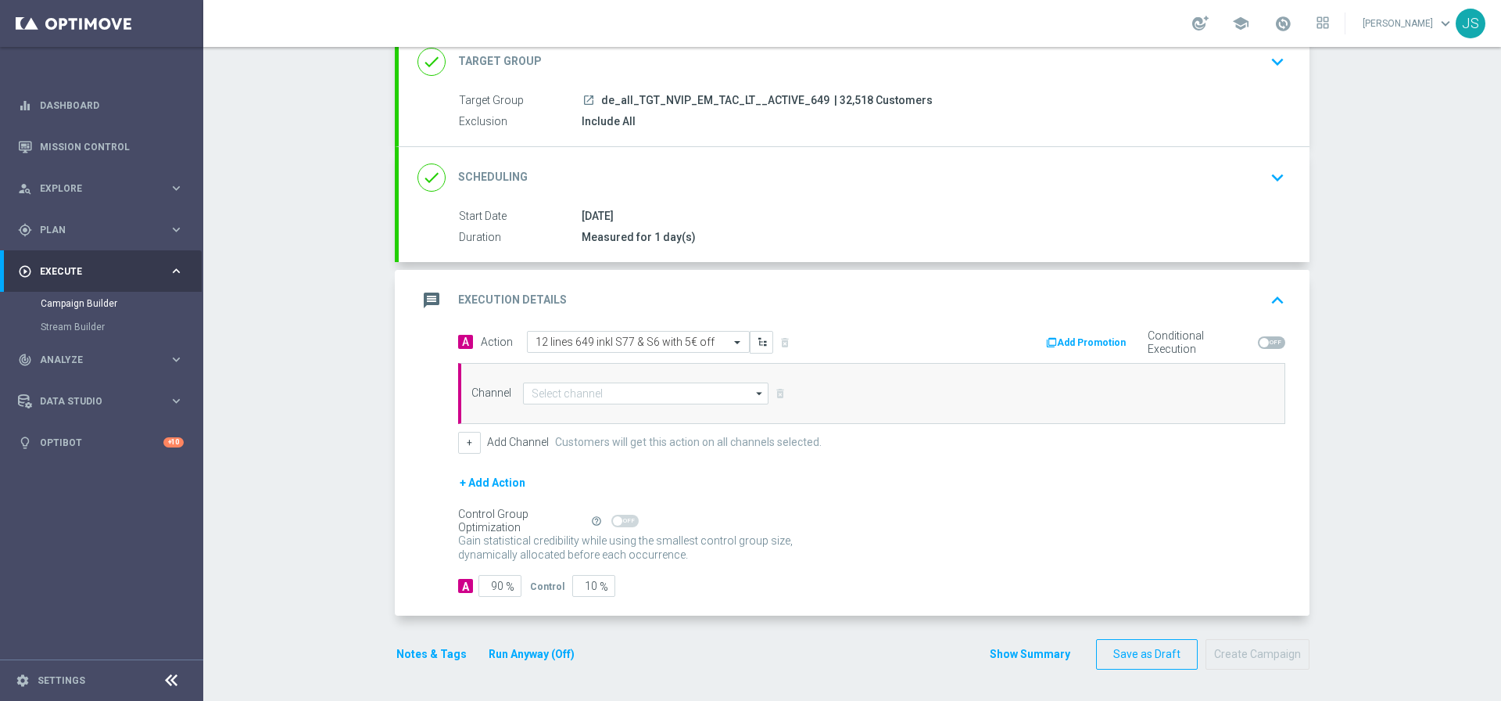
scroll to position [0, 0]
click at [647, 389] on input at bounding box center [646, 393] width 246 height 22
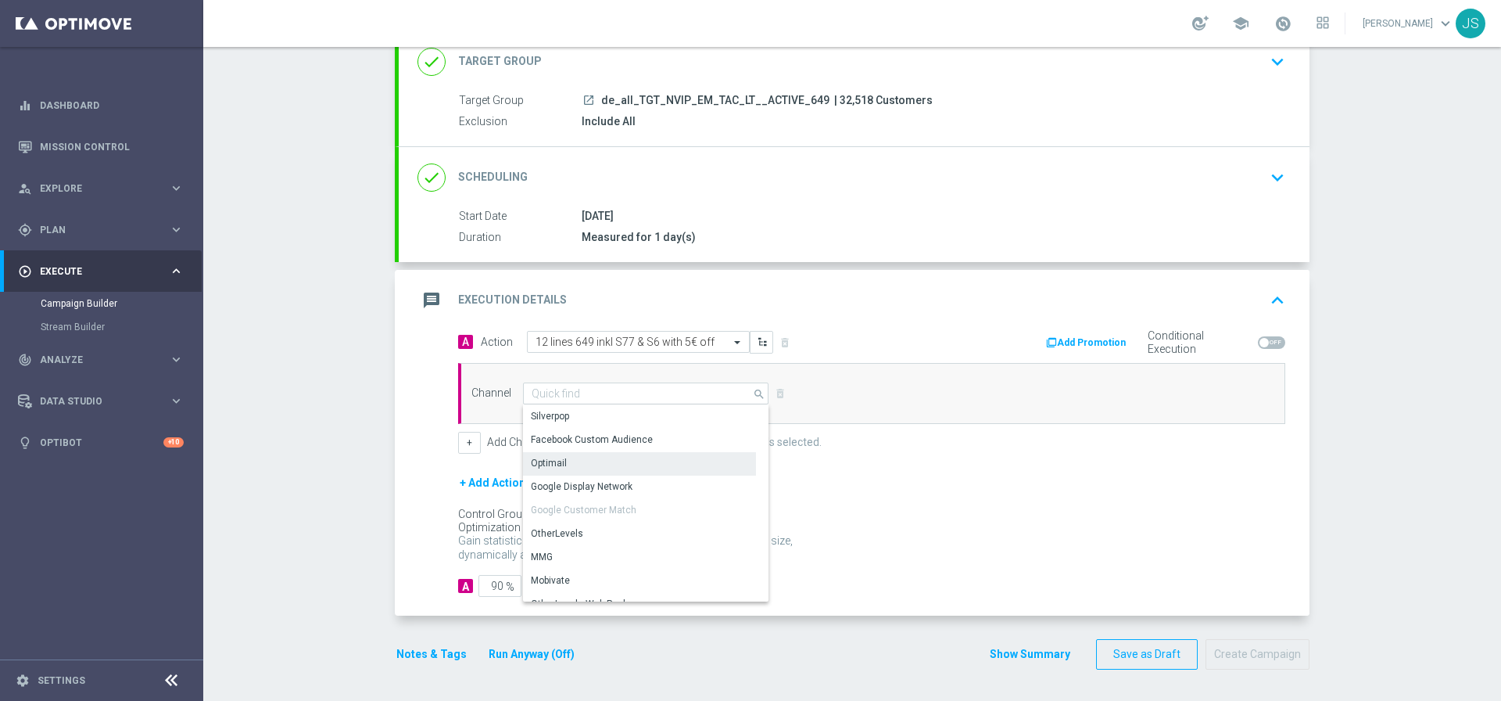
click at [589, 462] on div "Optimail" at bounding box center [639, 463] width 233 height 22
type input "Optimail"
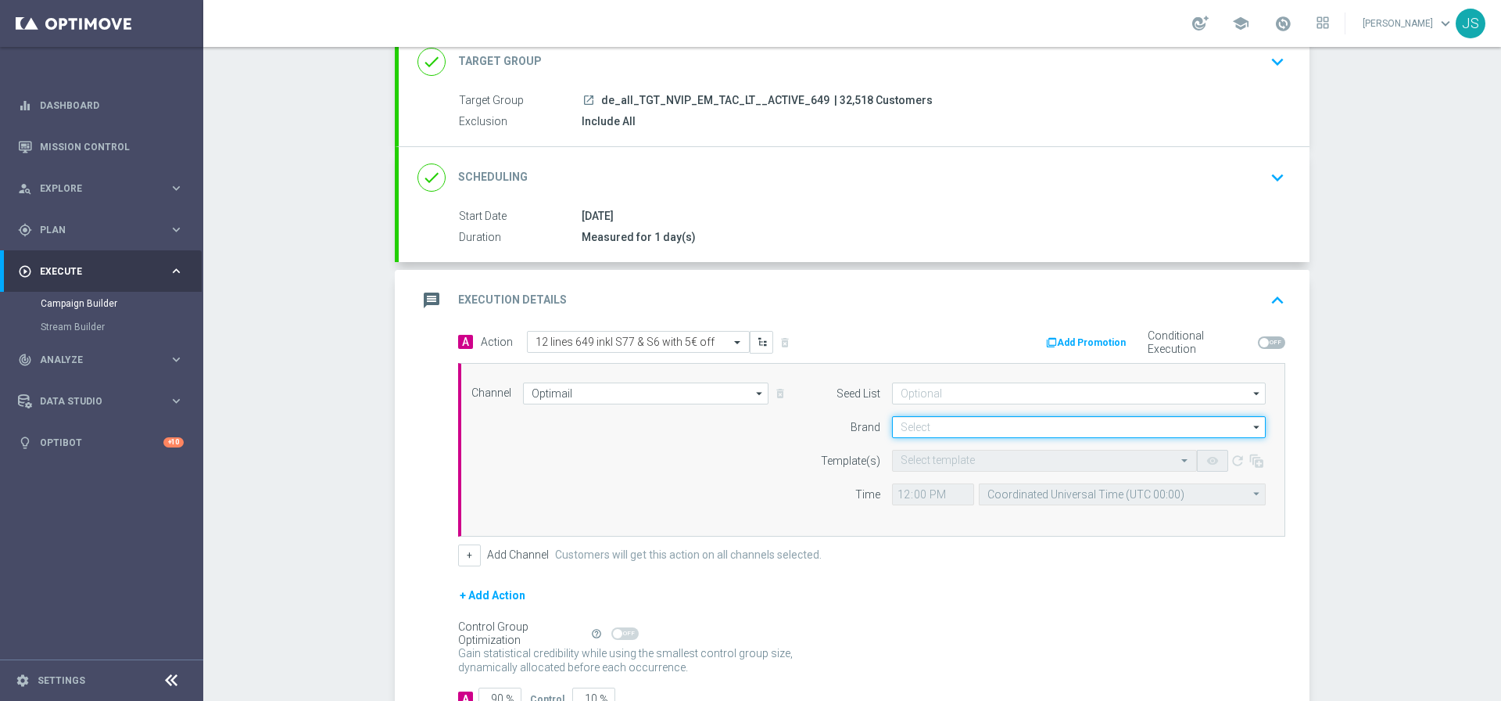
click at [974, 433] on input at bounding box center [1079, 427] width 374 height 22
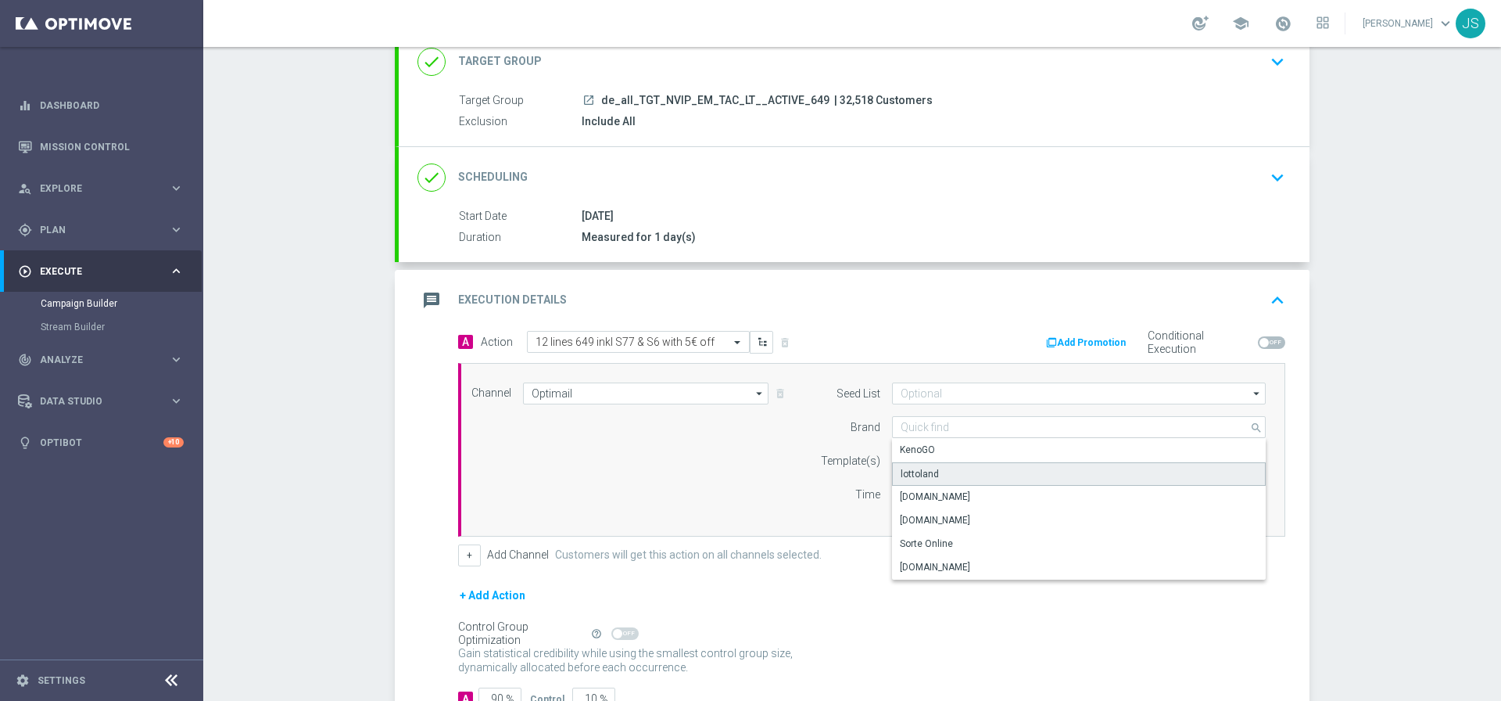
click at [955, 475] on div "lottoland" at bounding box center [1079, 473] width 374 height 23
type input "lottoland"
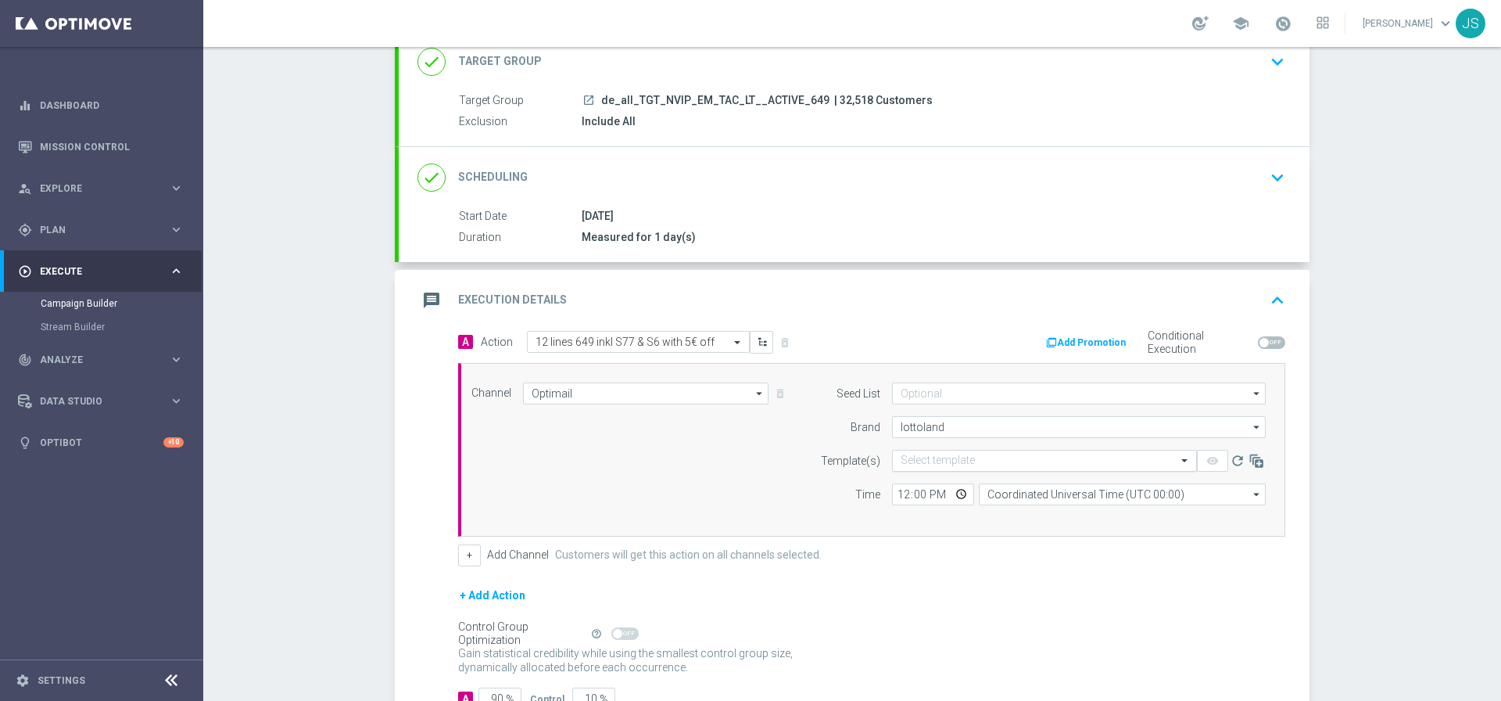
click at [955, 456] on input "text" at bounding box center [1029, 460] width 256 height 13
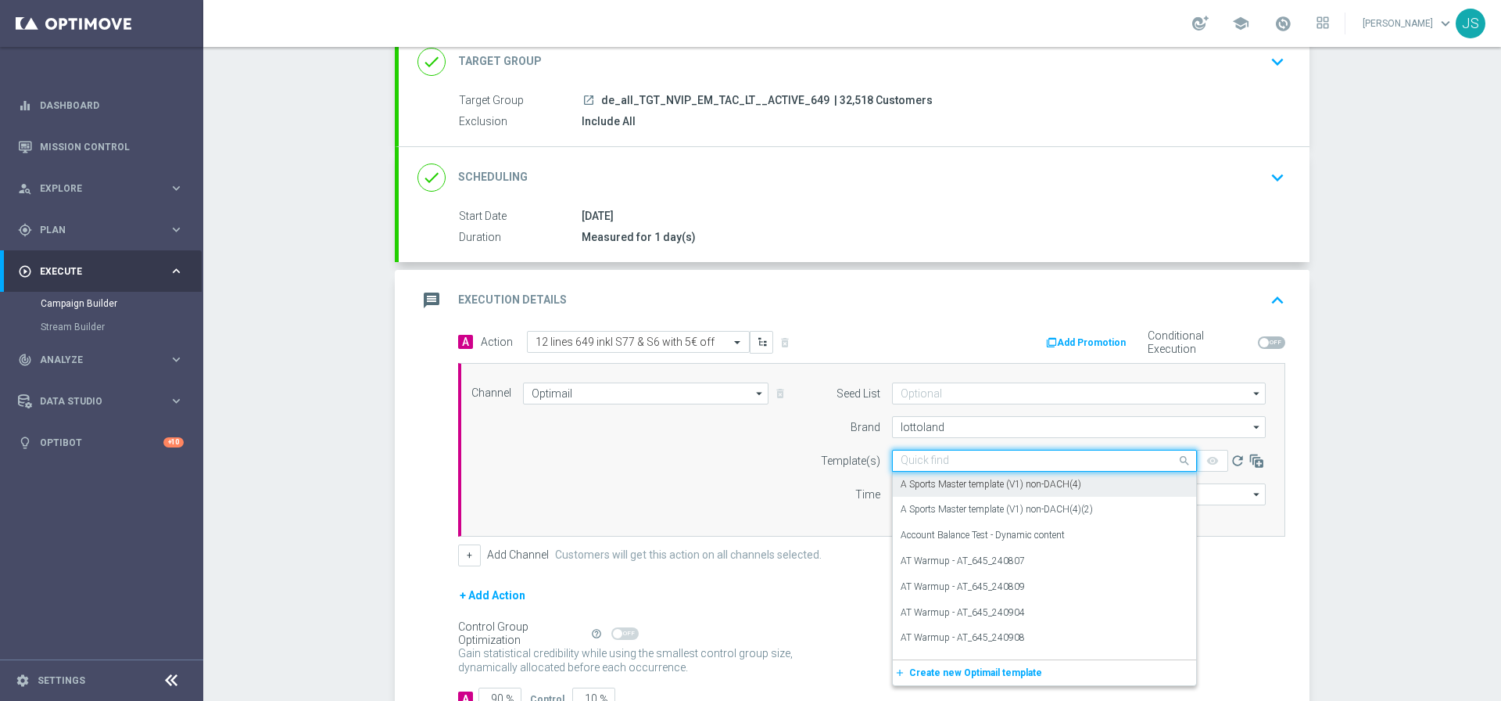
paste input "DE_ALL__649_ACTIVE_250917__NVIP_EMA_TAC_LT"
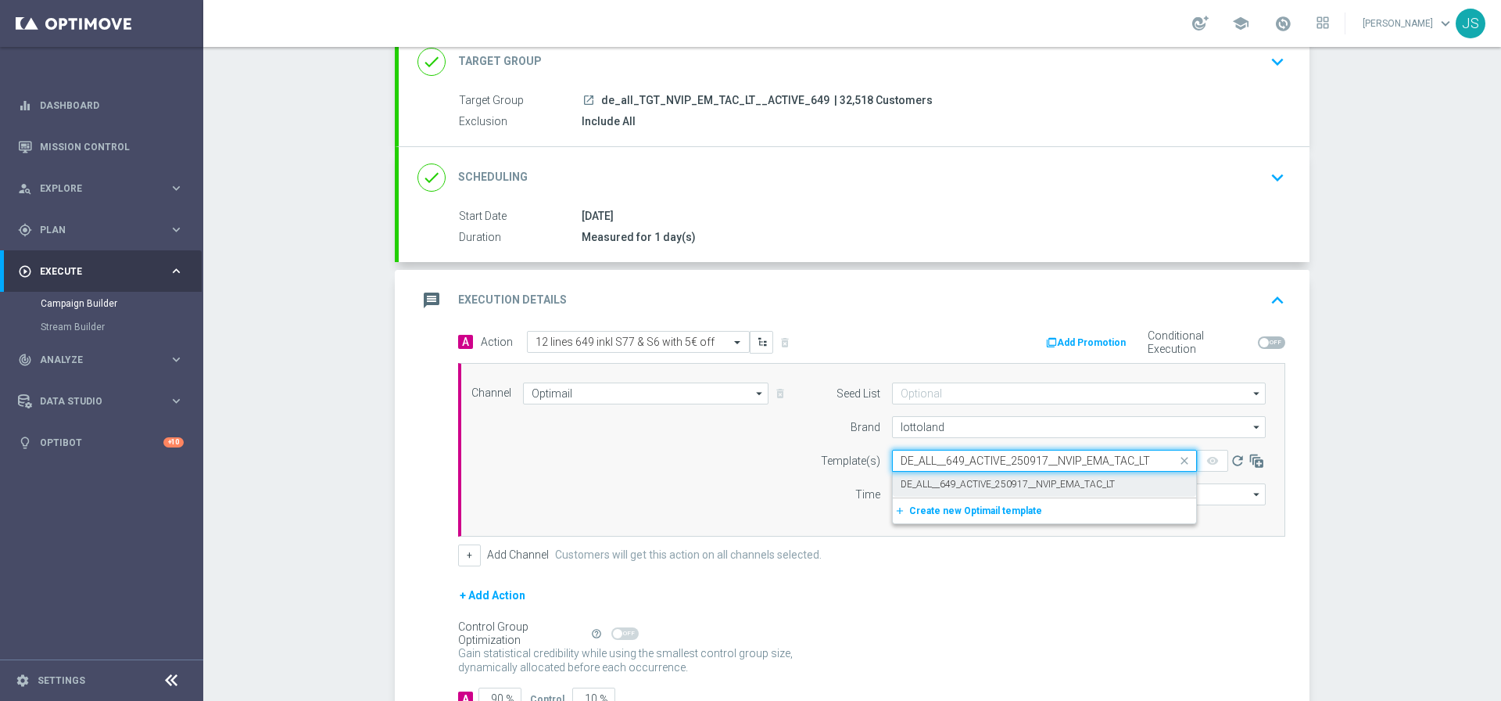
click at [931, 486] on label "DE_ALL__649_ACTIVE_250917__NVIP_EMA_TAC_LT" at bounding box center [1008, 484] width 214 height 13
type input "DE_ALL__649_ACTIVE_250917__NVIP_EMA_TAC_LT"
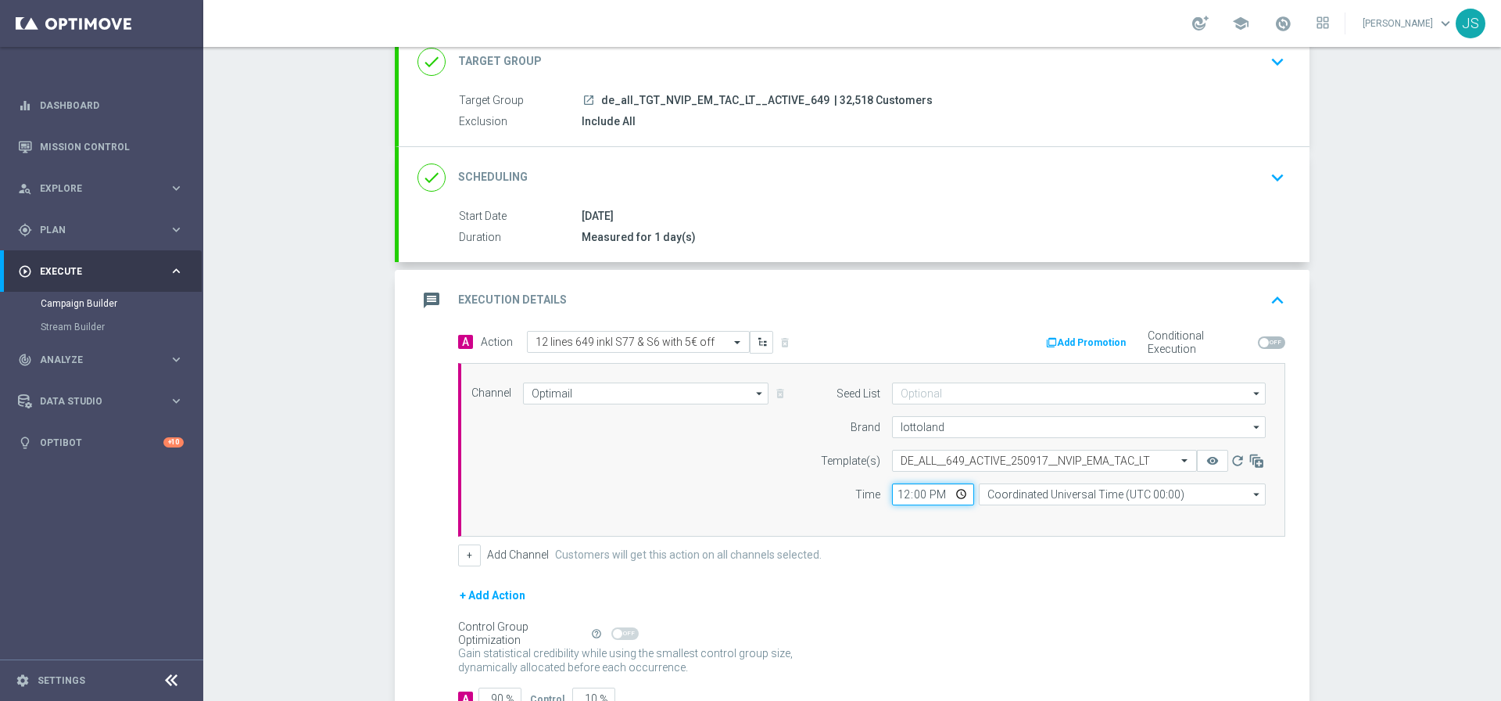
click at [953, 493] on input "12:00" at bounding box center [933, 494] width 82 height 22
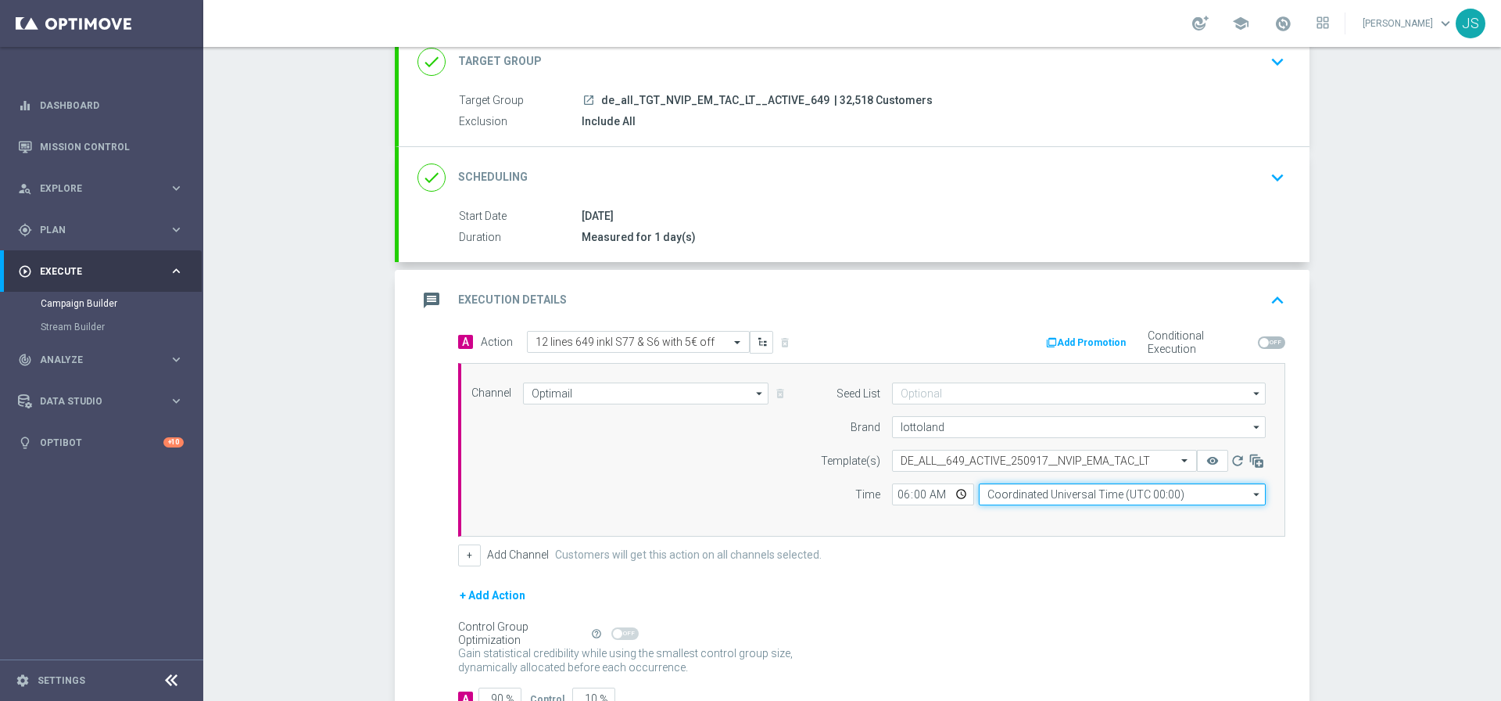
type input "06:00"
click at [1028, 497] on input "Coordinated Universal Time (UTC 00:00)" at bounding box center [1122, 494] width 287 height 22
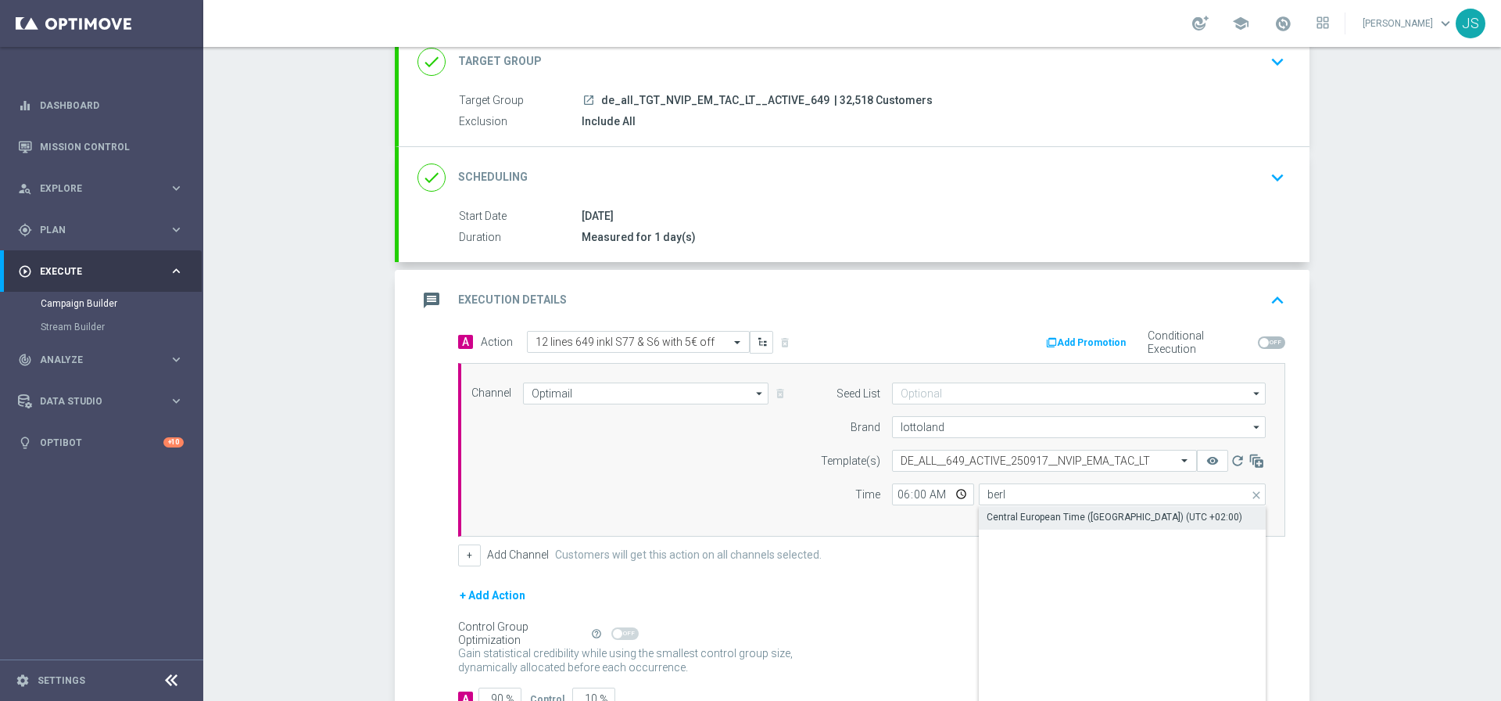
click at [1011, 516] on div "Central European Time (Berlin) (UTC +02:00)" at bounding box center [1115, 517] width 256 height 14
type input "Central European Time (Berlin) (UTC +02:00)"
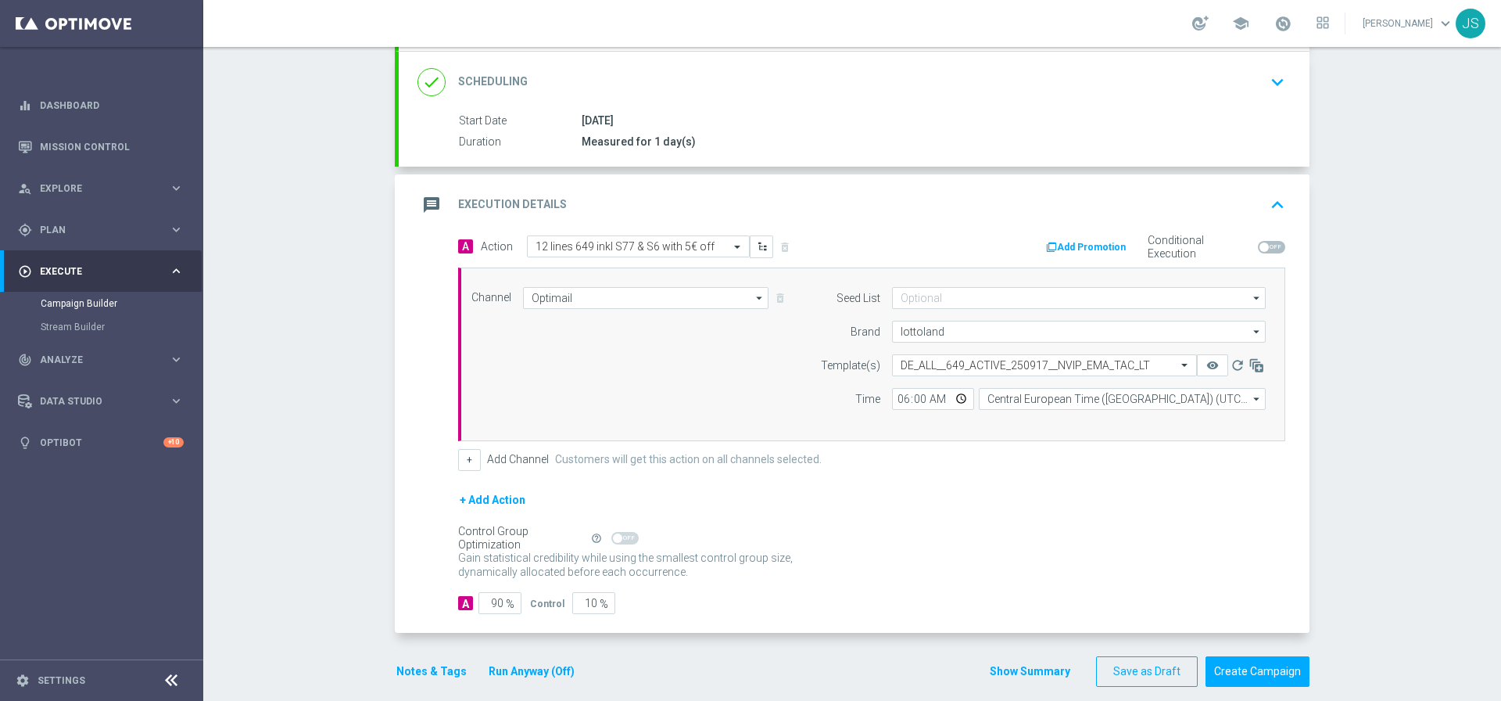
scroll to position [221, 0]
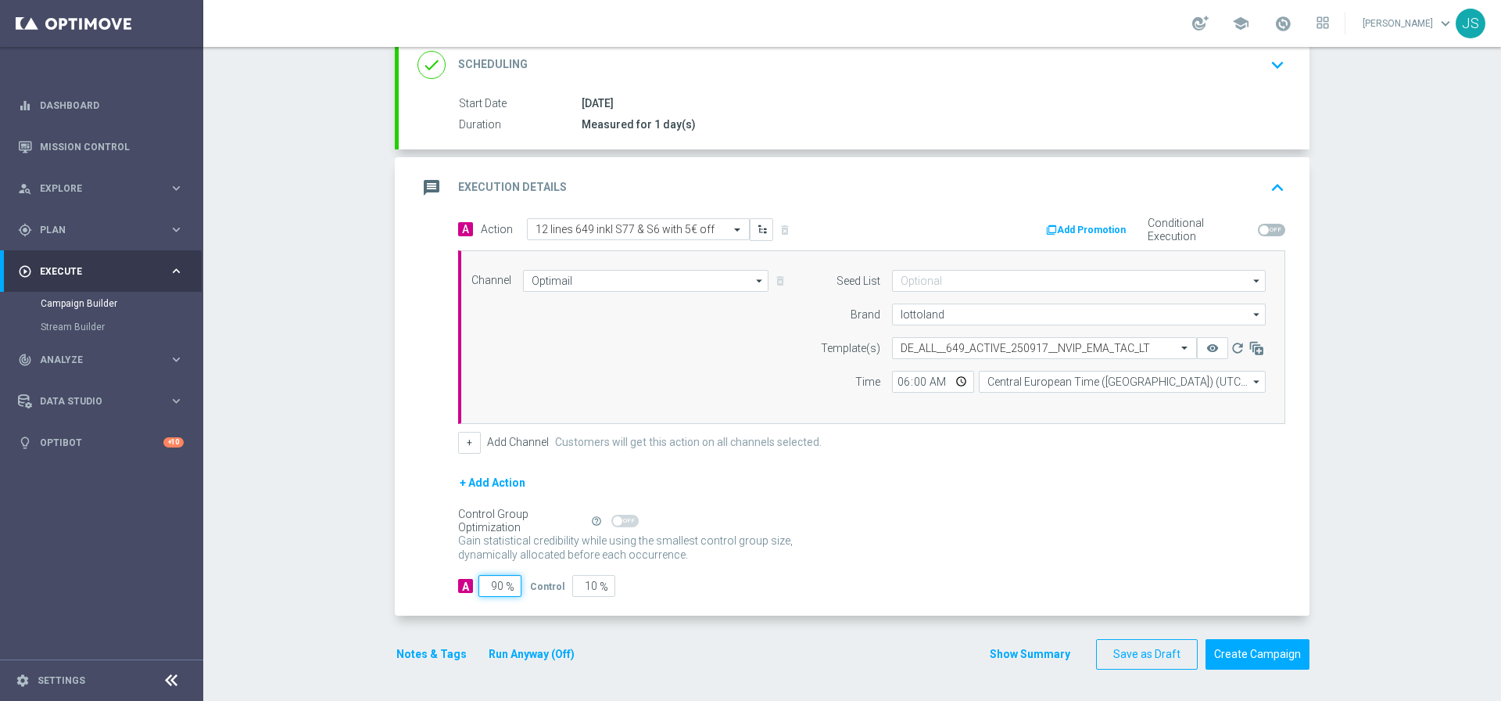
click at [497, 583] on input "90" at bounding box center [500, 586] width 43 height 22
type input "9"
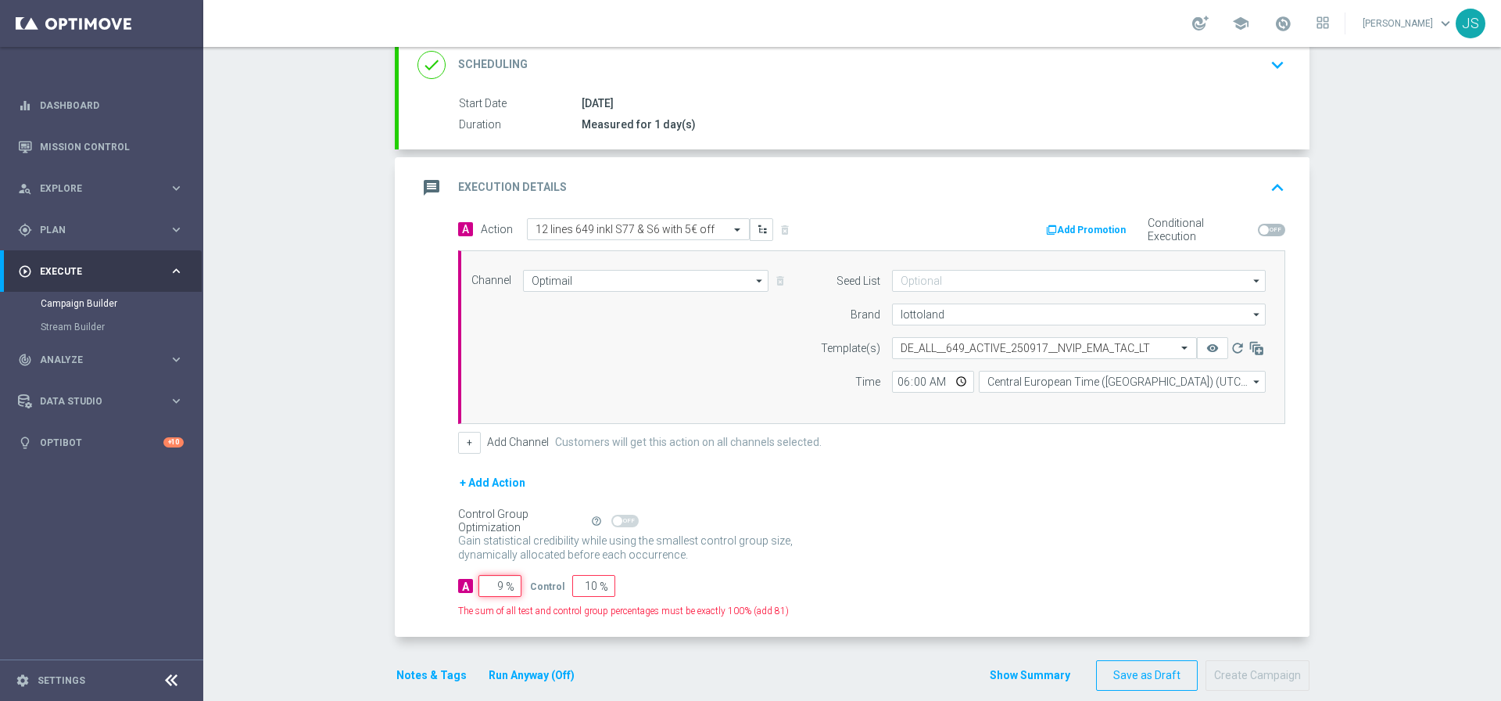
type input "91"
type input "98"
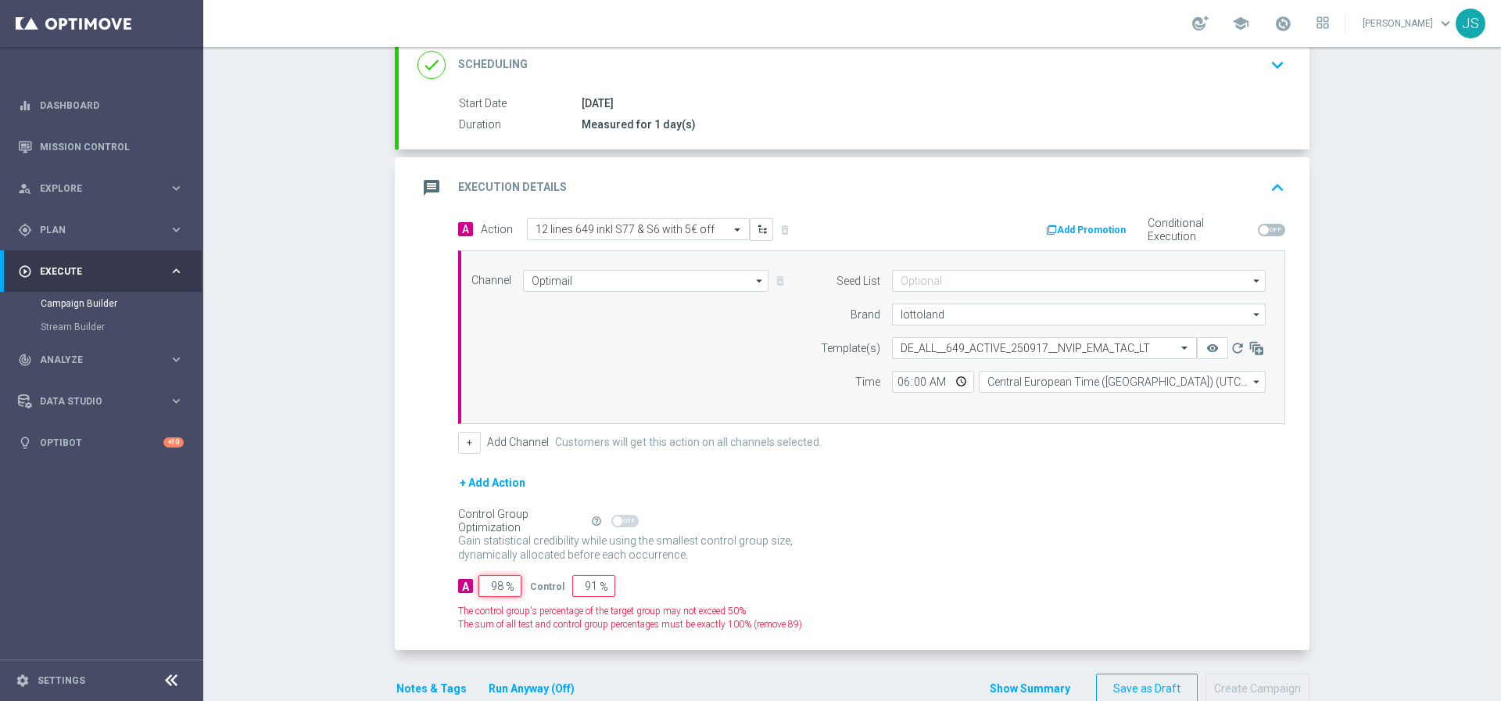
type input "2"
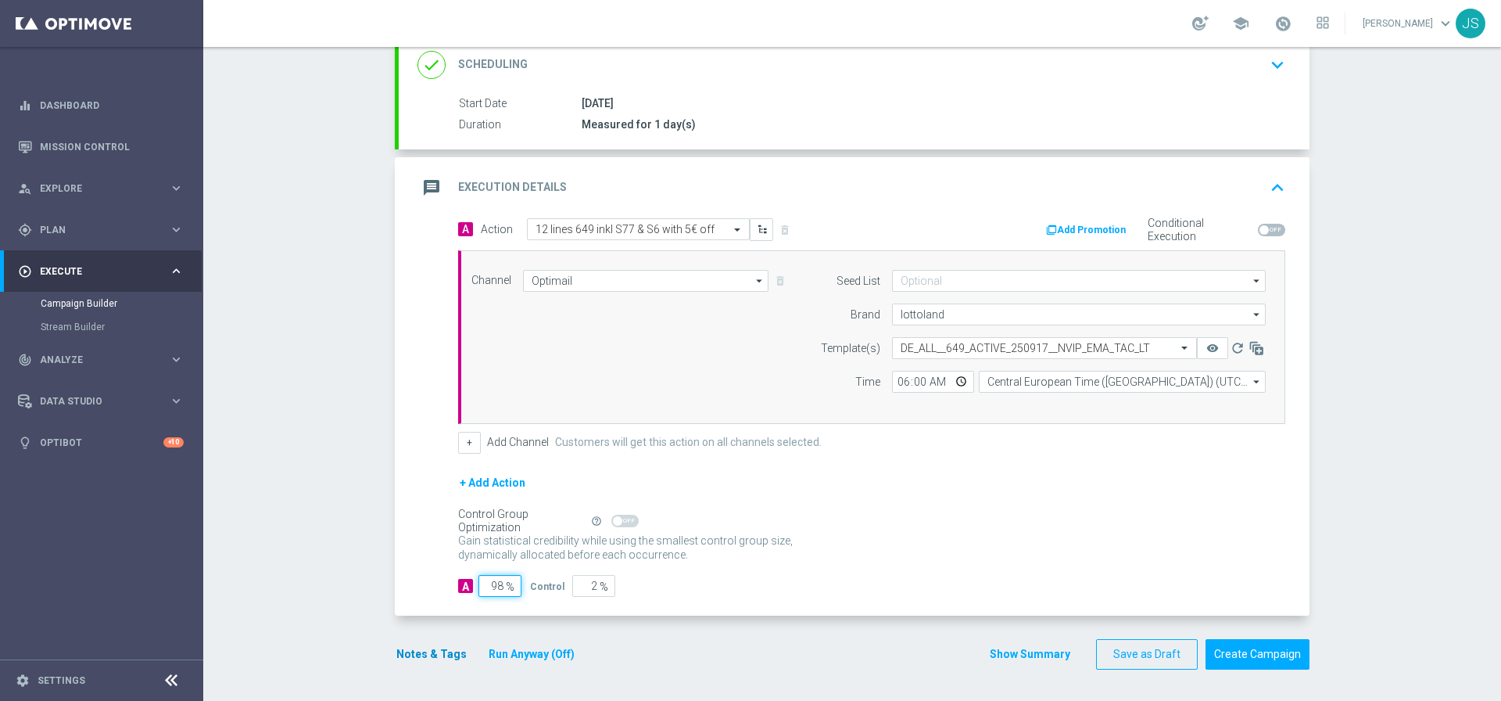
type input "98"
click at [404, 658] on button "Notes & Tags" at bounding box center [432, 654] width 74 height 20
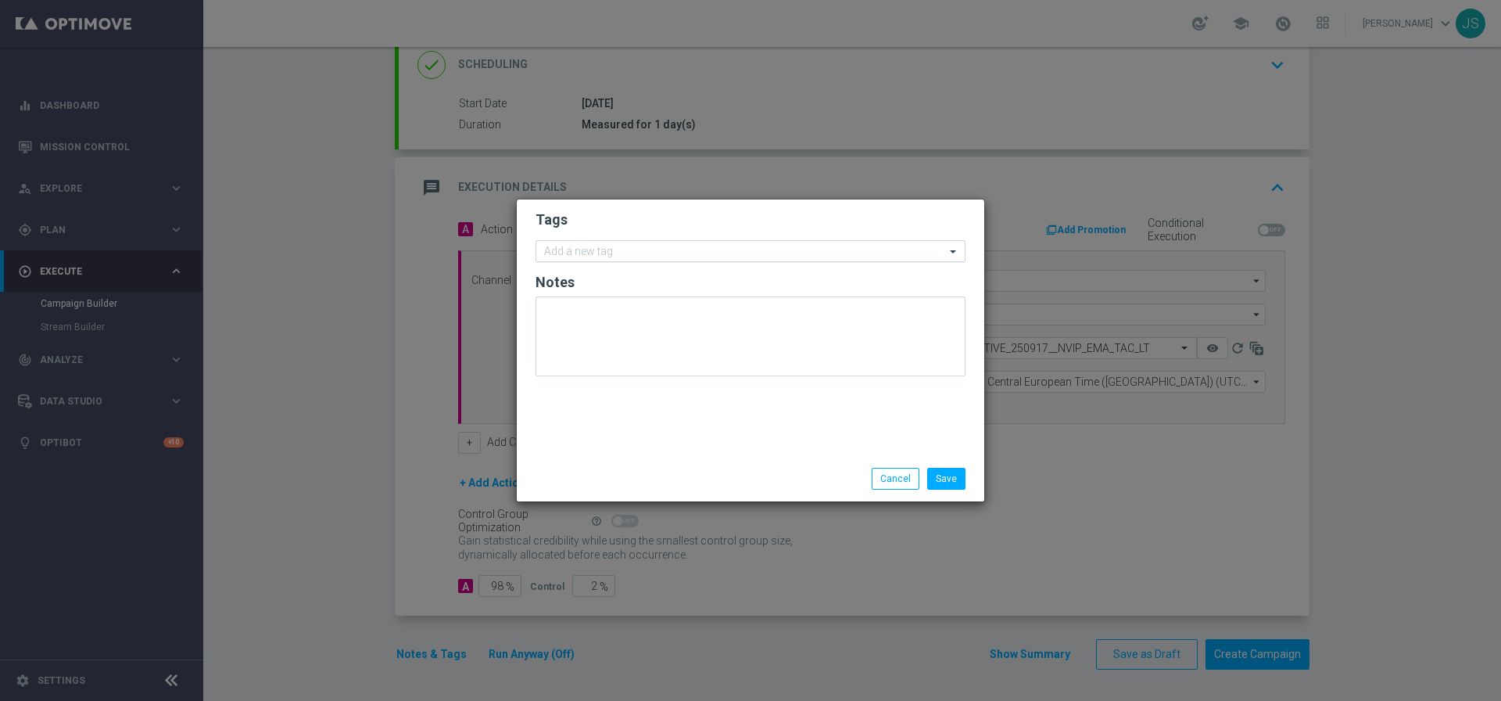
click at [635, 249] on input "text" at bounding box center [744, 252] width 401 height 13
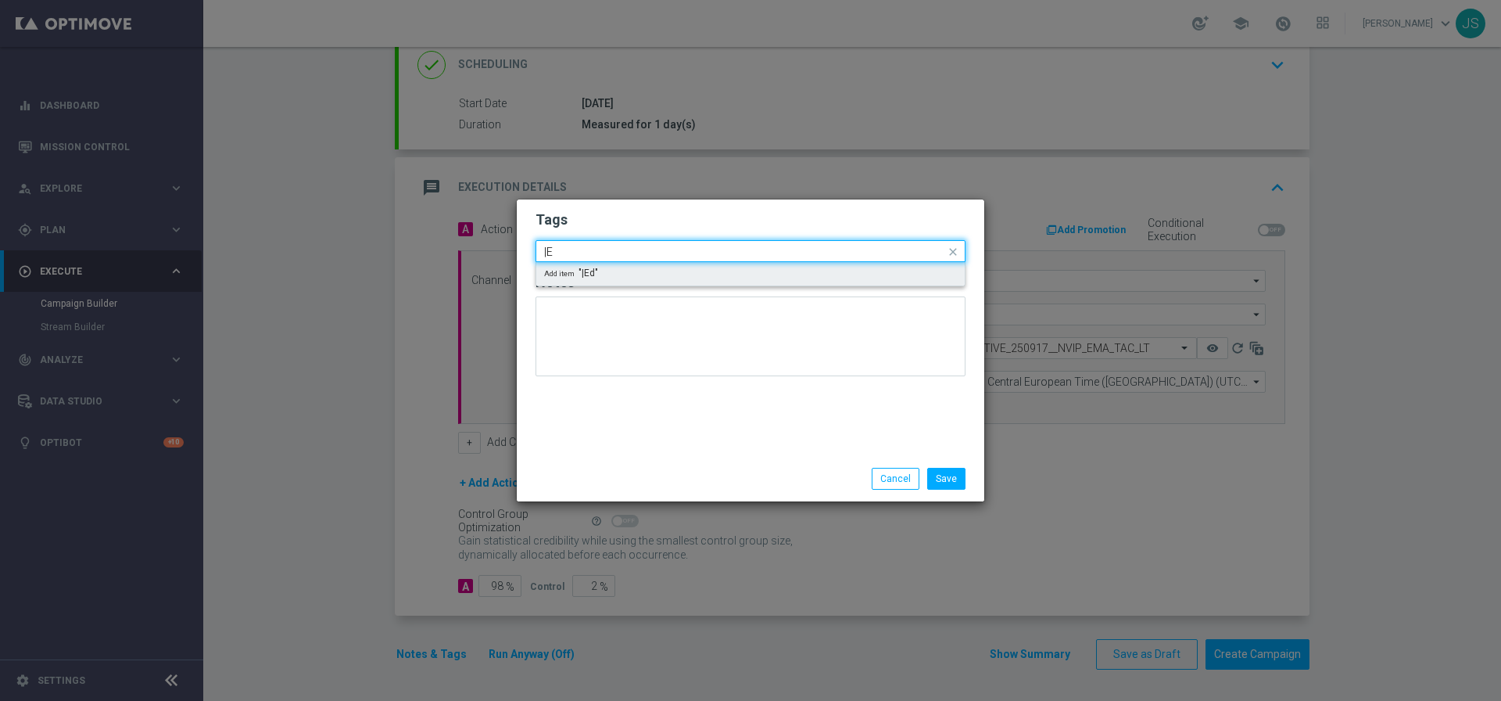
type input "|"
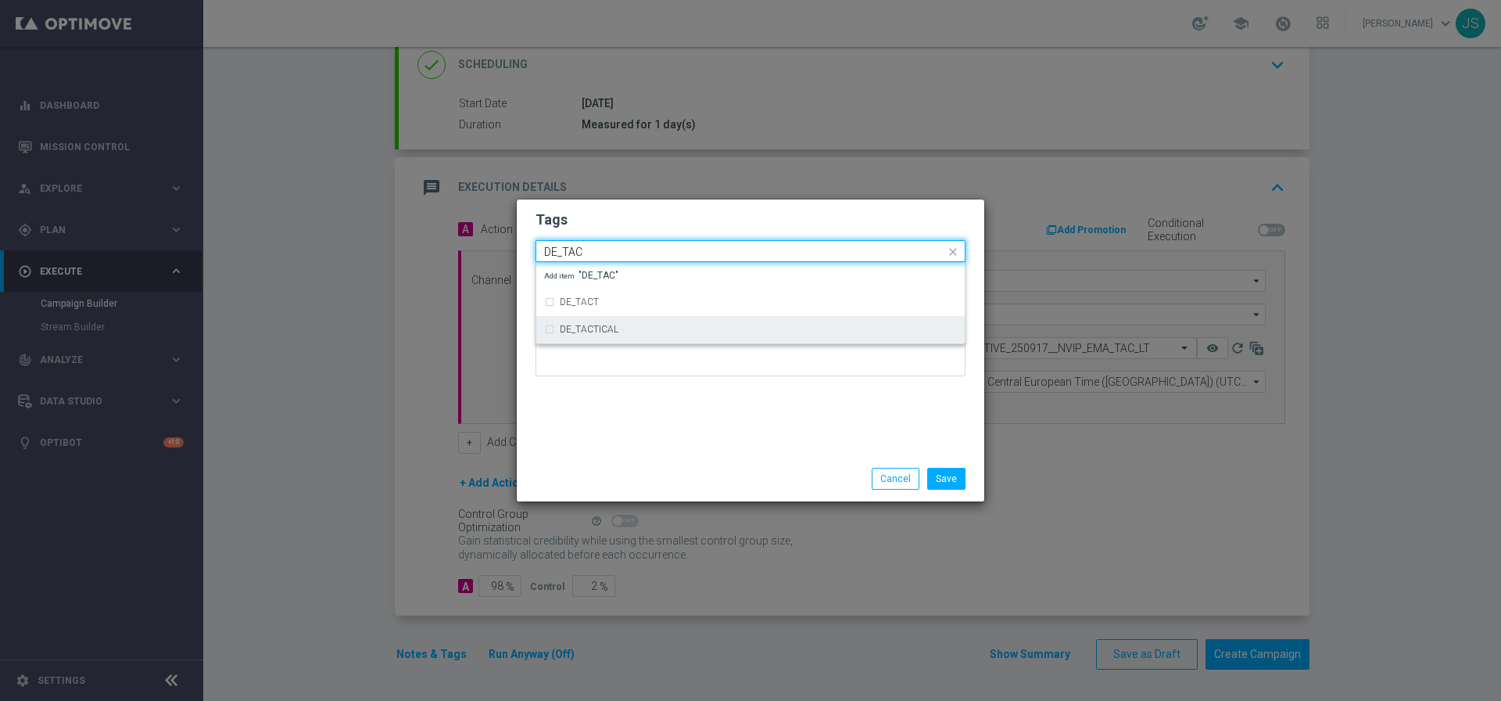
click at [579, 333] on label "DE_TACTICAL" at bounding box center [589, 329] width 59 height 9
type input "DE_TAC"
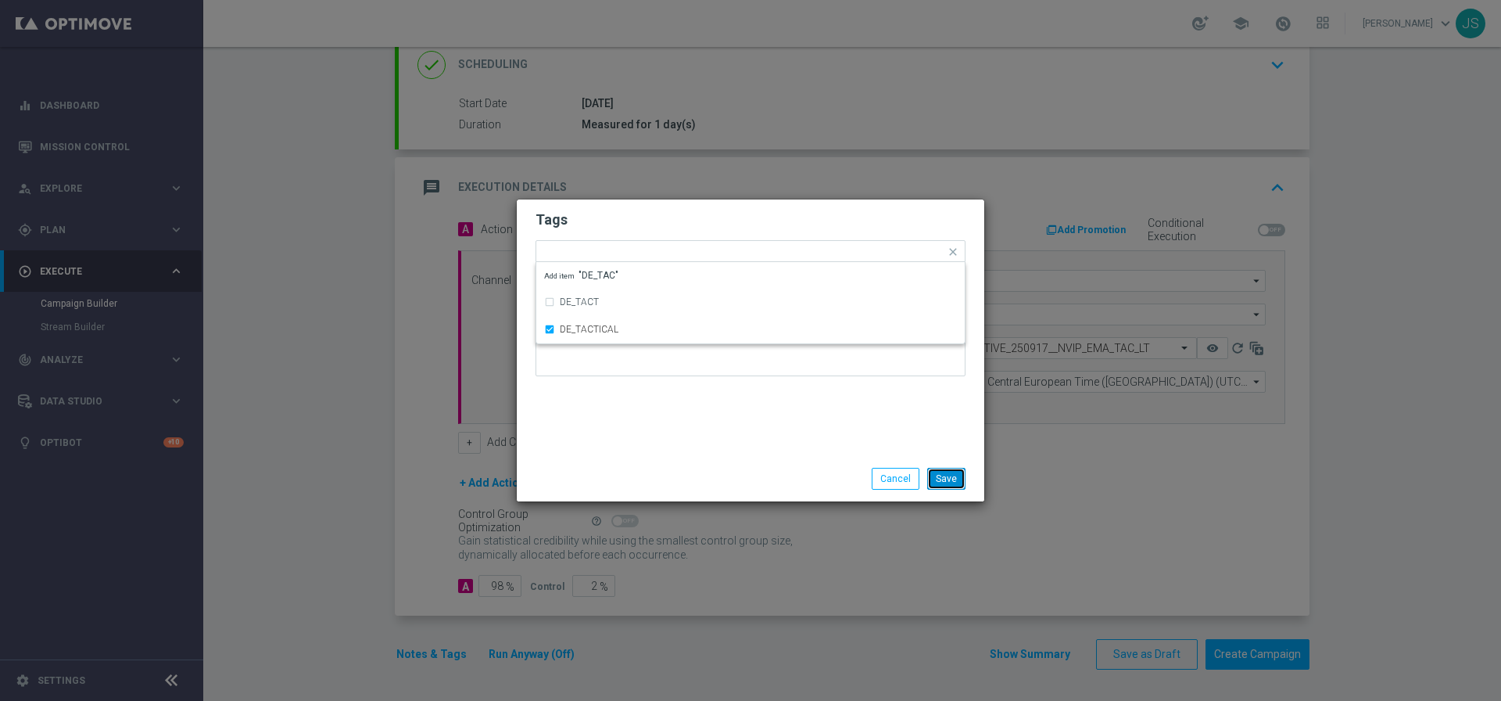
click at [942, 484] on button "Save" at bounding box center [946, 479] width 38 height 22
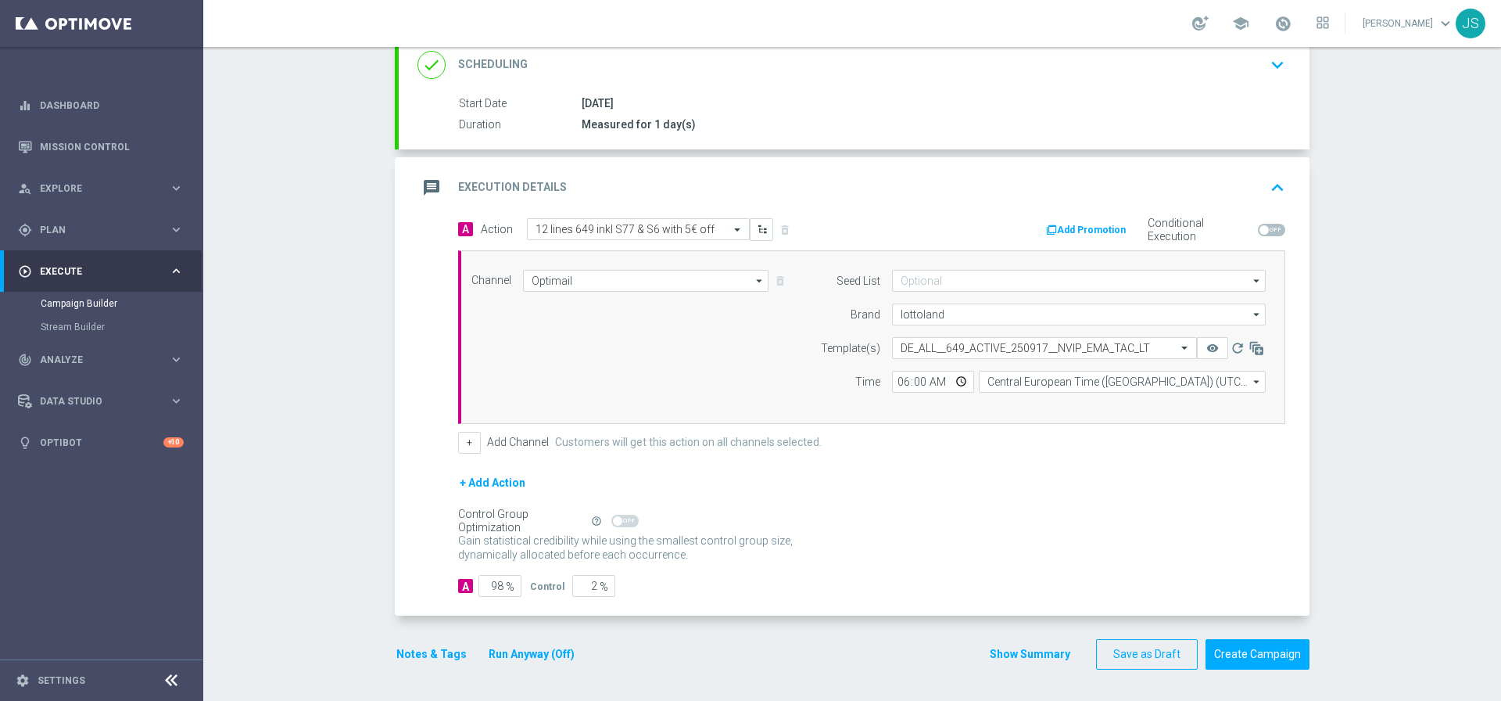
click at [493, 656] on button "Run Anyway (Off)" at bounding box center [531, 654] width 89 height 20
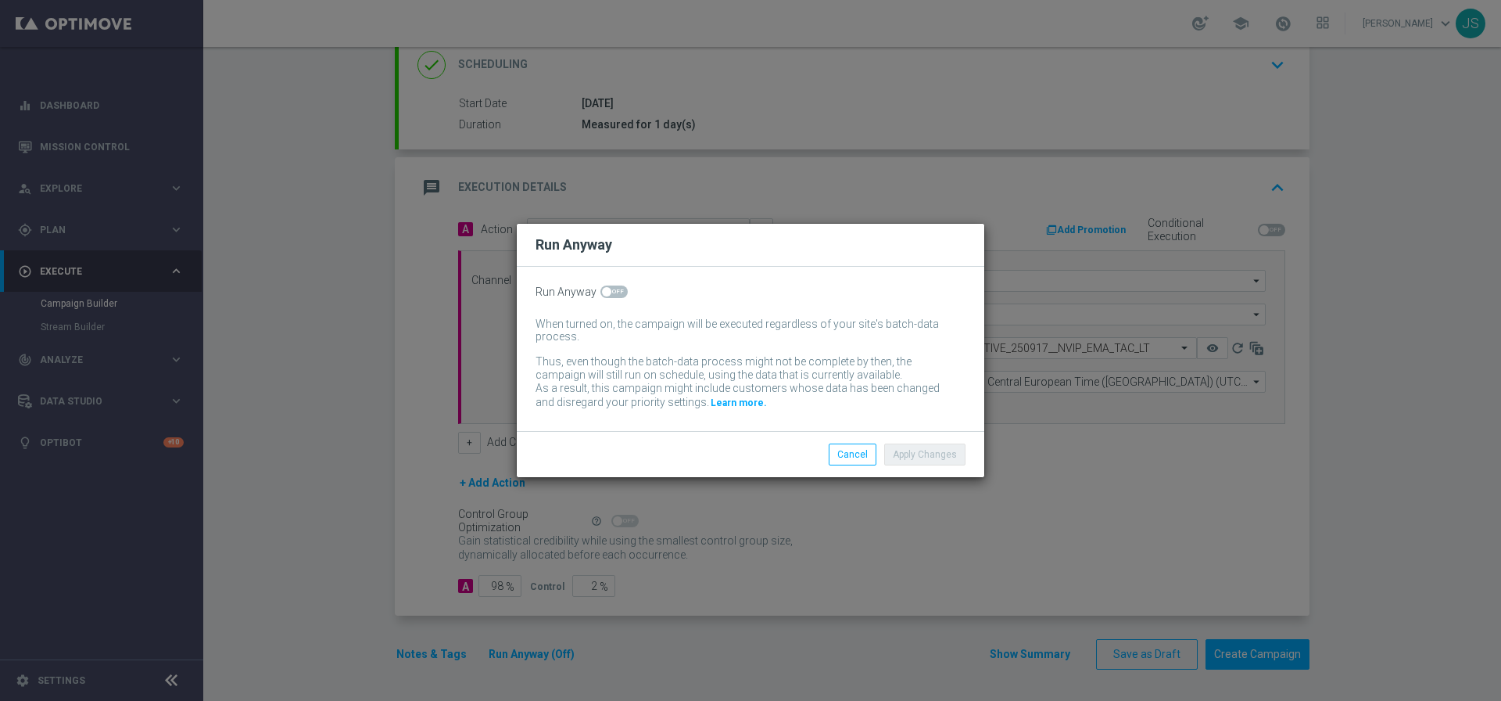
click at [612, 287] on span at bounding box center [614, 291] width 27 height 13
click at [612, 287] on input "checkbox" at bounding box center [614, 291] width 27 height 13
checkbox input "true"
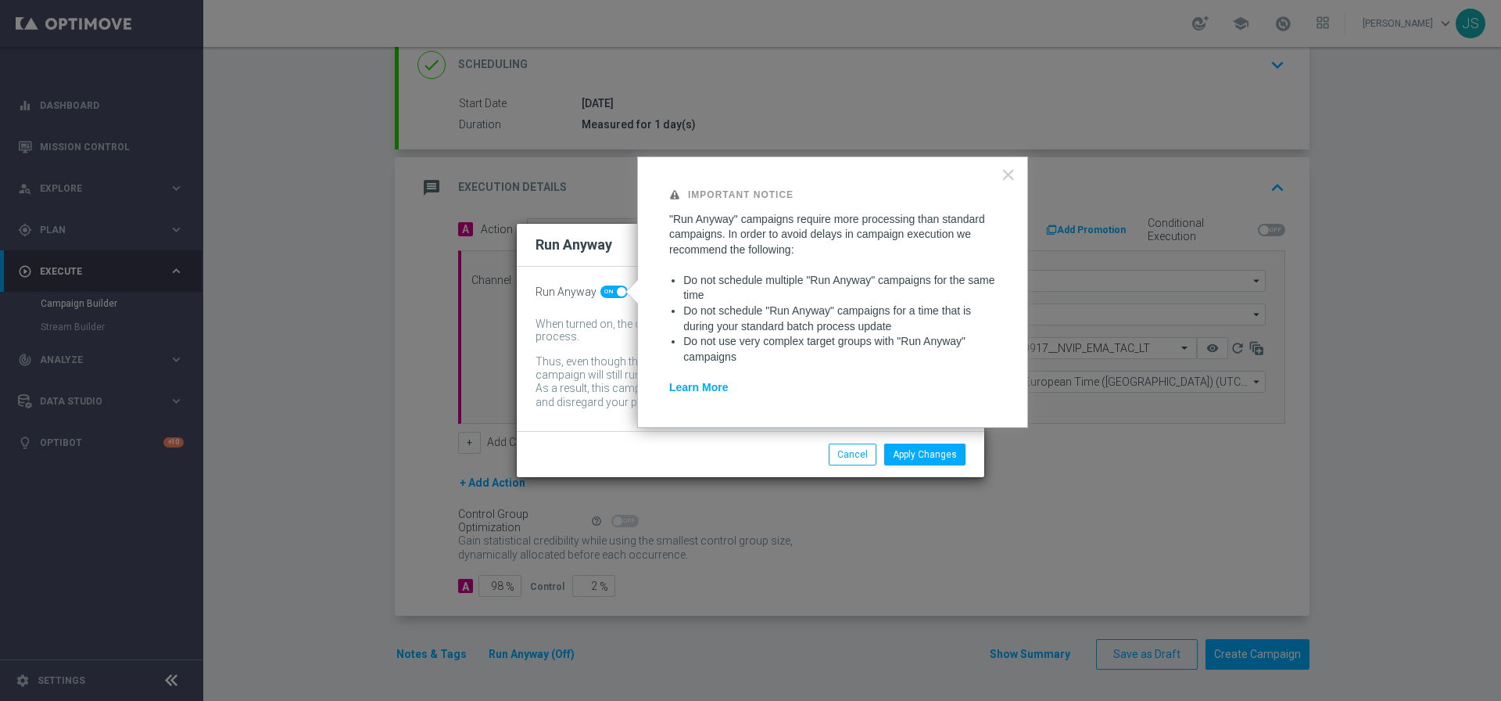
click at [1013, 247] on div "Important Notice "Run Anyway" campaigns require more processing than standard c…" at bounding box center [832, 291] width 391 height 271
click at [1012, 178] on button "×" at bounding box center [1008, 174] width 15 height 25
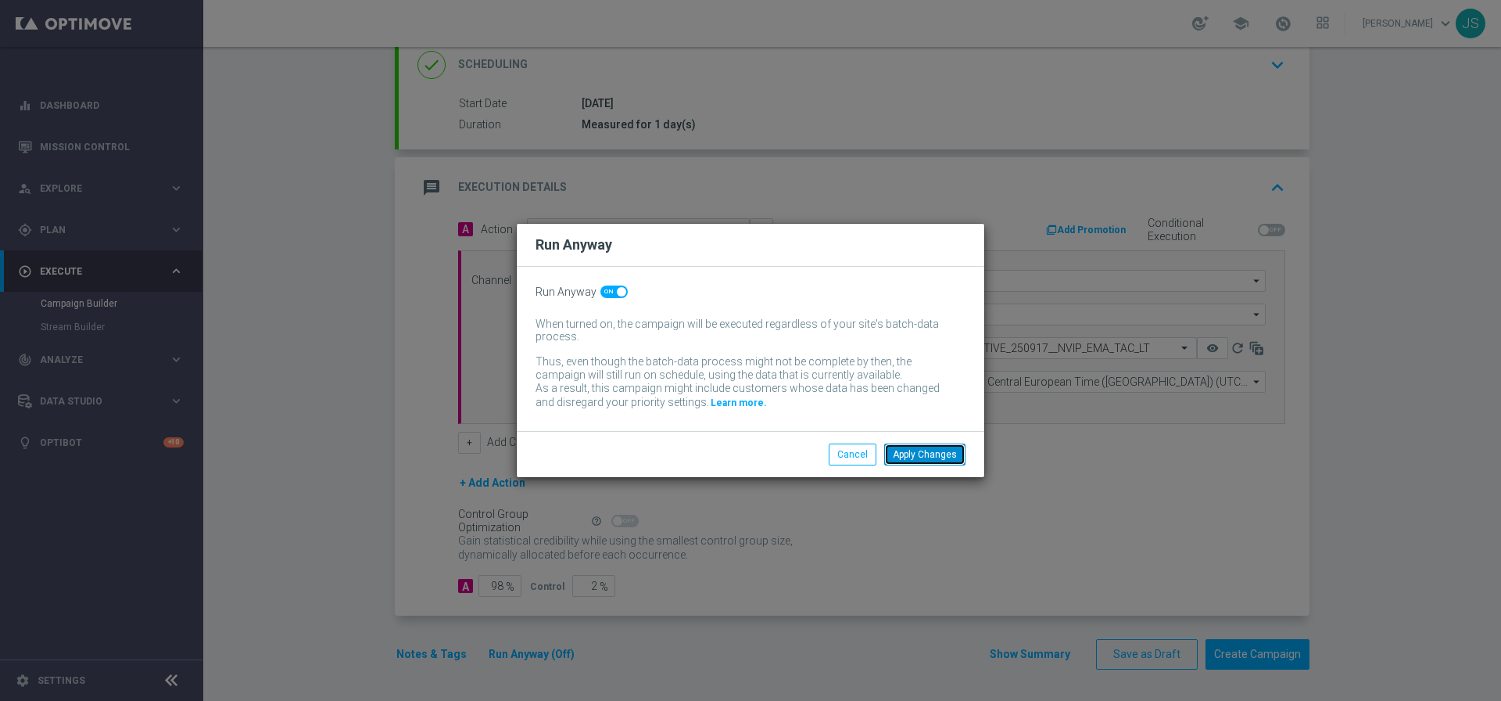
click at [942, 443] on button "Apply Changes" at bounding box center [924, 454] width 81 height 22
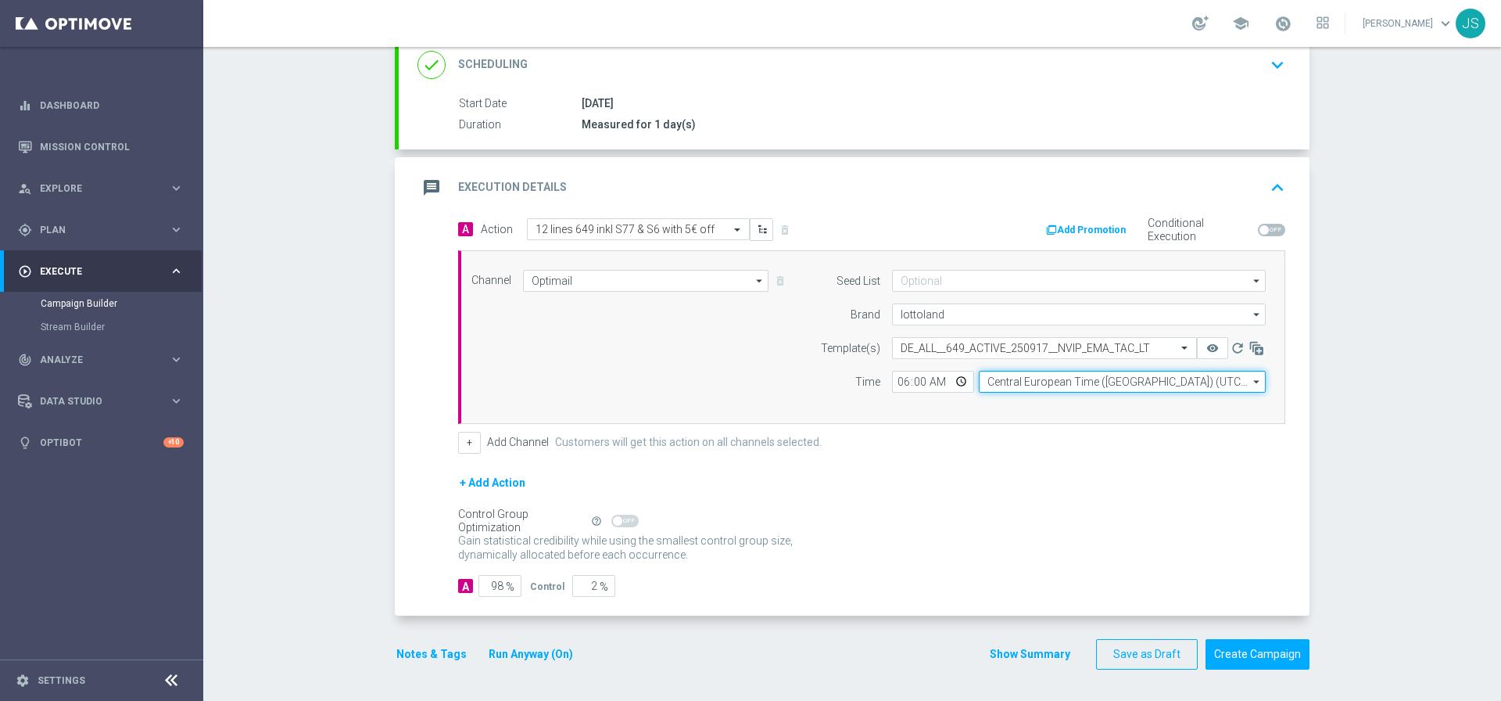
click at [1010, 376] on input "Central European Time (Berlin) (UTC +02:00)" at bounding box center [1122, 382] width 287 height 22
click at [1197, 337] on button "remove_red_eye" at bounding box center [1212, 348] width 31 height 22
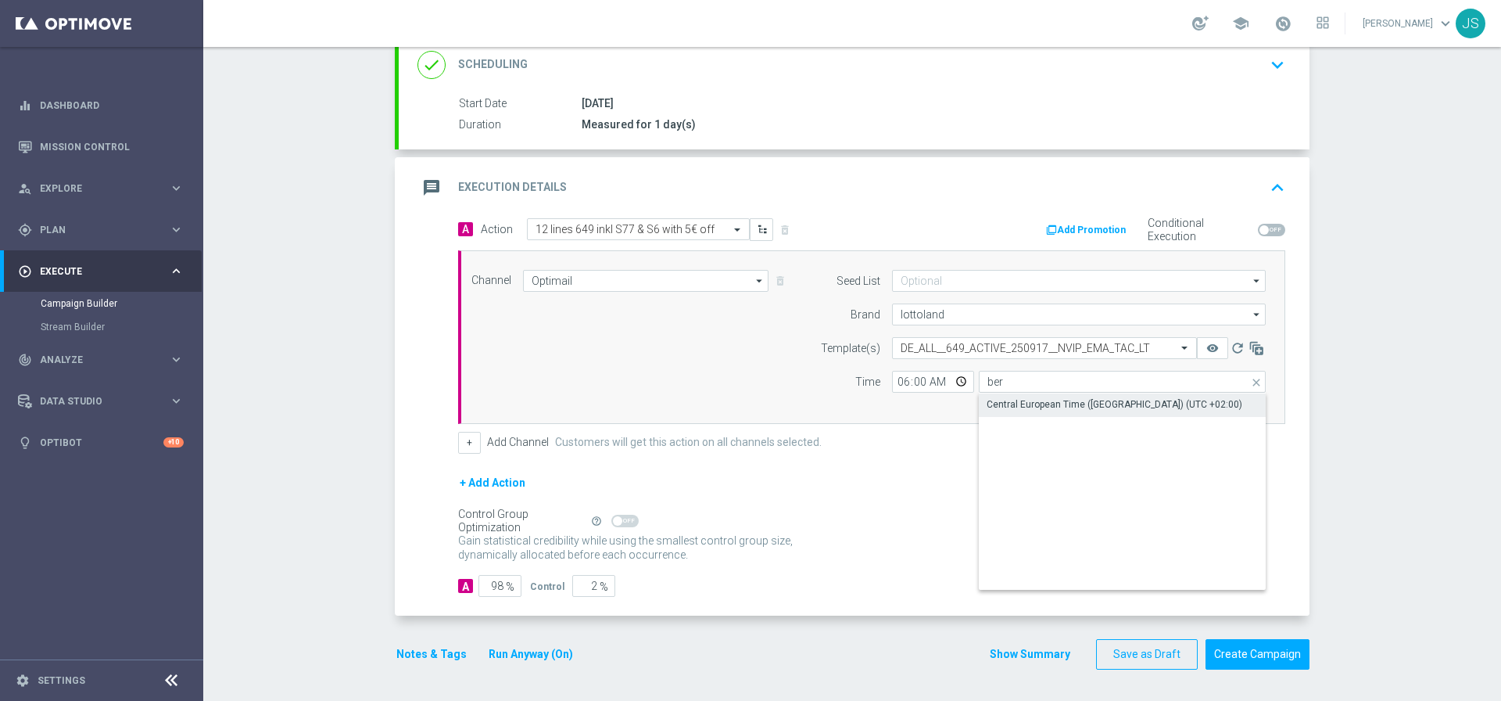
type input "Central European Time (Berlin) (UTC +02:00)"
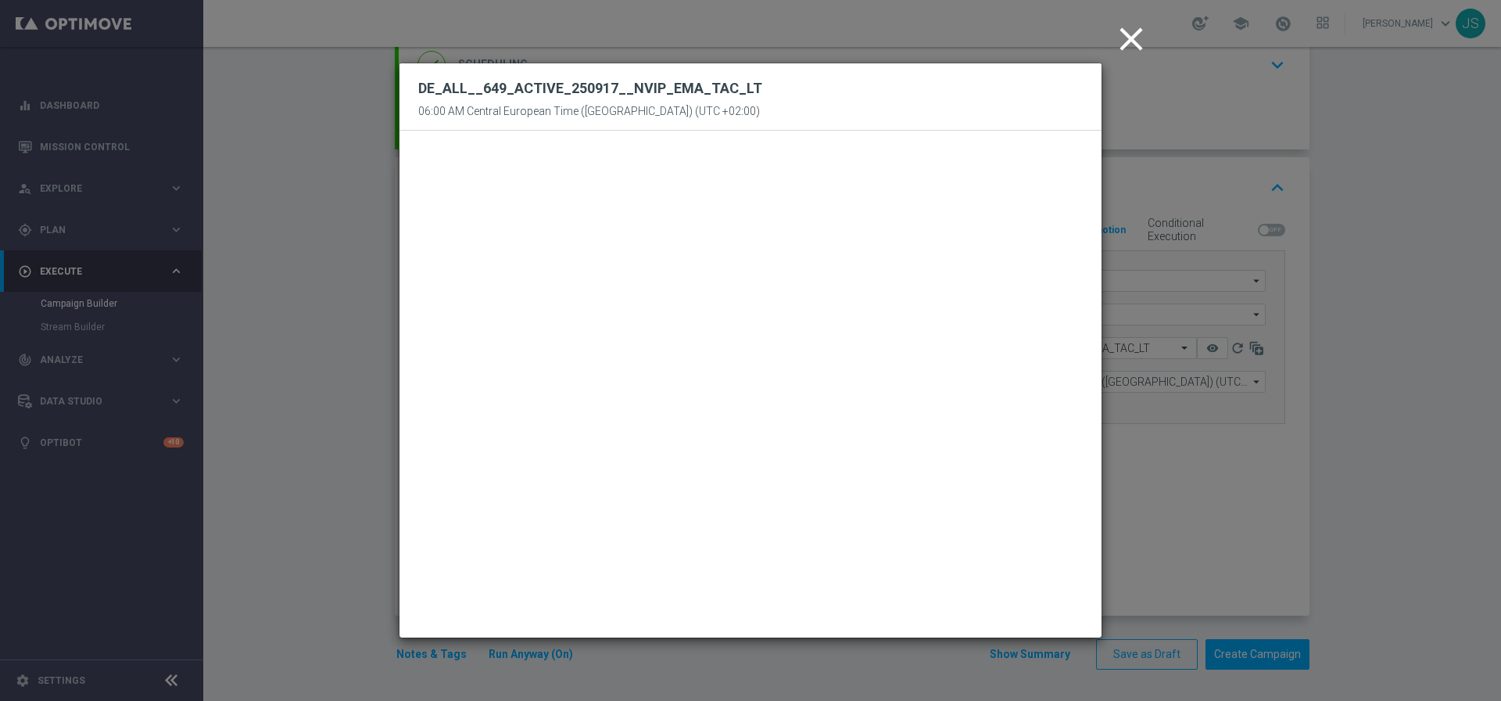
click at [1125, 47] on icon "close" at bounding box center [1131, 39] width 39 height 39
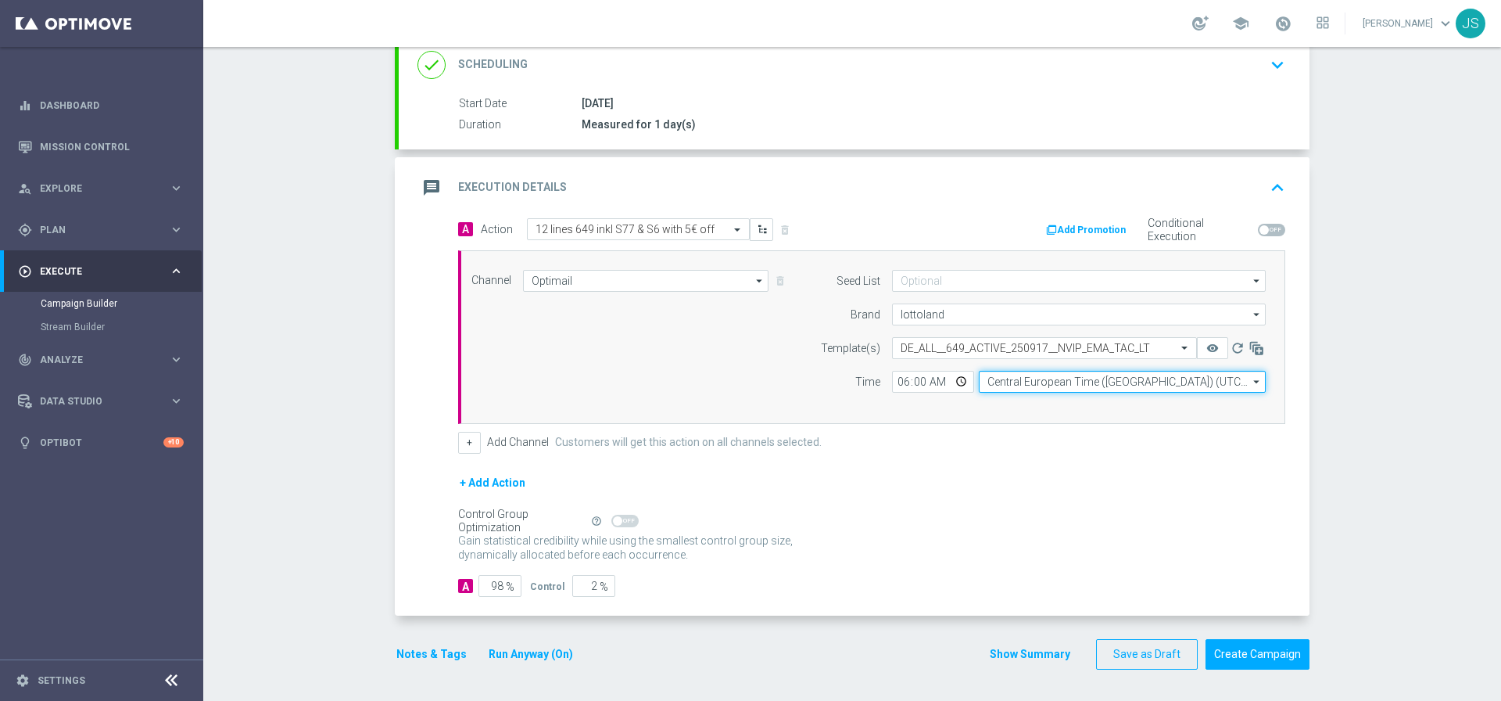
click at [1044, 383] on input "Central European Time (Berlin) (UTC +02:00)" at bounding box center [1122, 382] width 287 height 22
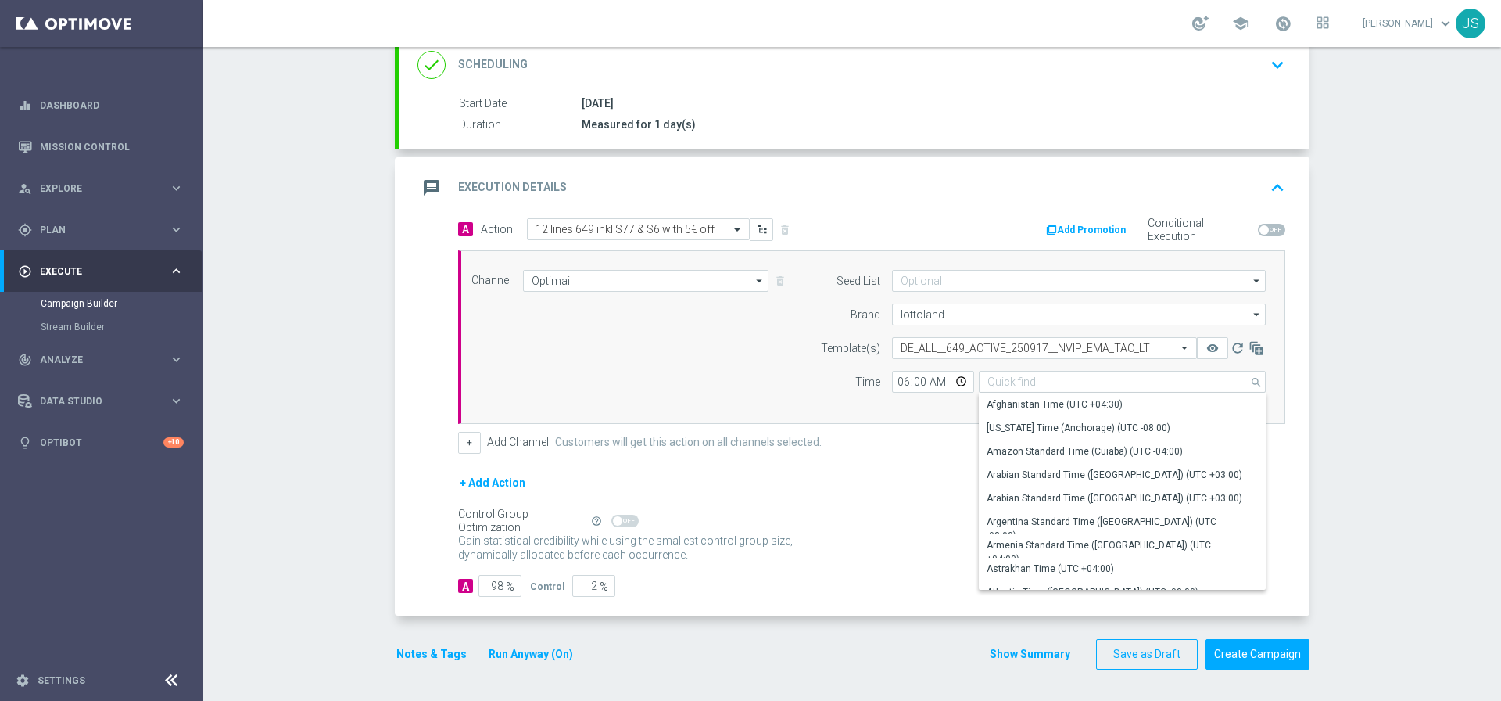
click at [1379, 415] on div "Campaign Builder Scheduled Campaign Triggered Campaign Status: Draft done Targe…" at bounding box center [852, 374] width 1298 height 654
type input "Central European Time (Berlin) (UTC +02:00)"
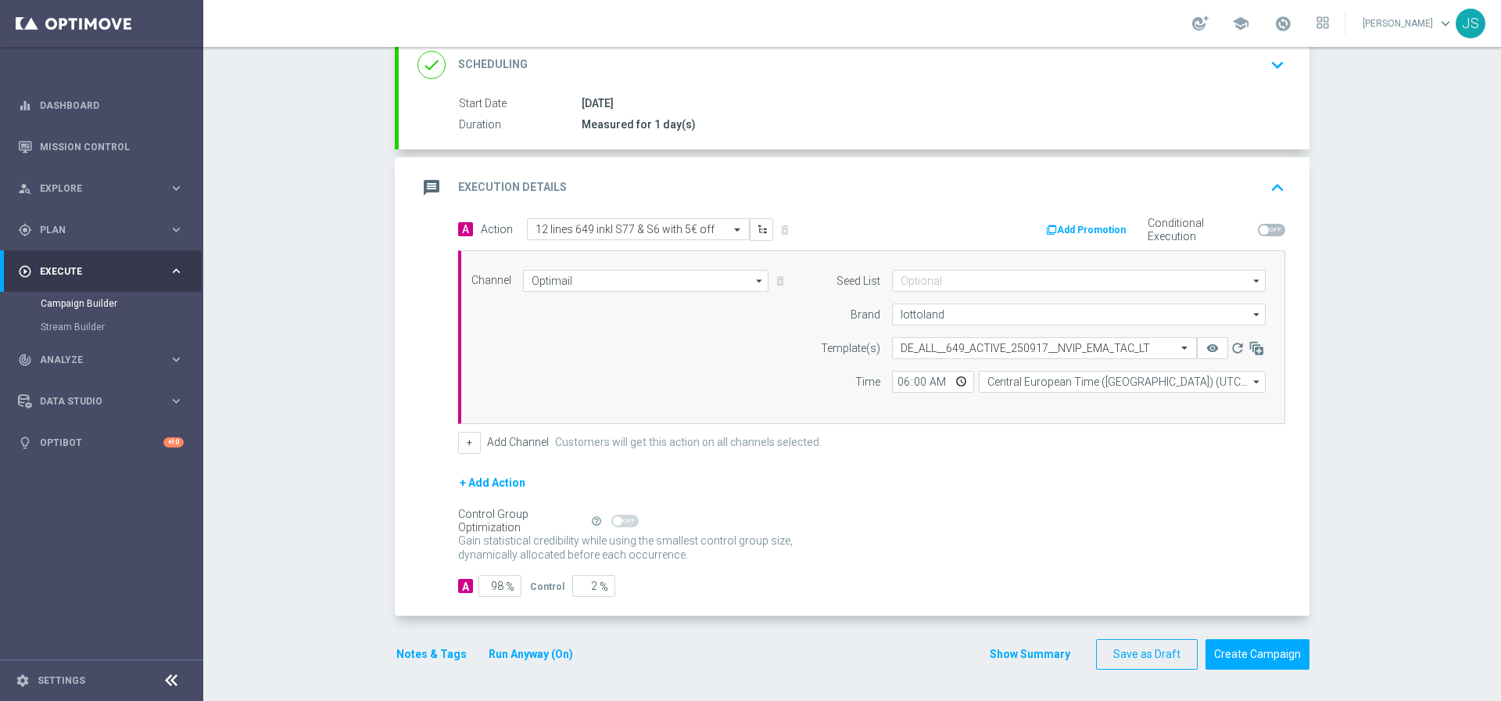
click at [411, 658] on button "Notes & Tags" at bounding box center [432, 654] width 74 height 20
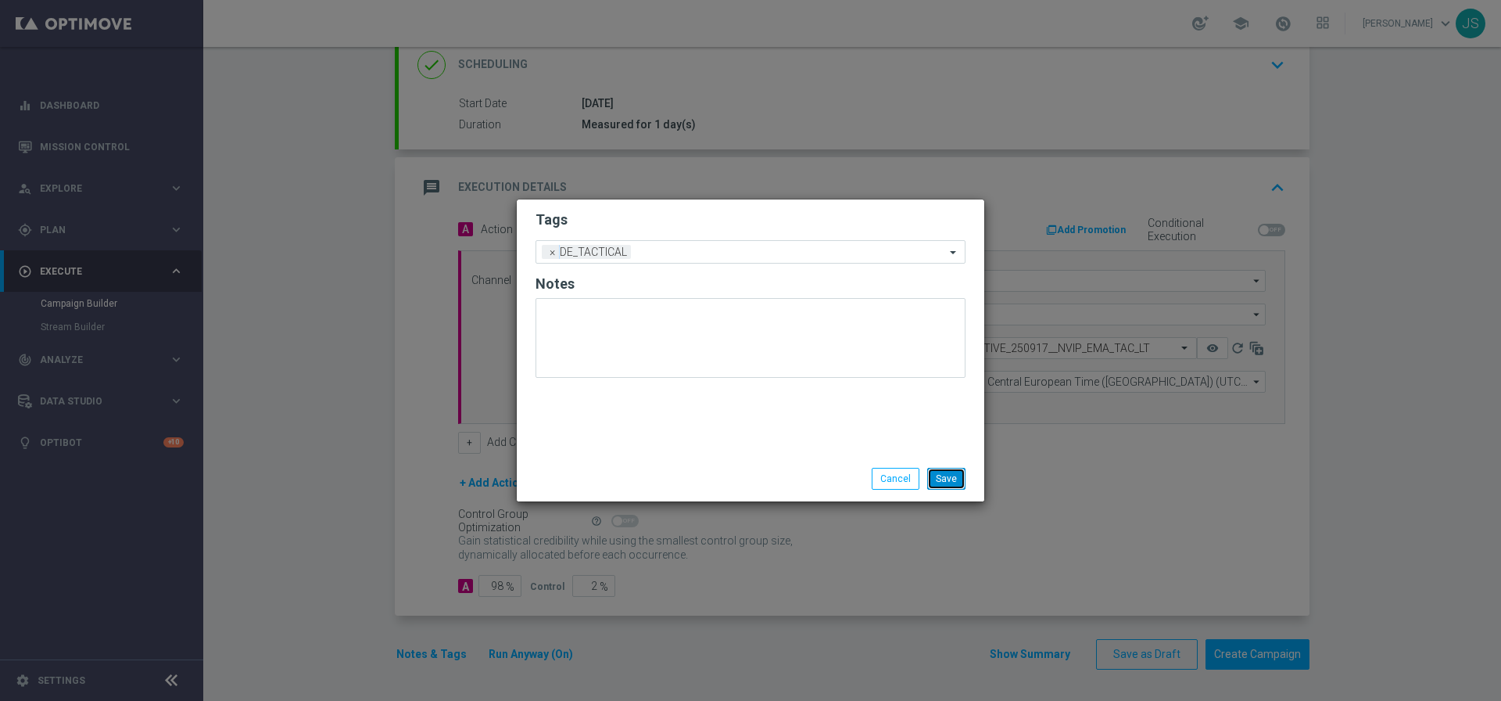
click at [949, 479] on button "Save" at bounding box center [946, 479] width 38 height 22
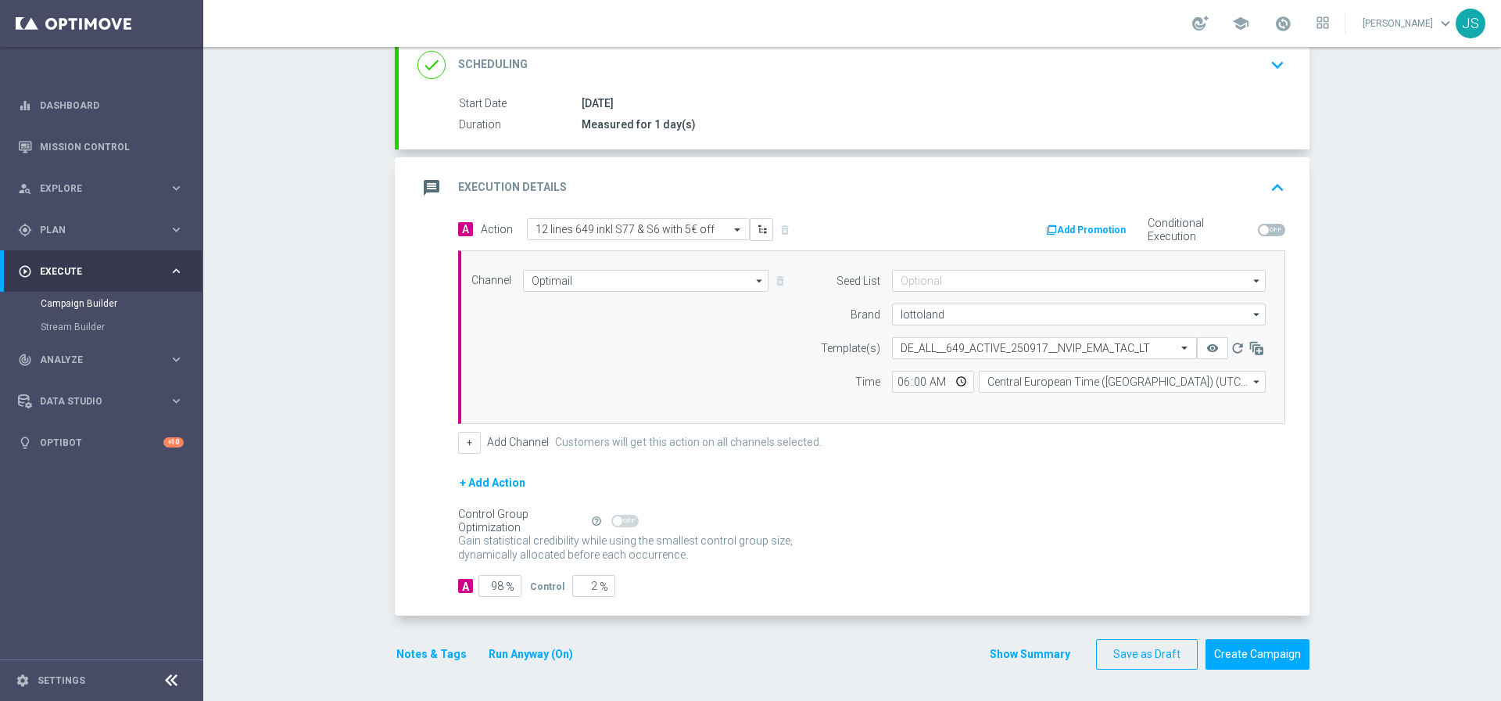
click at [506, 653] on button "Run Anyway (On)" at bounding box center [531, 654] width 88 height 20
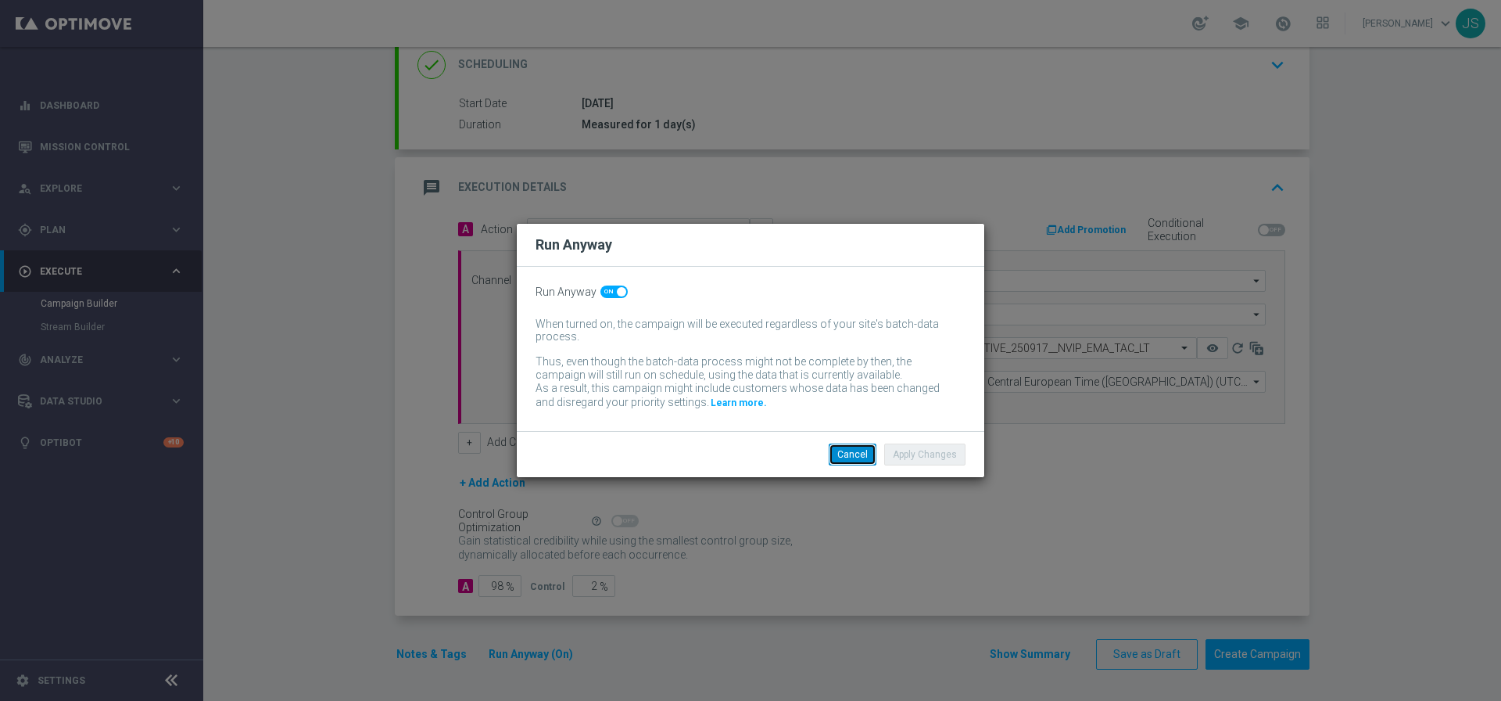
click at [856, 454] on button "Cancel" at bounding box center [853, 454] width 48 height 22
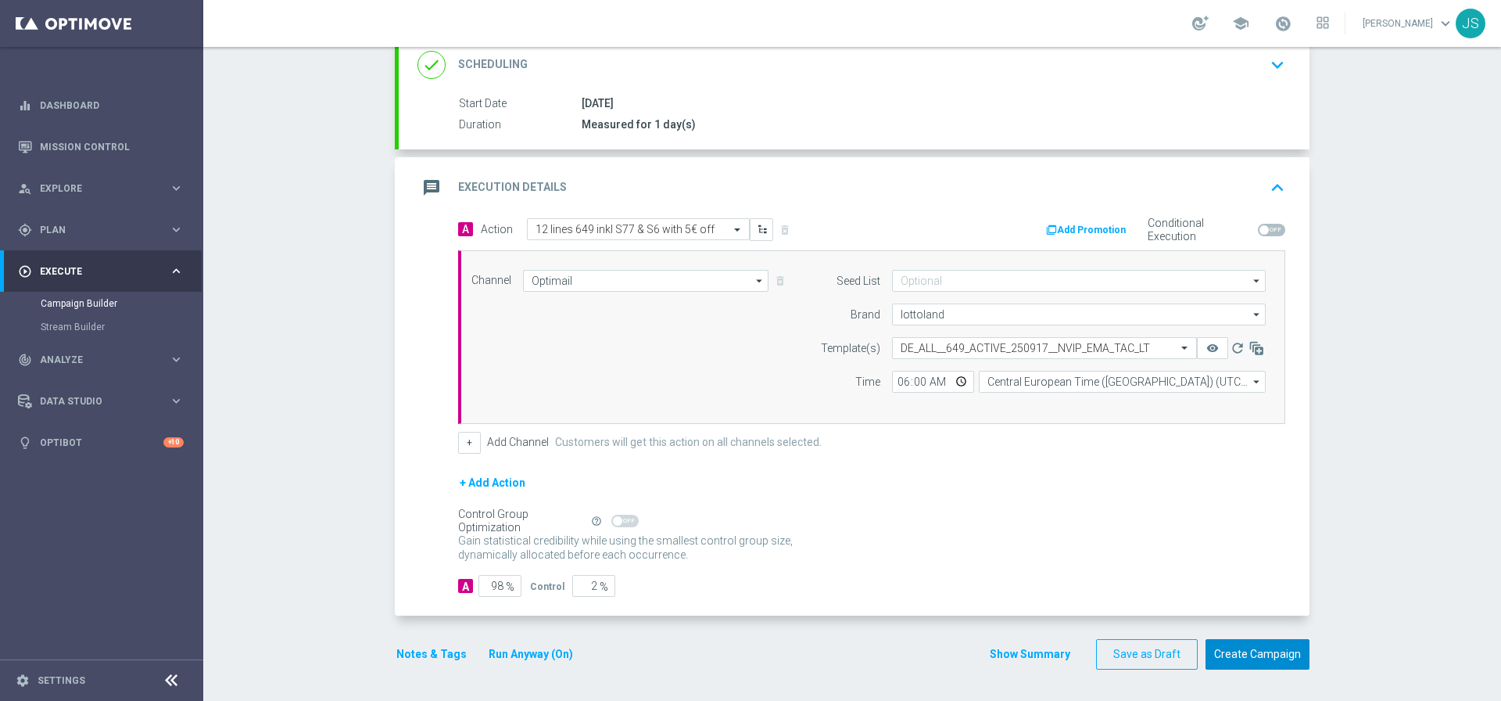
click at [1241, 654] on button "Create Campaign" at bounding box center [1258, 654] width 104 height 30
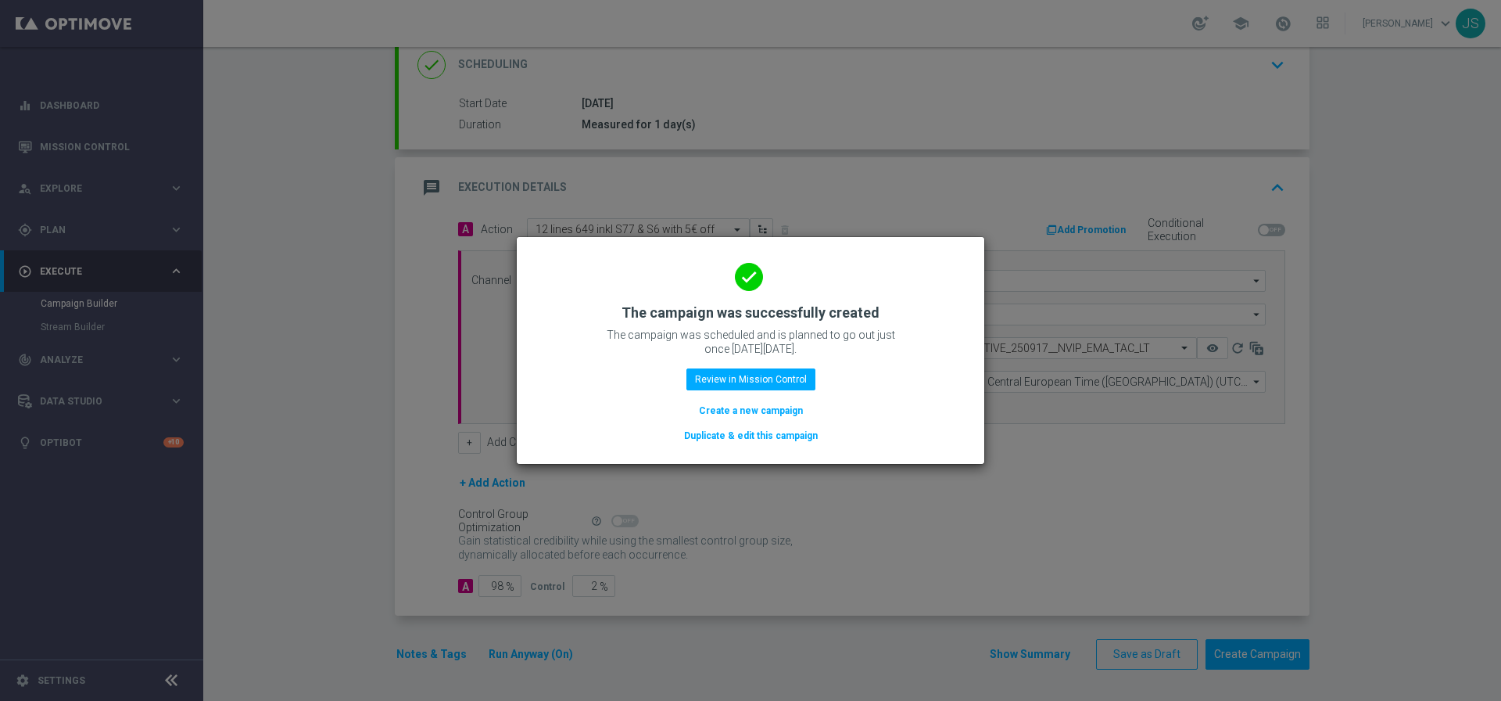
click at [719, 439] on button "Duplicate & edit this campaign" at bounding box center [751, 435] width 137 height 17
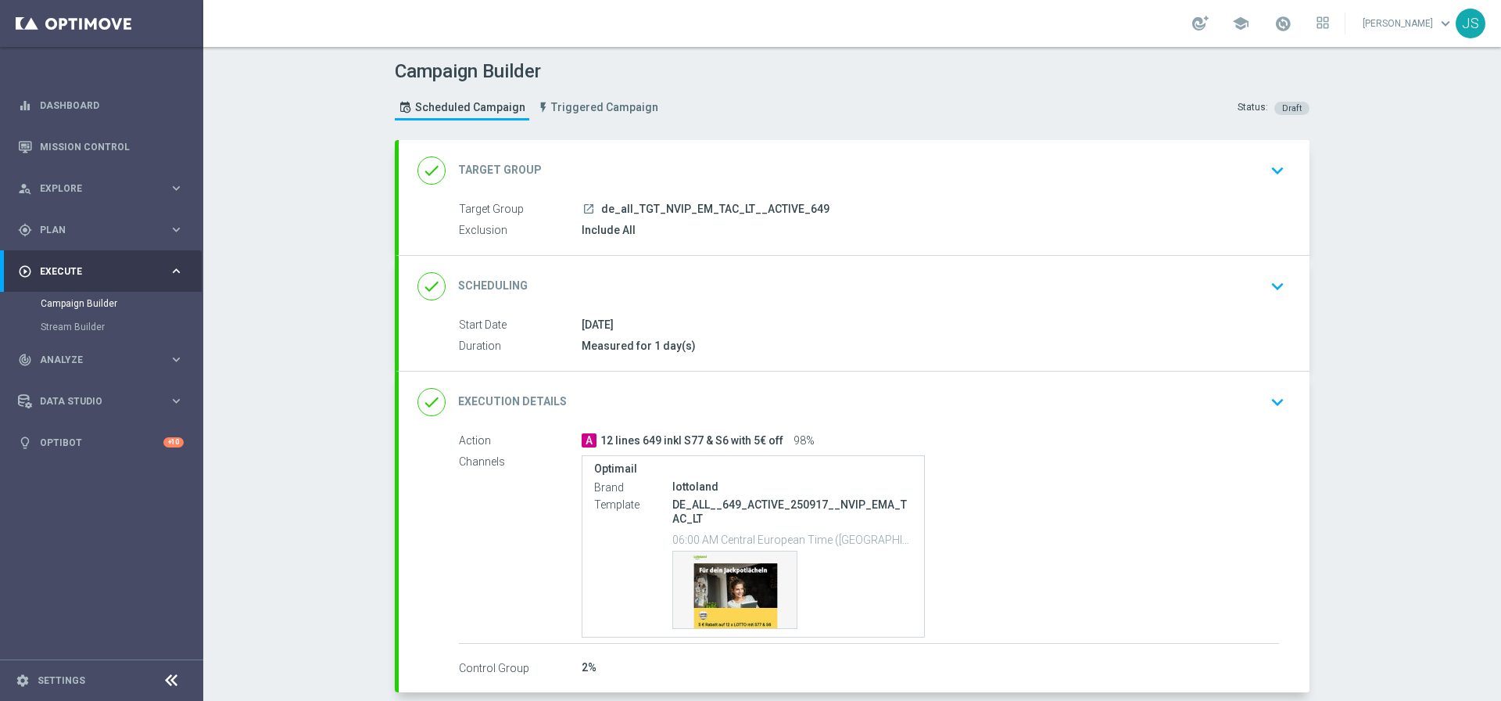
click at [905, 201] on div "launch de_all_TGT_NVIP_EM_TAC_LT__ACTIVE_649" at bounding box center [931, 209] width 698 height 16
click at [845, 204] on div "launch de_all_TGT_NVIP_EM_TAC_LT__ACTIVE_649" at bounding box center [931, 209] width 698 height 16
click at [1266, 174] on icon "keyboard_arrow_down" at bounding box center [1277, 170] width 23 height 23
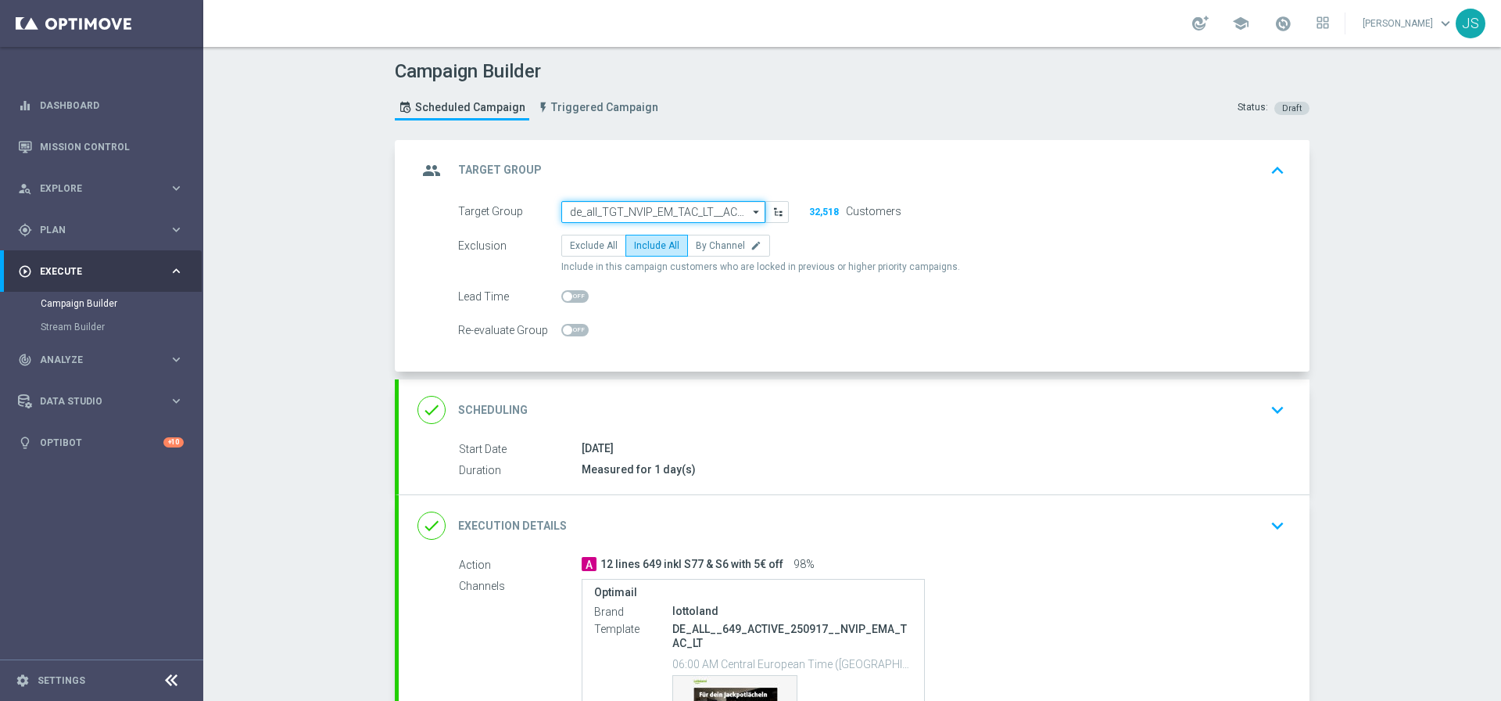
click at [721, 209] on input "de_all_TGT_NVIP_EM_TAC_LT__ACTIVE_649" at bounding box center [663, 212] width 204 height 22
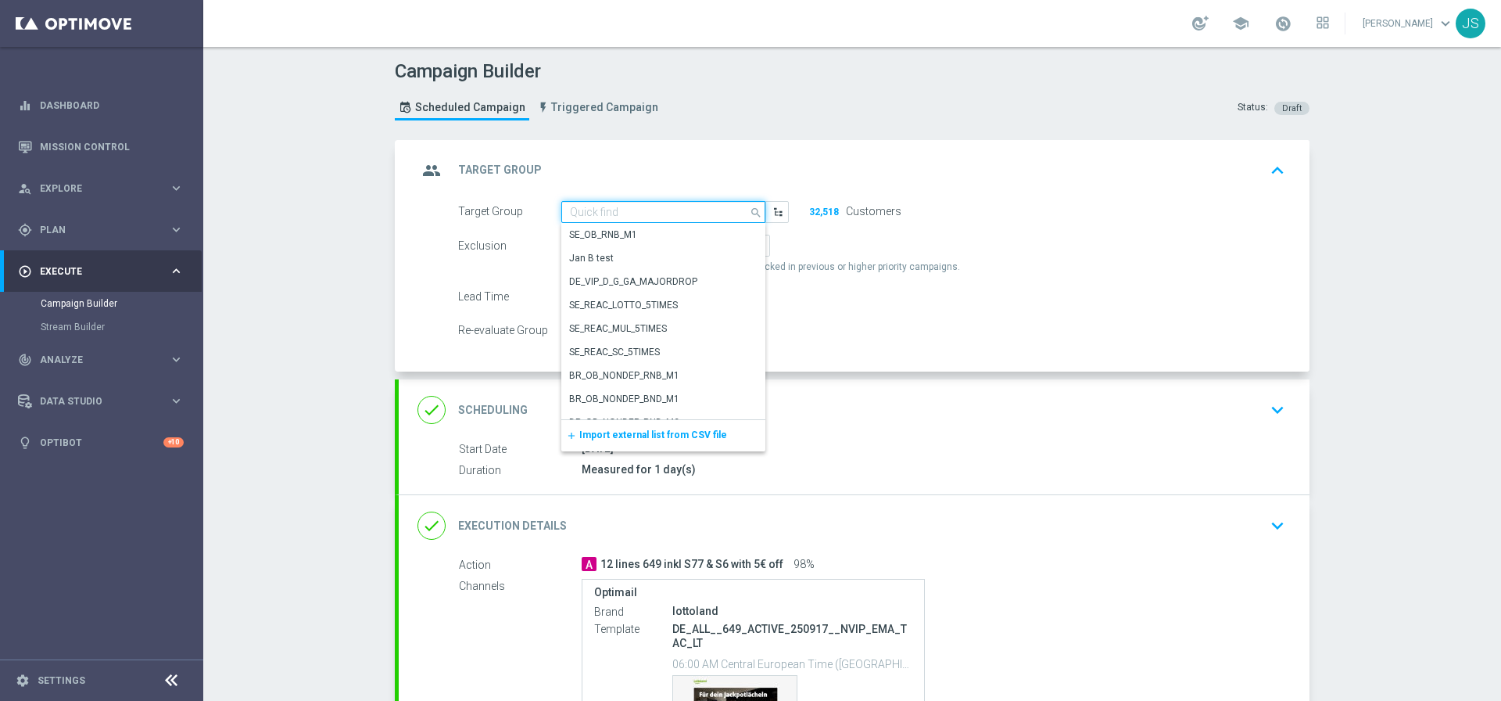
paste input "de_all_TGT_NVIP_EM_TAC_LT__REACTIVATED_649"
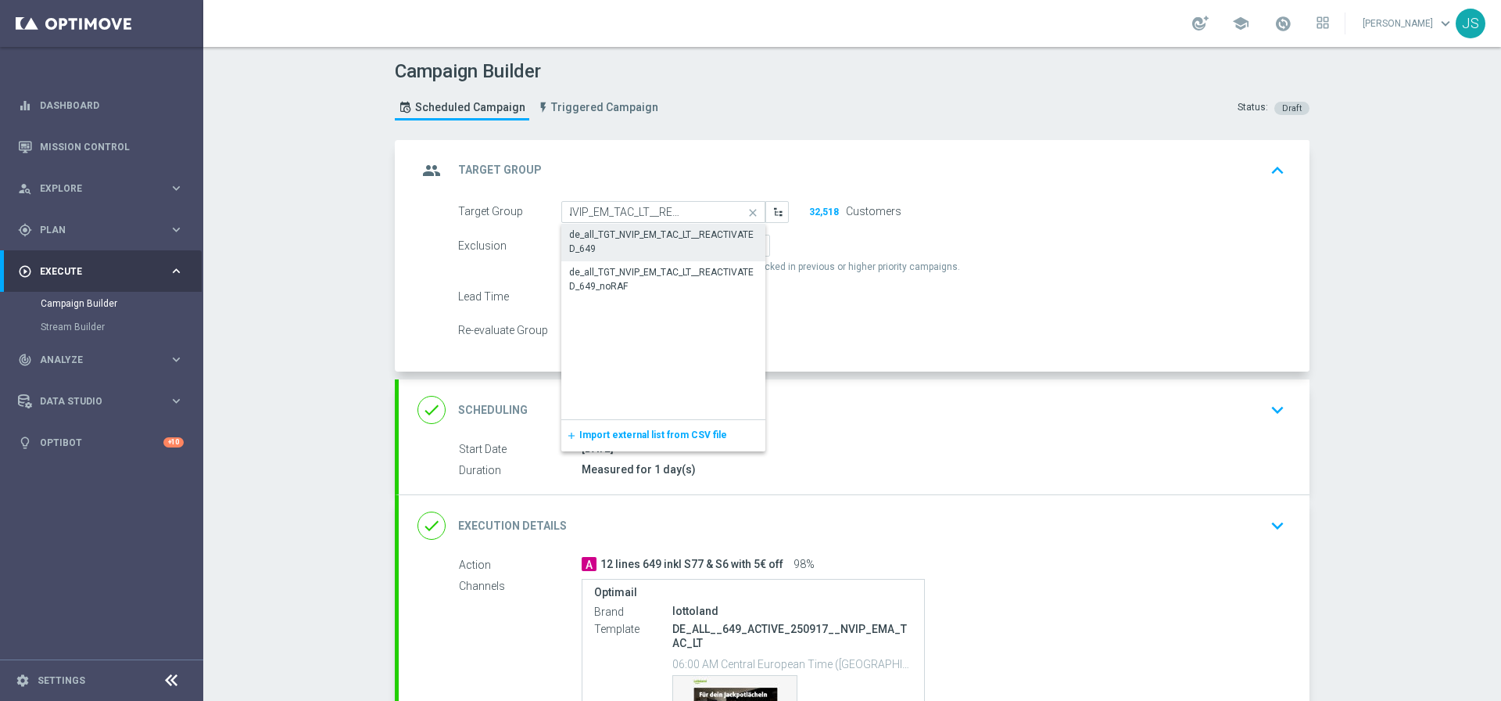
click at [619, 242] on div "de_all_TGT_NVIP_EM_TAC_LT__REACTIVATED_649" at bounding box center [663, 242] width 188 height 28
type input "de_all_TGT_NVIP_EM_TAC_LT__REACTIVATED_649"
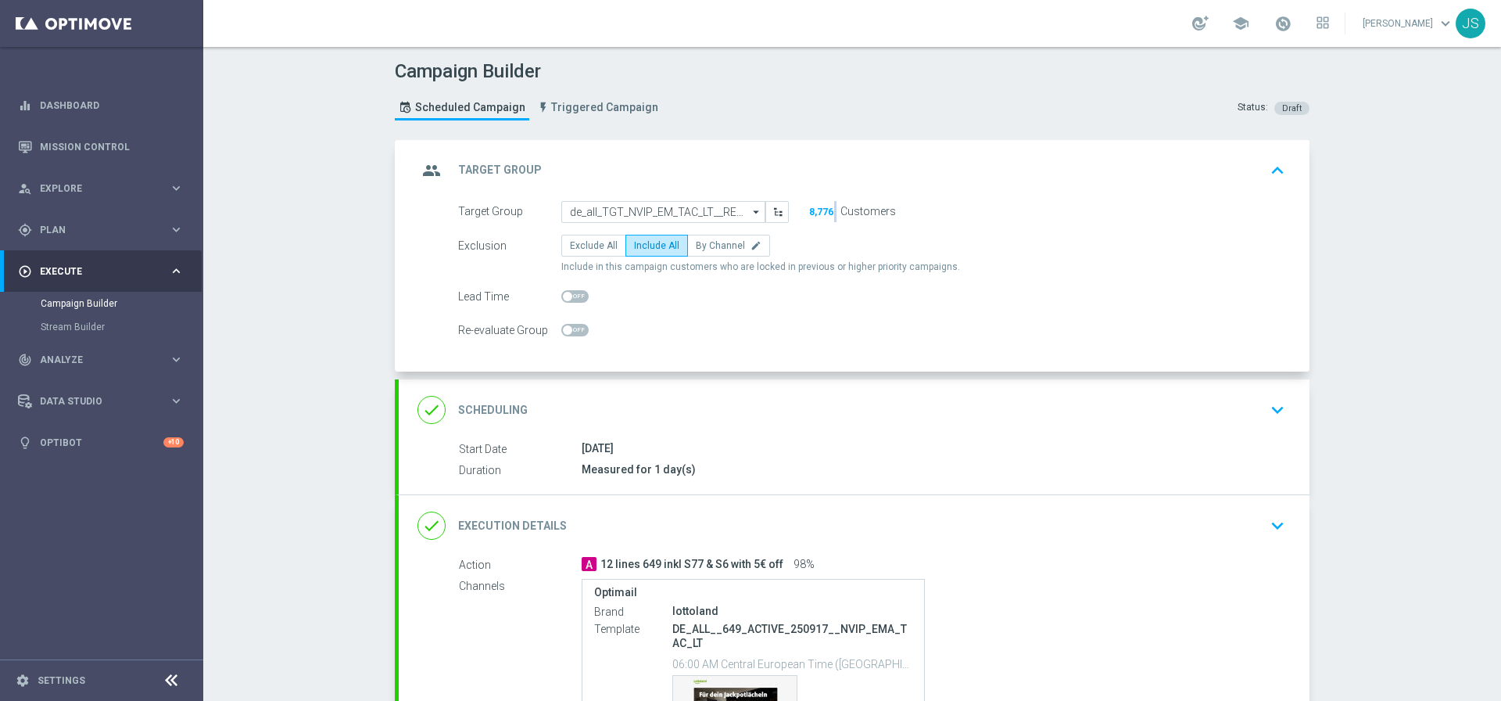
drag, startPoint x: 832, startPoint y: 213, endPoint x: 834, endPoint y: 205, distance: 8.9
click at [830, 203] on div "8,776 Customers" at bounding box center [854, 211] width 107 height 21
click at [843, 186] on div "group Target Group keyboard_arrow_up" at bounding box center [854, 170] width 911 height 61
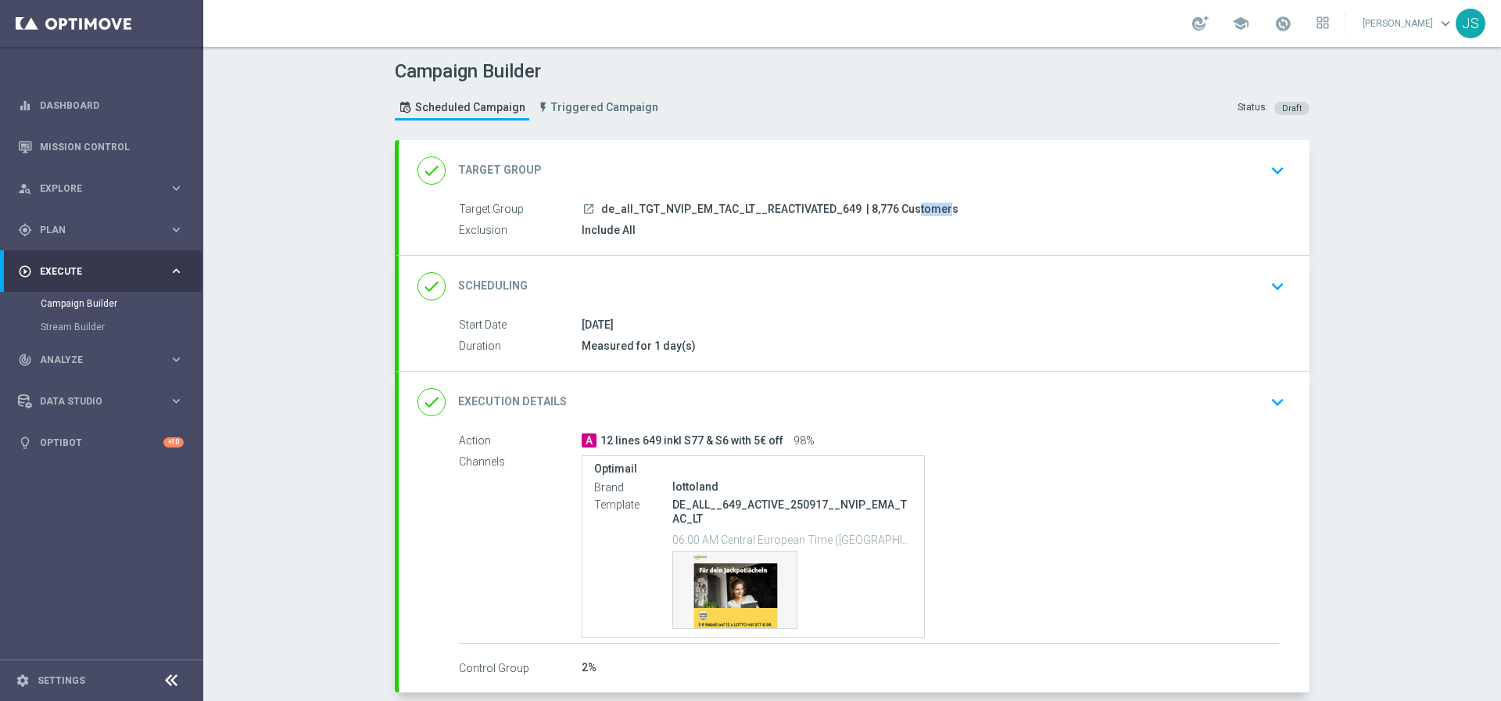
drag, startPoint x: 882, startPoint y: 209, endPoint x: 859, endPoint y: 206, distance: 23.7
click at [866, 206] on span "| 8,776 Customers" at bounding box center [912, 210] width 92 height 14
copy span "8,776"
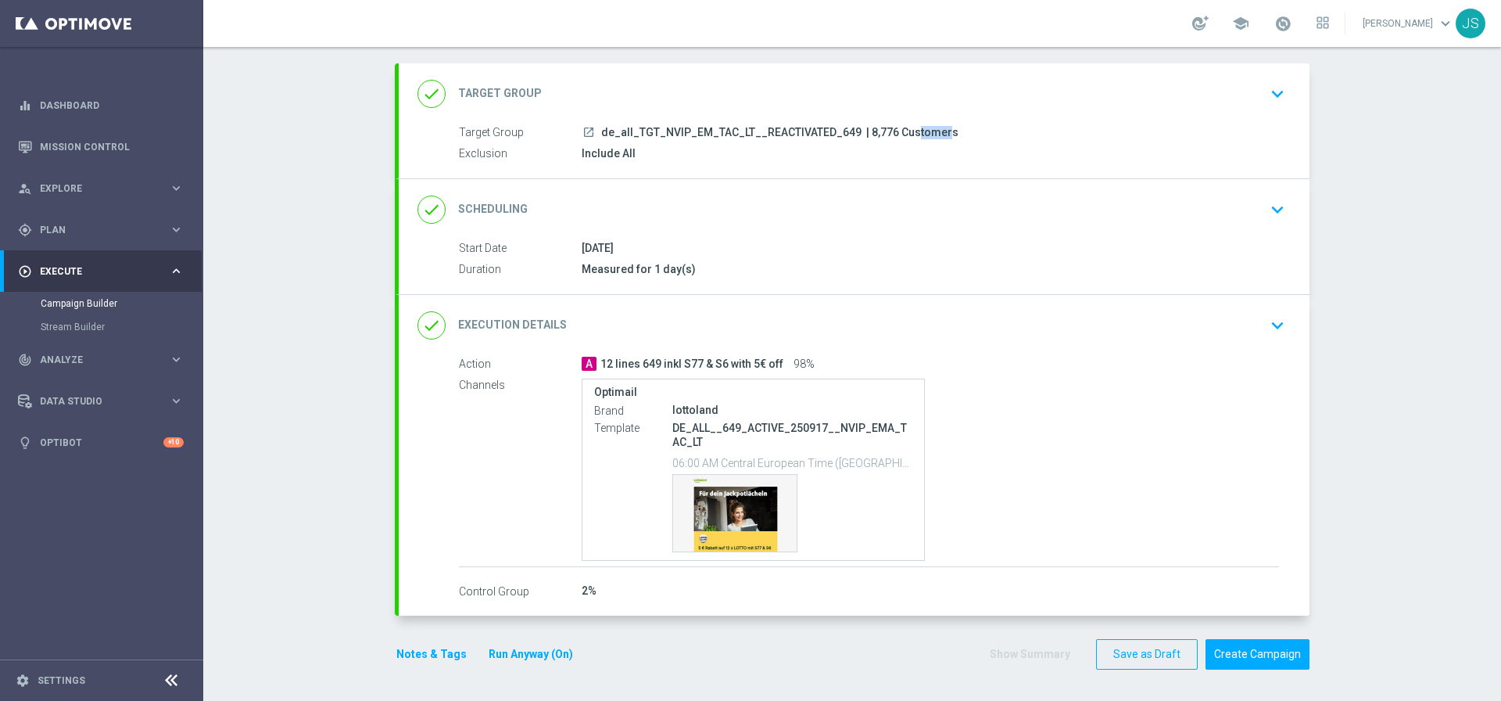
click at [1279, 333] on icon "keyboard_arrow_down" at bounding box center [1277, 325] width 23 height 23
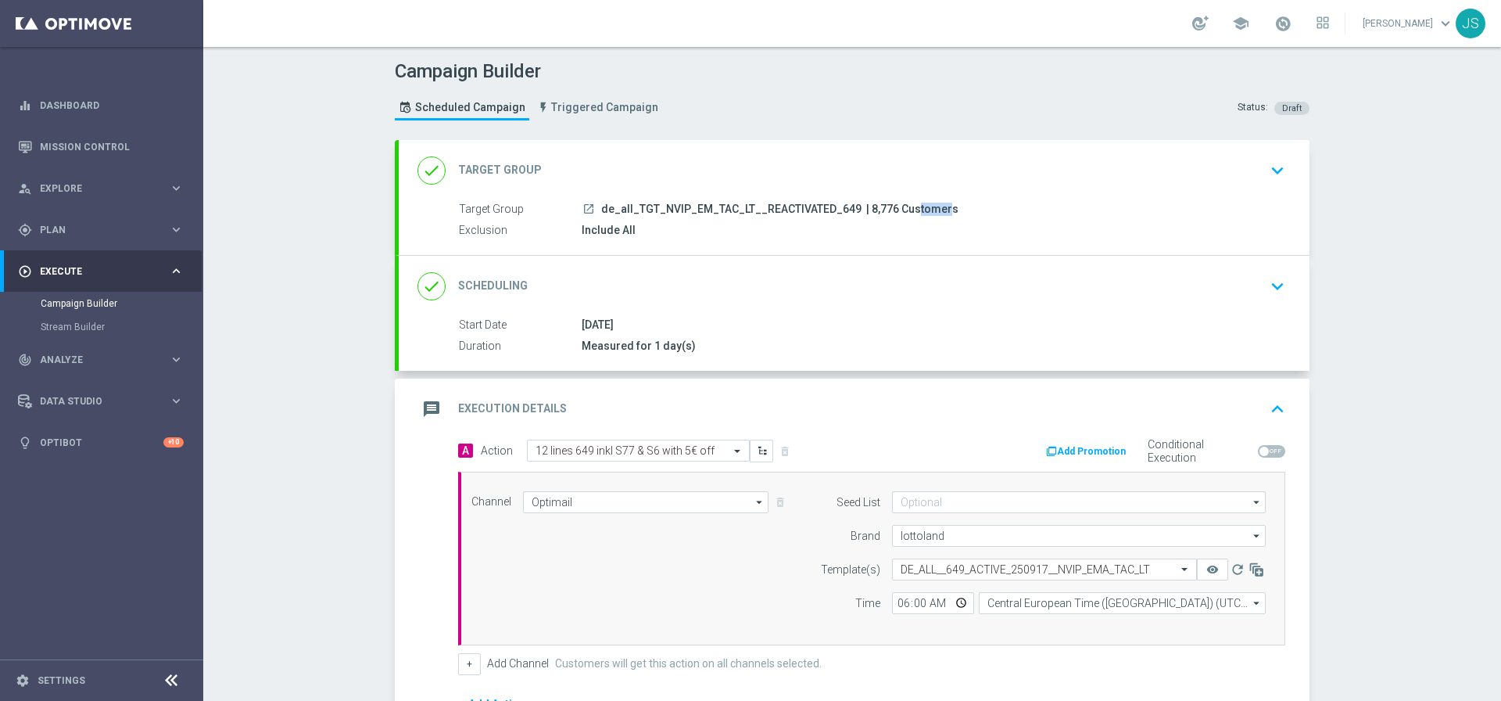
scroll to position [221, 0]
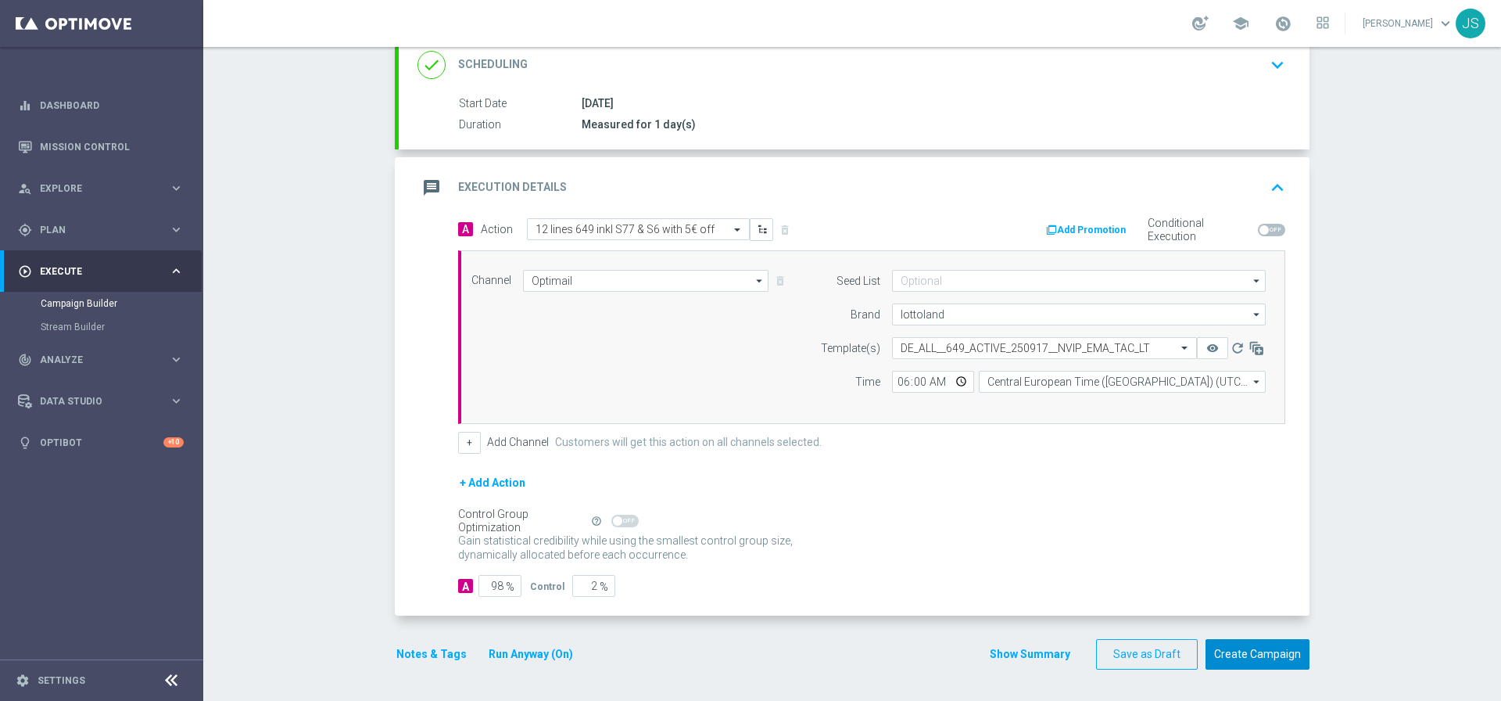
click at [1287, 657] on button "Create Campaign" at bounding box center [1258, 654] width 104 height 30
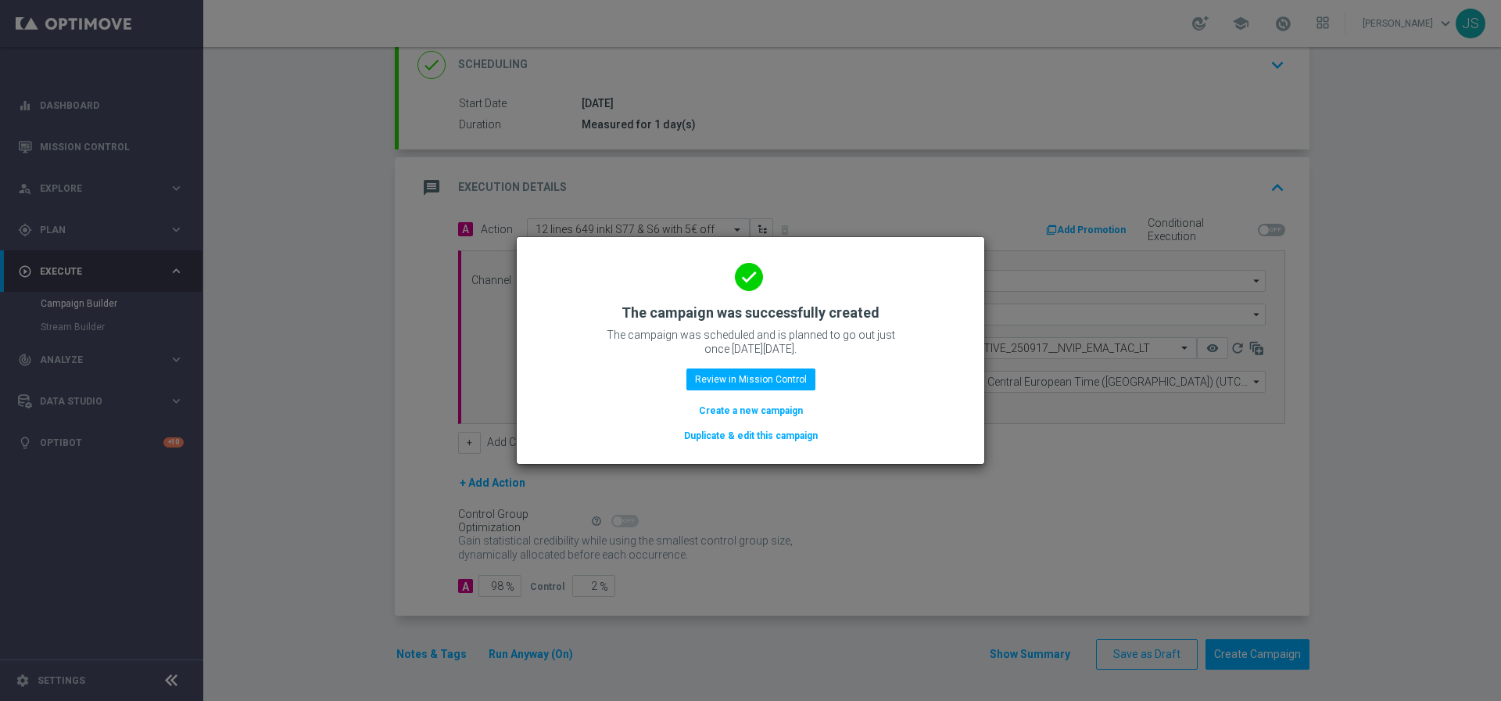
click at [739, 432] on button "Duplicate & edit this campaign" at bounding box center [751, 435] width 137 height 17
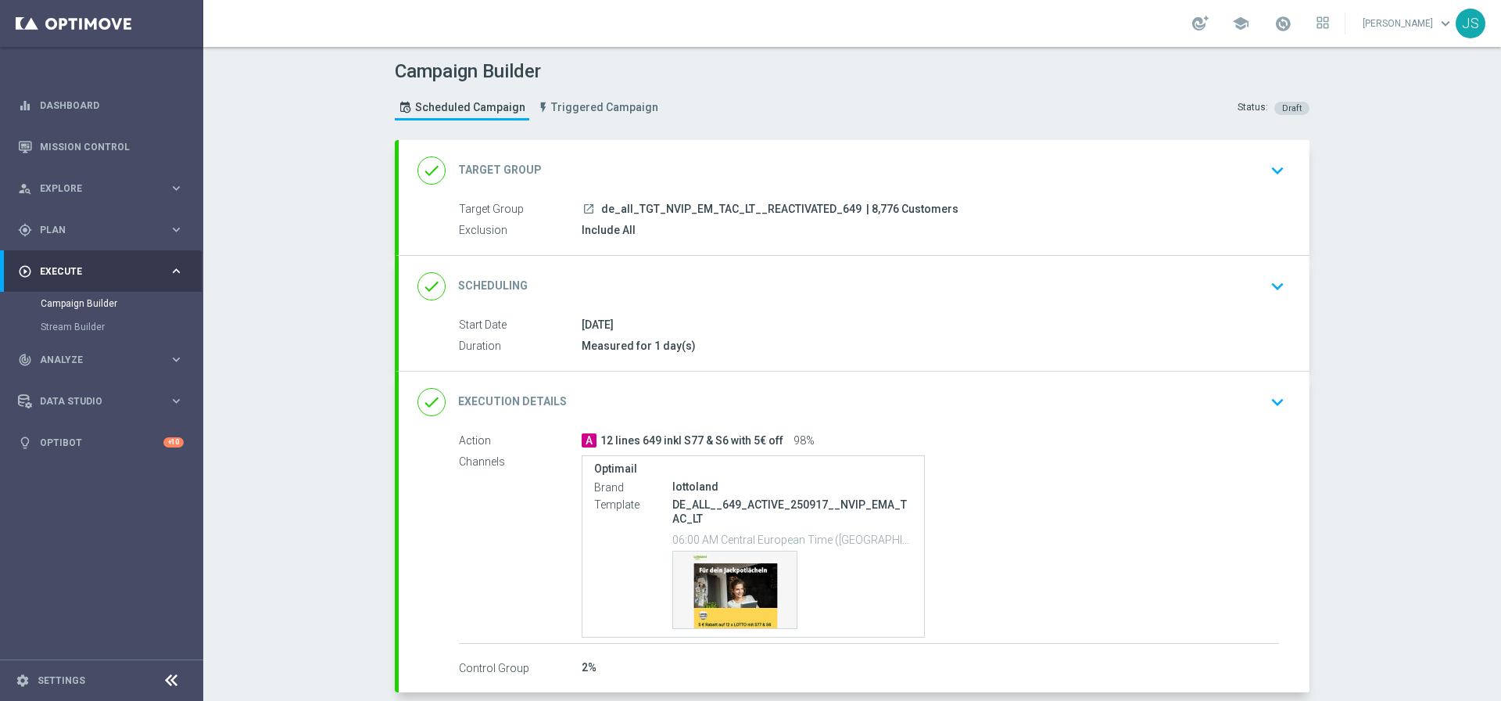
click at [1272, 163] on icon "keyboard_arrow_down" at bounding box center [1277, 170] width 23 height 23
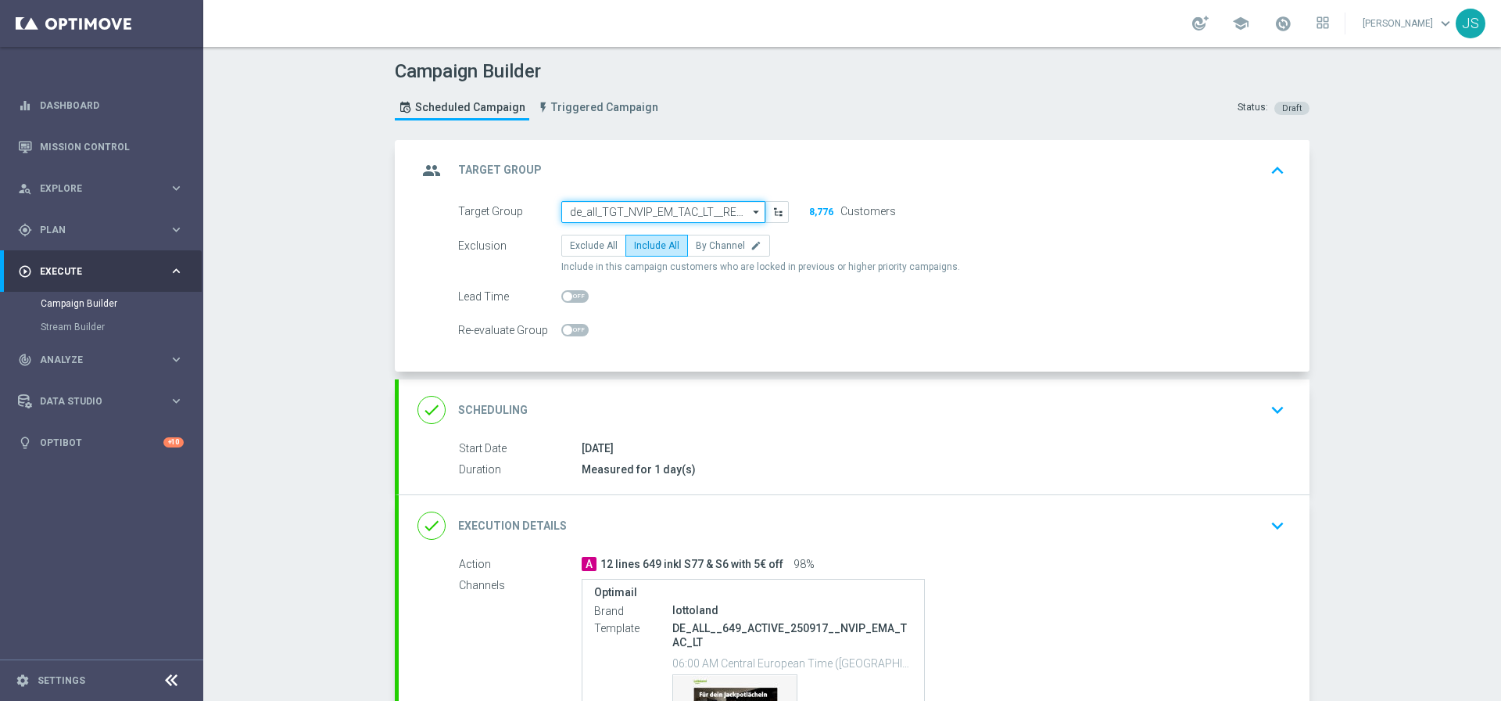
click at [727, 213] on input "de_all_TGT_NVIP_EM_TAC_LT__REACTIVATED_649" at bounding box center [663, 212] width 204 height 22
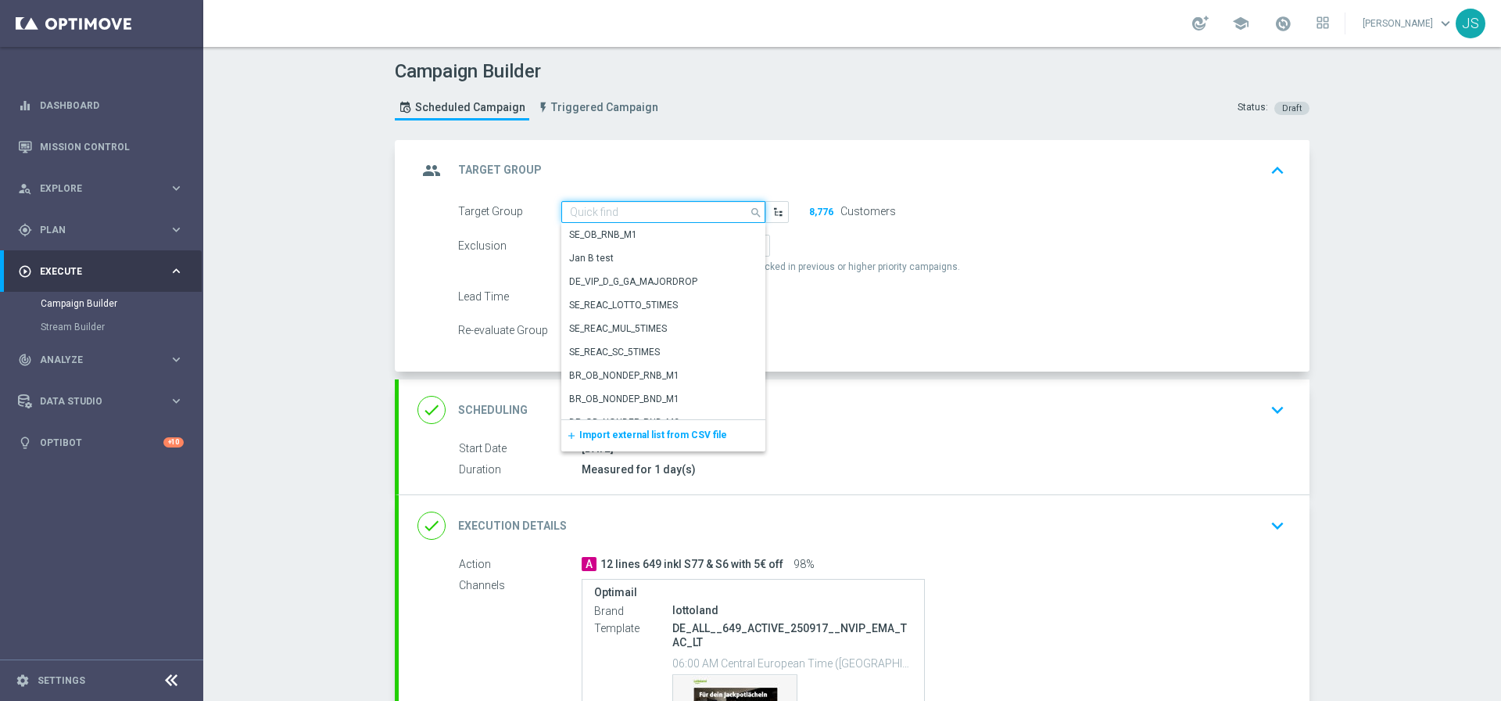
paste input "de_all_TGT_NVIP_EM_TAC_LT__CHURNED_649"
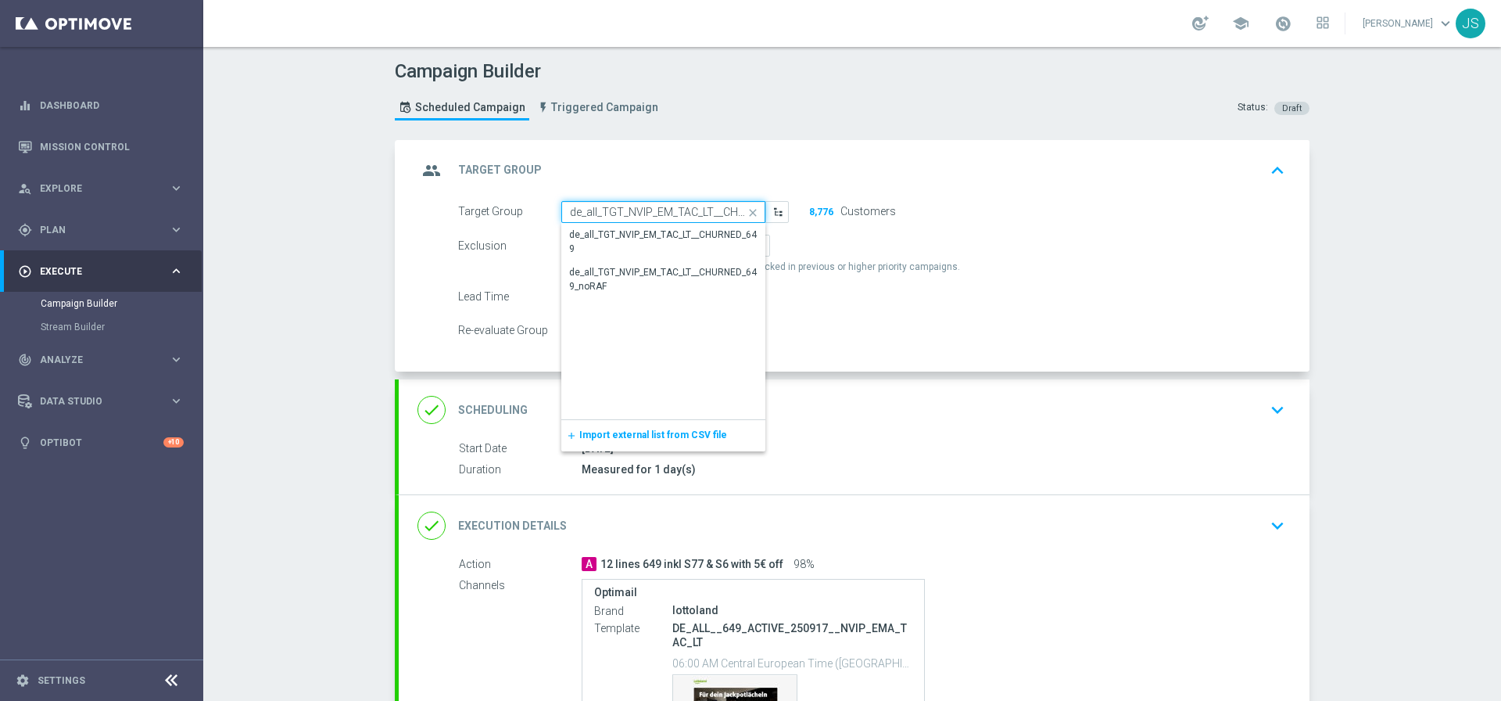
scroll to position [0, 45]
click at [662, 228] on div "de_all_TGT_NVIP_EM_TAC_LT__CHURNED_649" at bounding box center [663, 242] width 188 height 28
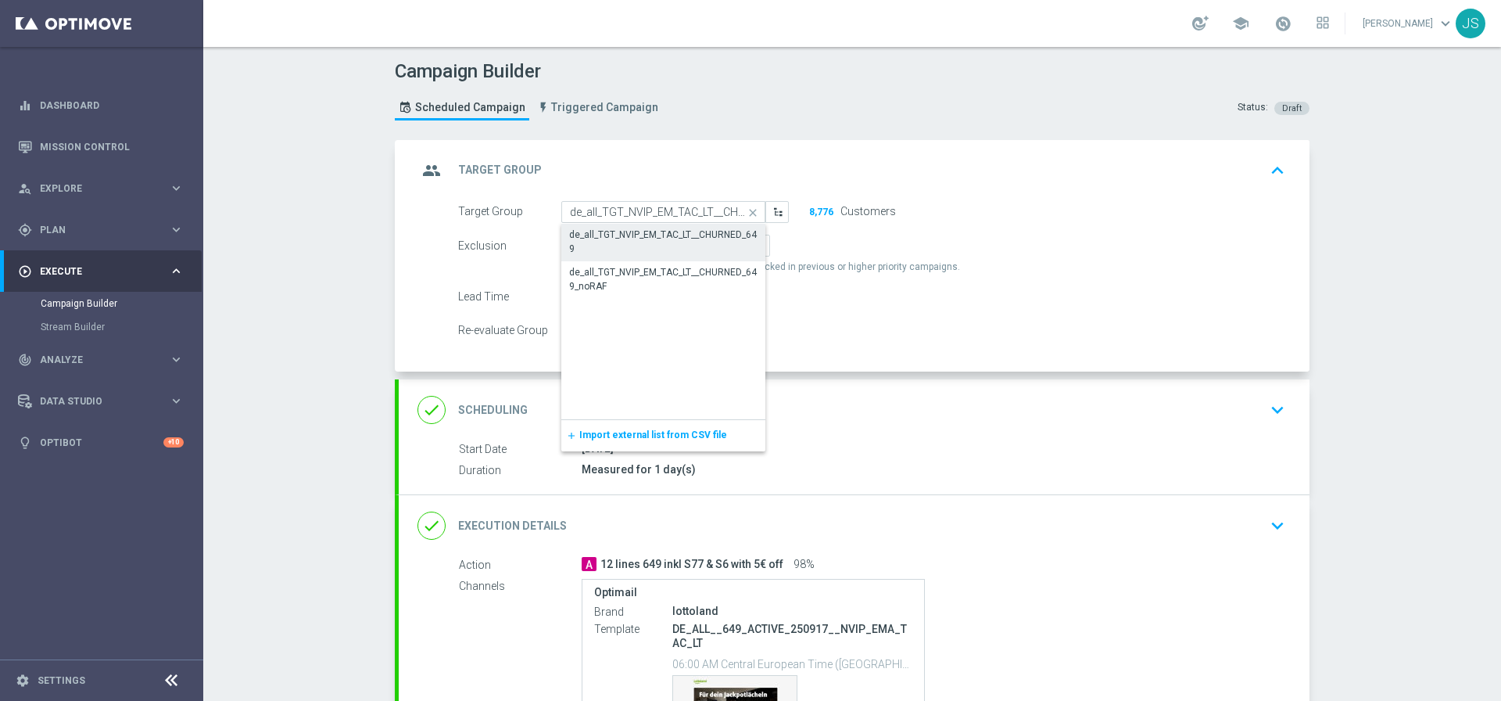
type input "de_all_TGT_NVIP_EM_TAC_LT__CHURNED_649"
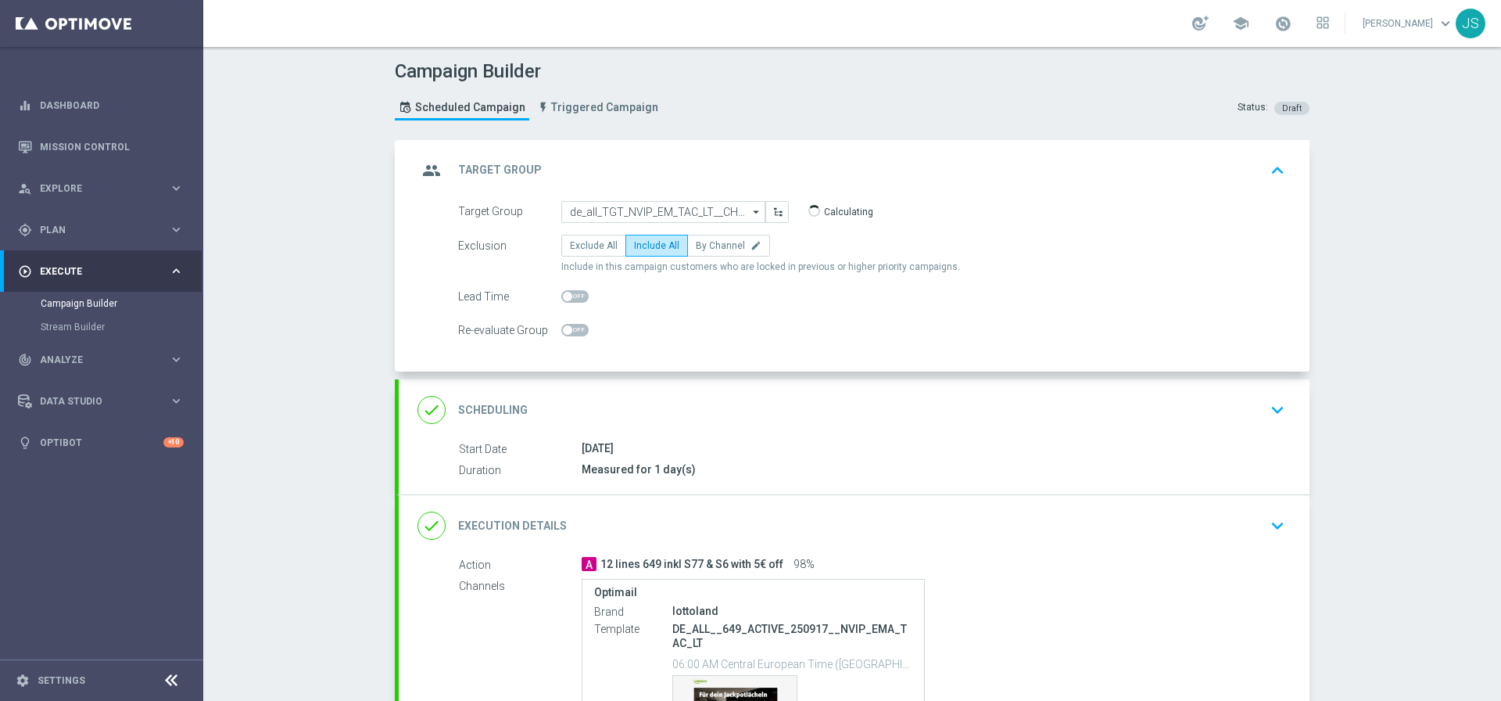
click at [1272, 421] on icon "keyboard_arrow_down" at bounding box center [1277, 409] width 23 height 23
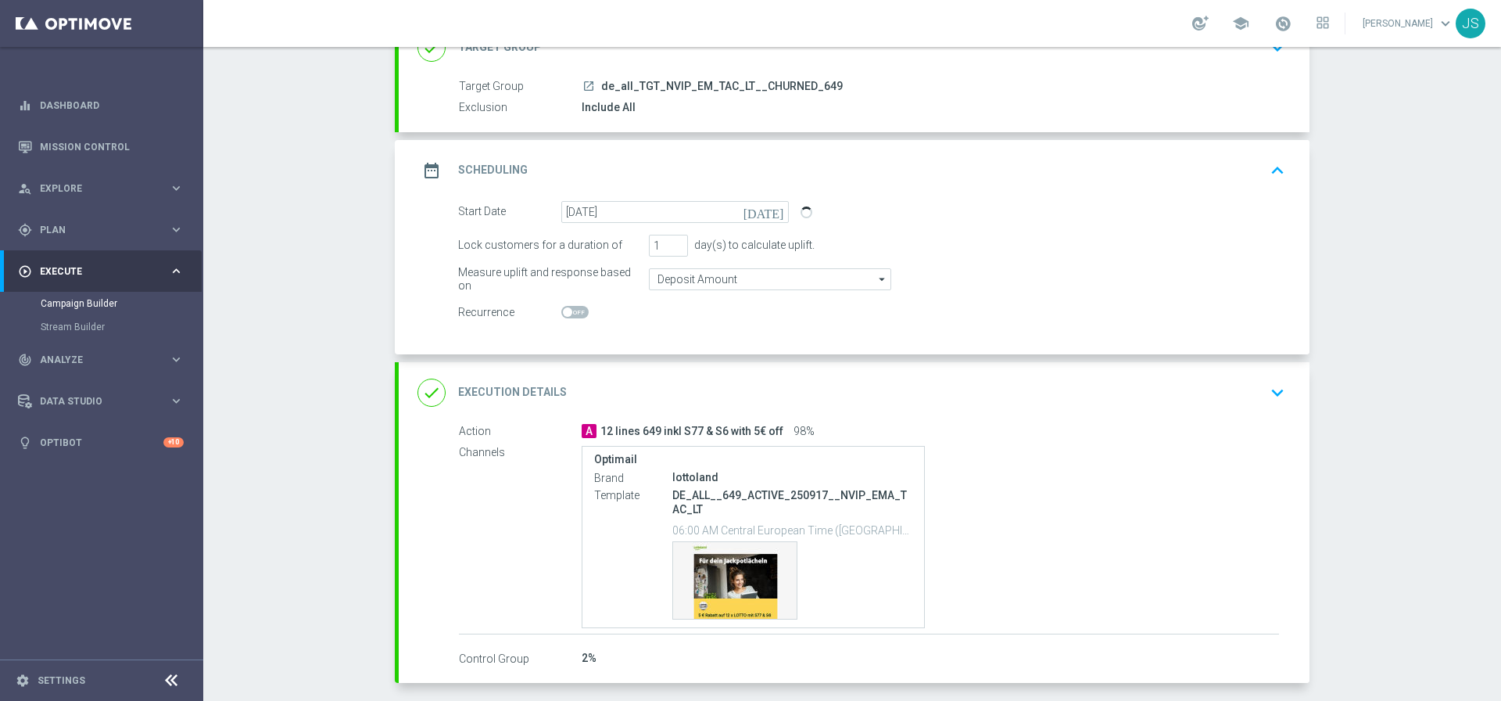
scroll to position [146, 0]
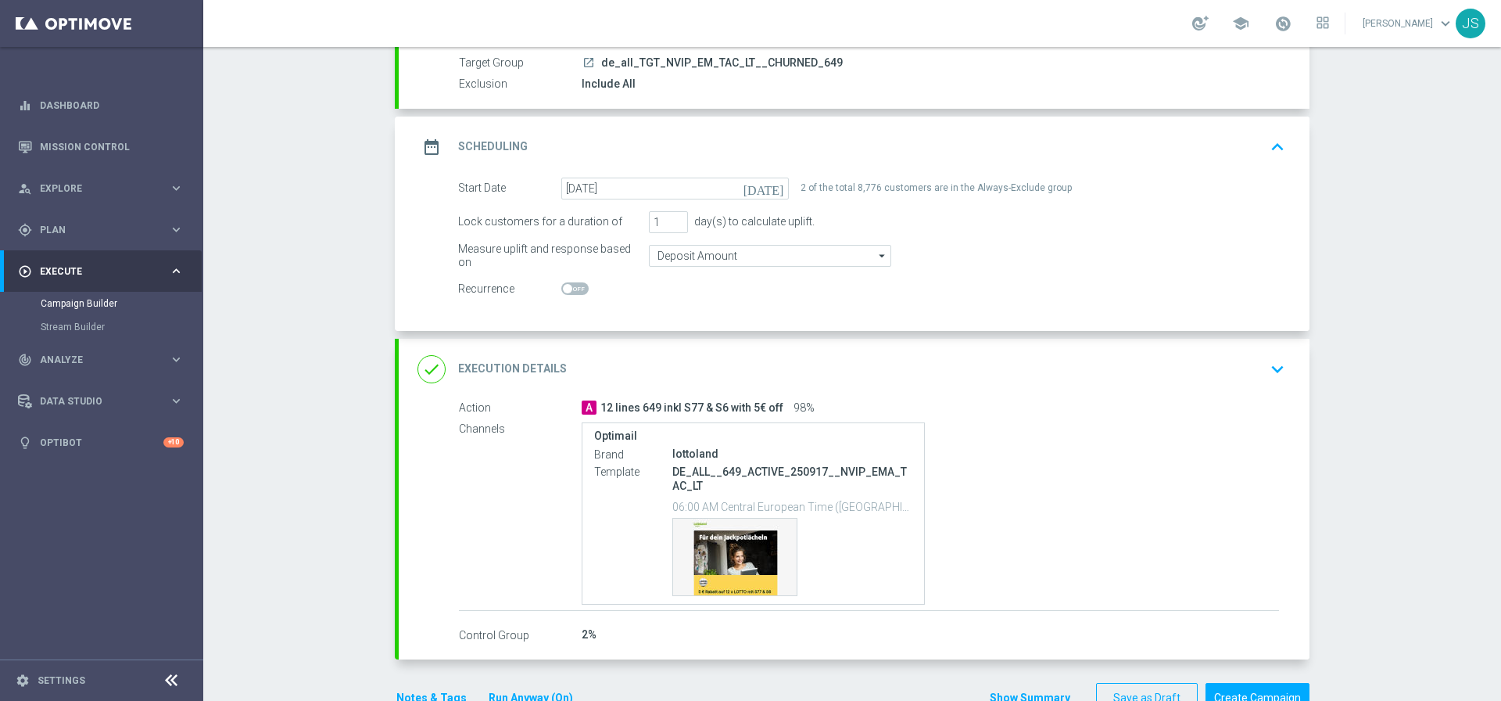
click at [1266, 369] on icon "keyboard_arrow_down" at bounding box center [1277, 368] width 23 height 23
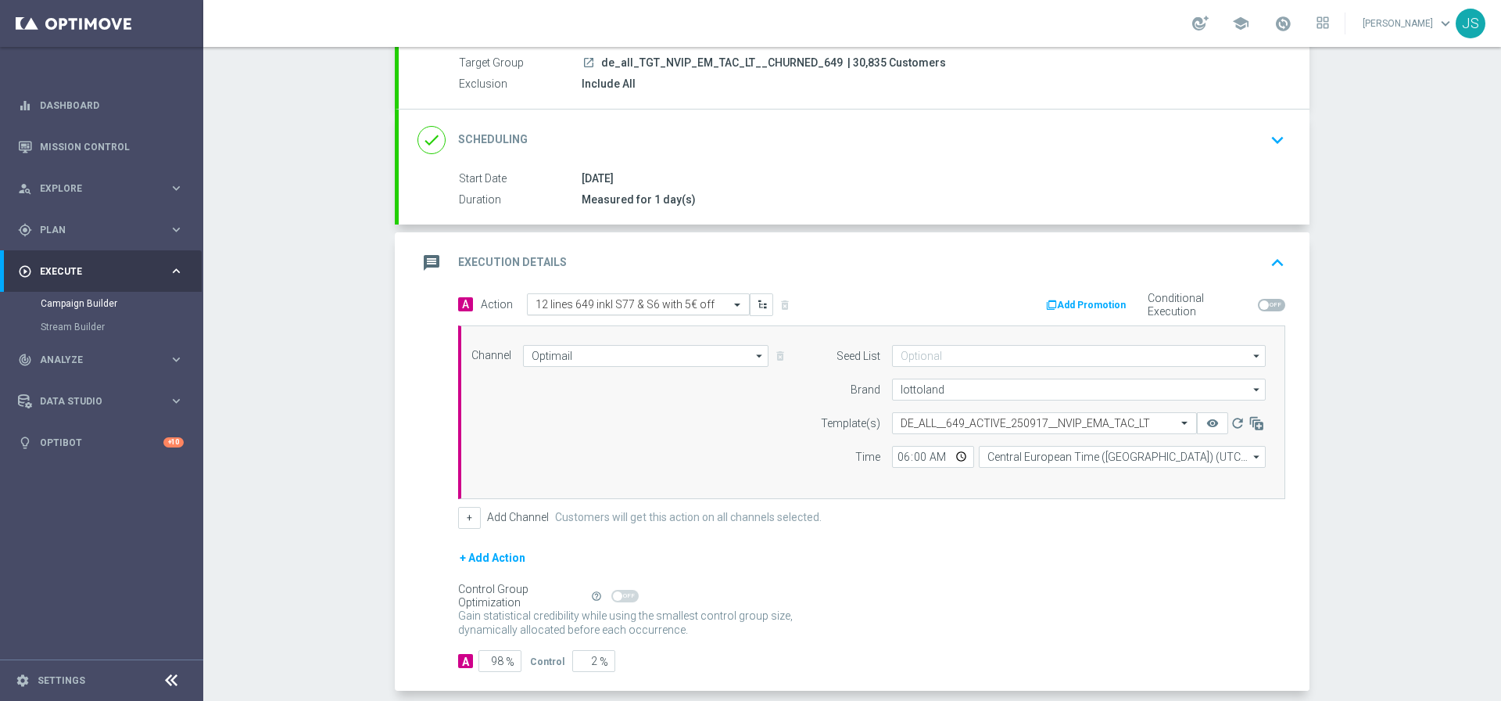
click at [546, 302] on input "text" at bounding box center [623, 304] width 174 height 13
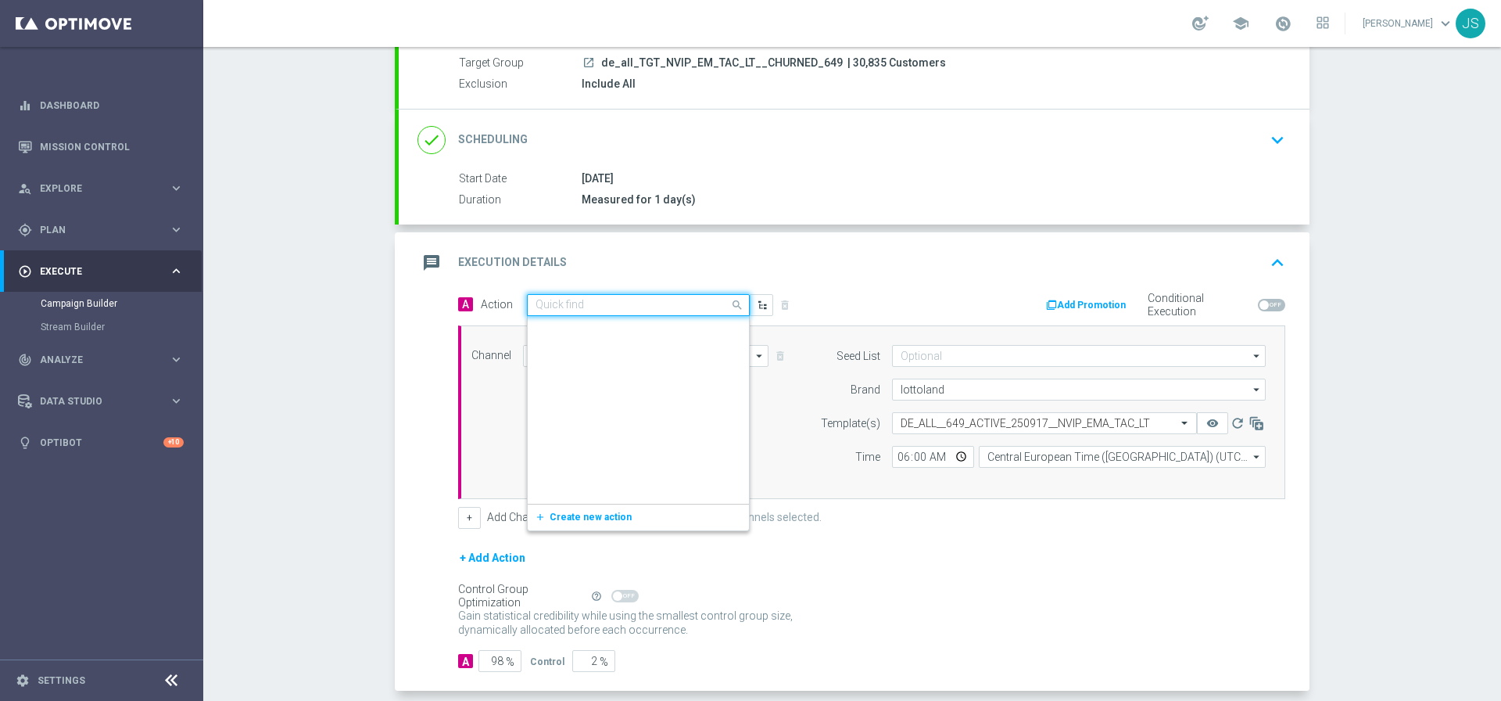
click at [546, 302] on input "text" at bounding box center [623, 305] width 174 height 13
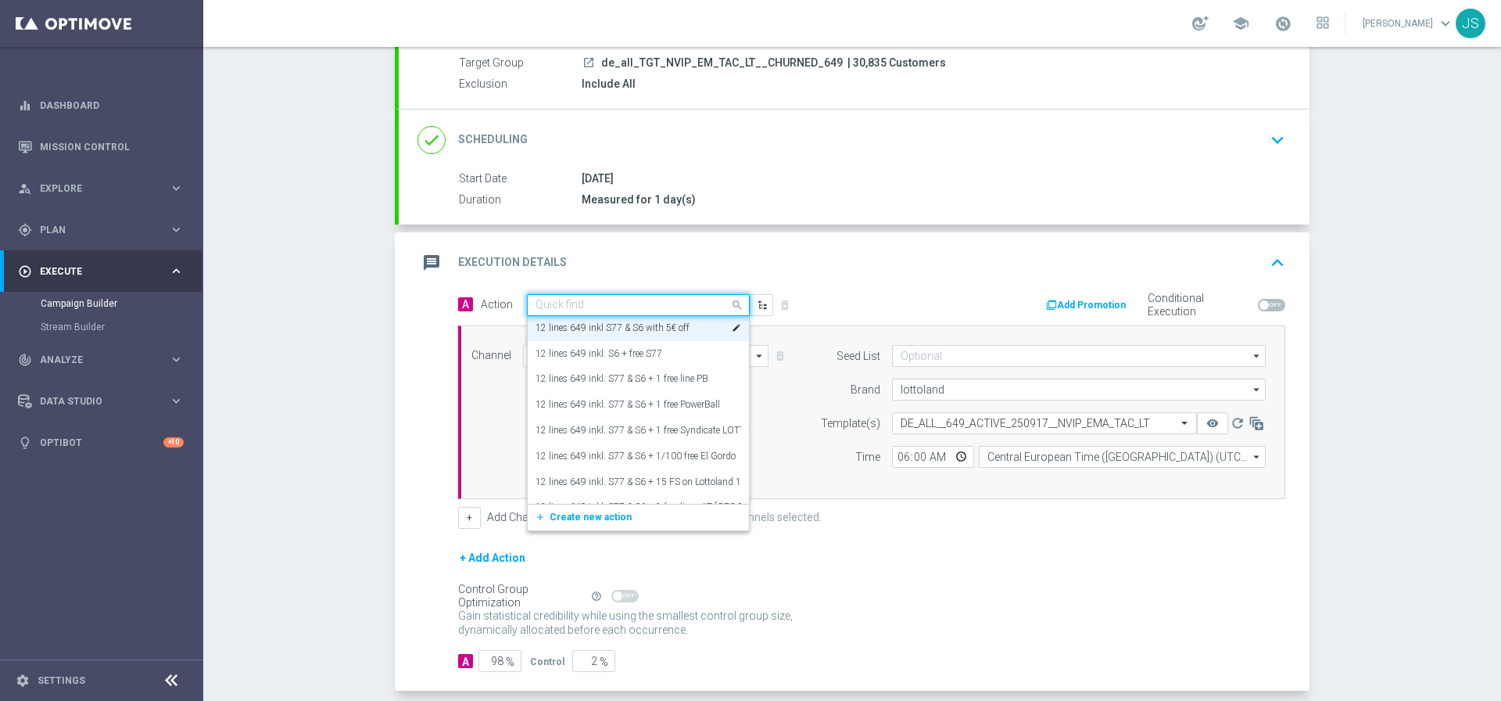
paste input "6 lines 649 inkl S77 & S6 with 3€ off"
type input "6 lines 649 inkl S77 & S6 with 3€ off"
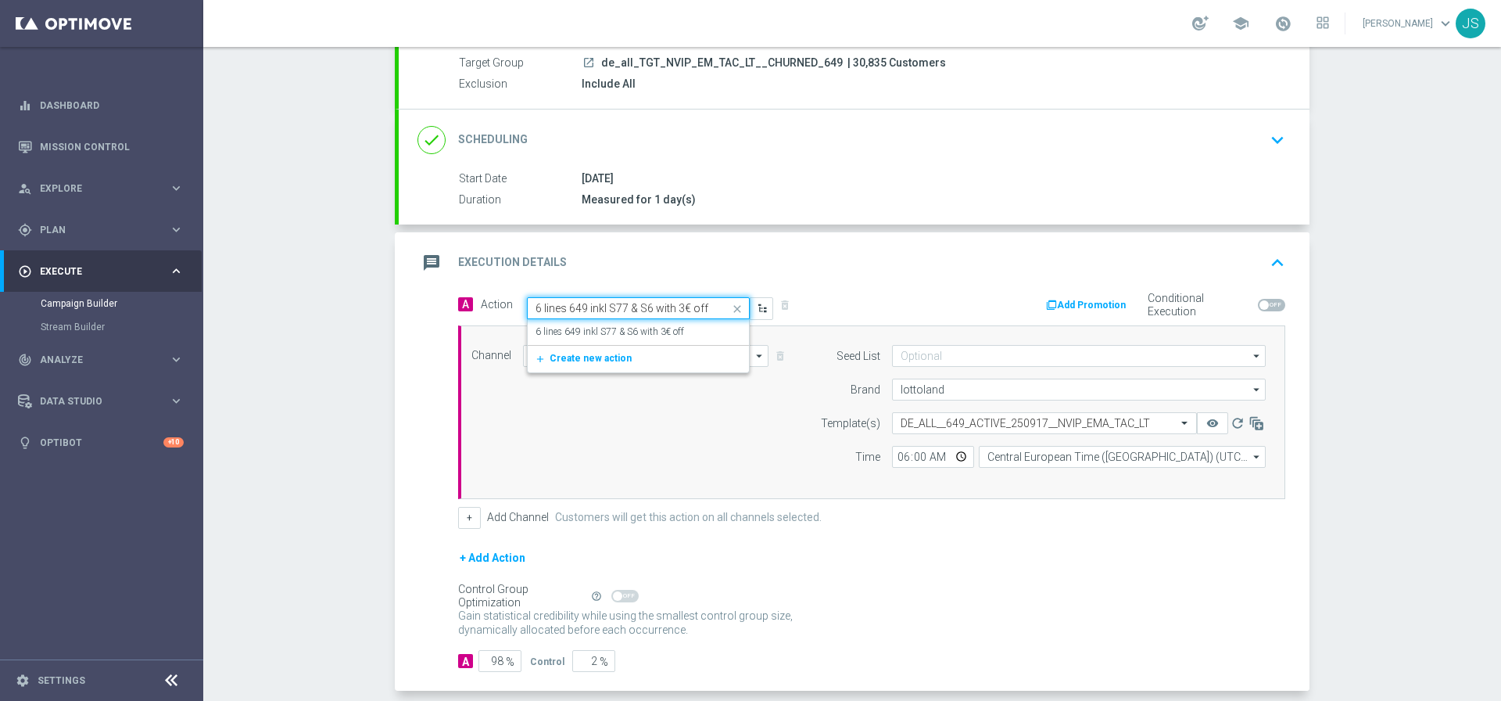
scroll to position [0, 0]
click at [551, 335] on label "6 lines 649 inkl S77 & S6 with 3€ off" at bounding box center [610, 331] width 149 height 13
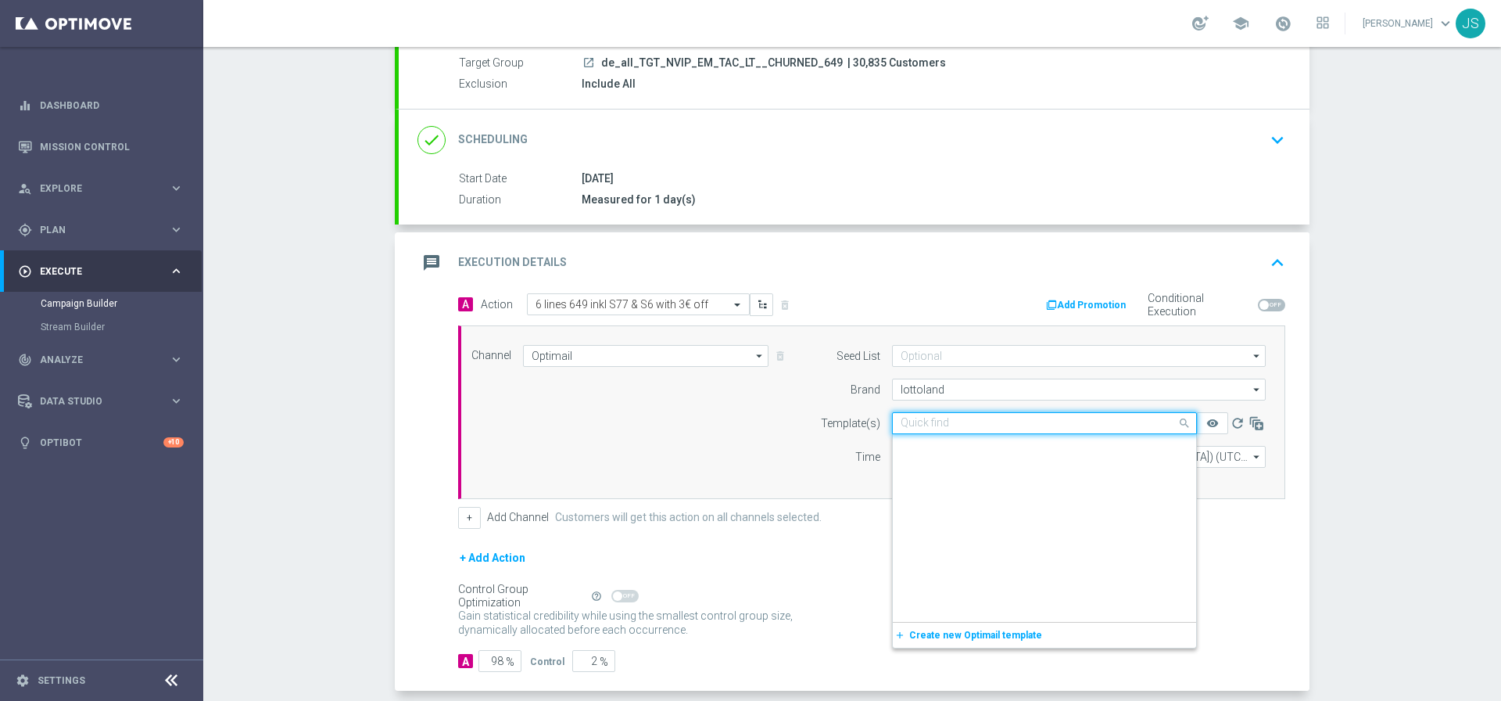
click at [943, 429] on input "text" at bounding box center [1029, 423] width 256 height 13
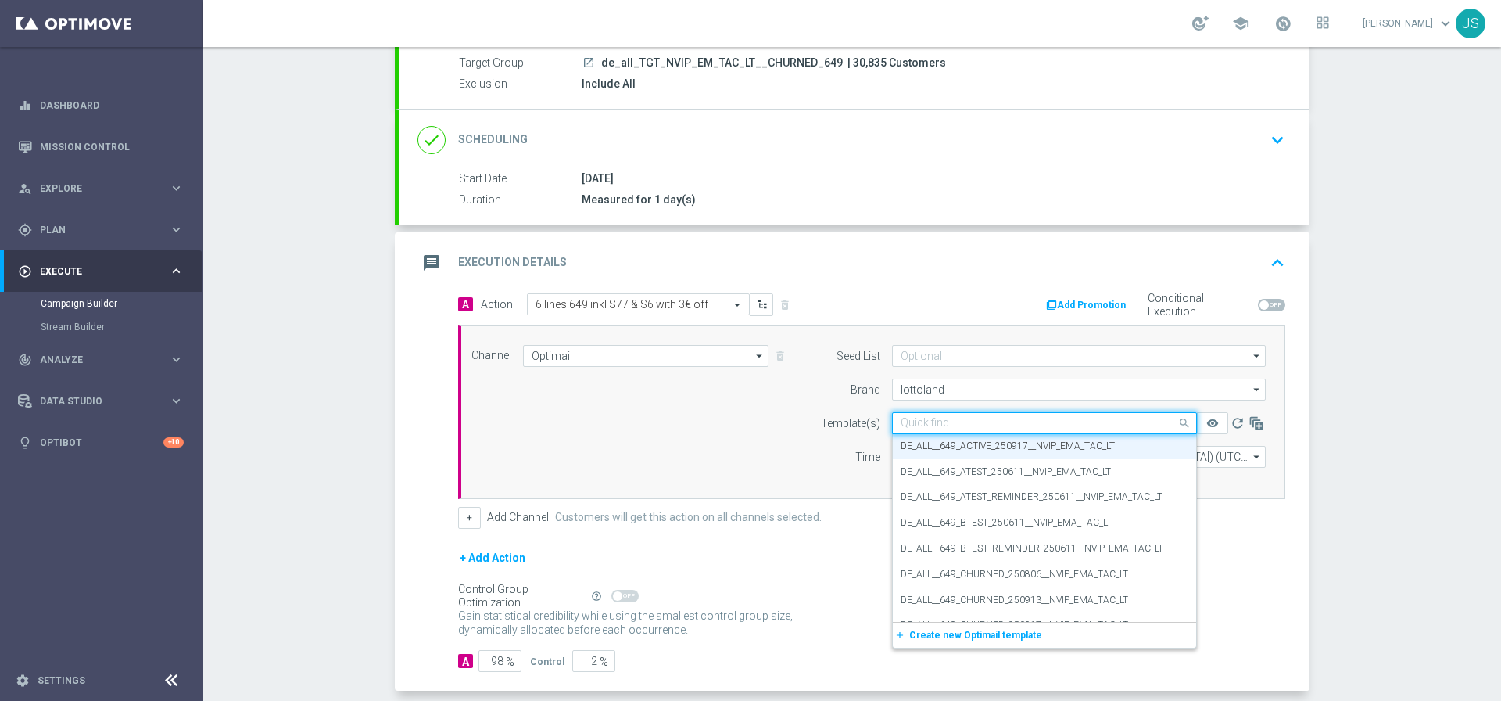
paste input "DE_ALL__649_CHURNED_250917__NVIP_EMA_TAC_LT"
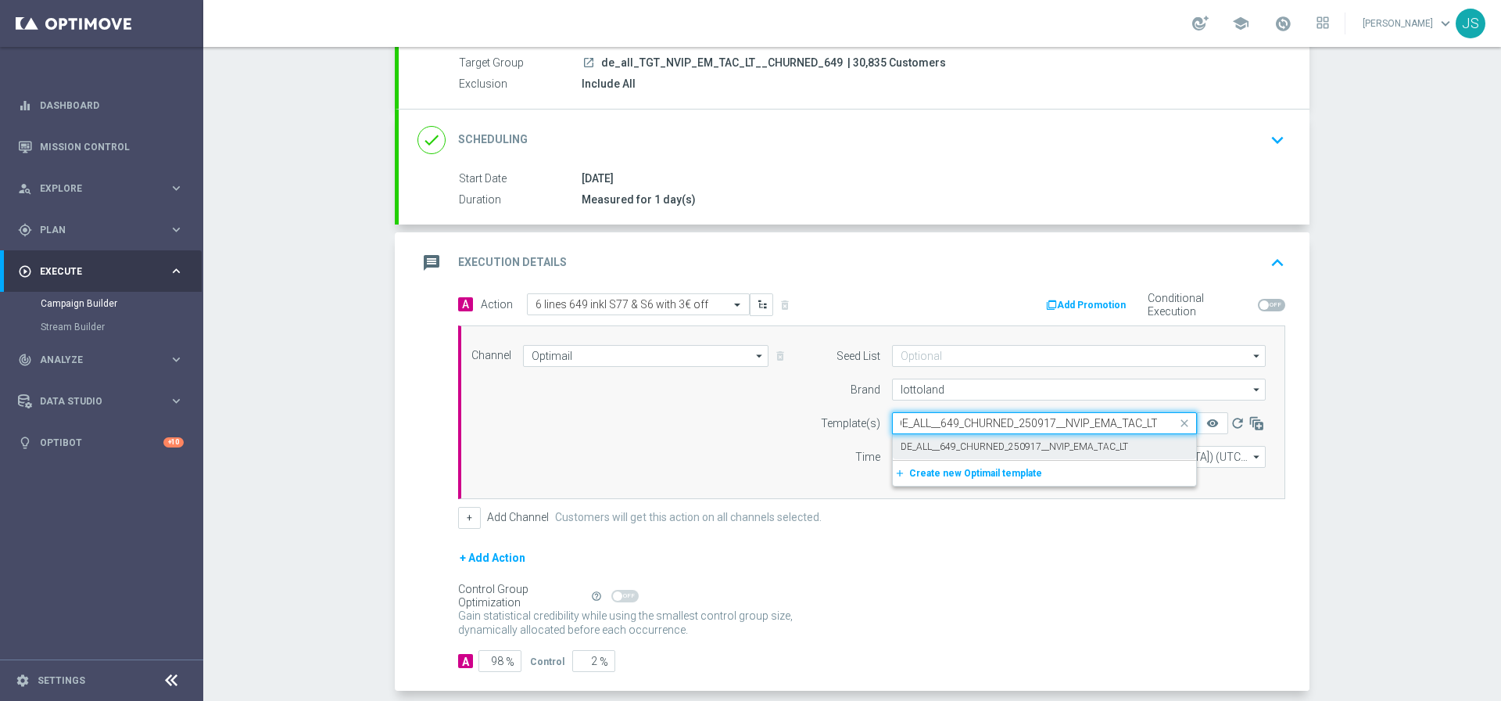
click at [951, 448] on label "DE_ALL__649_CHURNED_250917__NVIP_EMA_TAC_LT" at bounding box center [1015, 446] width 228 height 13
type input "DE_ALL__649_CHURNED_250917__NVIP_EMA_TAC_LT"
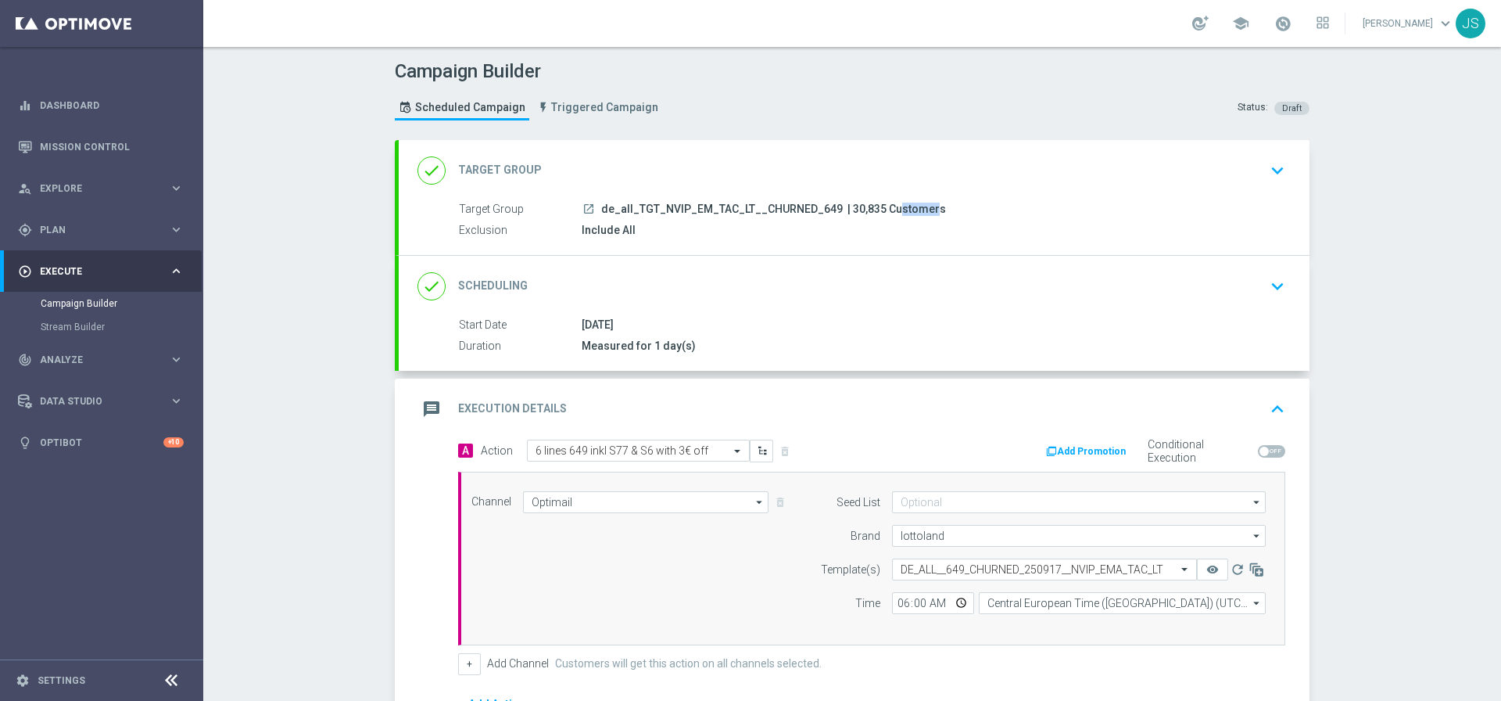
drag, startPoint x: 869, startPoint y: 212, endPoint x: 835, endPoint y: 208, distance: 33.9
click at [848, 208] on span "| 30,835 Customers" at bounding box center [897, 210] width 99 height 14
copy span "30,835"
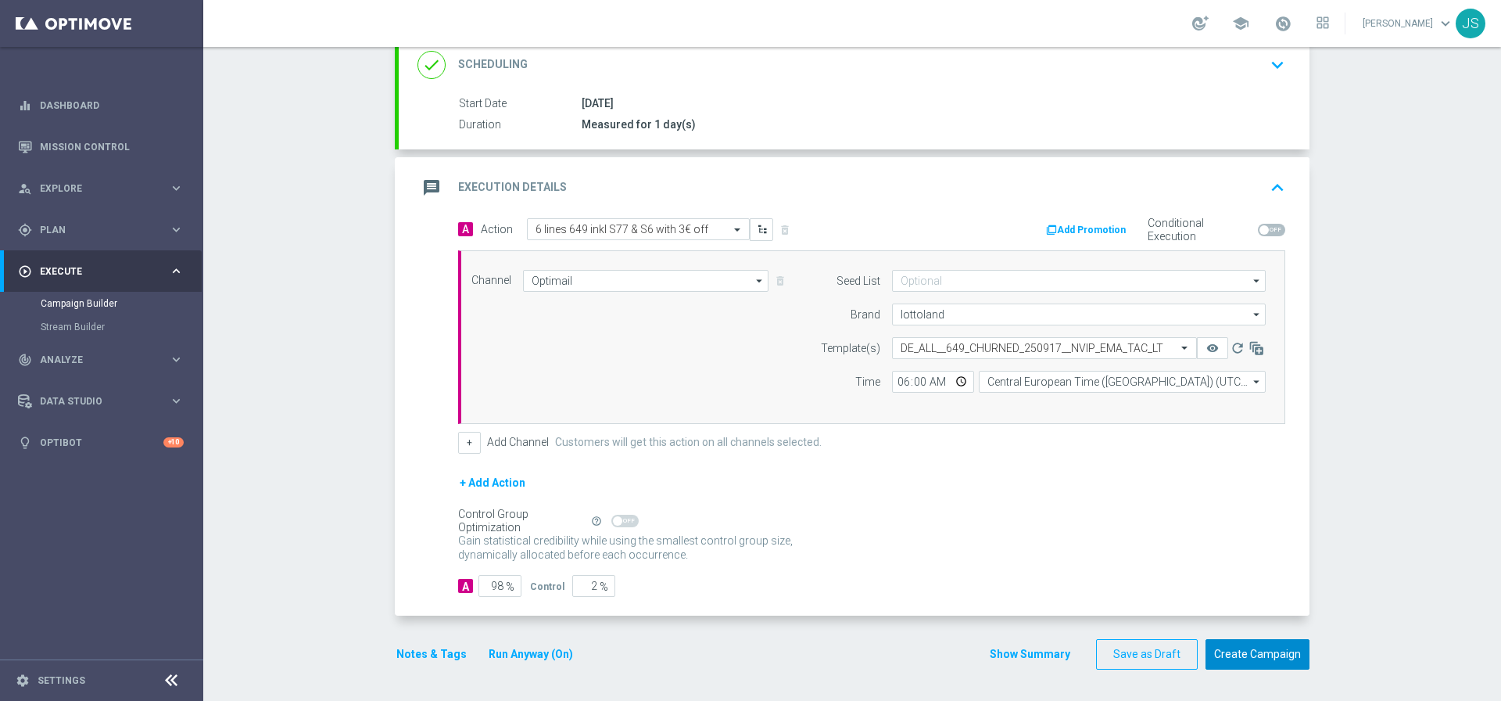
click at [1223, 664] on button "Create Campaign" at bounding box center [1258, 654] width 104 height 30
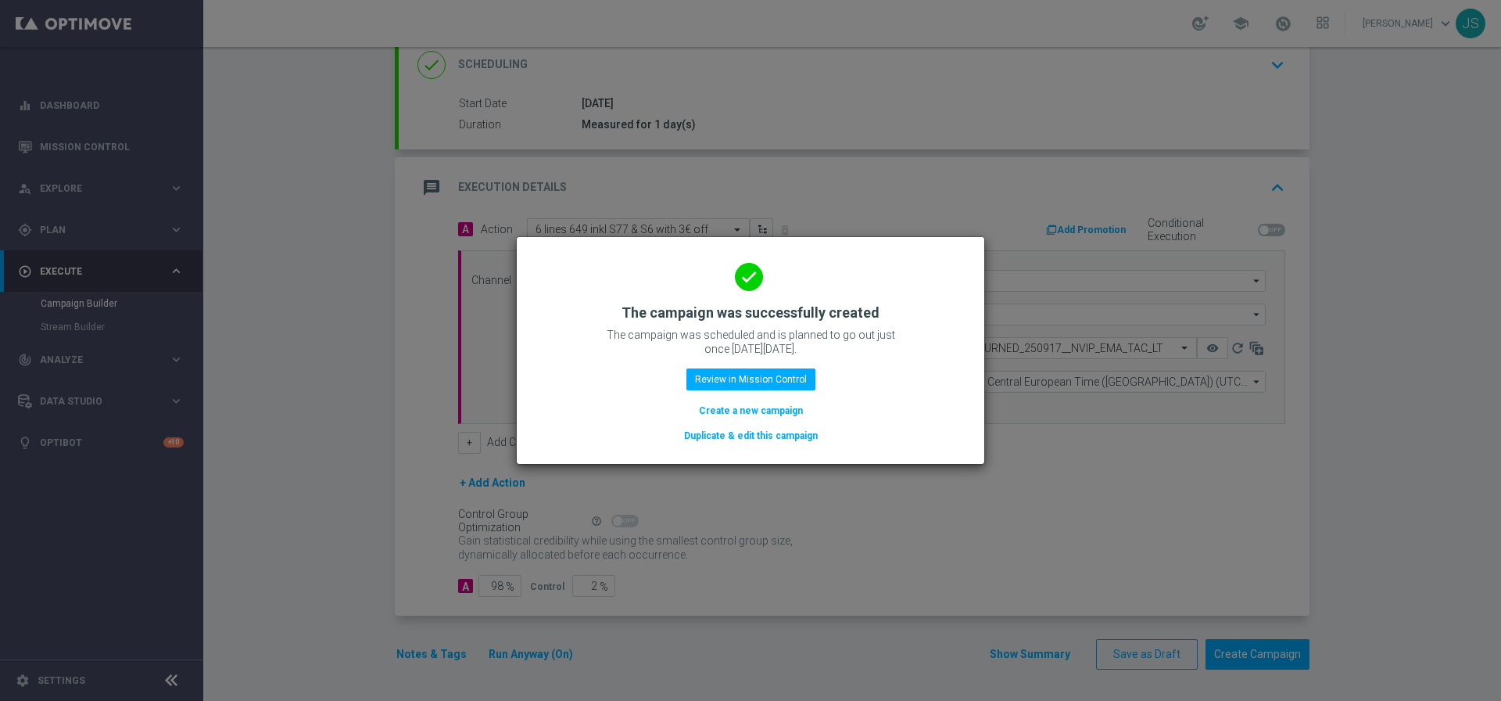
click at [769, 432] on button "Duplicate & edit this campaign" at bounding box center [751, 435] width 137 height 17
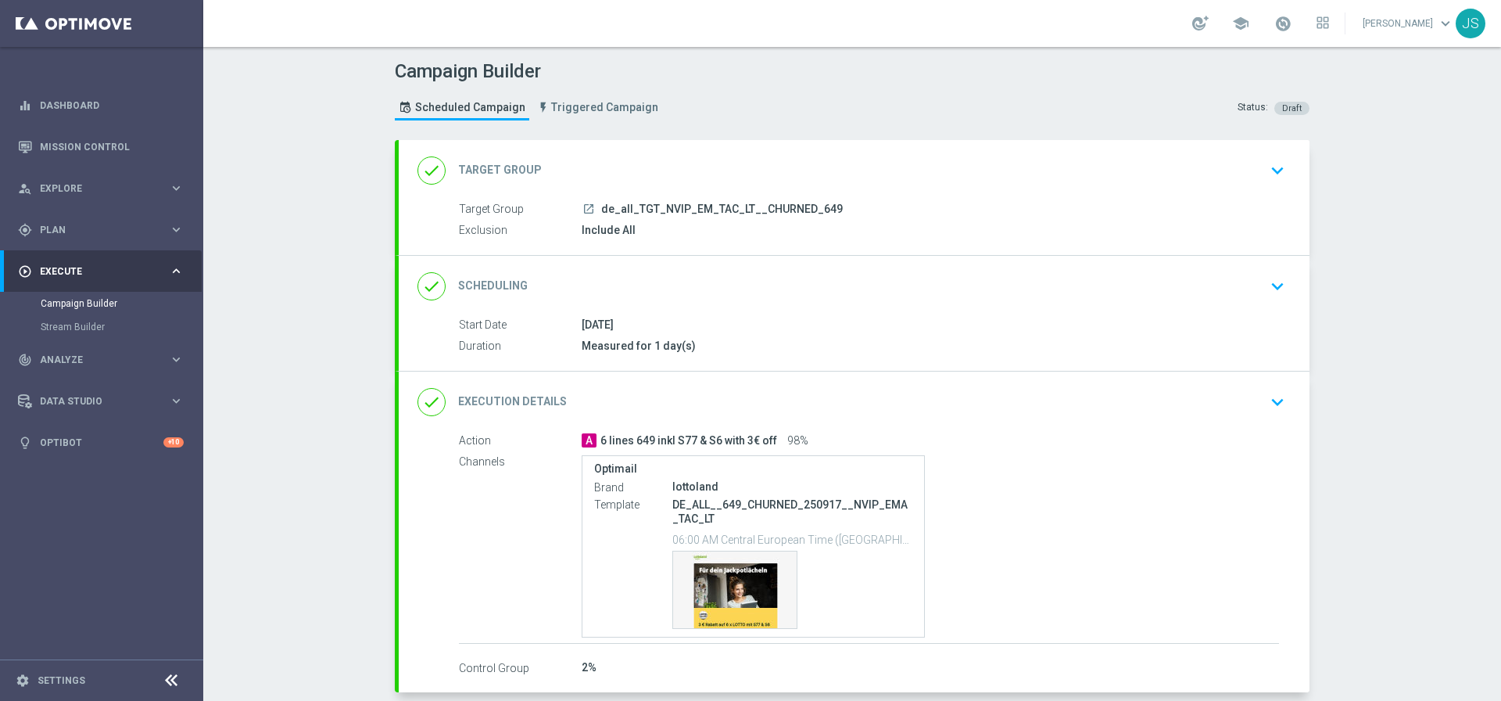
click at [819, 208] on span "de_all_TGT_NVIP_EM_TAC_LT__CHURNED_649" at bounding box center [722, 210] width 242 height 14
click at [1267, 178] on icon "keyboard_arrow_down" at bounding box center [1277, 170] width 23 height 23
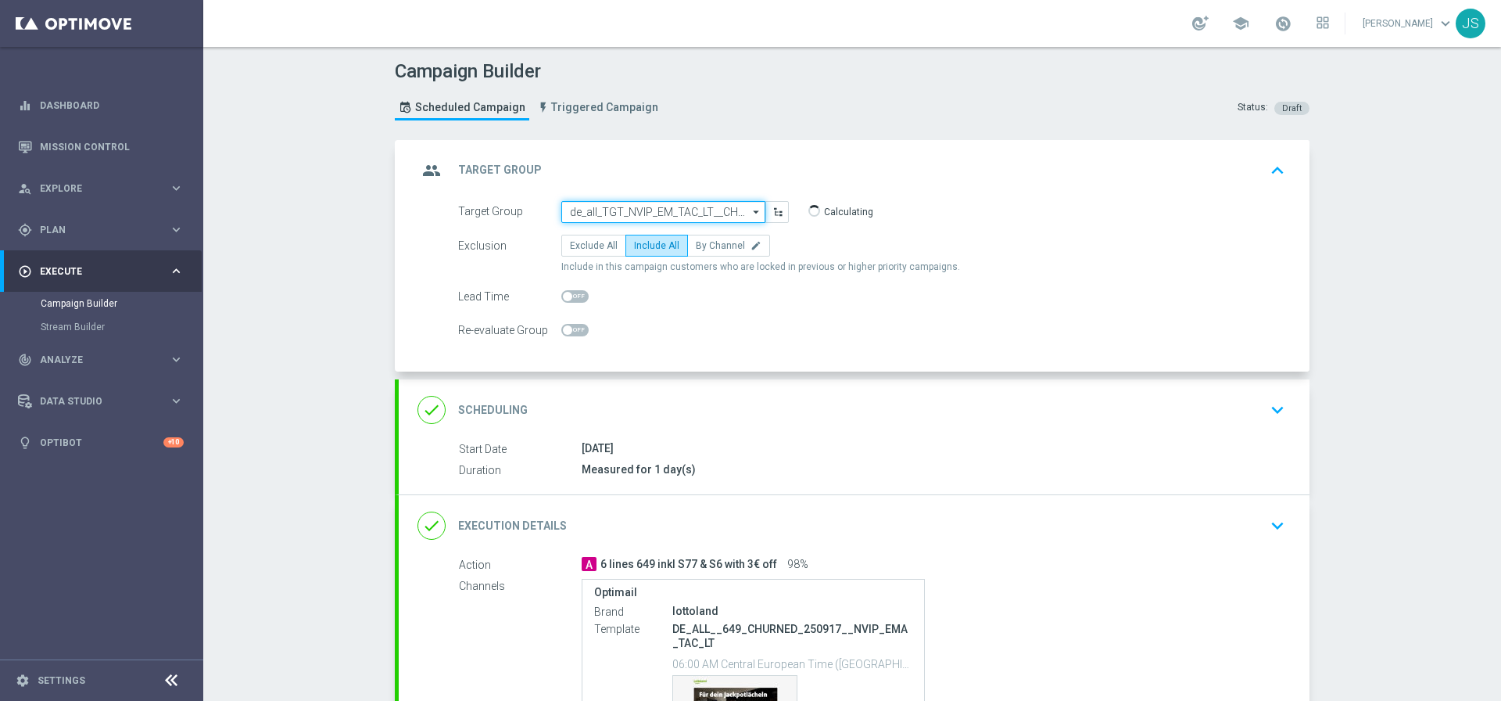
click at [697, 206] on input "de_all_TGT_NVIP_EM_TAC_LT__CHURNED_649" at bounding box center [663, 212] width 204 height 22
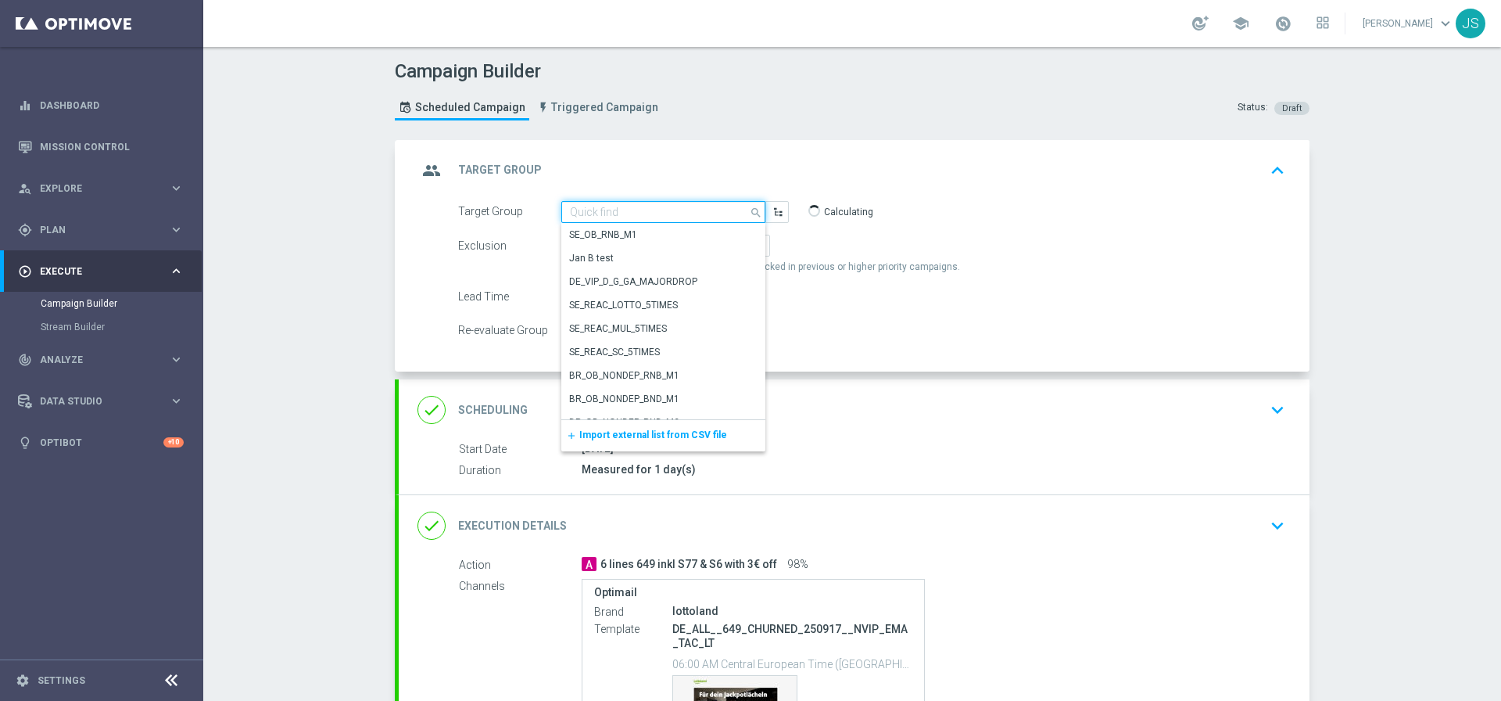
paste input "de_AT_TGT_NVIP_EM_TAC_LT__ACTIVE_645"
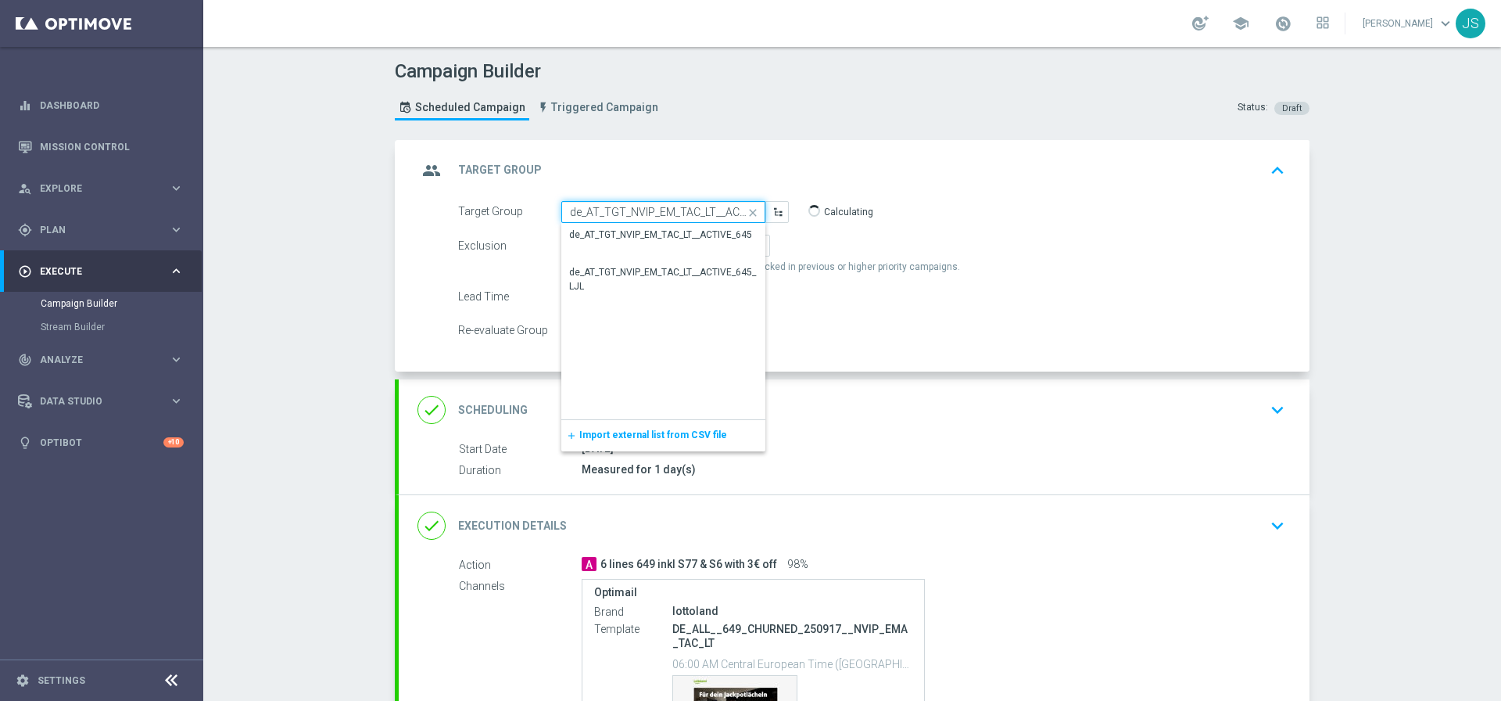
scroll to position [0, 33]
click at [673, 236] on div "de_AT_TGT_NVIP_EM_TAC_LT__ACTIVE_645" at bounding box center [660, 235] width 183 height 14
type input "de_AT_TGT_NVIP_EM_TAC_LT__ACTIVE_645"
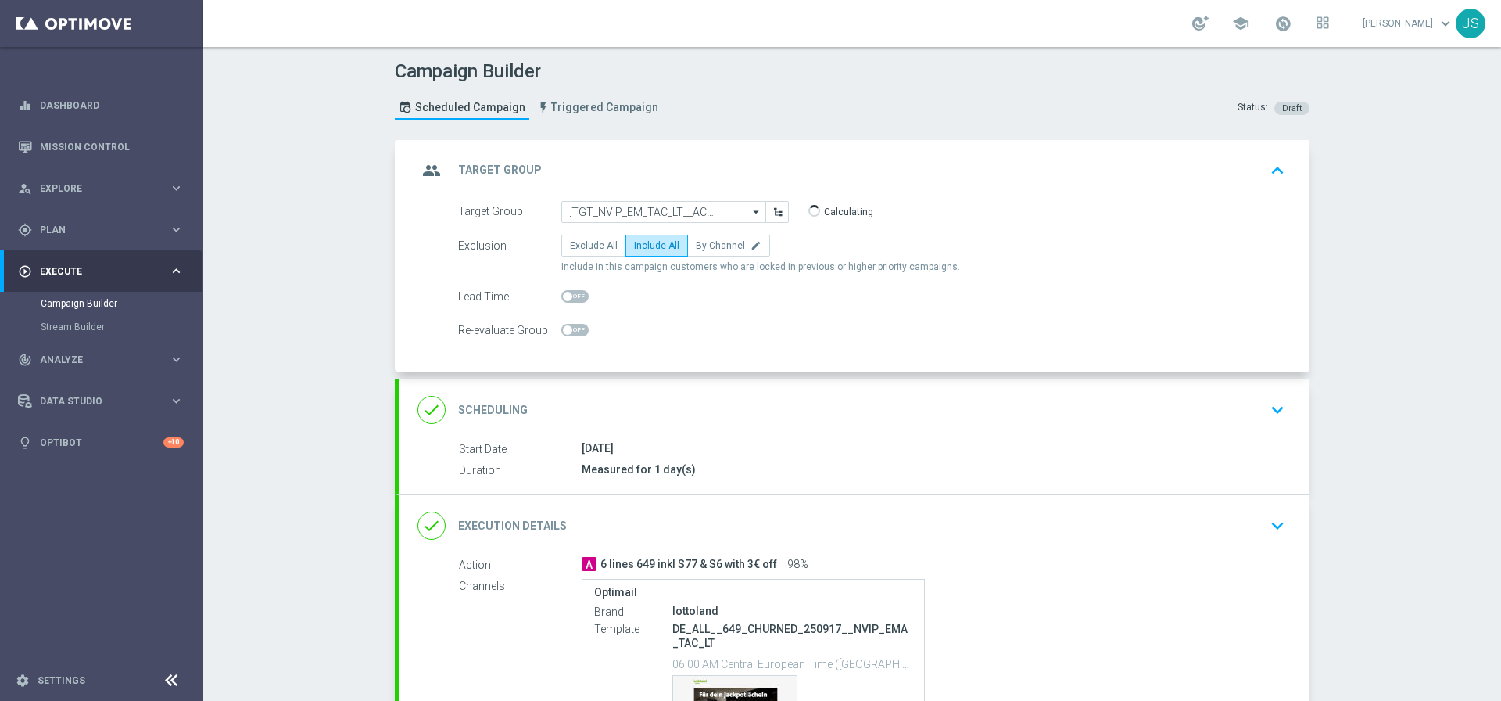
scroll to position [0, 0]
click at [910, 481] on div "Start Date 17 Sep 2025 Duration Measured for 1 day(s) Start Date 17 Sep 2025 to…" at bounding box center [854, 467] width 911 height 54
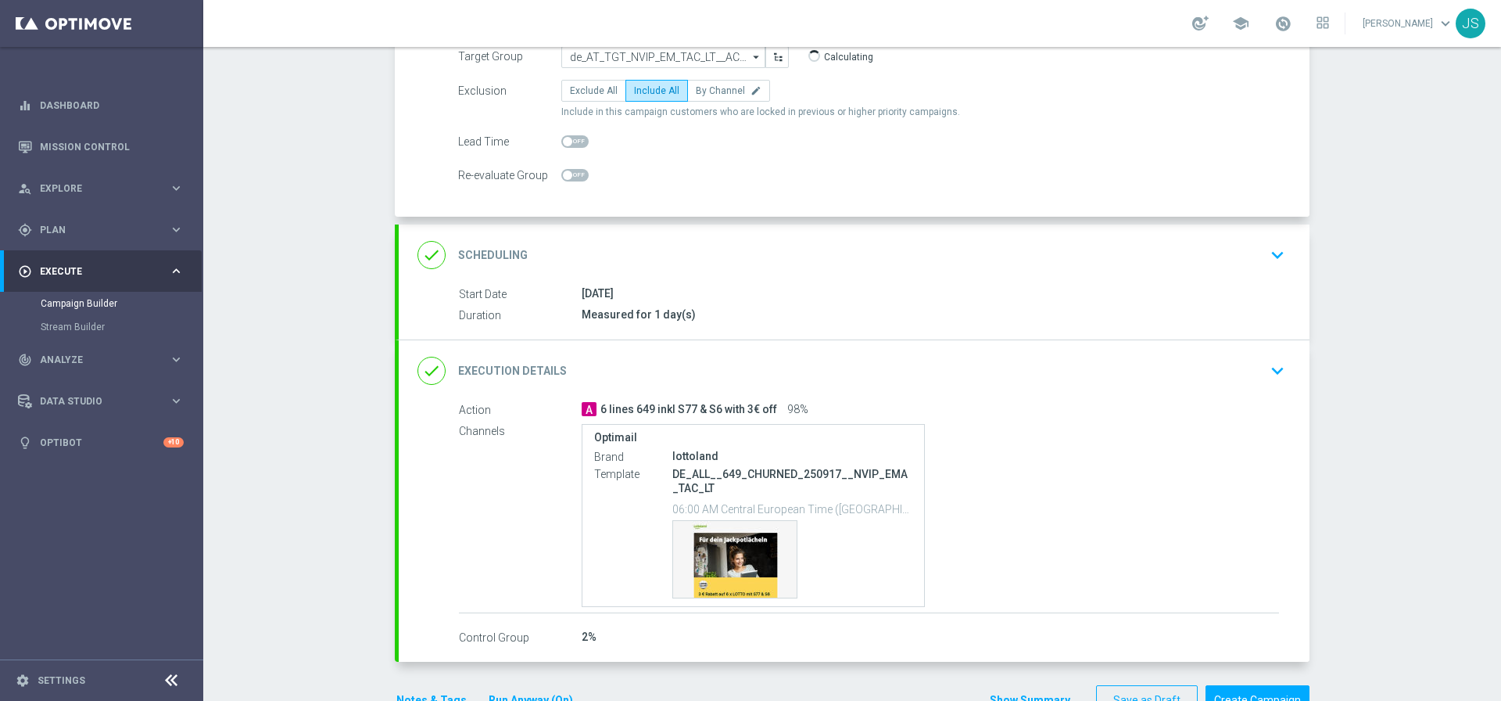
scroll to position [171, 0]
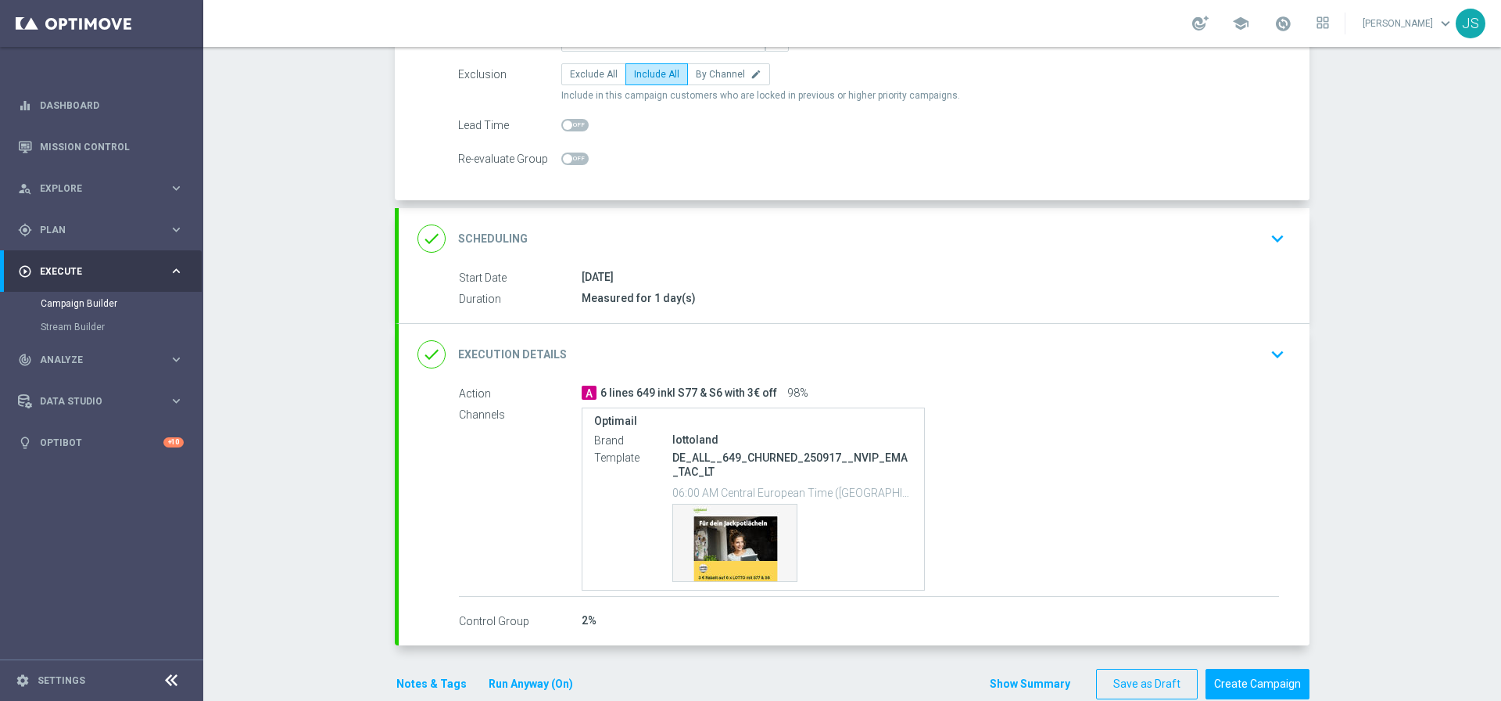
click at [1157, 357] on div "done Execution Details keyboard_arrow_down" at bounding box center [854, 354] width 873 height 30
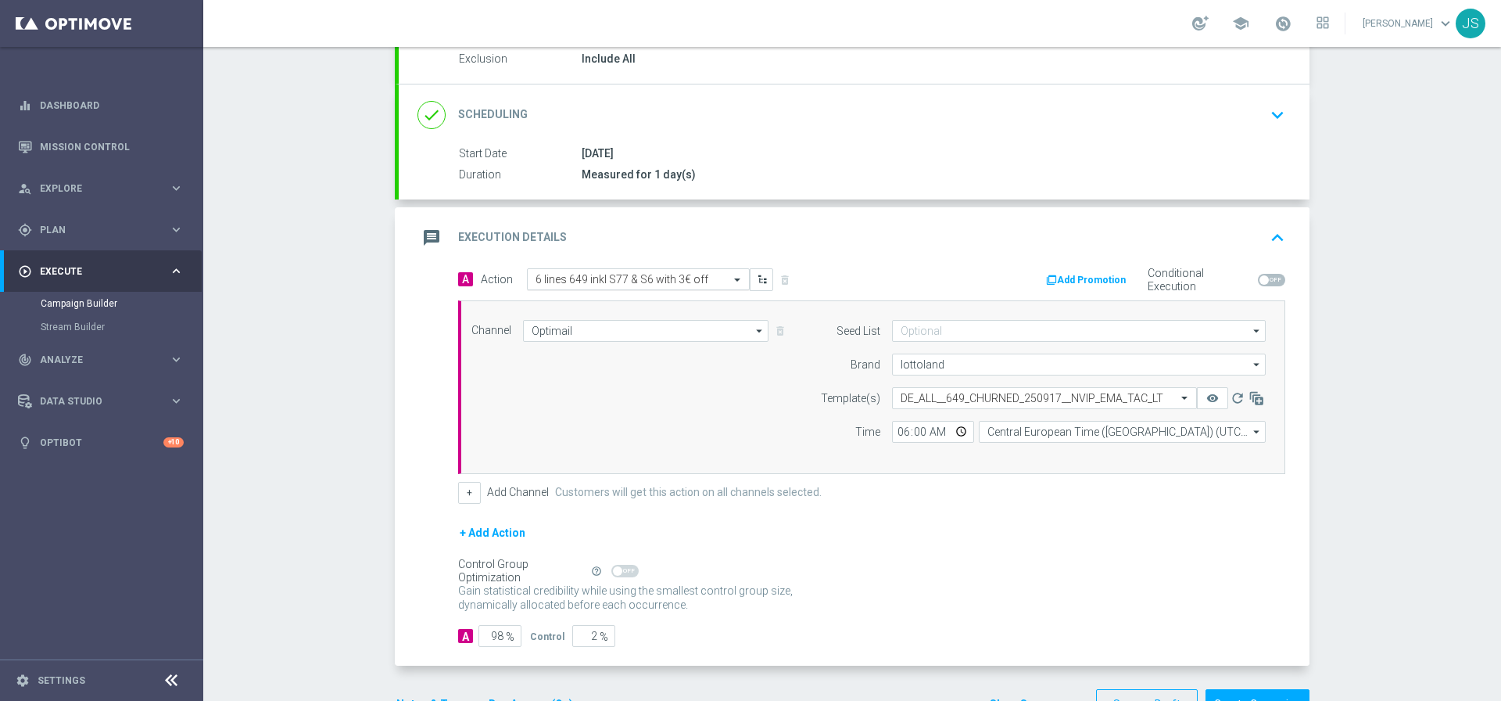
click at [612, 274] on input "text" at bounding box center [623, 279] width 174 height 13
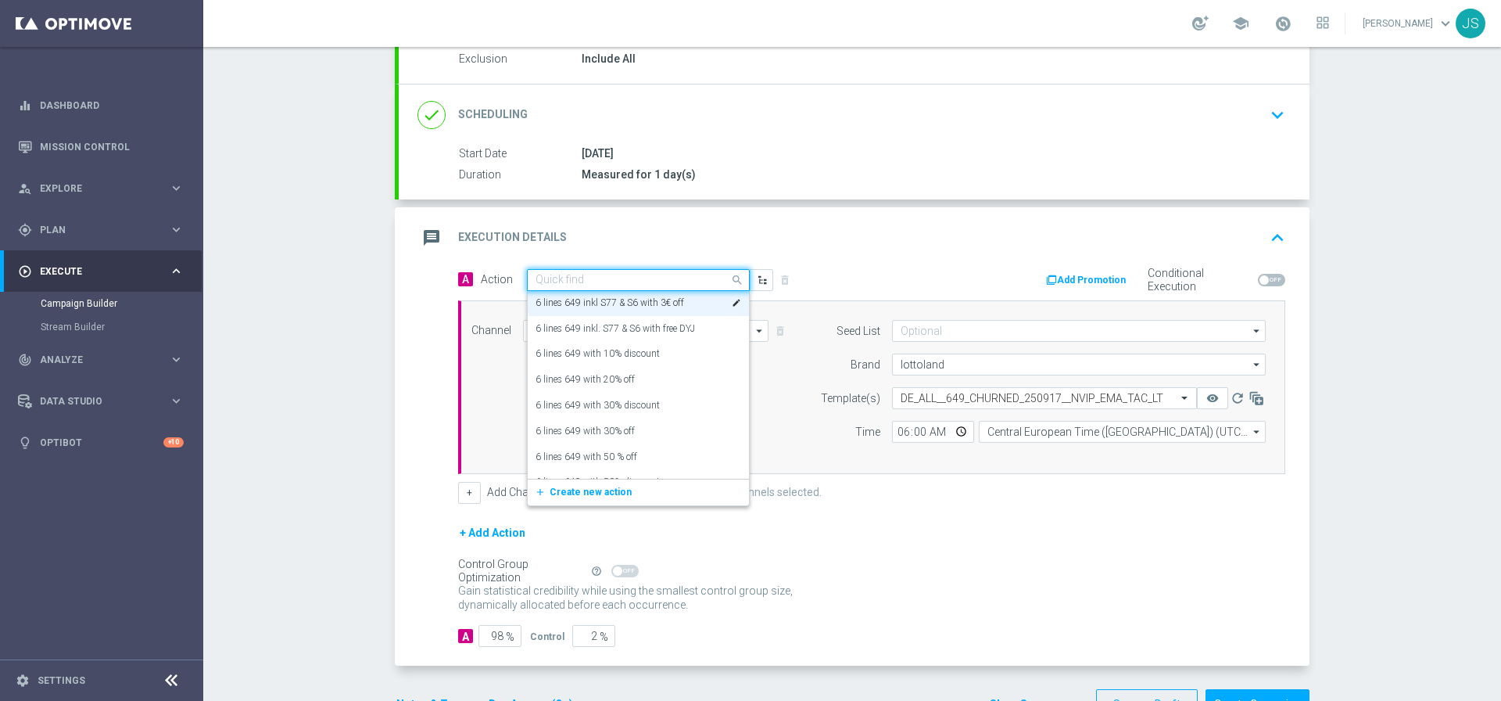
paste input "9 lines AT Lotto & extra game + 50 FS on Book of Dead"
type input "9 lines AT Lotto & extra game + 50 FS on Book of Dead"
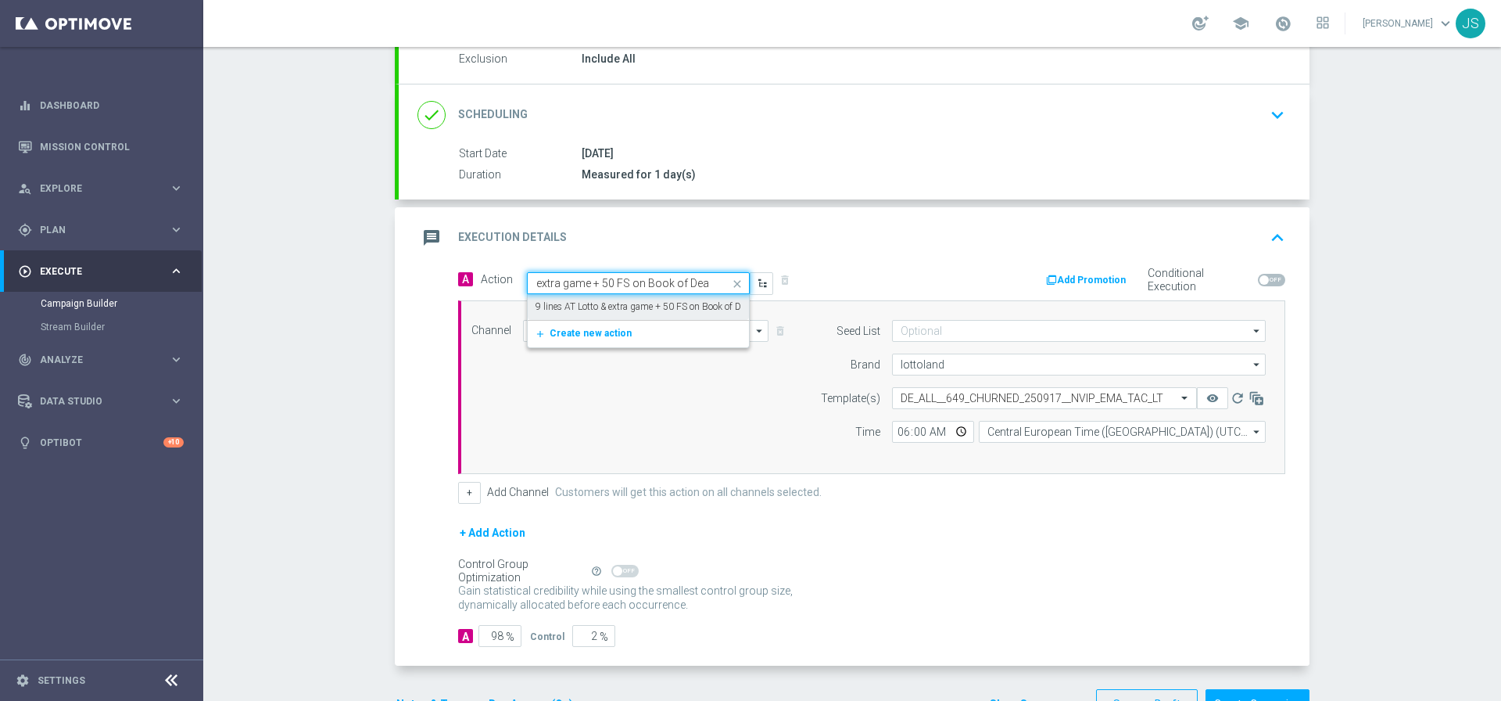
click at [598, 301] on label "9 lines AT Lotto & extra game + 50 FS on Book of Dead" at bounding box center [646, 306] width 220 height 13
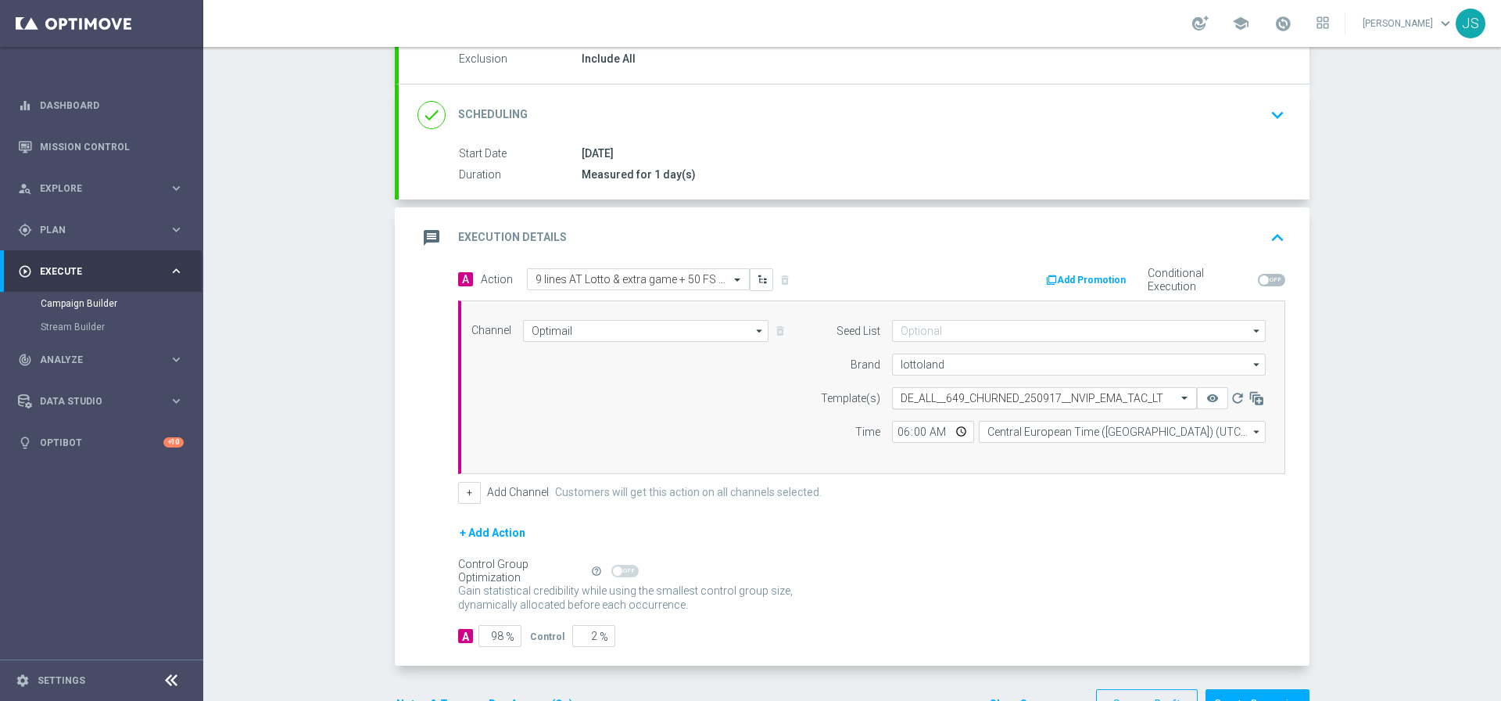
click at [1008, 399] on input "text" at bounding box center [1029, 398] width 256 height 13
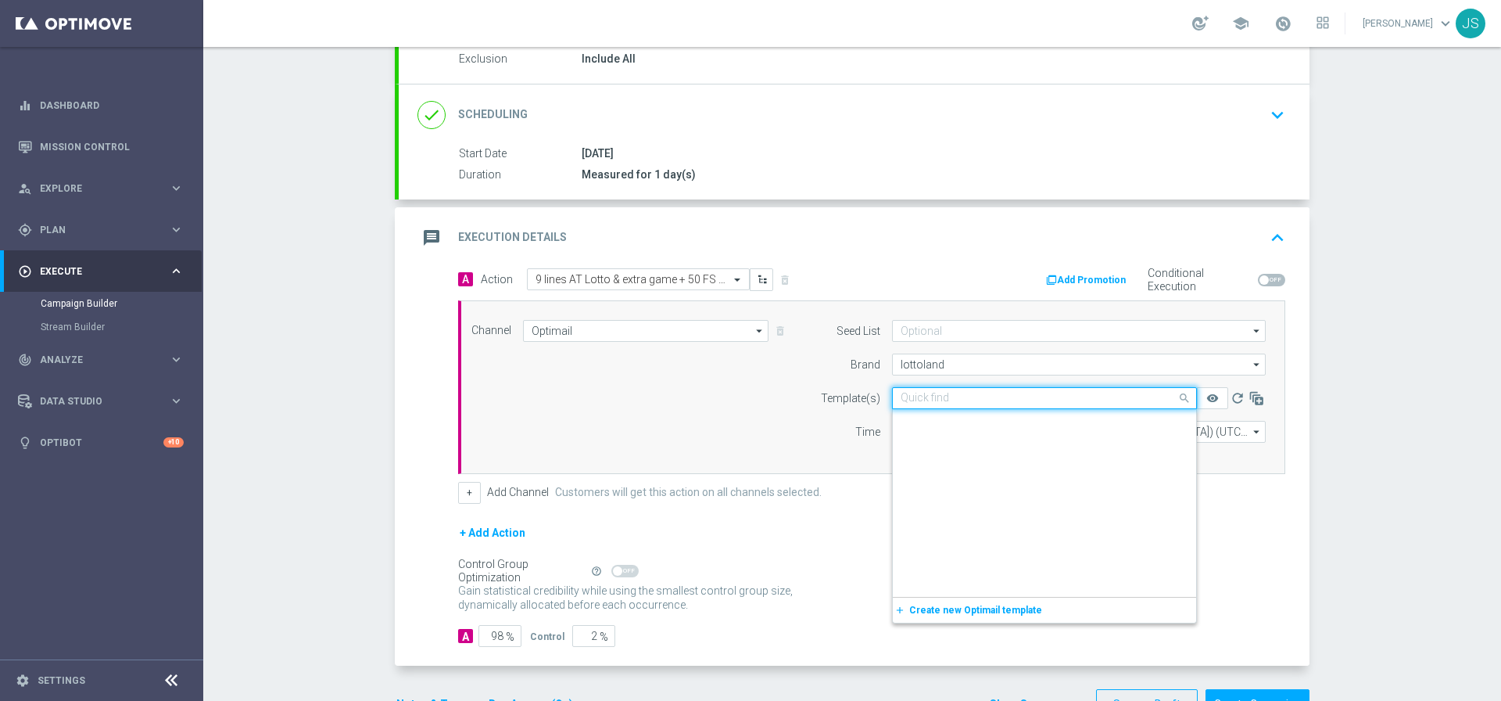
scroll to position [18606, 0]
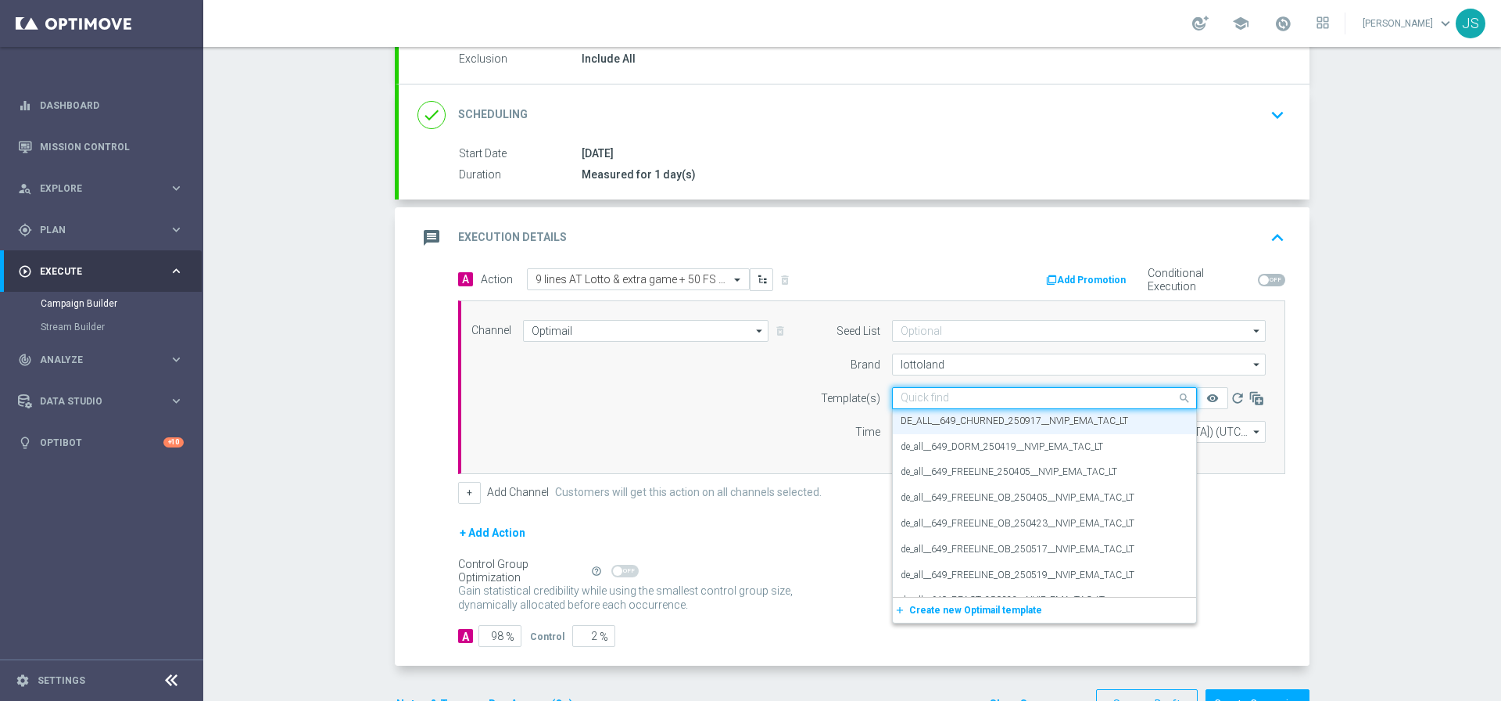
paste input "AT__645_ACTIVE_250916__NVIP_EMA_TAC_LT"
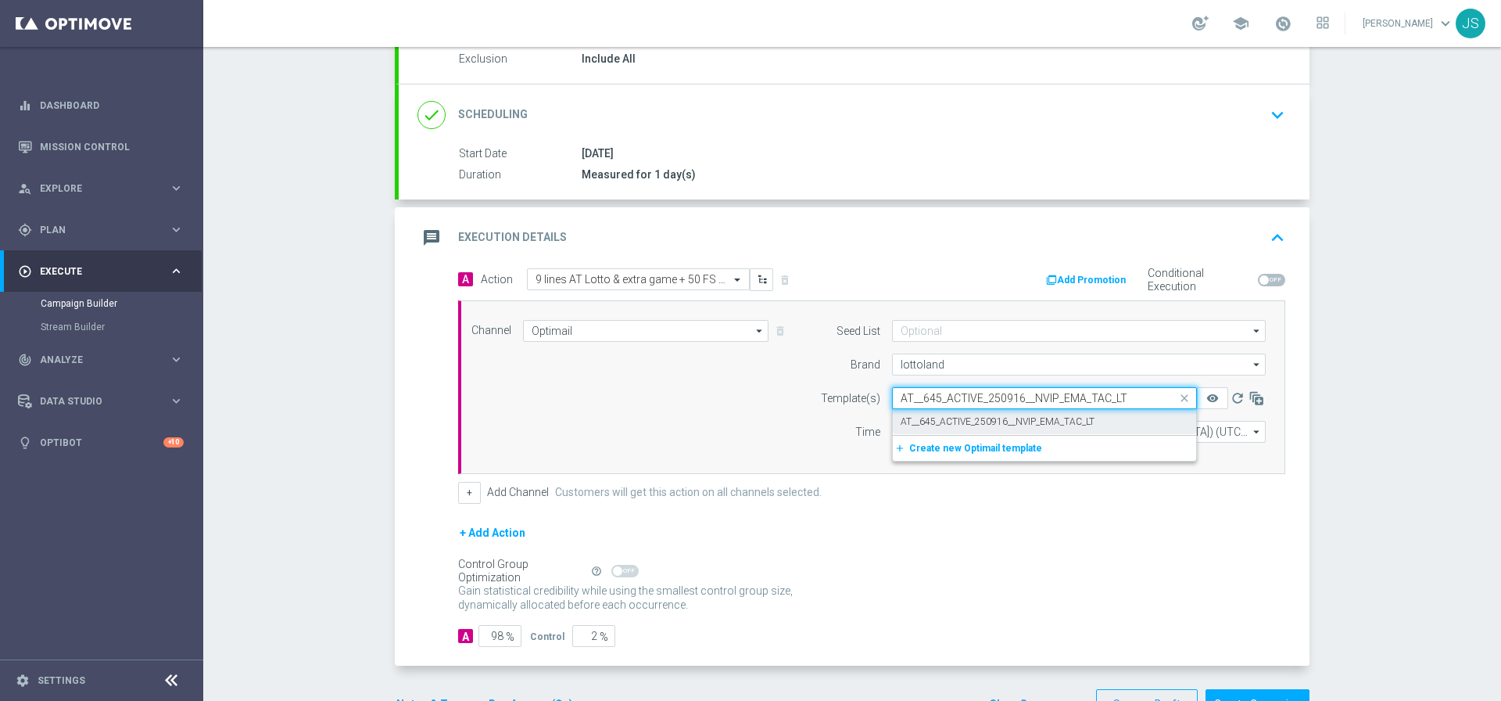
click at [1006, 418] on label "AT__645_ACTIVE_250916__NVIP_EMA_TAC_LT" at bounding box center [998, 421] width 194 height 13
type input "AT__645_ACTIVE_250916__NVIP_EMA_TAC_LT"
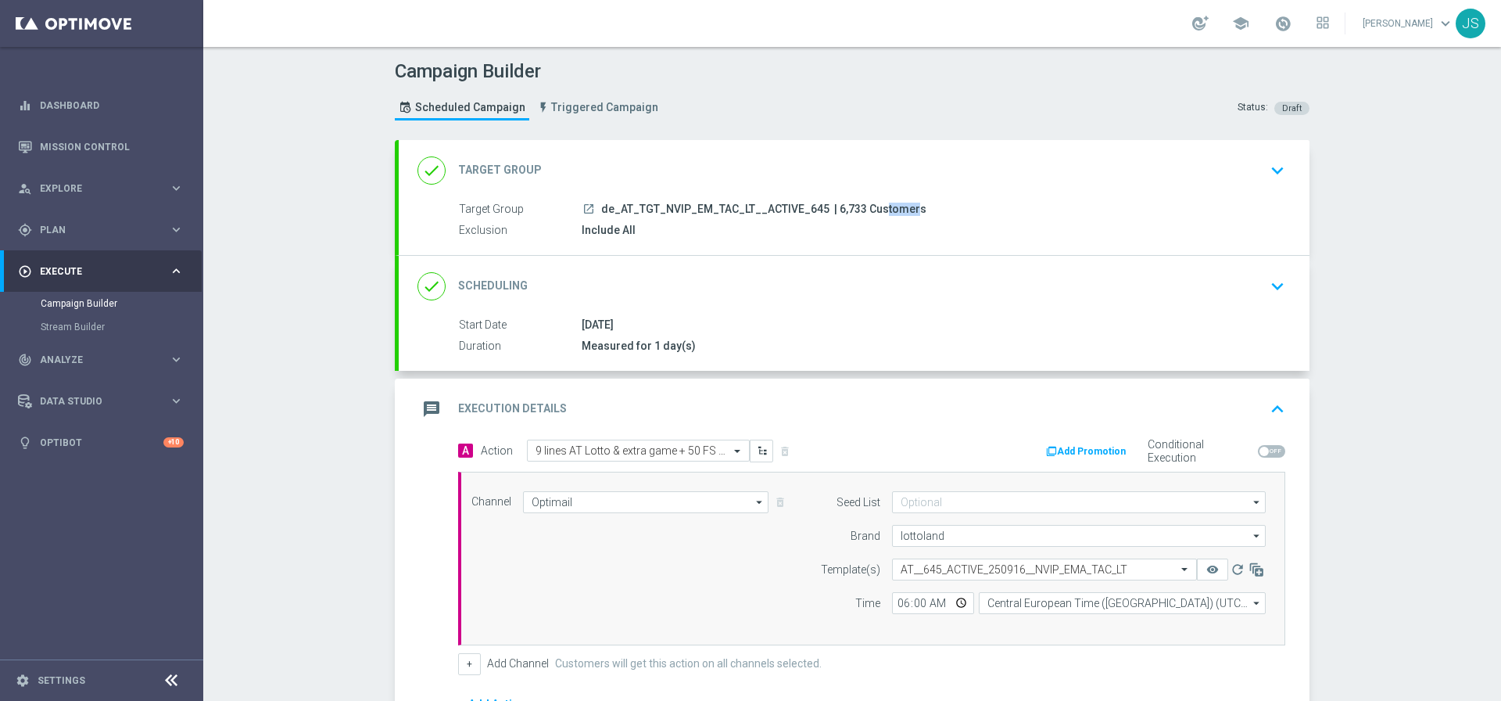
drag, startPoint x: 851, startPoint y: 208, endPoint x: 825, endPoint y: 208, distance: 25.8
click at [834, 208] on span "| 6,733 Customers" at bounding box center [880, 210] width 92 height 14
copy span "6,733"
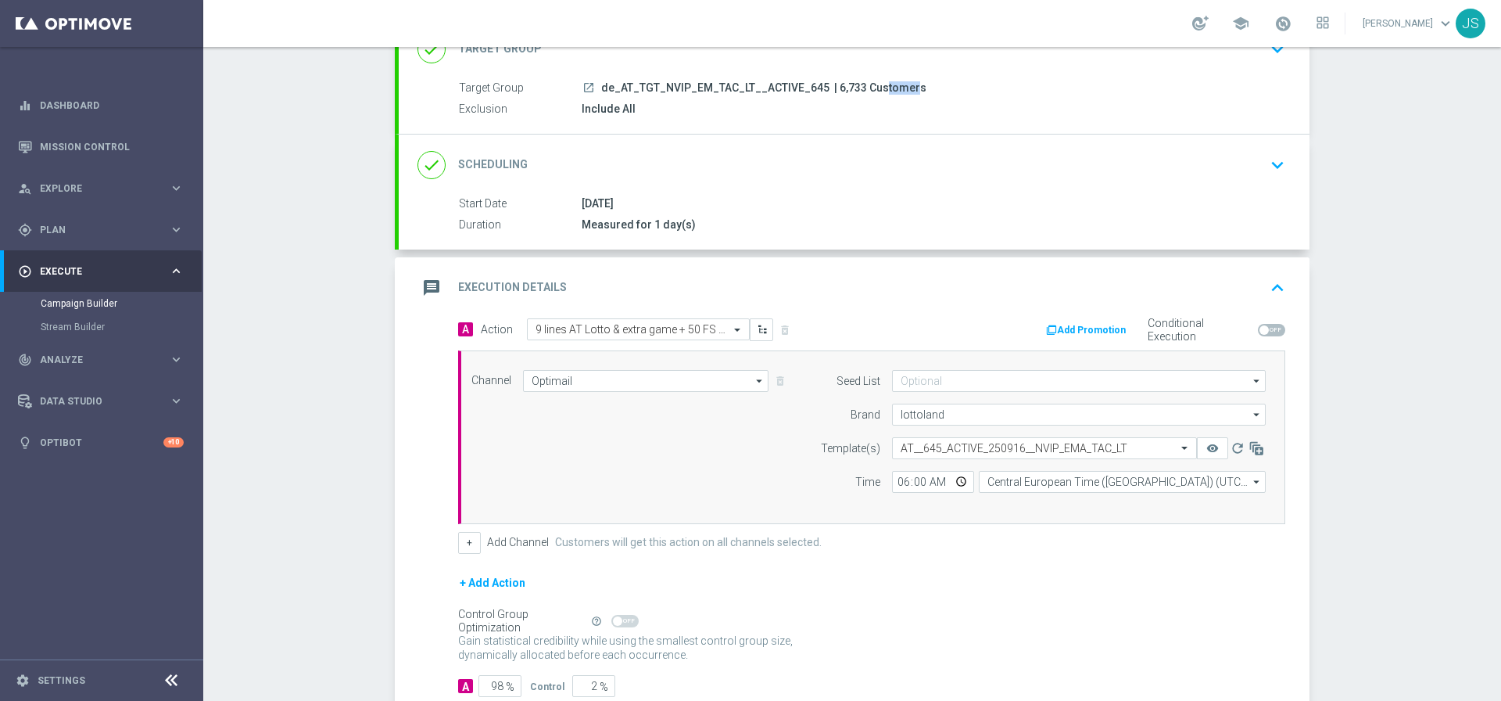
scroll to position [221, 0]
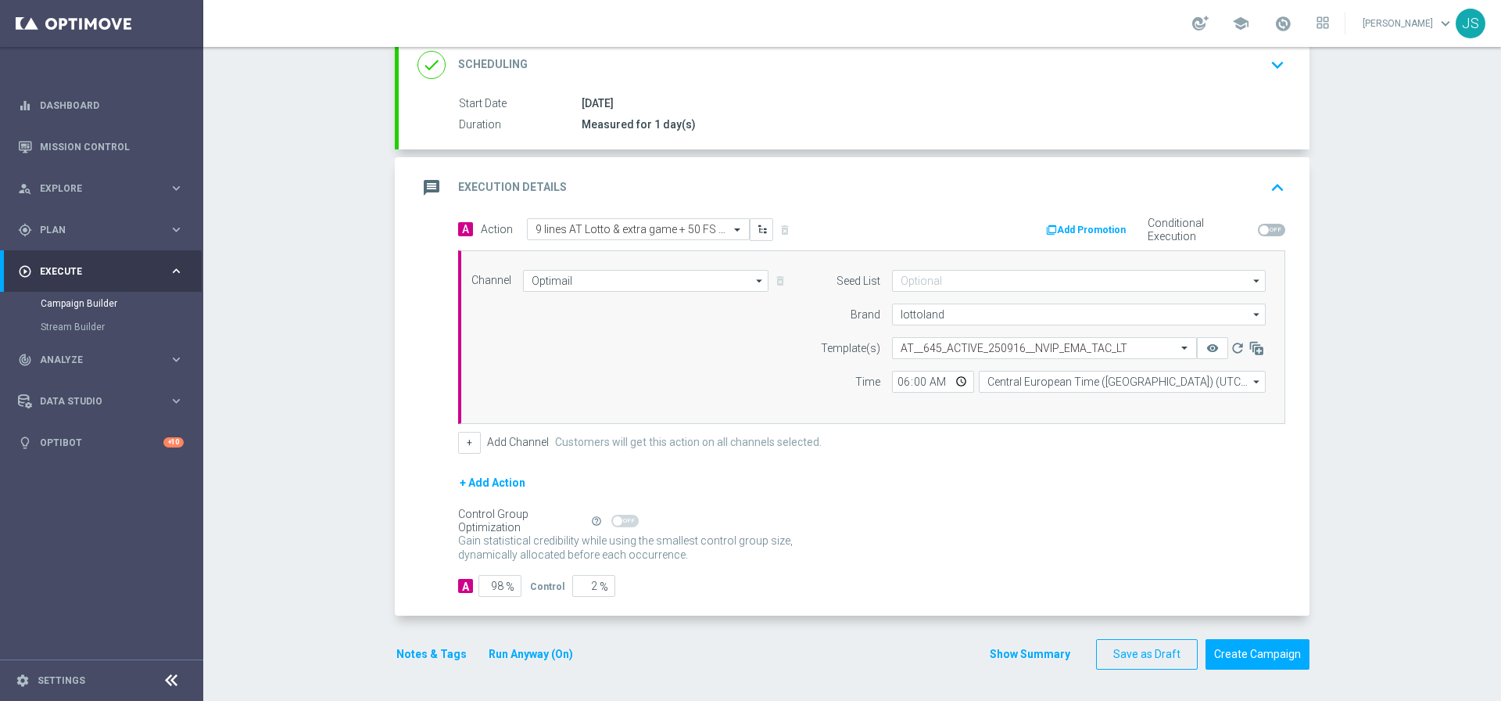
click at [415, 651] on button "Notes & Tags" at bounding box center [432, 654] width 74 height 20
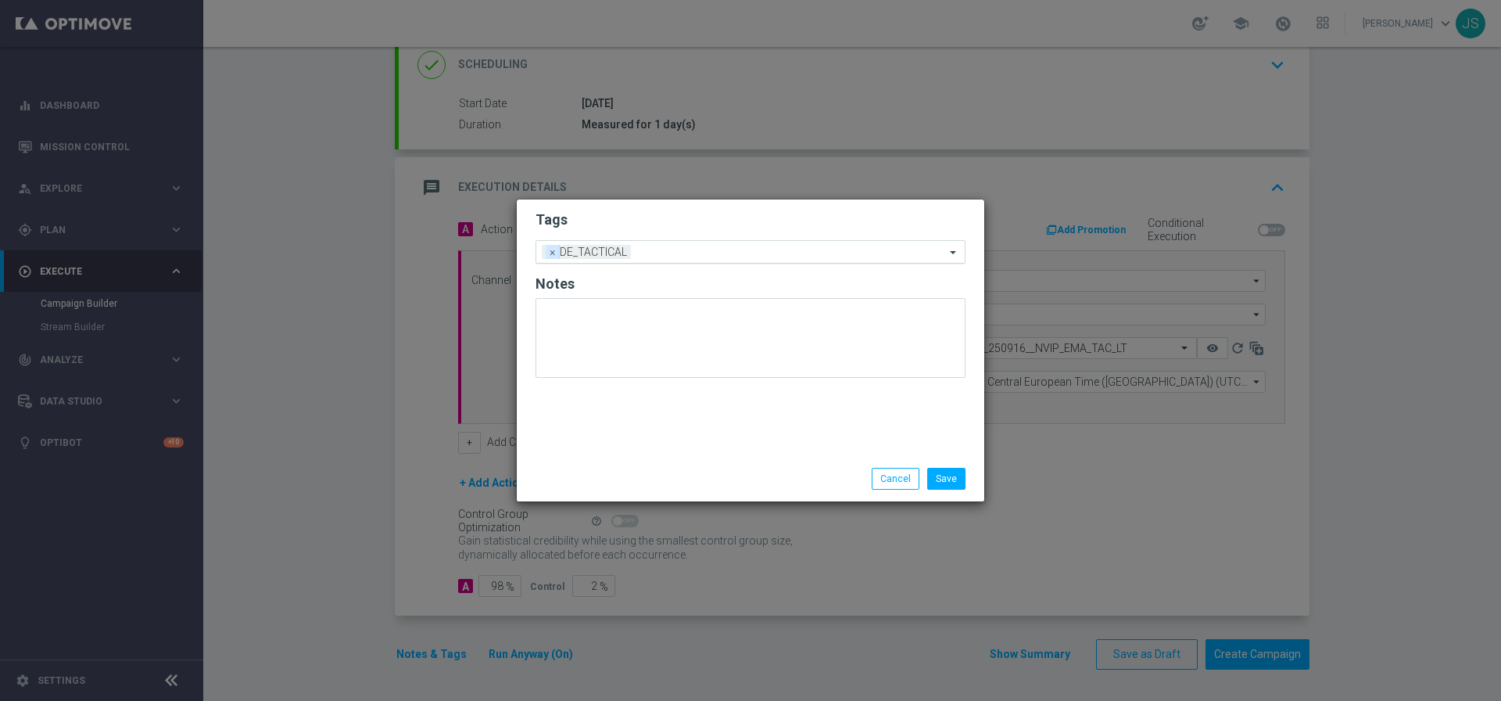
click at [551, 253] on span "×" at bounding box center [553, 252] width 14 height 14
click at [575, 246] on input "text" at bounding box center [744, 252] width 401 height 13
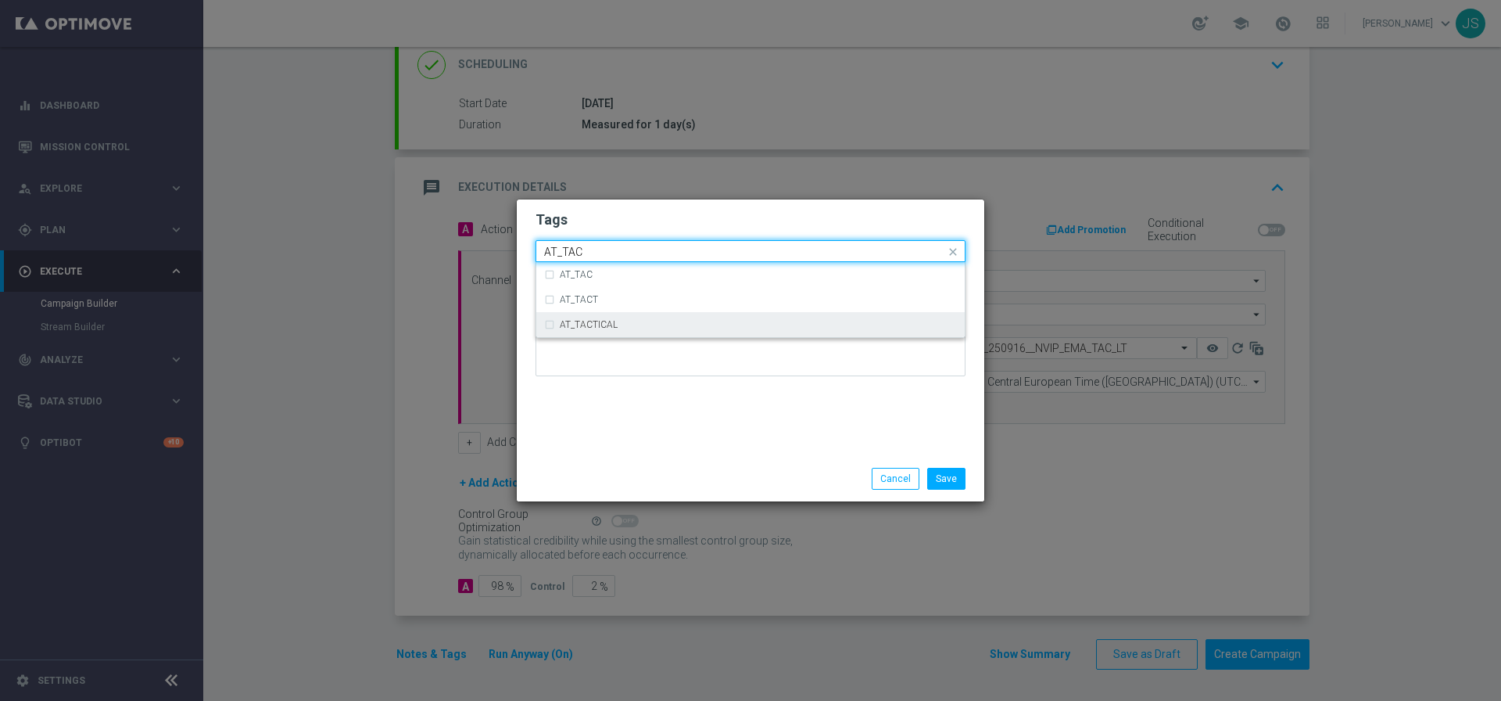
click at [576, 326] on label "AT_TACTICAL" at bounding box center [589, 324] width 58 height 9
type input "AT_TAC"
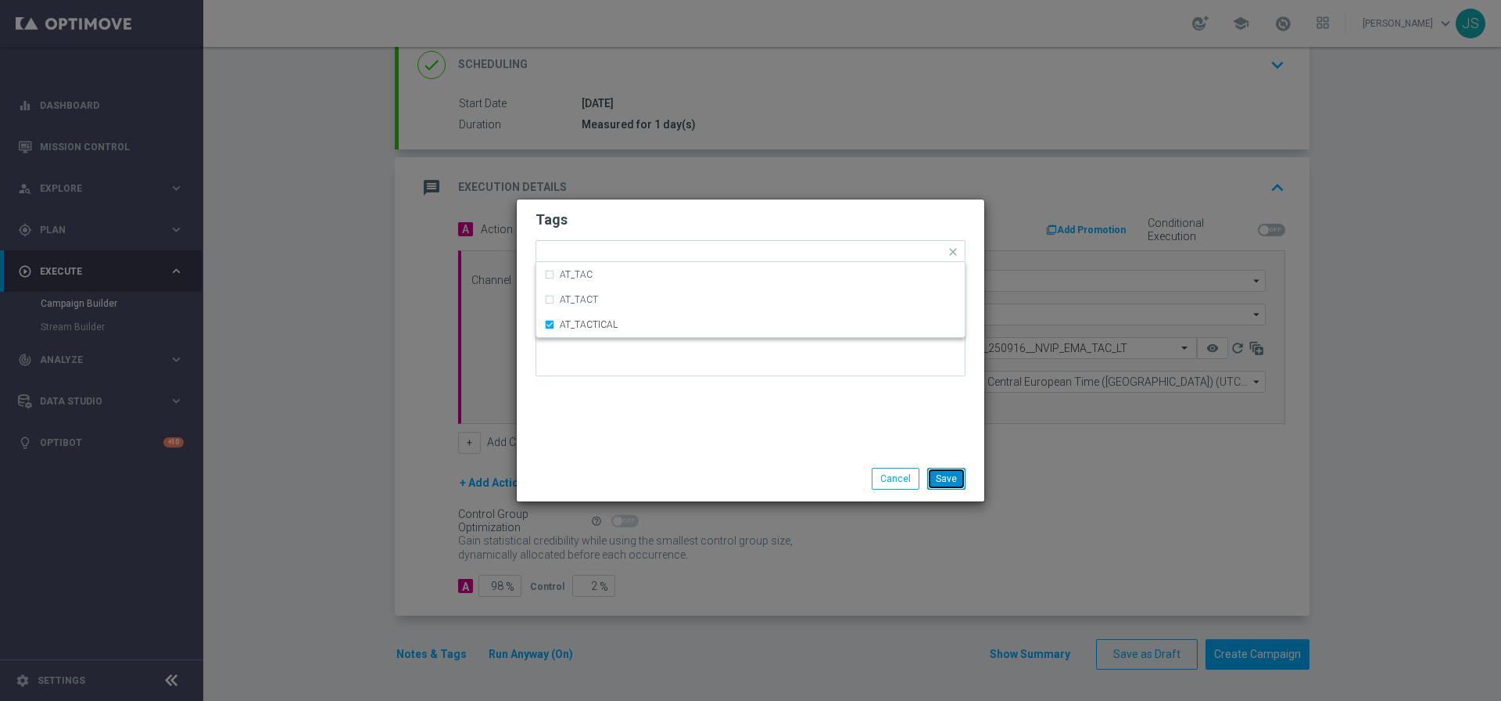
click at [949, 473] on button "Save" at bounding box center [946, 479] width 38 height 22
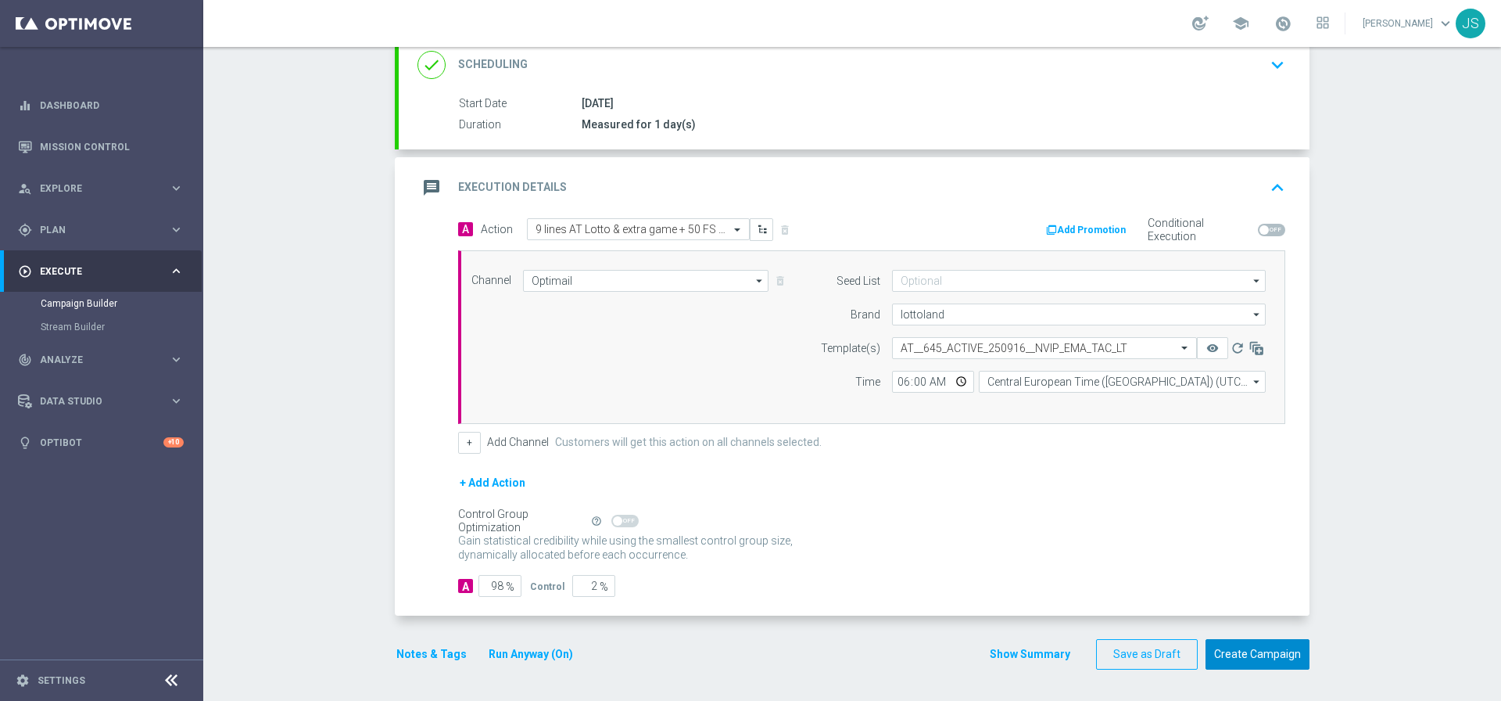
click at [1275, 657] on button "Create Campaign" at bounding box center [1258, 654] width 104 height 30
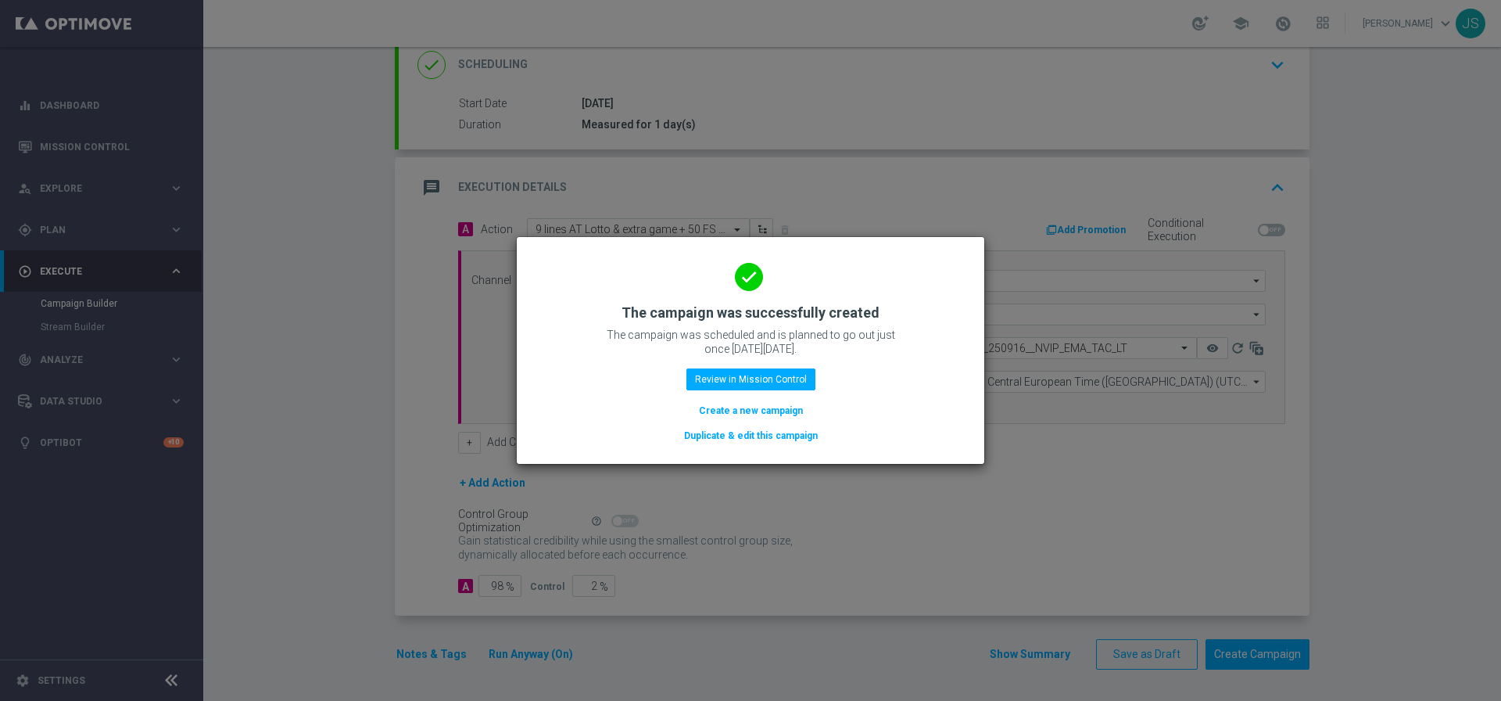
click at [769, 435] on button "Duplicate & edit this campaign" at bounding box center [751, 435] width 137 height 17
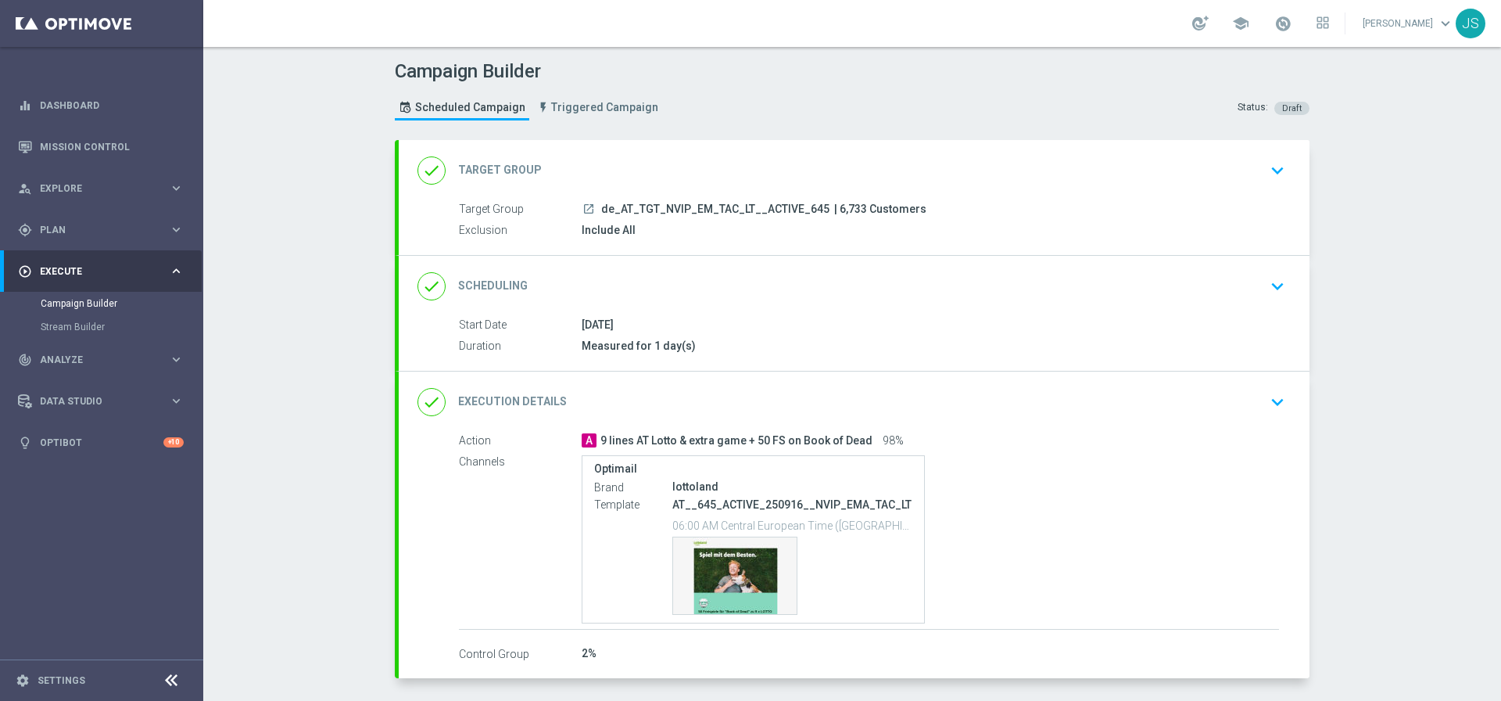
click at [970, 188] on div "done Target Group keyboard_arrow_down" at bounding box center [854, 170] width 911 height 61
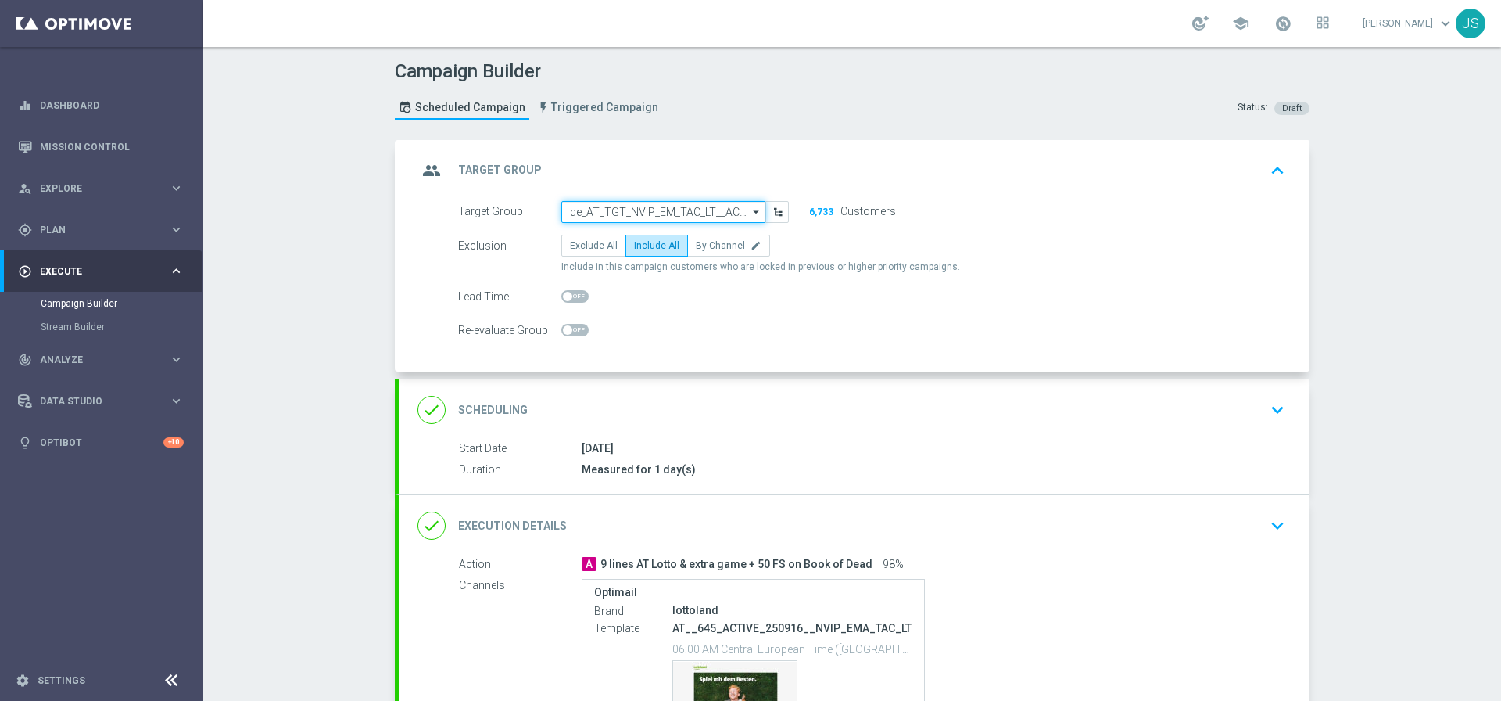
click at [658, 213] on input "de_AT_TGT_NVIP_EM_TAC_LT__ACTIVE_645" at bounding box center [663, 212] width 204 height 22
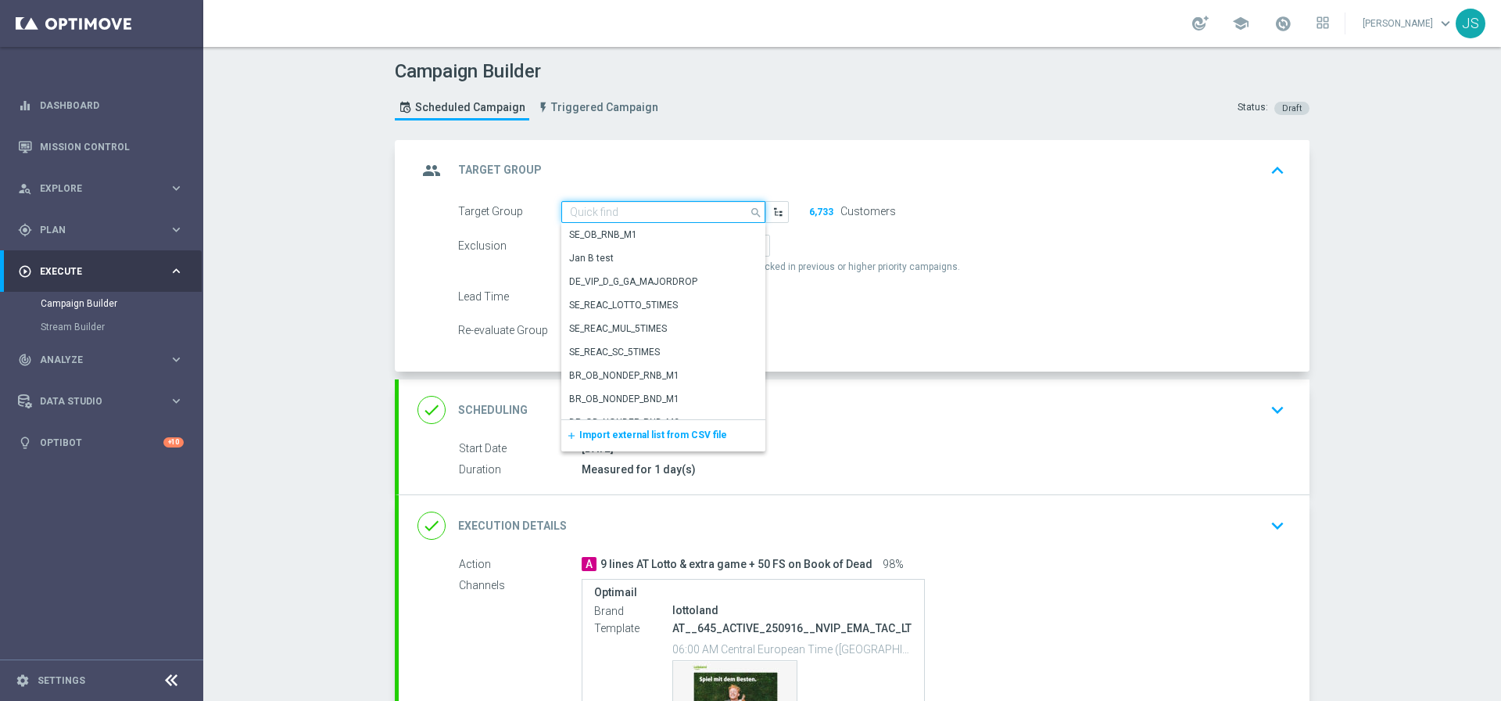
paste input "de_AT_TGT_NVIP_EM_TAC_LT__REACTIVATED_645"
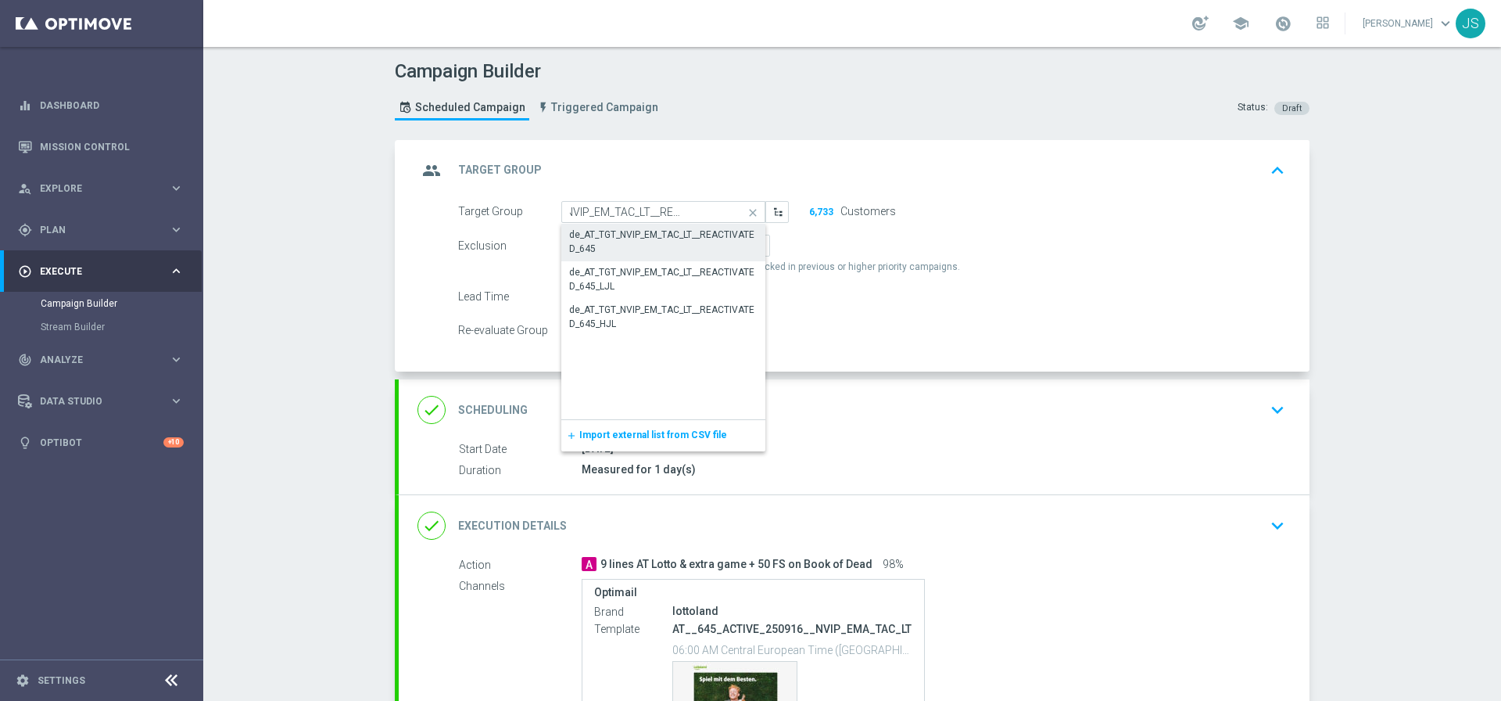
click at [619, 233] on div "de_AT_TGT_NVIP_EM_TAC_LT__REACTIVATED_645" at bounding box center [663, 242] width 188 height 28
type input "de_AT_TGT_NVIP_EM_TAC_LT__REACTIVATED_645"
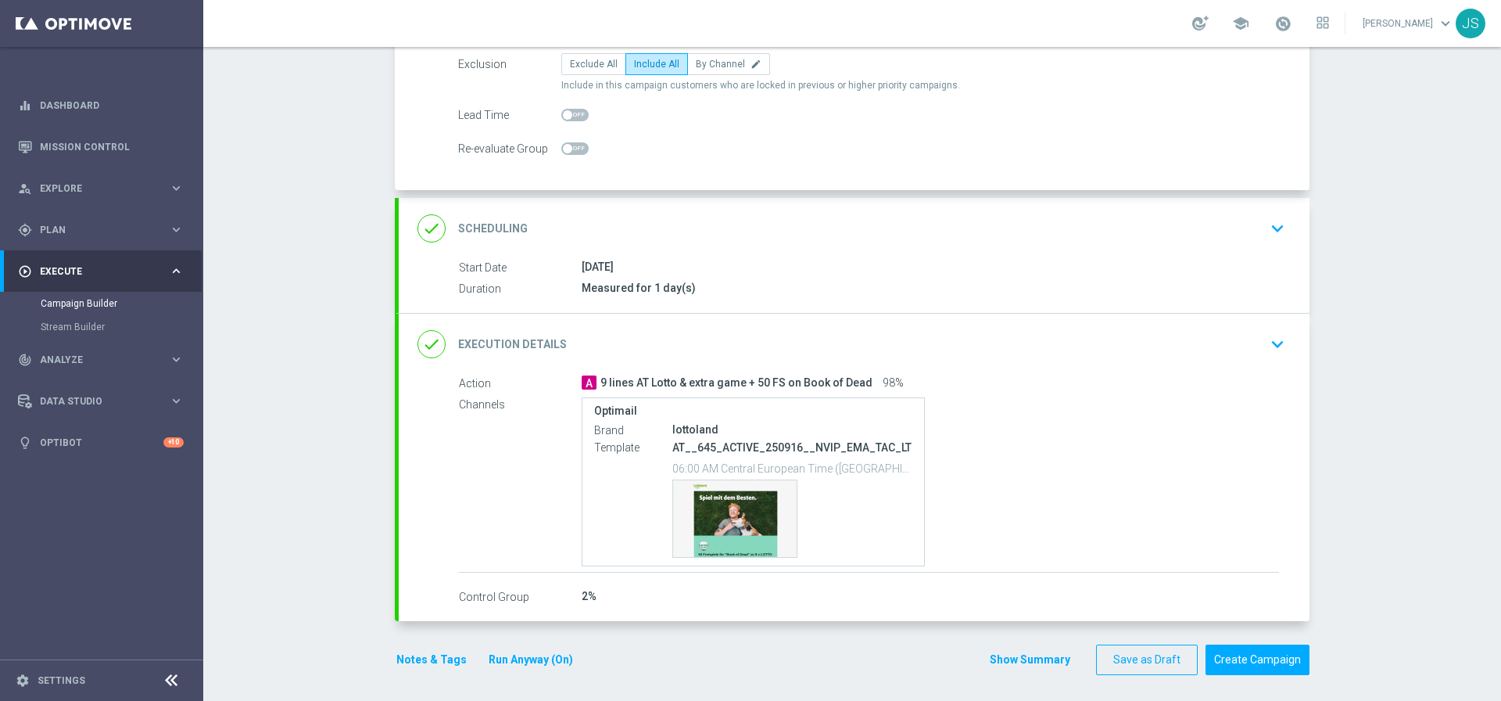
scroll to position [187, 0]
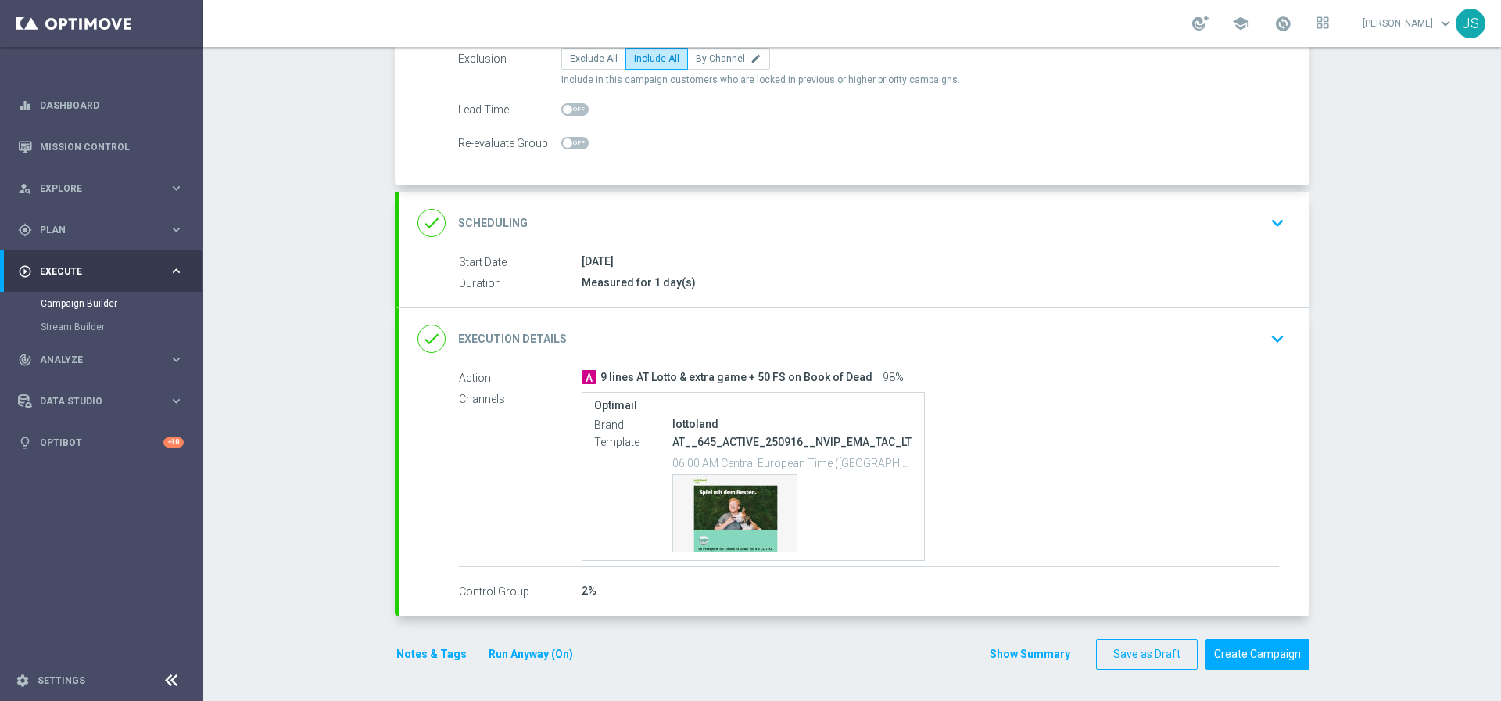
click at [1274, 343] on icon "keyboard_arrow_down" at bounding box center [1277, 338] width 23 height 23
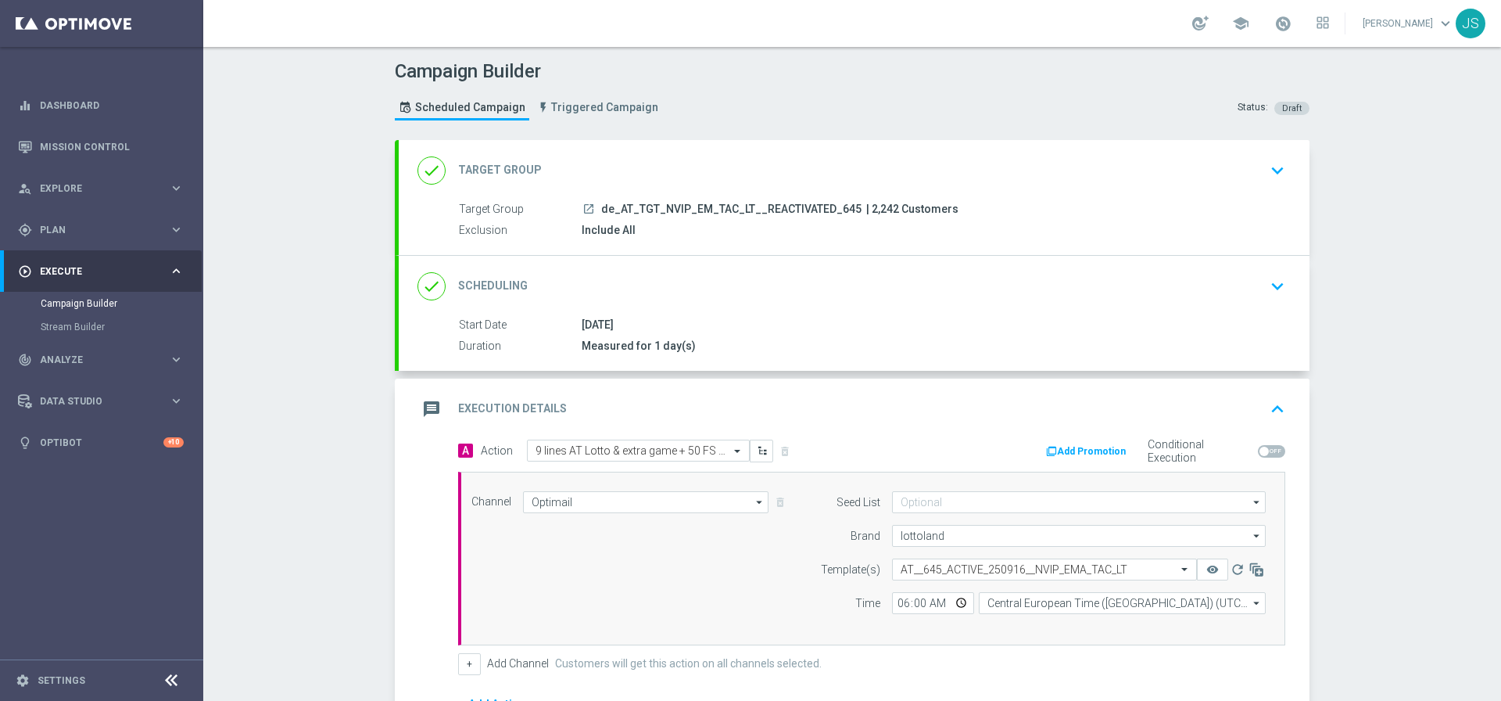
scroll to position [2, 0]
drag, startPoint x: 886, startPoint y: 206, endPoint x: 853, endPoint y: 204, distance: 32.9
click at [866, 204] on span "| 2,242 Customers" at bounding box center [912, 208] width 92 height 14
copy span "2,242"
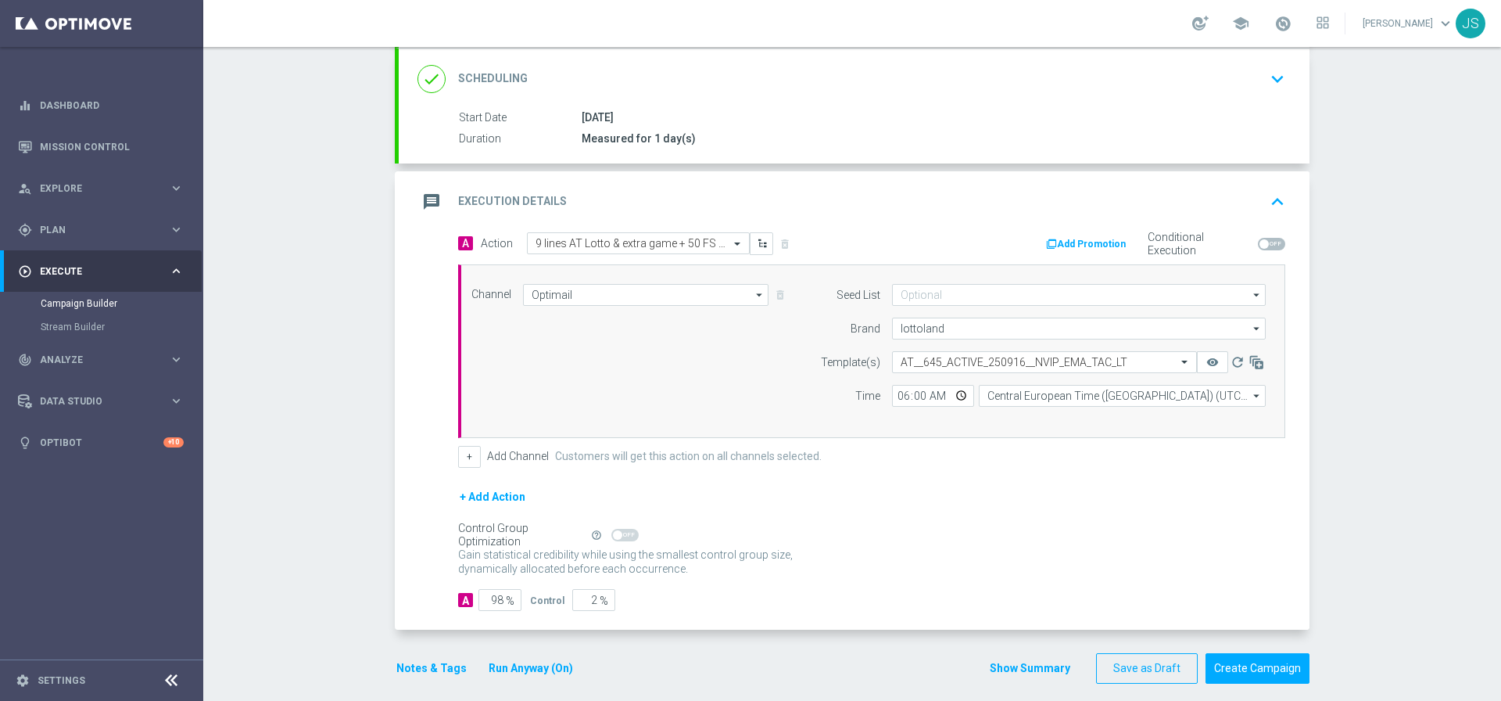
scroll to position [210, 0]
click at [1279, 663] on button "Create Campaign" at bounding box center [1258, 666] width 104 height 30
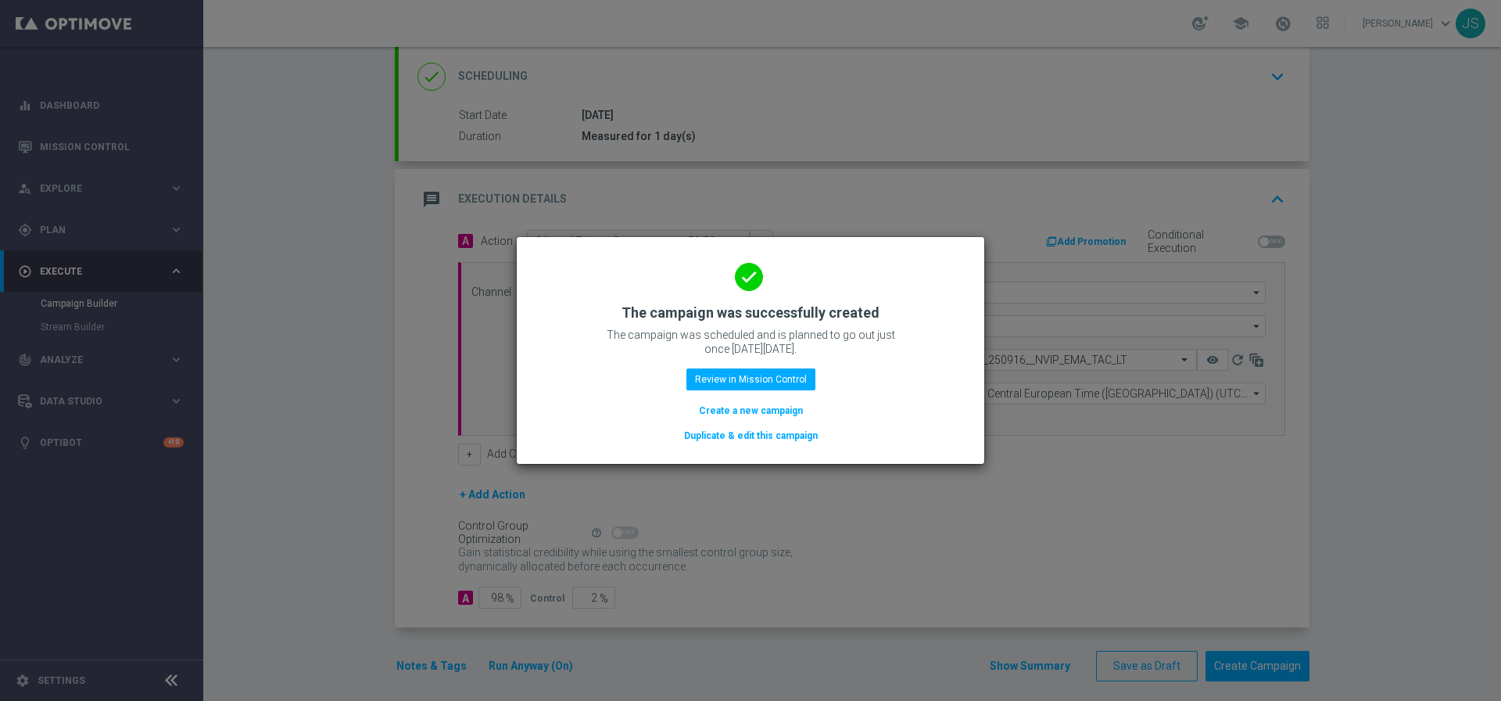
click at [777, 439] on button "Duplicate & edit this campaign" at bounding box center [751, 435] width 137 height 17
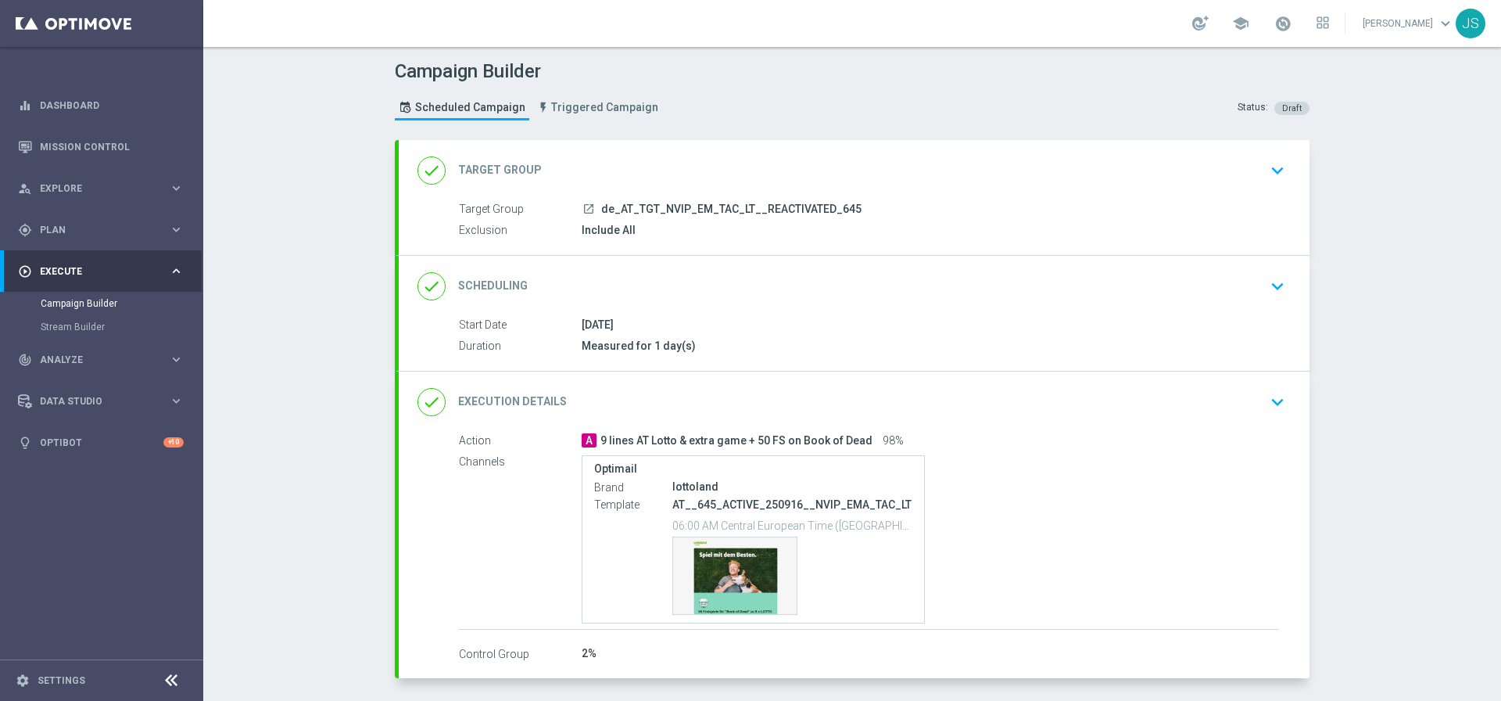
click at [1018, 218] on div "Target Group launch de_AT_TGT_NVIP_EM_TAC_LT__REACTIVATED_645 Exclusion Include…" at bounding box center [854, 220] width 911 height 38
click at [1000, 193] on div "done Target Group keyboard_arrow_down" at bounding box center [854, 170] width 911 height 61
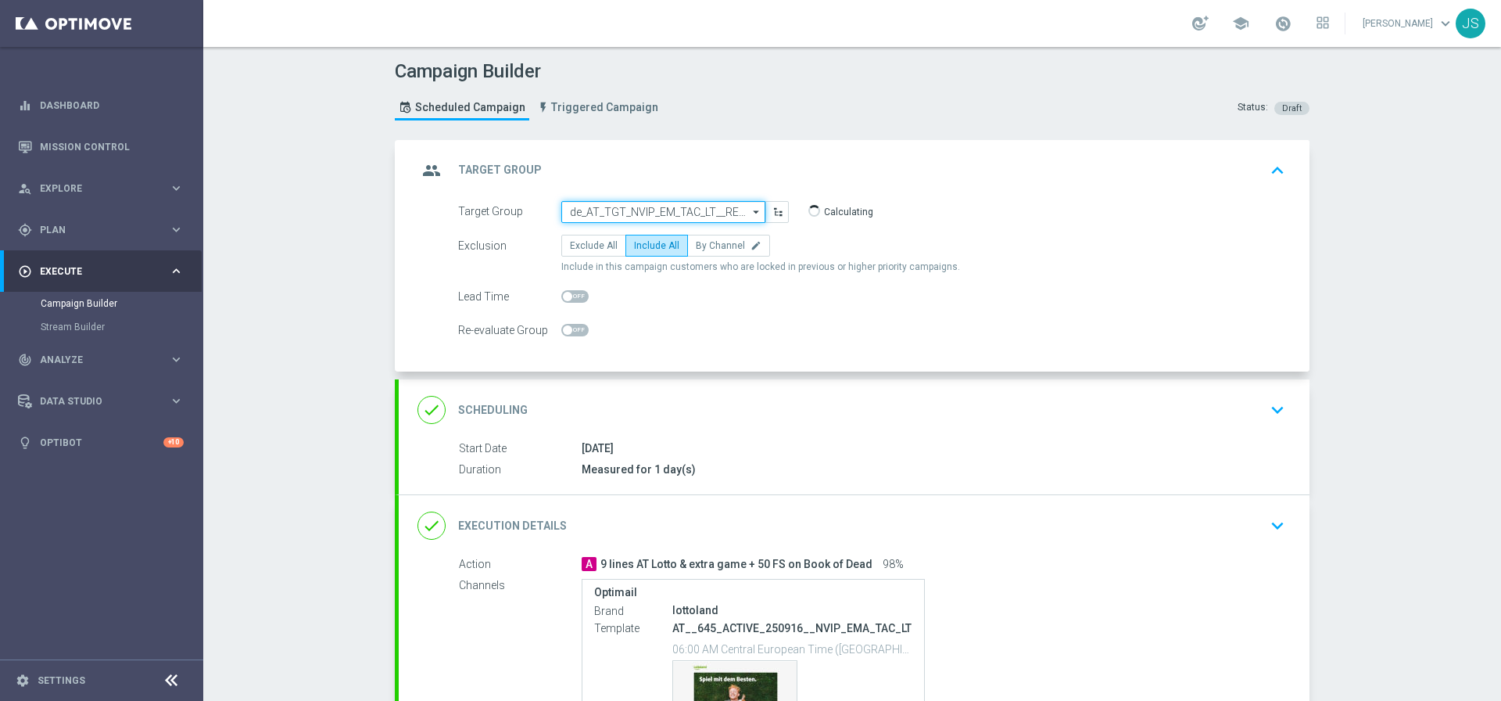
click at [707, 202] on input "de_AT_TGT_NVIP_EM_TAC_LT__REACTIVATED_645" at bounding box center [663, 212] width 204 height 22
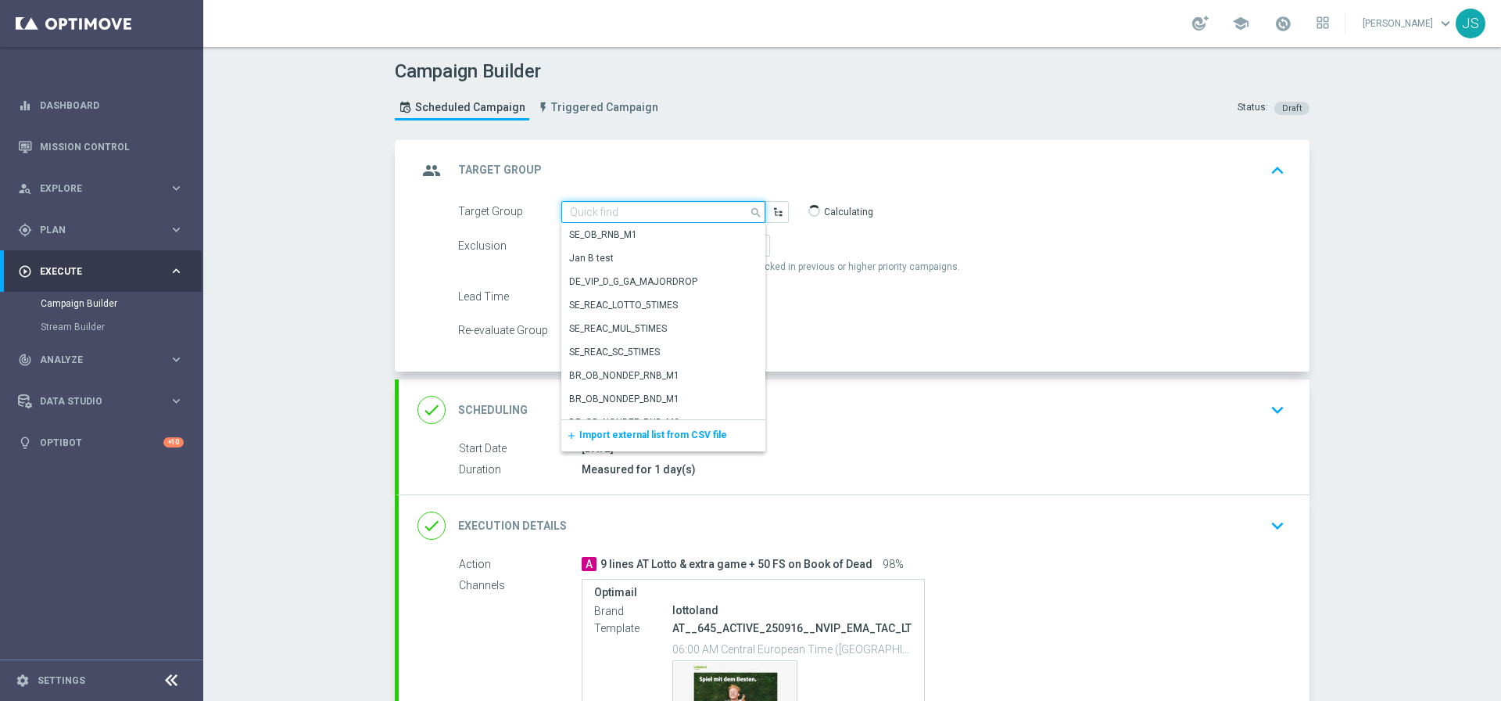
paste input "de_AT_TGT_NVIP_EM_TAC_LT__CHURNED_645"
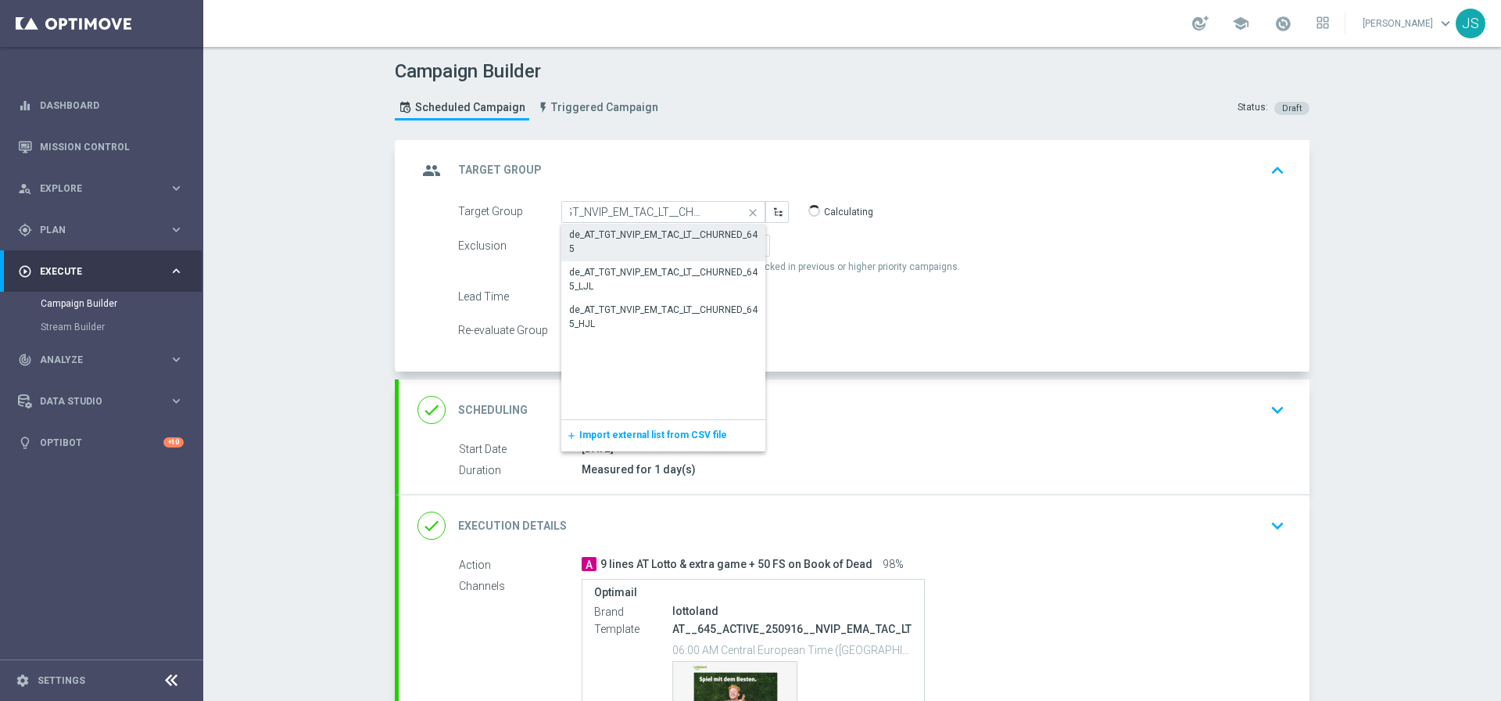
click at [683, 230] on div "de_AT_TGT_NVIP_EM_TAC_LT__CHURNED_645" at bounding box center [663, 242] width 188 height 28
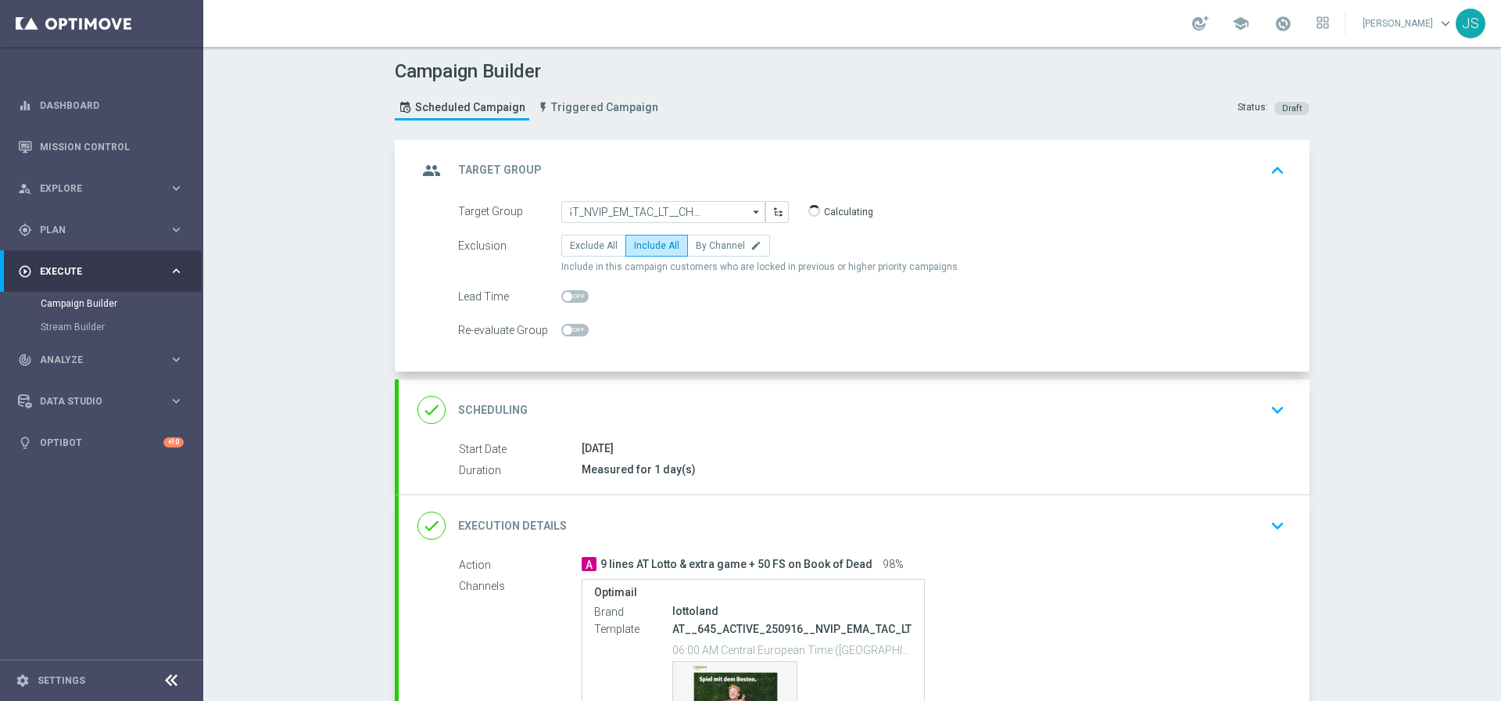
type input "de_AT_TGT_NVIP_EM_TAC_LT__CHURNED_645"
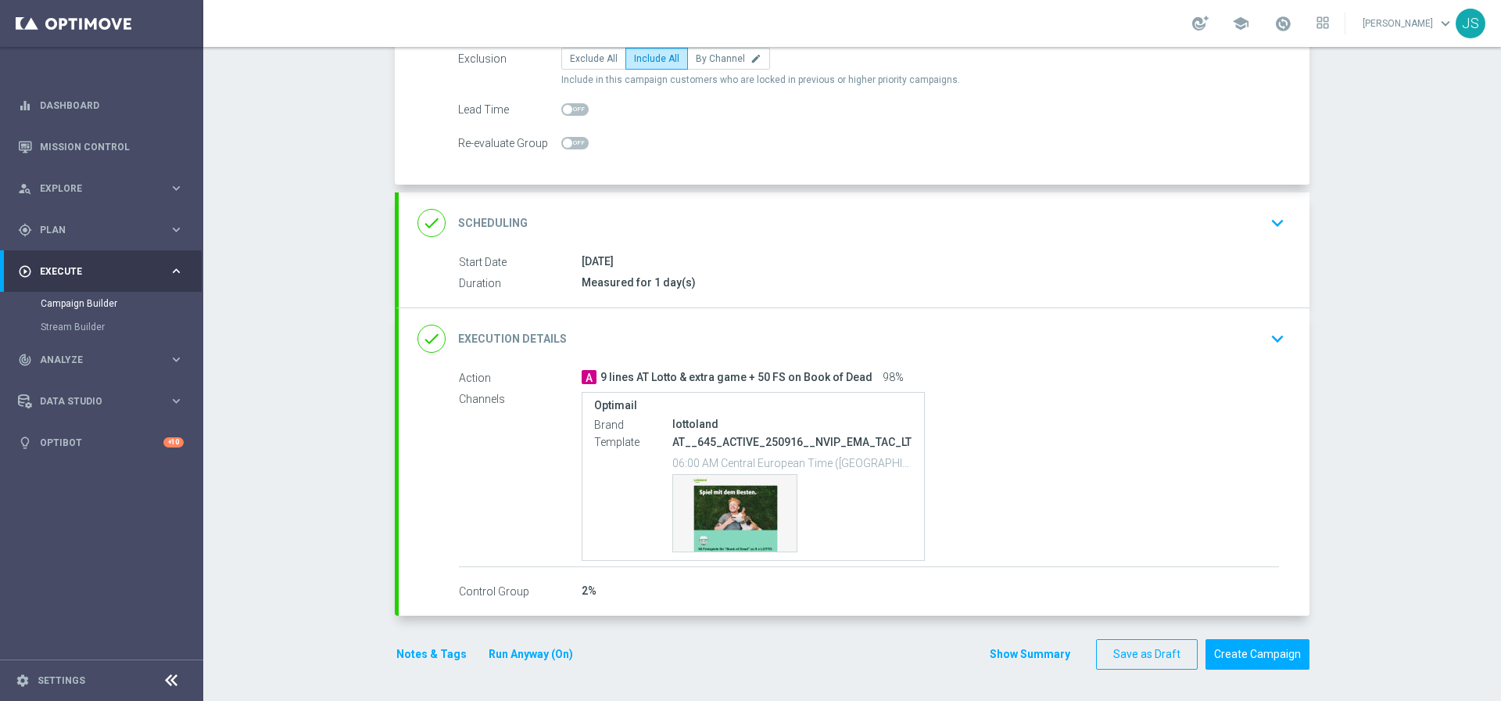
click at [1282, 343] on icon "keyboard_arrow_down" at bounding box center [1277, 338] width 23 height 23
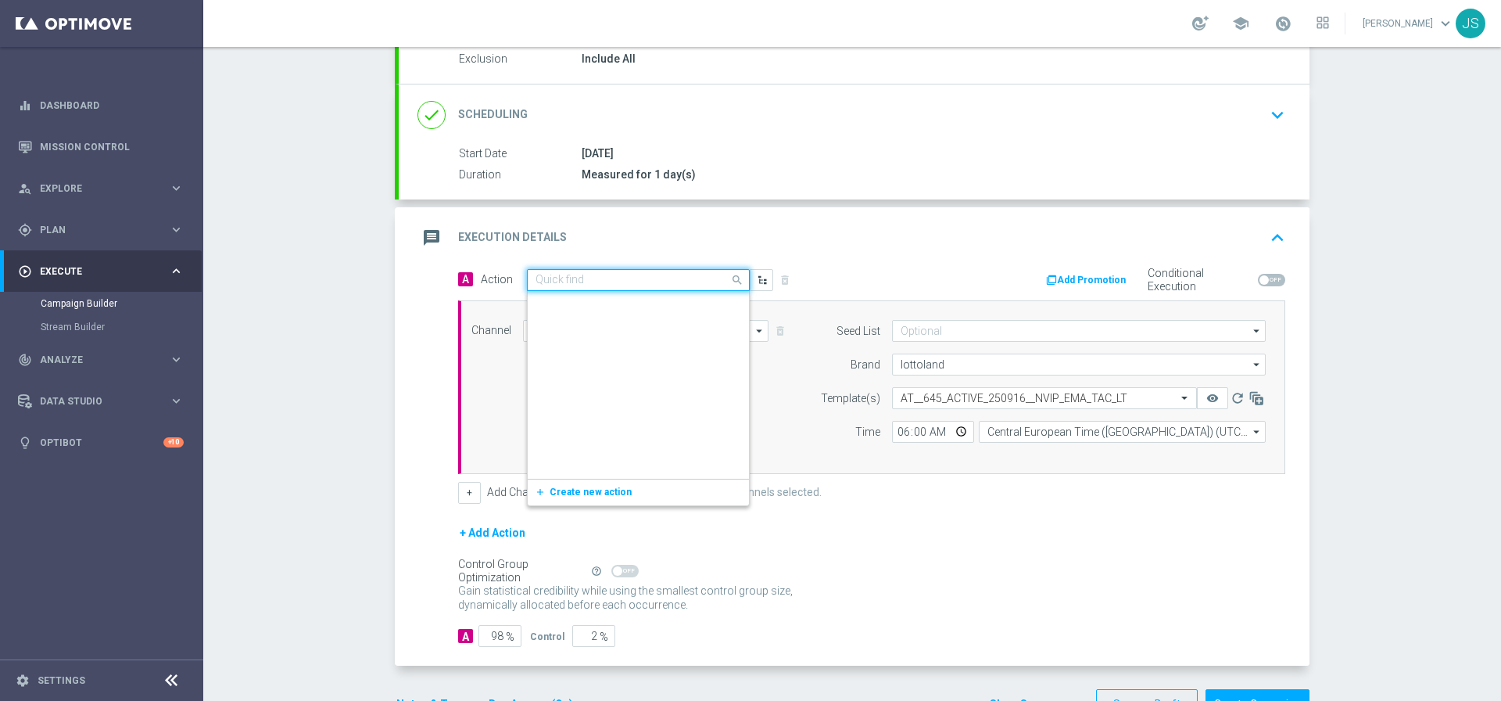
click at [596, 280] on input "text" at bounding box center [623, 280] width 174 height 13
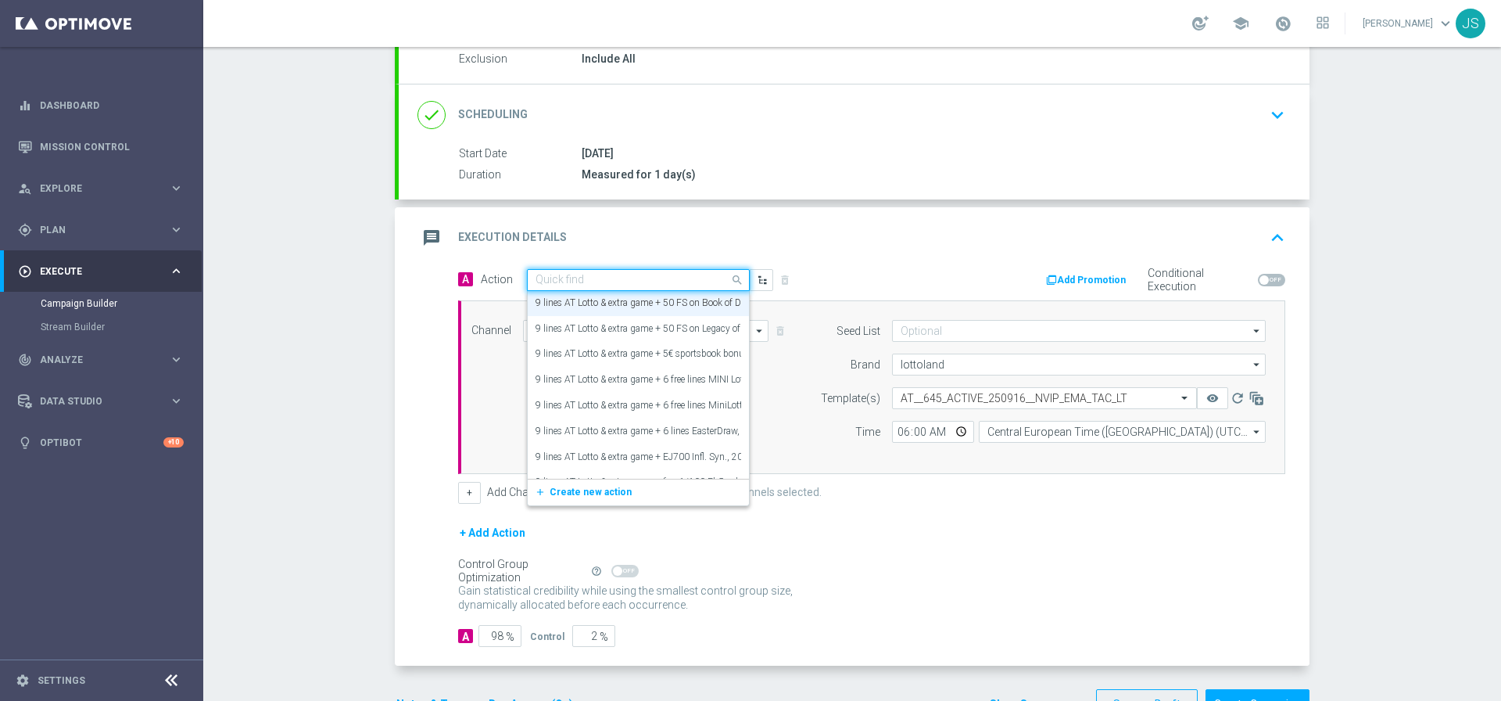
paste input "6 lines AT Lotto & extra game + 30 FS on Book of Dead"
type input "6 lines AT Lotto & extra game + 30 FS on Book of Dead"
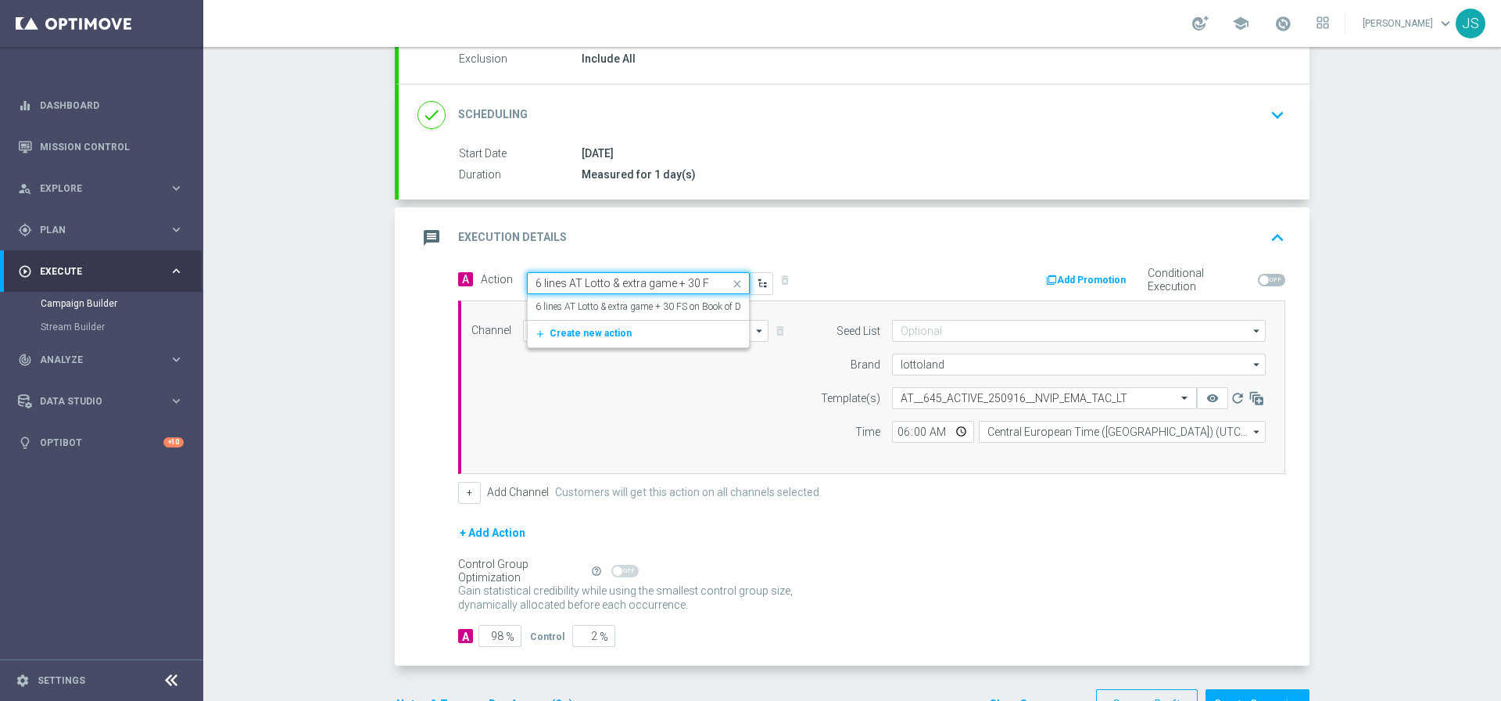
scroll to position [0, 0]
click at [586, 305] on label "6 lines AT Lotto & extra game + 30 FS on Book of Dead" at bounding box center [646, 306] width 220 height 13
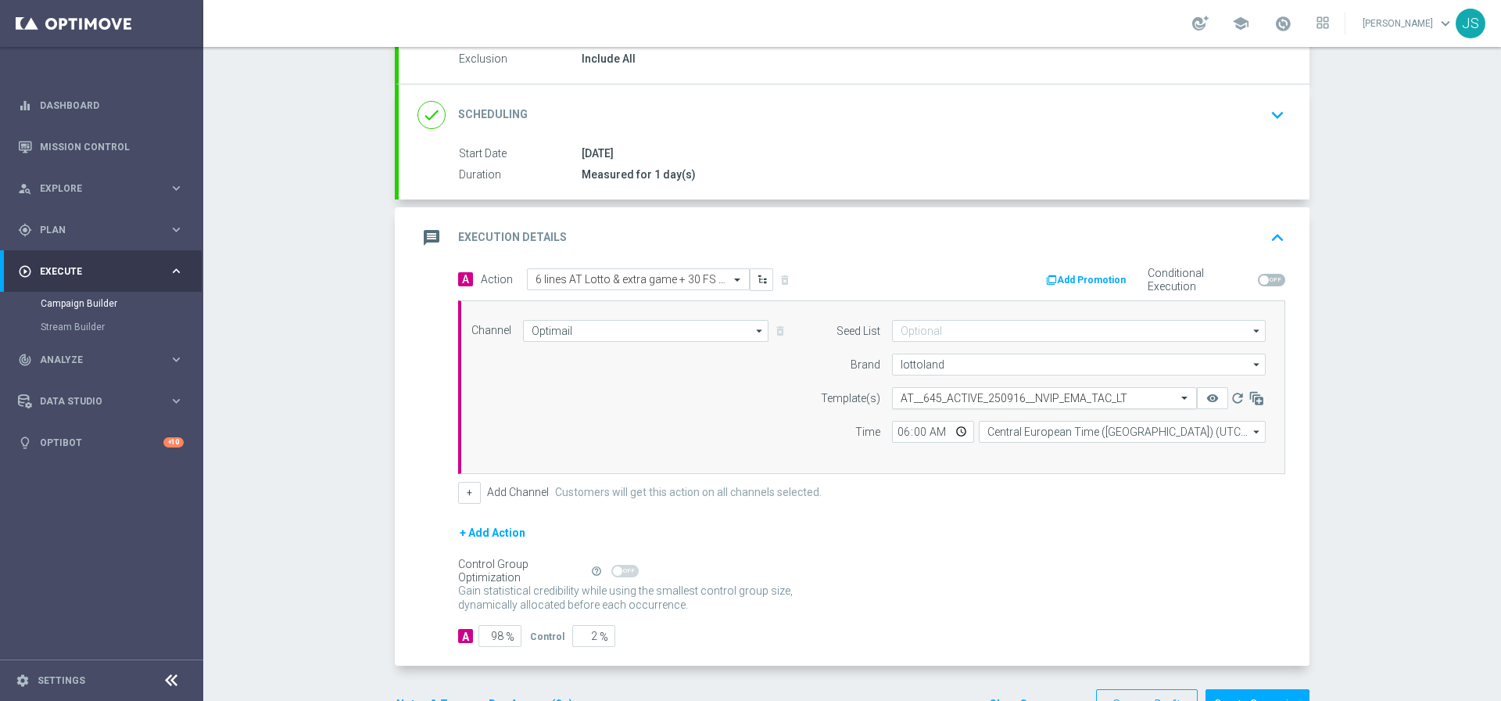
click at [945, 394] on input "text" at bounding box center [1029, 398] width 256 height 13
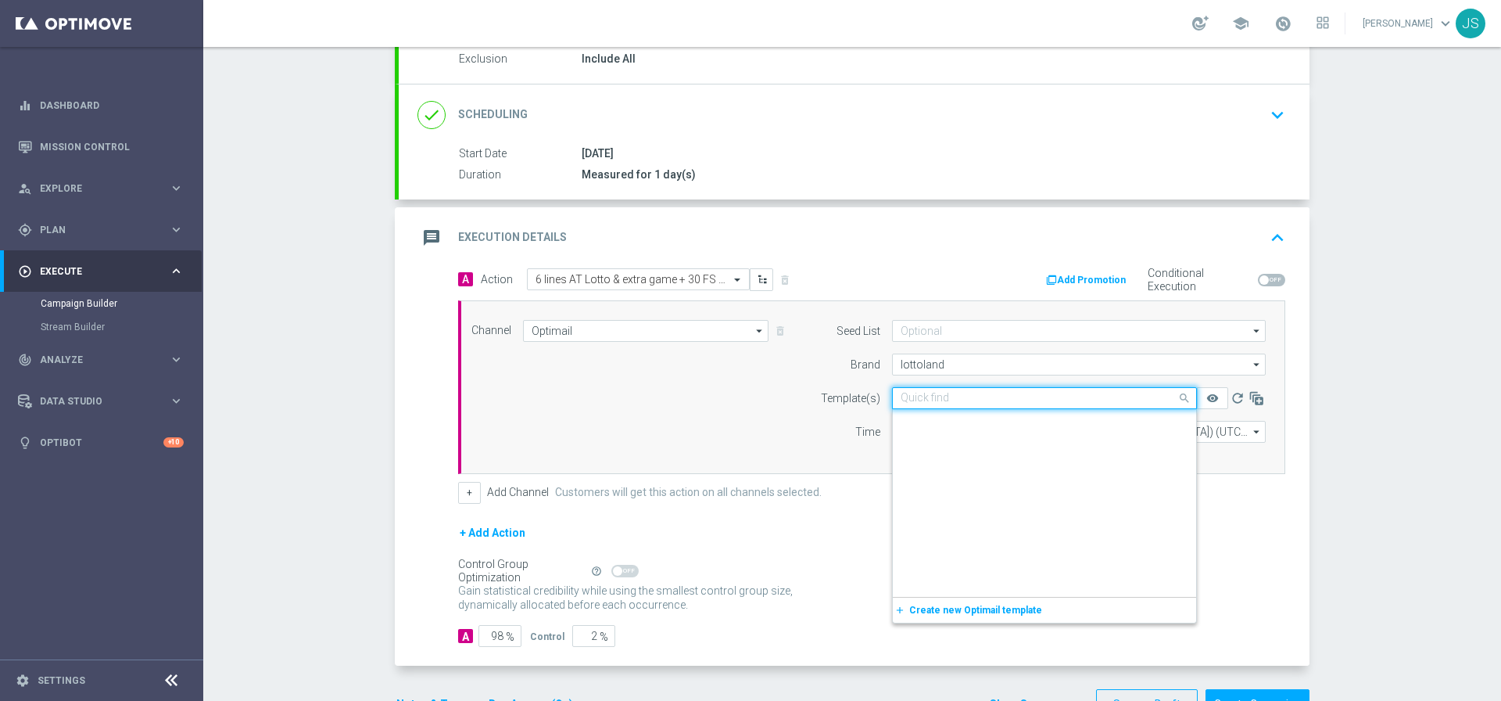
scroll to position [3045, 0]
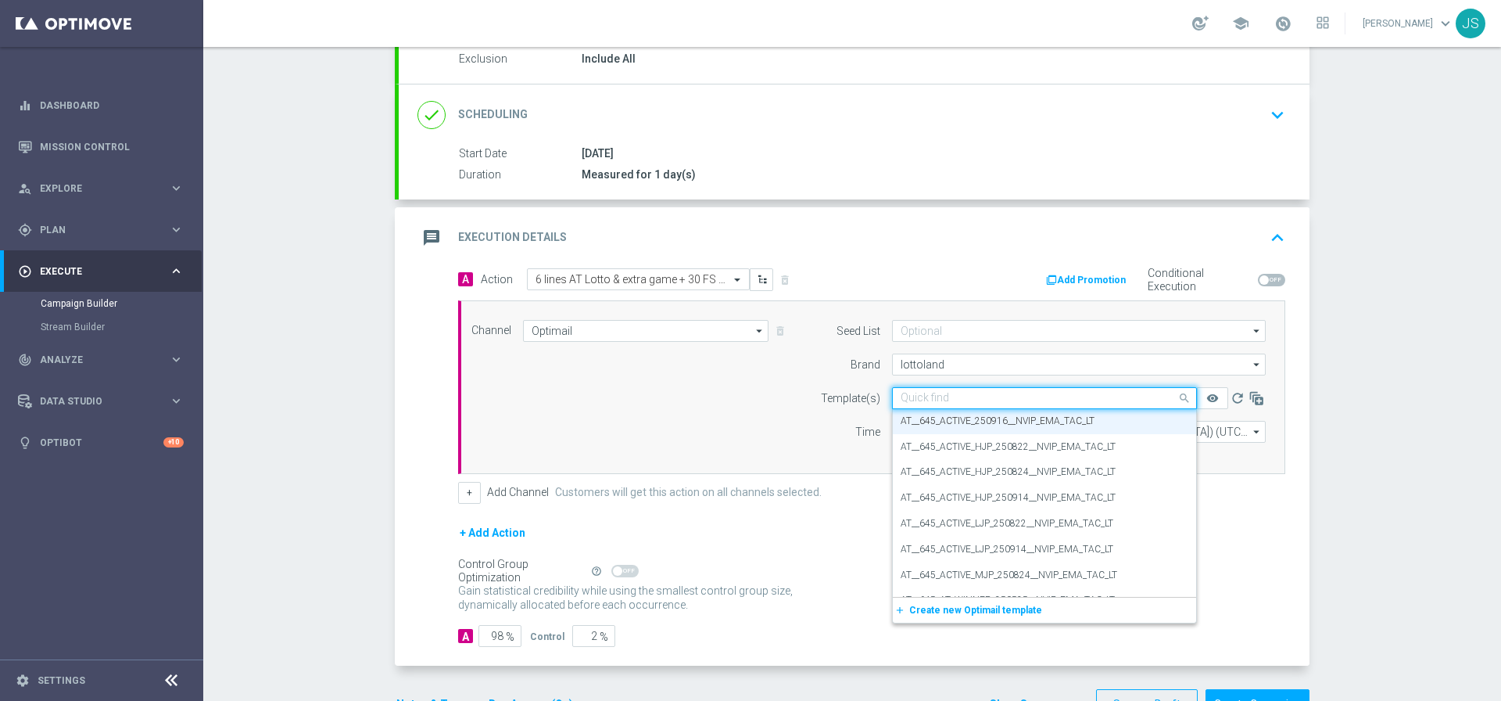
paste input "AT__645_CHURNED_250917__NVIP_EMA_TAC_LT"
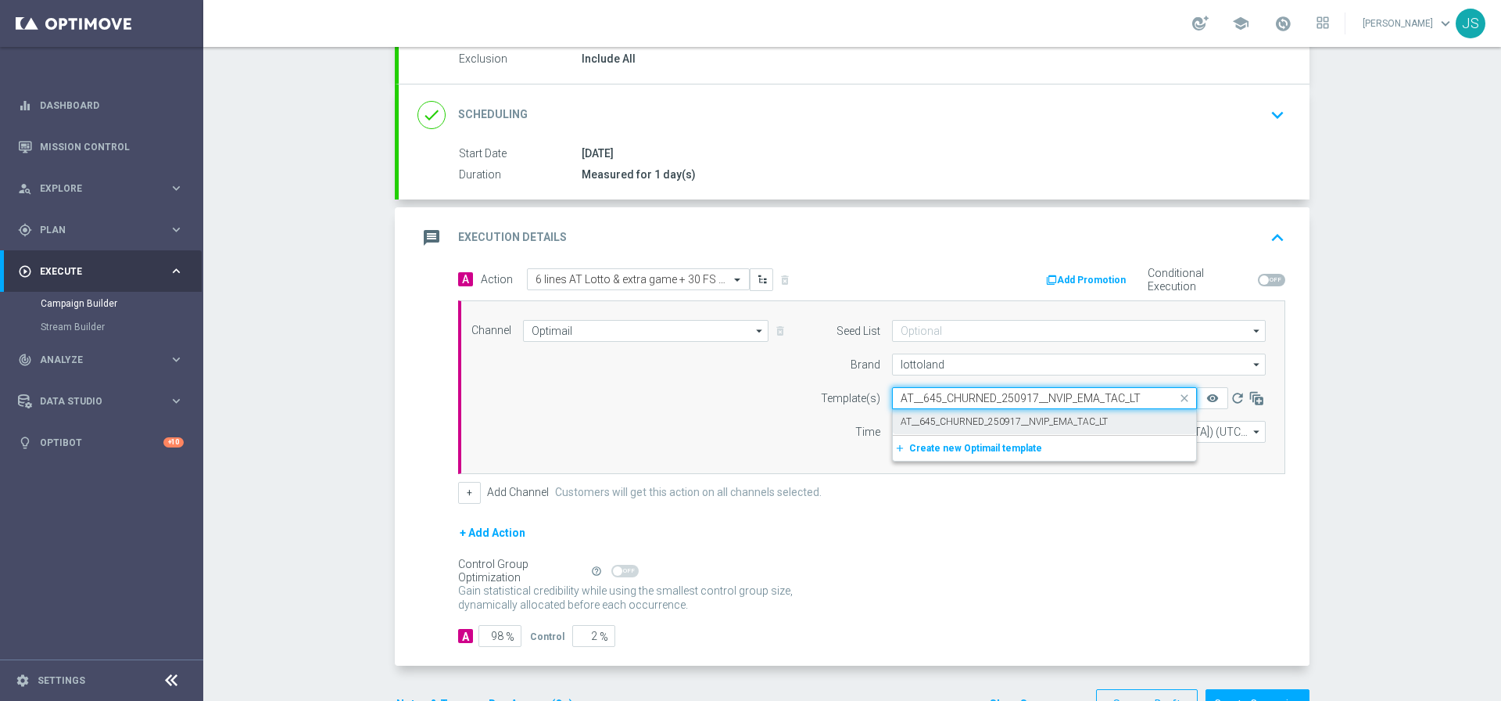
click at [940, 413] on div "AT__645_CHURNED_250917__NVIP_EMA_TAC_LT" at bounding box center [1045, 422] width 288 height 26
type input "AT__645_CHURNED_250917__NVIP_EMA_TAC_LT"
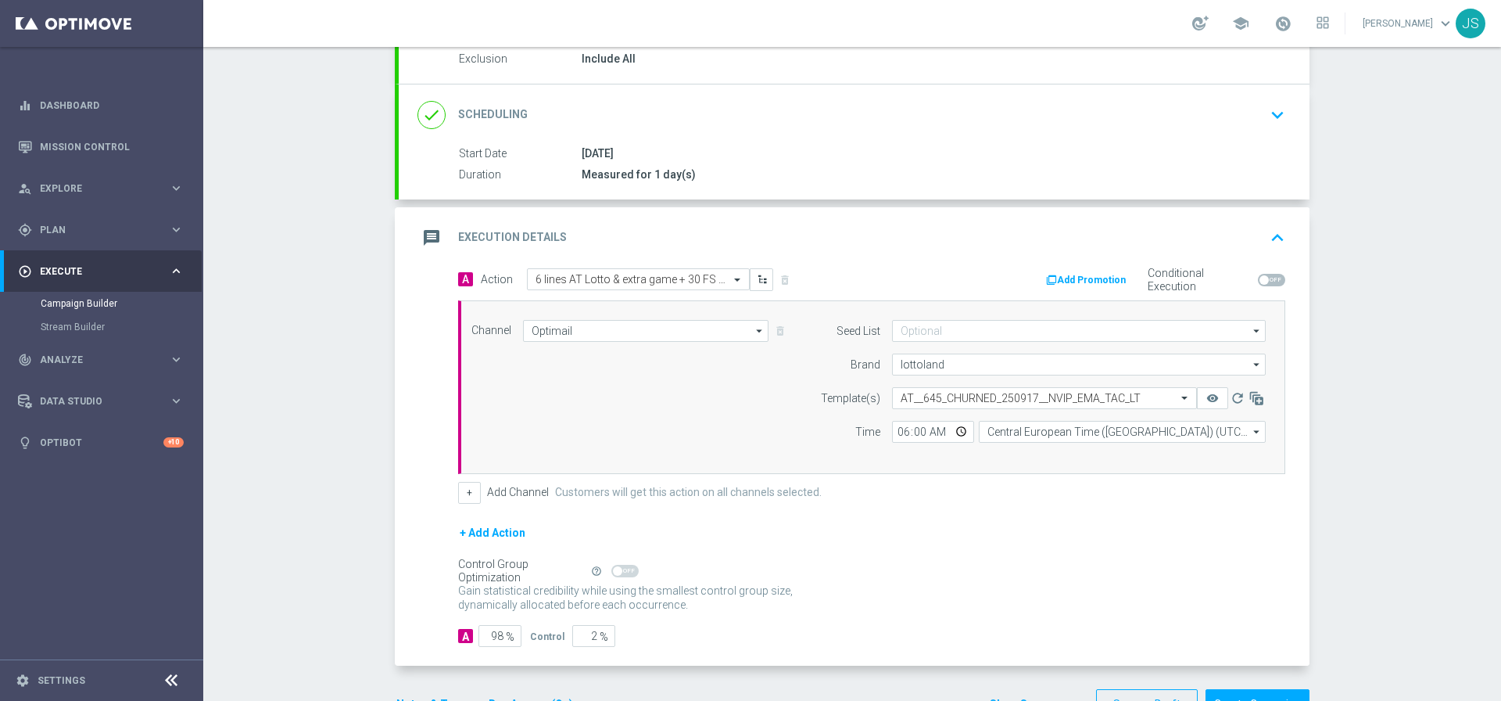
click at [1032, 524] on div "+ Add Action" at bounding box center [871, 542] width 827 height 39
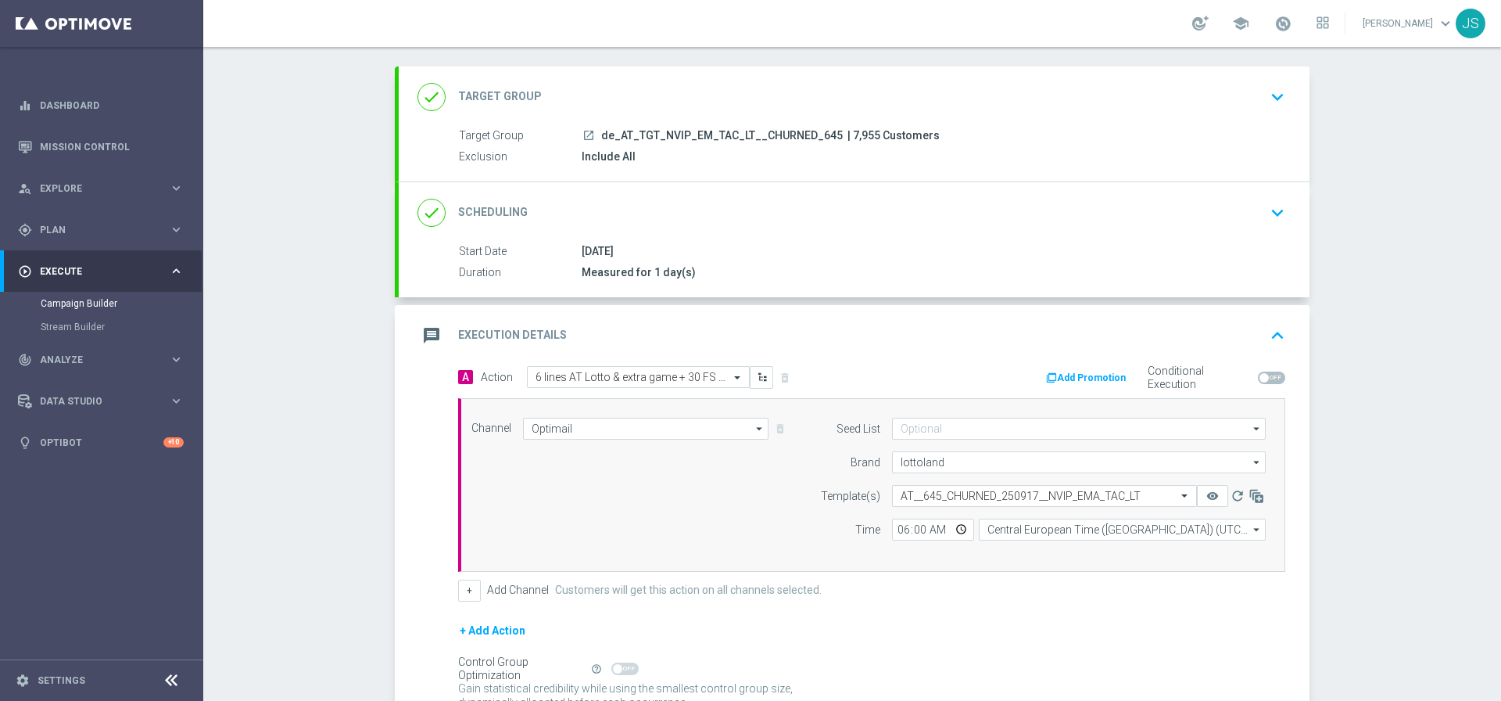
scroll to position [58, 0]
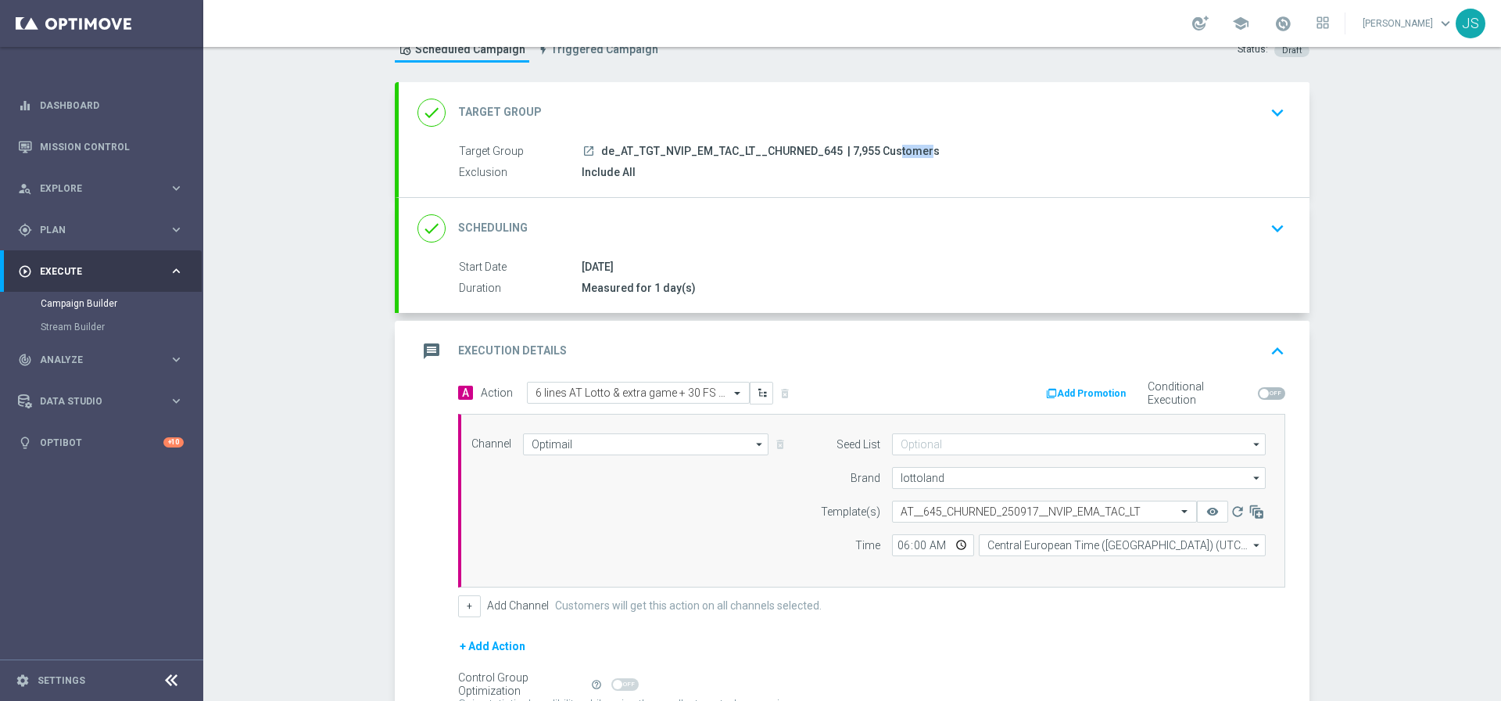
drag, startPoint x: 862, startPoint y: 151, endPoint x: 837, endPoint y: 151, distance: 25.0
click at [848, 151] on span "| 7,955 Customers" at bounding box center [894, 152] width 92 height 14
copy span "7,955"
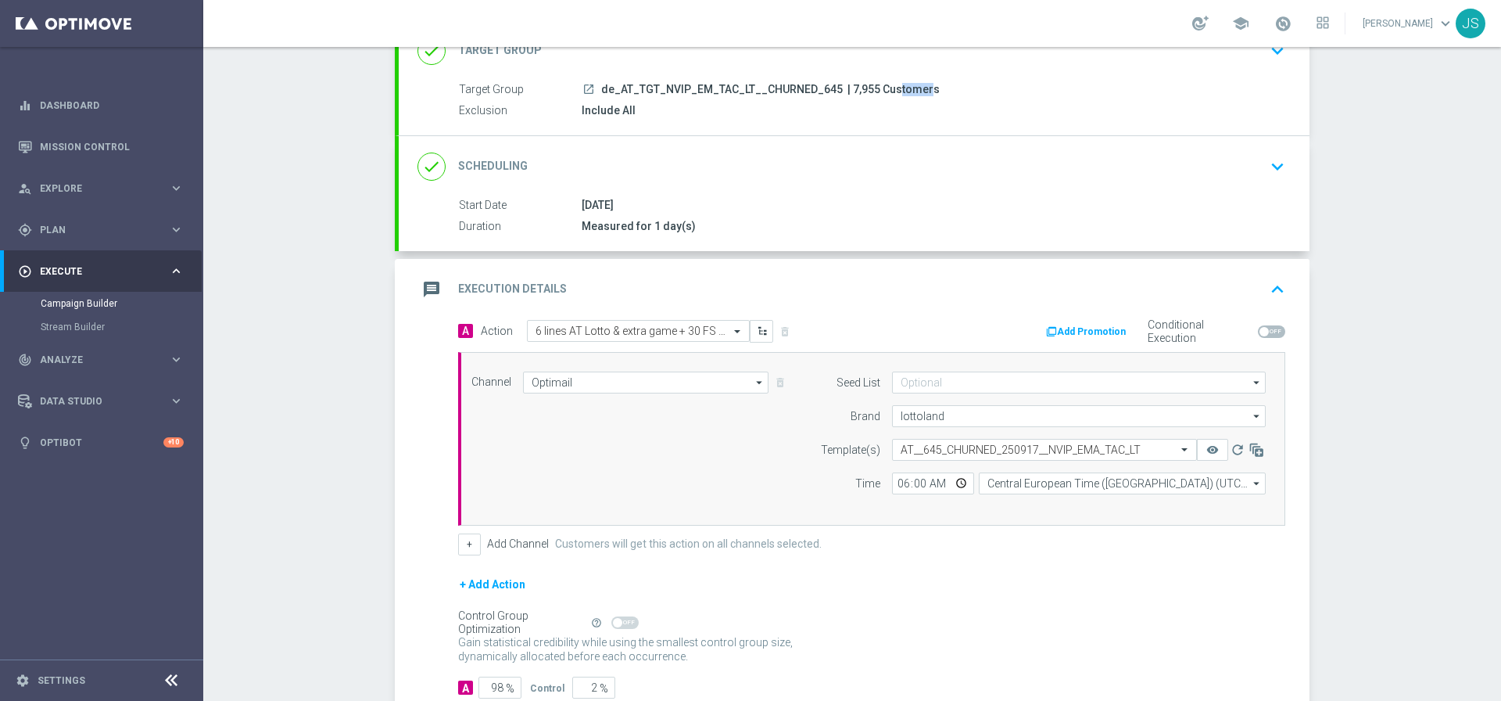
scroll to position [221, 0]
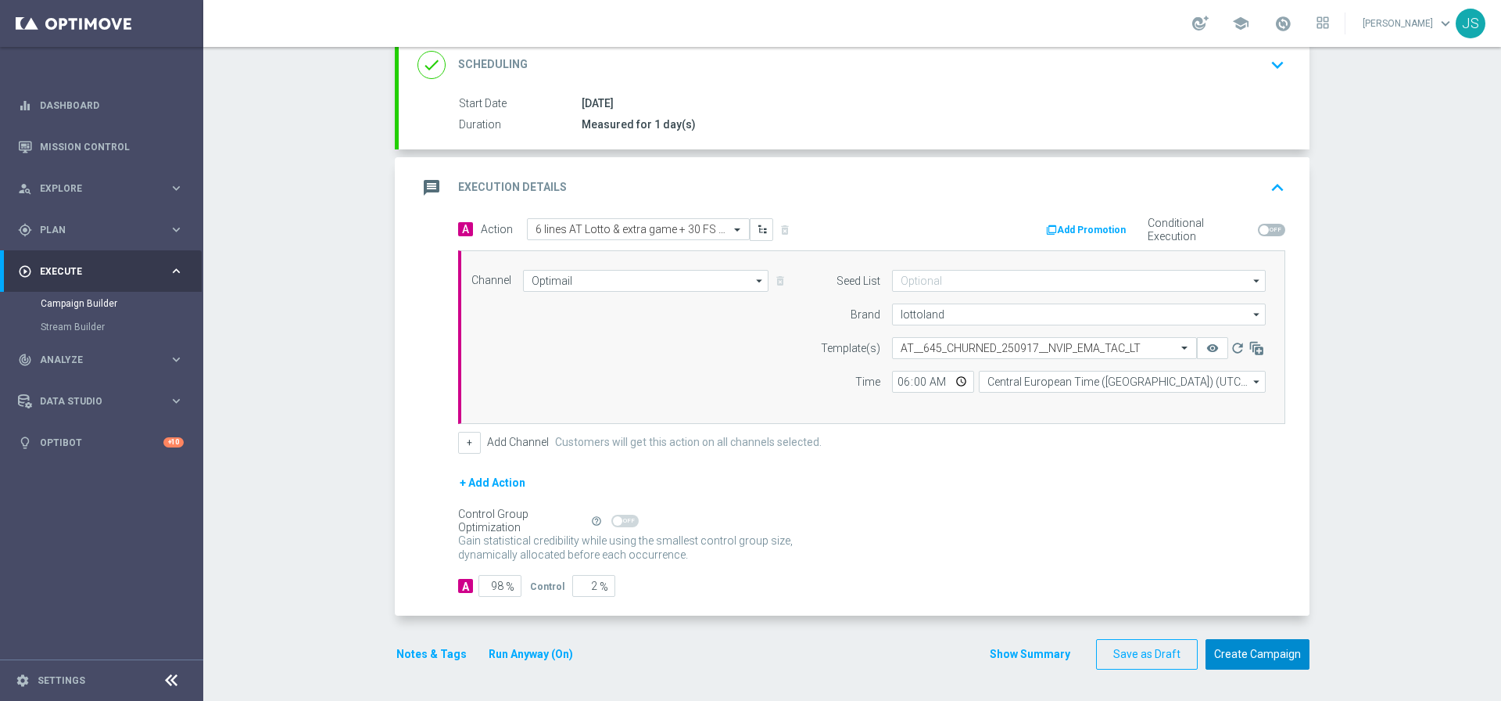
click at [1225, 663] on button "Create Campaign" at bounding box center [1258, 654] width 104 height 30
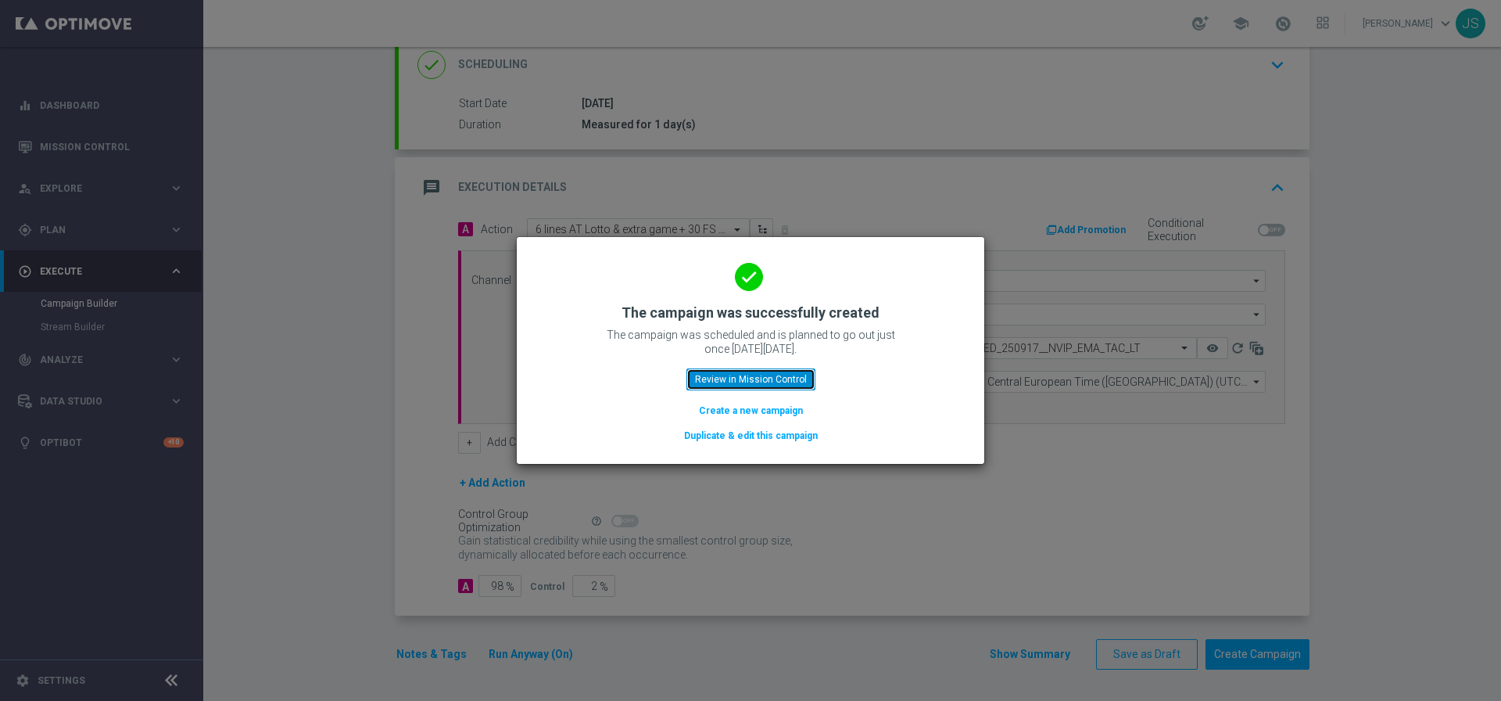
click at [762, 377] on button "Review in Mission Control" at bounding box center [751, 379] width 129 height 22
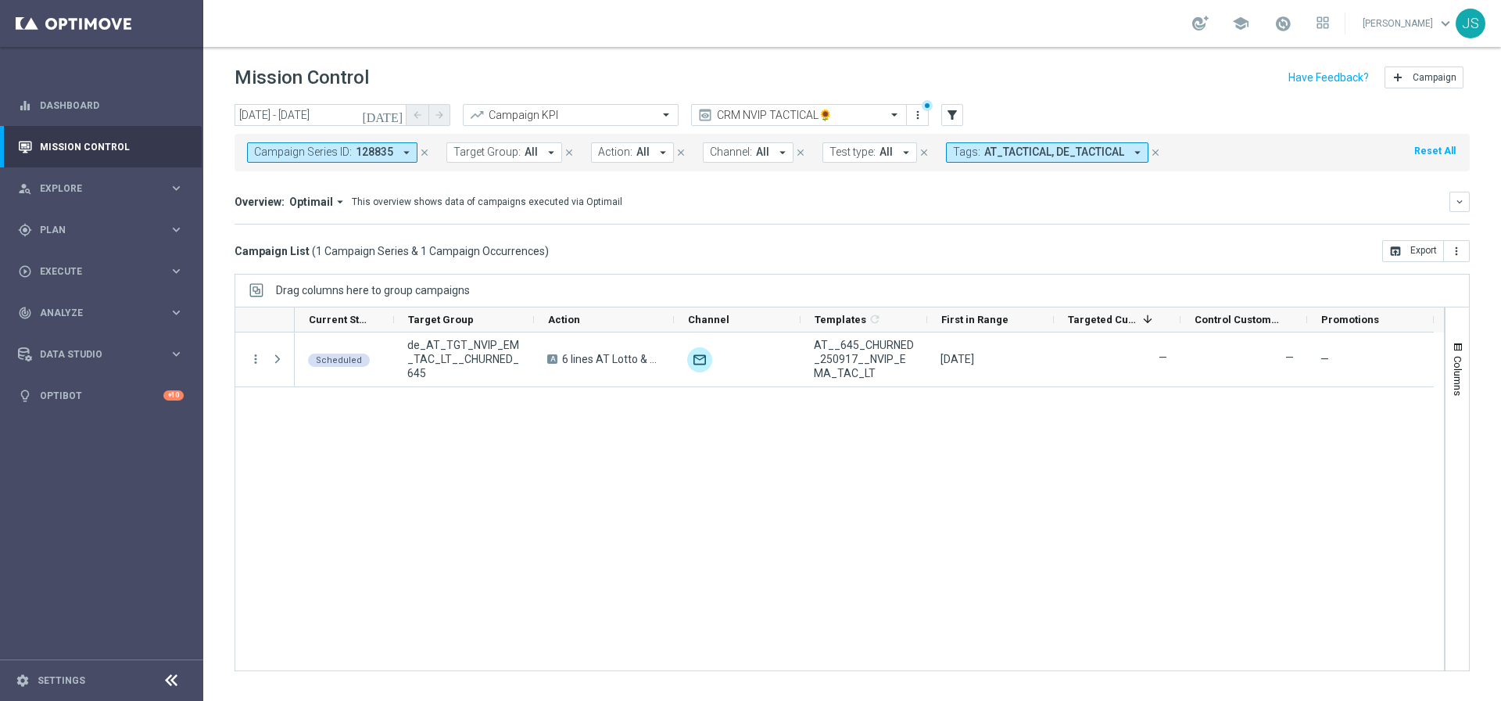
click at [423, 149] on icon "close" at bounding box center [424, 152] width 11 height 11
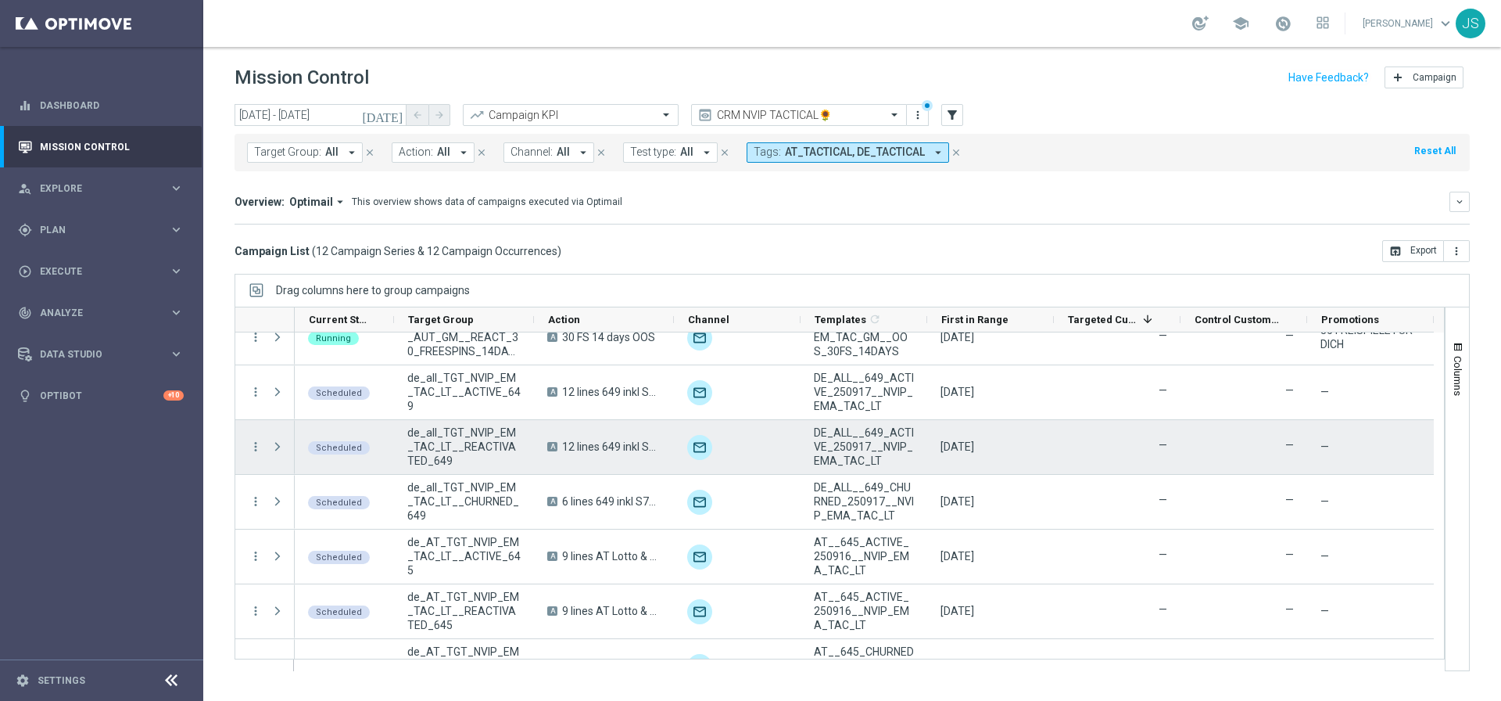
scroll to position [331, 0]
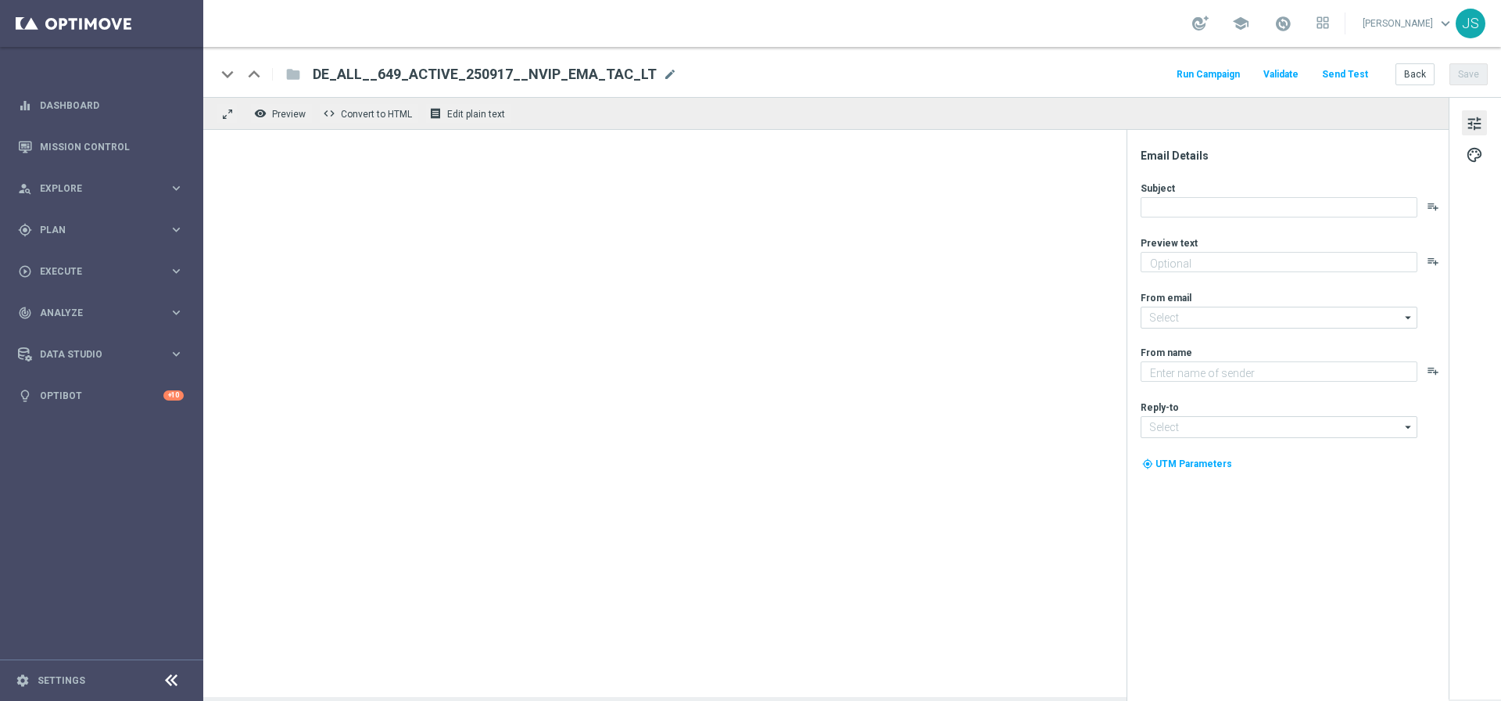
type textarea "5 € geschenkt."
type textarea "Lottoland"
type input "[EMAIL_ADDRESS][DOMAIN_NAME]"
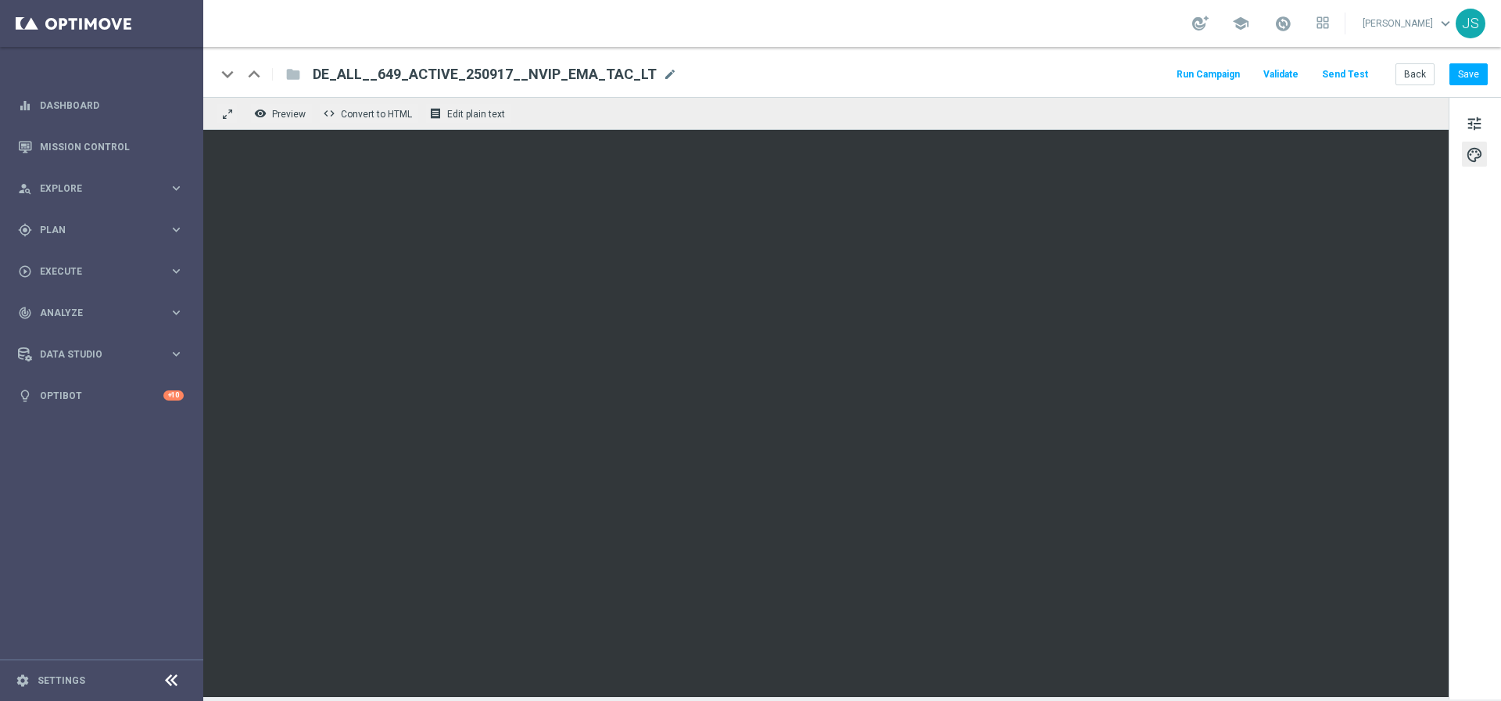
click at [808, 40] on div "school [PERSON_NAME] keyboard_arrow_down JS" at bounding box center [852, 23] width 1298 height 47
click at [837, 62] on div "keyboard_arrow_down keyboard_arrow_up folder DE_ALL__649_ACTIVE_250917__NVIP_EM…" at bounding box center [852, 72] width 1298 height 50
click at [881, 70] on div "keyboard_arrow_down keyboard_arrow_up folder DE_ALL__649_ACTIVE_250917__NVIP_EM…" at bounding box center [852, 74] width 1272 height 20
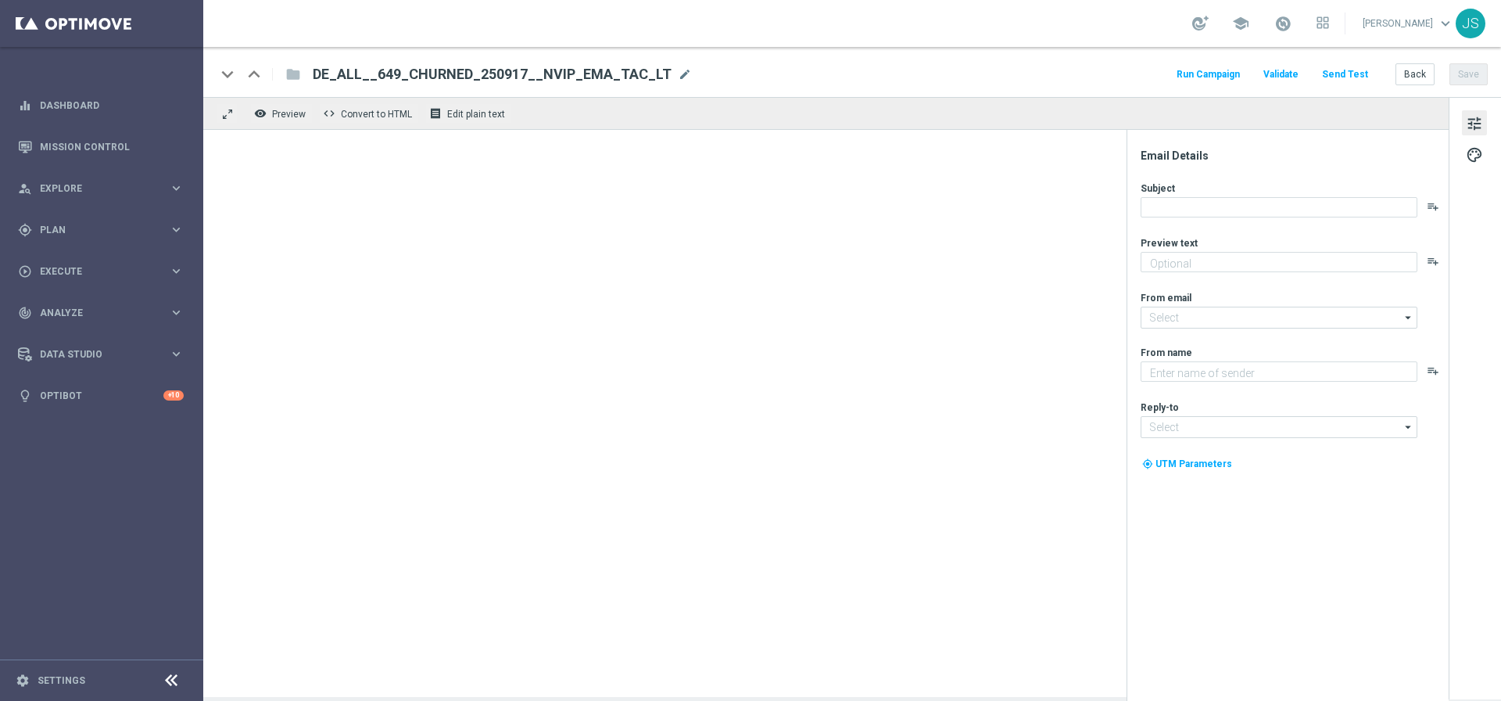
type textarea "3 € geschenkt."
type input "[EMAIL_ADDRESS][DOMAIN_NAME]"
type textarea "Lottoland"
type input "[EMAIL_ADDRESS][DOMAIN_NAME]"
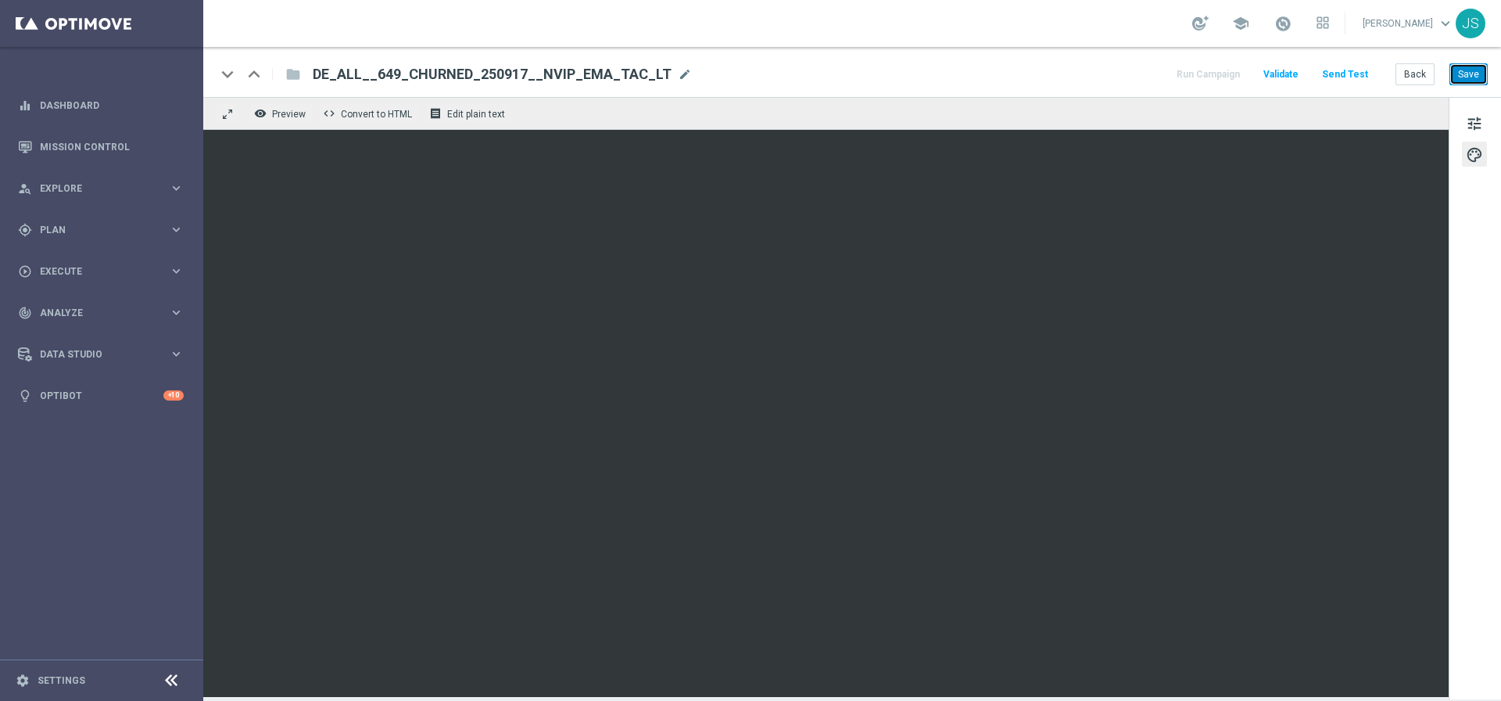
click at [1480, 76] on button "Save" at bounding box center [1469, 74] width 38 height 22
